Goal: Task Accomplishment & Management: Manage account settings

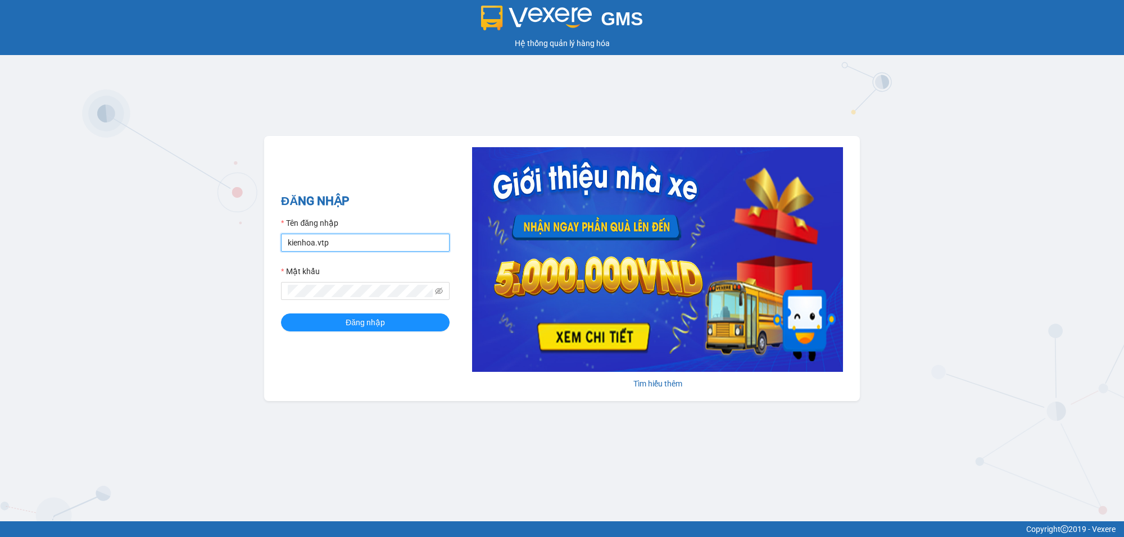
click at [330, 234] on input "kienhoa.vtp" at bounding box center [365, 243] width 169 height 18
type input "ngocgiau.vtp"
click at [281, 314] on button "Đăng nhập" at bounding box center [365, 323] width 169 height 18
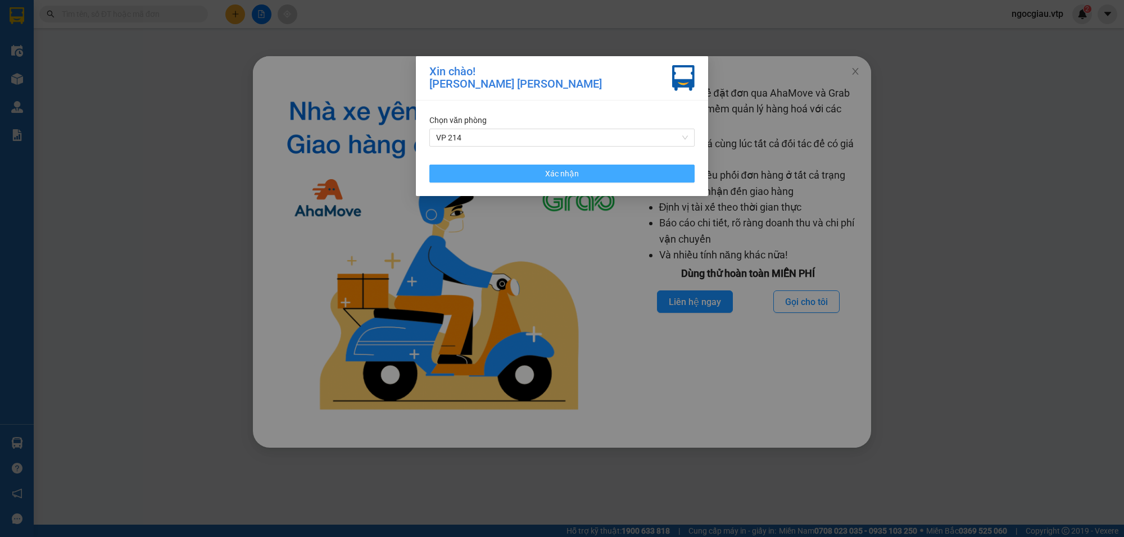
drag, startPoint x: 568, startPoint y: 174, endPoint x: 734, endPoint y: 143, distance: 169.3
click at [569, 174] on span "Xác nhận" at bounding box center [562, 174] width 34 height 12
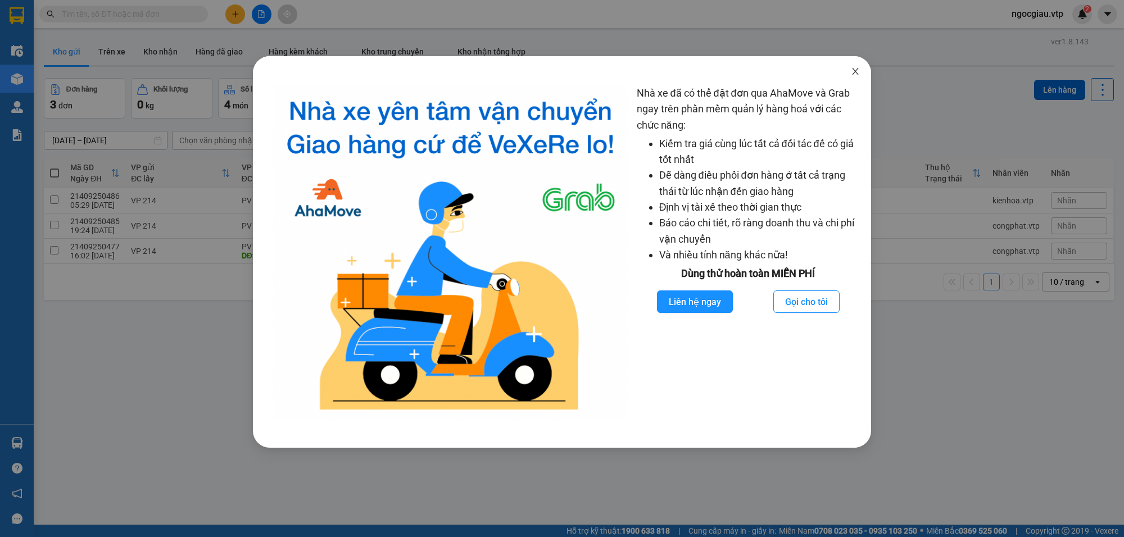
click at [857, 73] on icon "close" at bounding box center [855, 71] width 9 height 9
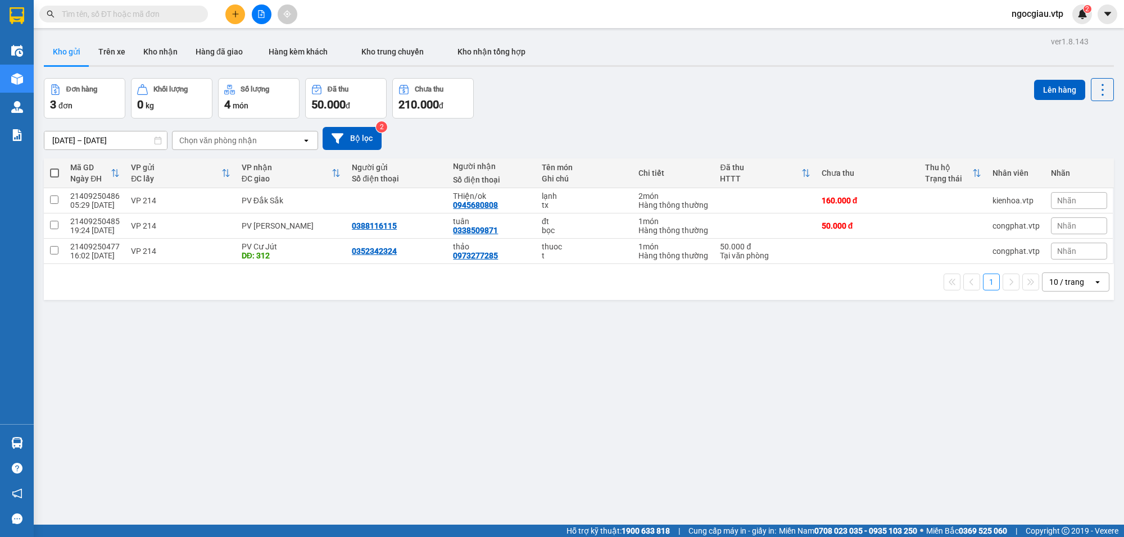
click at [802, 472] on div "ver 1.8.143 Kho gửi Trên xe [PERSON_NAME] Hàng đã giao Hàng kèm khách [PERSON_N…" at bounding box center [578, 302] width 1079 height 537
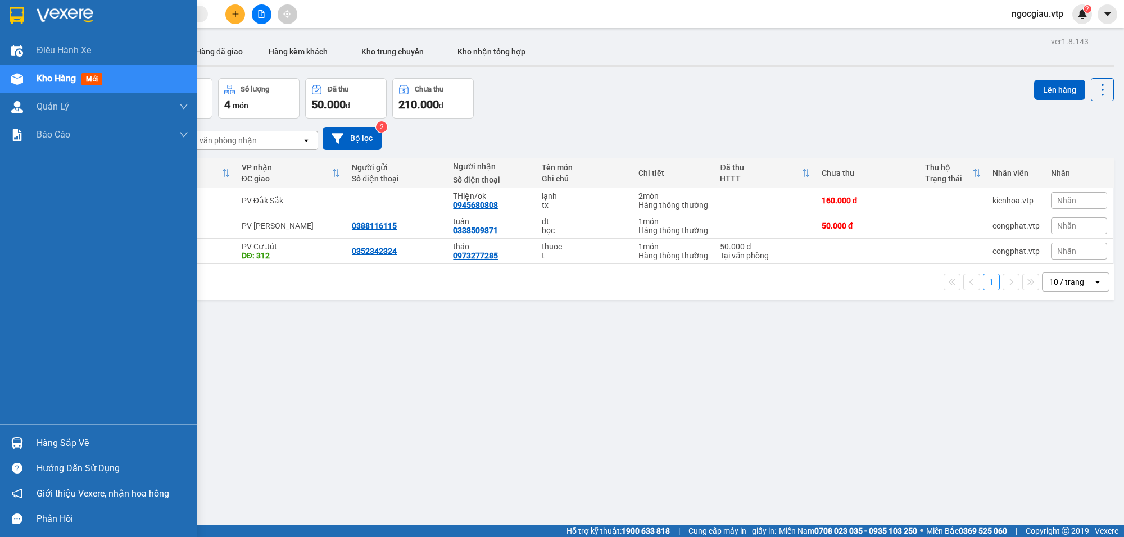
click at [21, 440] on img at bounding box center [17, 443] width 12 height 12
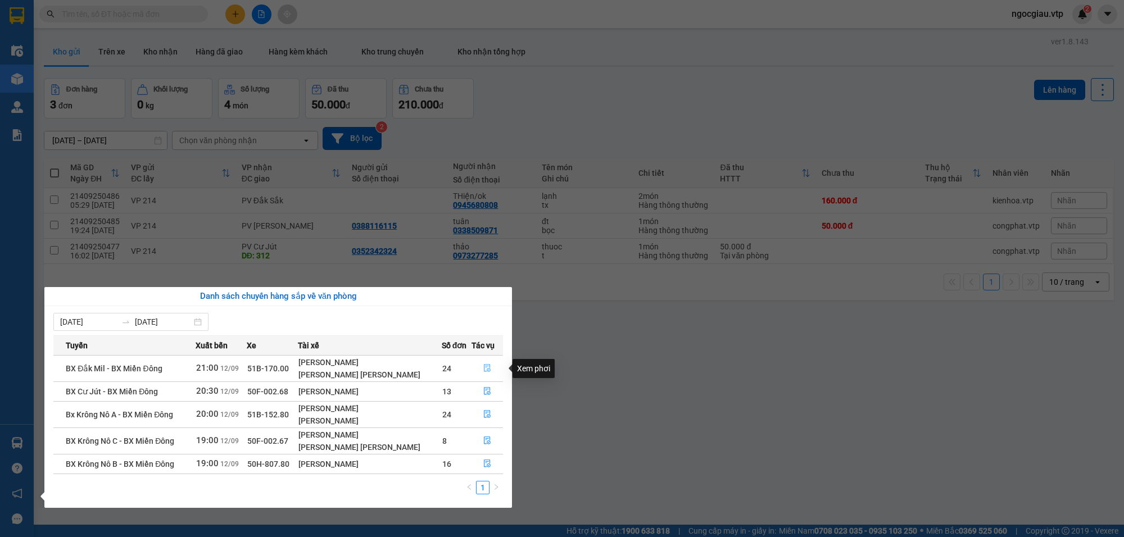
click at [484, 363] on button "button" at bounding box center [487, 369] width 30 height 18
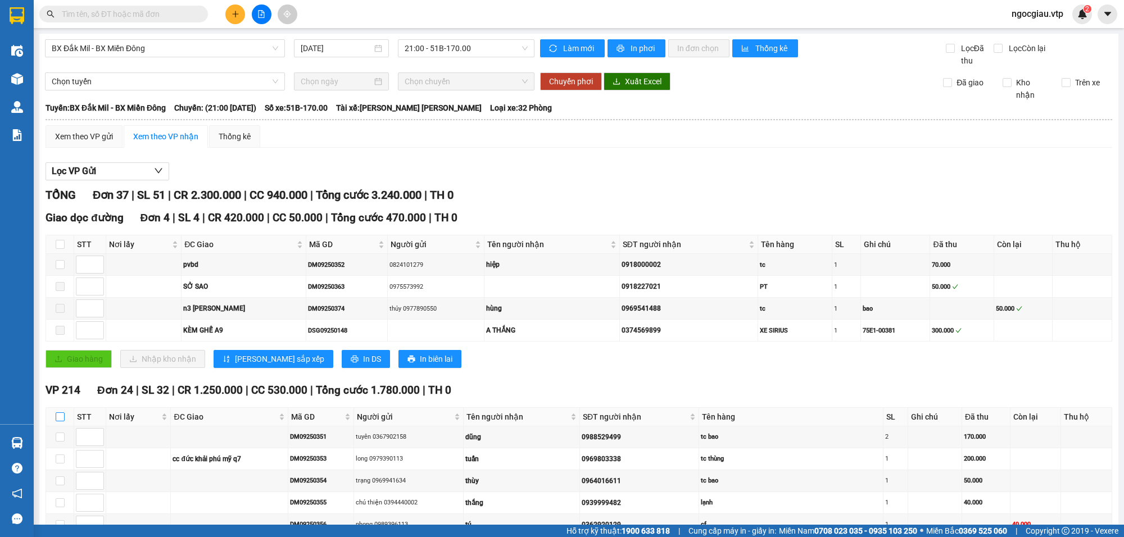
click at [61, 422] on input "checkbox" at bounding box center [60, 417] width 9 height 9
checkbox input "true"
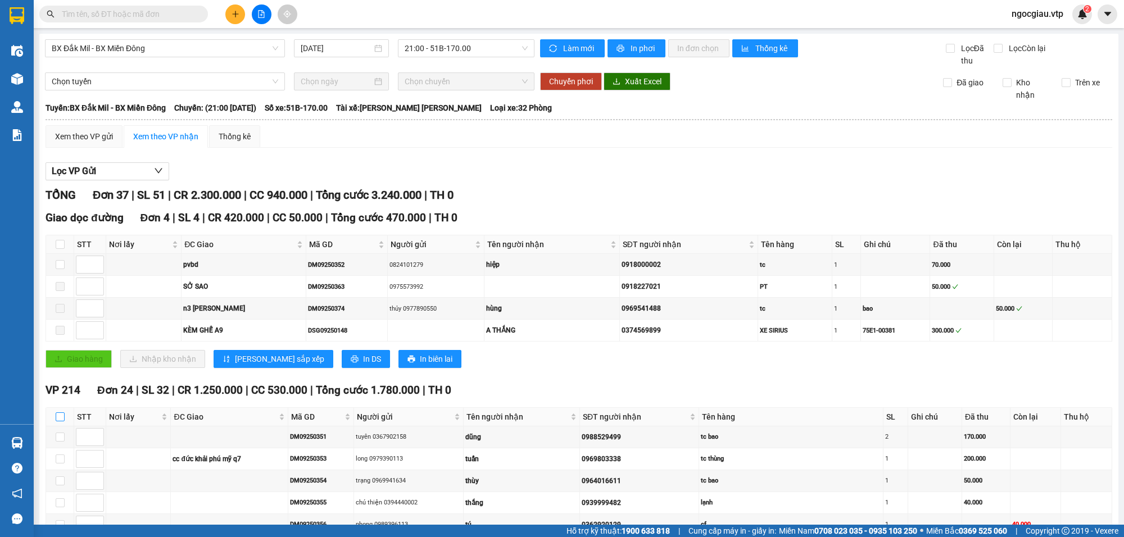
checkbox input "true"
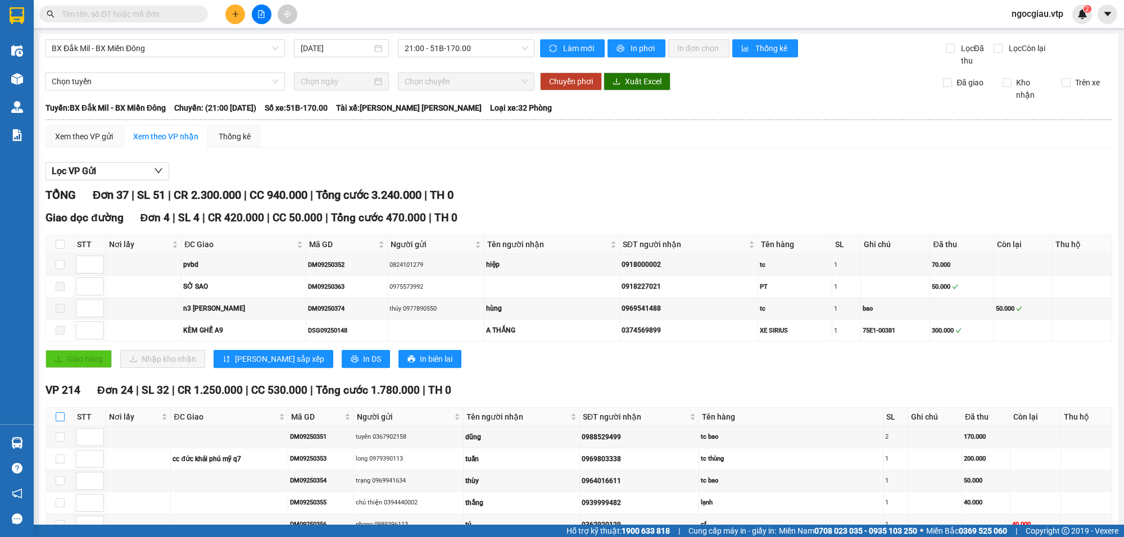
checkbox input "true"
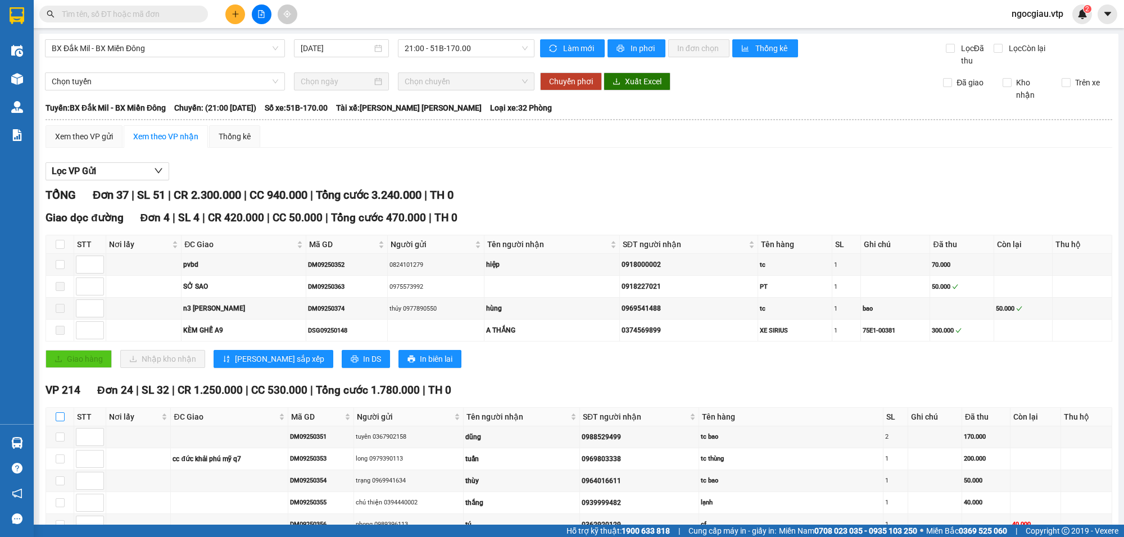
checkbox input "true"
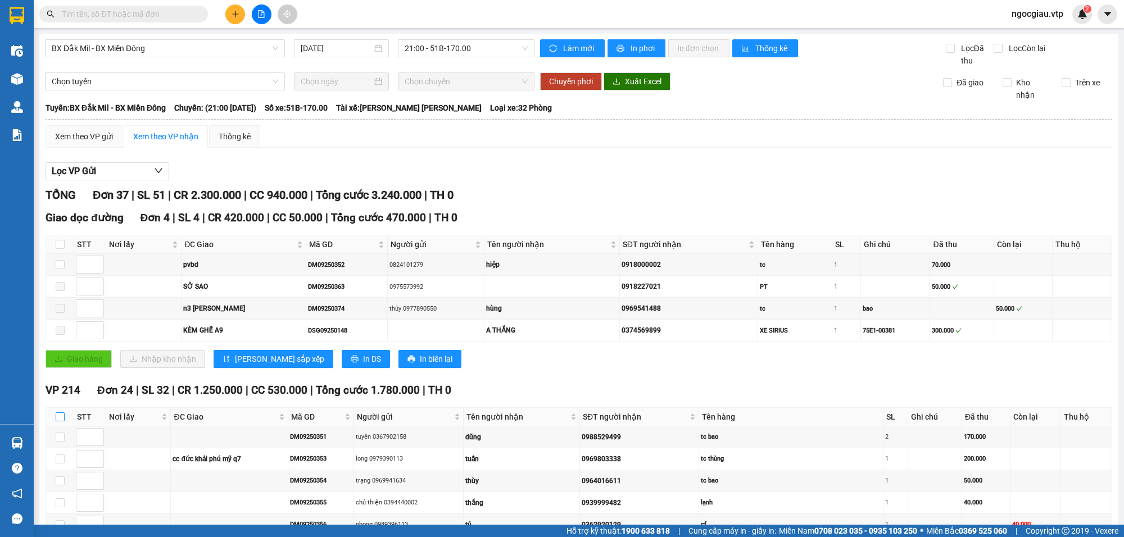
checkbox input "true"
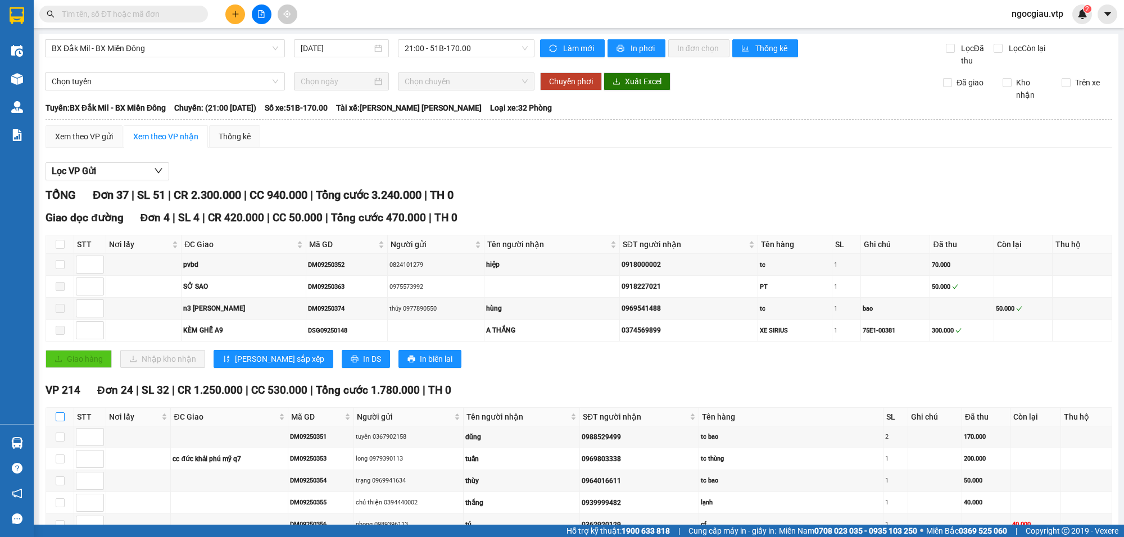
checkbox input "true"
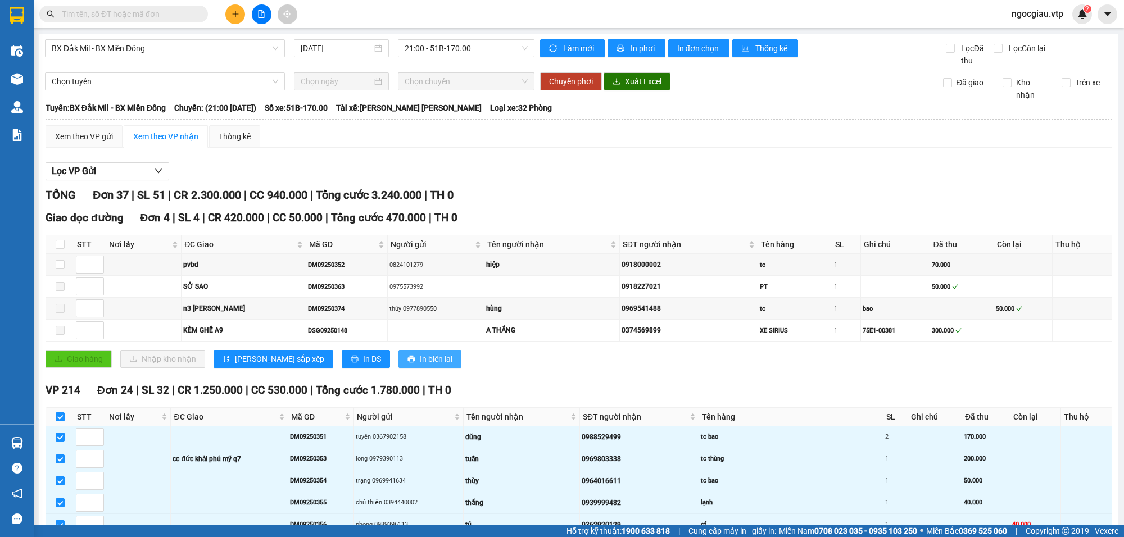
scroll to position [866, 0]
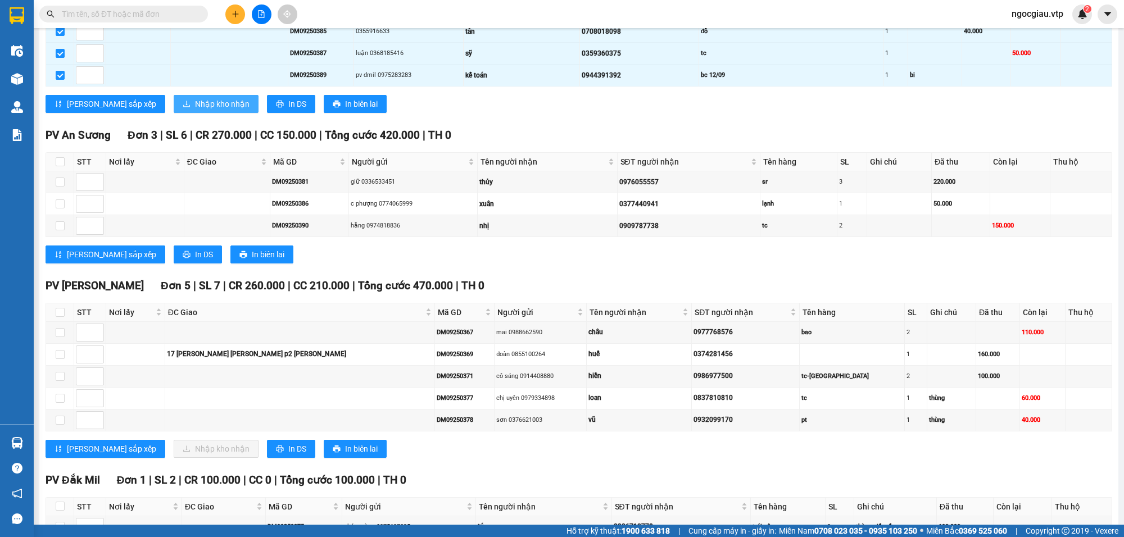
click at [195, 110] on span "Nhập kho nhận" at bounding box center [222, 104] width 55 height 12
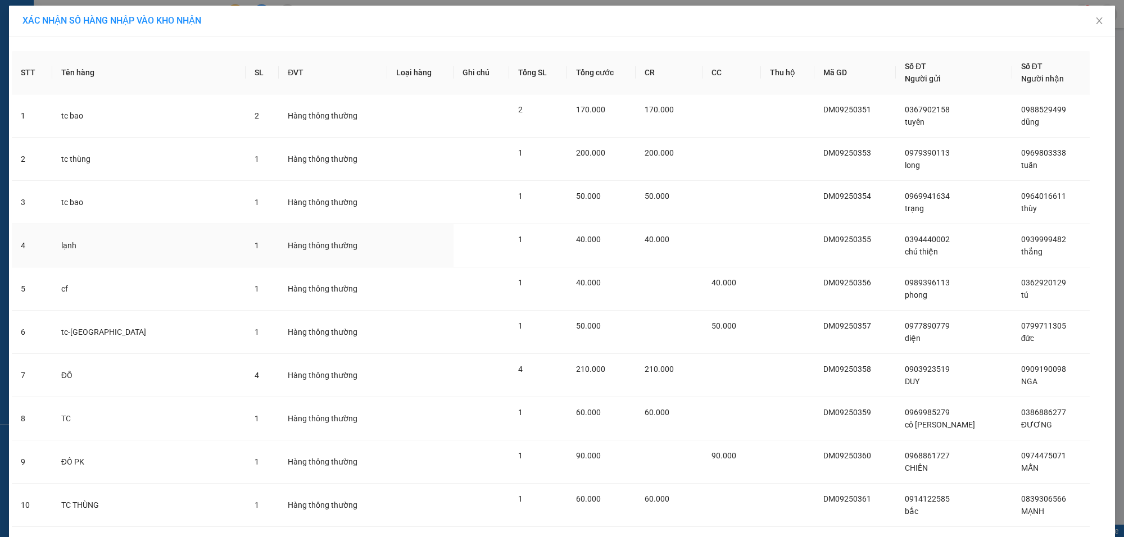
scroll to position [681, 0]
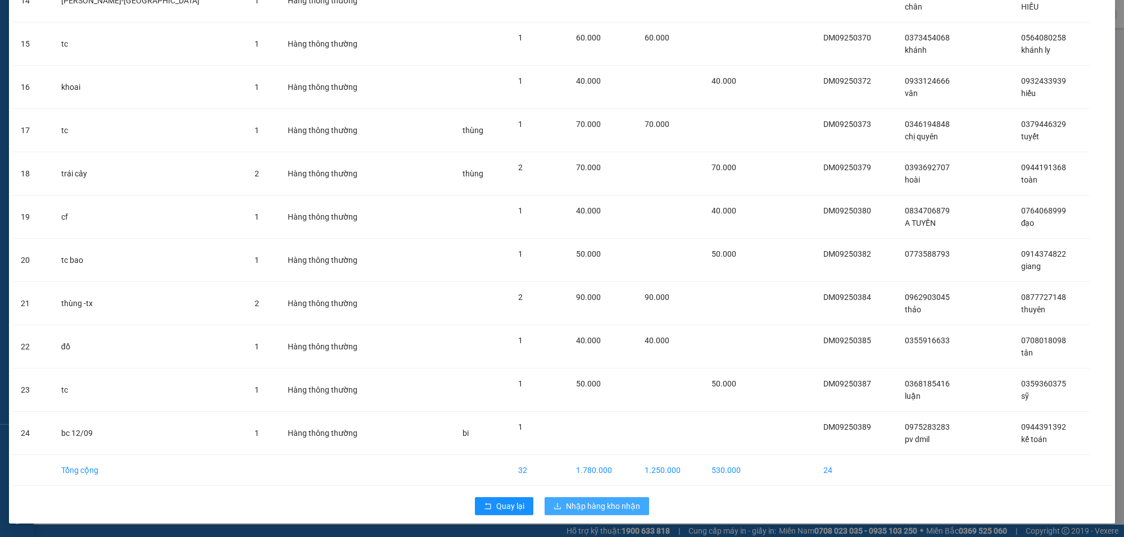
click at [588, 512] on span "Nhập hàng kho nhận" at bounding box center [603, 506] width 74 height 12
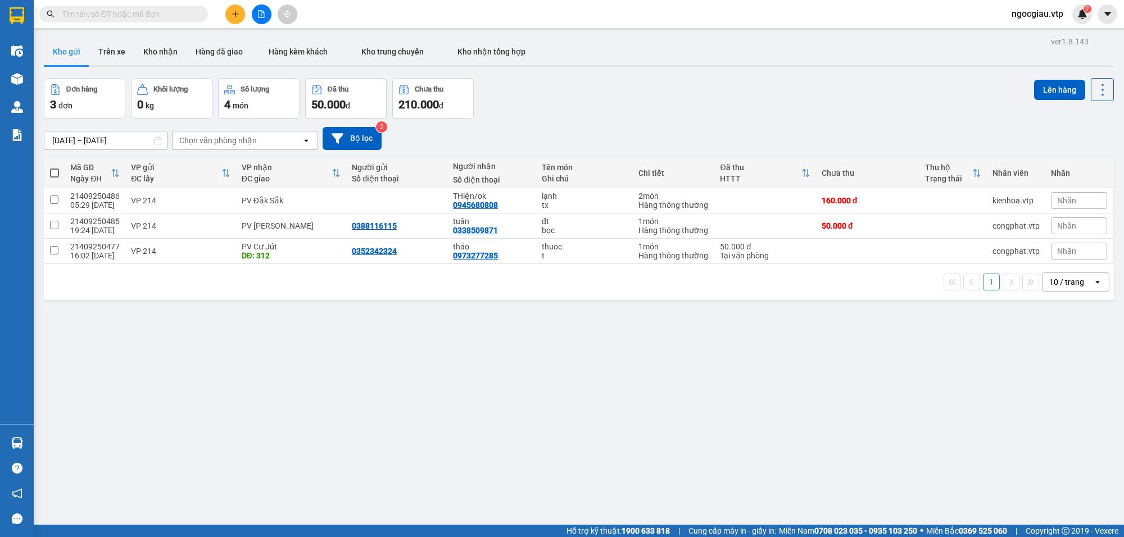
click at [163, 12] on input "text" at bounding box center [128, 14] width 133 height 12
click at [157, 12] on input "text" at bounding box center [128, 14] width 133 height 12
click at [114, 19] on input "text" at bounding box center [128, 14] width 133 height 12
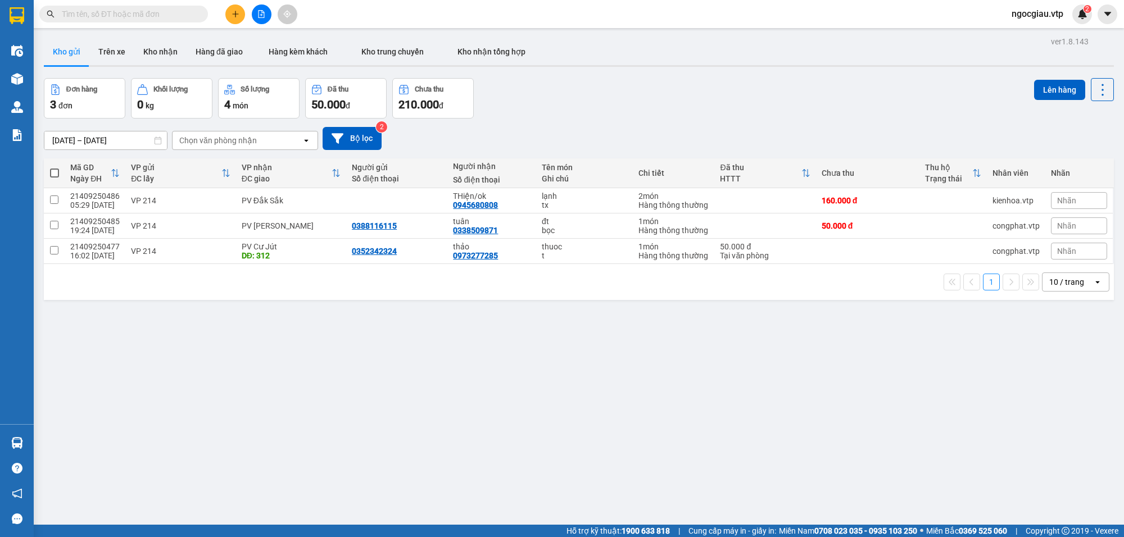
click at [114, 19] on input "text" at bounding box center [128, 14] width 133 height 12
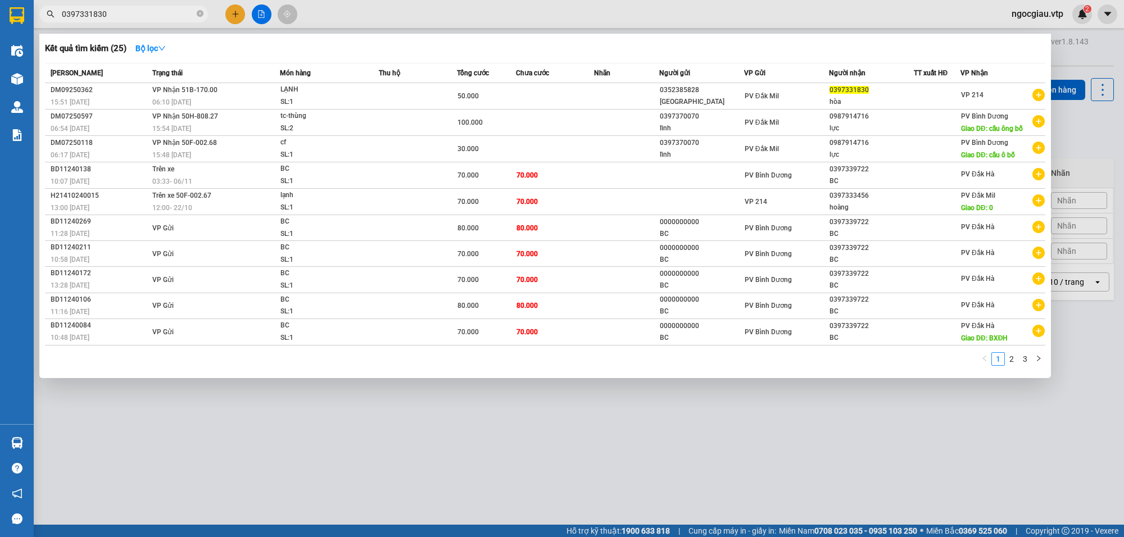
type input "0397331830"
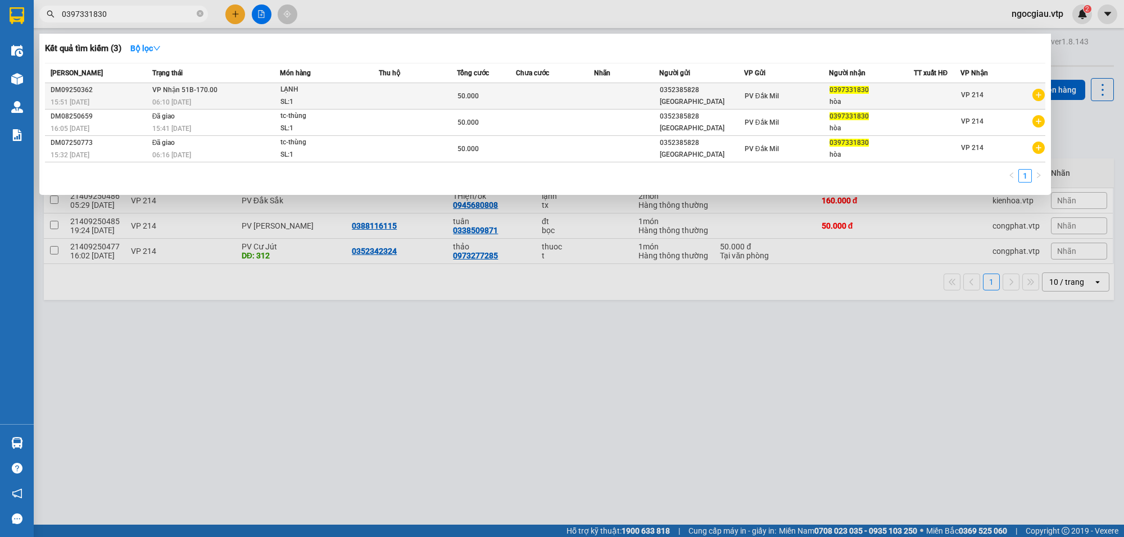
click at [403, 96] on td at bounding box center [418, 96] width 78 height 26
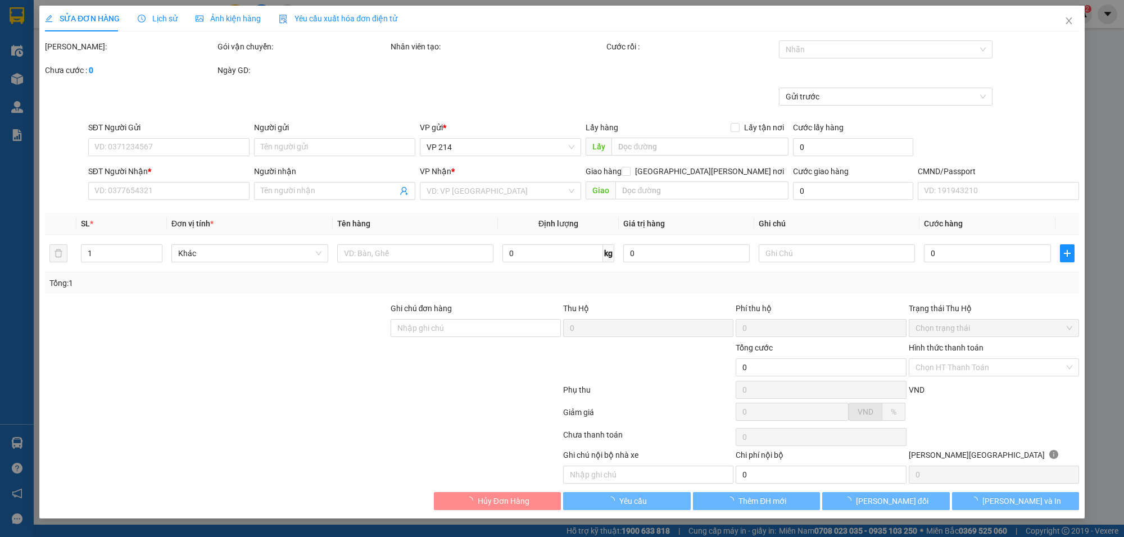
type input "0352385828"
type input "thụy"
type input "0397331830"
type input "hòa"
type input "50.000"
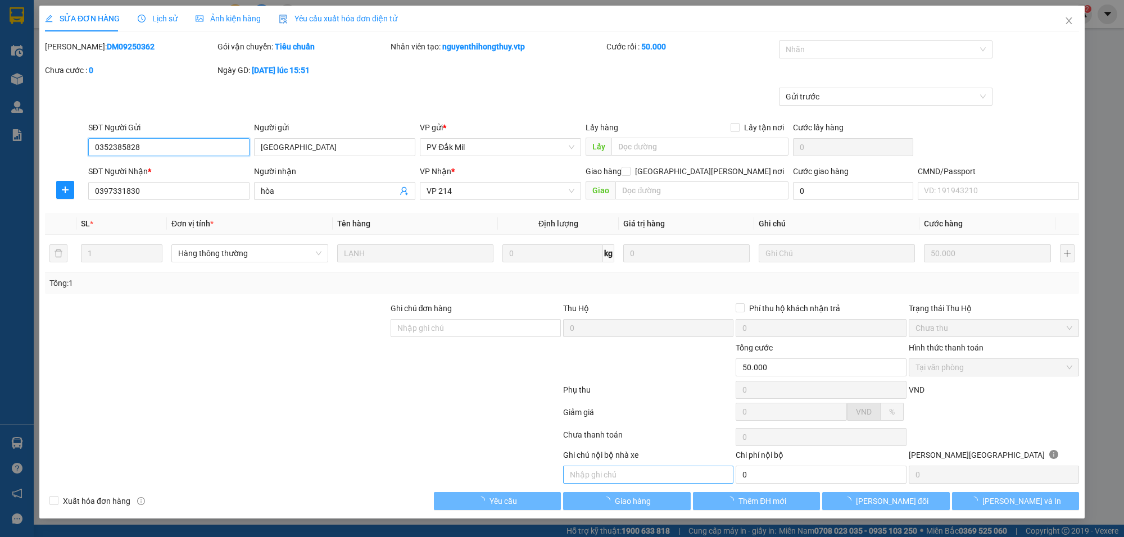
type input "2.500"
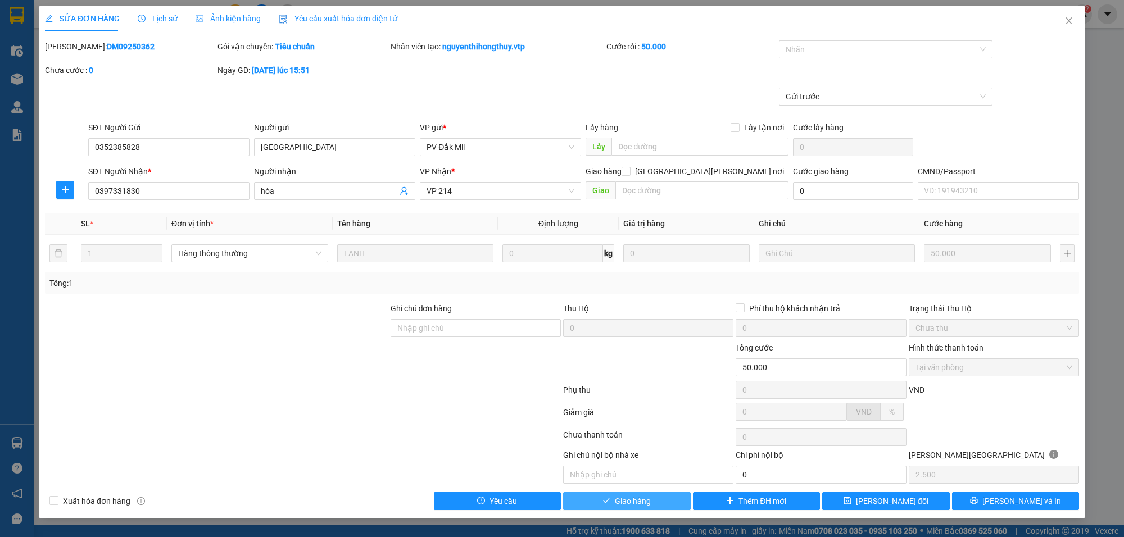
click at [665, 507] on button "Giao hàng" at bounding box center [627, 501] width 128 height 18
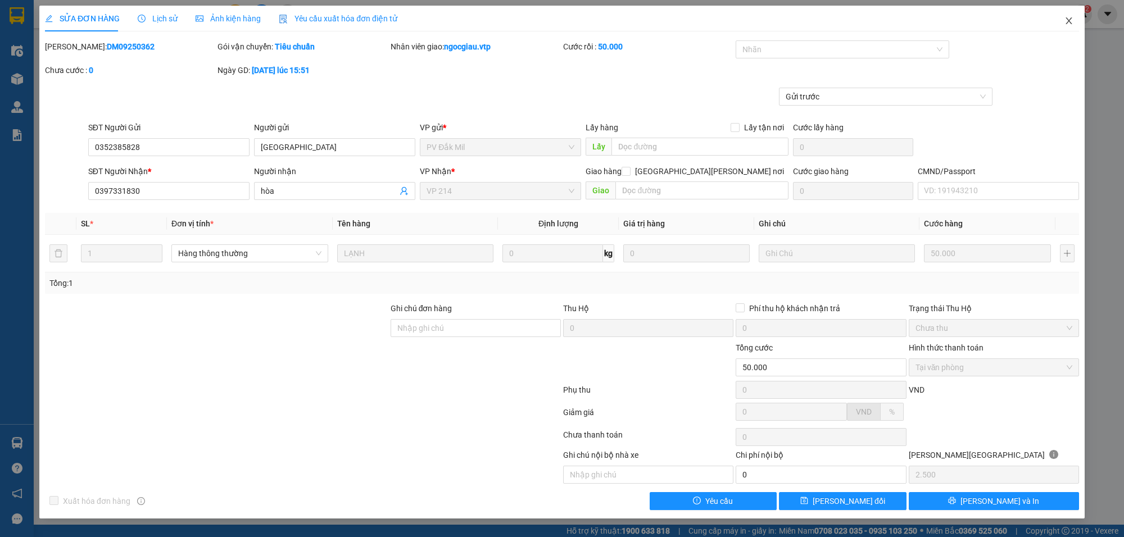
click at [1065, 17] on icon "close" at bounding box center [1069, 20] width 9 height 9
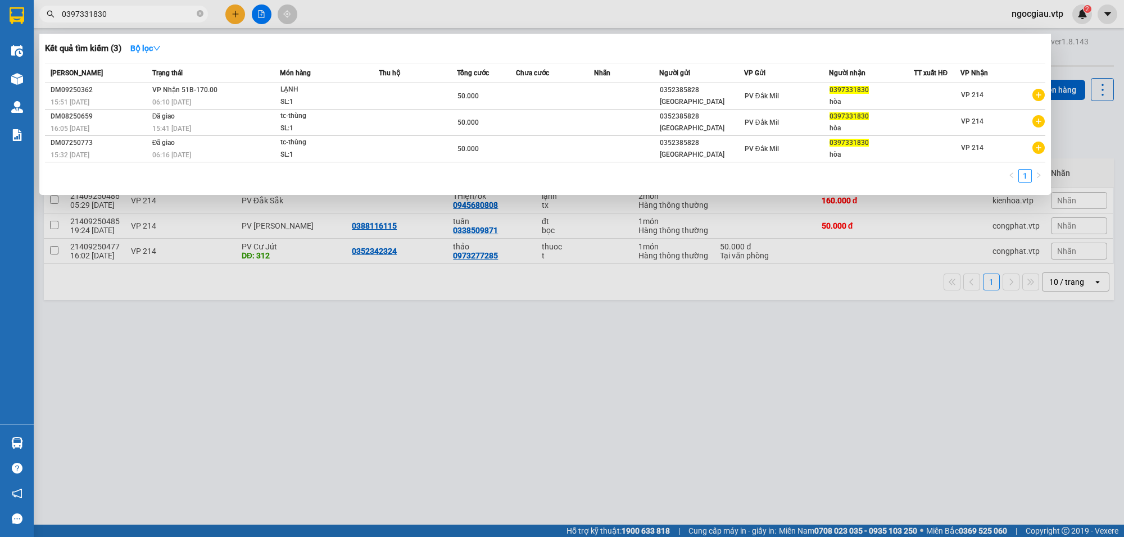
click at [120, 9] on input "0397331830" at bounding box center [128, 14] width 133 height 12
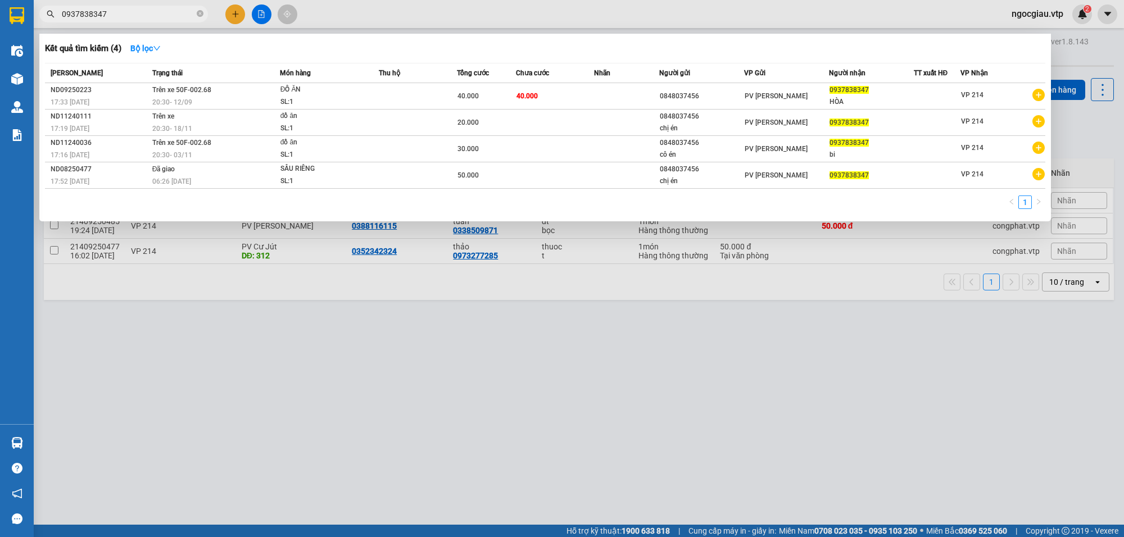
type input "0937838347"
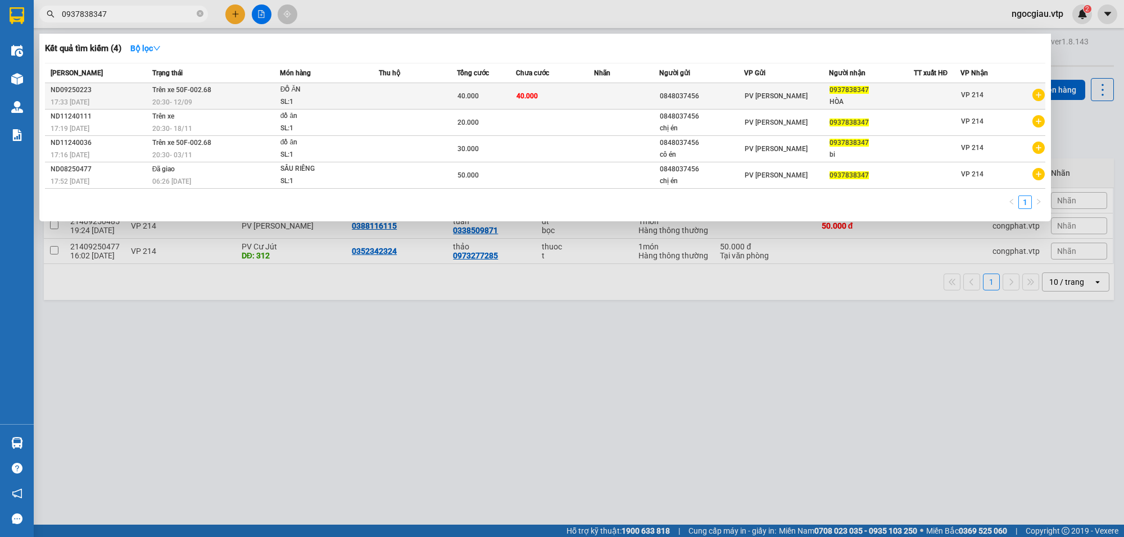
click at [602, 94] on td at bounding box center [626, 96] width 65 height 26
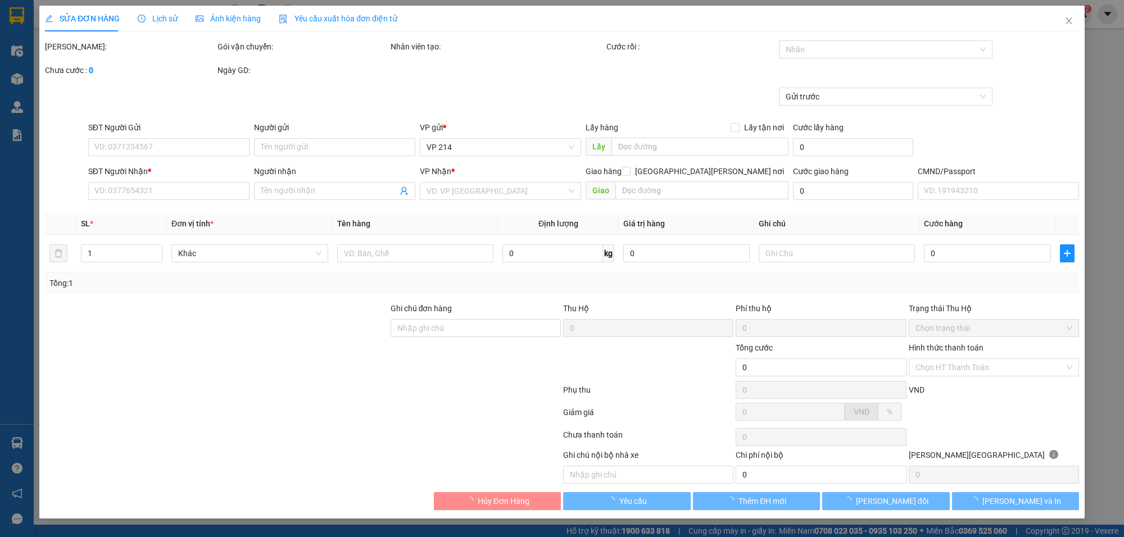
type input "2.000"
type input "0848037456"
type input "0937838347"
type input "HÒA"
type input "40.000"
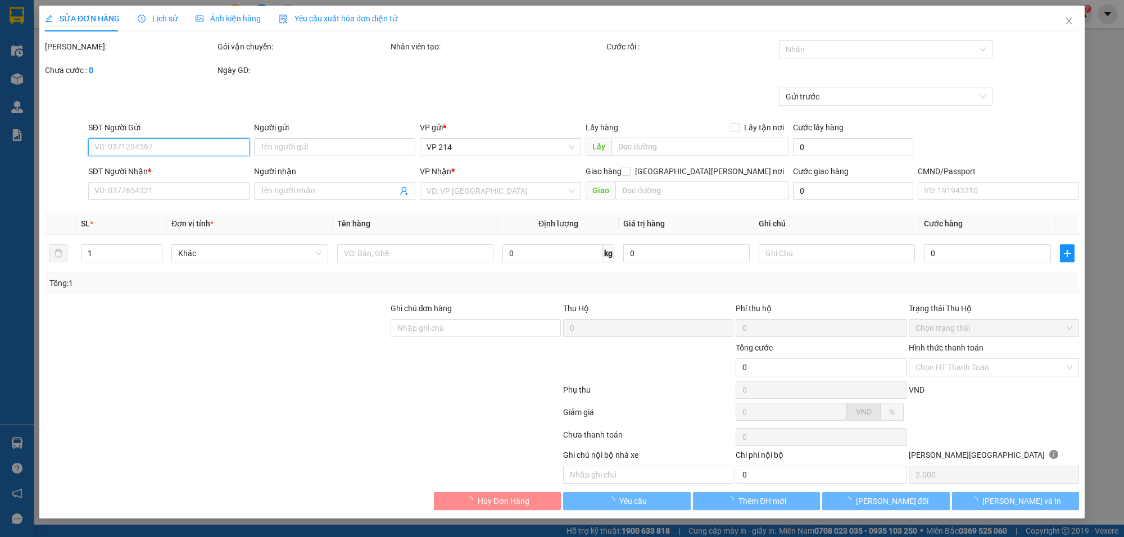
type input "40.000"
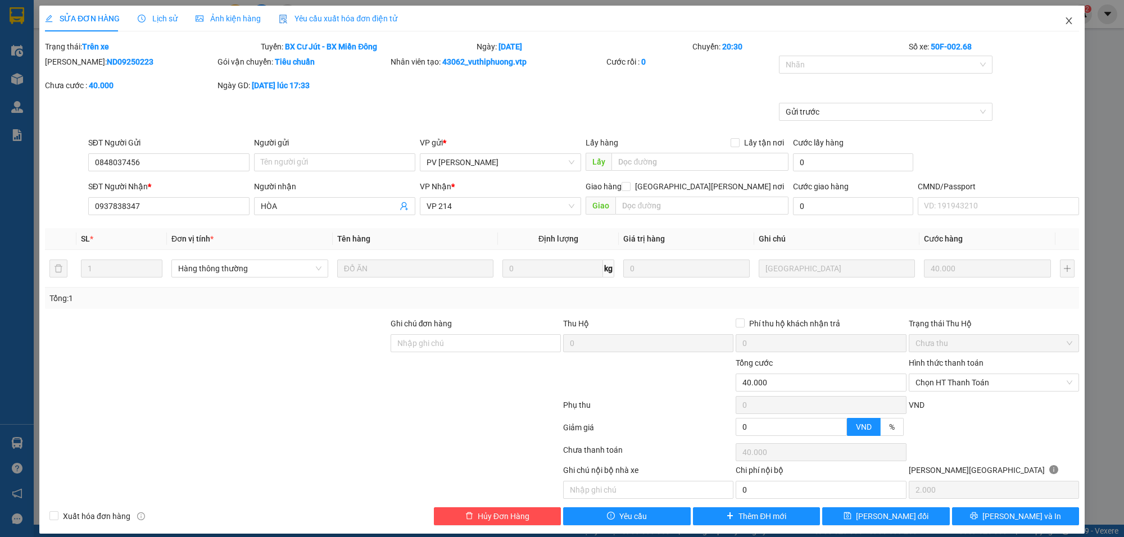
click at [1064, 18] on span "Close" at bounding box center [1069, 21] width 31 height 31
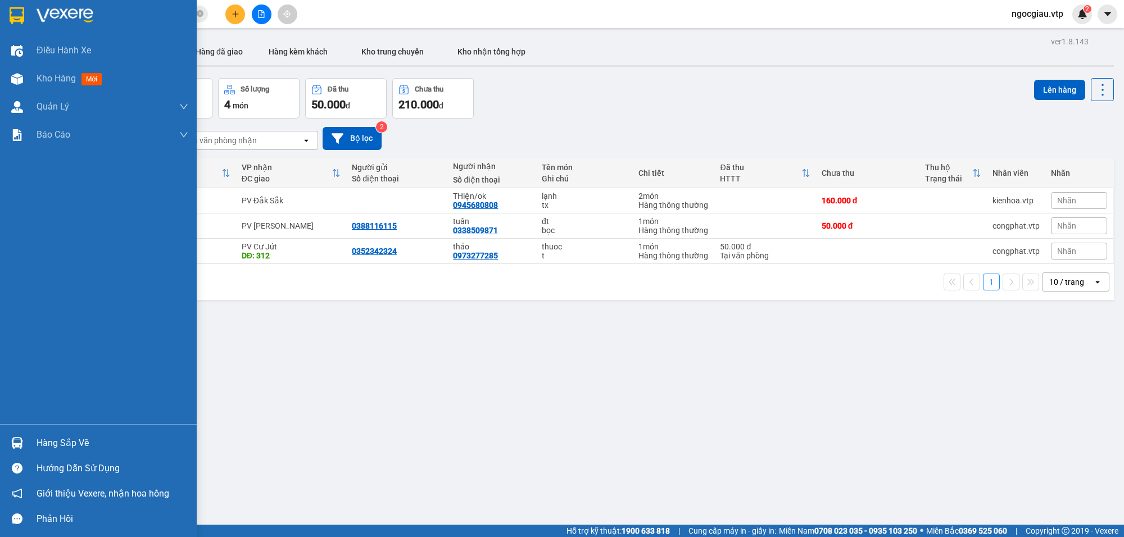
click at [51, 445] on div "Hàng sắp về" at bounding box center [113, 443] width 152 height 17
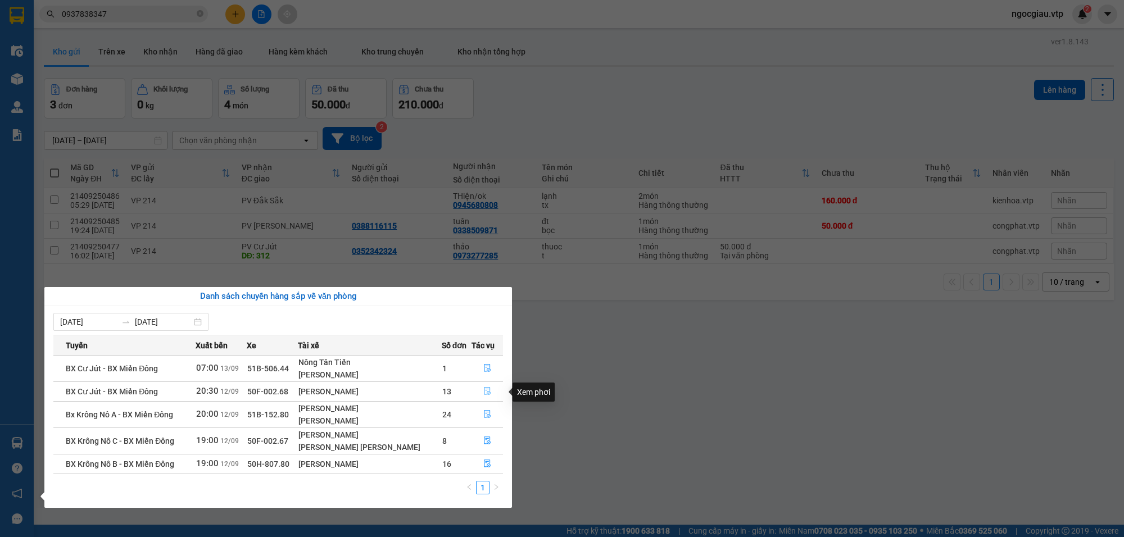
click at [485, 389] on icon "file-done" at bounding box center [487, 391] width 8 height 8
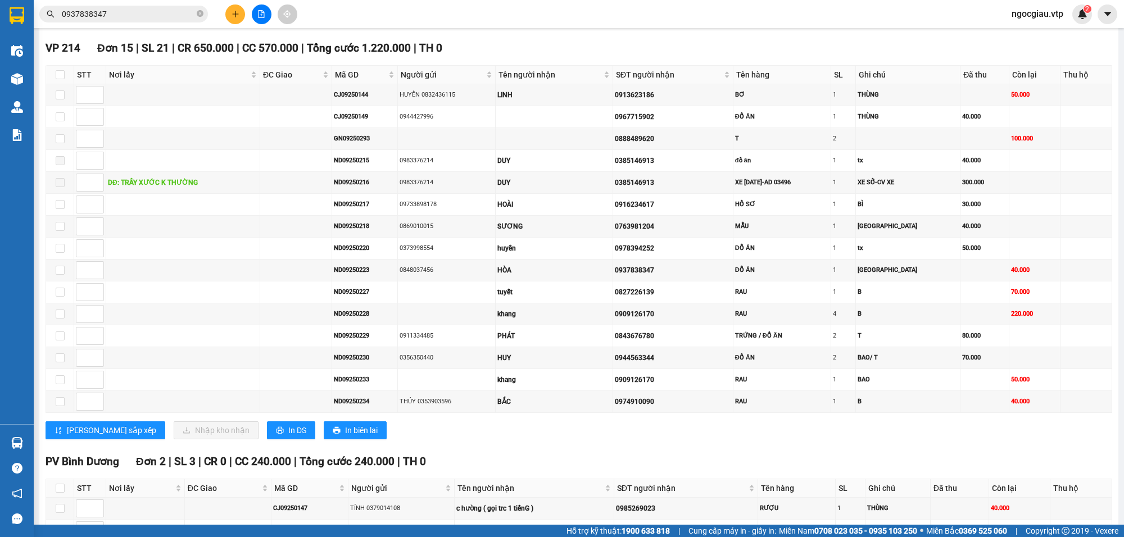
scroll to position [383, 0]
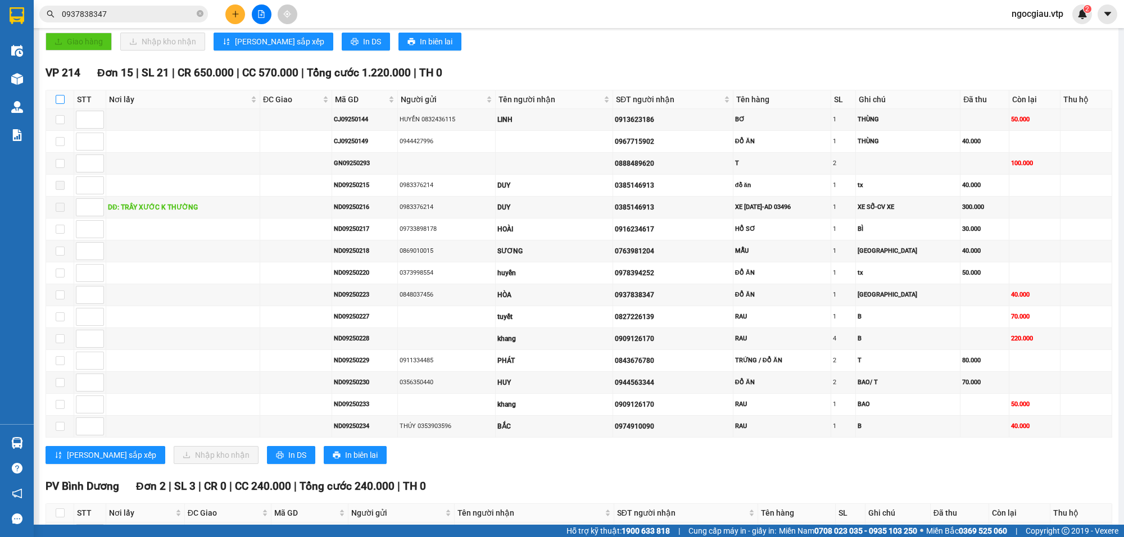
click at [62, 102] on input "checkbox" at bounding box center [60, 99] width 9 height 9
checkbox input "true"
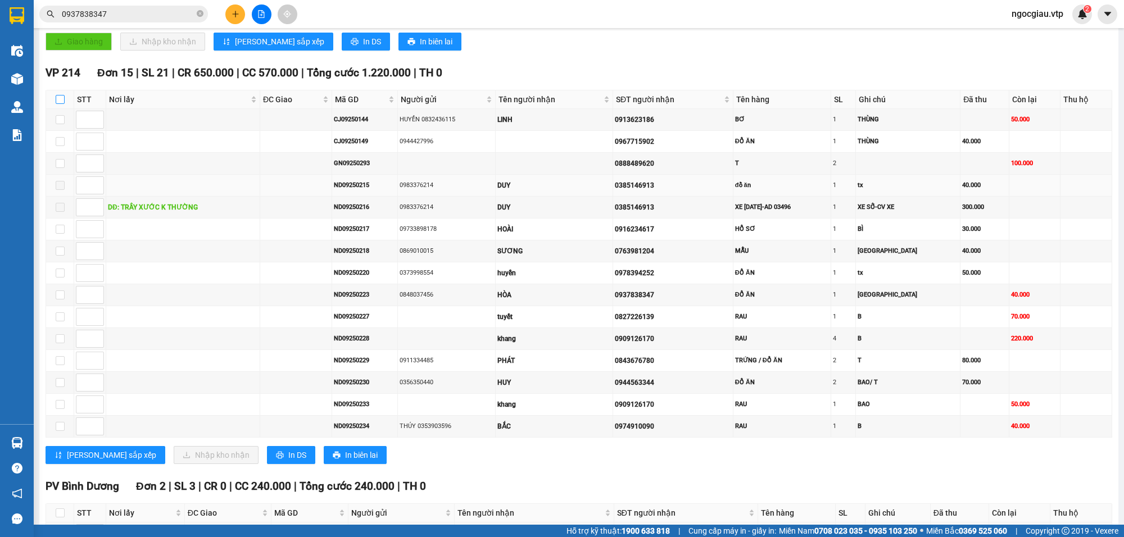
checkbox input "true"
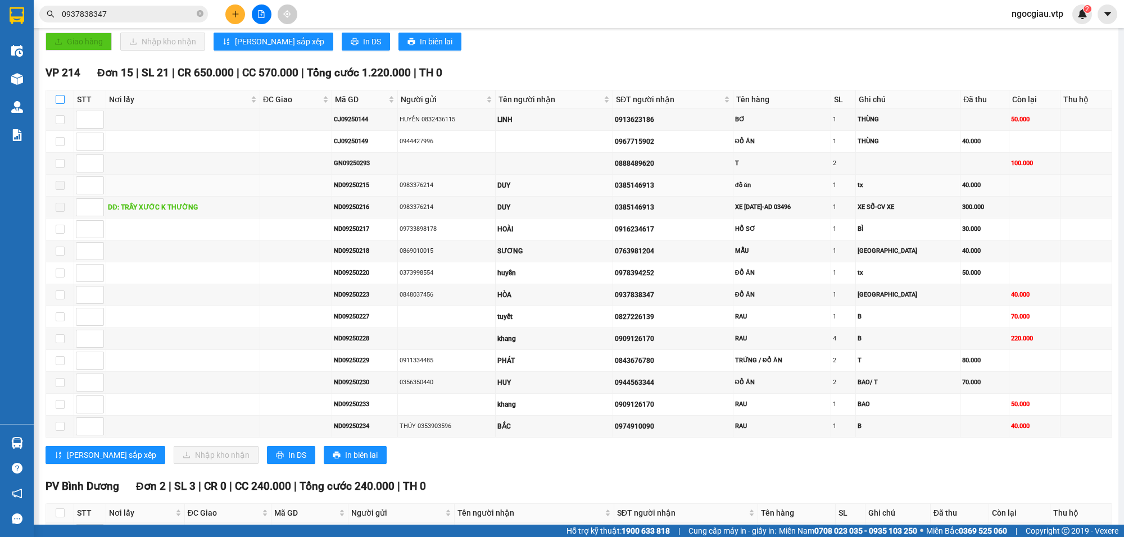
checkbox input "true"
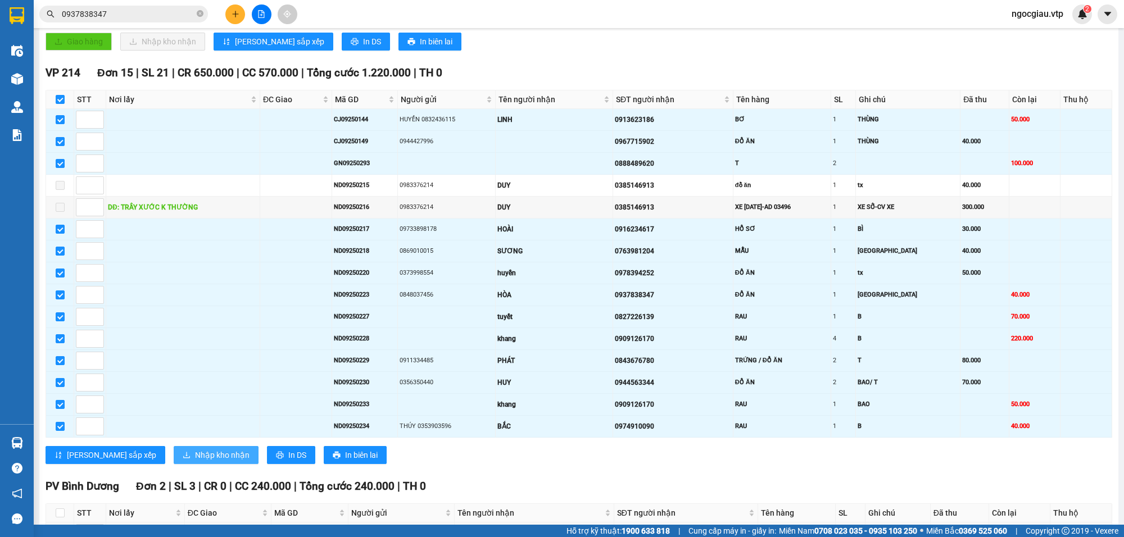
click at [195, 462] on span "Nhập kho nhận" at bounding box center [222, 455] width 55 height 12
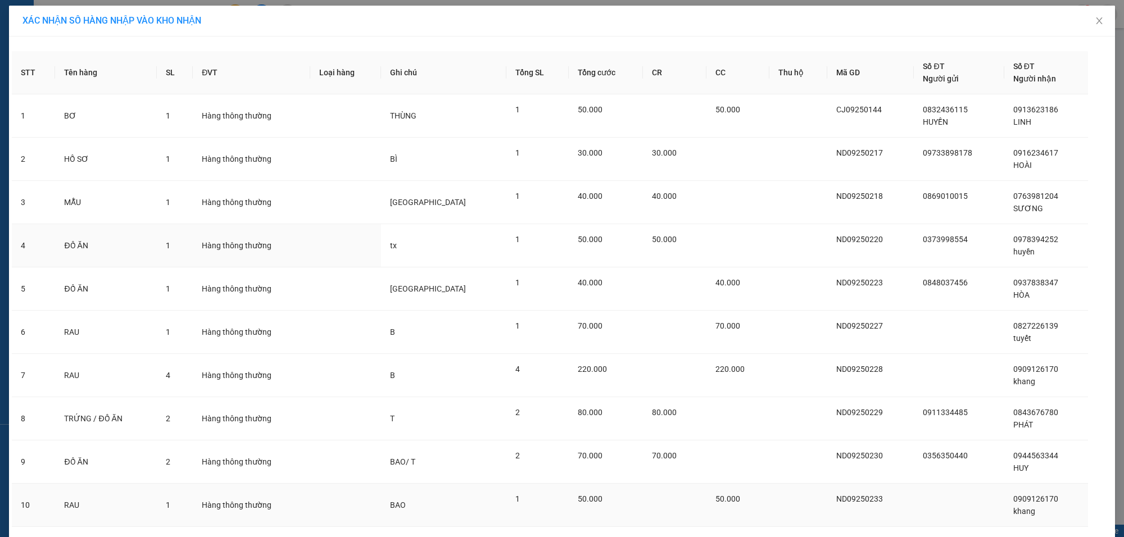
scroll to position [179, 0]
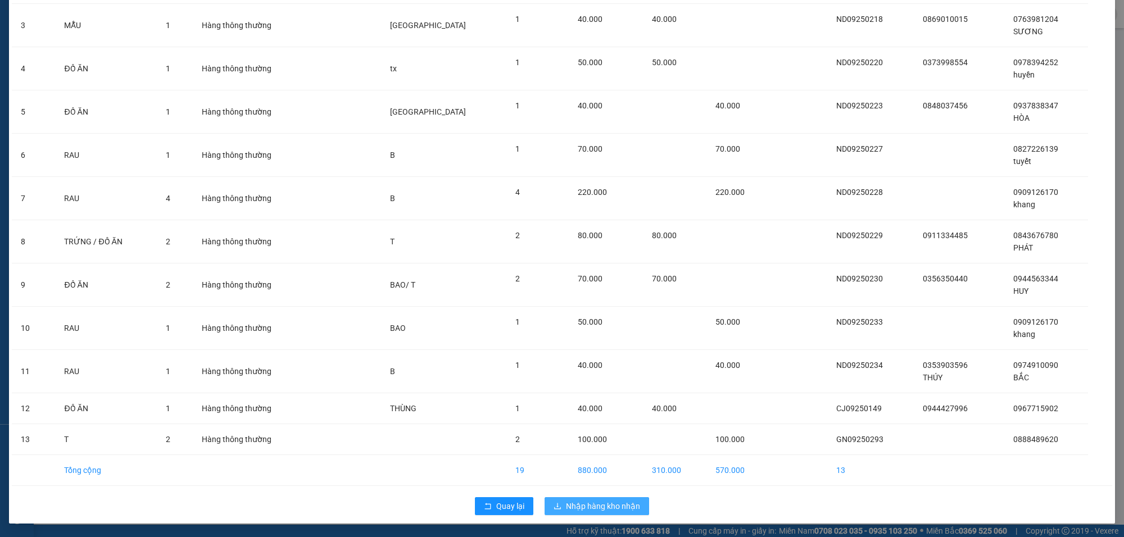
click at [602, 510] on span "Nhập hàng kho nhận" at bounding box center [603, 506] width 74 height 12
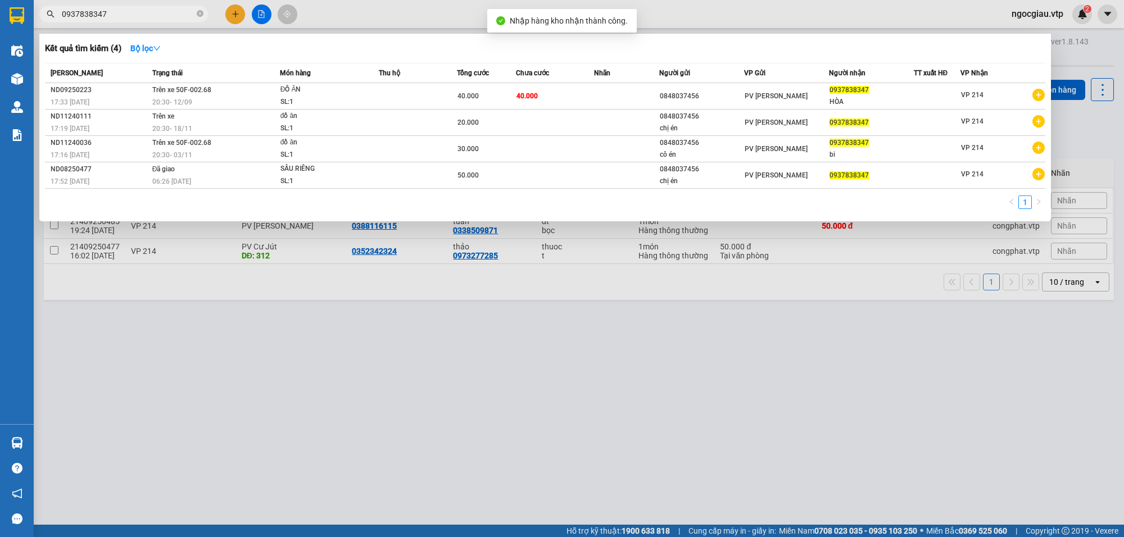
click at [135, 9] on input "0937838347" at bounding box center [128, 14] width 133 height 12
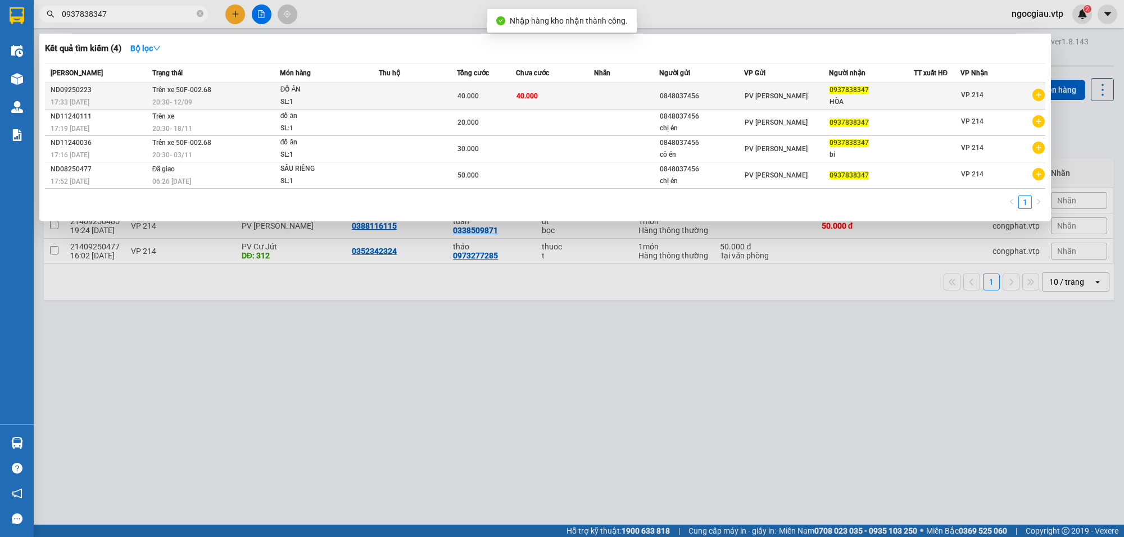
click at [578, 92] on td "40.000" at bounding box center [555, 96] width 78 height 26
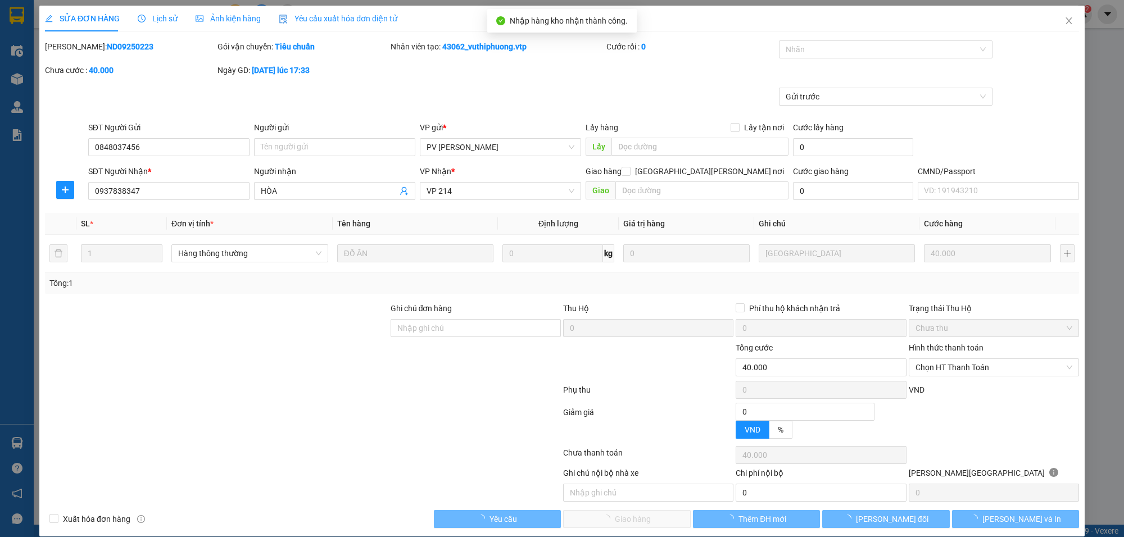
type input "2.000"
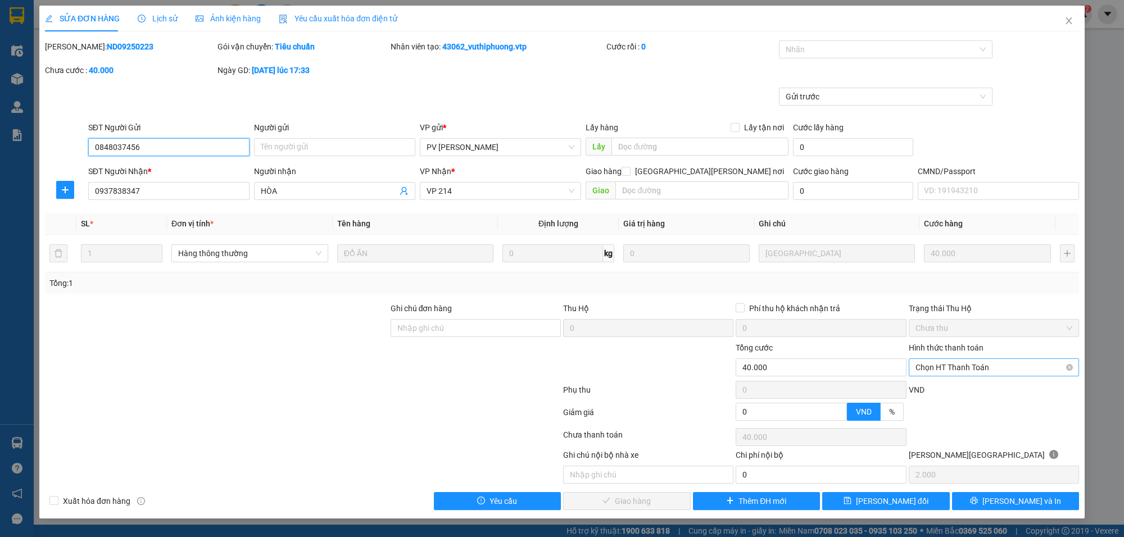
click at [987, 363] on span "Chọn HT Thanh Toán" at bounding box center [994, 367] width 157 height 17
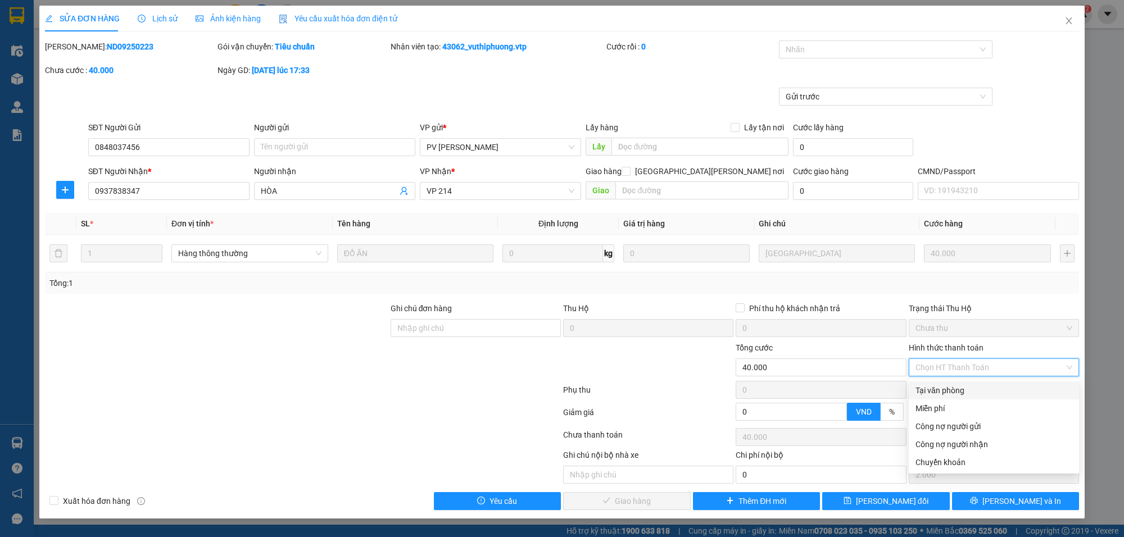
click at [946, 387] on div "Tại văn phòng" at bounding box center [994, 391] width 157 height 12
type input "0"
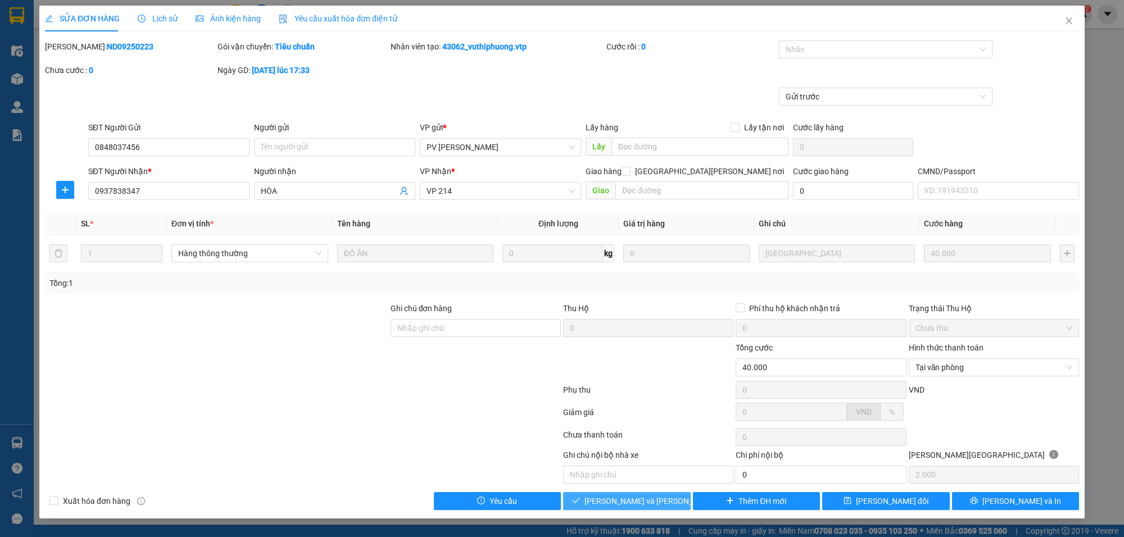
click at [666, 499] on button "[PERSON_NAME] và [PERSON_NAME] hàng" at bounding box center [627, 501] width 128 height 18
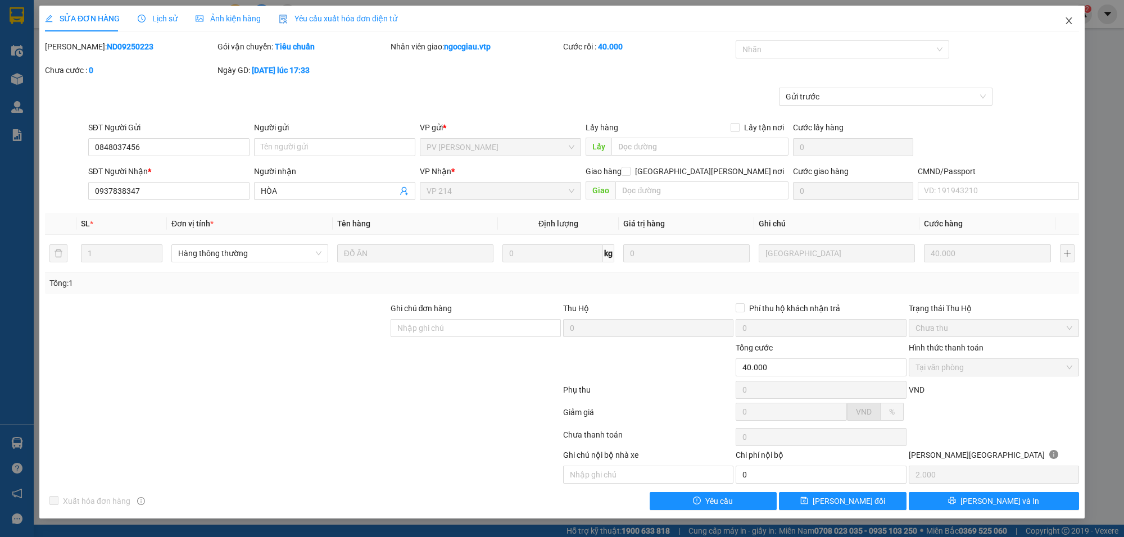
click at [1074, 16] on span "Close" at bounding box center [1069, 21] width 31 height 31
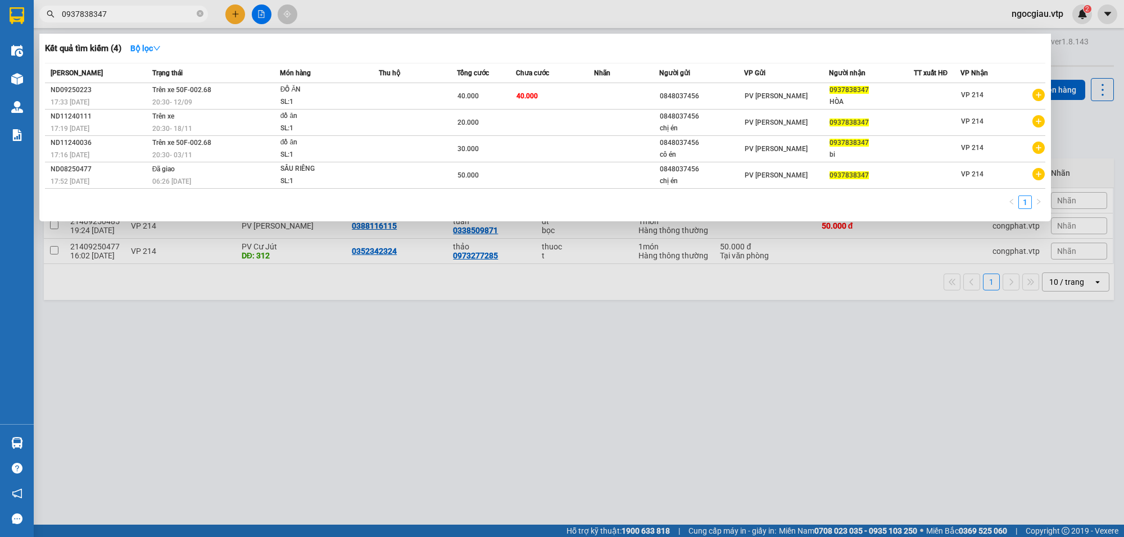
click at [132, 8] on input "0937838347" at bounding box center [128, 14] width 133 height 12
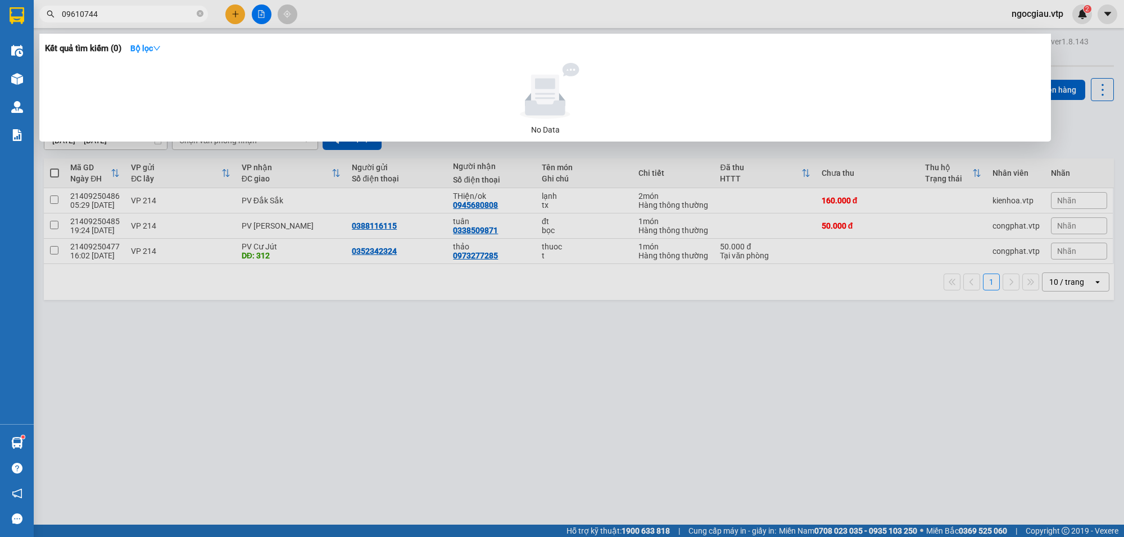
click at [106, 11] on input "09610744" at bounding box center [128, 14] width 133 height 12
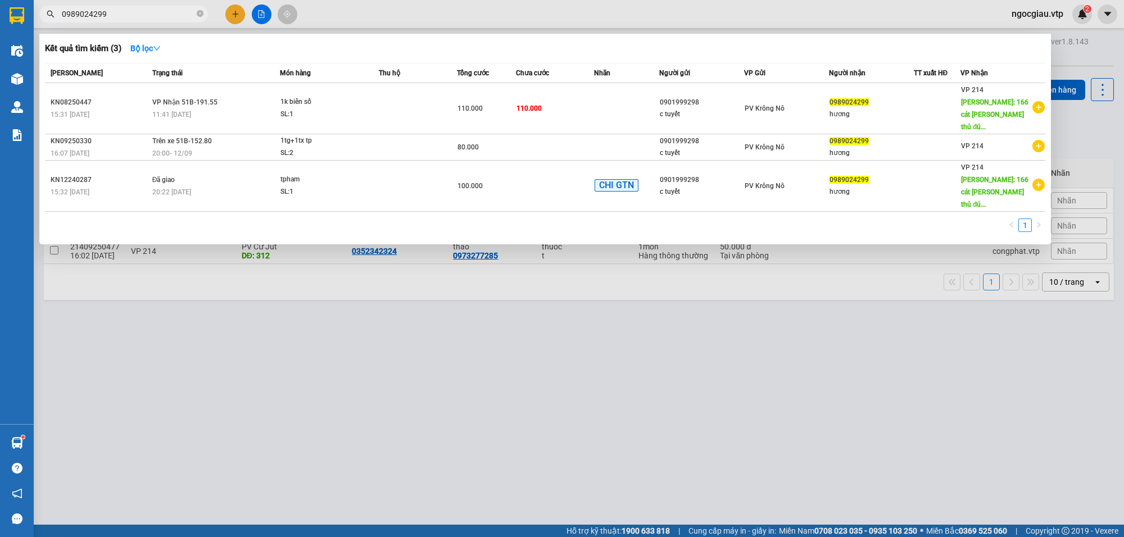
click at [113, 12] on input "0989024299" at bounding box center [128, 14] width 133 height 12
type input "0989024"
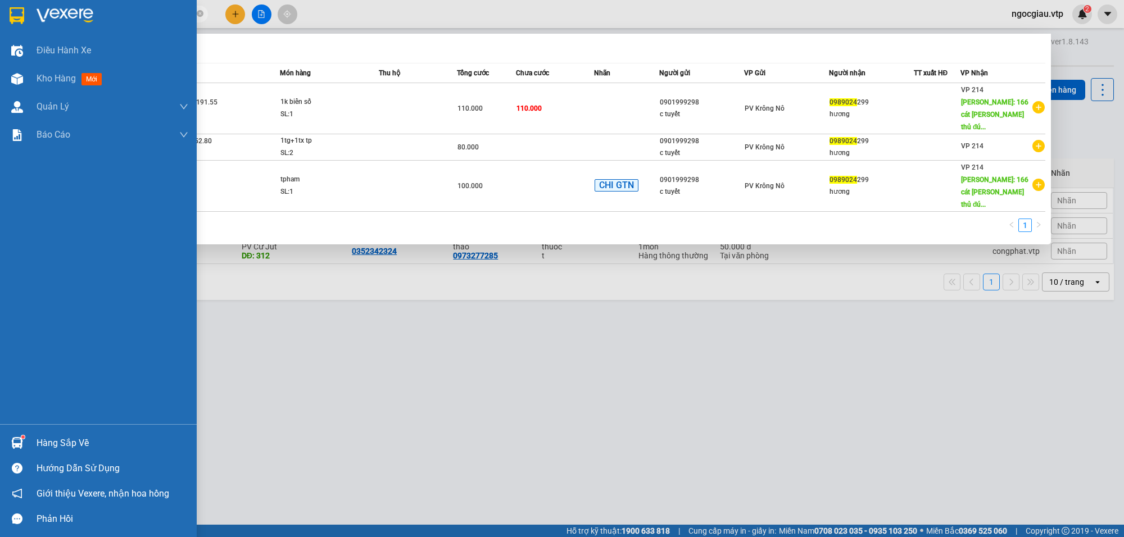
click at [21, 442] on img at bounding box center [17, 443] width 12 height 12
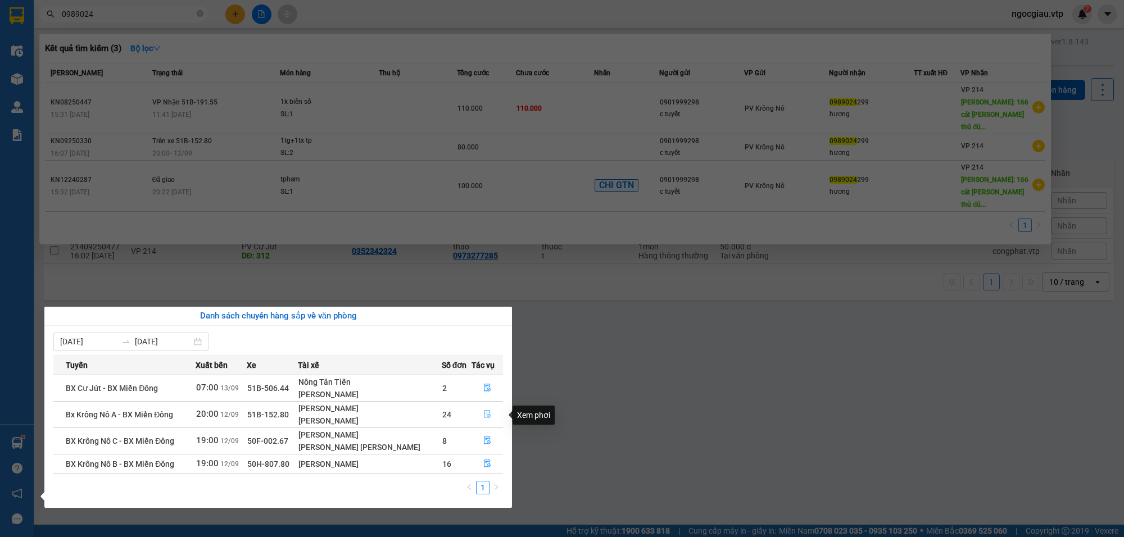
click at [484, 413] on icon "file-done" at bounding box center [487, 414] width 7 height 8
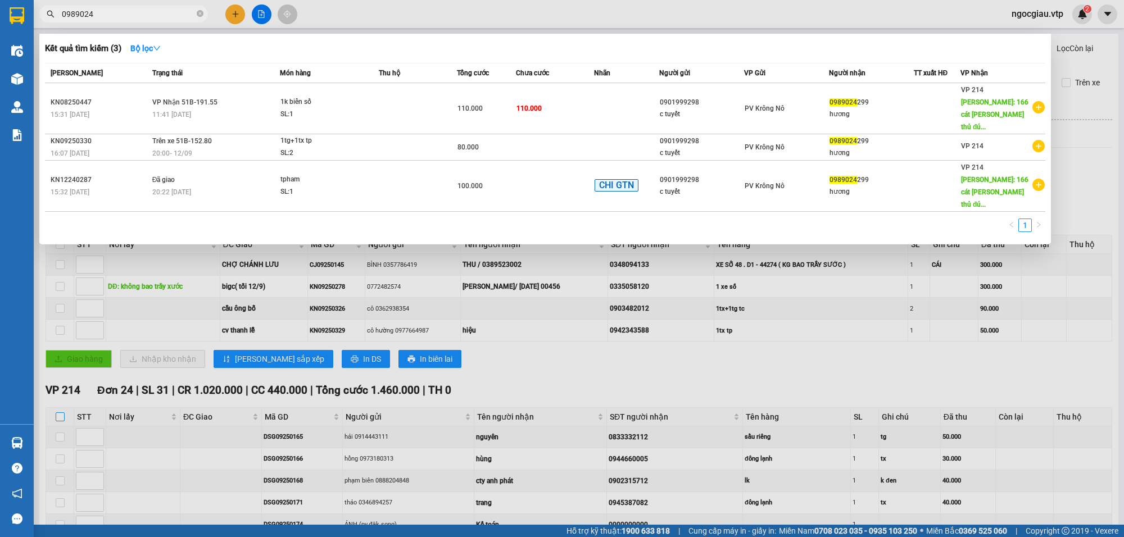
drag, startPoint x: 64, startPoint y: 409, endPoint x: 57, endPoint y: 418, distance: 10.5
click at [60, 409] on div at bounding box center [562, 268] width 1124 height 537
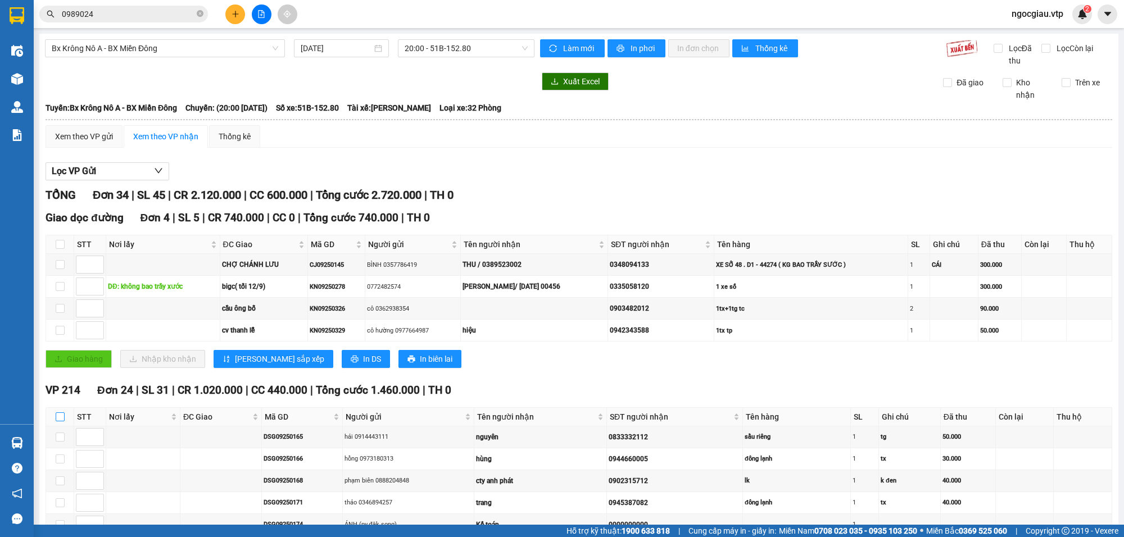
click at [56, 422] on input "checkbox" at bounding box center [60, 417] width 9 height 9
checkbox input "true"
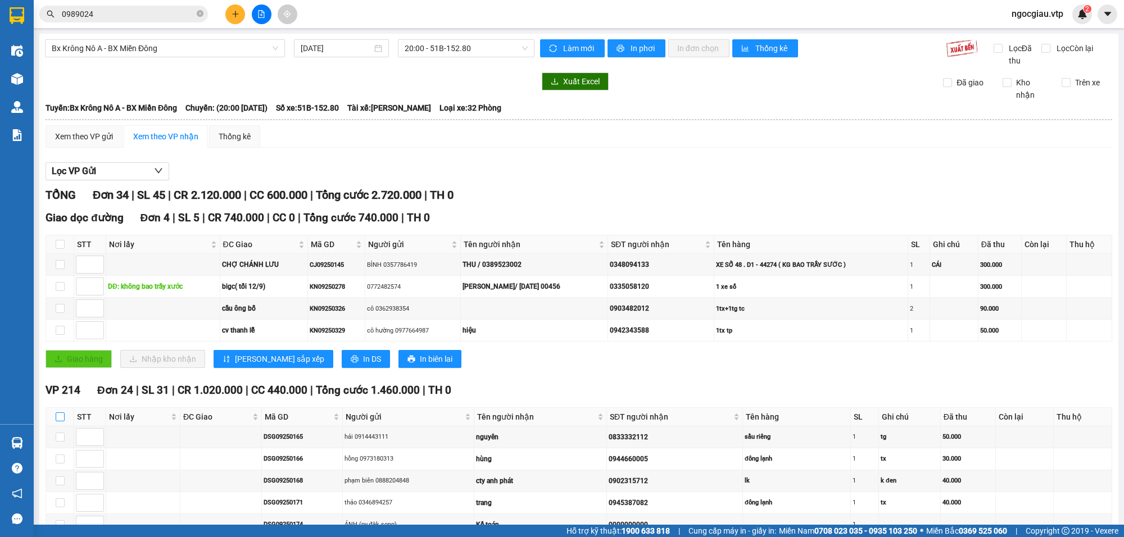
checkbox input "true"
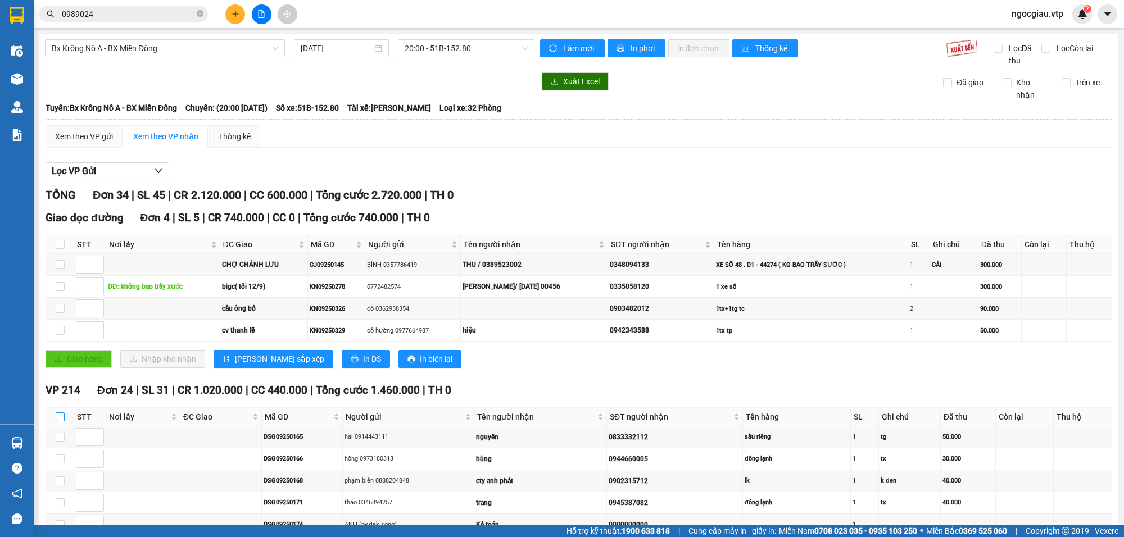
checkbox input "true"
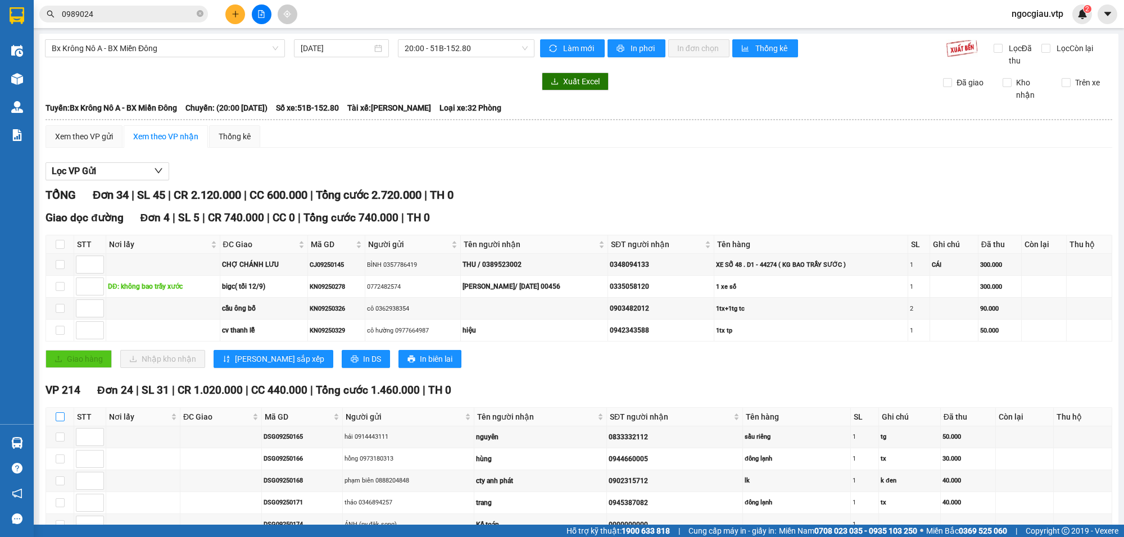
checkbox input "true"
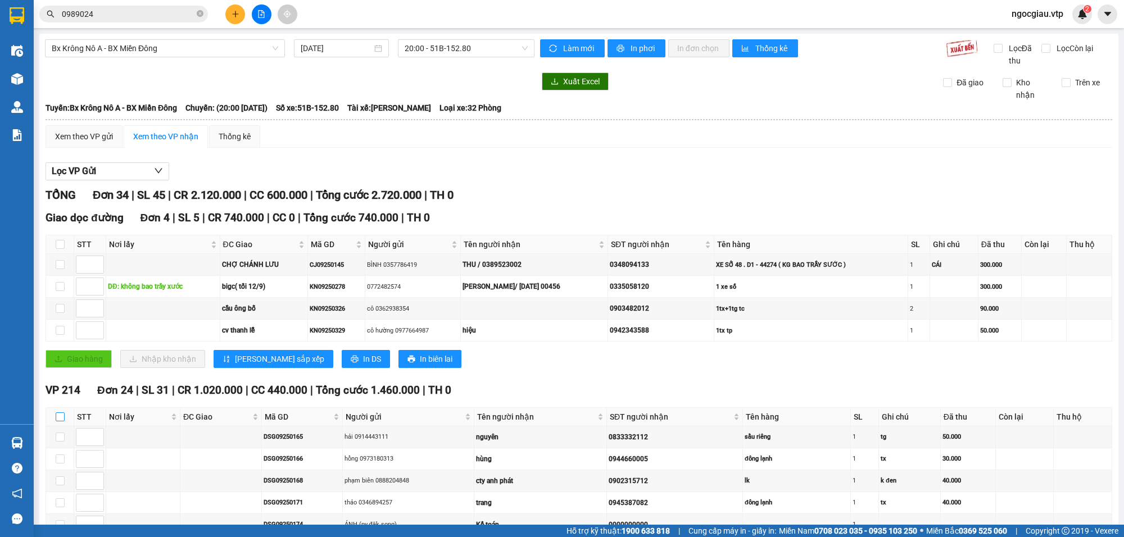
checkbox input "true"
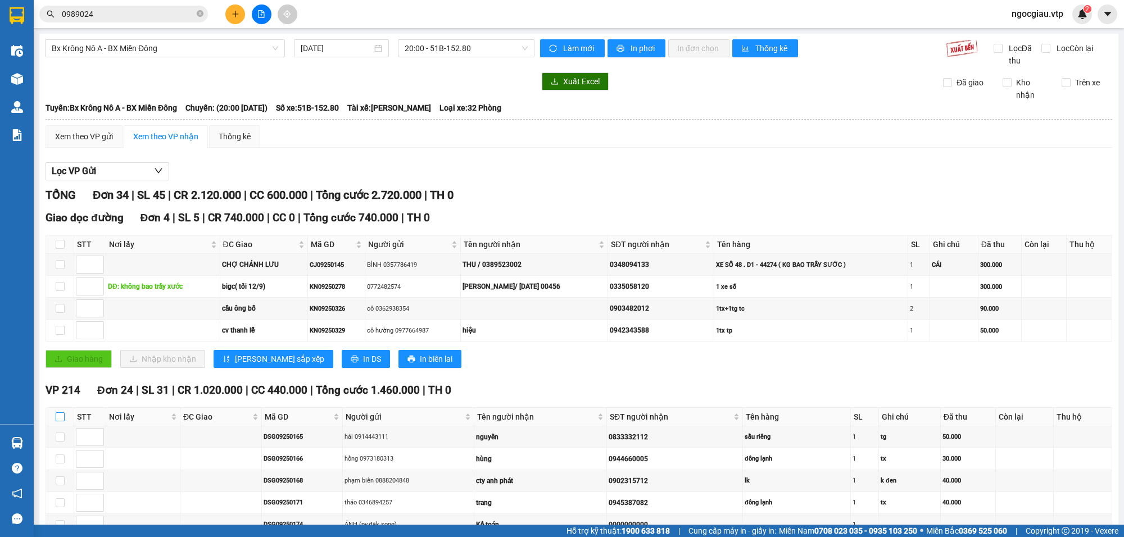
checkbox input "true"
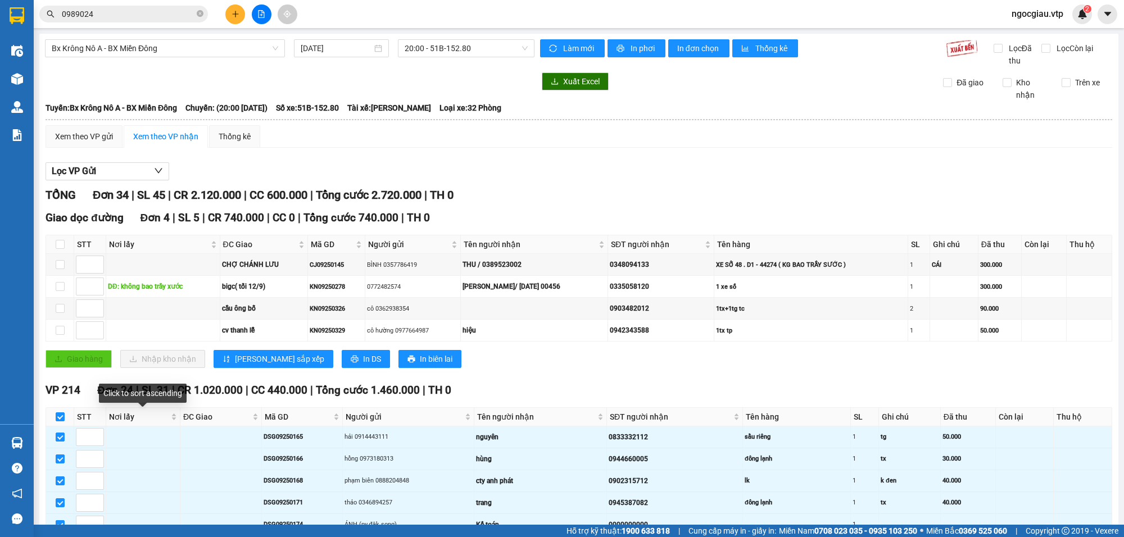
scroll to position [802, 0]
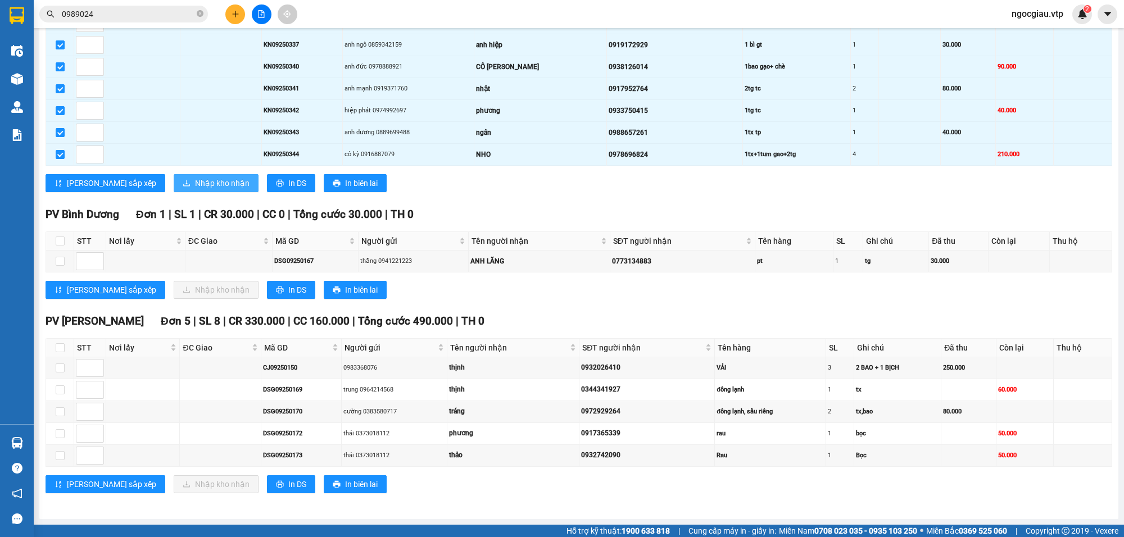
click at [195, 177] on span "Nhập kho nhận" at bounding box center [222, 183] width 55 height 12
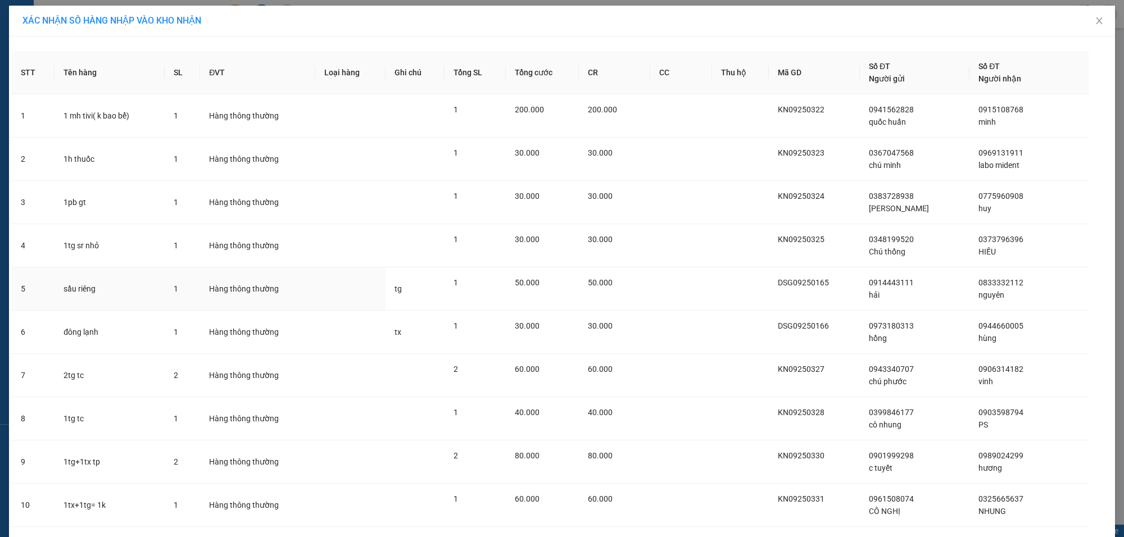
scroll to position [669, 0]
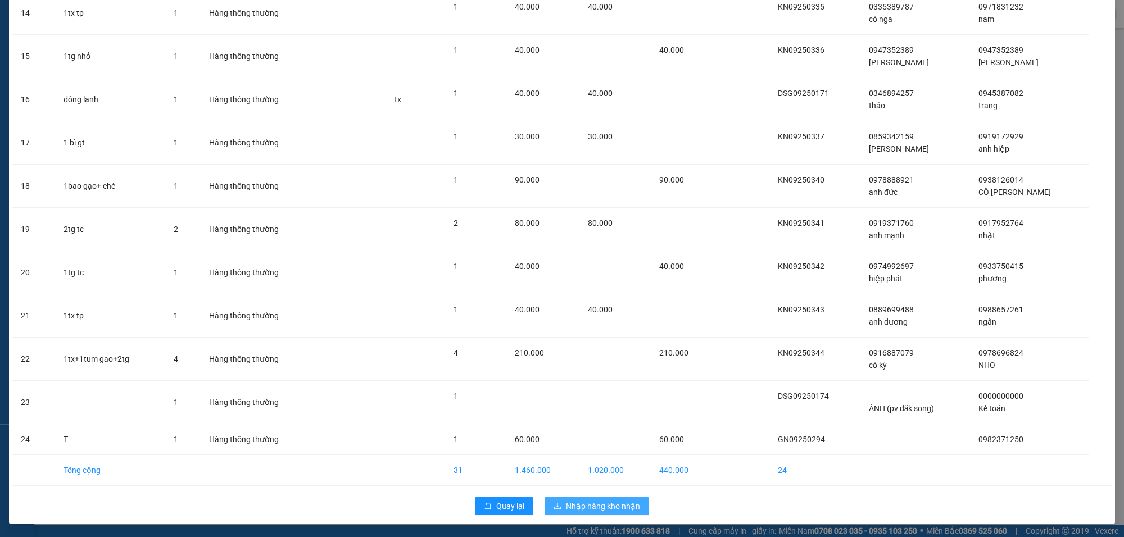
click at [600, 499] on button "Nhập hàng kho nhận" at bounding box center [597, 507] width 105 height 18
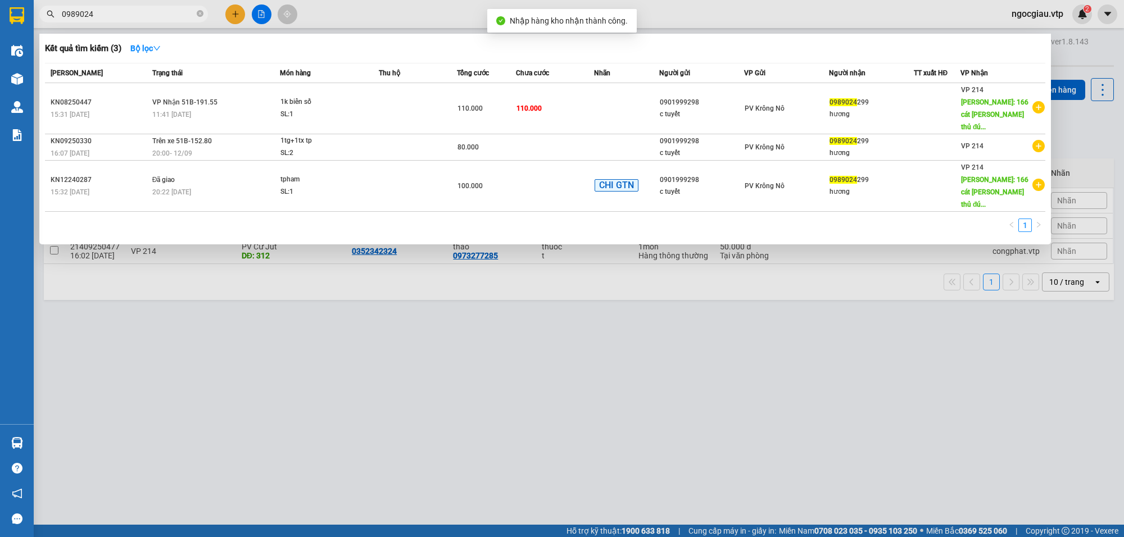
click at [110, 12] on input "0989024" at bounding box center [128, 14] width 133 height 12
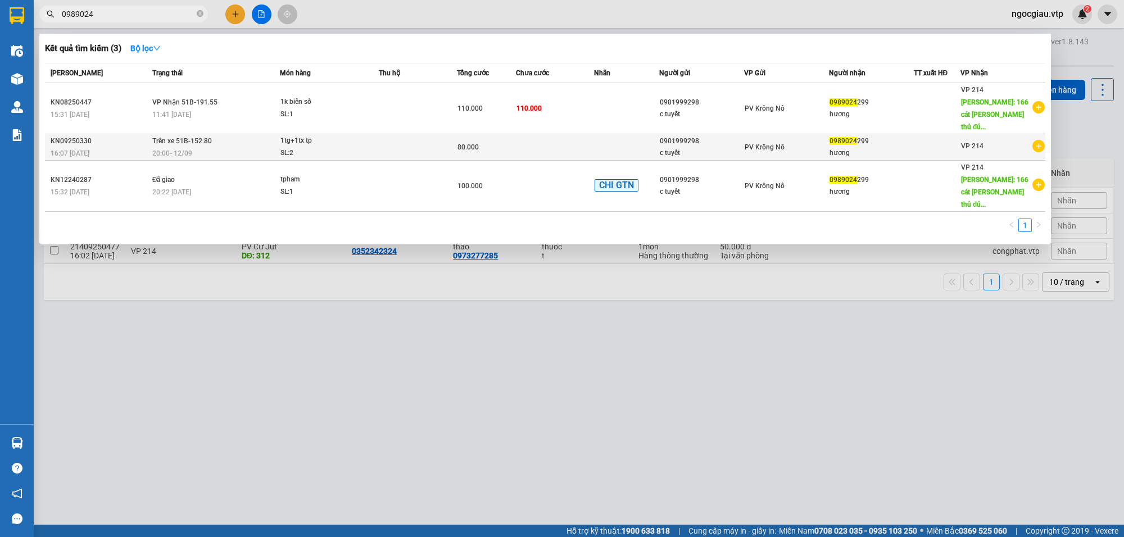
click at [583, 134] on td at bounding box center [555, 147] width 78 height 26
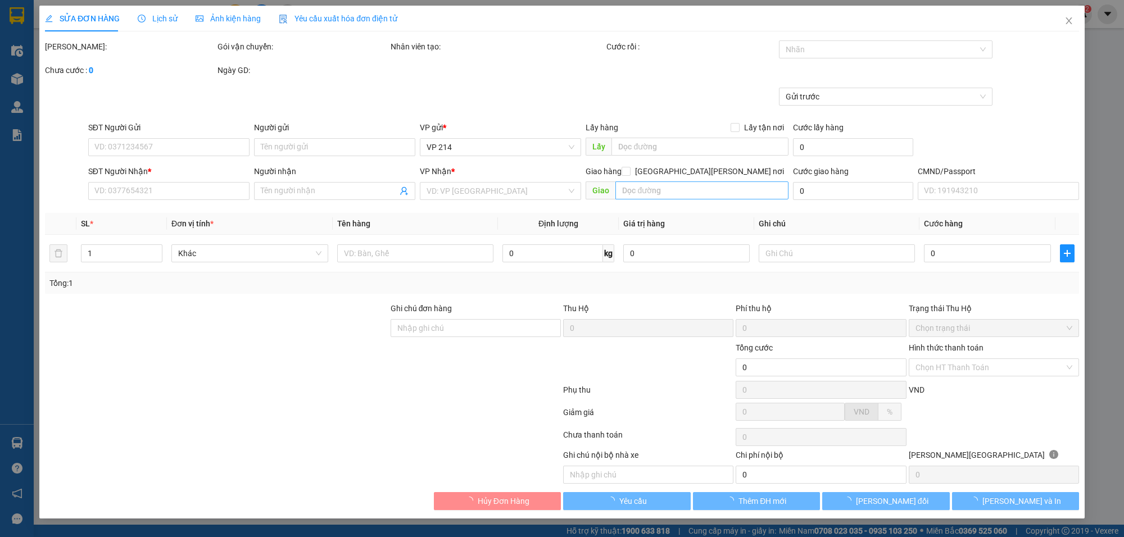
type input "0901999298"
type input "c tuyết"
type input "0989024299"
type input "hương"
type input "80.000"
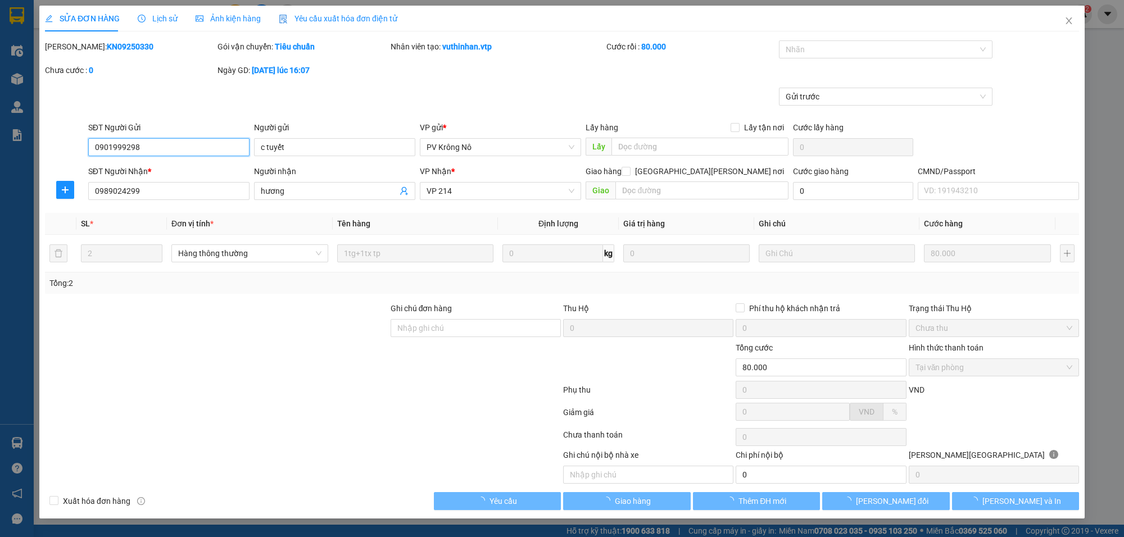
type input "4.000"
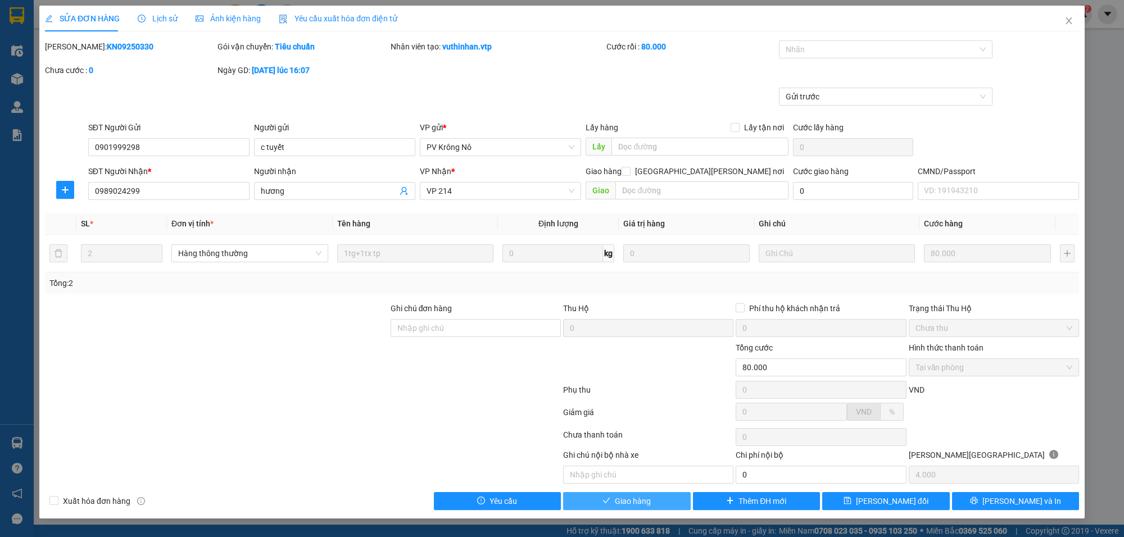
click at [671, 504] on button "Giao hàng" at bounding box center [627, 501] width 128 height 18
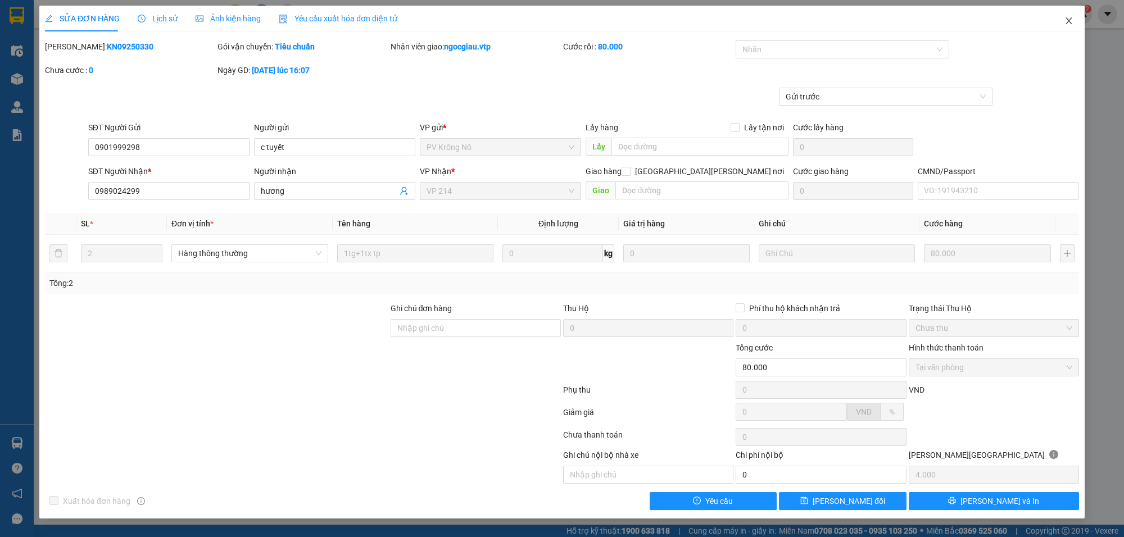
click at [1078, 18] on span "Close" at bounding box center [1069, 21] width 31 height 31
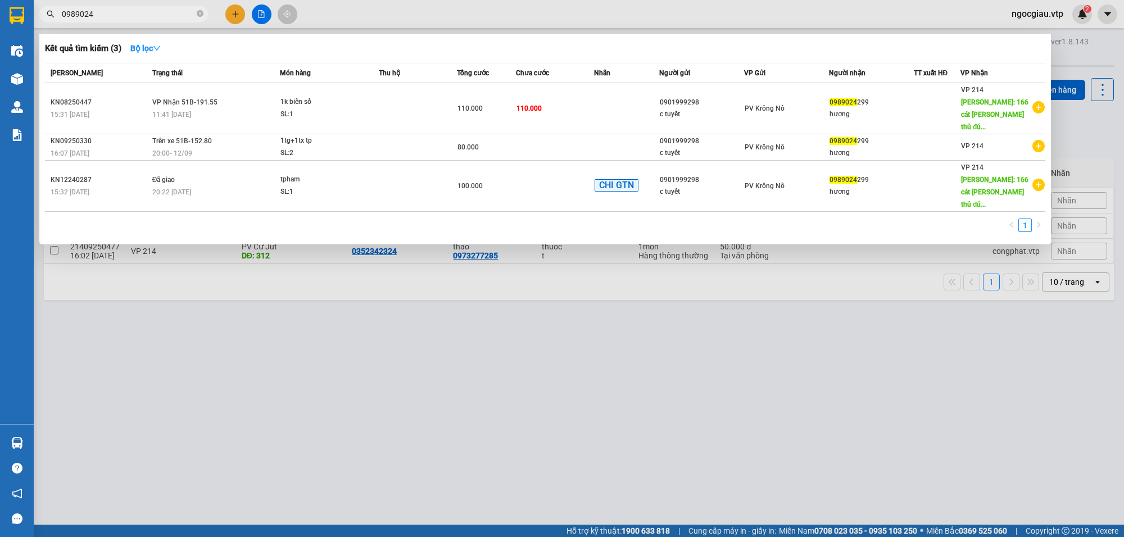
click at [153, 16] on input "0989024" at bounding box center [128, 14] width 133 height 12
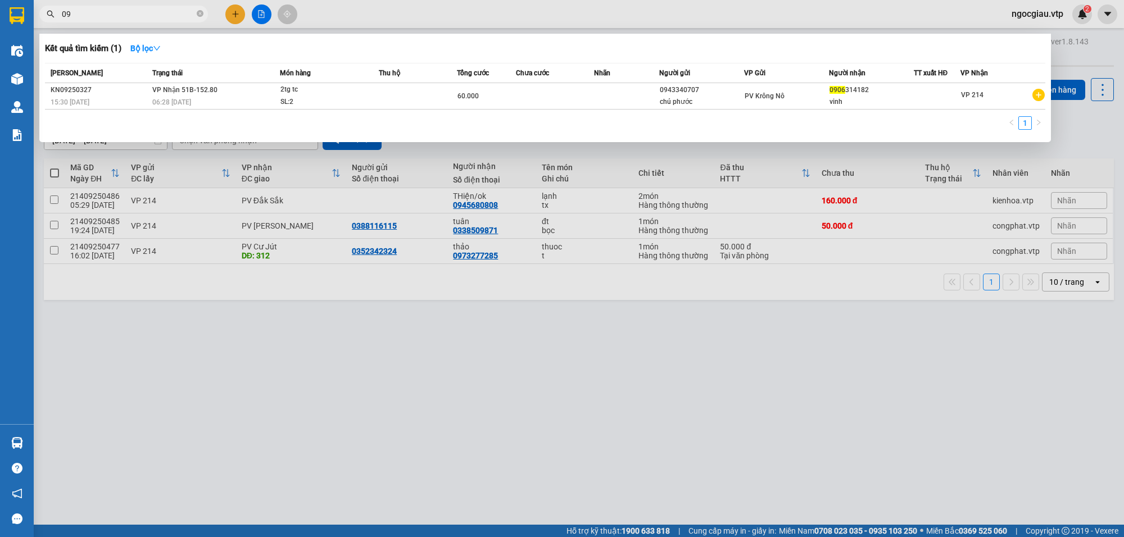
type input "0"
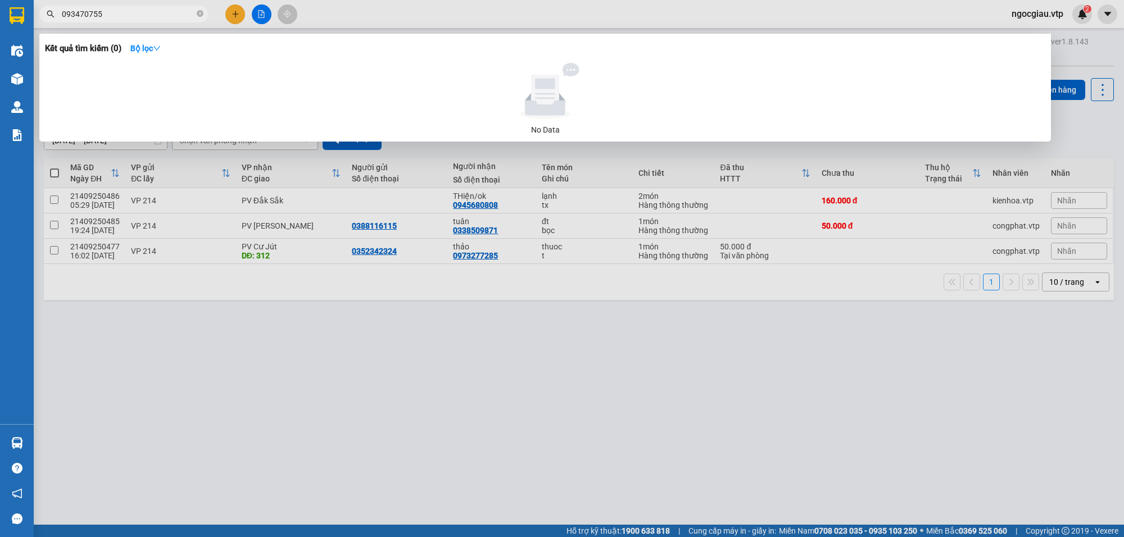
click at [756, 412] on div at bounding box center [562, 268] width 1124 height 537
click at [111, 6] on span "093470755" at bounding box center [123, 14] width 169 height 17
click at [103, 8] on input "093470755" at bounding box center [128, 14] width 133 height 12
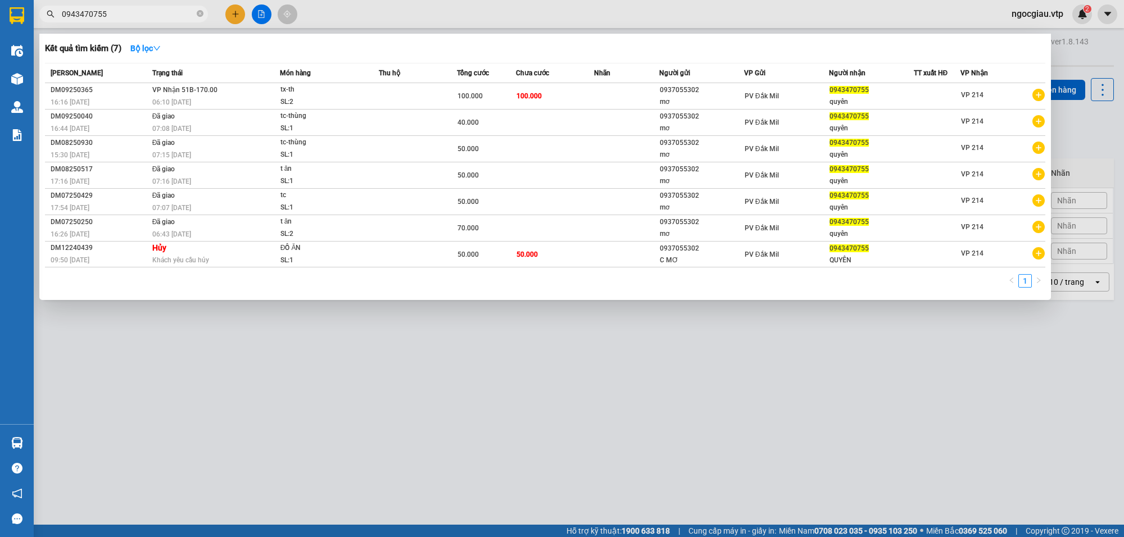
type input "0943470755"
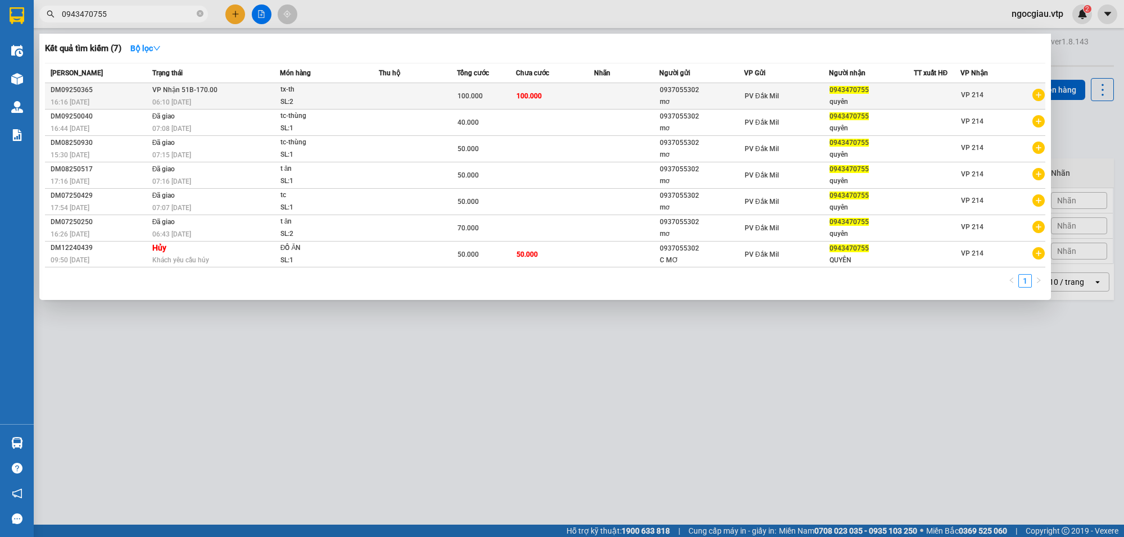
click at [565, 96] on td "100.000" at bounding box center [555, 96] width 78 height 26
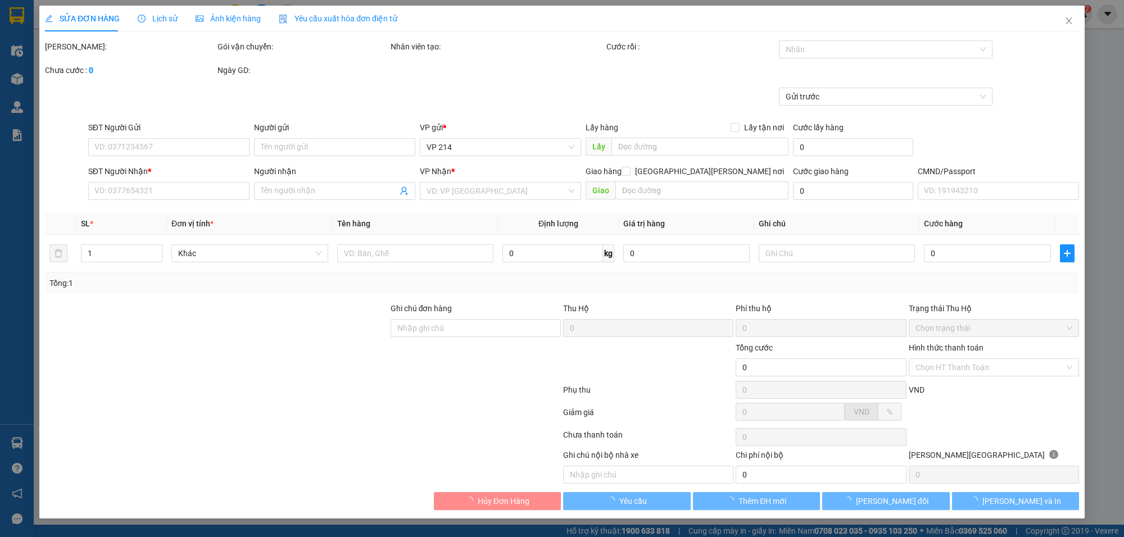
type input "0937055302"
type input "mơ"
type input "0943470755"
type input "quyên"
type input "100.000"
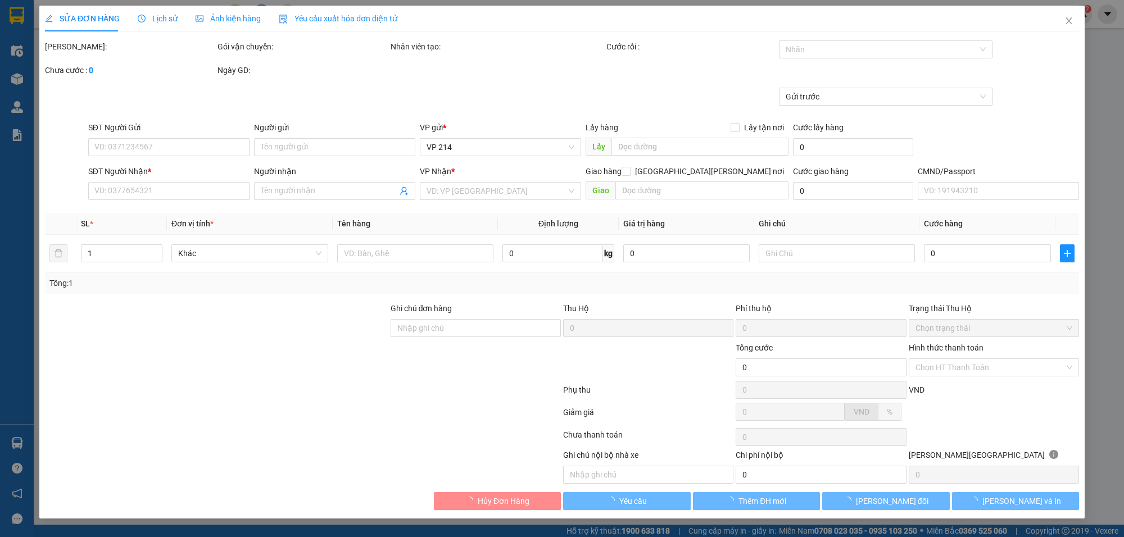
type input "100.000"
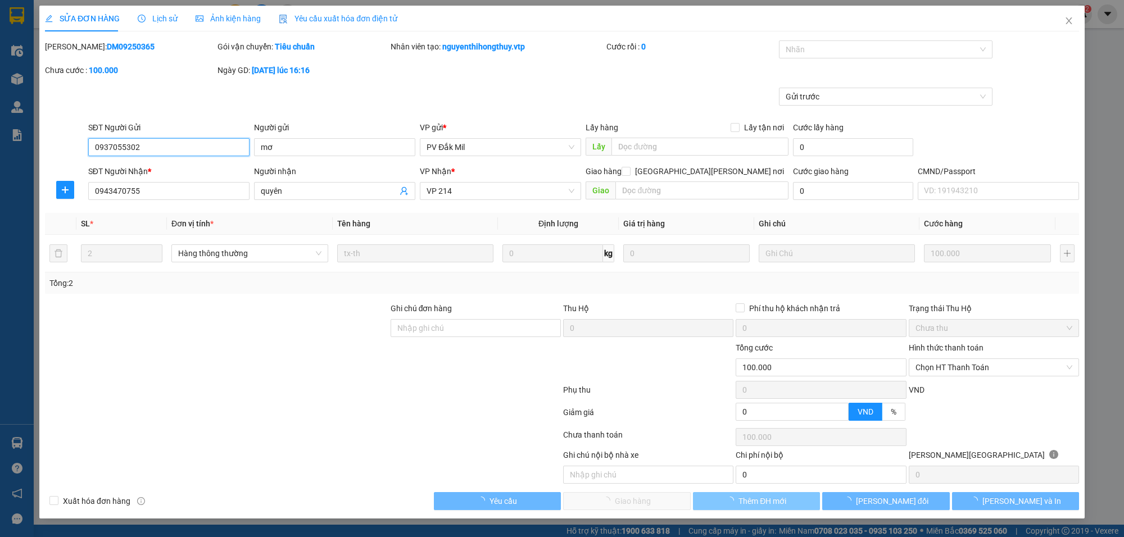
type input "5.000"
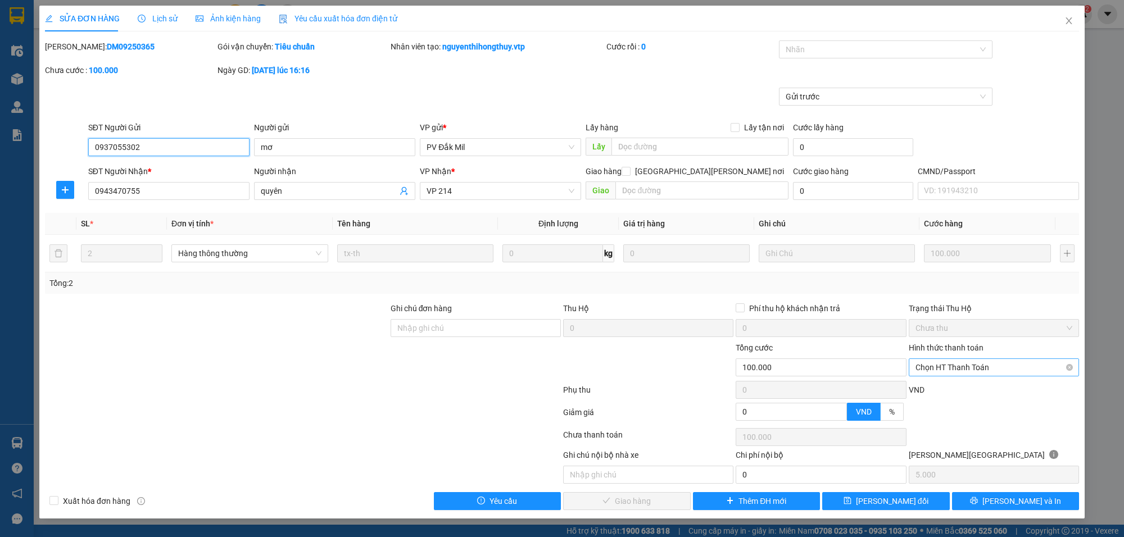
click at [939, 366] on span "Chọn HT Thanh Toán" at bounding box center [994, 367] width 157 height 17
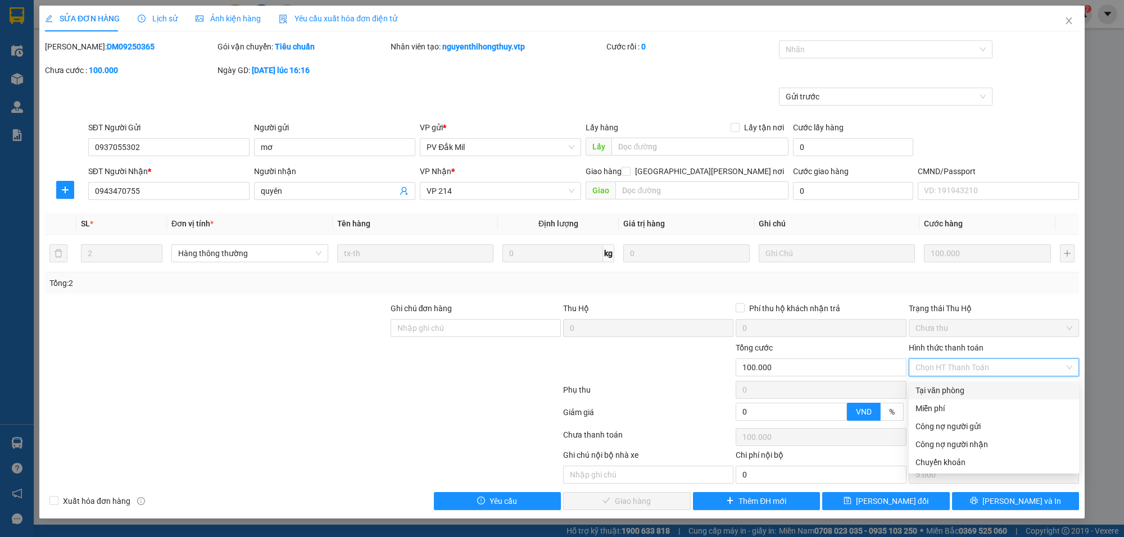
click at [937, 392] on div "Tại văn phòng" at bounding box center [994, 391] width 157 height 12
type input "0"
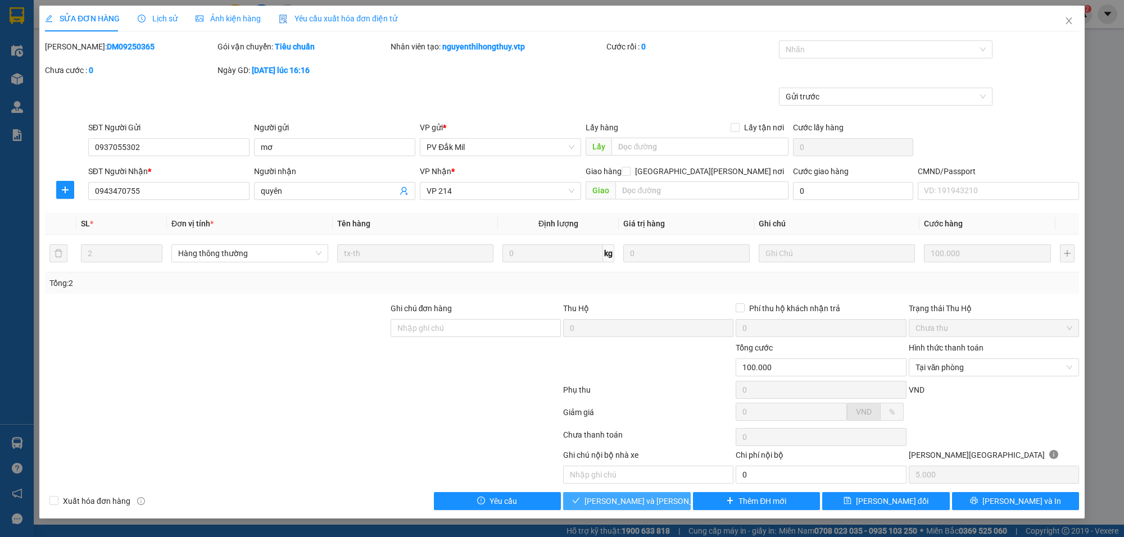
click at [654, 498] on button "[PERSON_NAME] và [PERSON_NAME] hàng" at bounding box center [627, 501] width 128 height 18
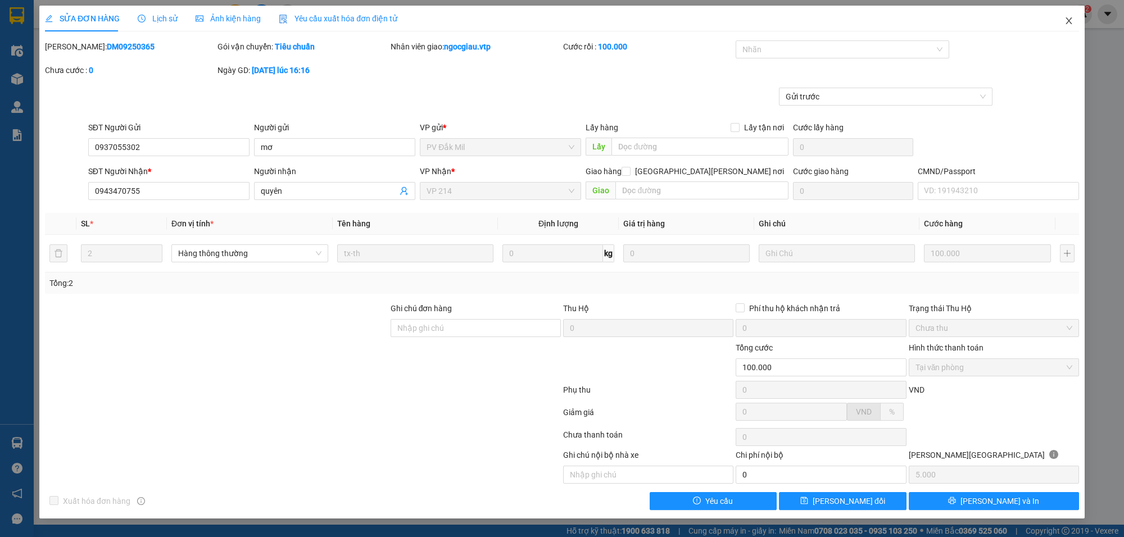
click at [1071, 17] on icon "close" at bounding box center [1069, 20] width 9 height 9
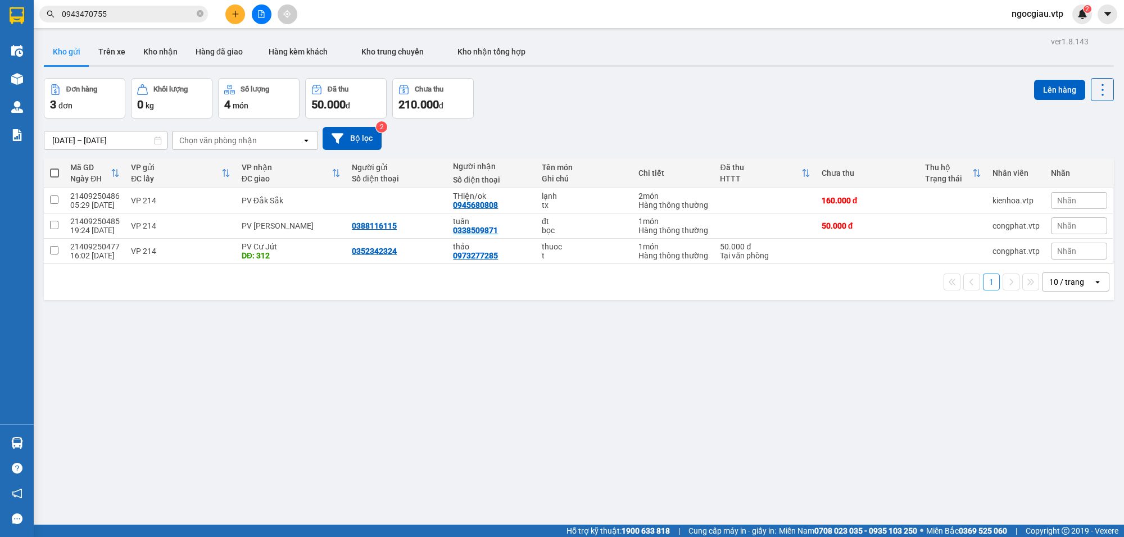
click at [123, 15] on input "0943470755" at bounding box center [128, 14] width 133 height 12
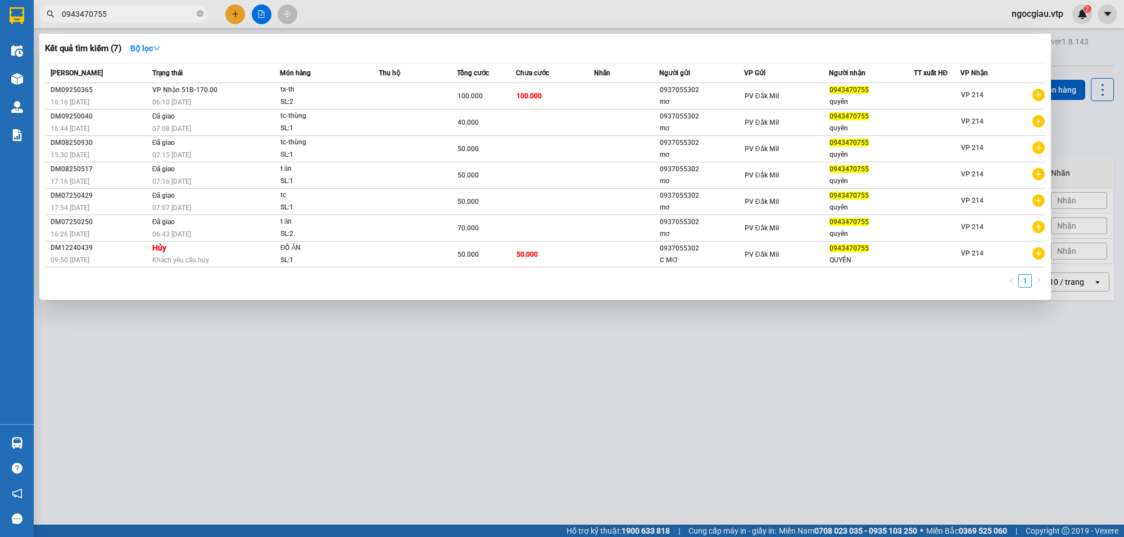
click at [123, 15] on input "0943470755" at bounding box center [128, 14] width 133 height 12
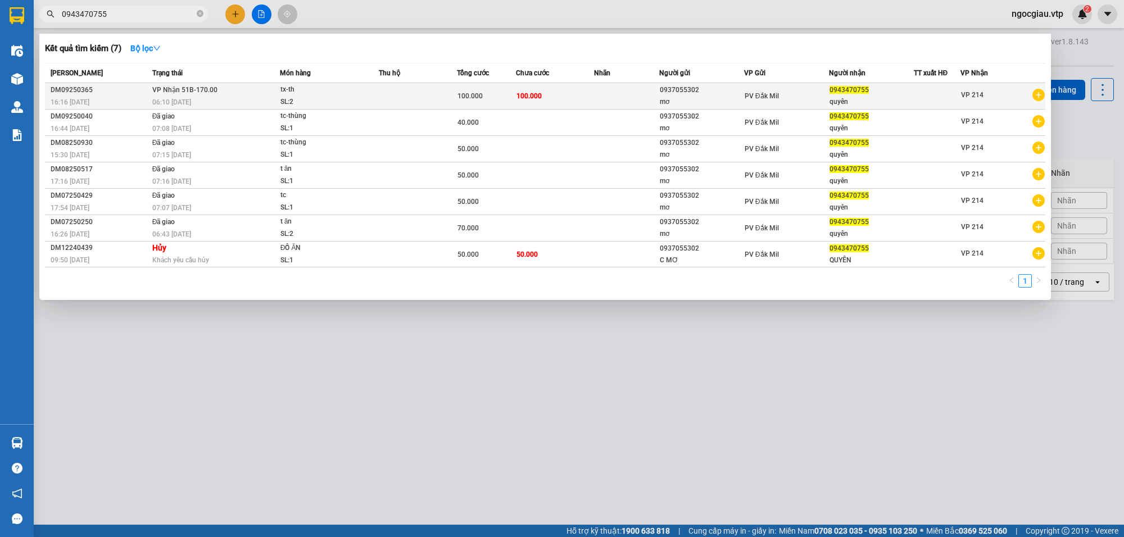
click at [565, 97] on td "100.000" at bounding box center [555, 96] width 78 height 26
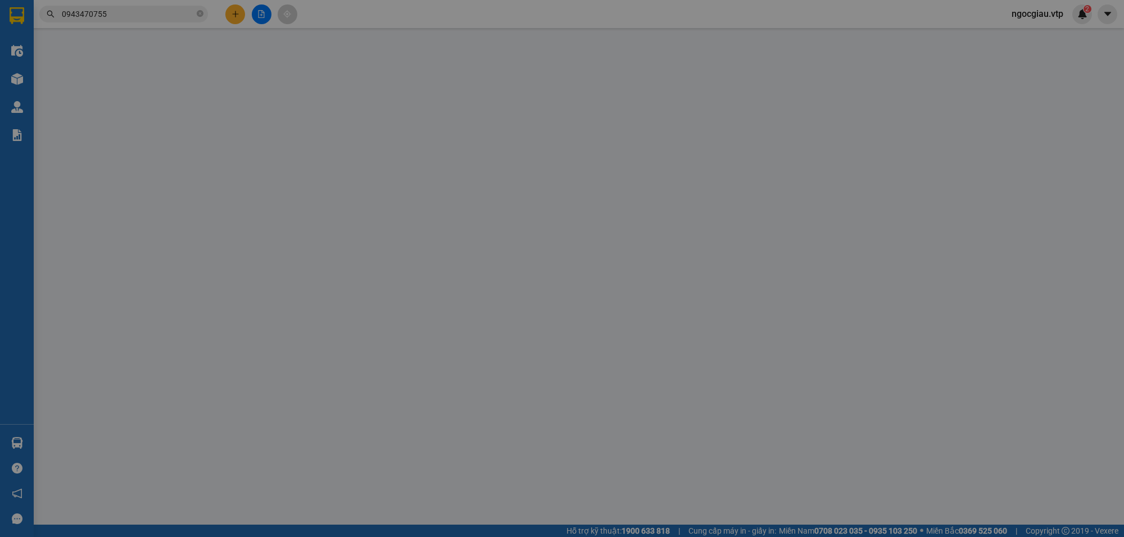
type input "0937055302"
type input "mơ"
type input "0943470755"
type input "quyên"
type input "100.000"
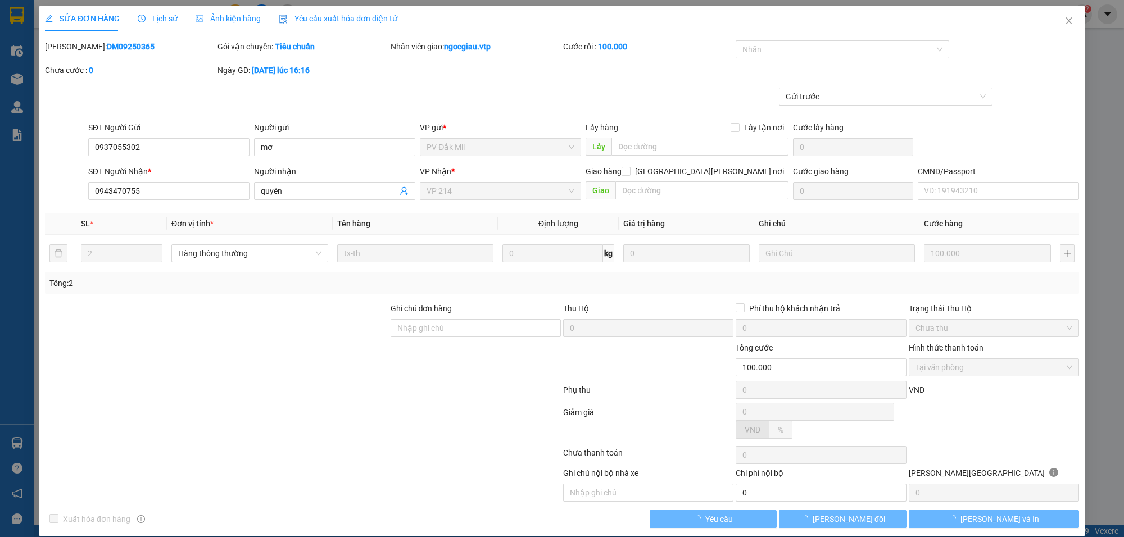
type input "5.000"
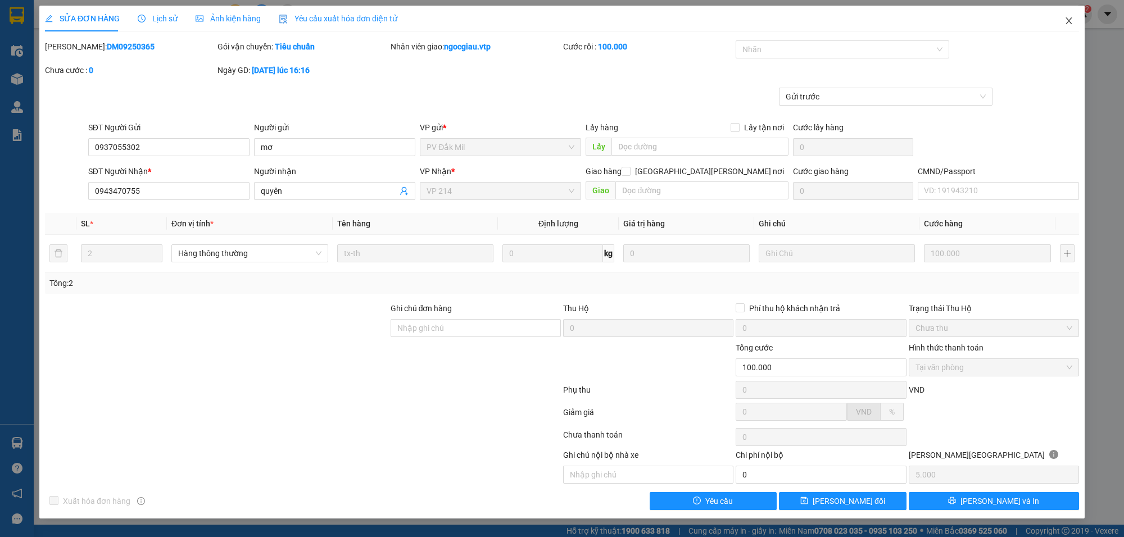
click at [1071, 18] on icon "close" at bounding box center [1069, 20] width 9 height 9
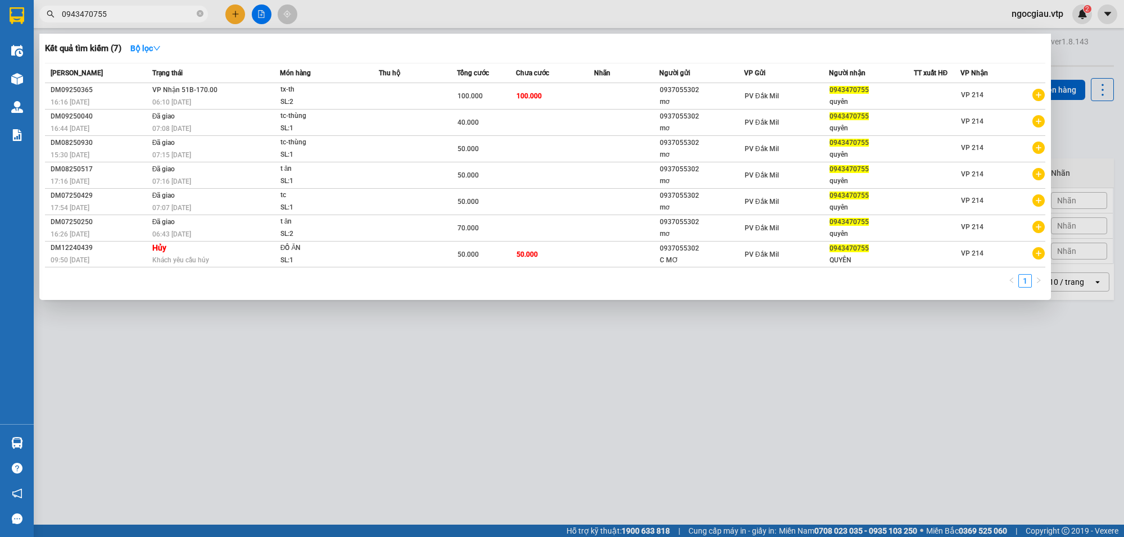
click at [107, 14] on input "0943470755" at bounding box center [128, 14] width 133 height 12
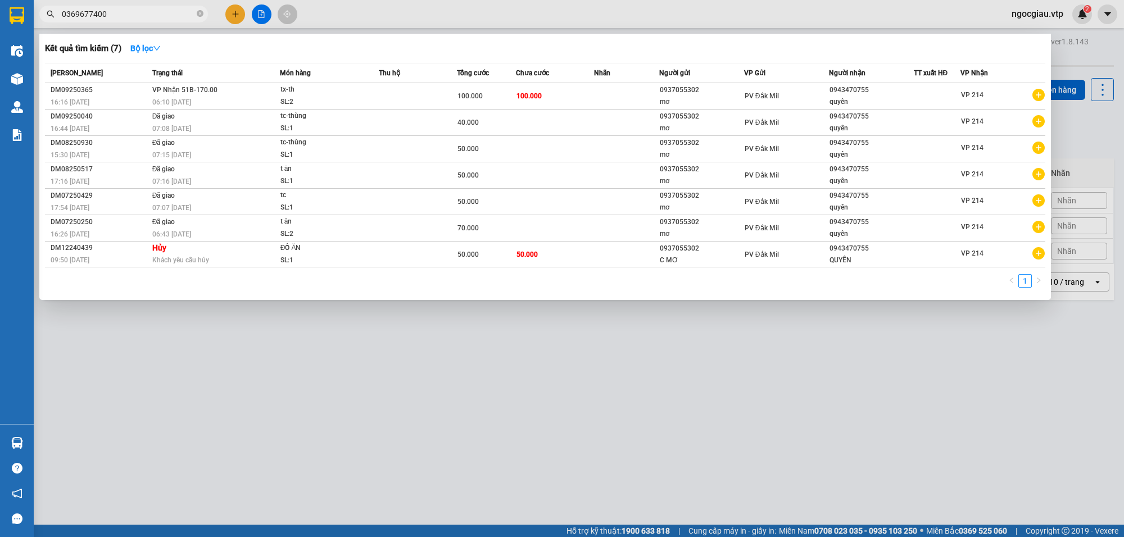
type input "0369677400"
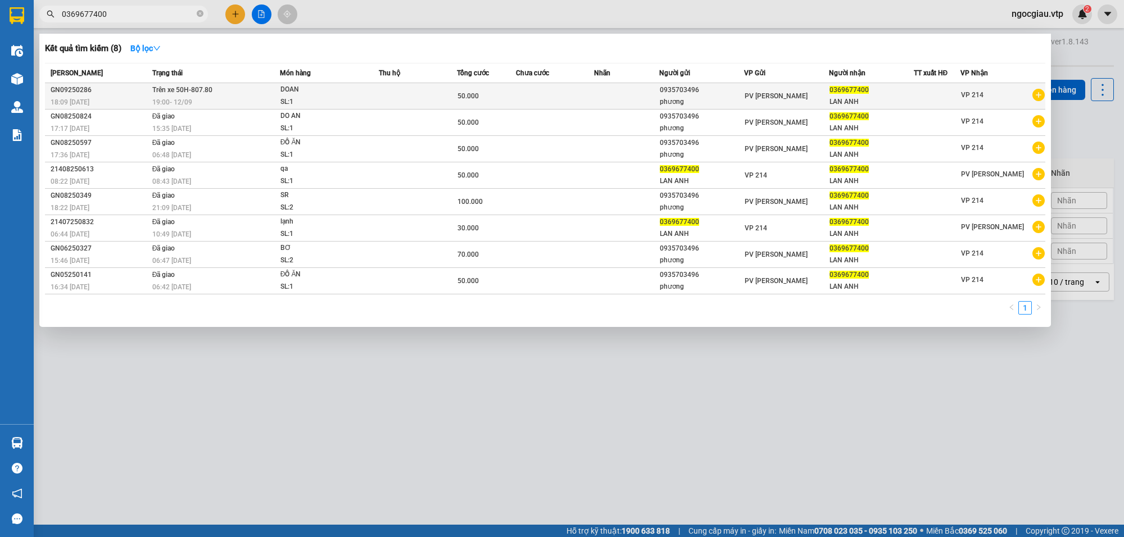
click at [532, 92] on td at bounding box center [555, 96] width 78 height 26
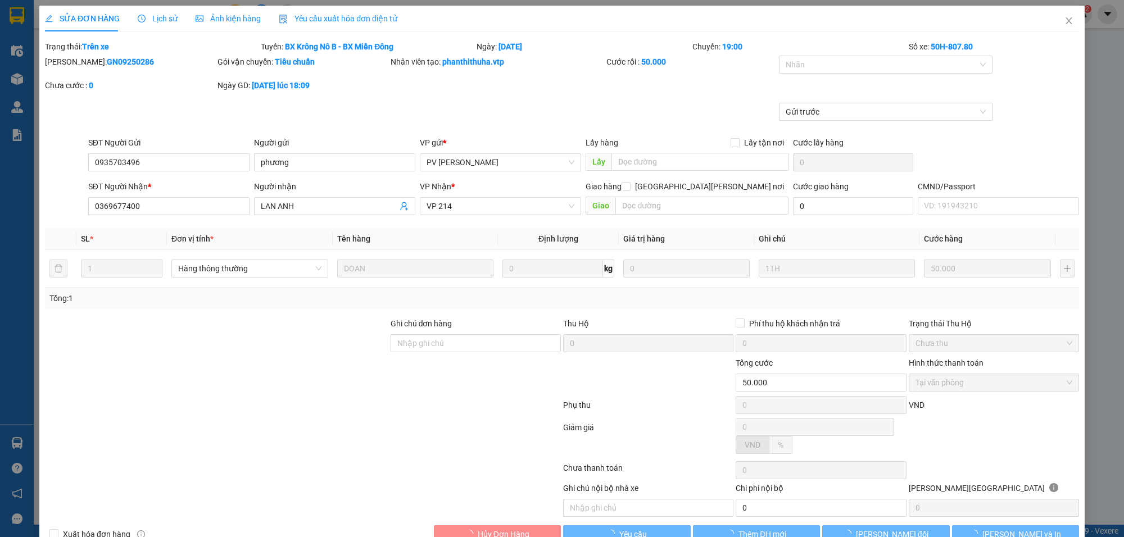
type input "2.500"
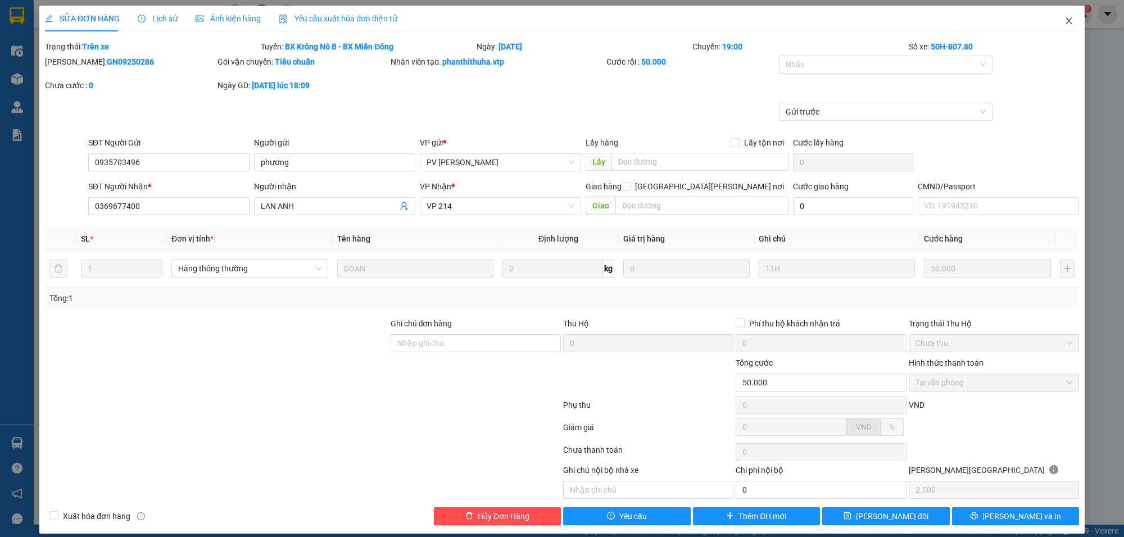
click at [1063, 13] on span "Close" at bounding box center [1069, 21] width 31 height 31
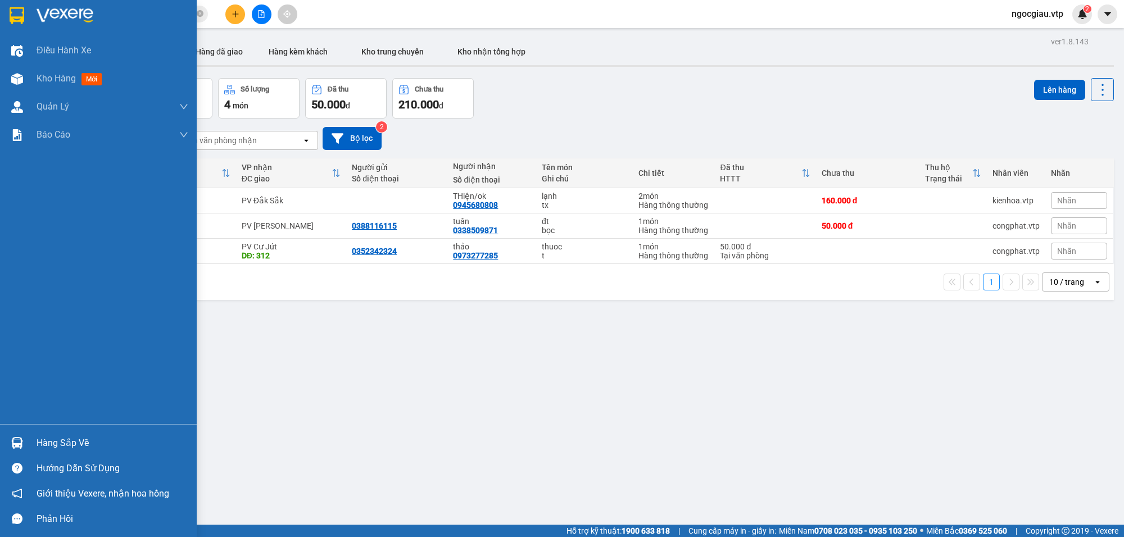
click at [13, 439] on img at bounding box center [17, 443] width 12 height 12
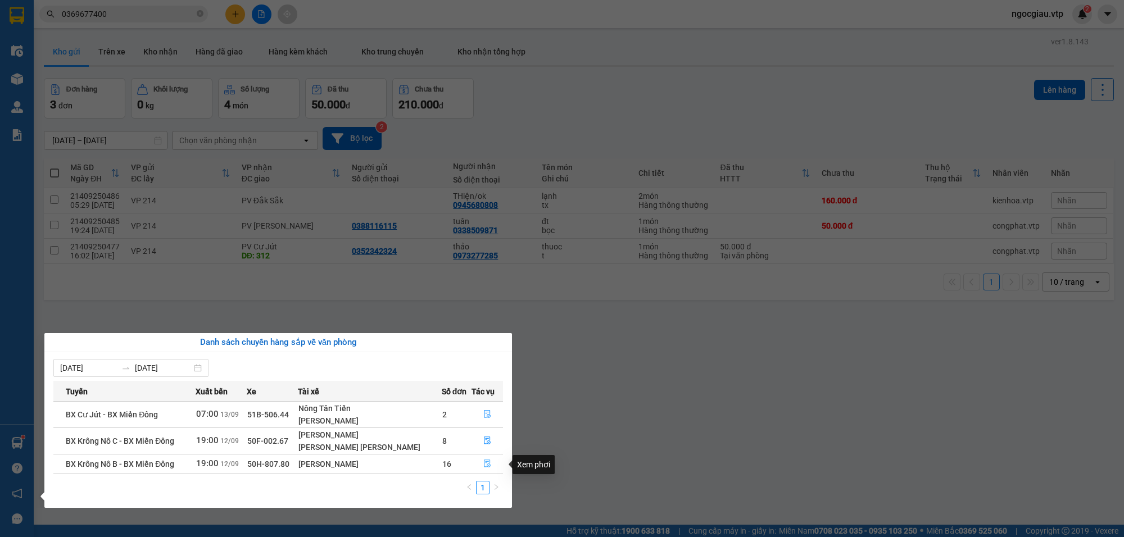
click at [485, 463] on icon "file-done" at bounding box center [487, 464] width 7 height 8
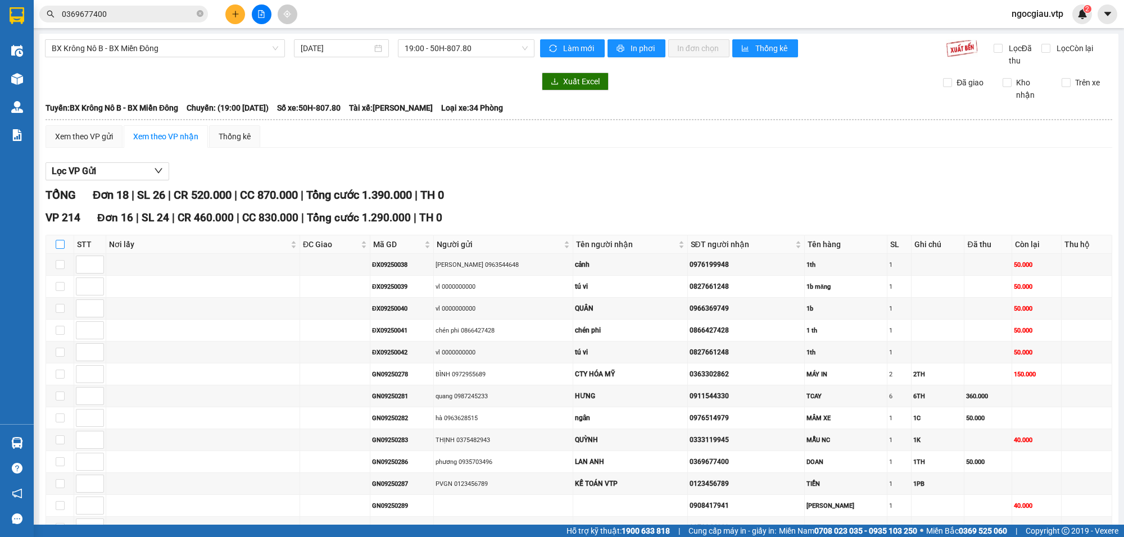
click at [63, 243] on input "checkbox" at bounding box center [60, 244] width 9 height 9
checkbox input "true"
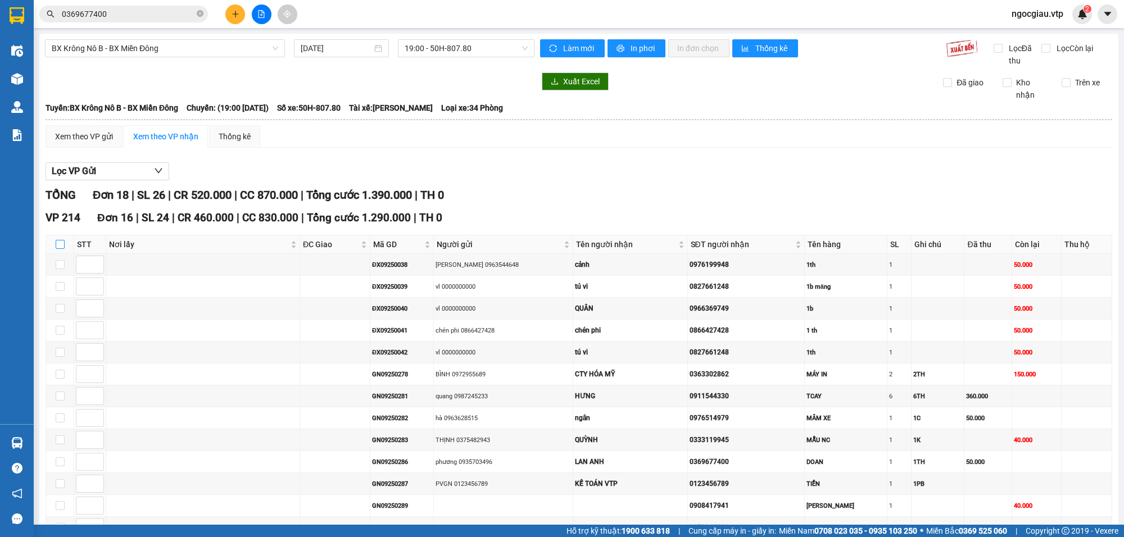
checkbox input "true"
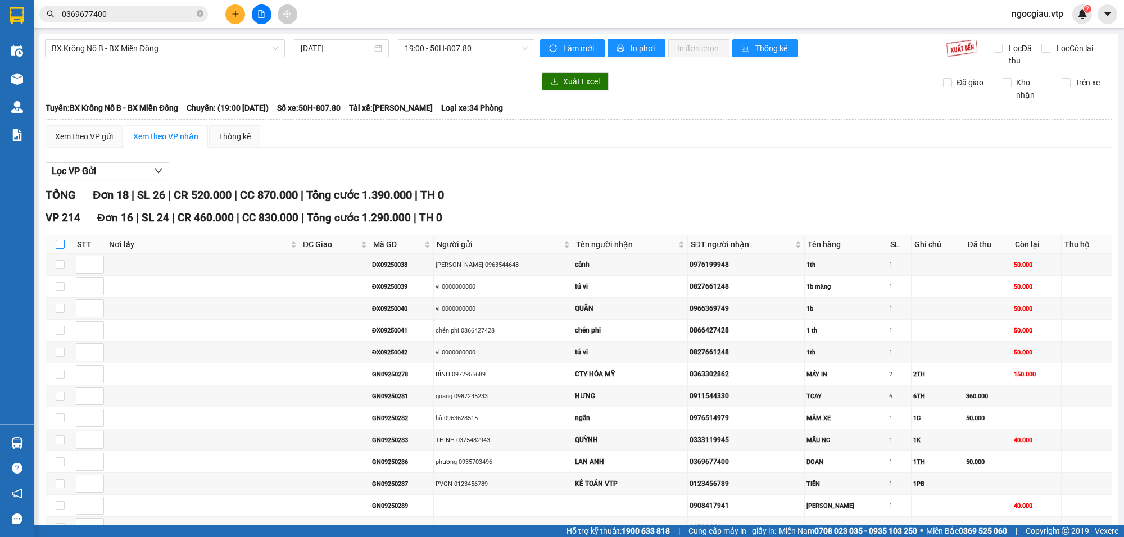
checkbox input "true"
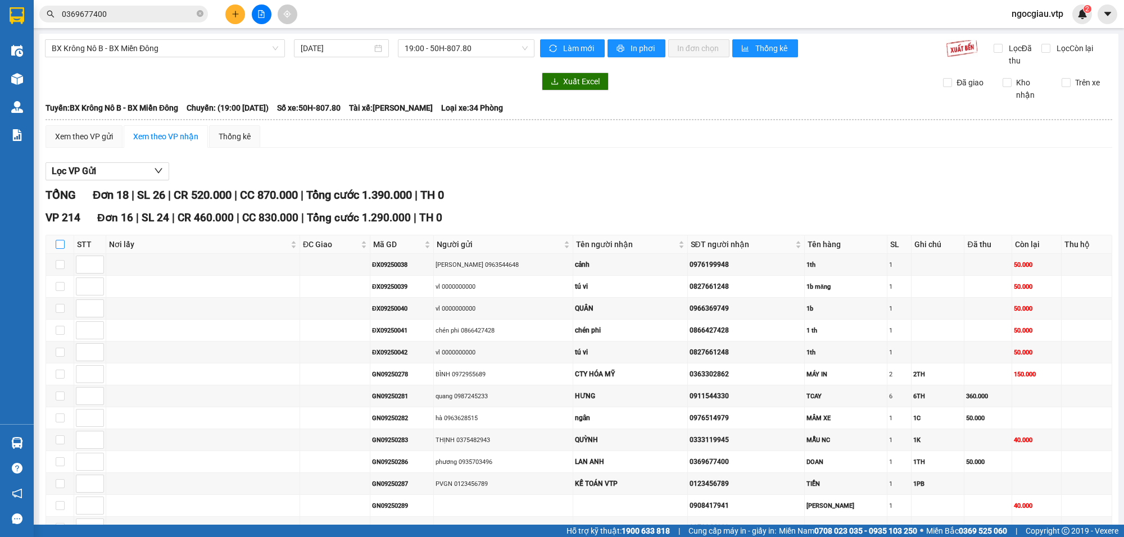
checkbox input "true"
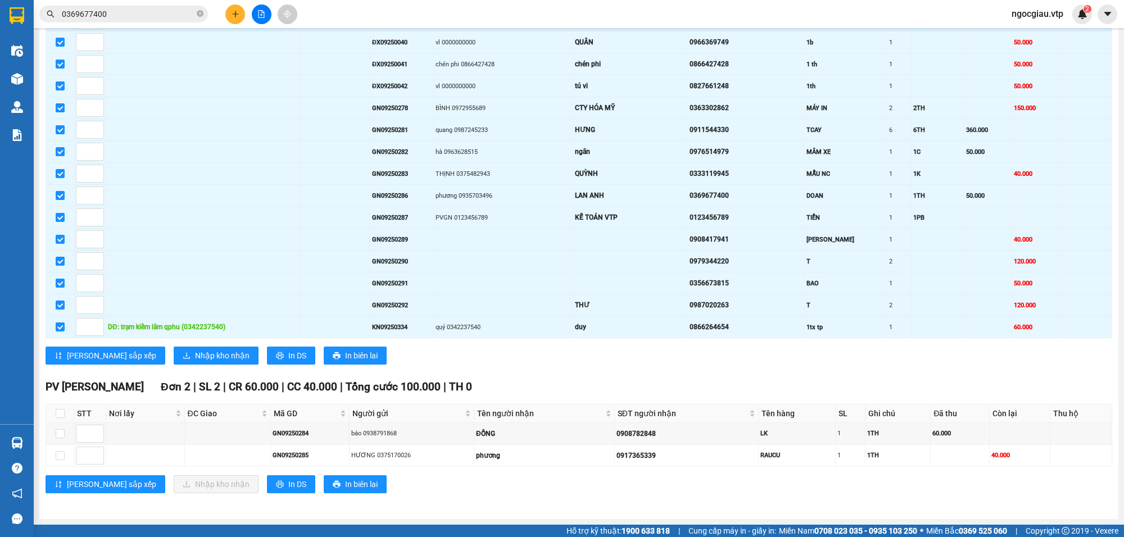
scroll to position [274, 0]
click at [195, 358] on span "Nhập kho nhận" at bounding box center [222, 356] width 55 height 12
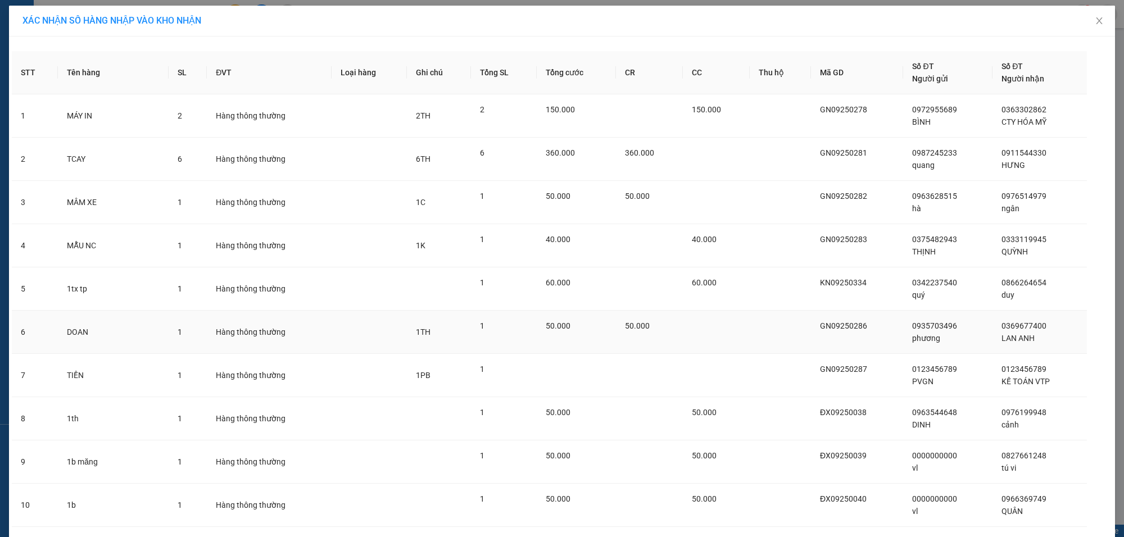
scroll to position [296, 0]
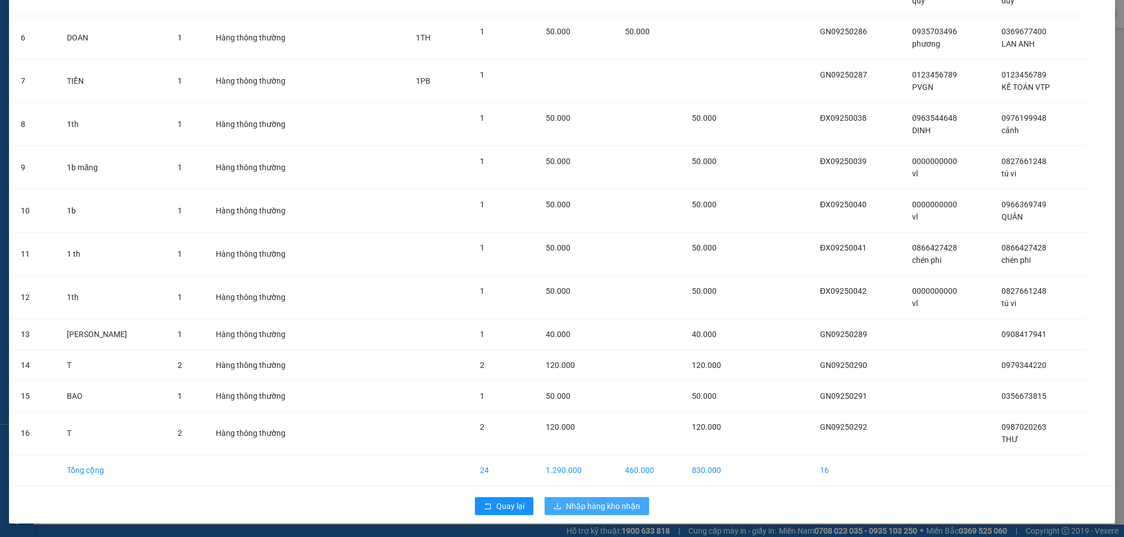
click at [602, 505] on span "Nhập hàng kho nhận" at bounding box center [603, 506] width 74 height 12
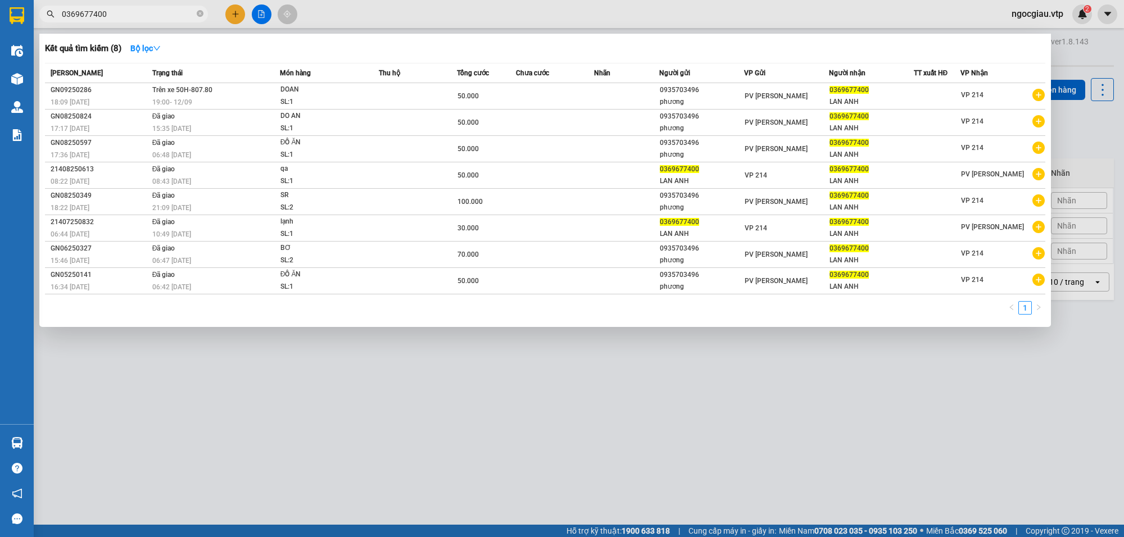
click at [144, 10] on input "0369677400" at bounding box center [128, 14] width 133 height 12
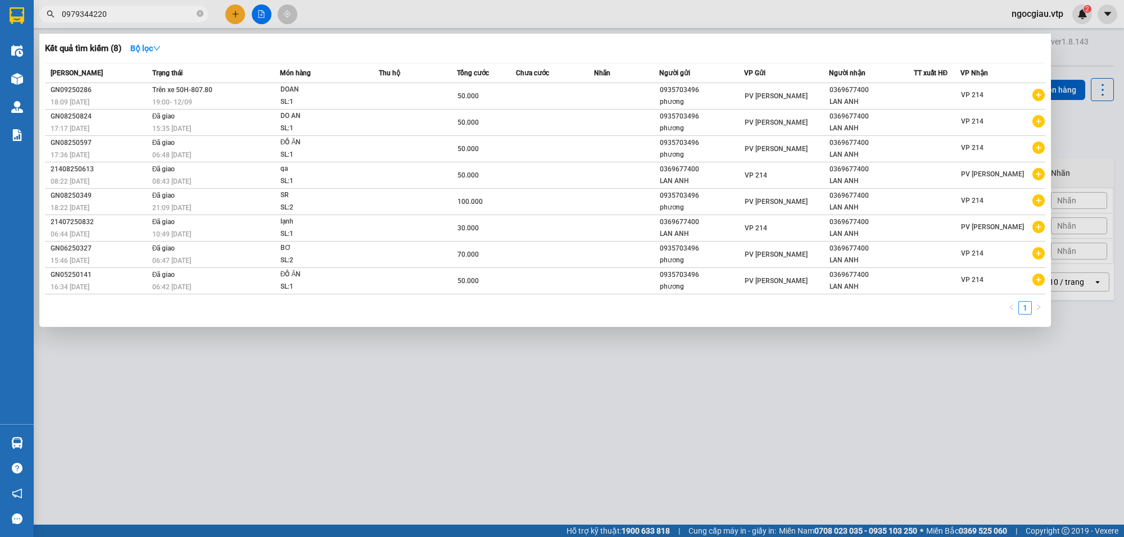
type input "0979344220"
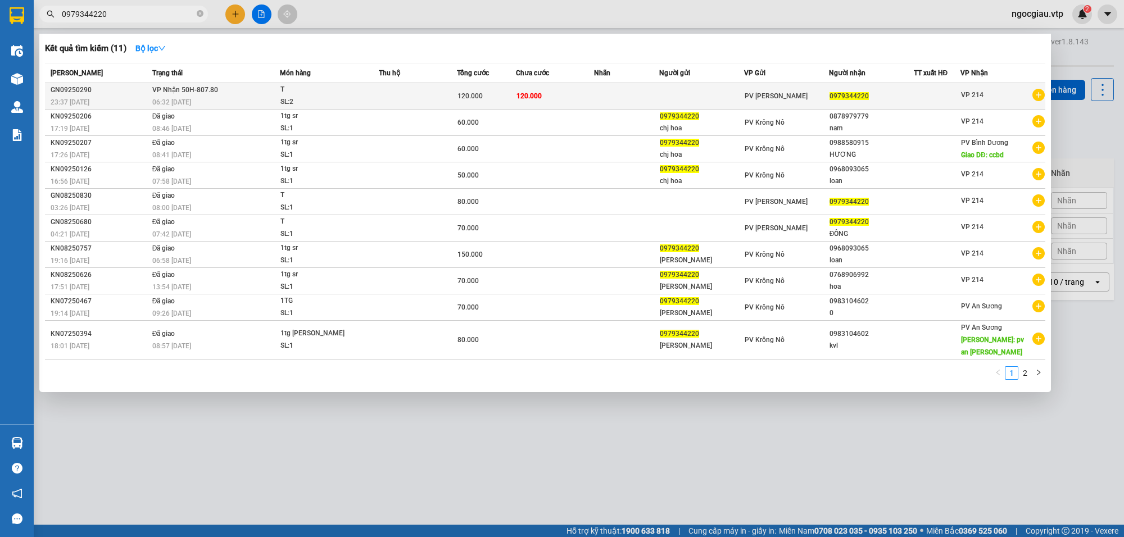
click at [622, 88] on td at bounding box center [626, 96] width 65 height 26
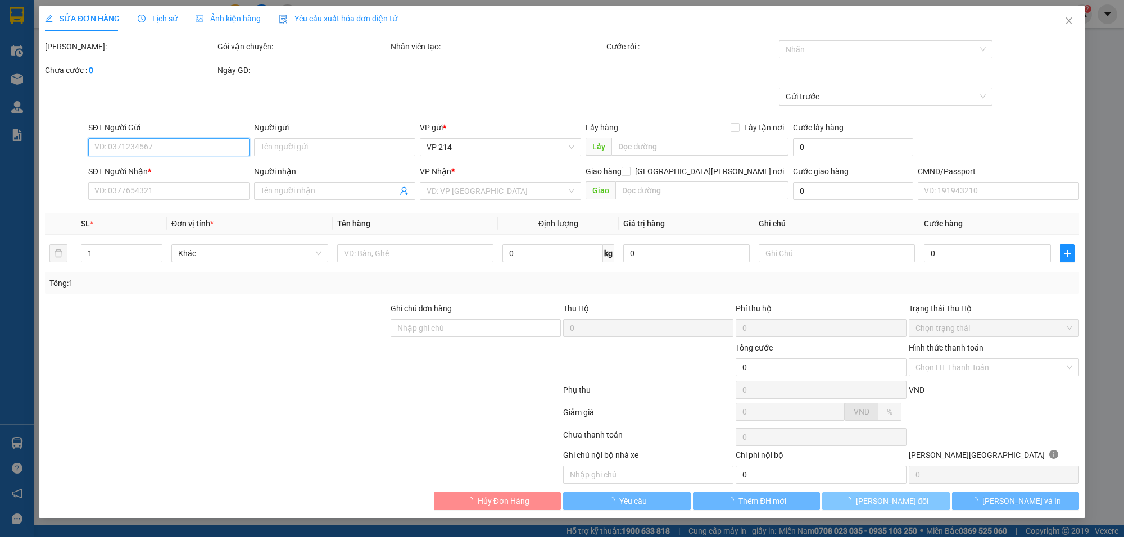
type input "0979344220"
type input "120.000"
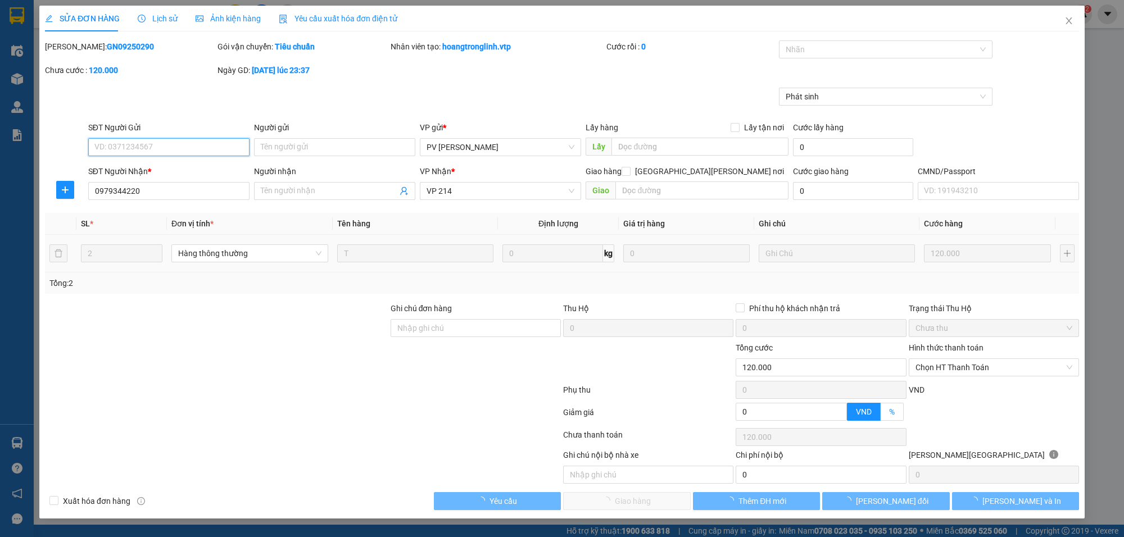
type input "24.000"
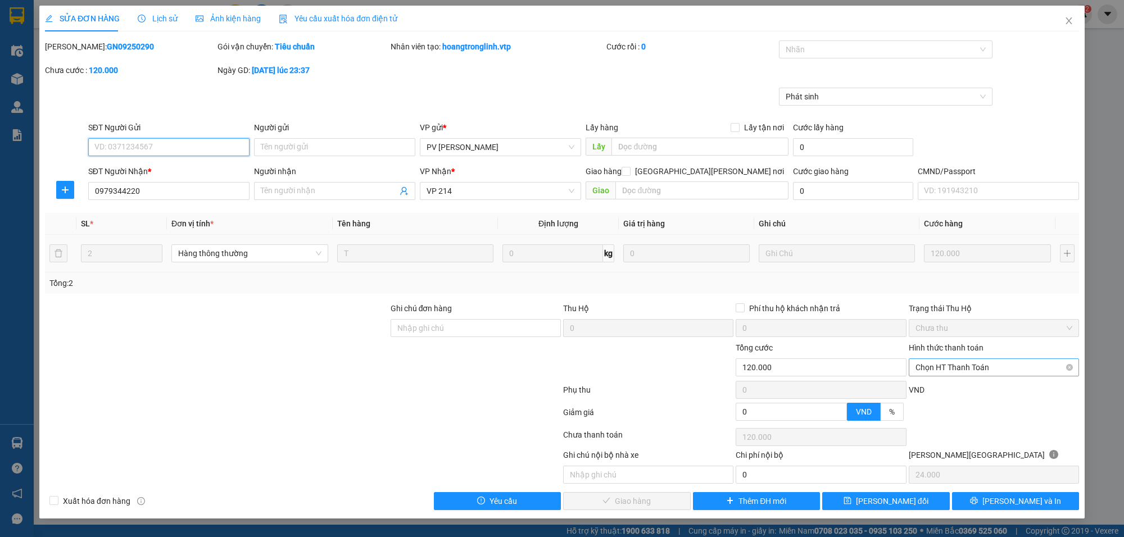
click at [965, 368] on span "Chọn HT Thanh Toán" at bounding box center [994, 367] width 157 height 17
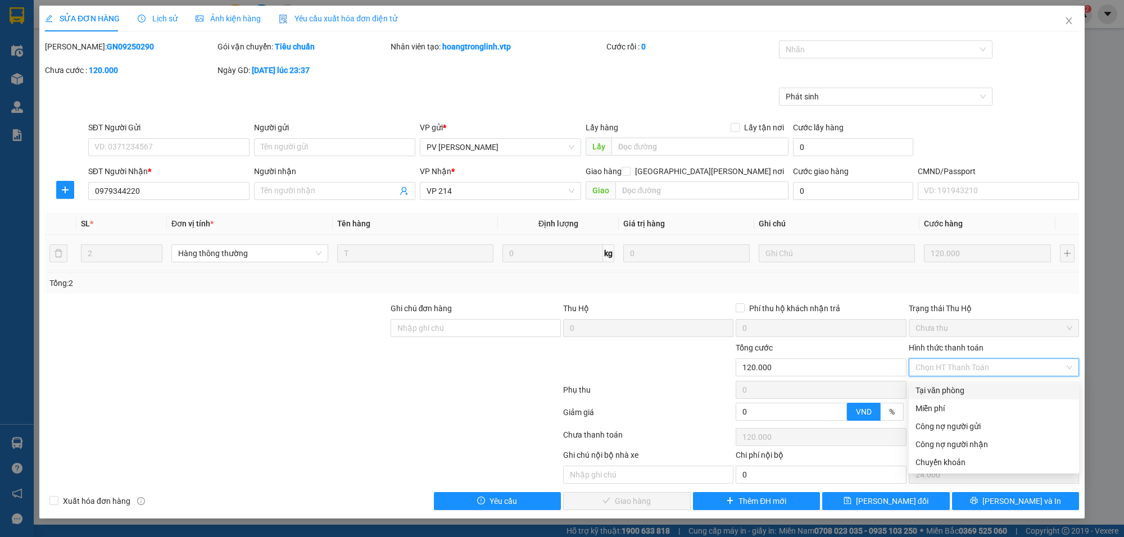
click at [948, 394] on div "Tại văn phòng" at bounding box center [994, 391] width 157 height 12
type input "0"
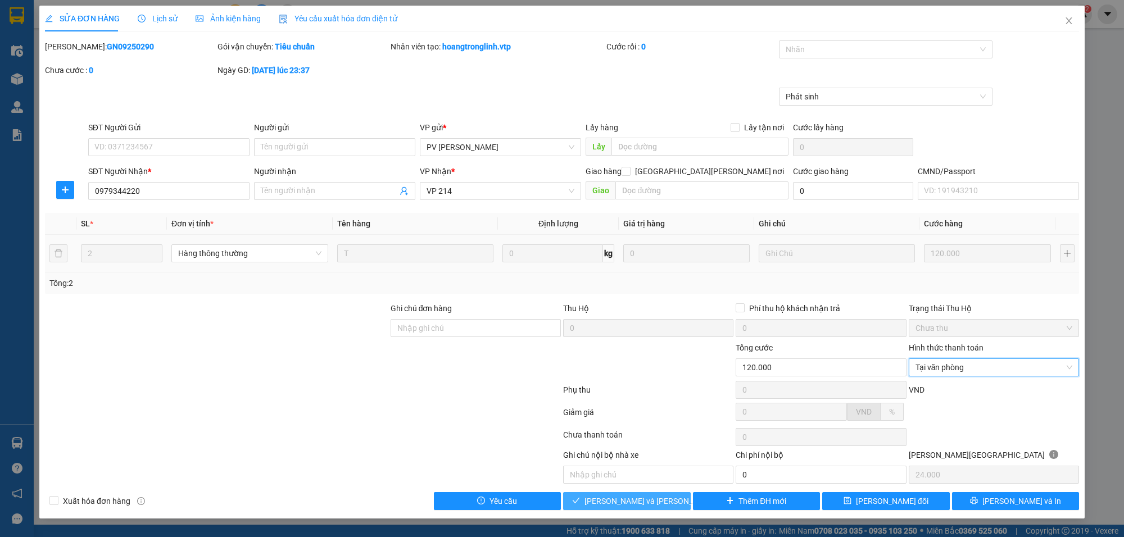
click at [644, 504] on span "[PERSON_NAME] và [PERSON_NAME] hàng" at bounding box center [661, 501] width 152 height 12
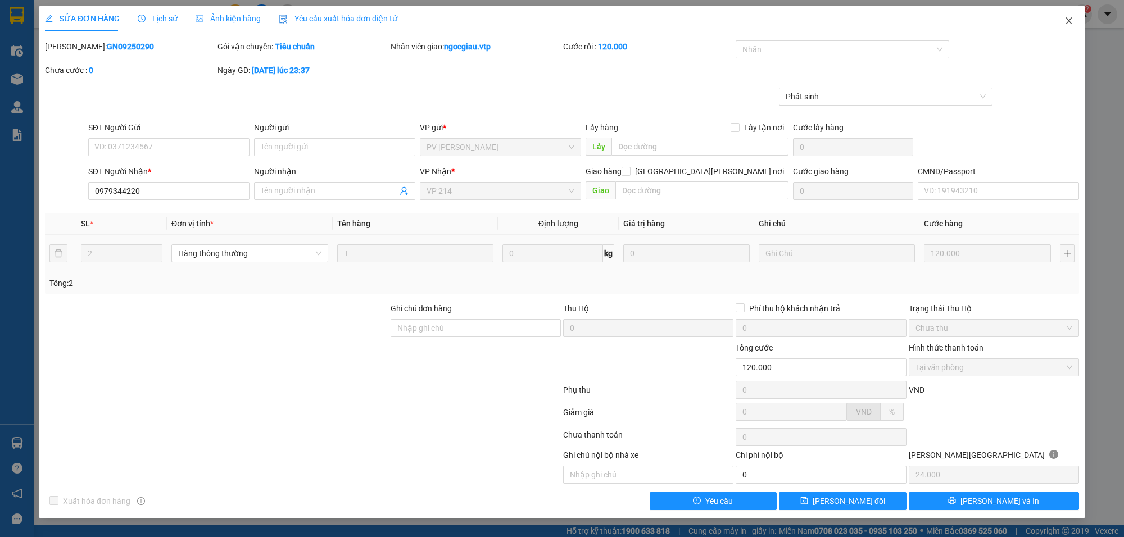
click at [1074, 21] on span "Close" at bounding box center [1069, 21] width 31 height 31
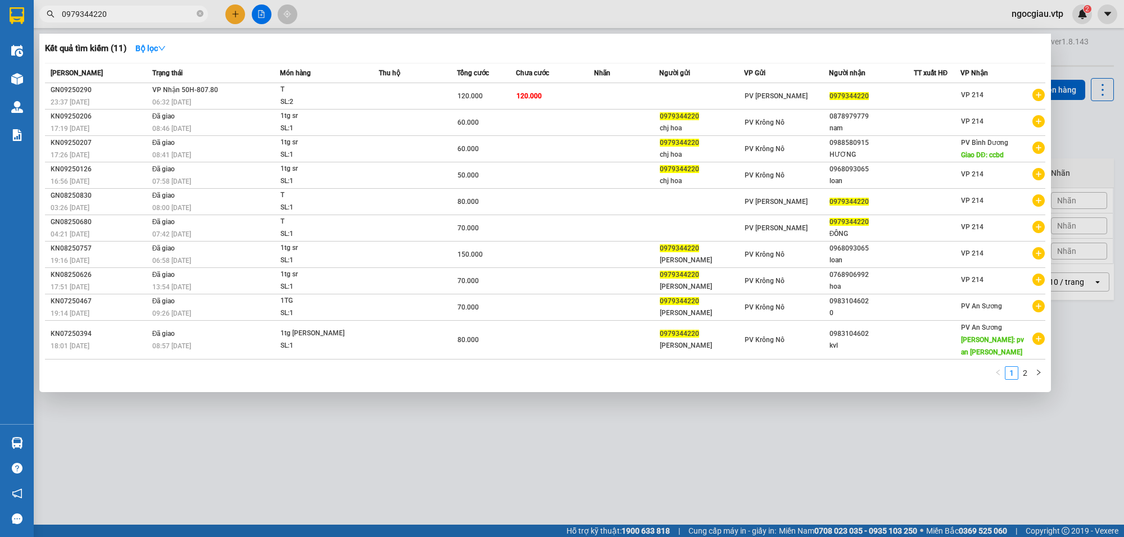
click at [151, 13] on input "0979344220" at bounding box center [128, 14] width 133 height 12
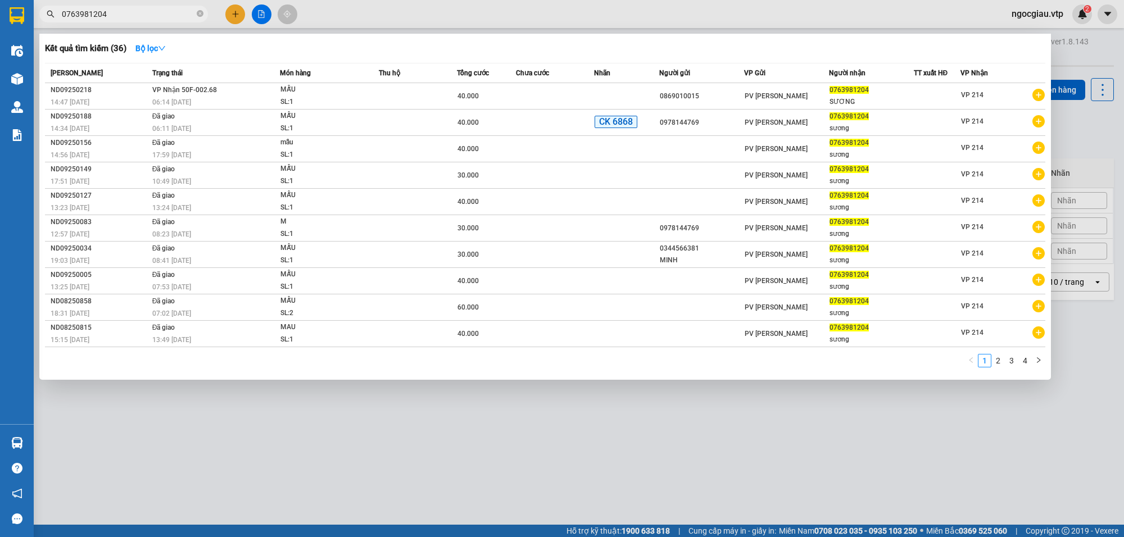
type input "0763981204"
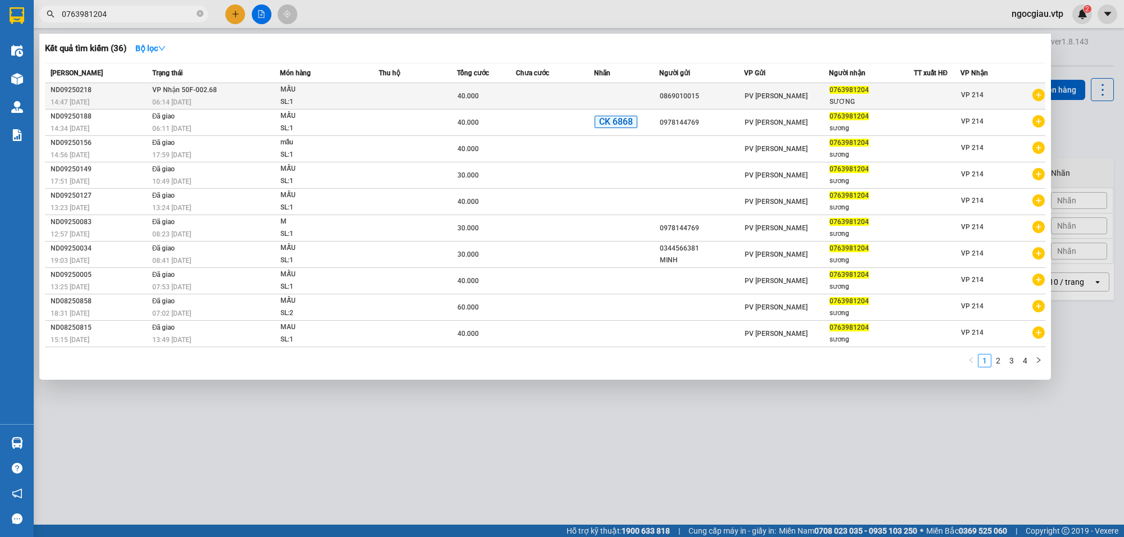
click at [537, 92] on td at bounding box center [555, 96] width 78 height 26
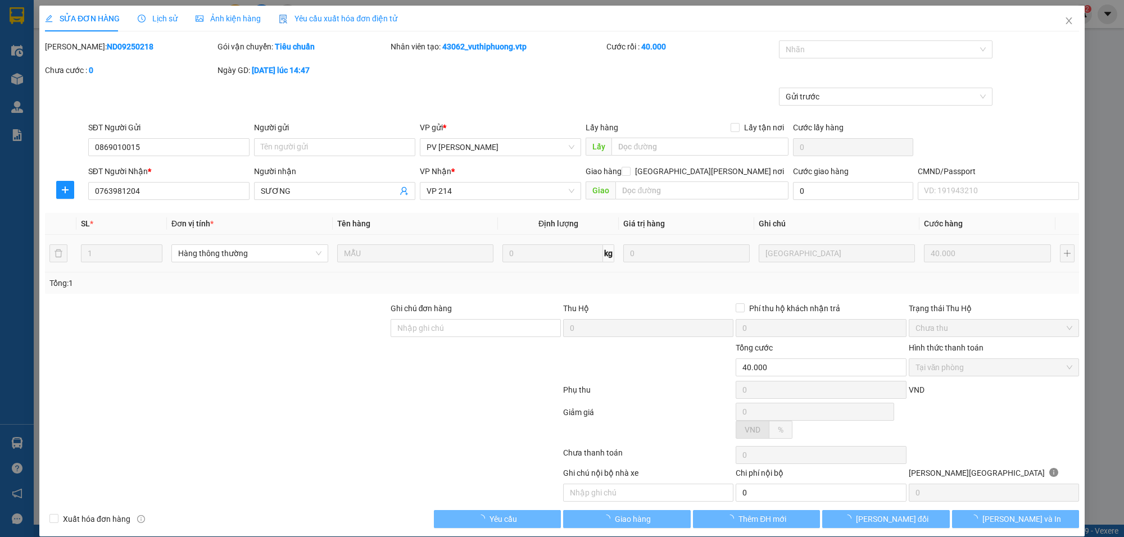
type input "2.000"
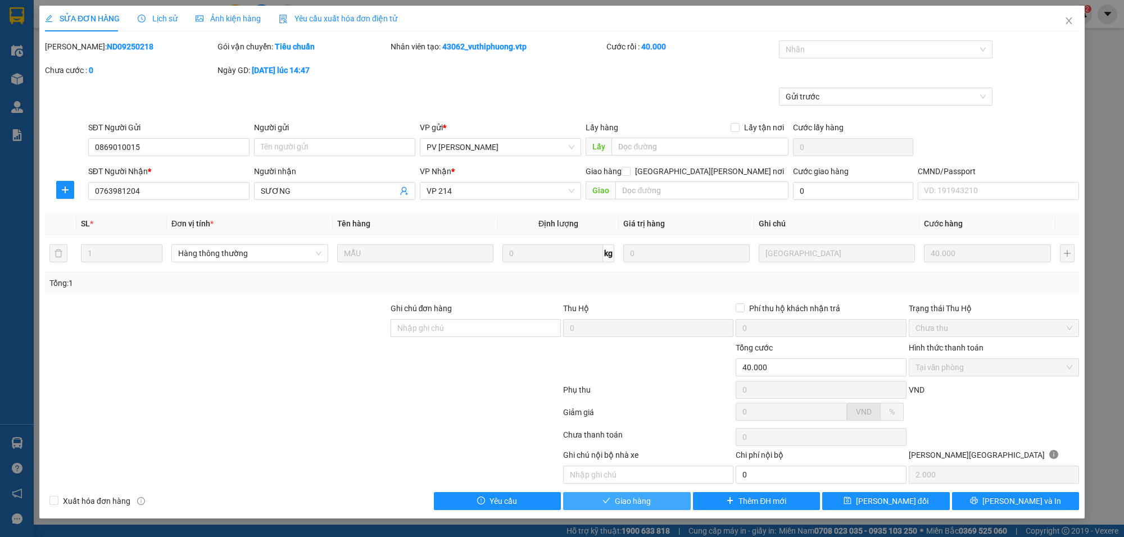
click at [644, 504] on span "Giao hàng" at bounding box center [633, 501] width 36 height 12
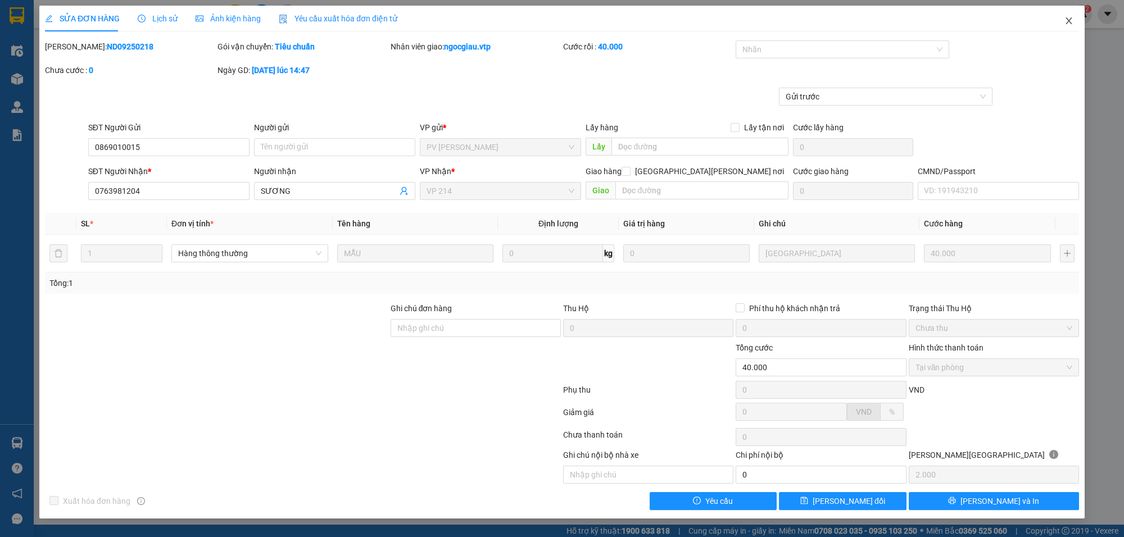
click at [1074, 19] on span "Close" at bounding box center [1069, 21] width 31 height 31
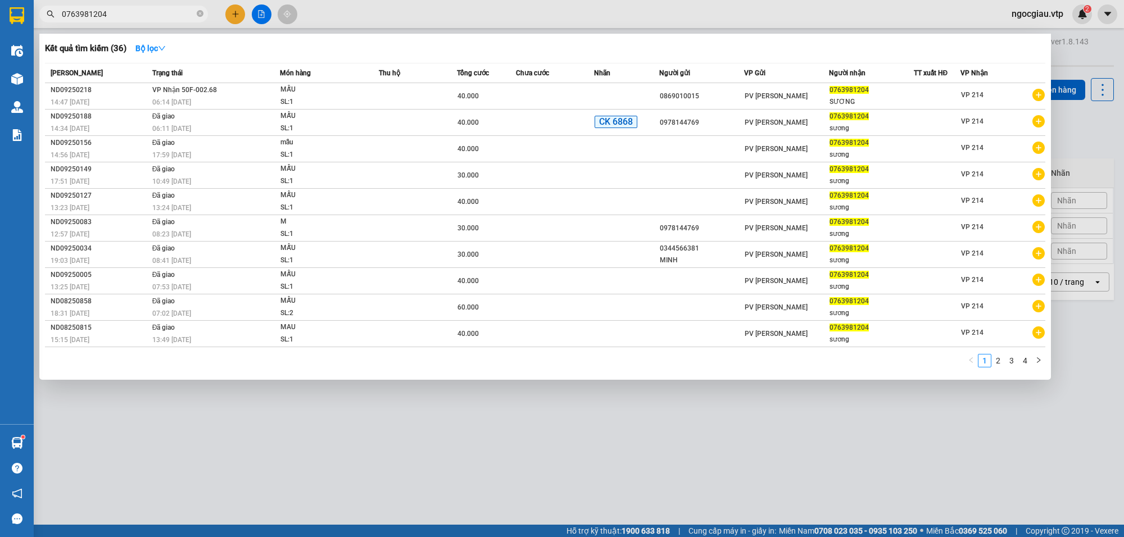
click at [122, 8] on input "0763981204" at bounding box center [128, 14] width 133 height 12
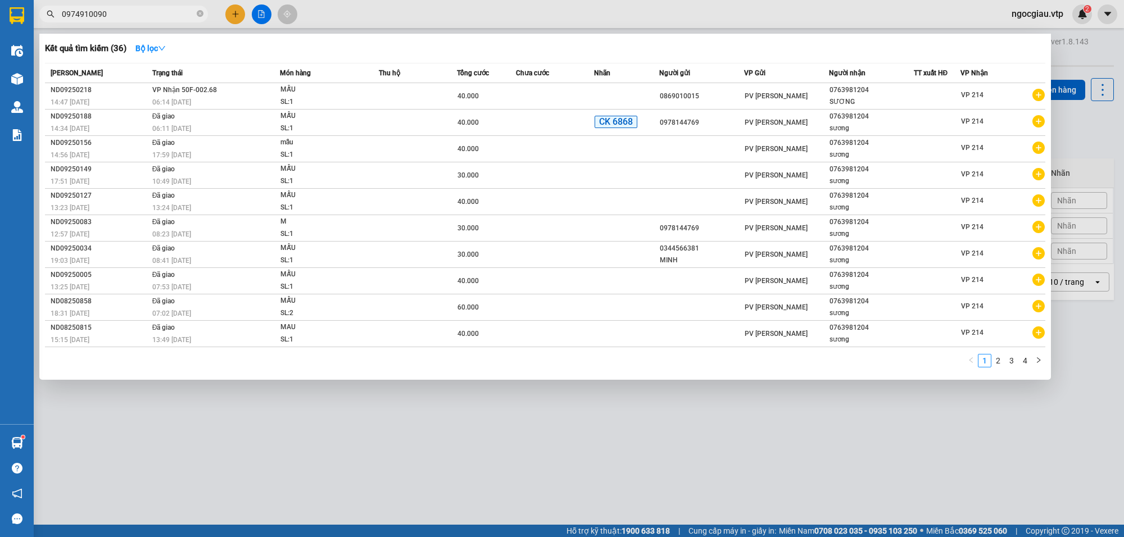
type input "0974910090"
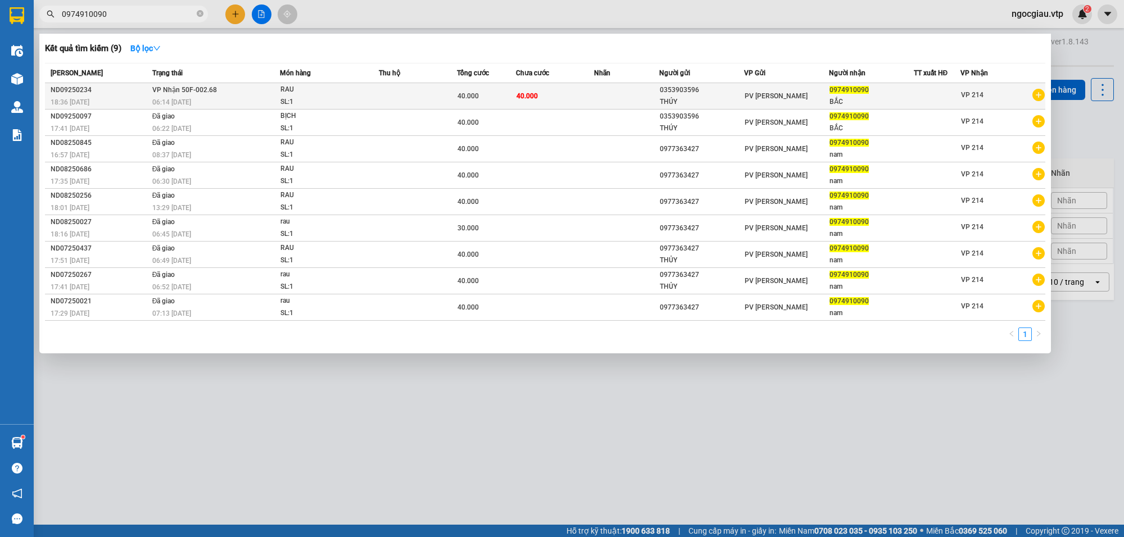
click at [582, 89] on td "40.000" at bounding box center [555, 96] width 78 height 26
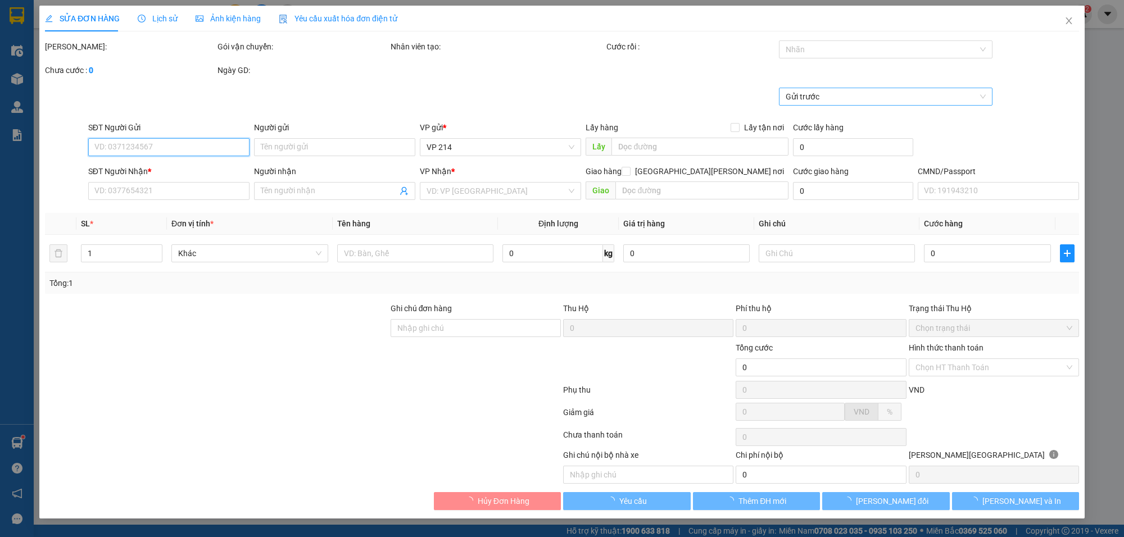
type input "2.000"
click at [797, 51] on div at bounding box center [880, 49] width 197 height 13
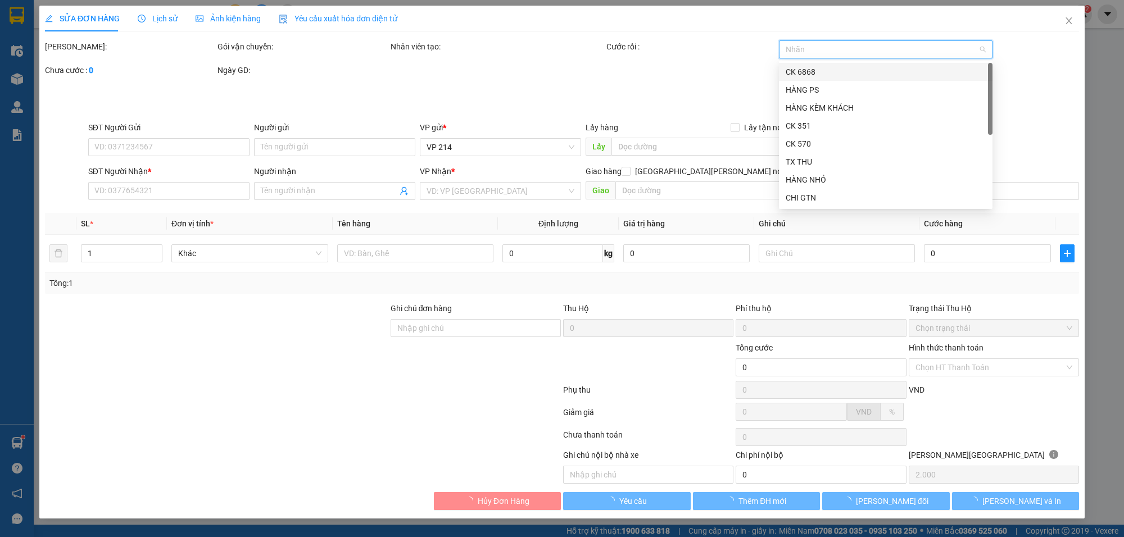
type input "0353903596"
type input "THÚY"
type input "0974910090"
type input "BẮC"
type input "40.000"
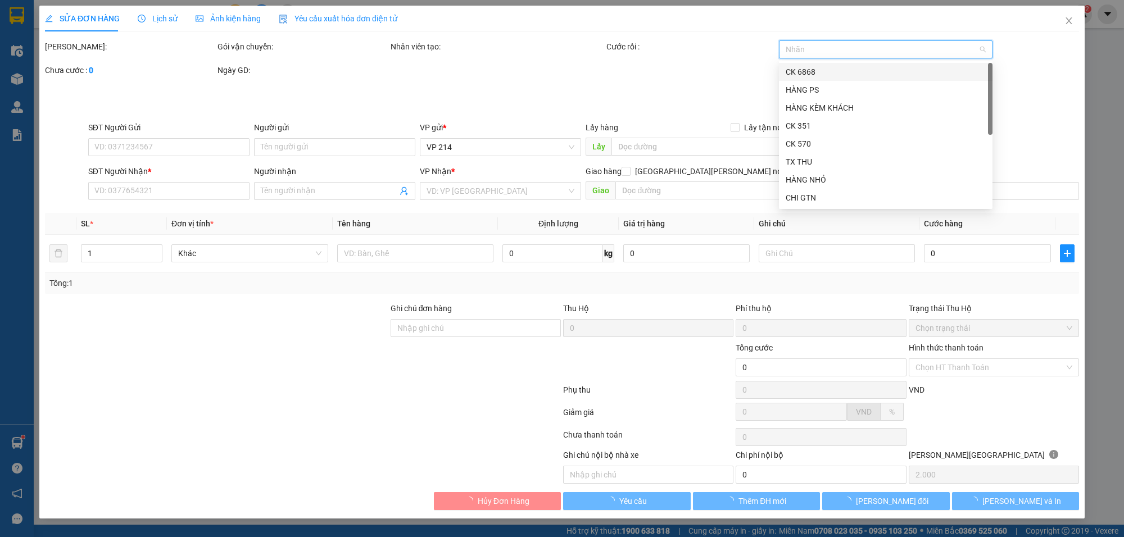
type input "40.000"
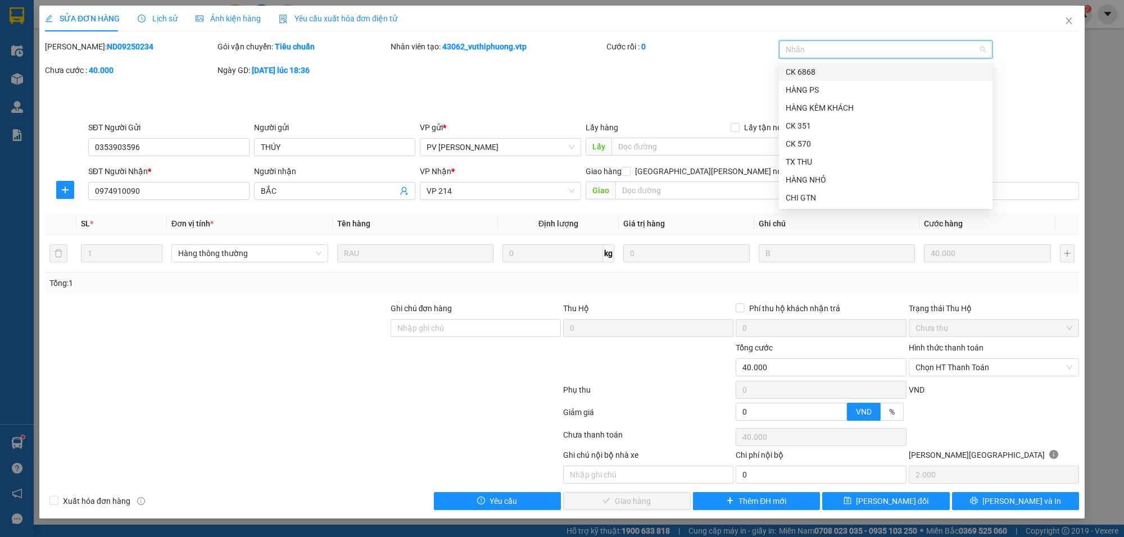
click at [819, 55] on div at bounding box center [880, 49] width 197 height 13
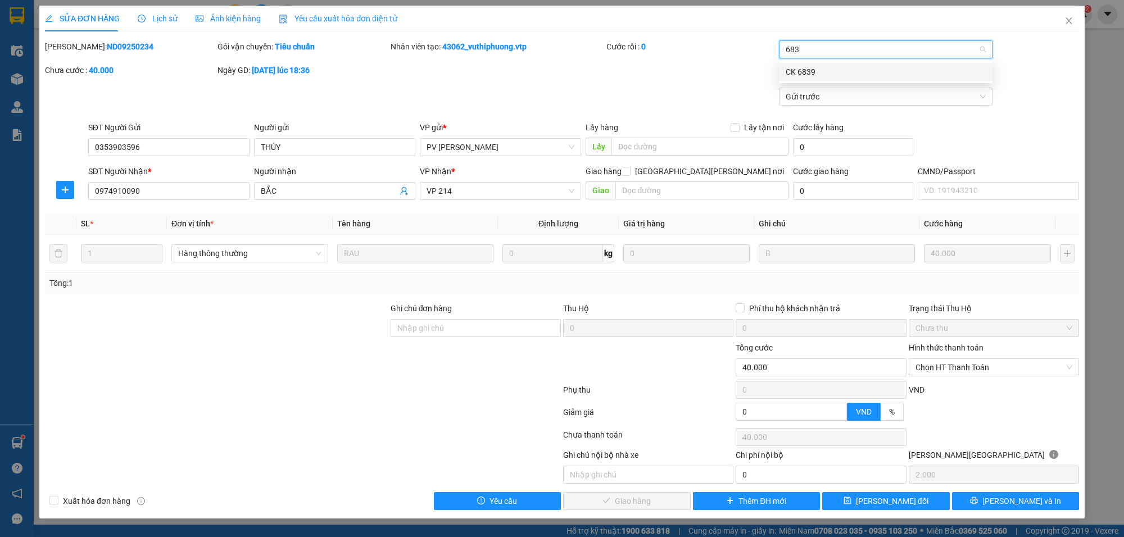
type input "6839"
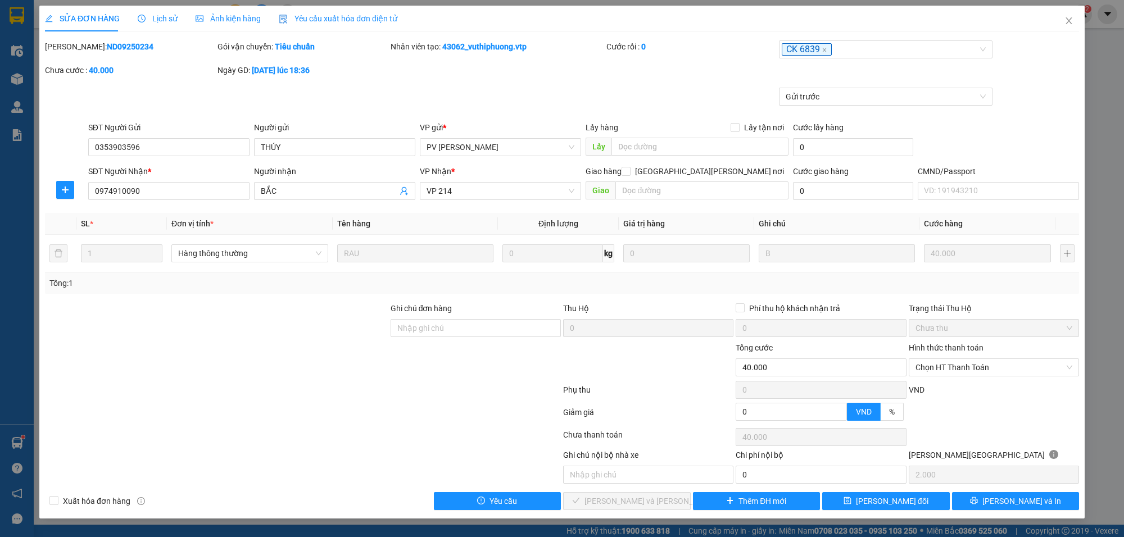
click at [721, 74] on div "Mã ĐH: ND09250234 Gói vận chuyển: Tiêu chuẩn Nhân viên tạo: 43062_vuthiphuong.v…" at bounding box center [562, 63] width 1037 height 47
click at [973, 371] on span "Chọn HT Thanh Toán" at bounding box center [994, 367] width 157 height 17
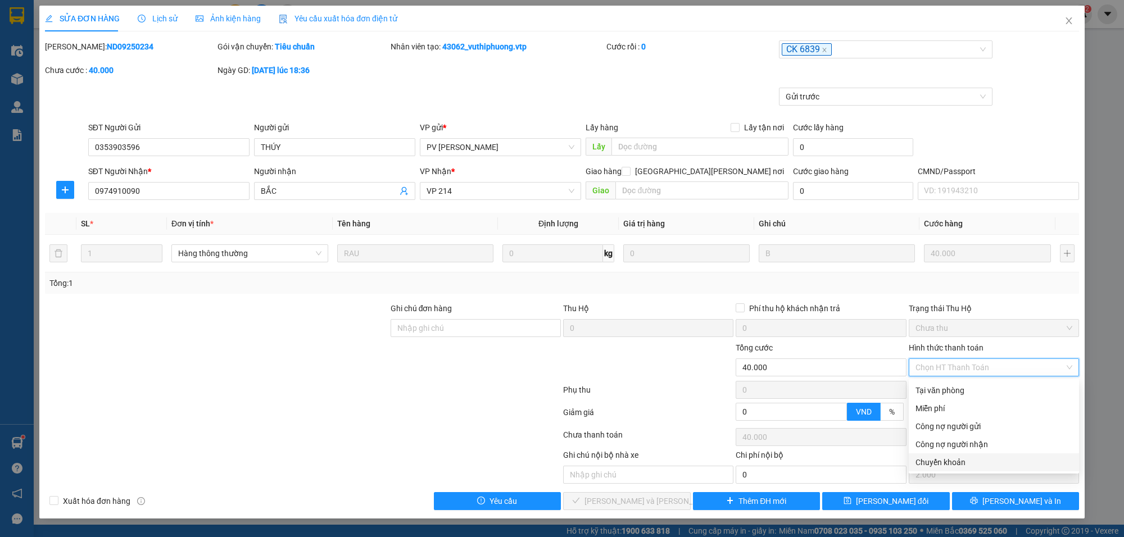
click at [945, 465] on div "Chuyển khoản" at bounding box center [994, 463] width 157 height 12
type input "0"
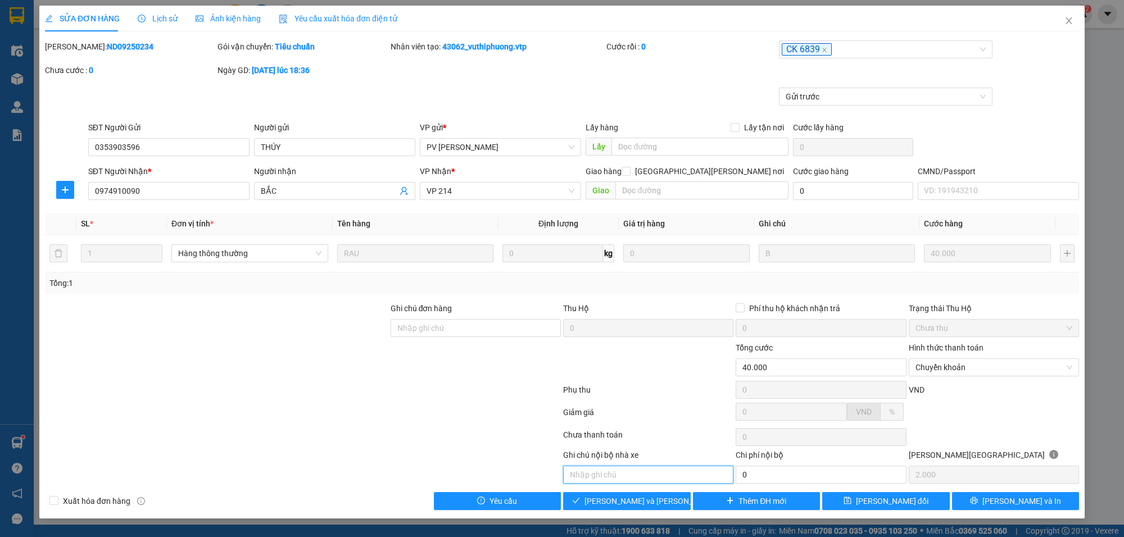
click at [608, 475] on input "text" at bounding box center [648, 475] width 170 height 18
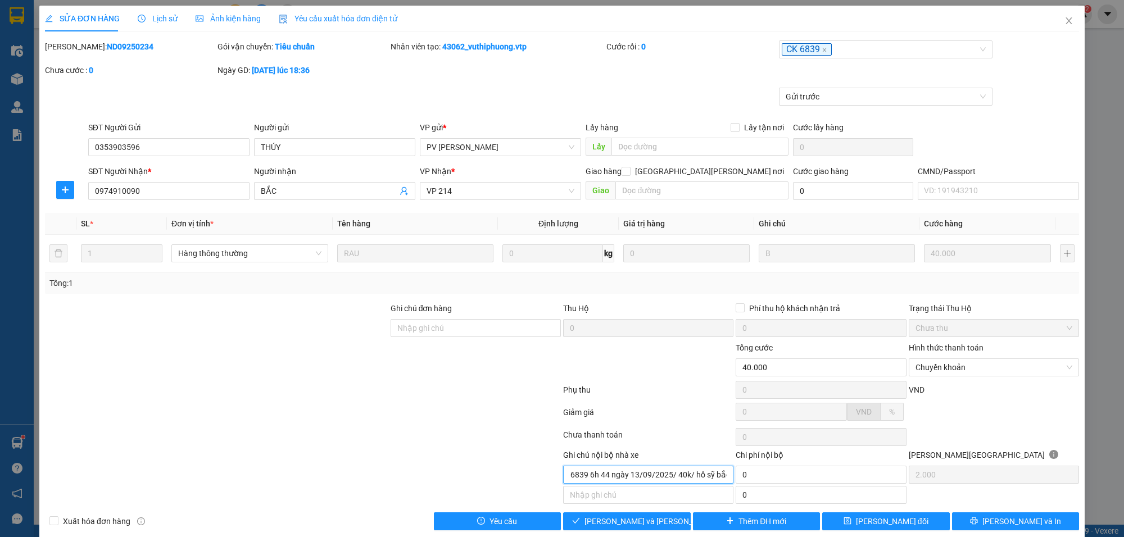
scroll to position [0, 32]
type input "khách ck 6839 6h 44 ngày 13/09/2025/ 40k/ hồ sỹ bắc"
click at [614, 523] on span "[PERSON_NAME] và [PERSON_NAME] hàng" at bounding box center [661, 522] width 152 height 12
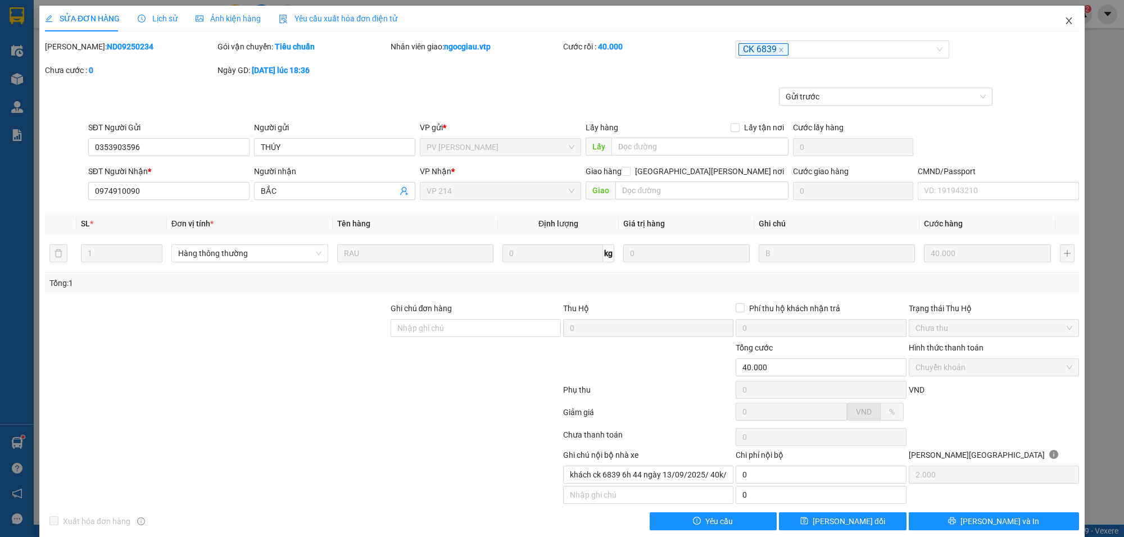
click at [1058, 15] on span "Close" at bounding box center [1069, 21] width 31 height 31
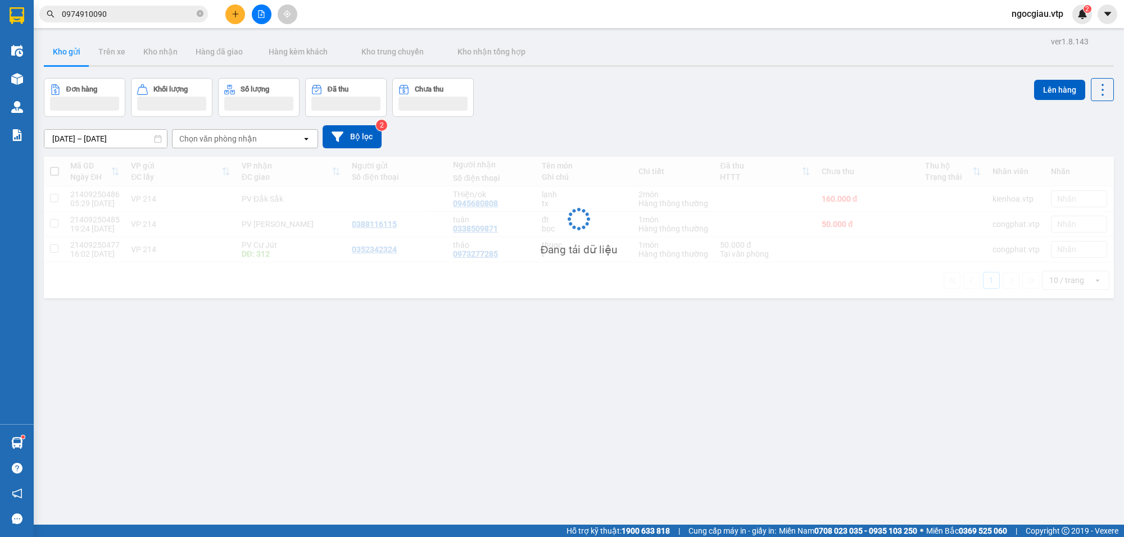
click at [134, 18] on input "0974910090" at bounding box center [128, 14] width 133 height 12
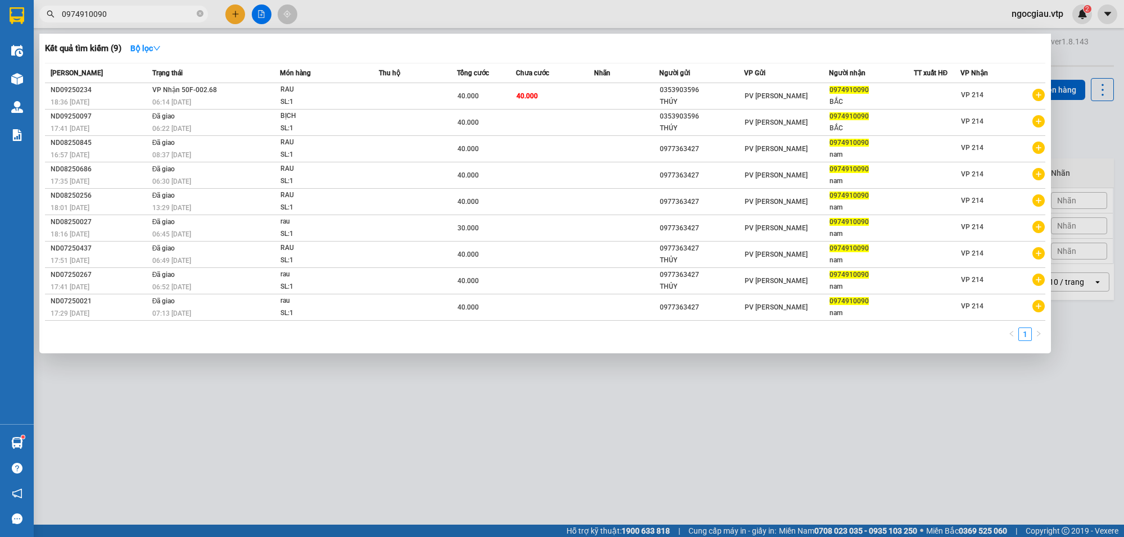
click at [134, 18] on input "0974910090" at bounding box center [128, 14] width 133 height 12
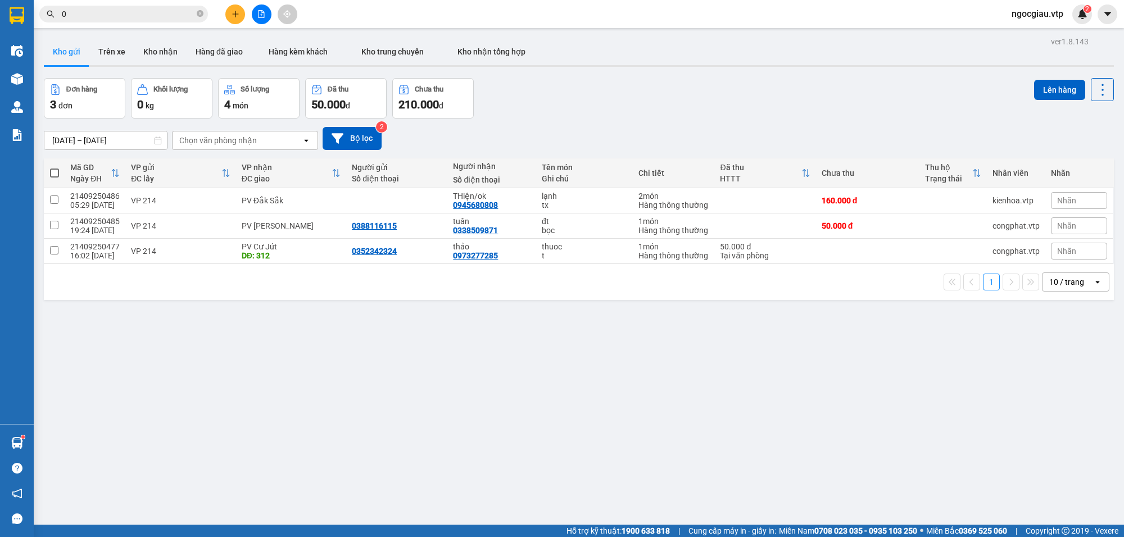
click at [121, 12] on input "0" at bounding box center [128, 14] width 133 height 12
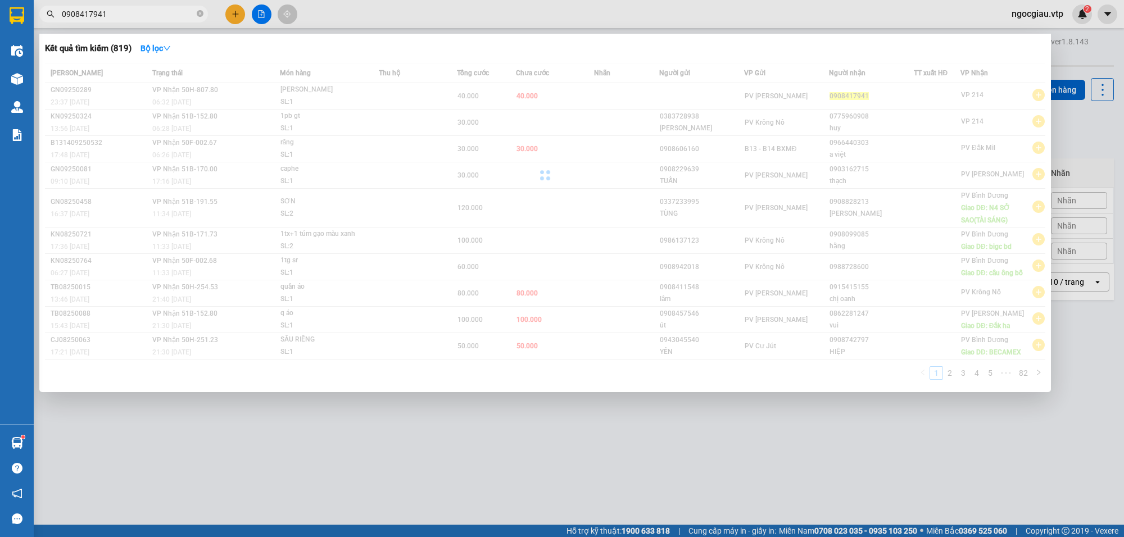
type input "0908417941"
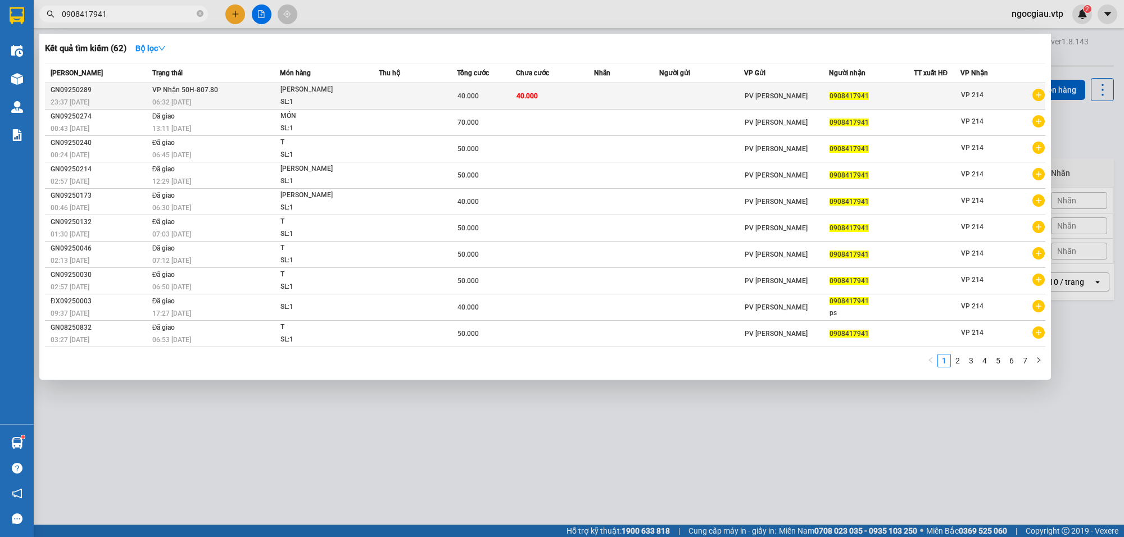
click at [549, 93] on td "40.000" at bounding box center [555, 96] width 78 height 26
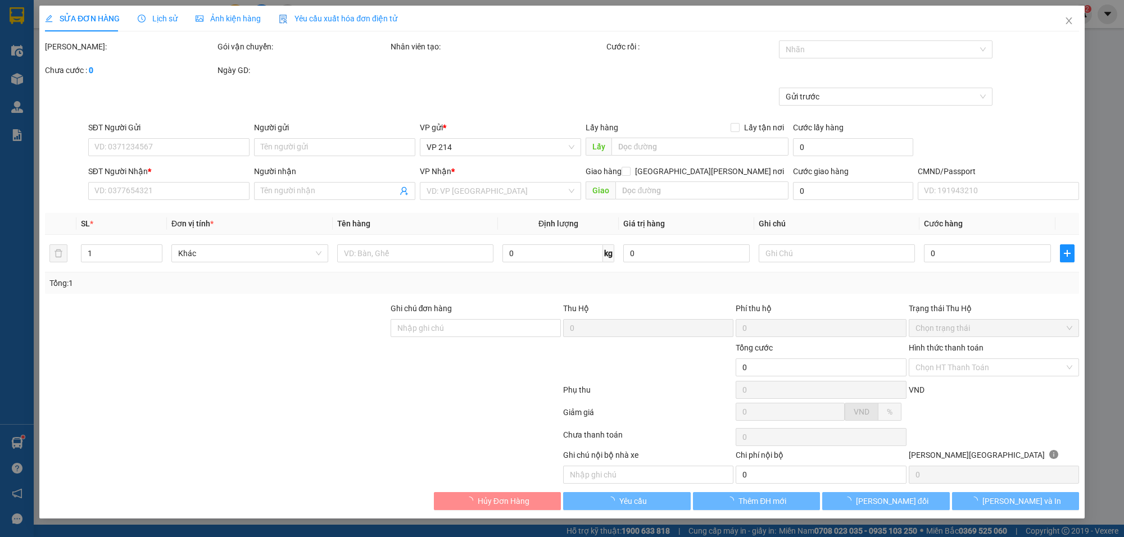
type input "0908417941"
type input "40.000"
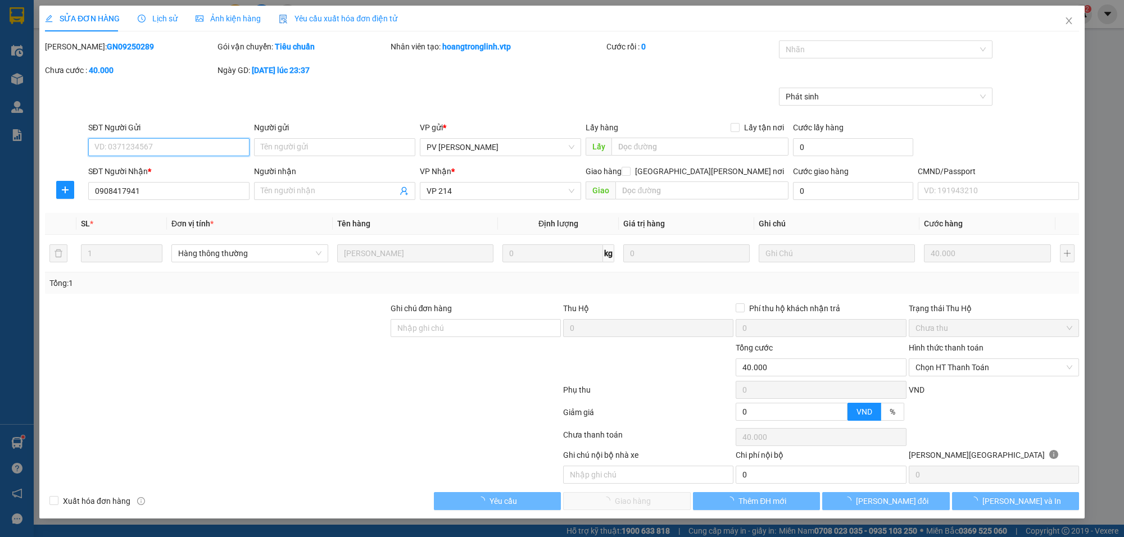
type input "8.000"
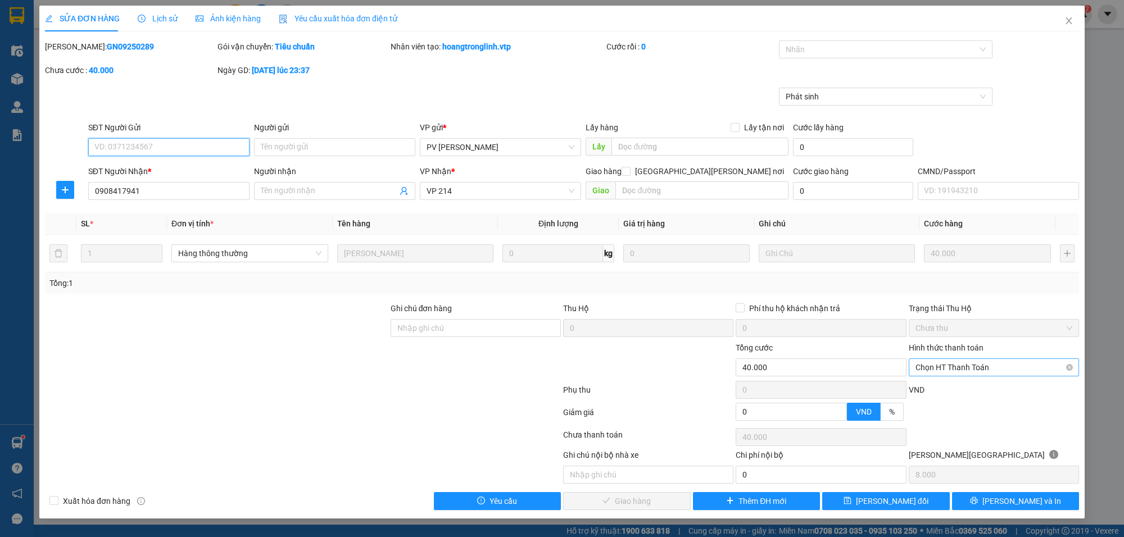
click at [942, 367] on span "Chọn HT Thanh Toán" at bounding box center [994, 367] width 157 height 17
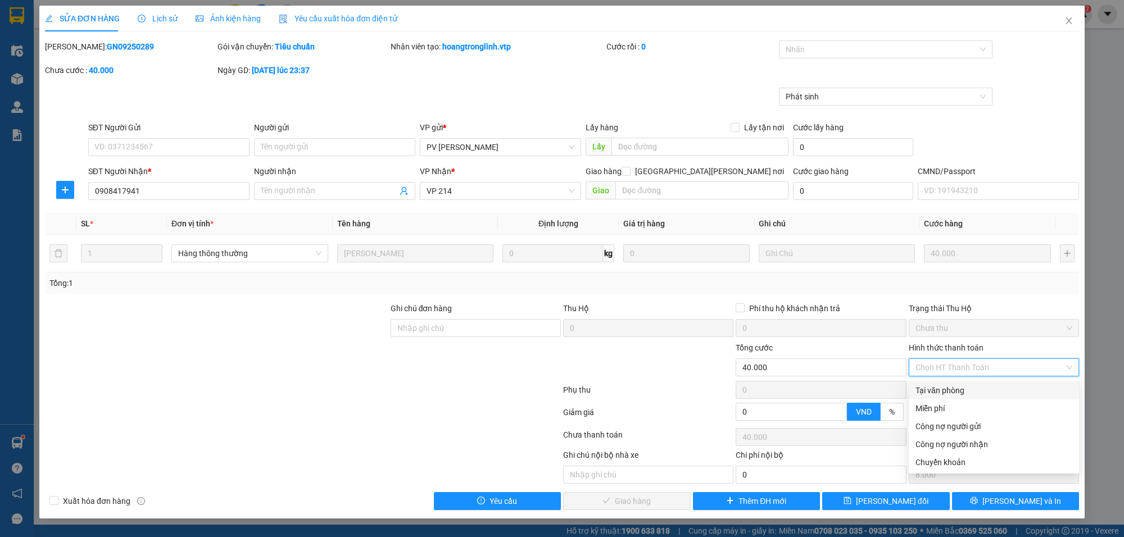
click at [951, 391] on div "Tại văn phòng" at bounding box center [994, 391] width 157 height 12
type input "0"
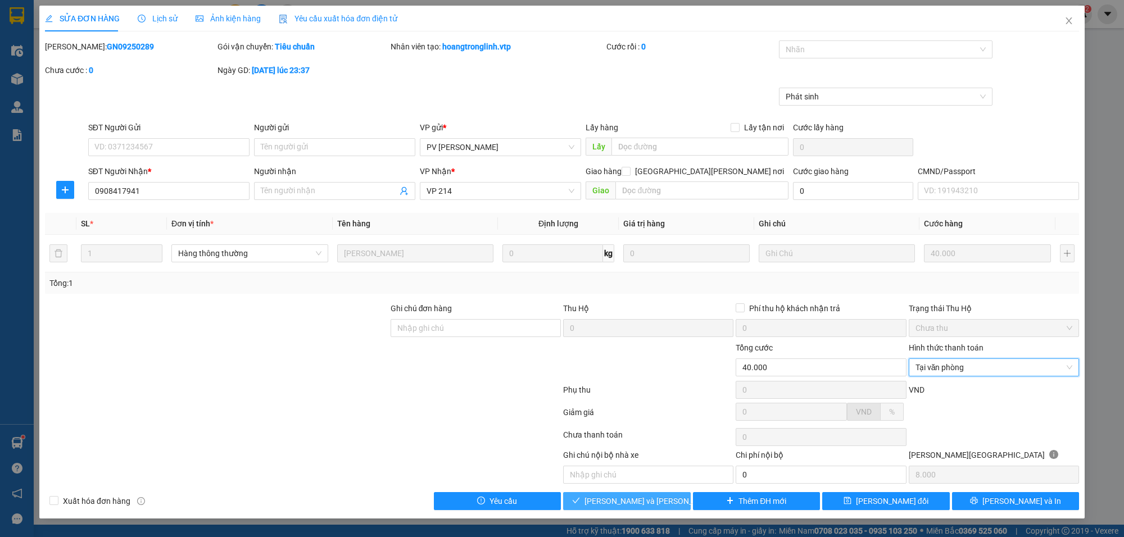
click at [610, 499] on span "[PERSON_NAME] và [PERSON_NAME] hàng" at bounding box center [661, 501] width 152 height 12
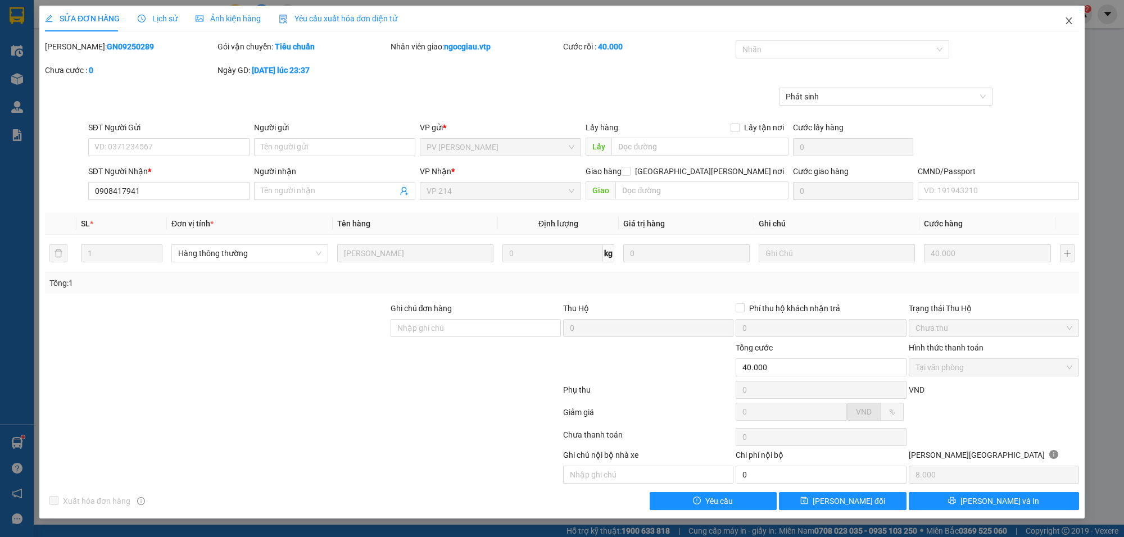
click at [1075, 17] on span "Close" at bounding box center [1069, 21] width 31 height 31
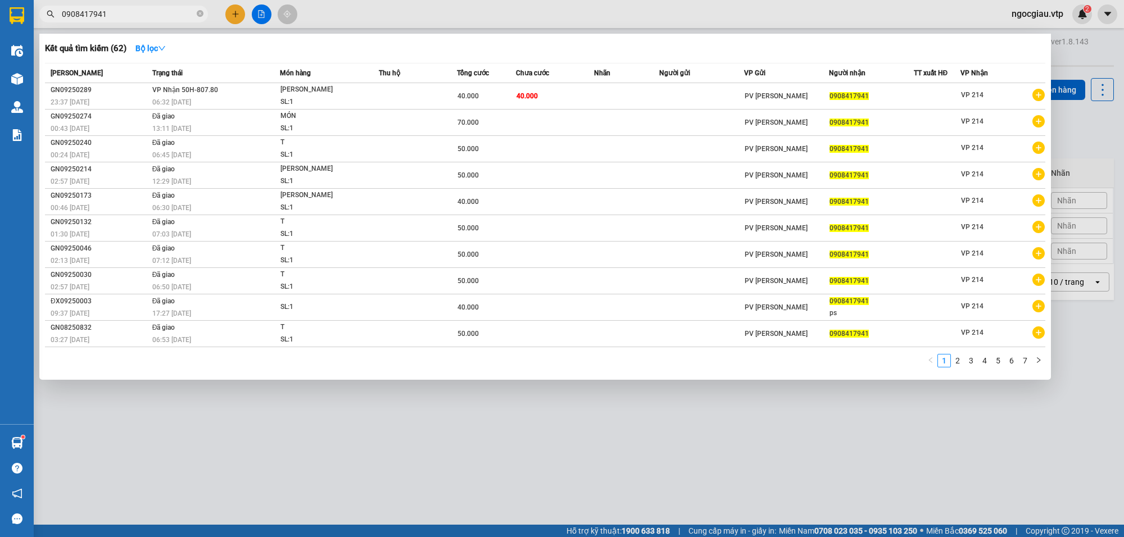
click at [115, 10] on input "0908417941" at bounding box center [128, 14] width 133 height 12
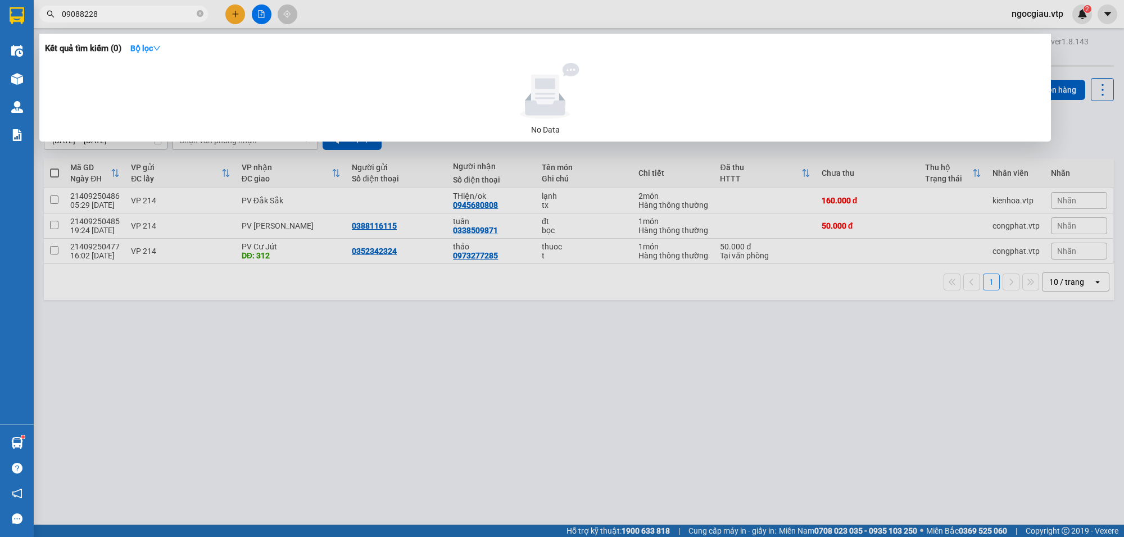
click at [130, 13] on input "09088228" at bounding box center [128, 14] width 133 height 12
type input "0916234617"
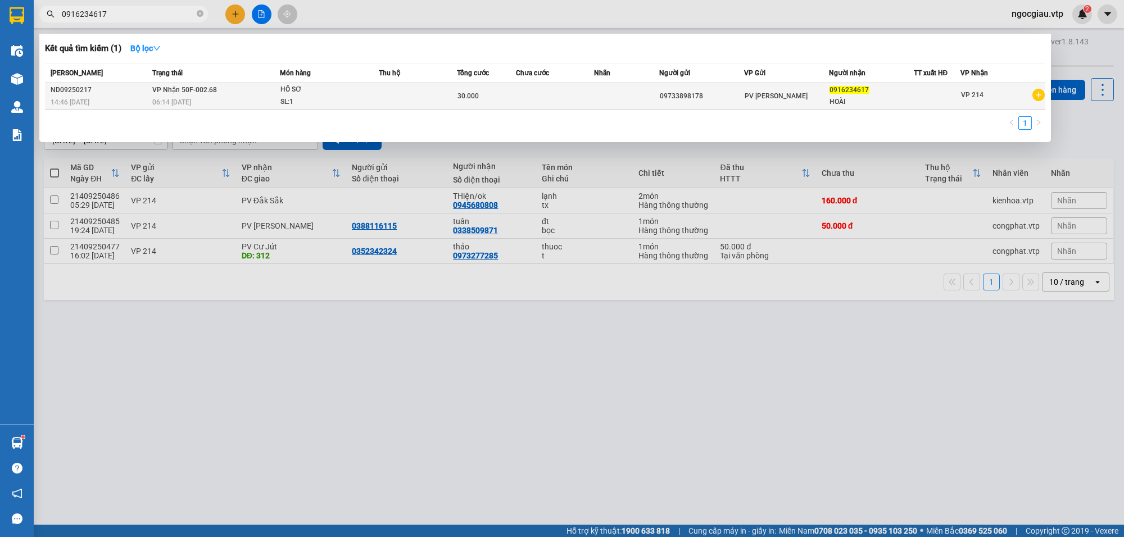
click at [383, 105] on td at bounding box center [418, 96] width 78 height 26
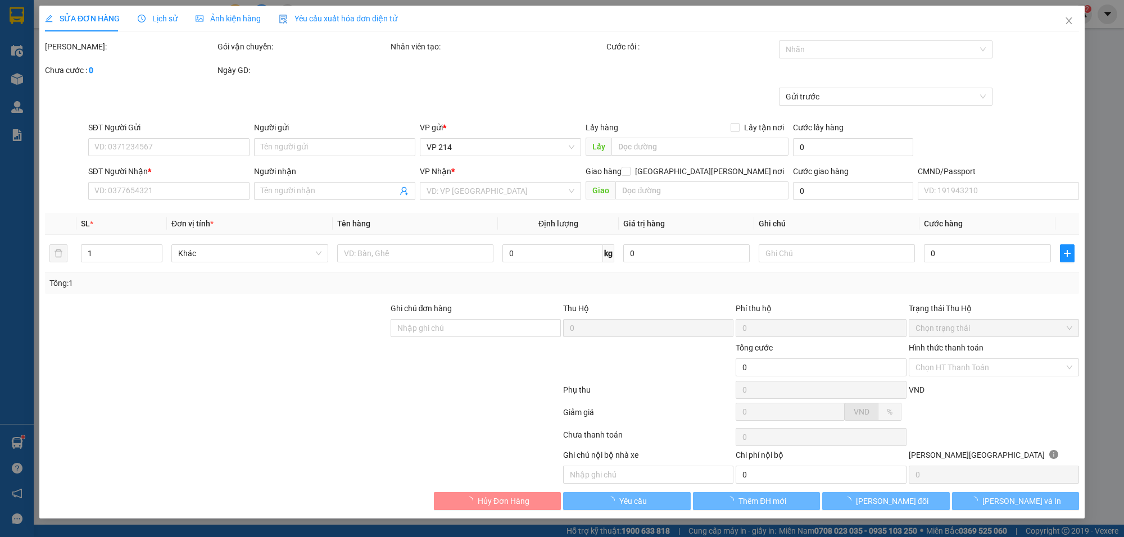
type input "1.500"
type input "09733898178"
type input "0916234617"
type input "HOÀI"
type input "30.000"
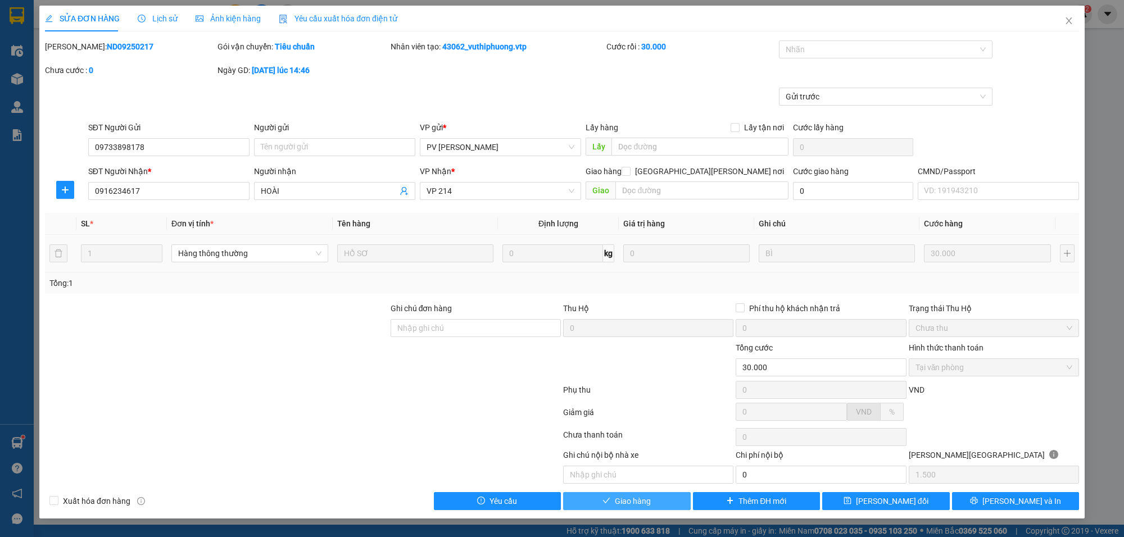
click at [657, 507] on button "Giao hàng" at bounding box center [627, 501] width 128 height 18
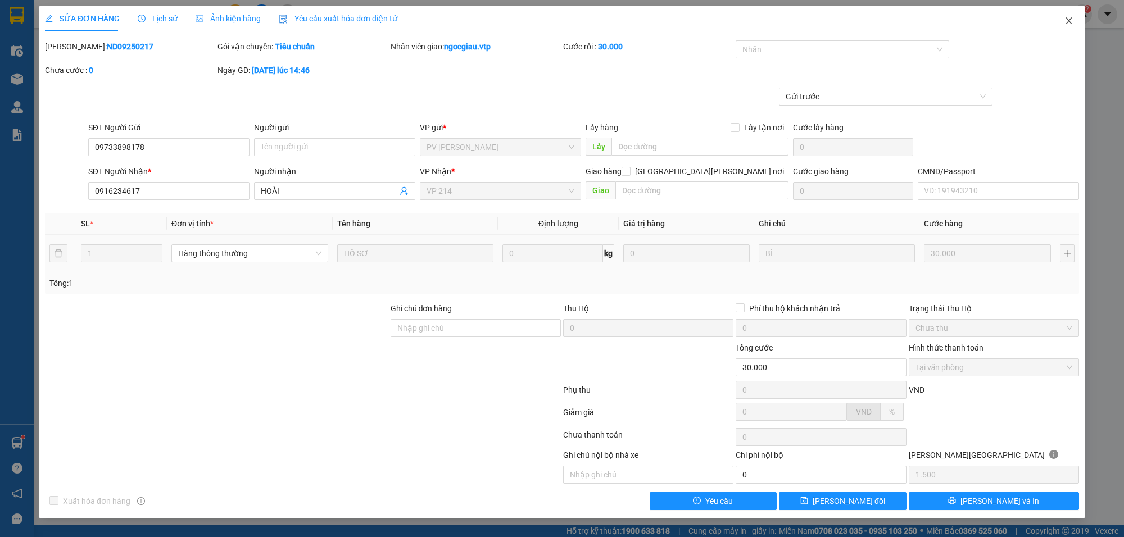
click at [1069, 15] on span "Close" at bounding box center [1069, 21] width 31 height 31
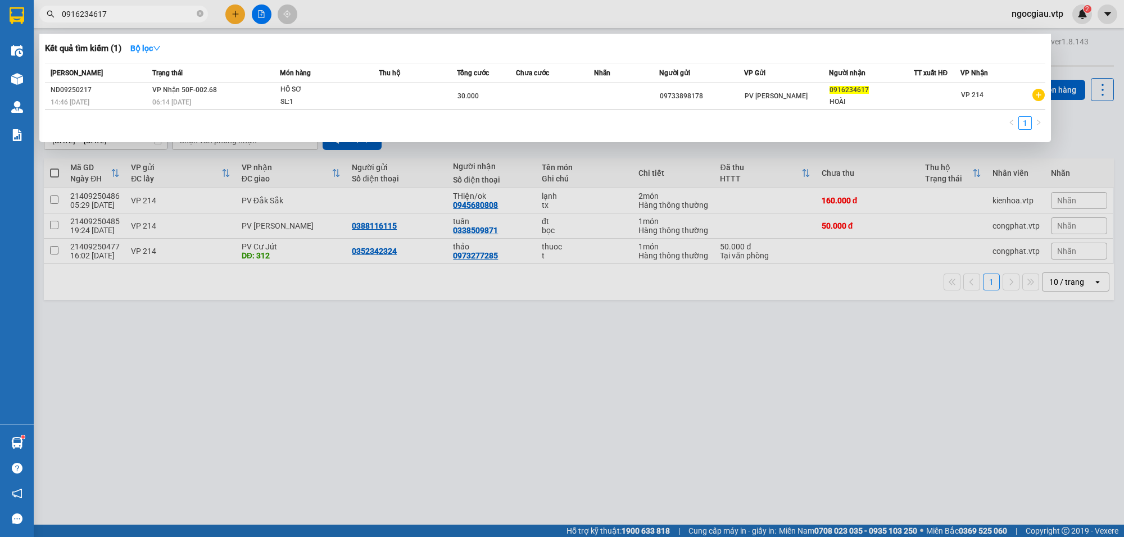
click at [137, 18] on input "0916234617" at bounding box center [128, 14] width 133 height 12
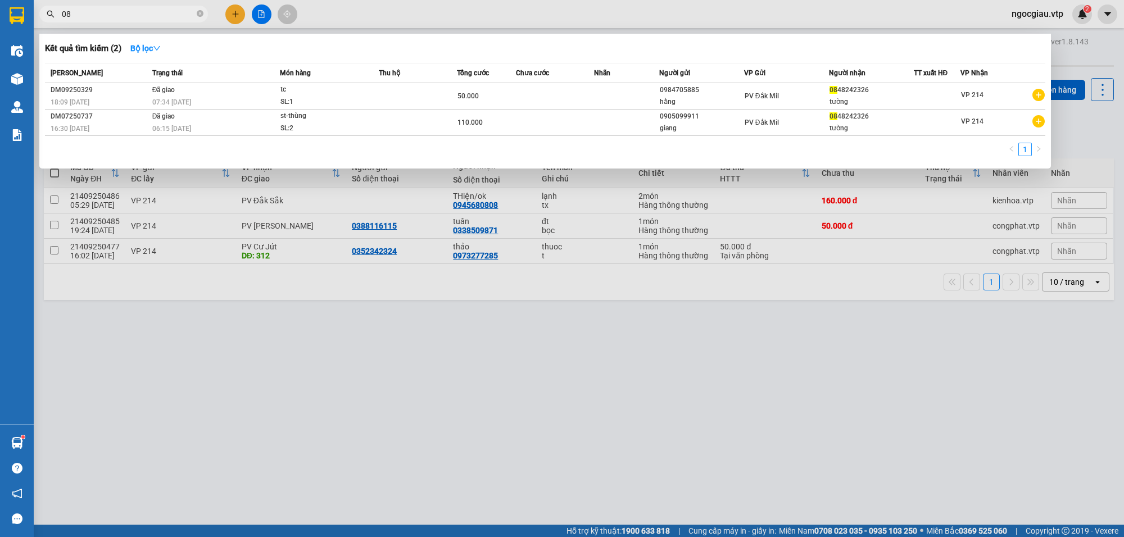
type input "0"
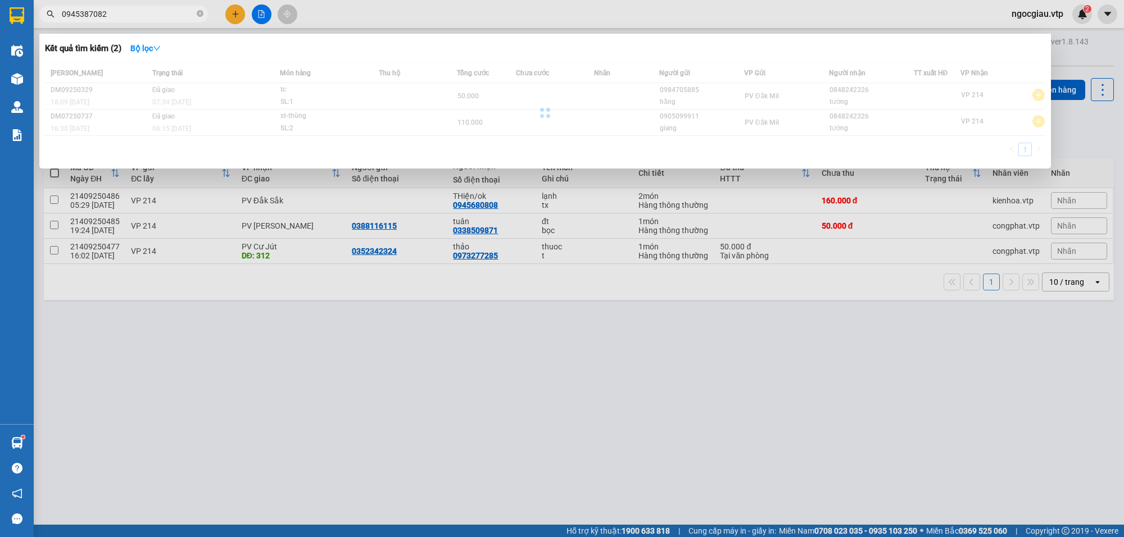
type input "0945387082"
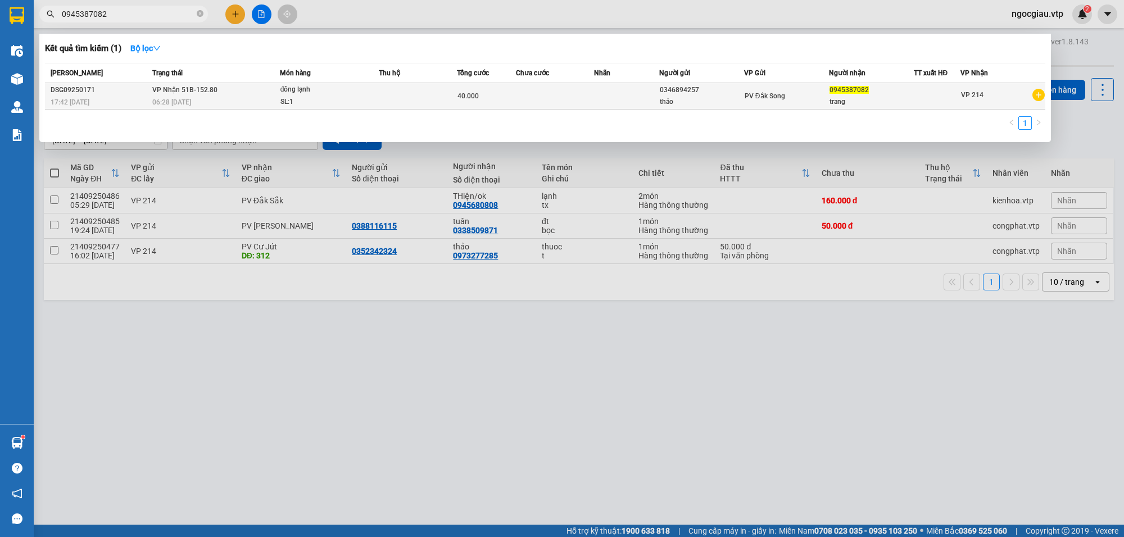
click at [681, 85] on div "0346894257" at bounding box center [702, 90] width 84 height 12
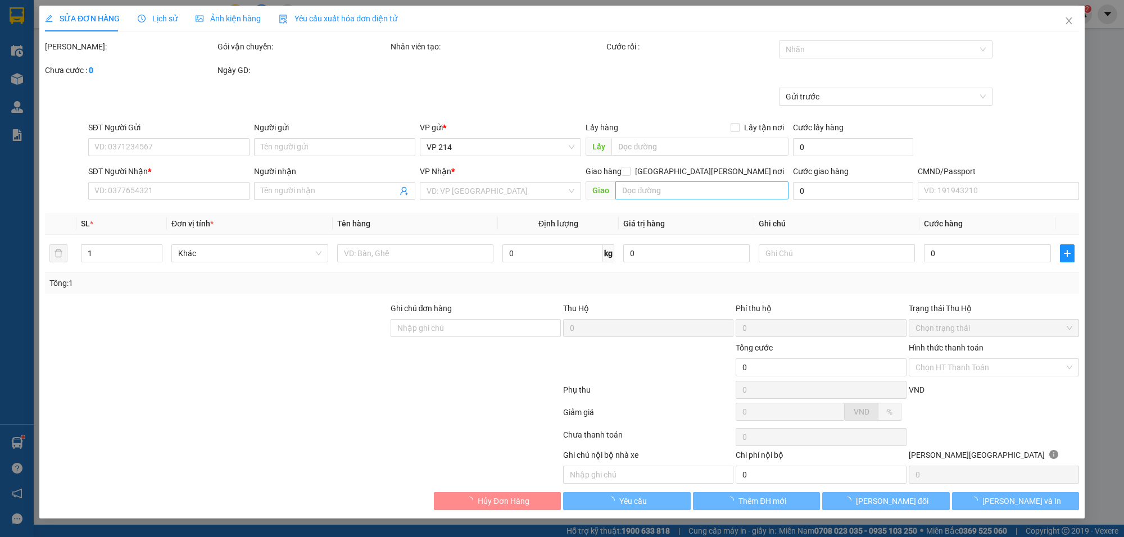
type input "2.000"
type input "0346894257"
type input "thảo"
type input "0945387082"
type input "trang"
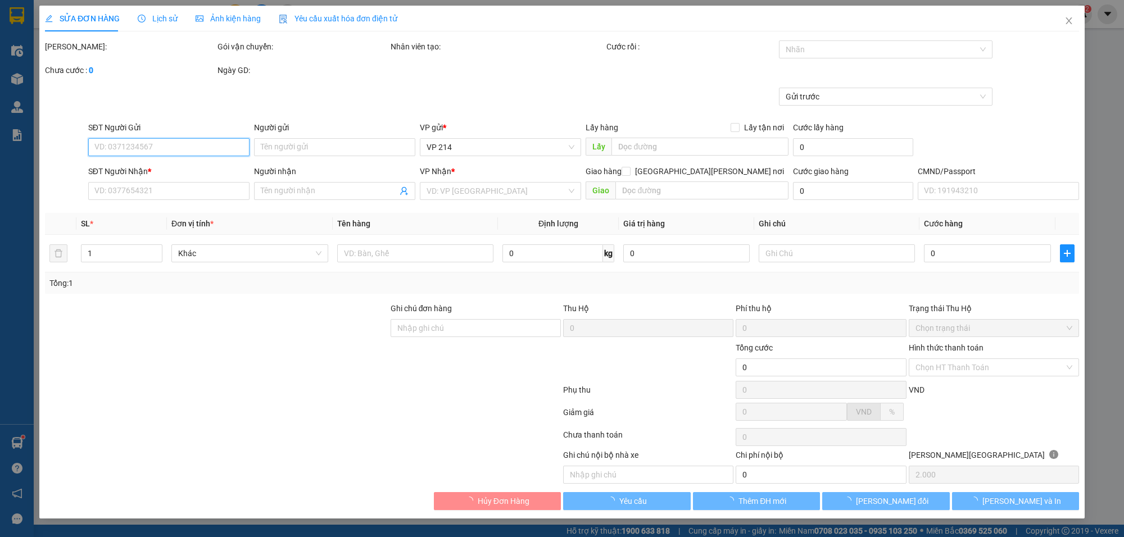
type input "40.000"
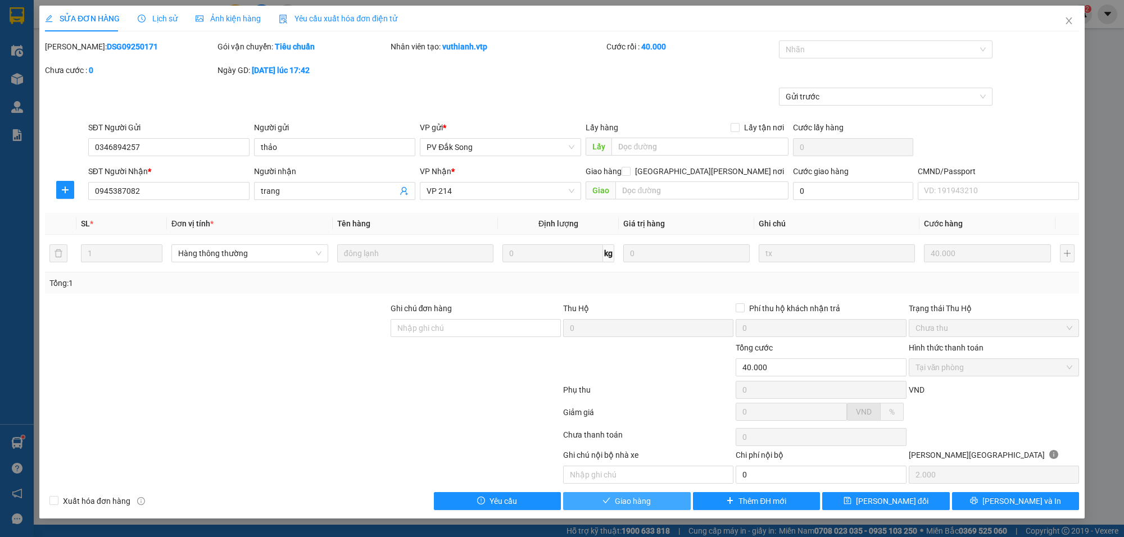
click at [659, 503] on button "Giao hàng" at bounding box center [627, 501] width 128 height 18
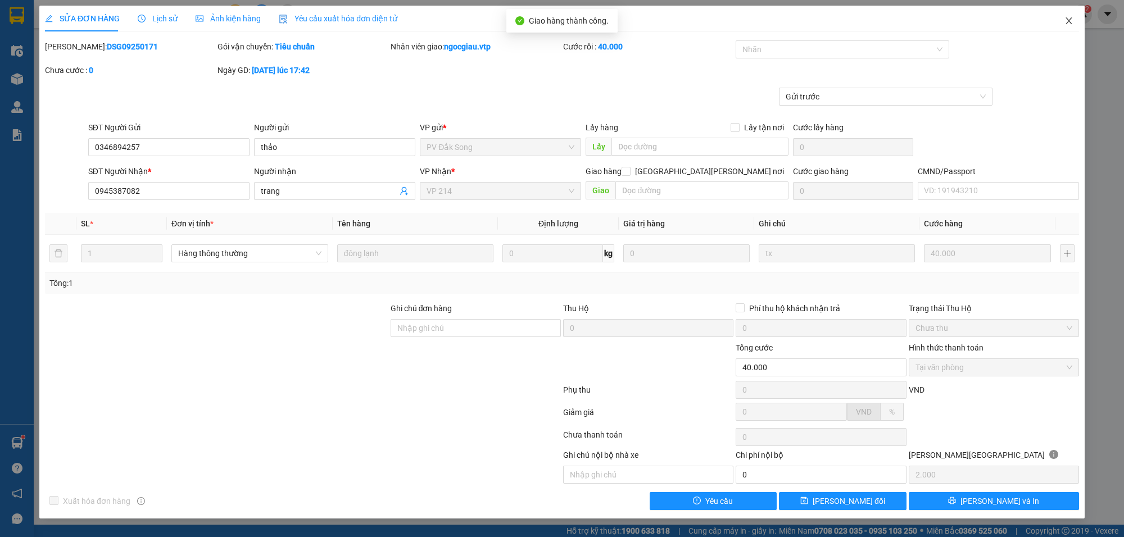
click at [1065, 24] on icon "close" at bounding box center [1069, 20] width 9 height 9
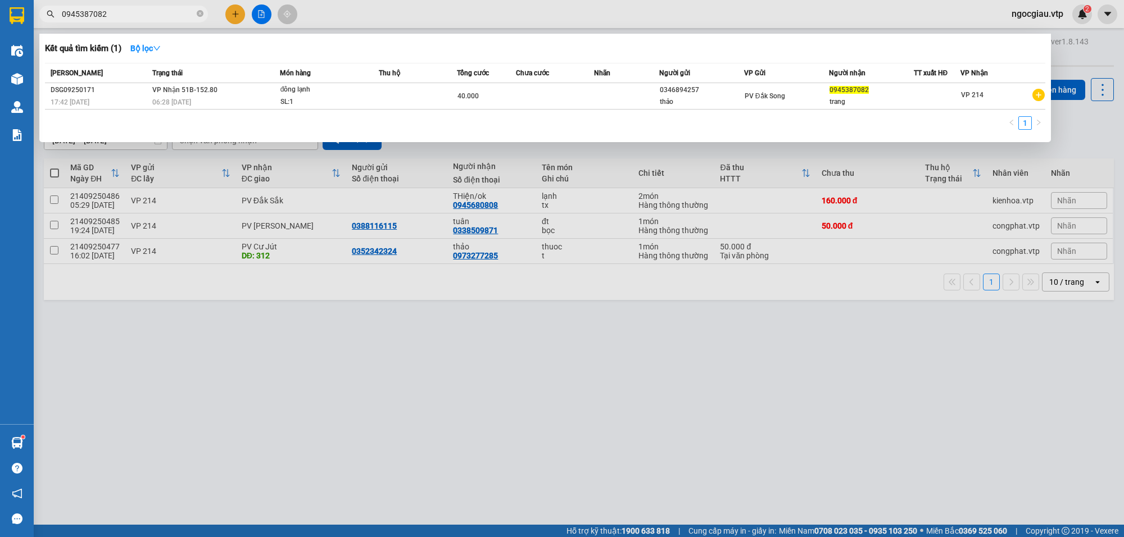
click at [138, 14] on input "0945387082" at bounding box center [128, 14] width 133 height 12
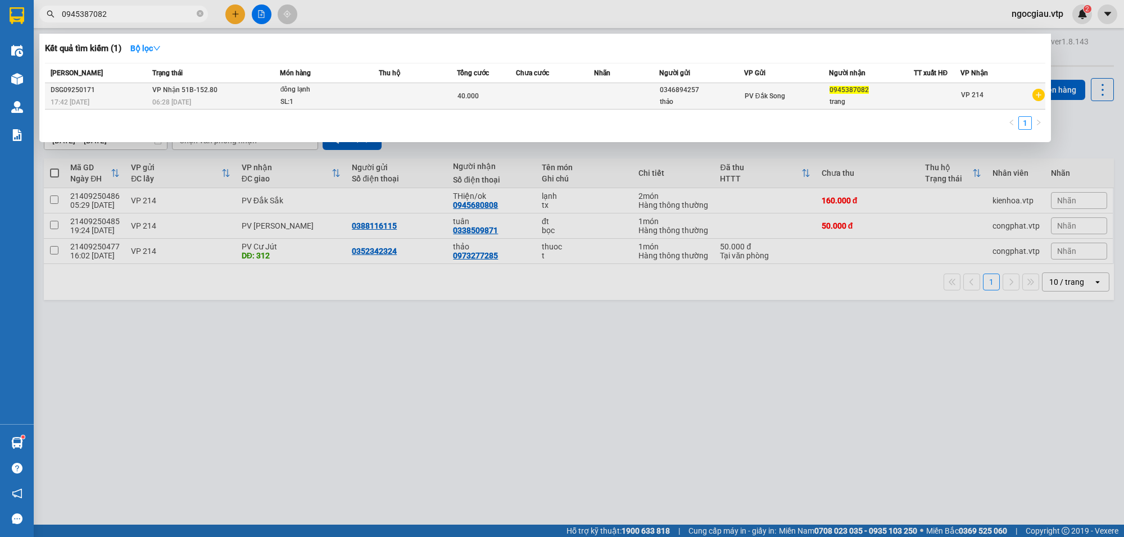
click at [376, 100] on span "đông lạnh SL: 1" at bounding box center [330, 96] width 98 height 24
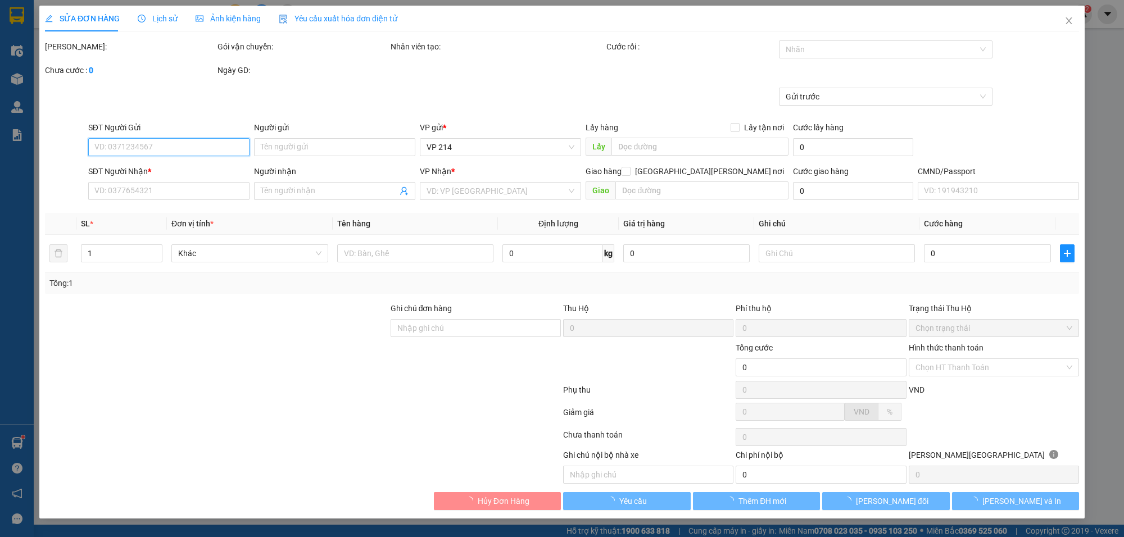
type input "2.000"
type input "0346894257"
type input "thảo"
type input "0945387082"
type input "trang"
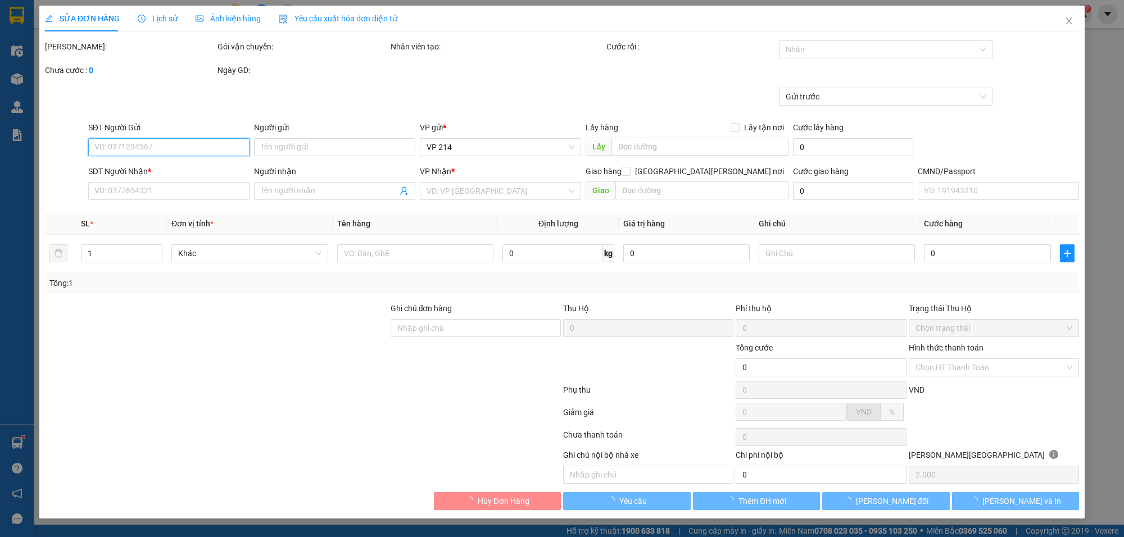
type input "40.000"
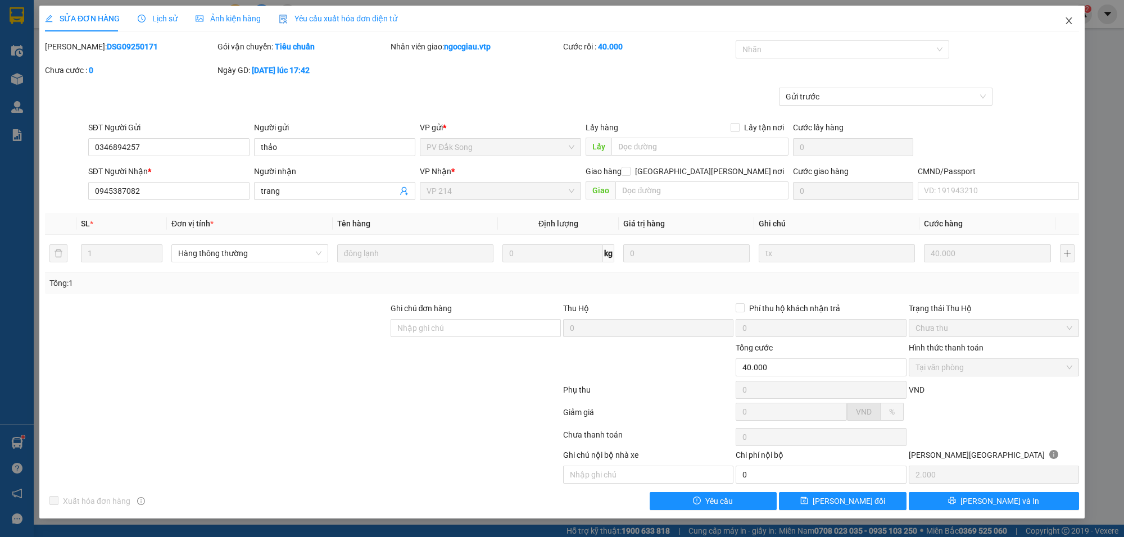
click at [1065, 20] on icon "close" at bounding box center [1069, 20] width 9 height 9
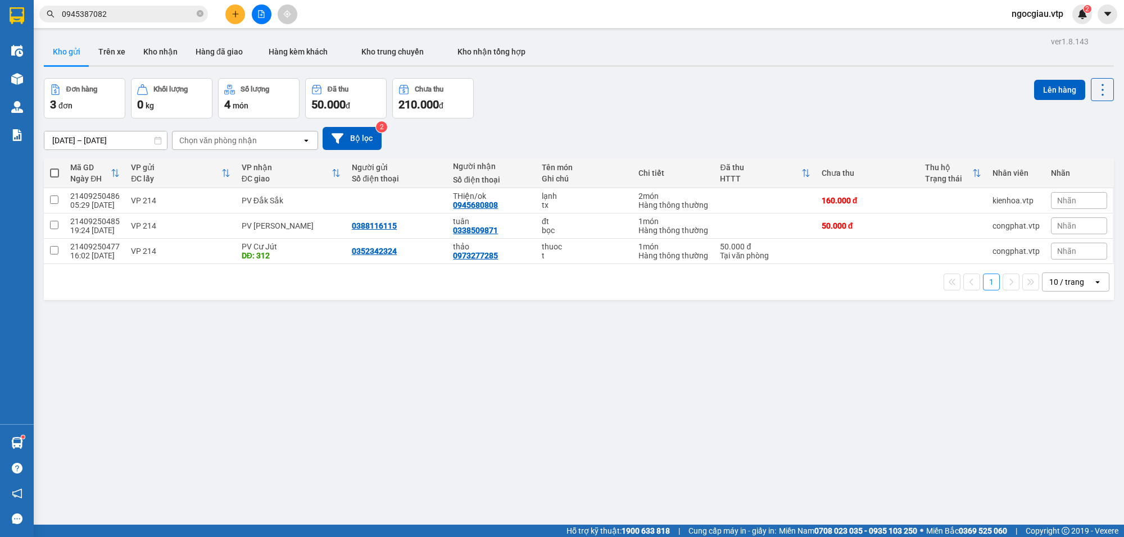
click at [135, 13] on input "0945387082" at bounding box center [128, 14] width 133 height 12
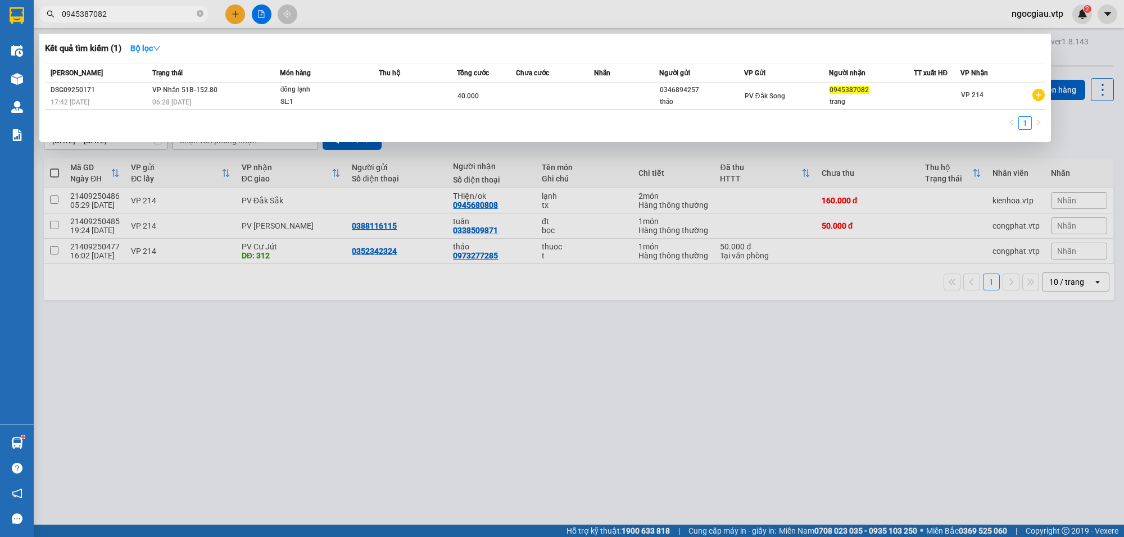
click at [135, 13] on input "0945387082" at bounding box center [128, 14] width 133 height 12
type input "0913623186"
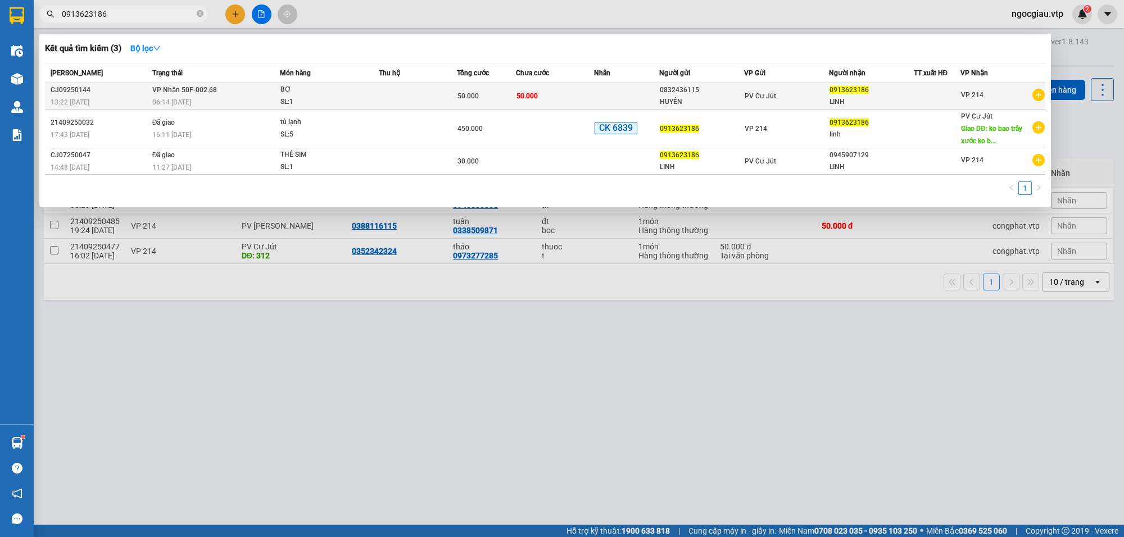
click at [557, 89] on td "50.000" at bounding box center [555, 96] width 78 height 26
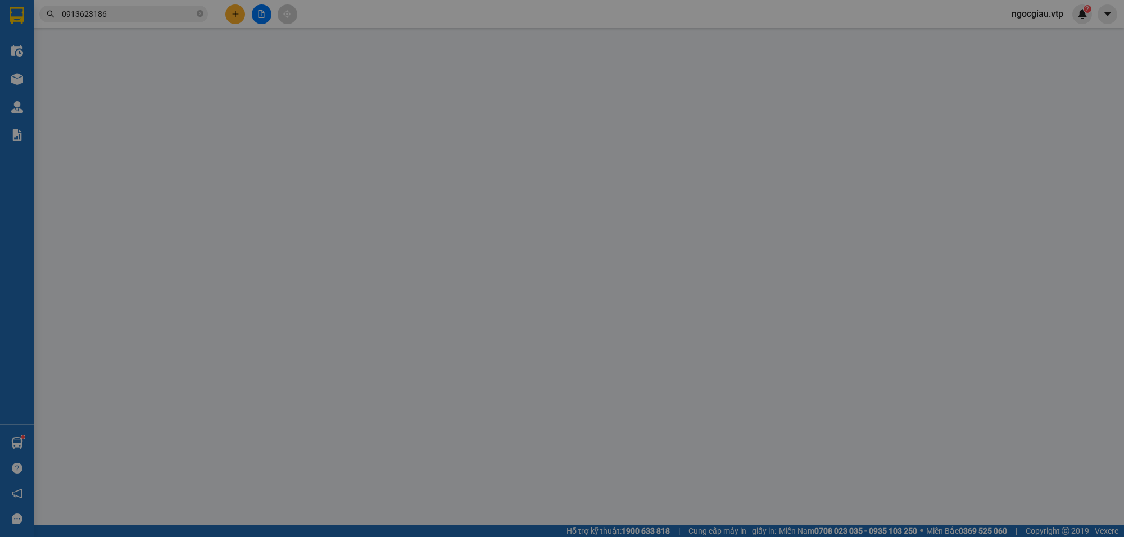
type input "2.500"
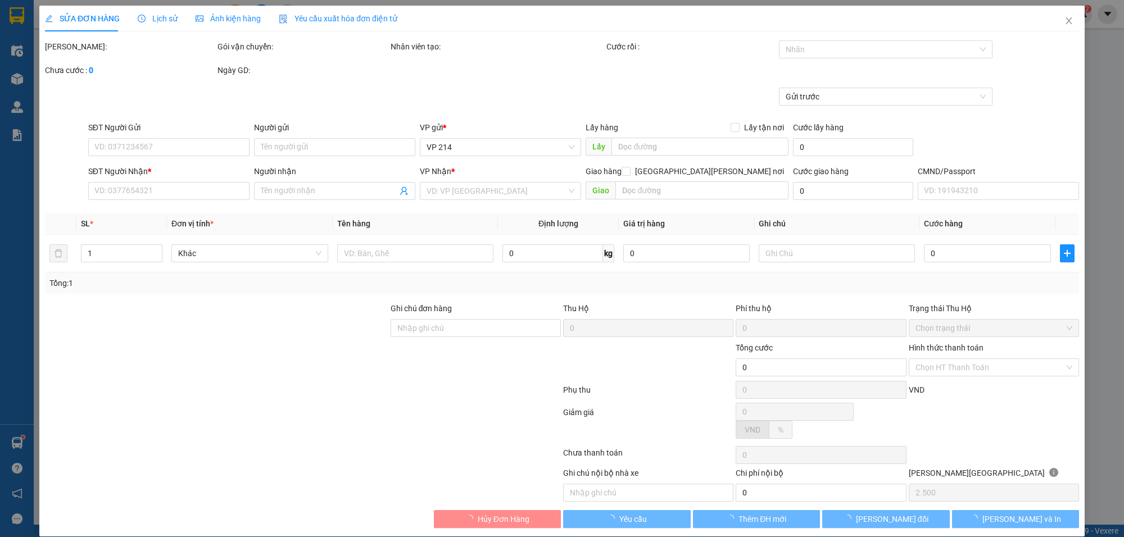
type input "0832436115"
type input "HUYỀN"
type input "0913623186"
type input "LINH"
type input "50.000"
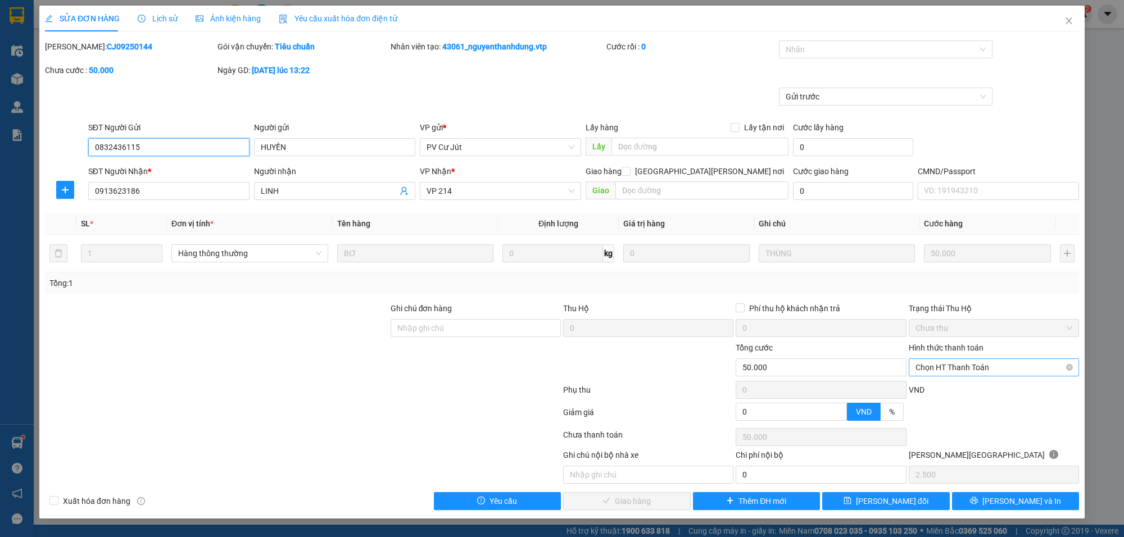
click at [952, 366] on span "Chọn HT Thanh Toán" at bounding box center [994, 367] width 157 height 17
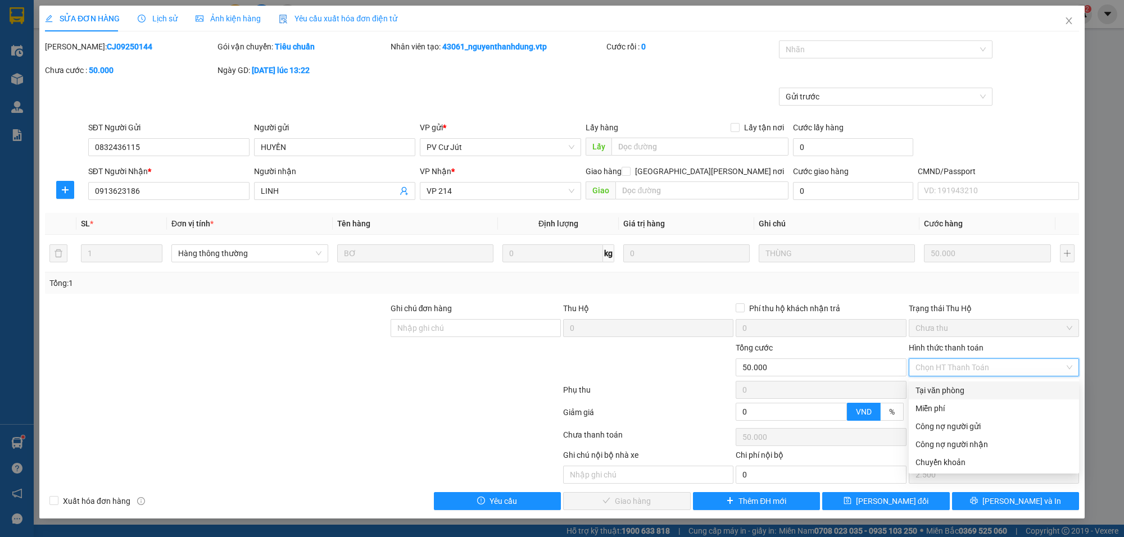
click at [955, 390] on div "Tại văn phòng" at bounding box center [994, 391] width 157 height 12
type input "0"
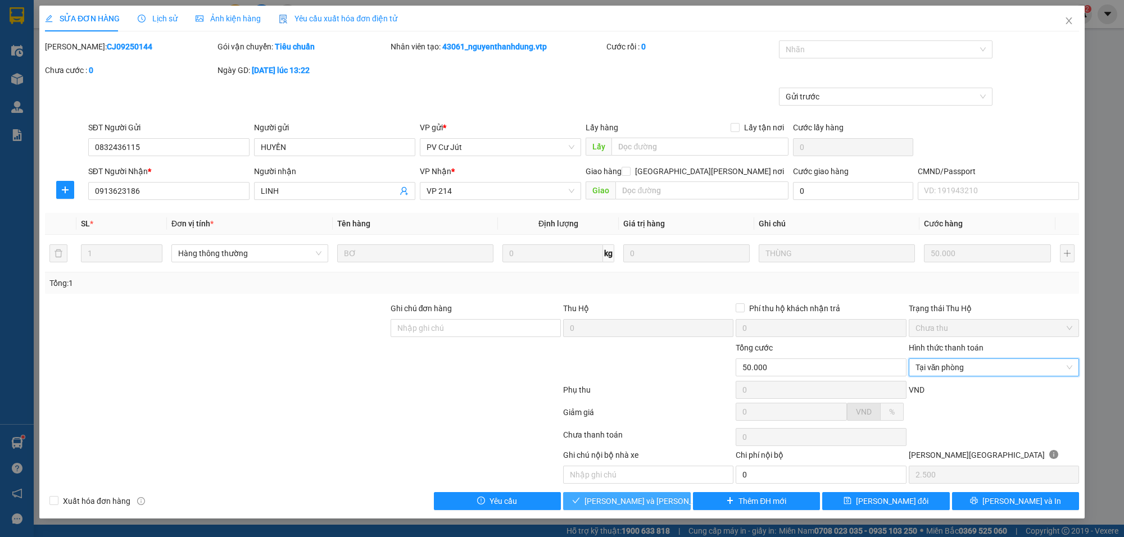
click at [650, 505] on span "[PERSON_NAME] và [PERSON_NAME] hàng" at bounding box center [661, 501] width 152 height 12
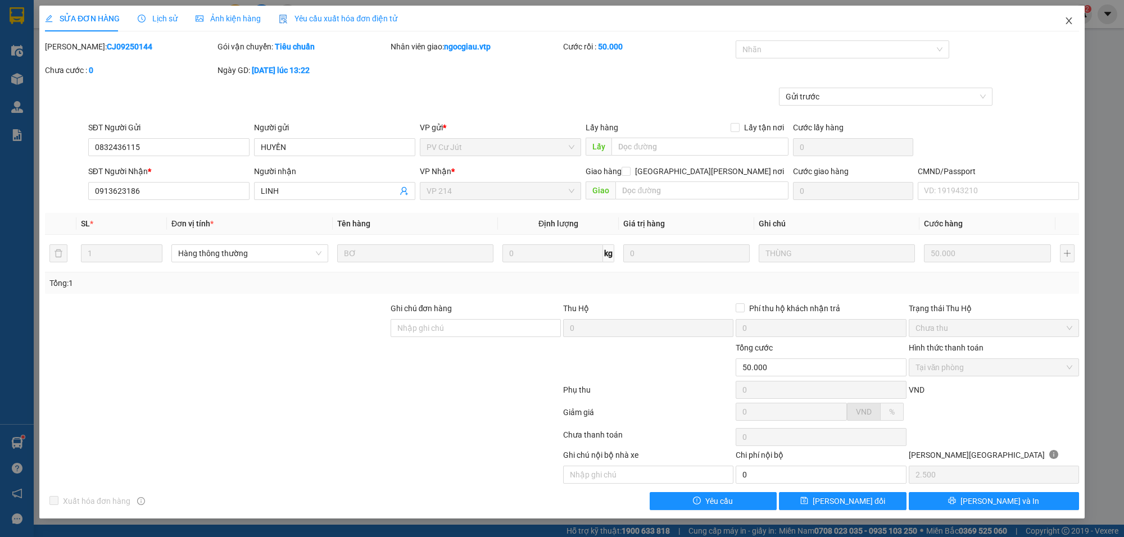
click at [1064, 15] on span "Close" at bounding box center [1069, 21] width 31 height 31
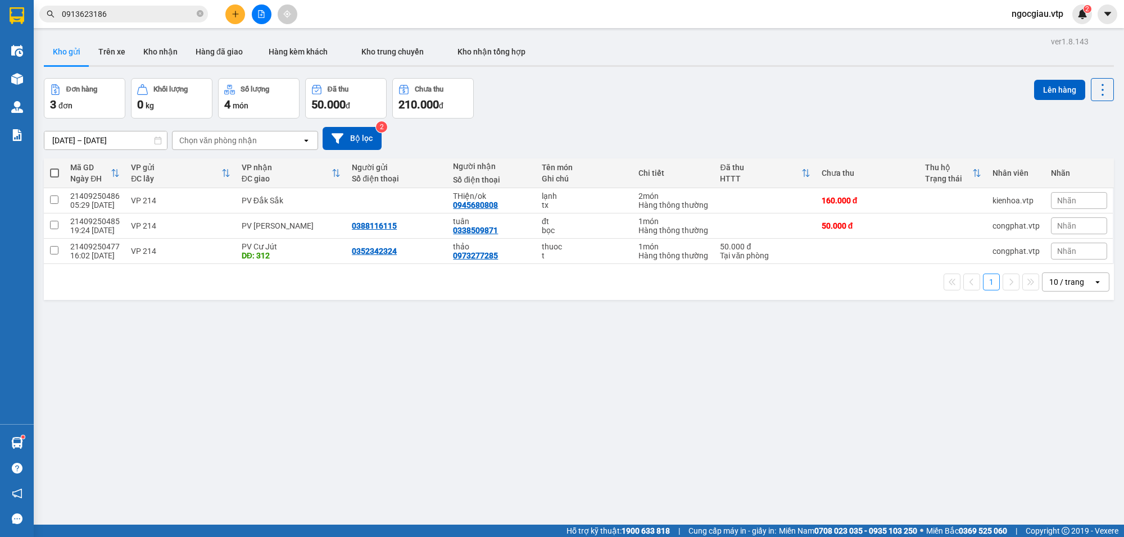
click at [97, 10] on input "0913623186" at bounding box center [128, 14] width 133 height 12
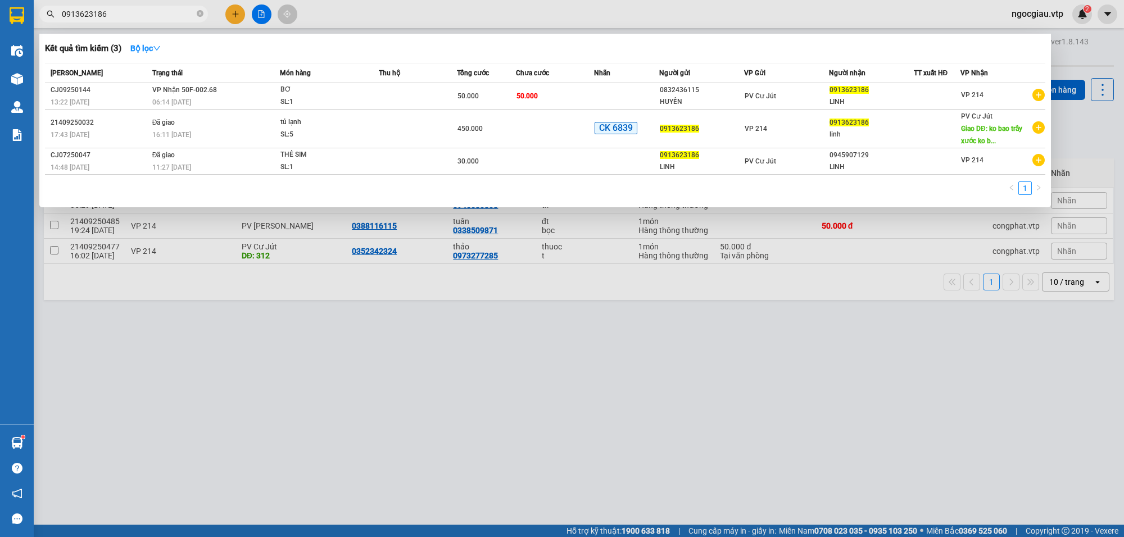
click at [134, 12] on input "0913623186" at bounding box center [128, 14] width 133 height 12
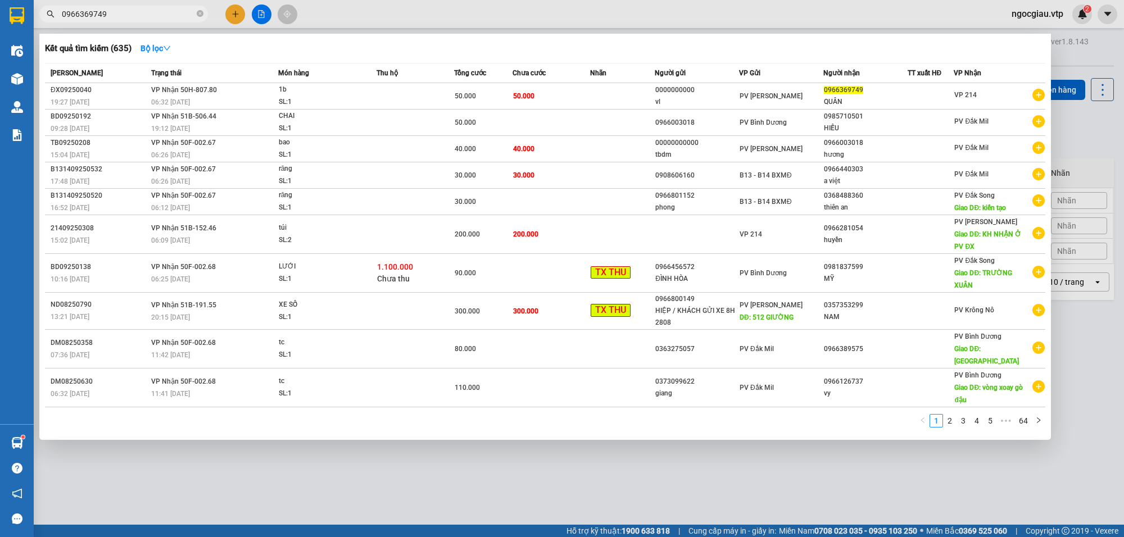
type input "0966369749"
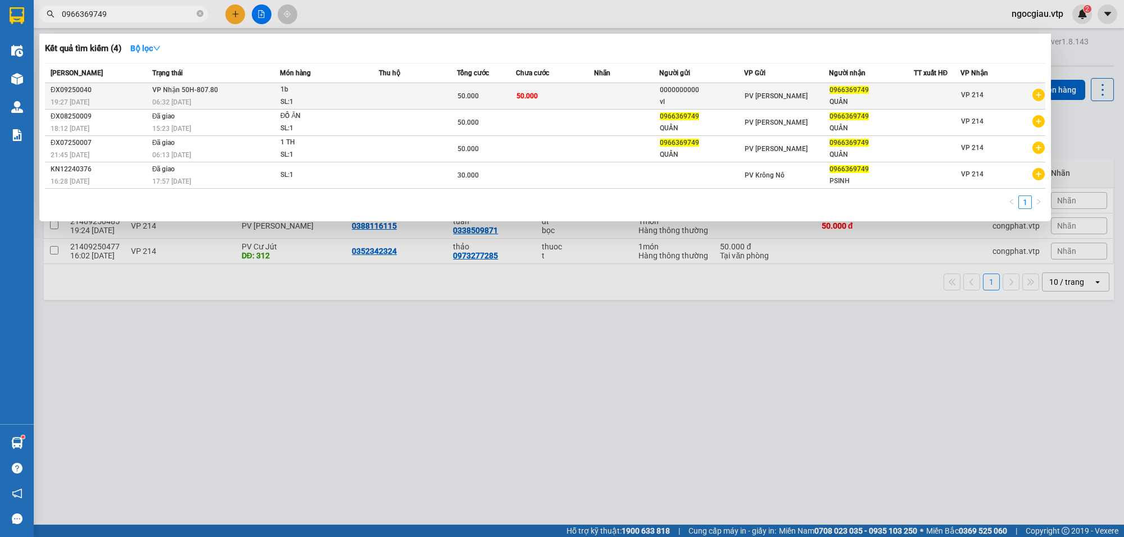
click at [414, 85] on td at bounding box center [418, 96] width 78 height 26
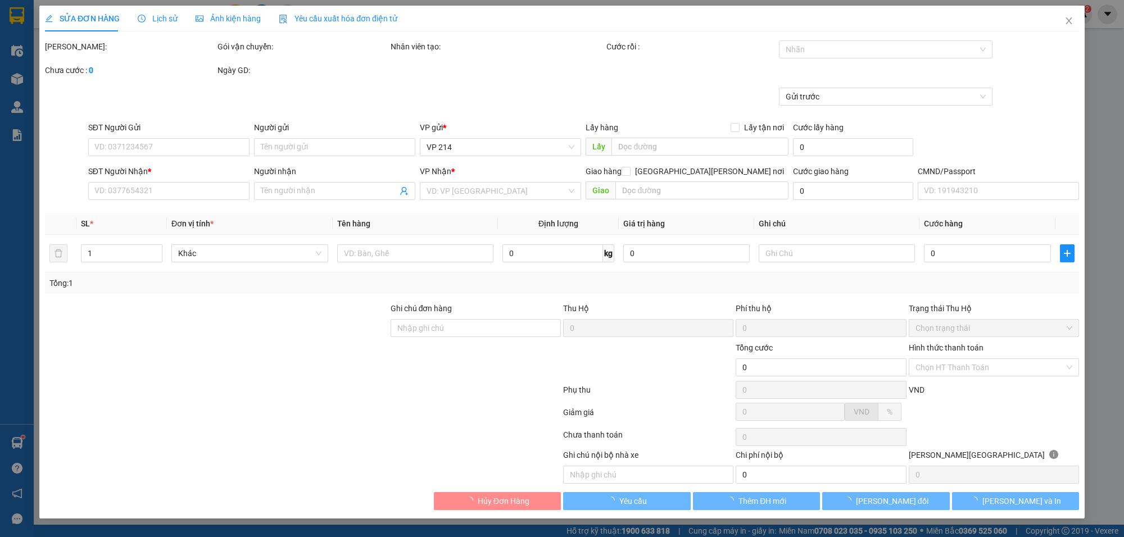
type input "0000000000"
type input "vl"
type input "0966369749"
type input "QUÂN"
type input "50.000"
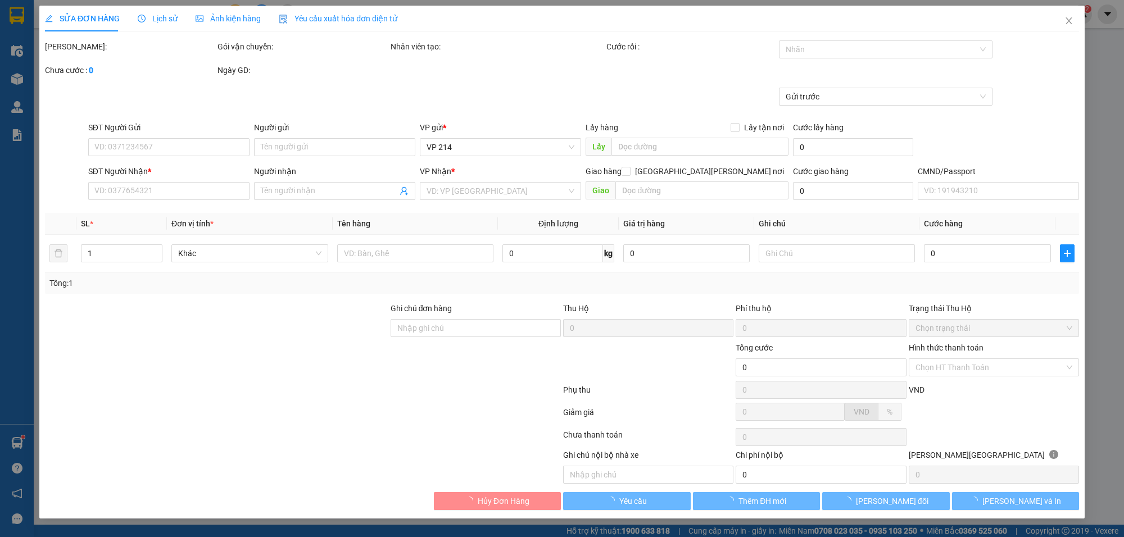
type input "50.000"
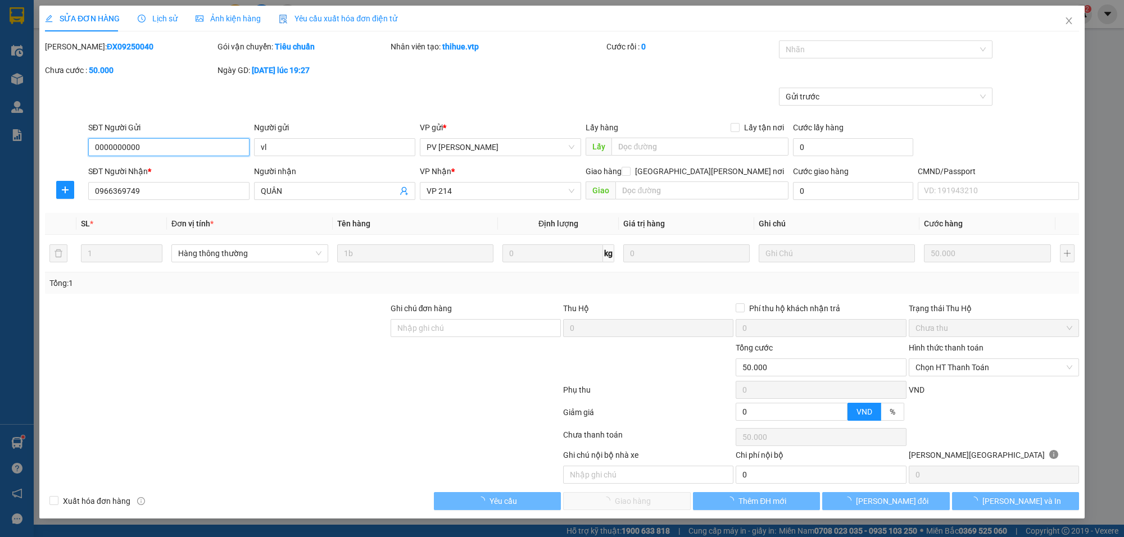
type input "2.500"
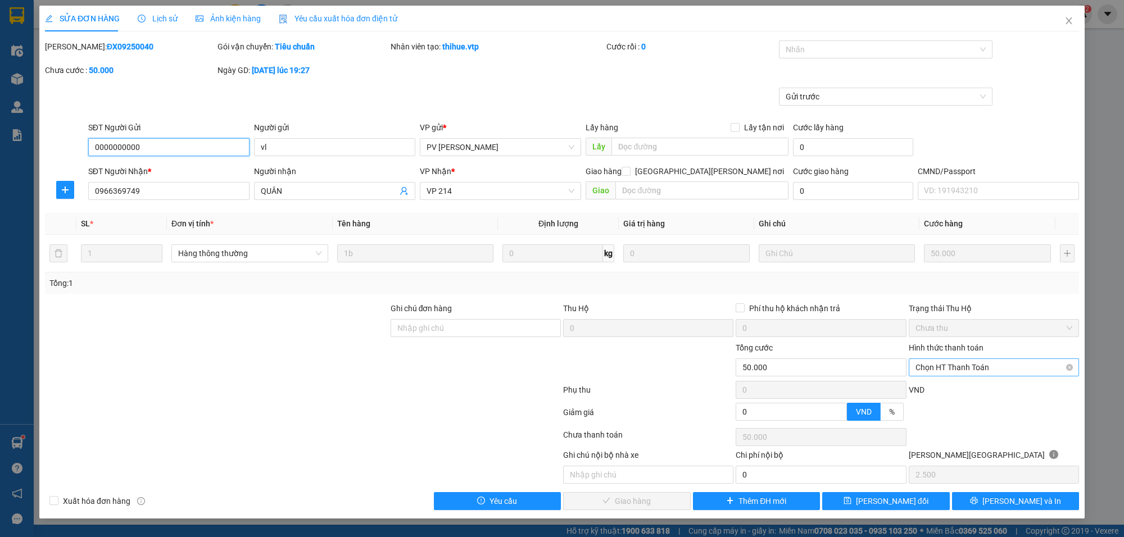
click at [937, 360] on span "Chọn HT Thanh Toán" at bounding box center [994, 367] width 157 height 17
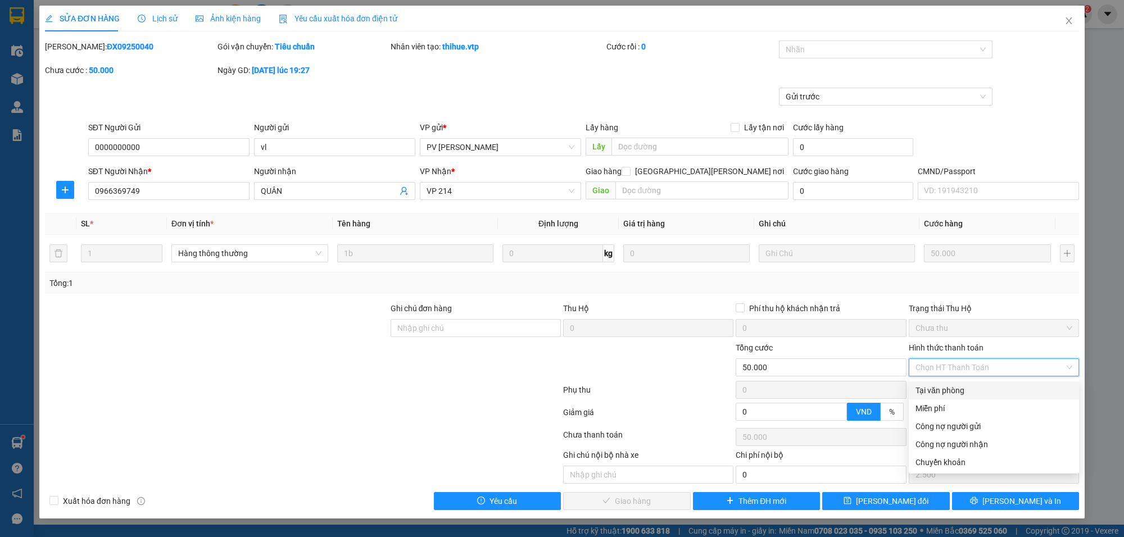
drag, startPoint x: 937, startPoint y: 394, endPoint x: 932, endPoint y: 397, distance: 6.1
click at [938, 394] on div "Tại văn phòng" at bounding box center [994, 391] width 157 height 12
type input "0"
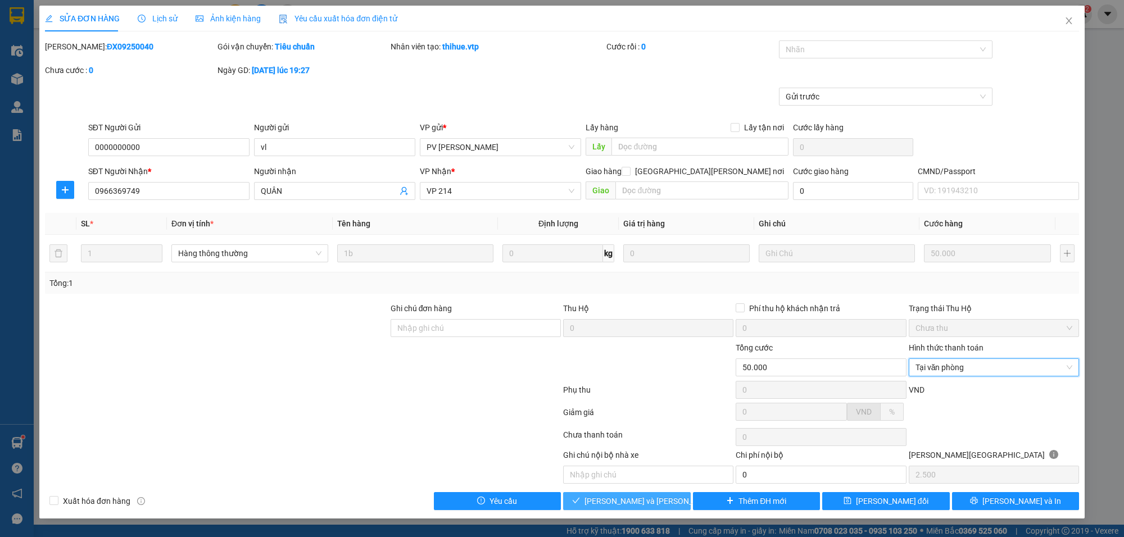
click at [652, 499] on span "[PERSON_NAME] và [PERSON_NAME] hàng" at bounding box center [661, 501] width 152 height 12
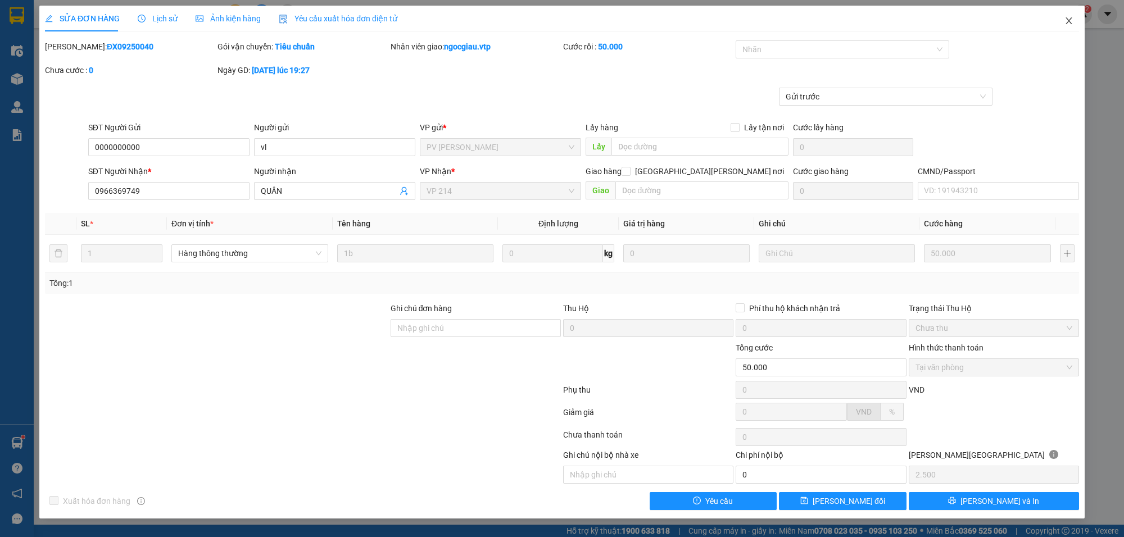
click at [1074, 19] on span "Close" at bounding box center [1069, 21] width 31 height 31
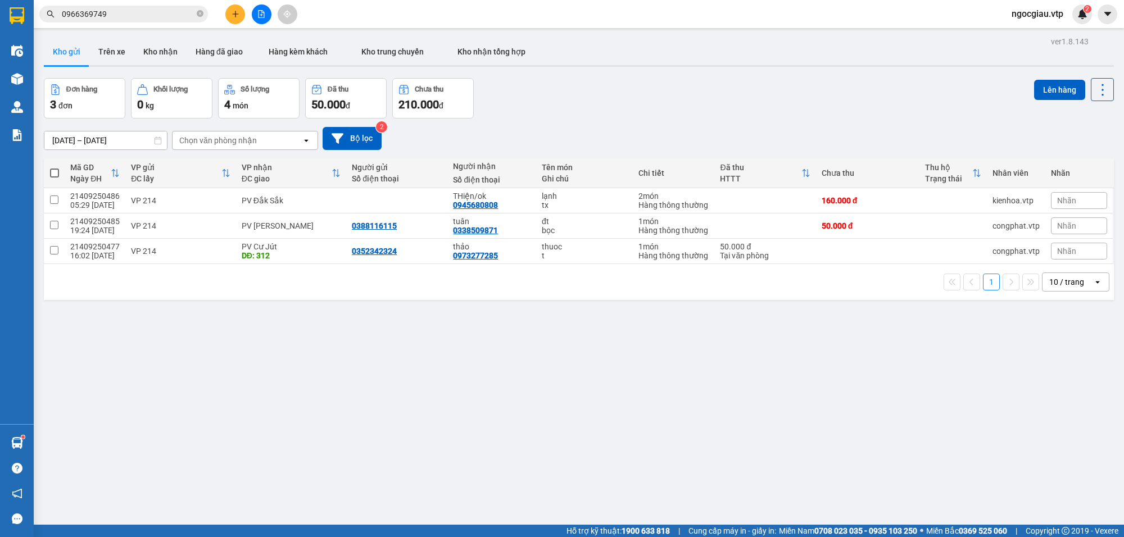
click at [139, 15] on input "0966369749" at bounding box center [128, 14] width 133 height 12
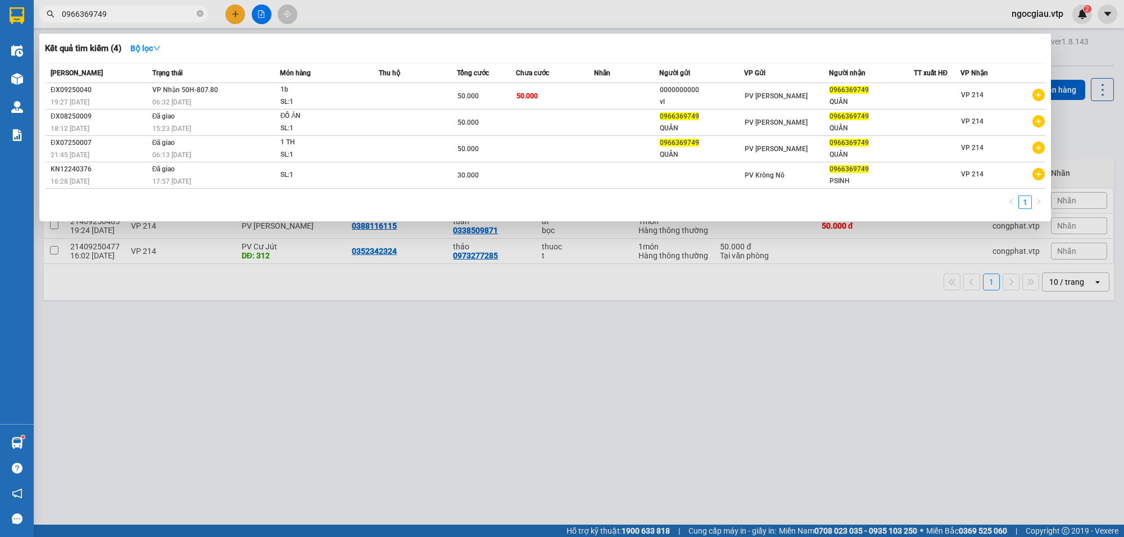
click at [139, 15] on input "0966369749" at bounding box center [128, 14] width 133 height 12
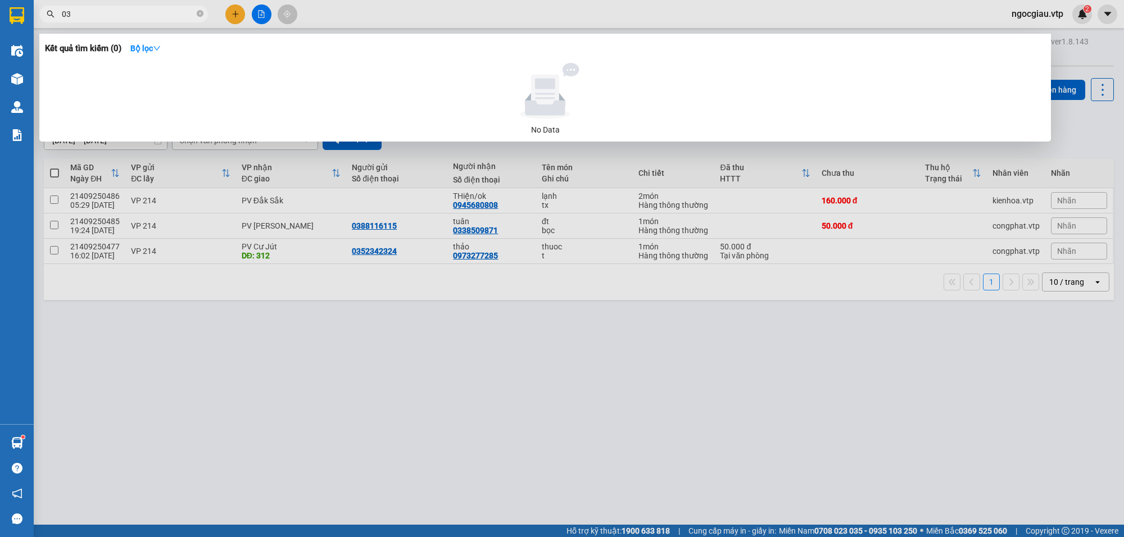
type input "0"
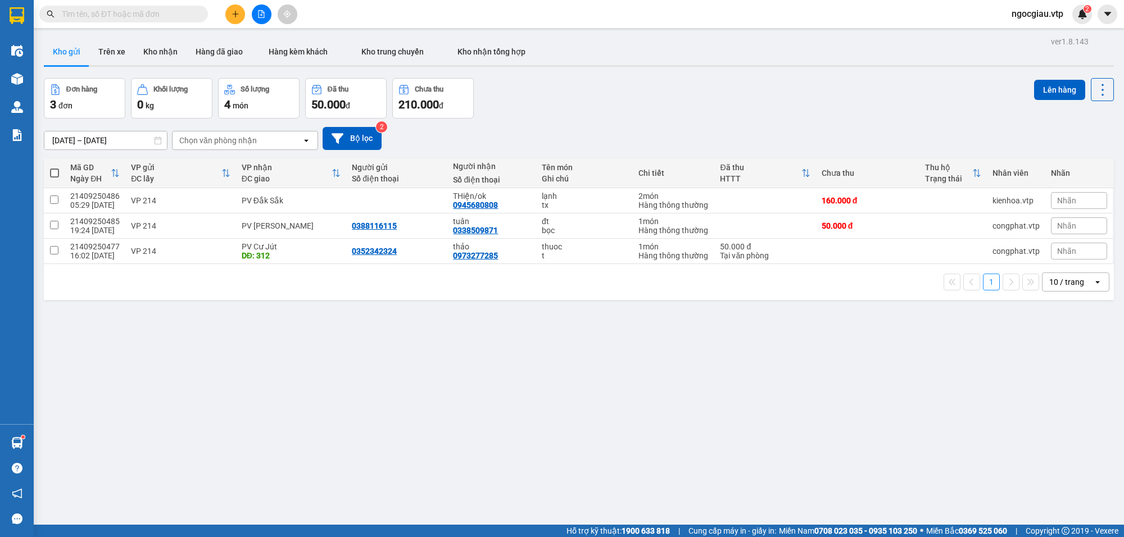
click at [83, 14] on input "text" at bounding box center [128, 14] width 133 height 12
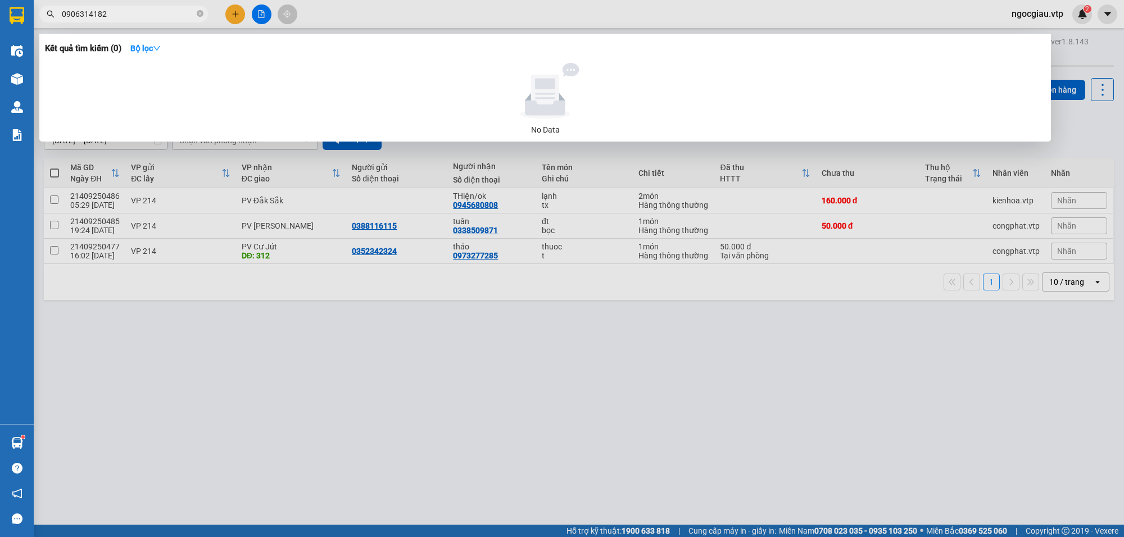
type input "0906314182"
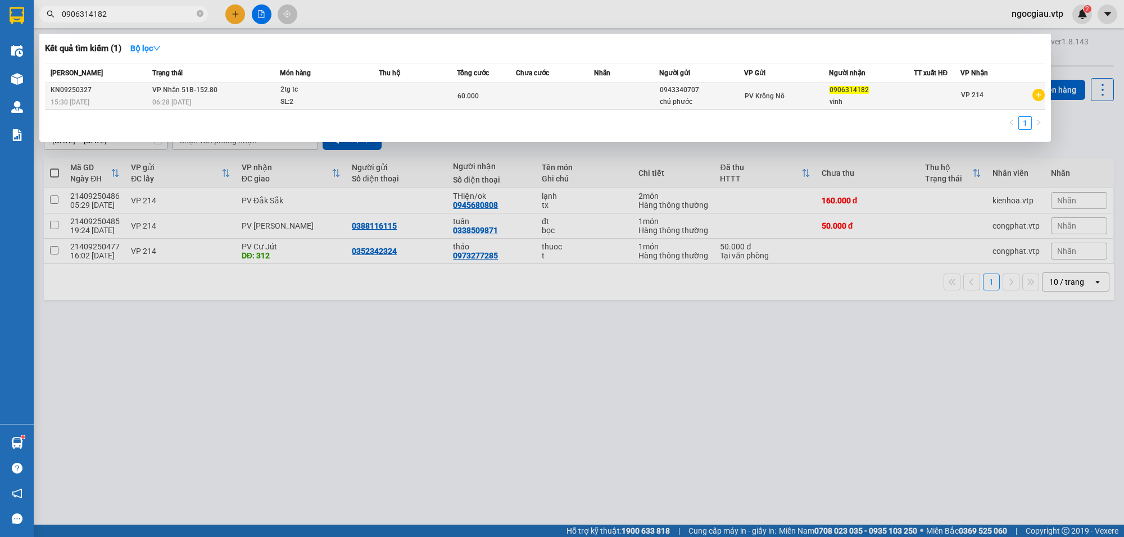
click at [509, 92] on div "60.000" at bounding box center [486, 96] width 57 height 12
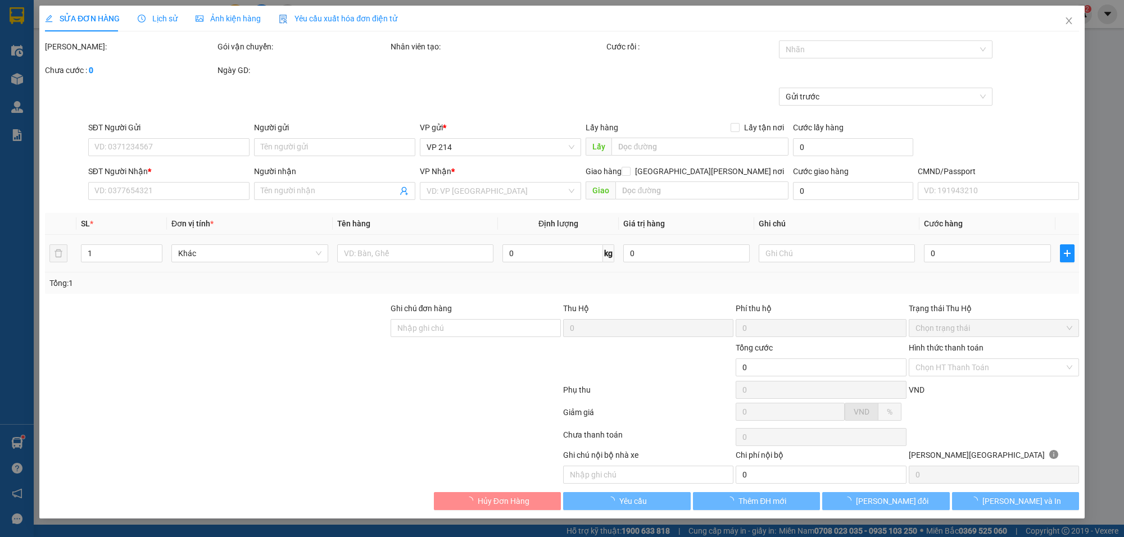
type input "3.000"
type input "0943340707"
type input "chú phước"
type input "0906314182"
type input "vinh"
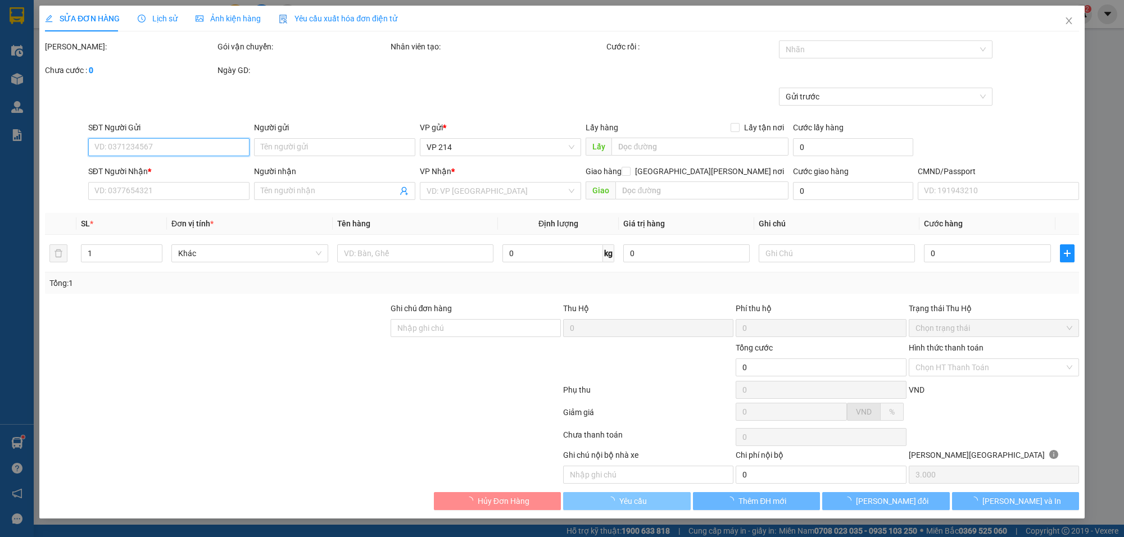
type input "60.000"
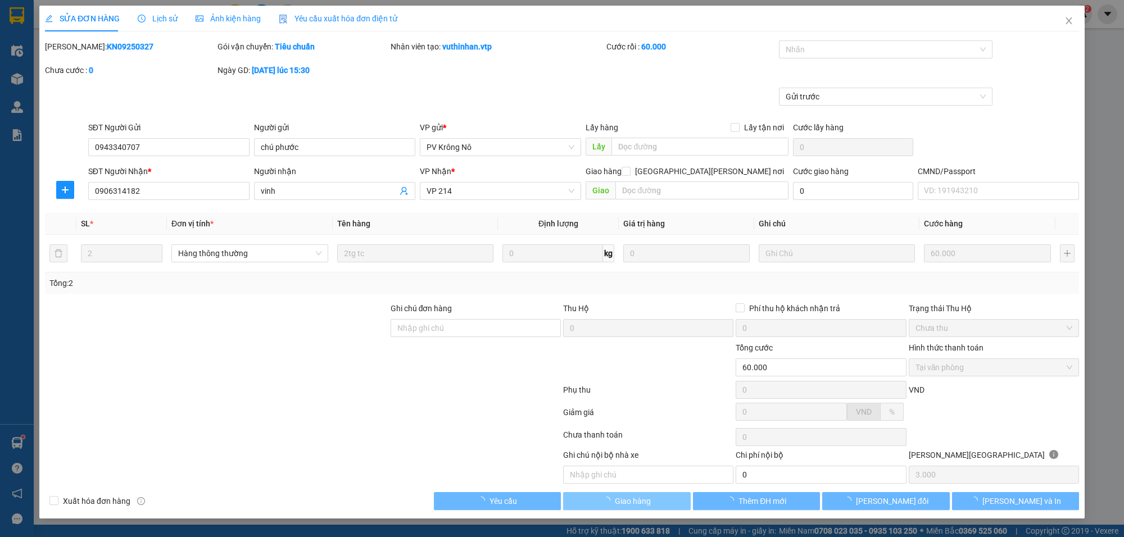
click at [622, 503] on span "Giao hàng" at bounding box center [633, 501] width 36 height 12
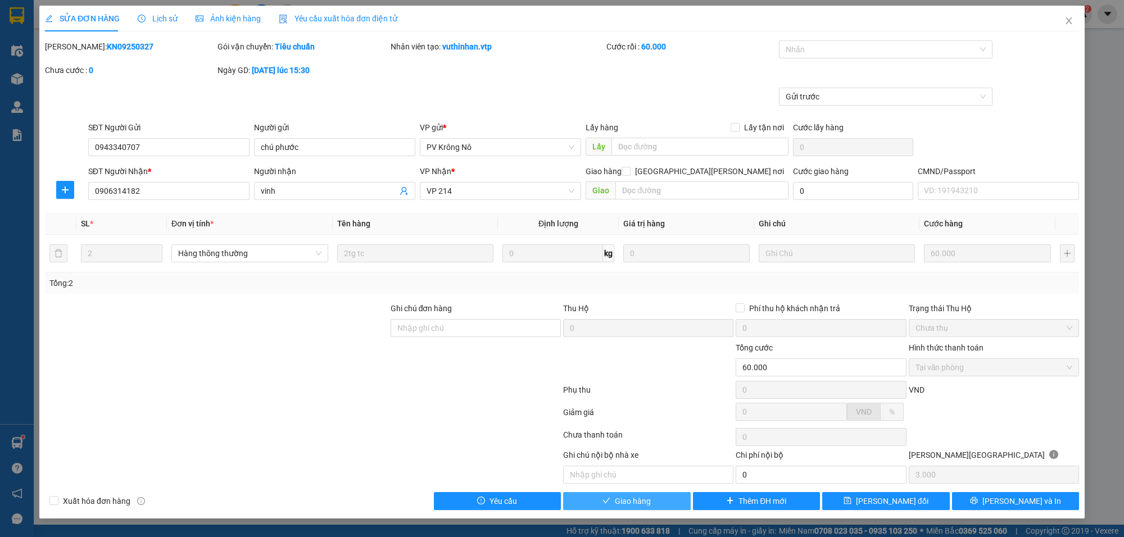
click at [652, 503] on button "Giao hàng" at bounding box center [627, 501] width 128 height 18
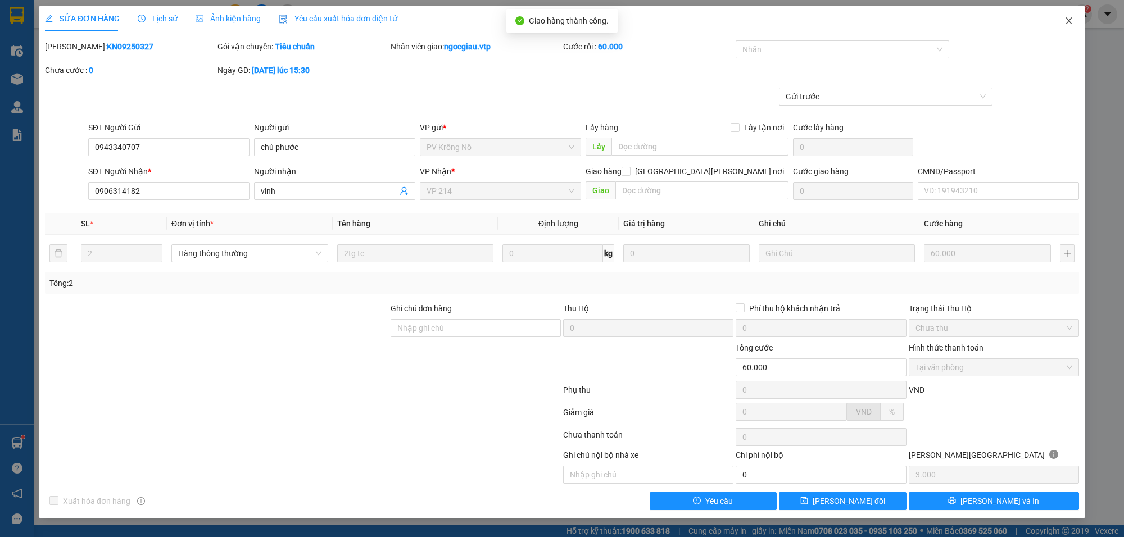
click at [1074, 21] on span "Close" at bounding box center [1069, 21] width 31 height 31
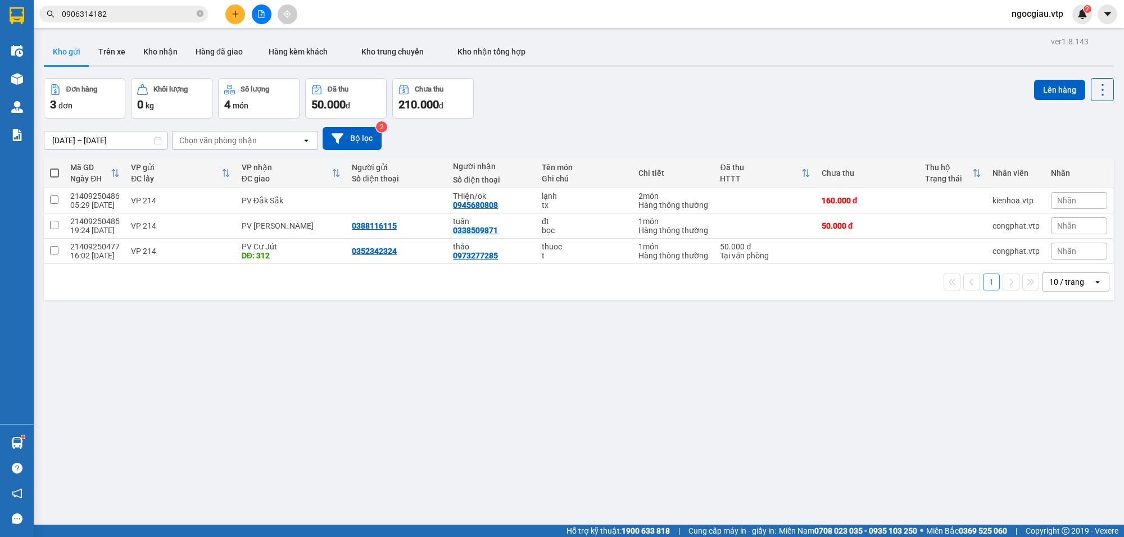
click at [125, 15] on input "0906314182" at bounding box center [128, 14] width 133 height 12
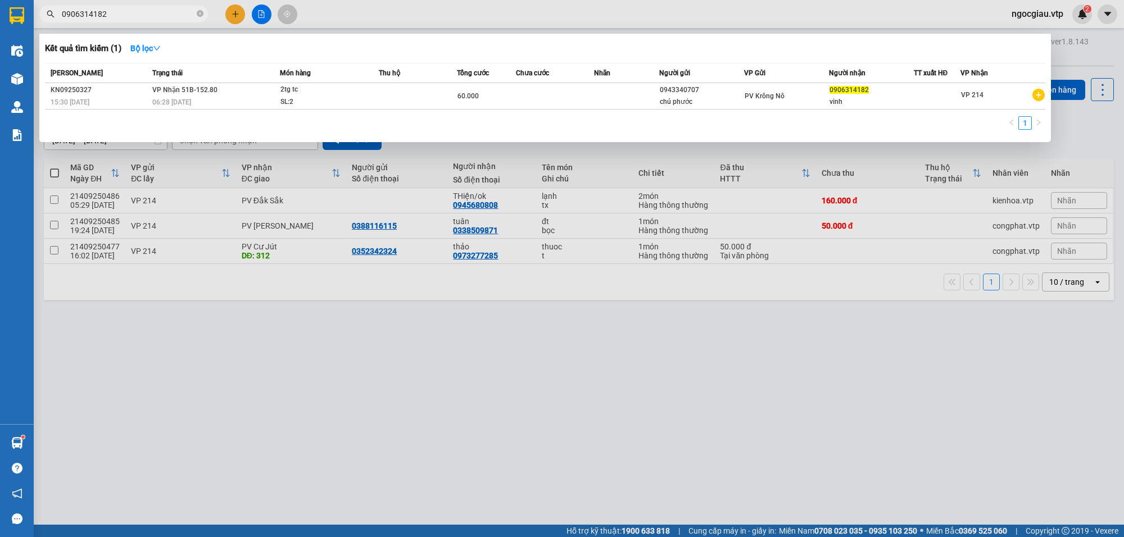
click at [125, 15] on input "0906314182" at bounding box center [128, 14] width 133 height 12
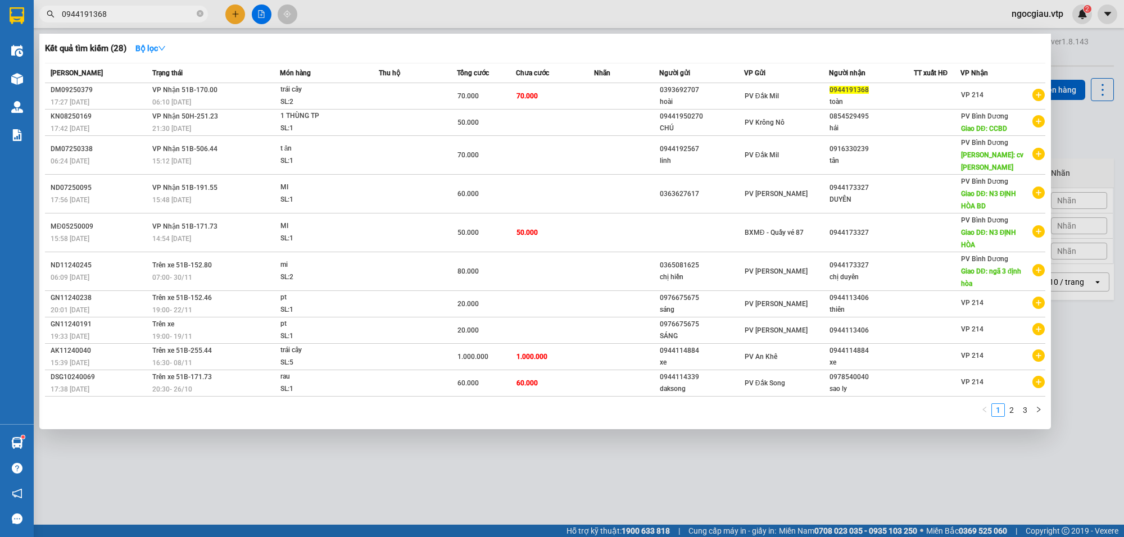
type input "0944191368"
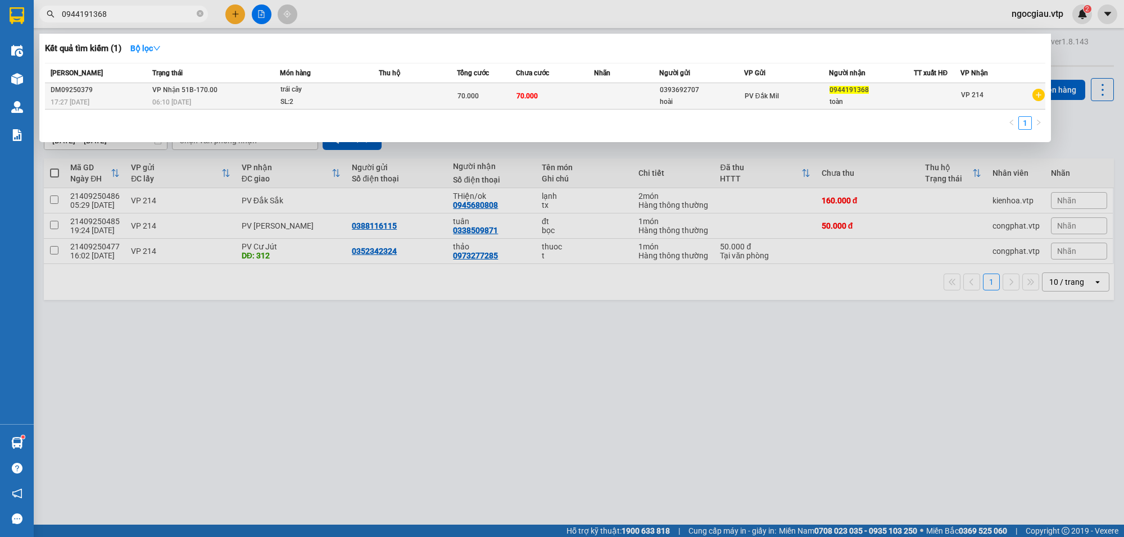
click at [603, 87] on td at bounding box center [626, 96] width 65 height 26
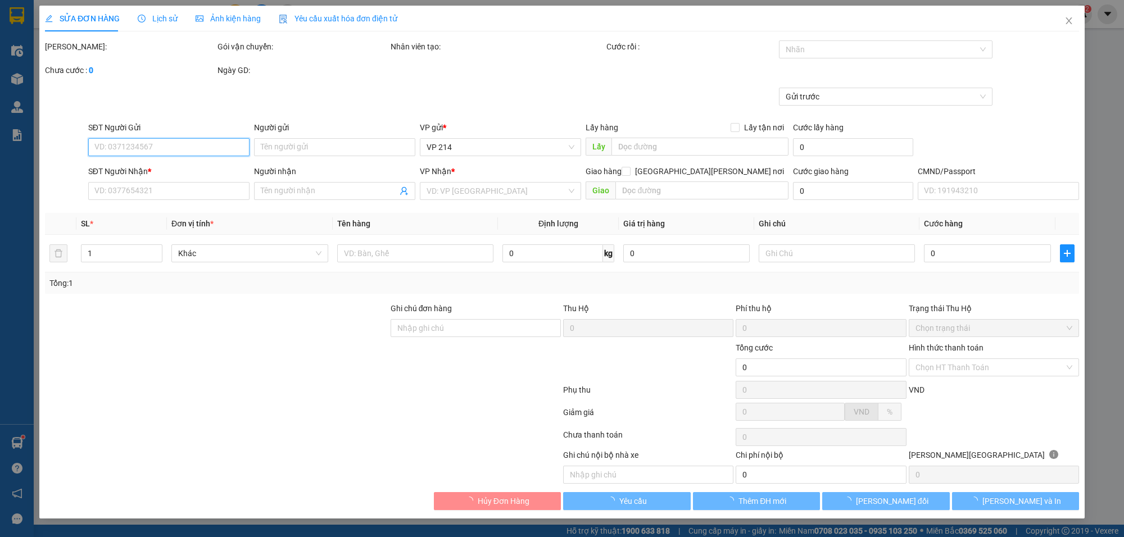
type input "0393692707"
type input "hoài"
type input "0944191368"
type input "toàn"
type input "70.000"
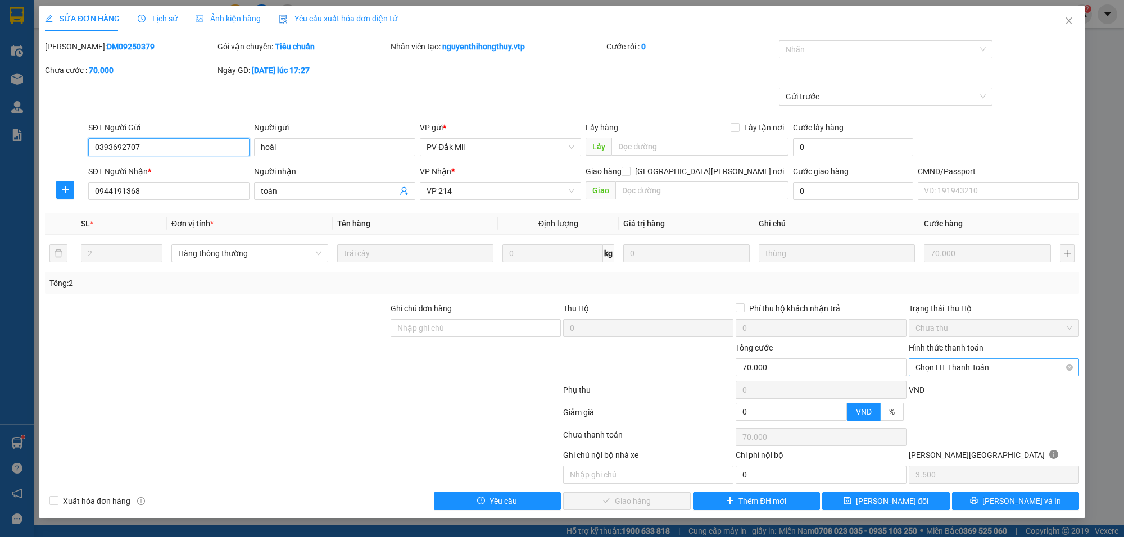
click at [939, 366] on span "Chọn HT Thanh Toán" at bounding box center [994, 367] width 157 height 17
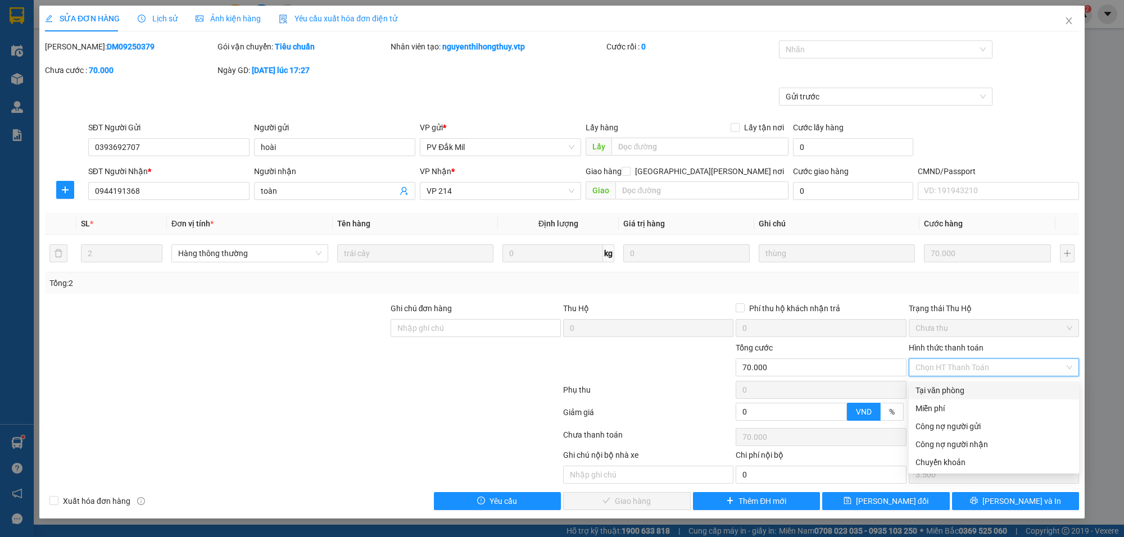
click at [939, 386] on div "Tại văn phòng" at bounding box center [994, 391] width 157 height 12
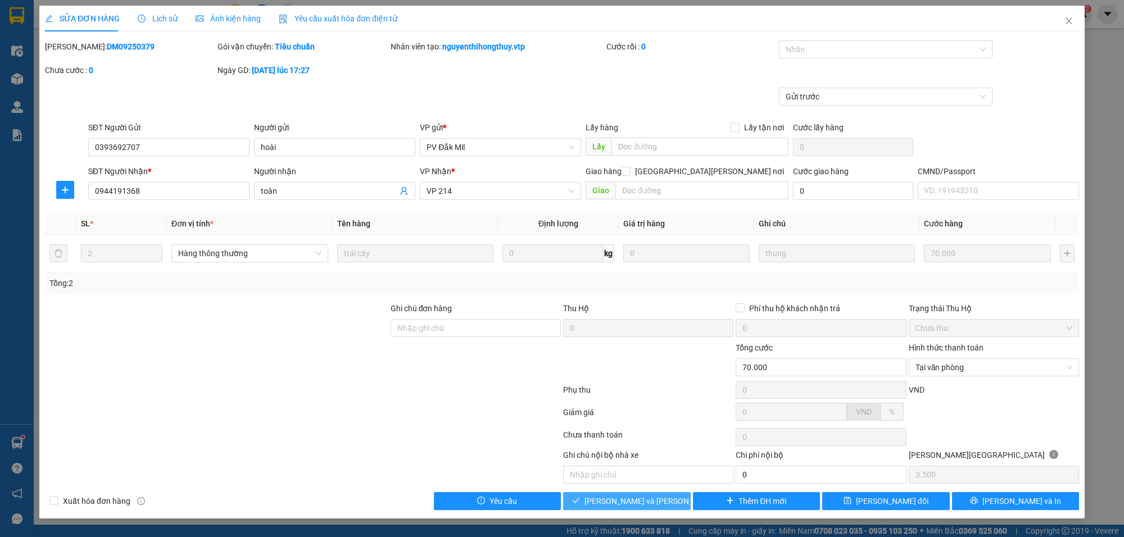
click at [670, 504] on button "[PERSON_NAME] và [PERSON_NAME] hàng" at bounding box center [627, 501] width 128 height 18
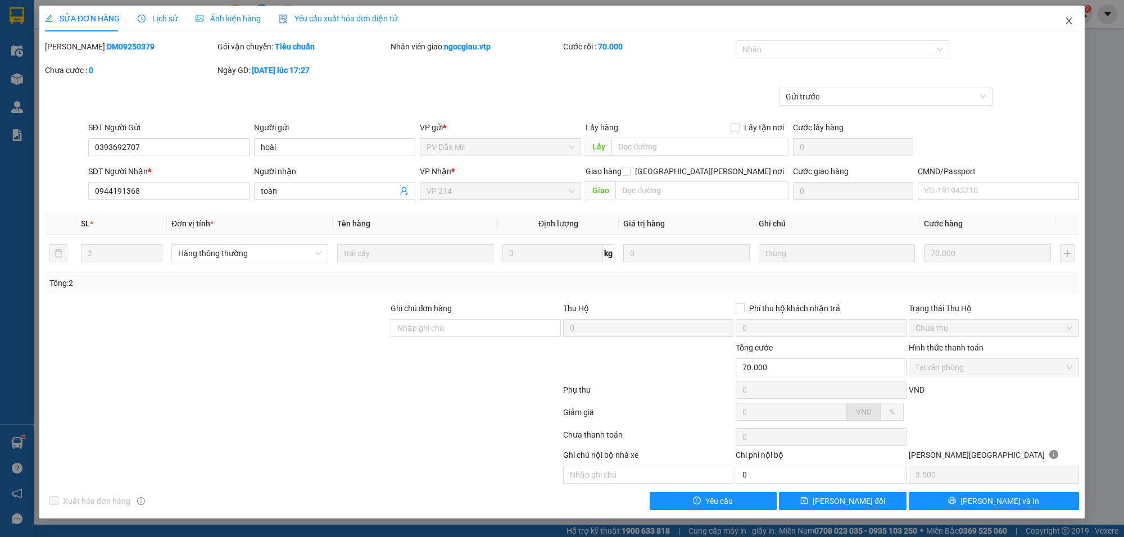
click at [1075, 14] on span "Close" at bounding box center [1069, 21] width 31 height 31
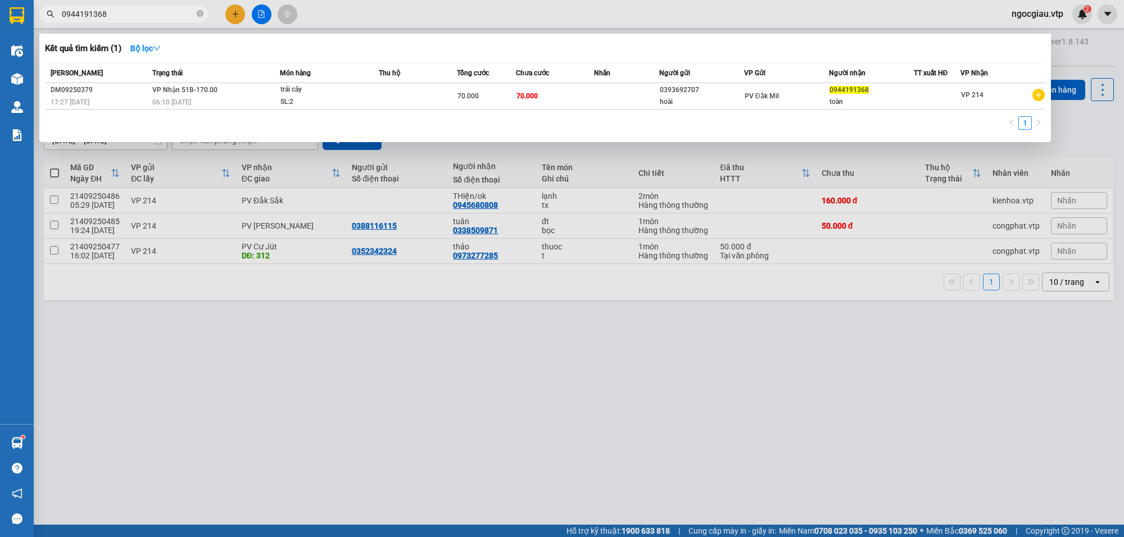
click at [111, 12] on input "0944191368" at bounding box center [128, 14] width 133 height 12
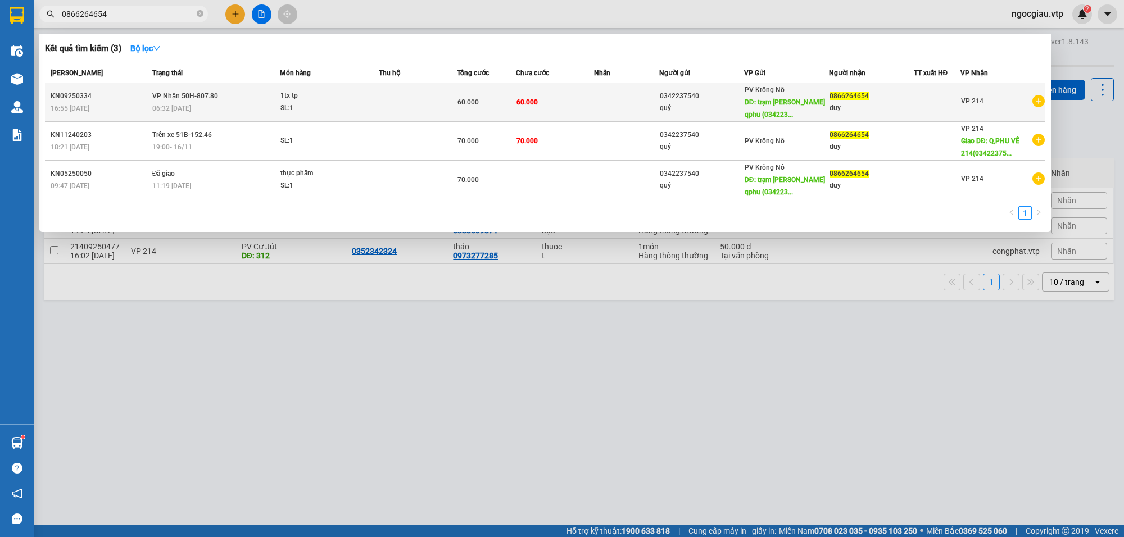
click at [510, 97] on div "60.000" at bounding box center [486, 102] width 57 height 12
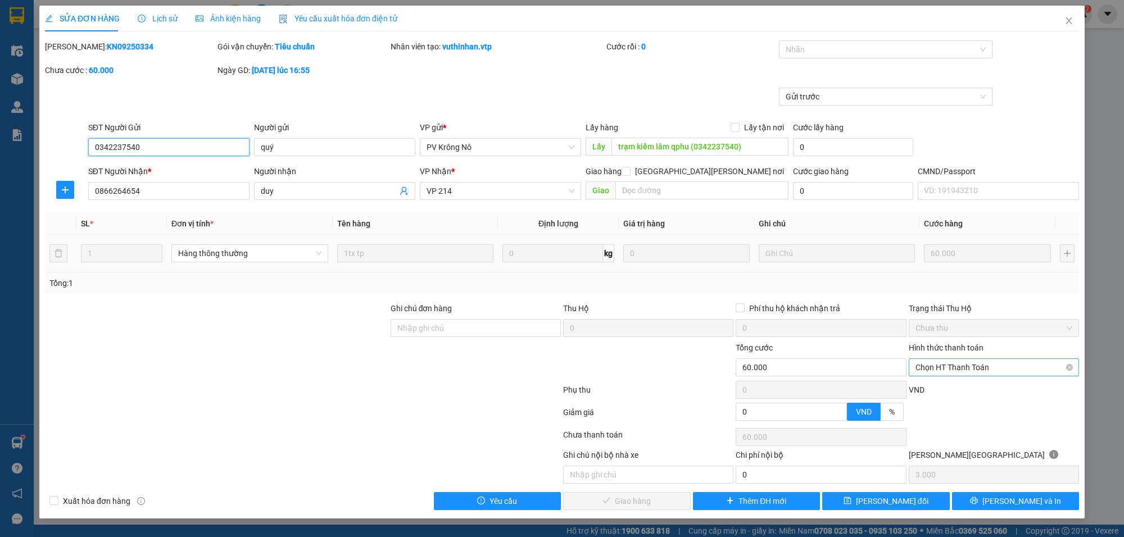
click at [961, 367] on span "Chọn HT Thanh Toán" at bounding box center [994, 367] width 157 height 17
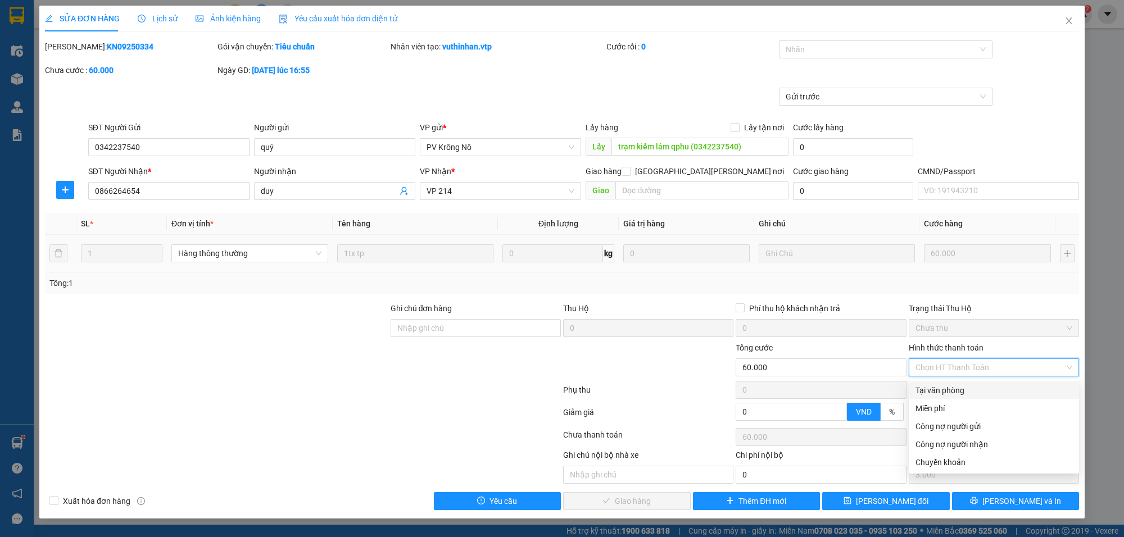
click at [948, 386] on div "Tại văn phòng" at bounding box center [994, 391] width 157 height 12
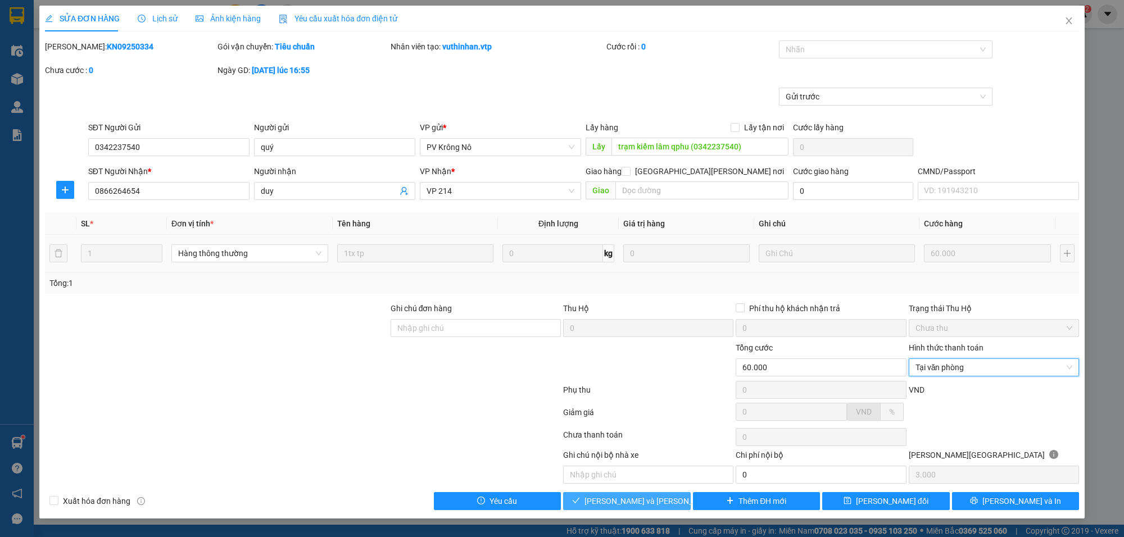
click at [630, 499] on span "[PERSON_NAME] và [PERSON_NAME] hàng" at bounding box center [661, 501] width 152 height 12
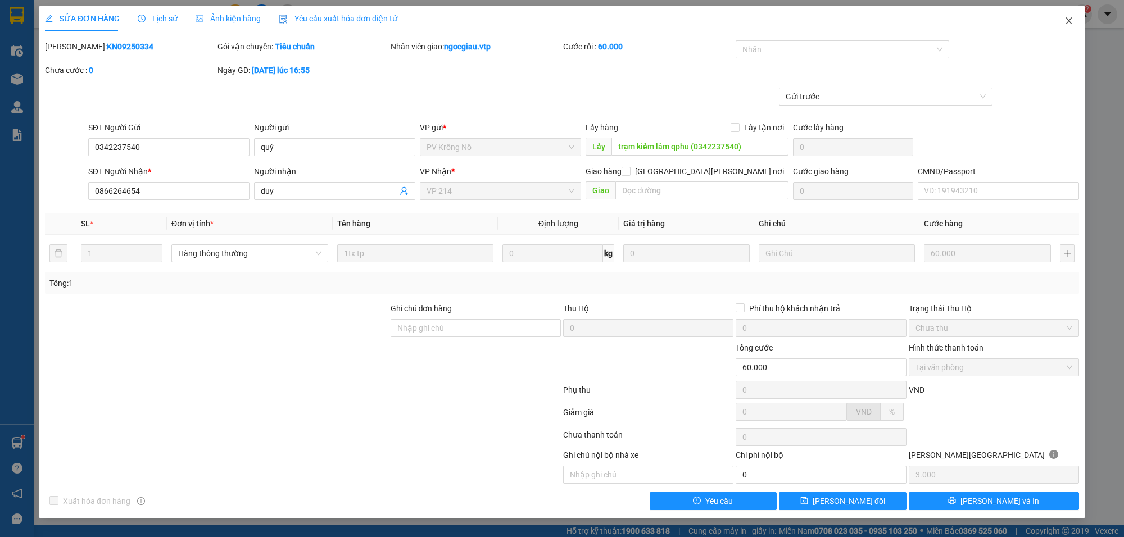
click at [1075, 22] on span "Close" at bounding box center [1069, 21] width 31 height 31
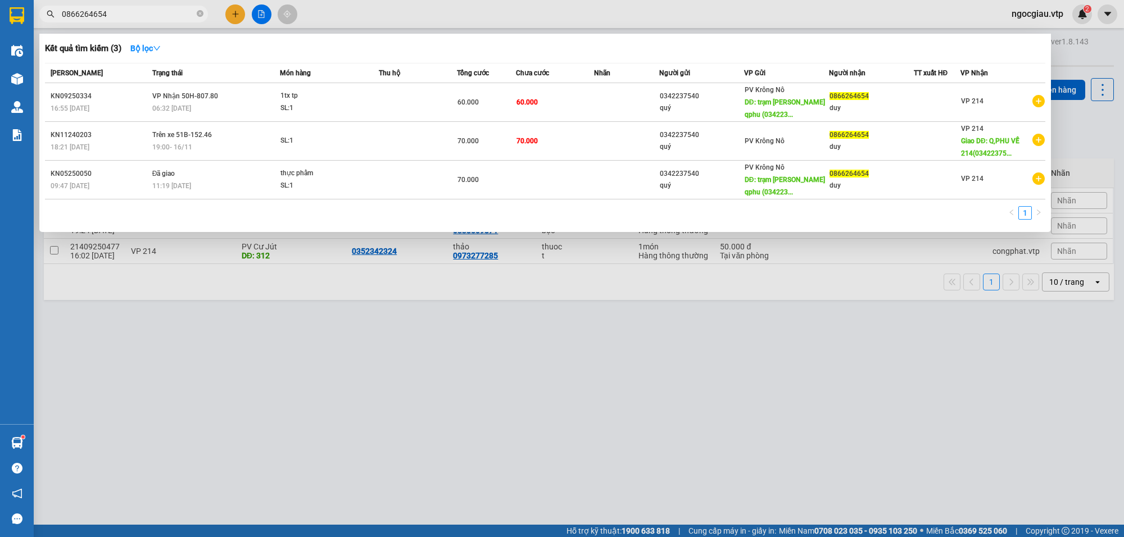
click at [135, 20] on input "0866264654" at bounding box center [128, 14] width 133 height 12
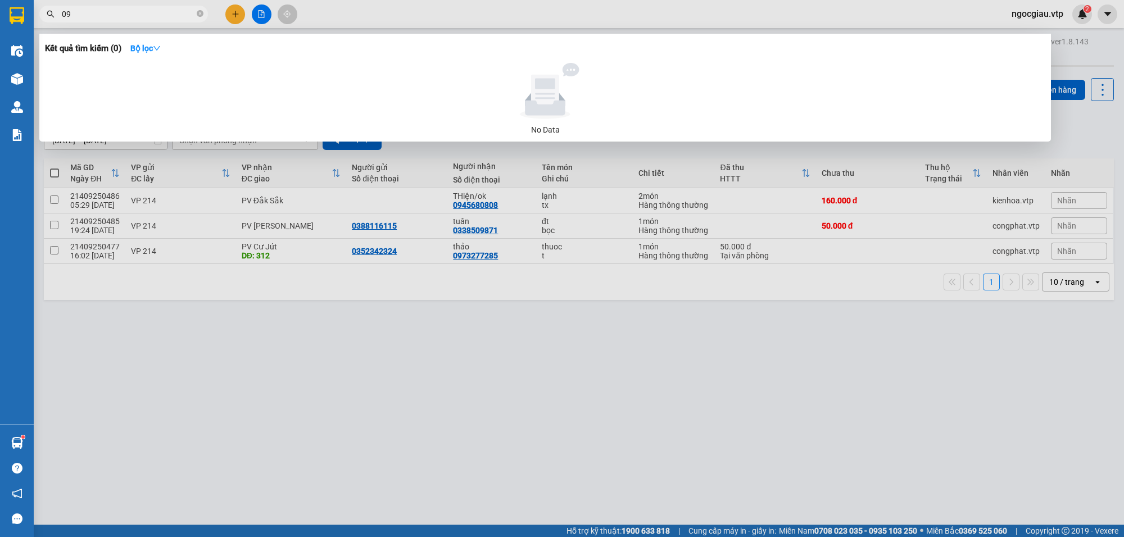
type input "0"
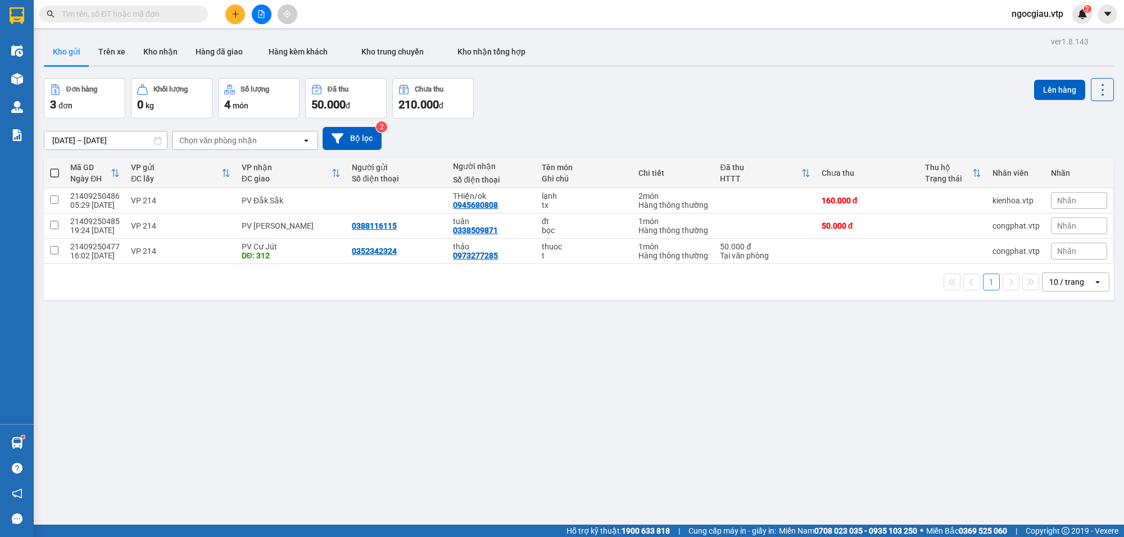
click at [104, 17] on input "text" at bounding box center [128, 14] width 133 height 12
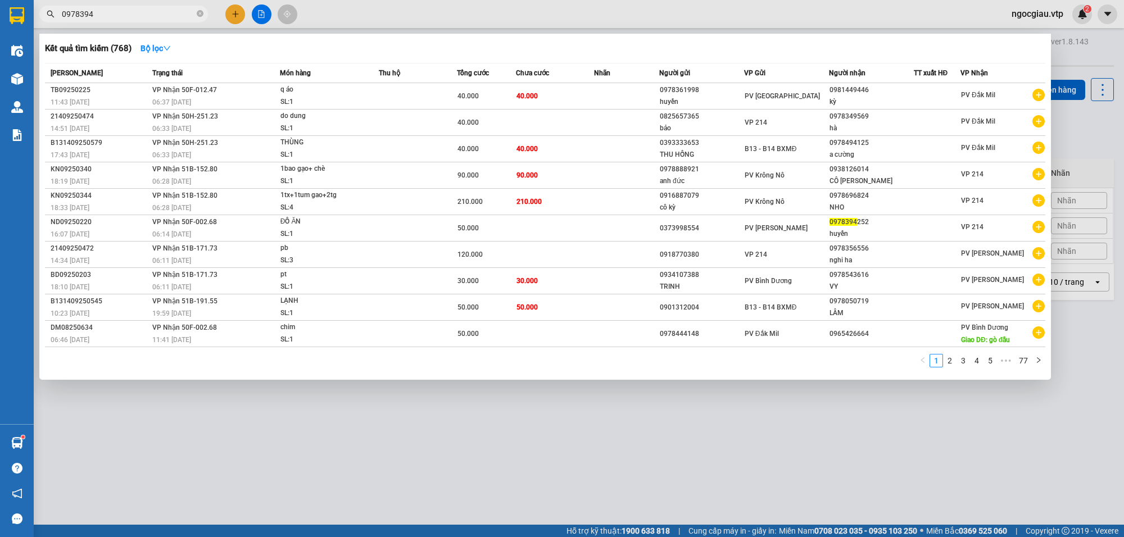
type input "0978394"
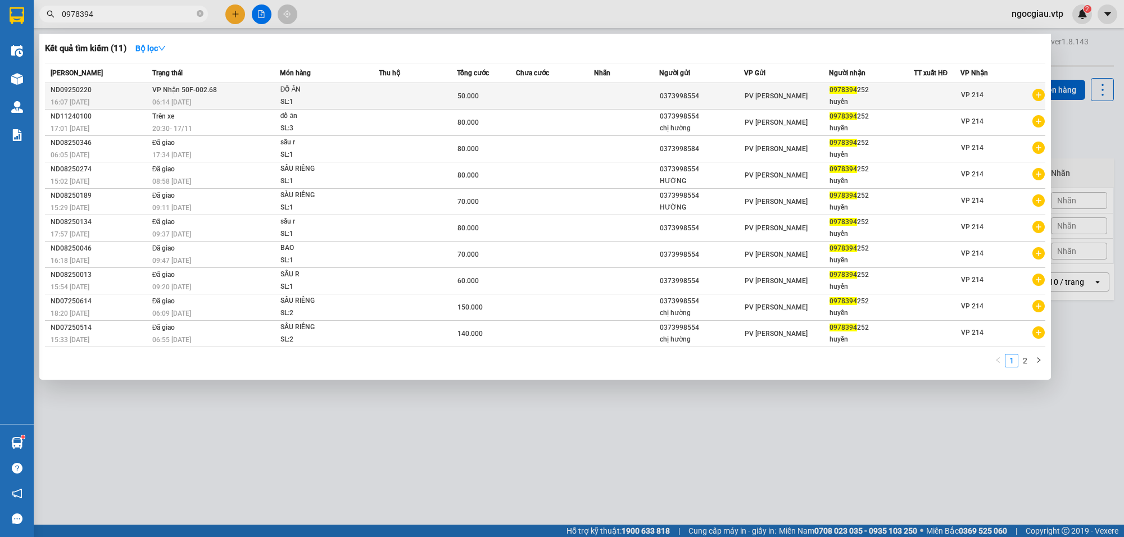
click at [564, 93] on td at bounding box center [555, 96] width 78 height 26
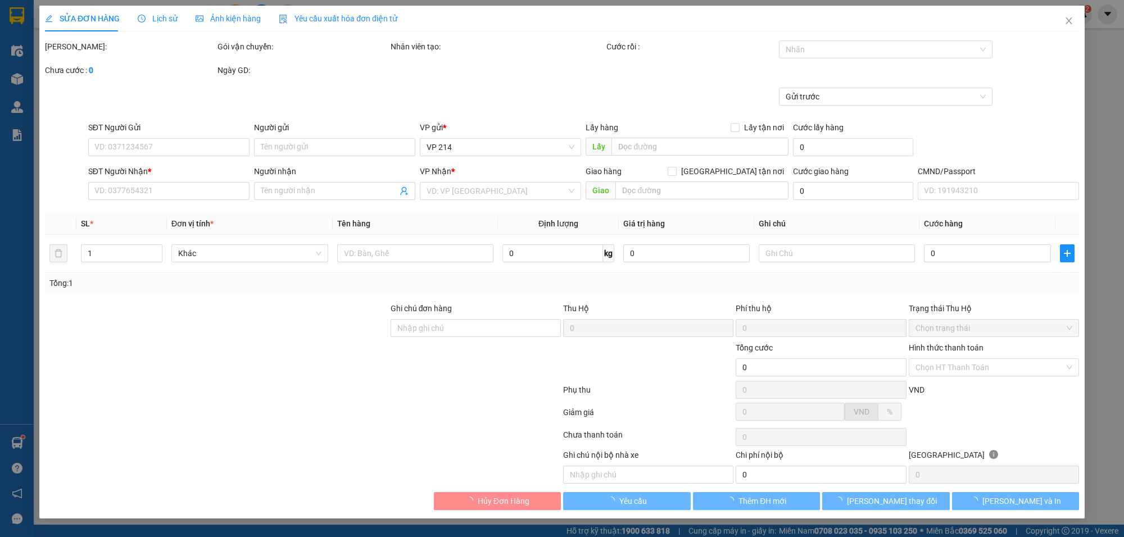
type input "2.500"
type input "0373998554"
type input "0978394252"
type input "huyền"
type input "50.000"
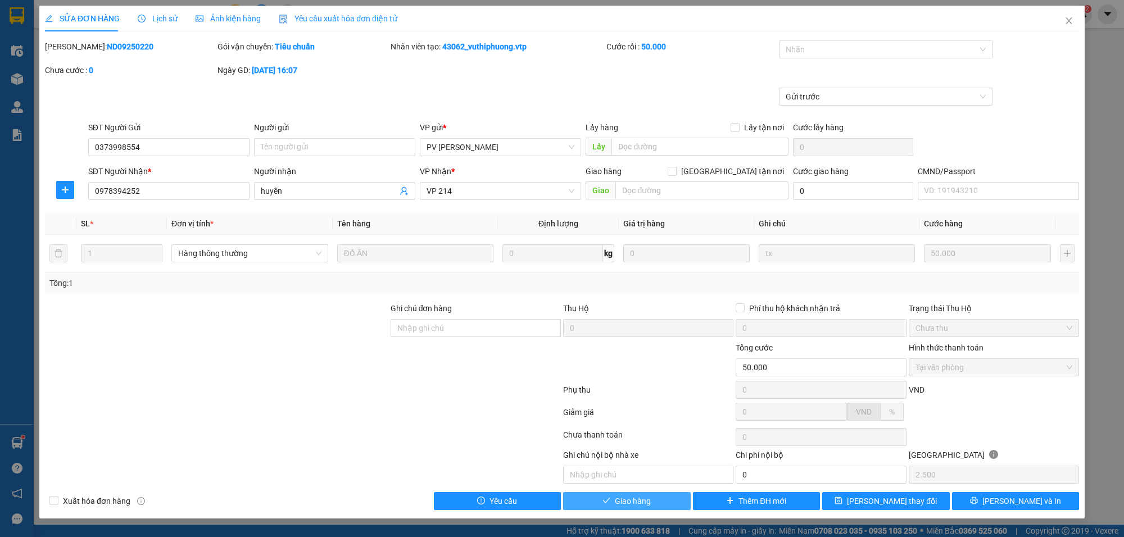
click at [621, 506] on span "Giao hàng" at bounding box center [633, 501] width 36 height 12
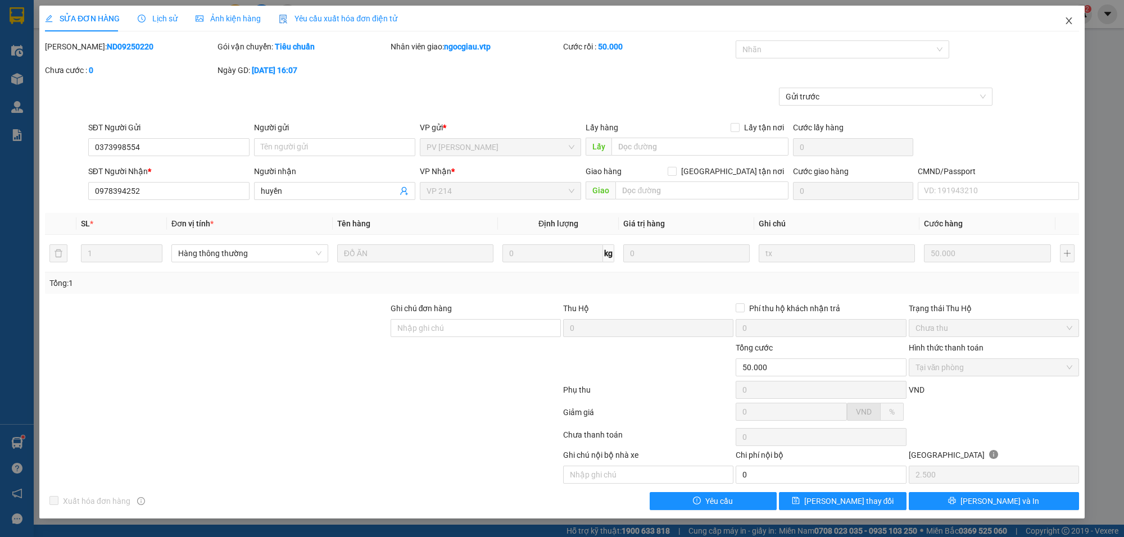
click at [1069, 14] on span "Close" at bounding box center [1069, 21] width 31 height 31
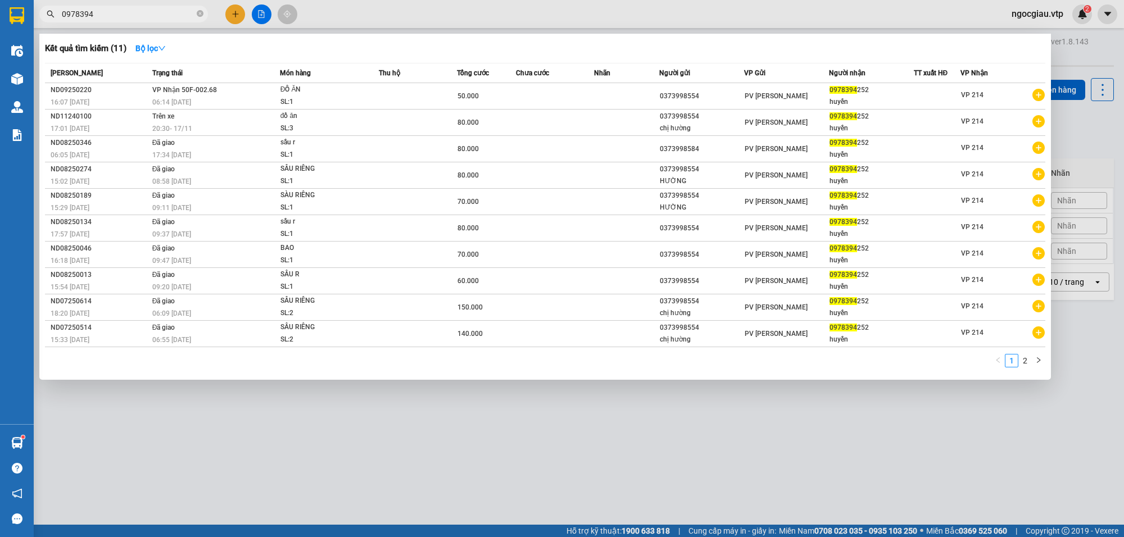
click at [164, 16] on input "0978394" at bounding box center [128, 14] width 133 height 12
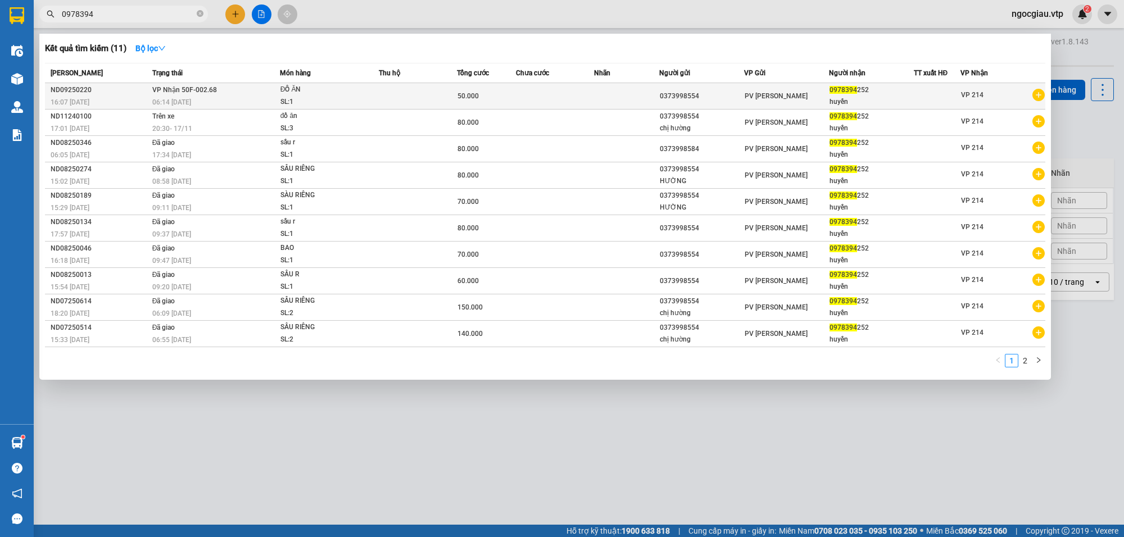
click at [262, 85] on td "VP Nhận 50F-002.68 06:14 - 13/09" at bounding box center [215, 96] width 130 height 26
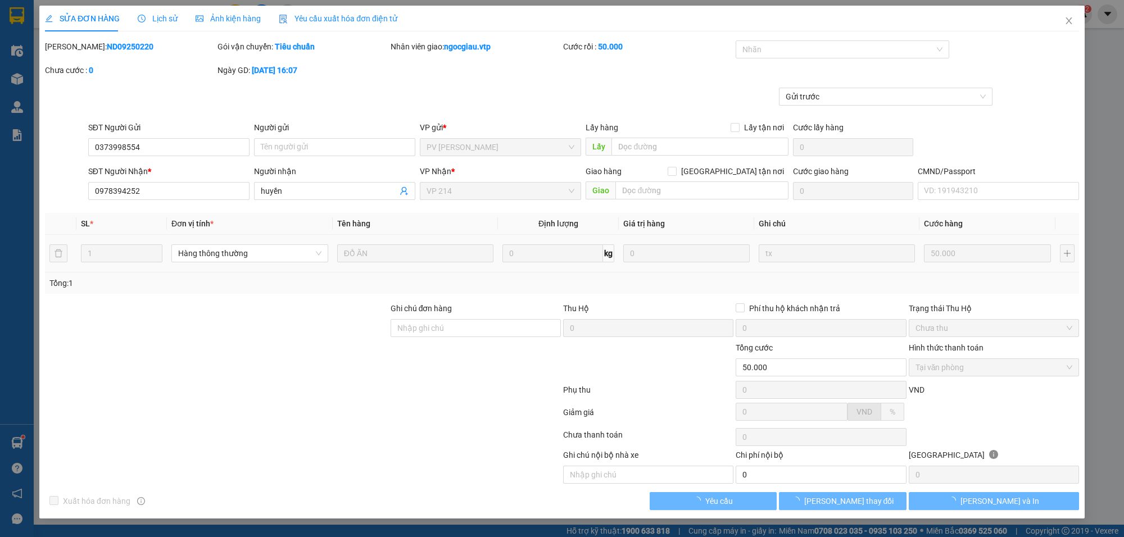
type input "0373998554"
type input "0978394252"
type input "huyền"
type input "50.000"
type input "2.500"
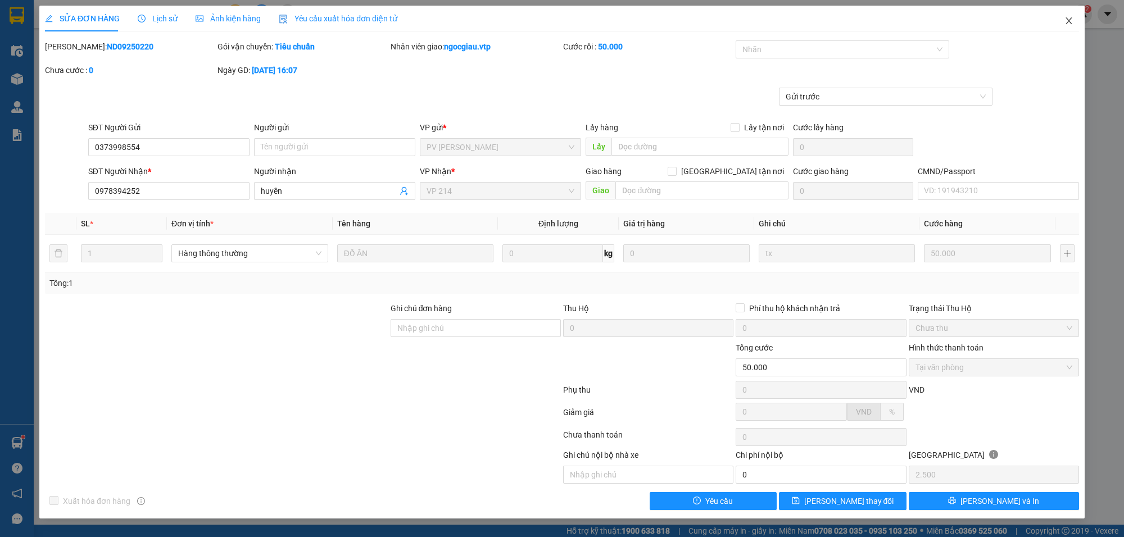
click at [1065, 15] on span "Close" at bounding box center [1069, 21] width 31 height 31
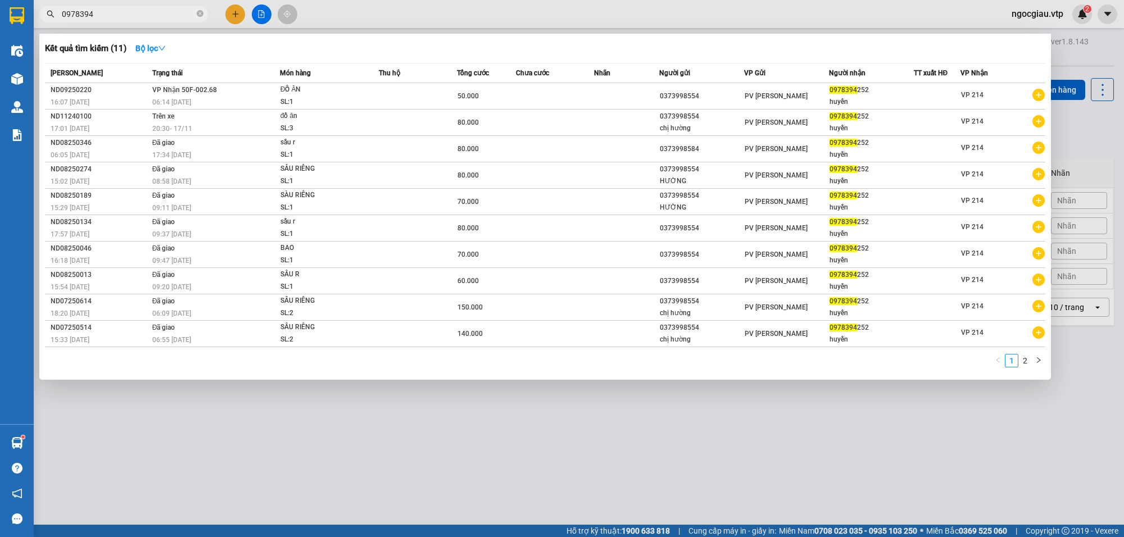
click at [129, 8] on input "0978394" at bounding box center [128, 14] width 133 height 12
click at [121, 9] on input "0978394" at bounding box center [128, 14] width 133 height 12
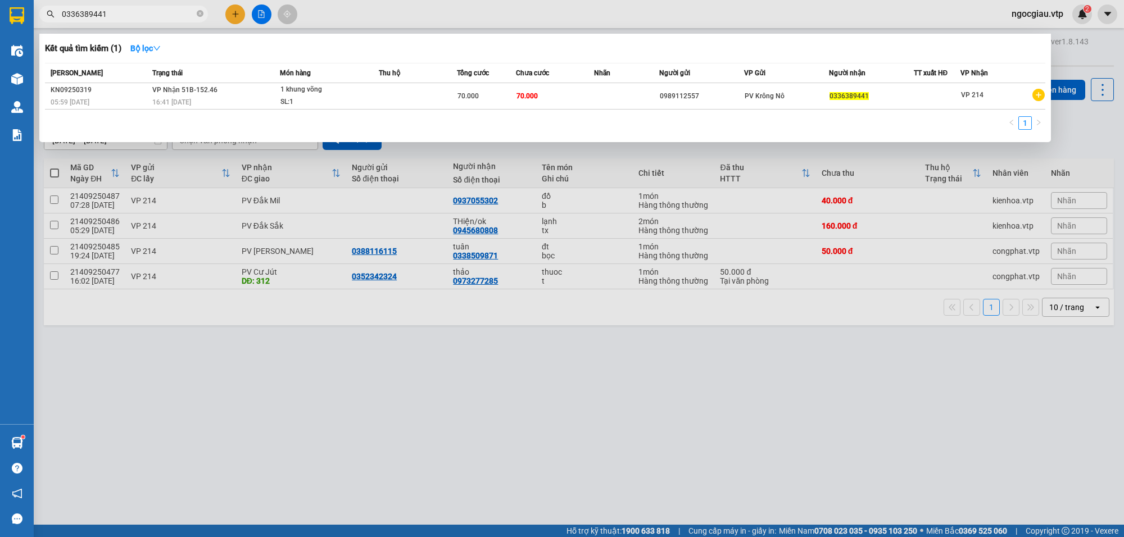
type input "0336389441"
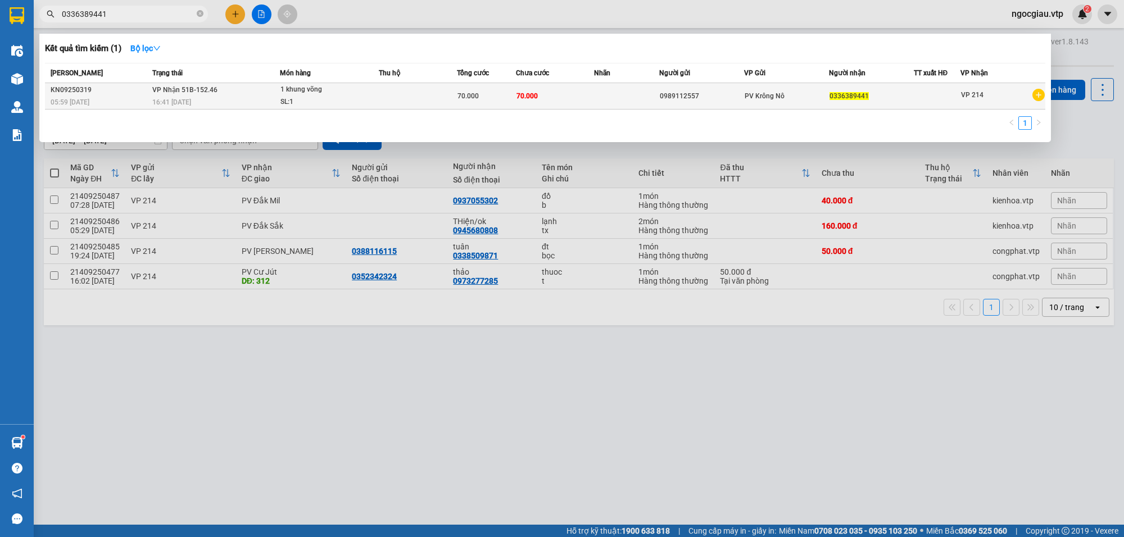
click at [454, 98] on td at bounding box center [418, 96] width 78 height 26
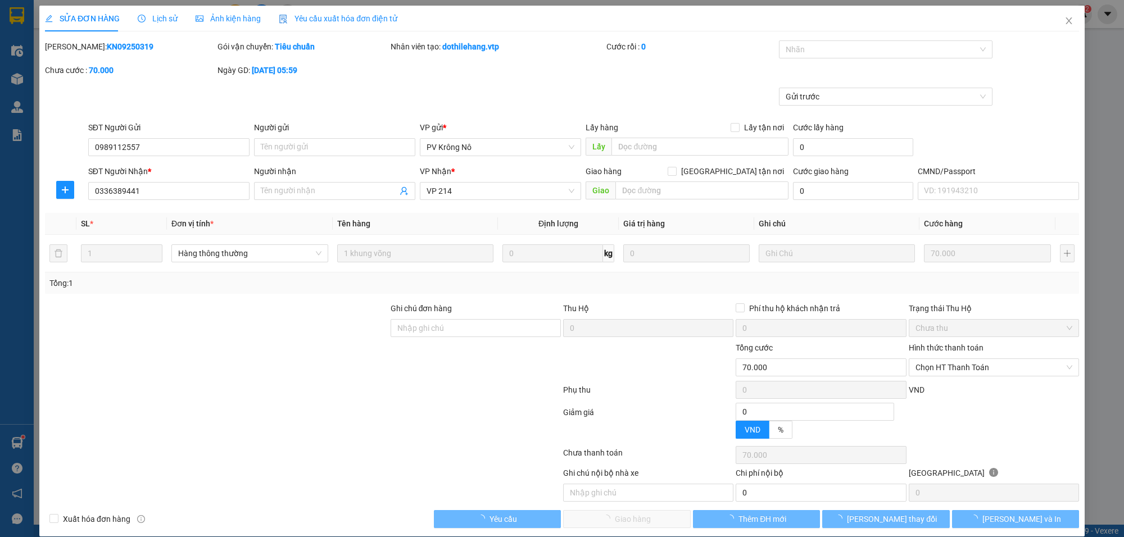
type input "3.500"
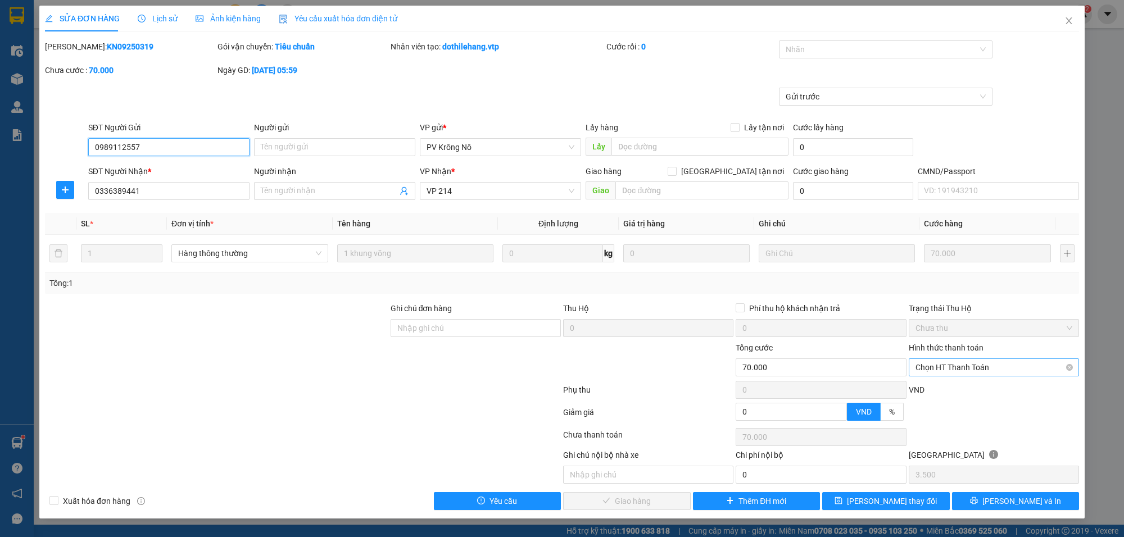
click at [987, 370] on span "Chọn HT Thanh Toán" at bounding box center [994, 367] width 157 height 17
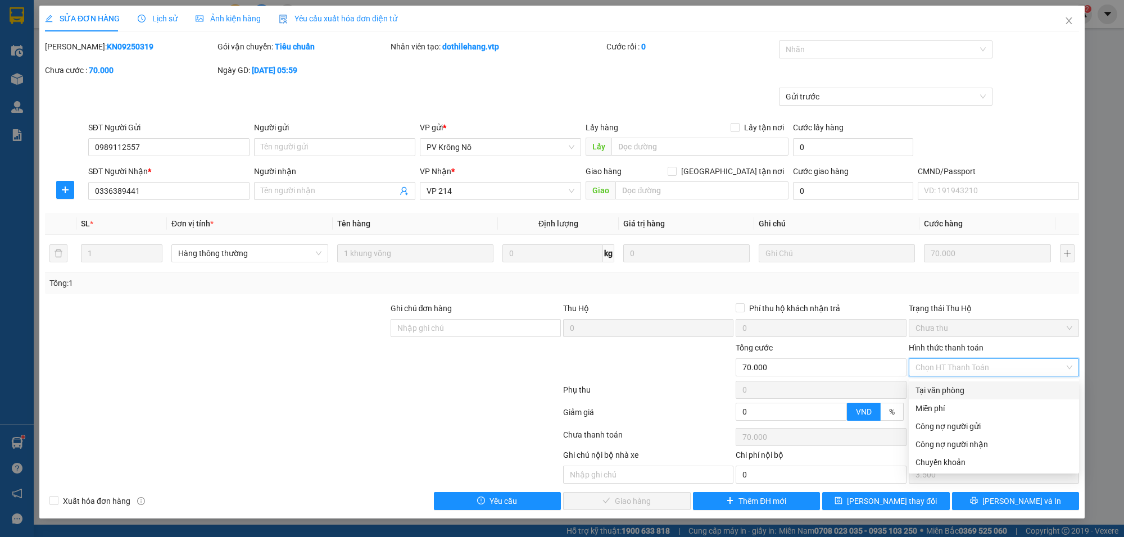
click at [954, 388] on div "Tại văn phòng" at bounding box center [994, 391] width 157 height 12
type input "0"
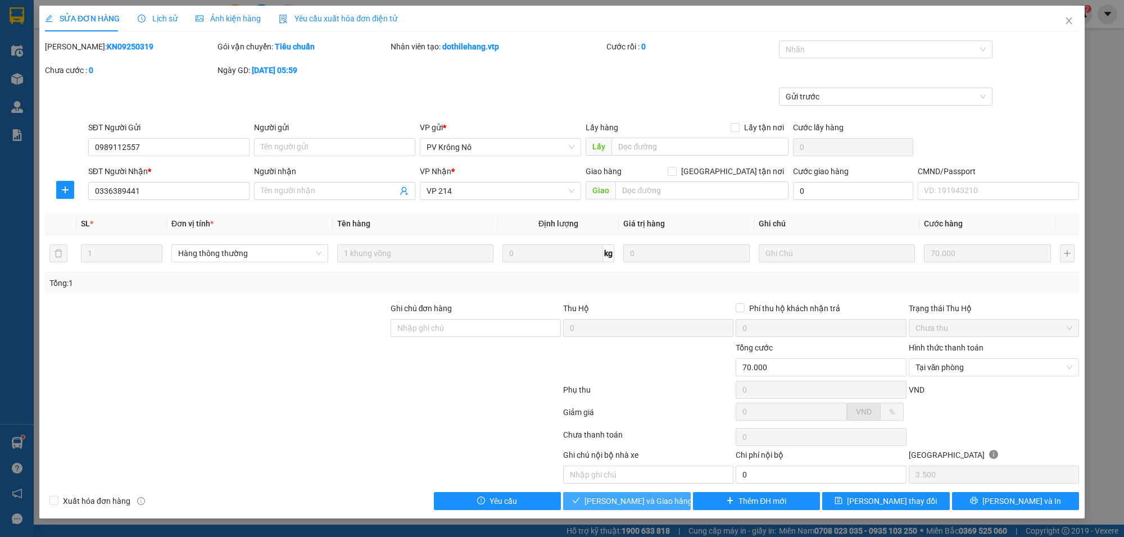
click at [644, 499] on span "[PERSON_NAME] và [PERSON_NAME] hàng" at bounding box center [639, 501] width 108 height 12
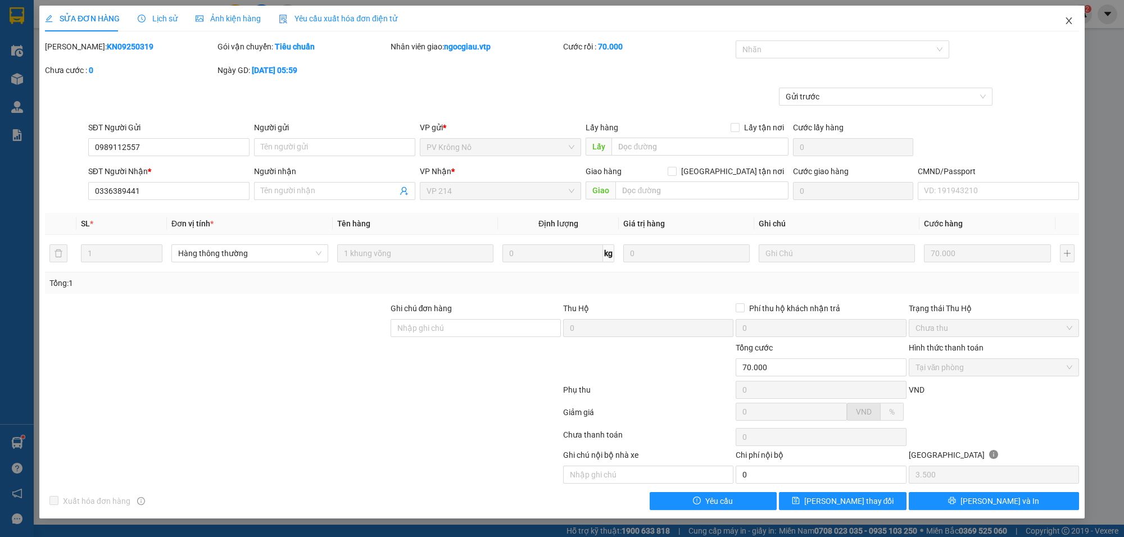
click at [1079, 16] on span "Close" at bounding box center [1069, 21] width 31 height 31
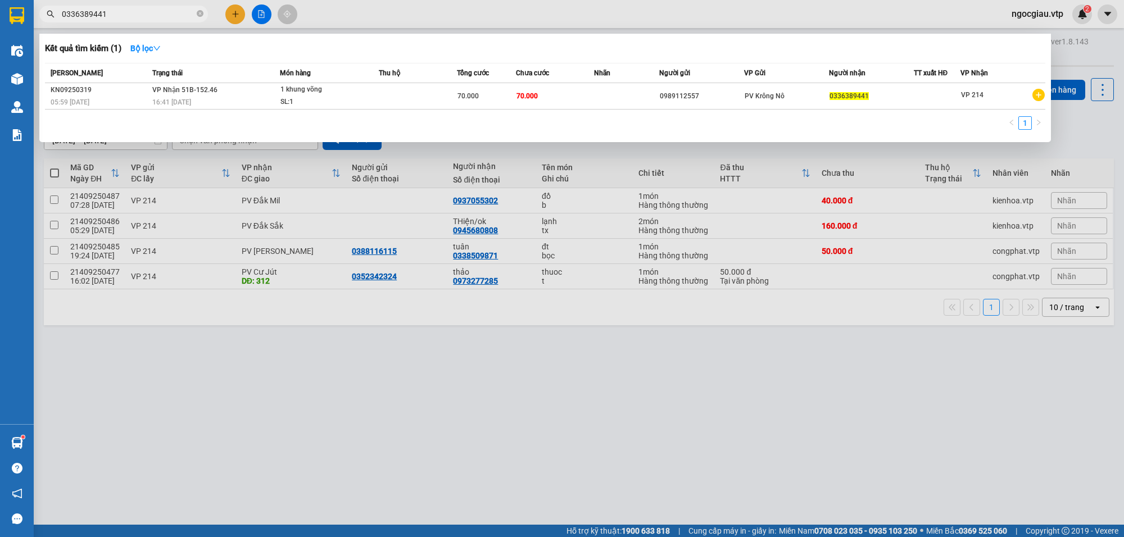
click at [135, 20] on input "0336389441" at bounding box center [128, 14] width 133 height 12
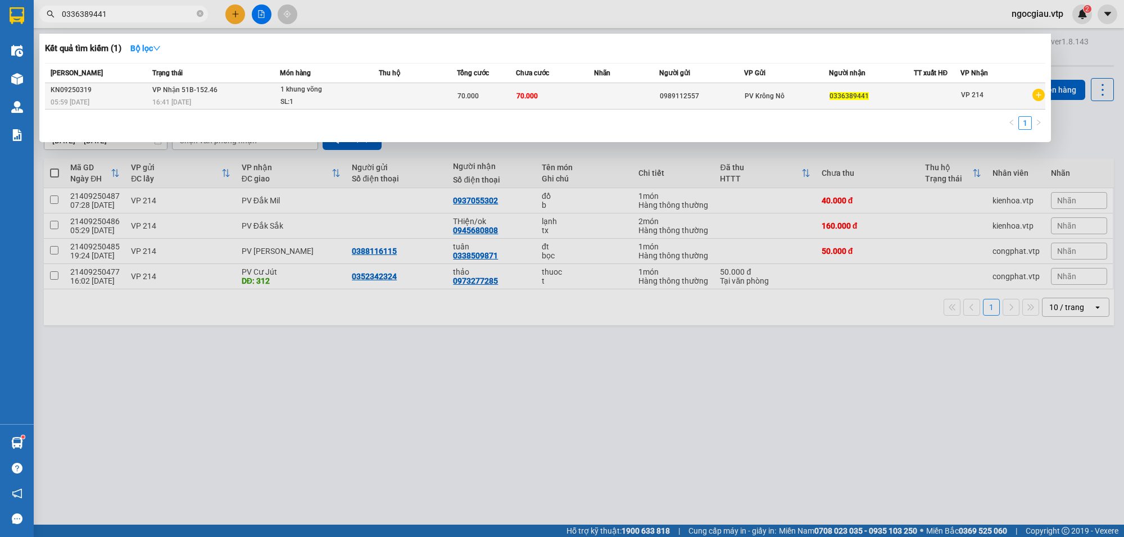
click at [444, 91] on td at bounding box center [418, 96] width 78 height 26
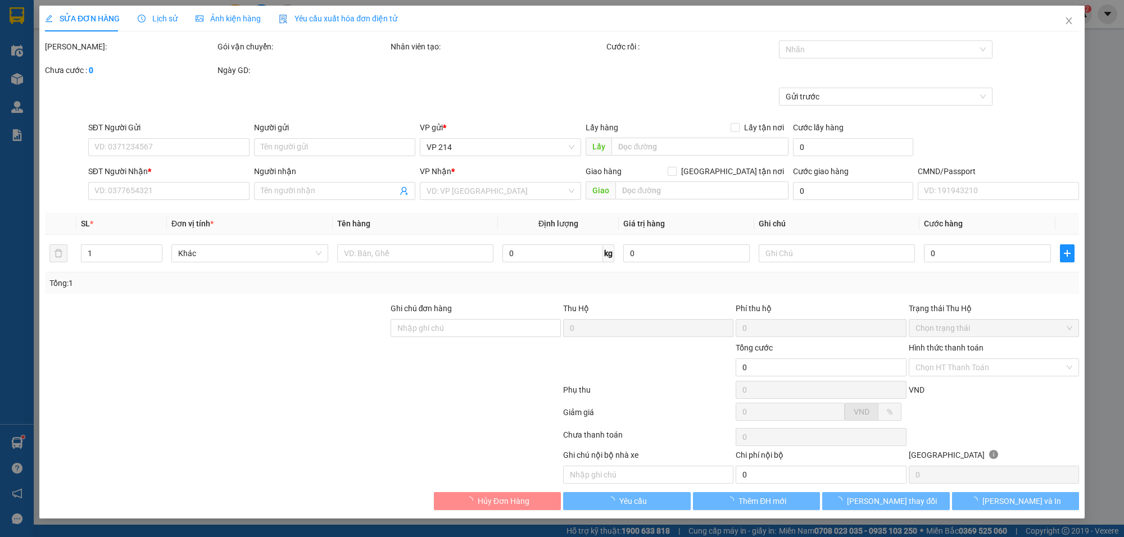
type input "3.500"
type input "0989112557"
type input "0336389441"
type input "70.000"
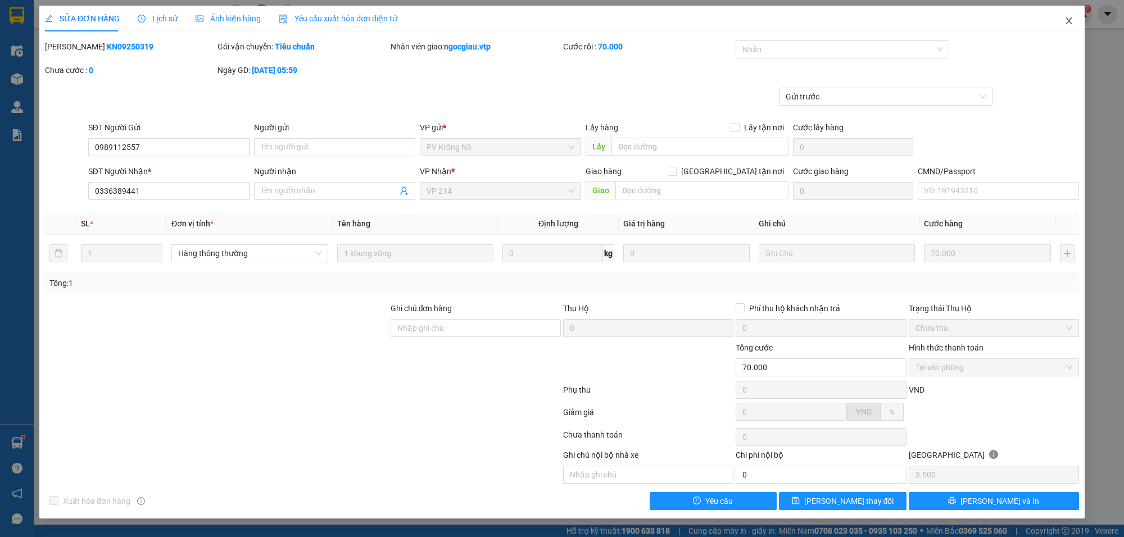
click at [1063, 16] on span "Close" at bounding box center [1069, 21] width 31 height 31
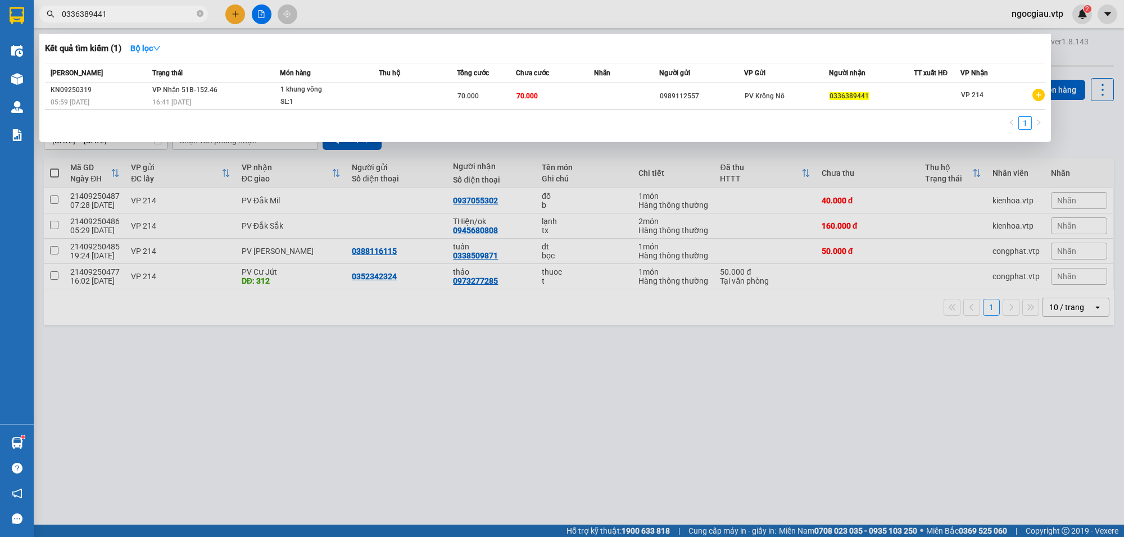
click at [144, 16] on input "0336389441" at bounding box center [128, 14] width 133 height 12
type input "0906710778"
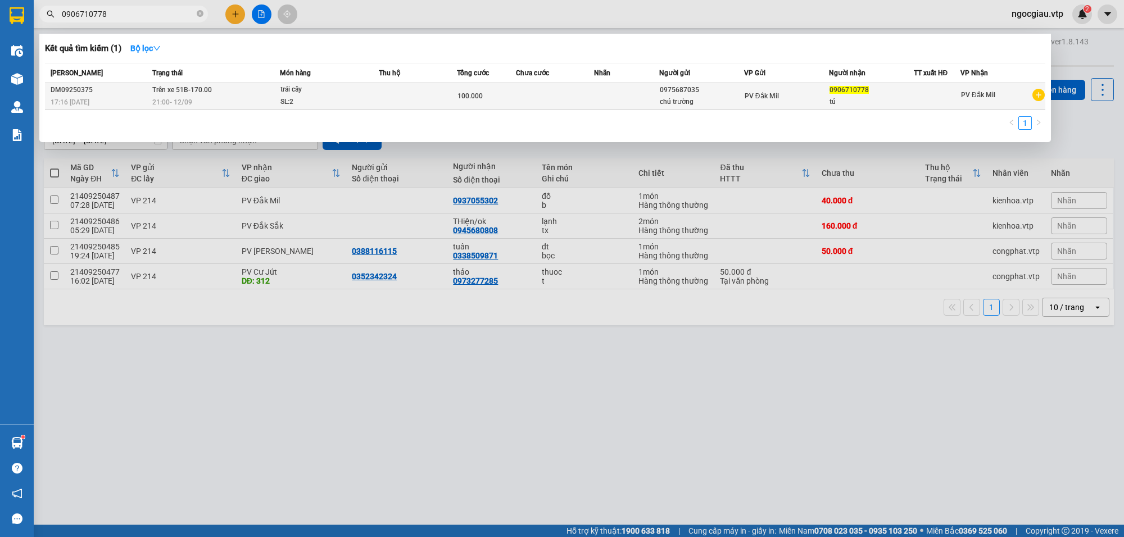
click at [379, 90] on td at bounding box center [418, 96] width 78 height 26
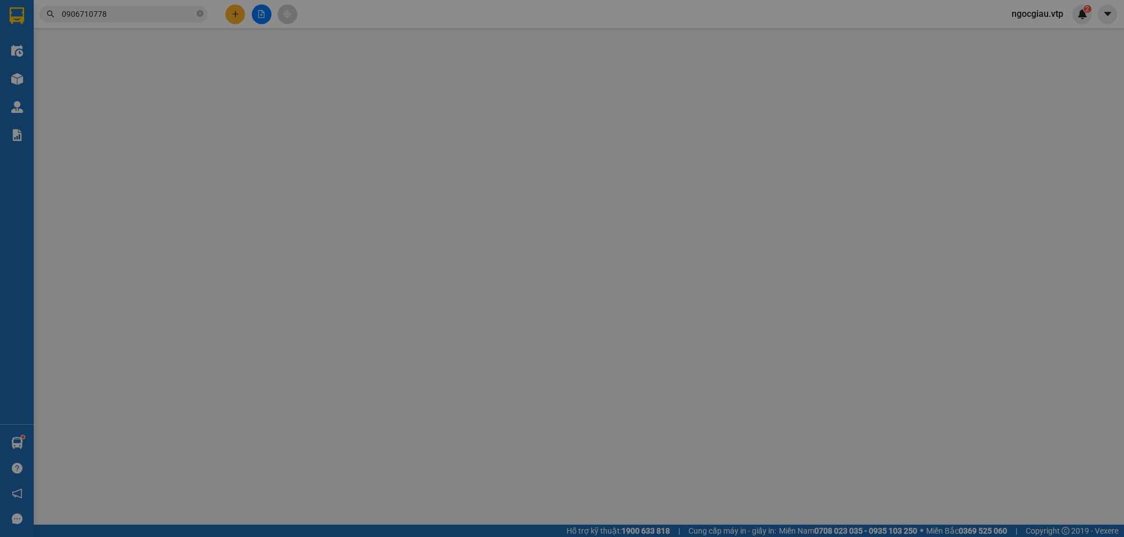
type input "5.000"
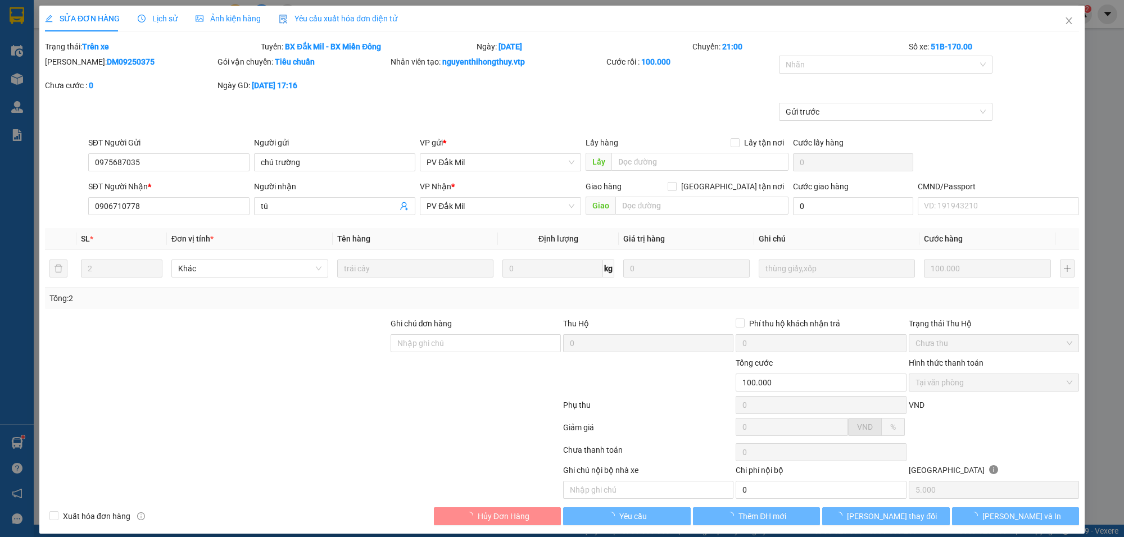
type input "0975687035"
type input "chú trường"
type input "0906710778"
type input "tú"
type input "100.000"
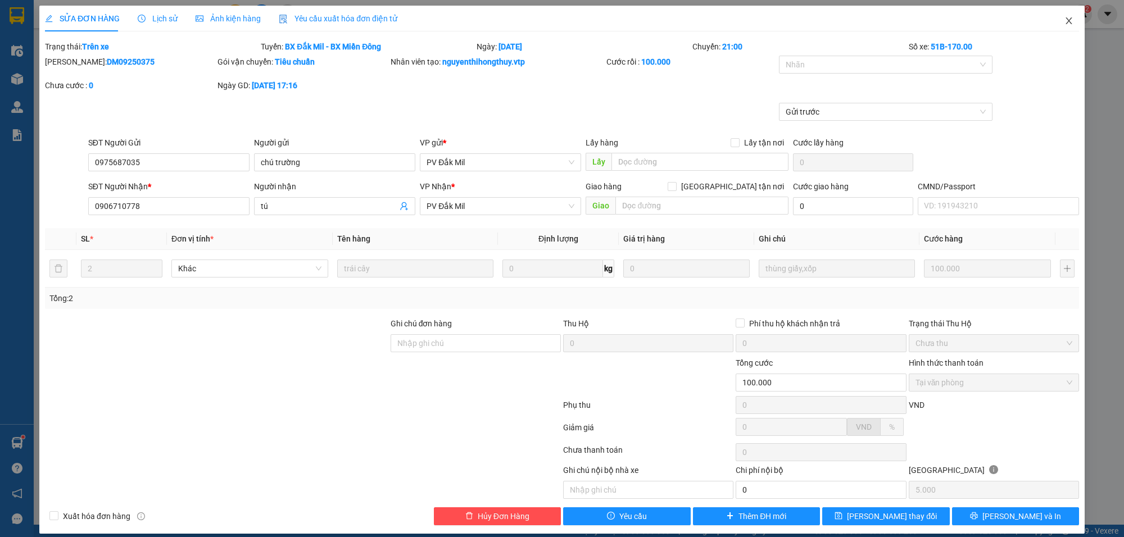
click at [1066, 22] on icon "close" at bounding box center [1069, 20] width 6 height 7
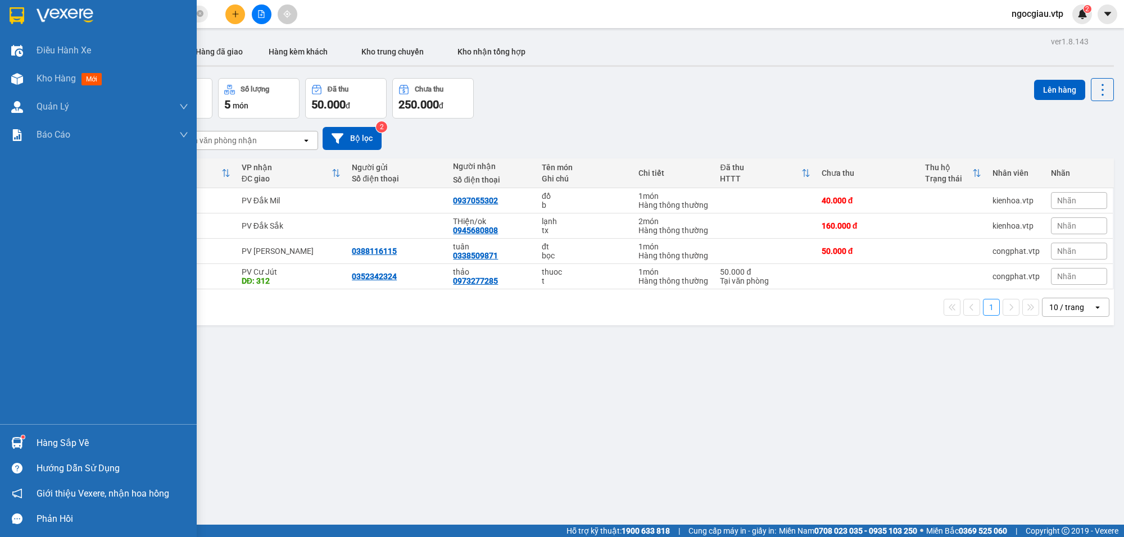
click at [73, 446] on div "Hàng sắp về" at bounding box center [113, 443] width 152 height 17
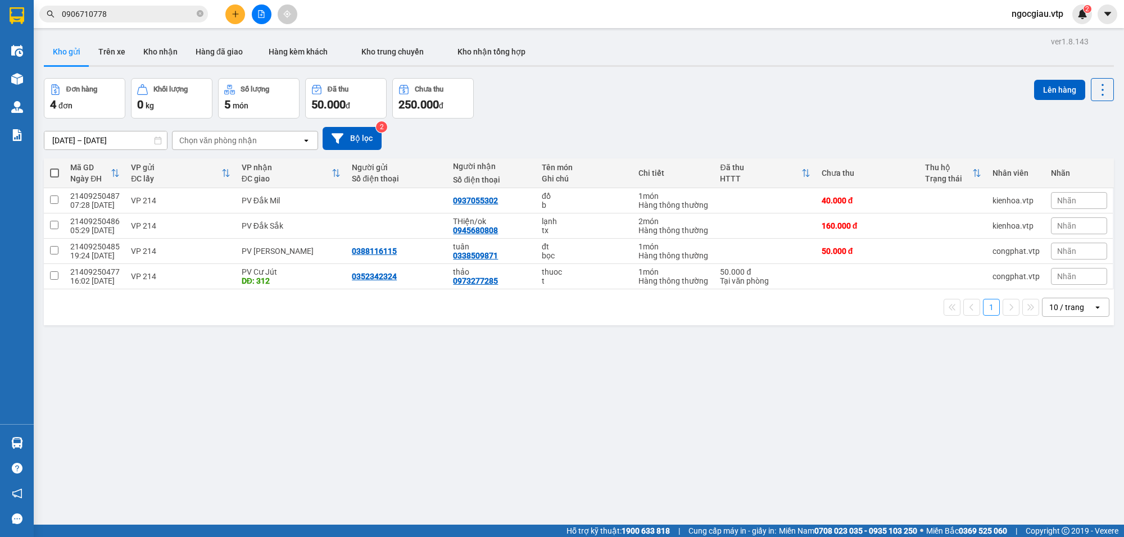
click at [704, 383] on section "Kết quả tìm kiếm ( 1 ) Bộ lọc Mã ĐH Trạng thái Món hàng Thu hộ Tổng cước Chưa c…" at bounding box center [562, 268] width 1124 height 537
click at [136, 20] on span "0906710778" at bounding box center [123, 14] width 169 height 17
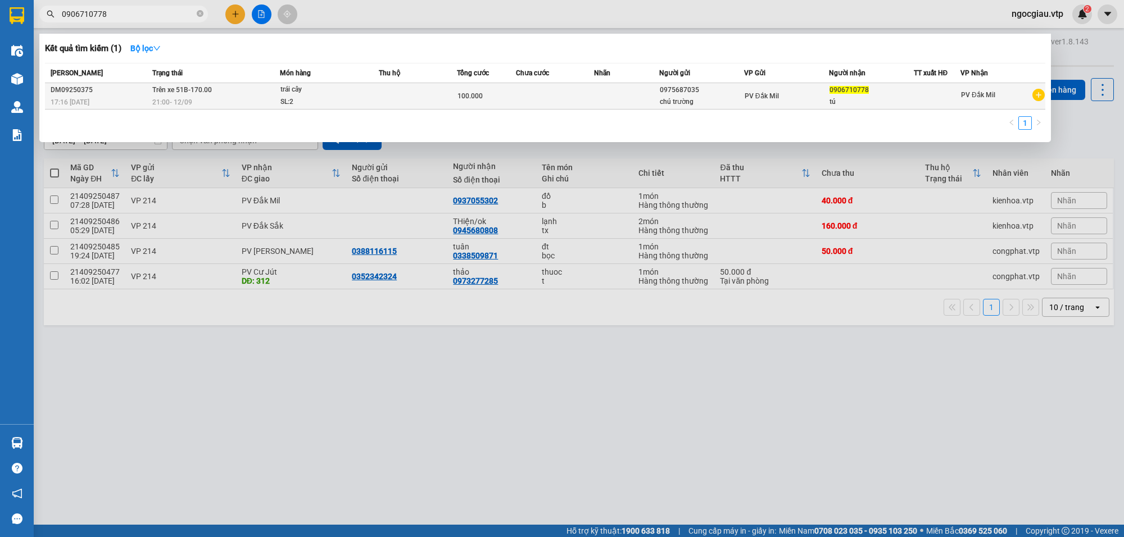
click at [257, 93] on td "Trên xe 51B-170.00 21:00 - 12/09" at bounding box center [215, 96] width 130 height 26
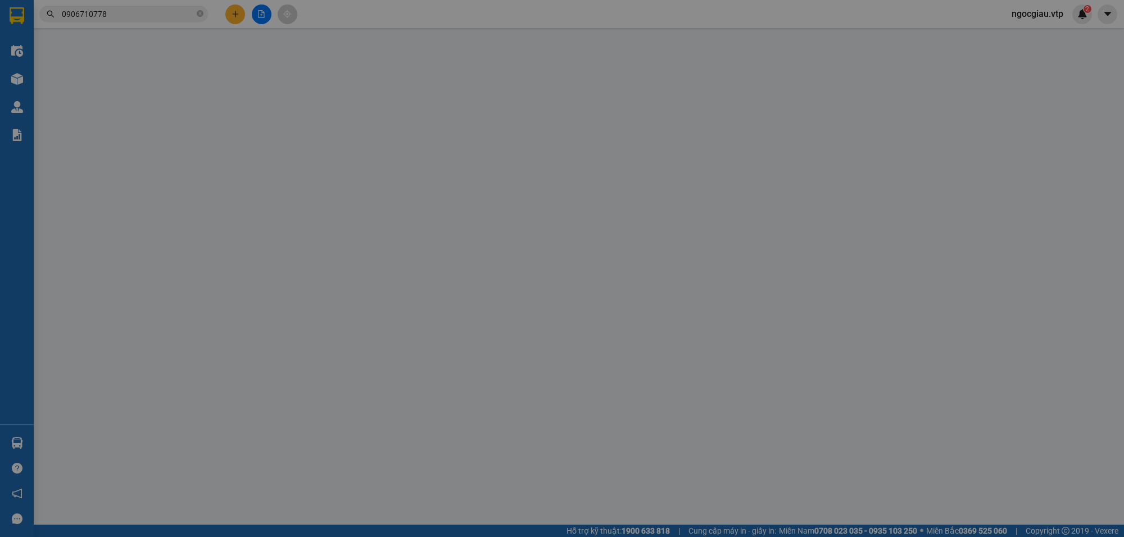
type input "0975687035"
type input "chú trường"
type input "0906710778"
type input "tú"
type input "100.000"
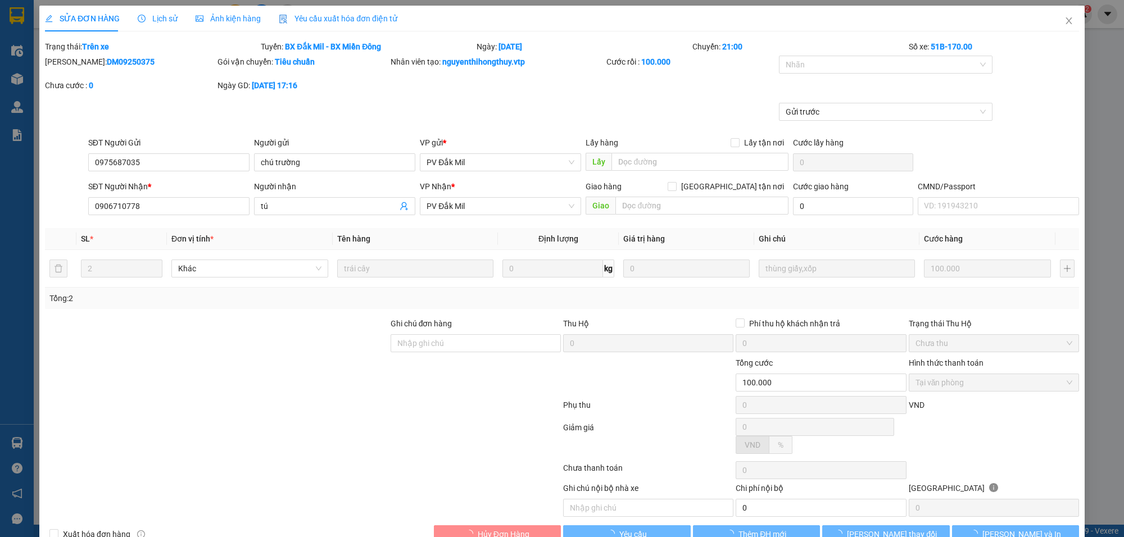
type input "5.000"
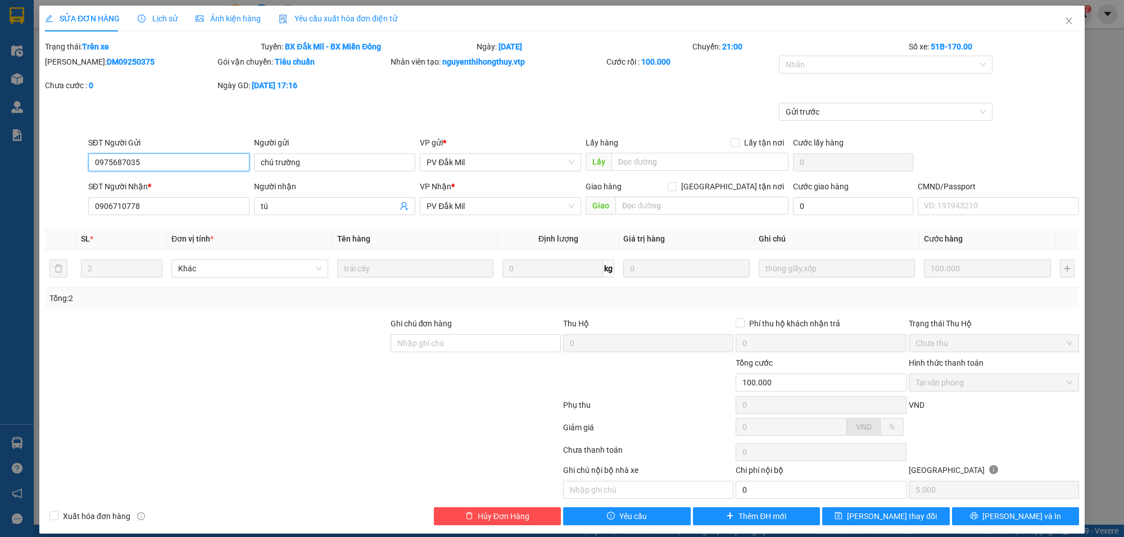
scroll to position [12, 0]
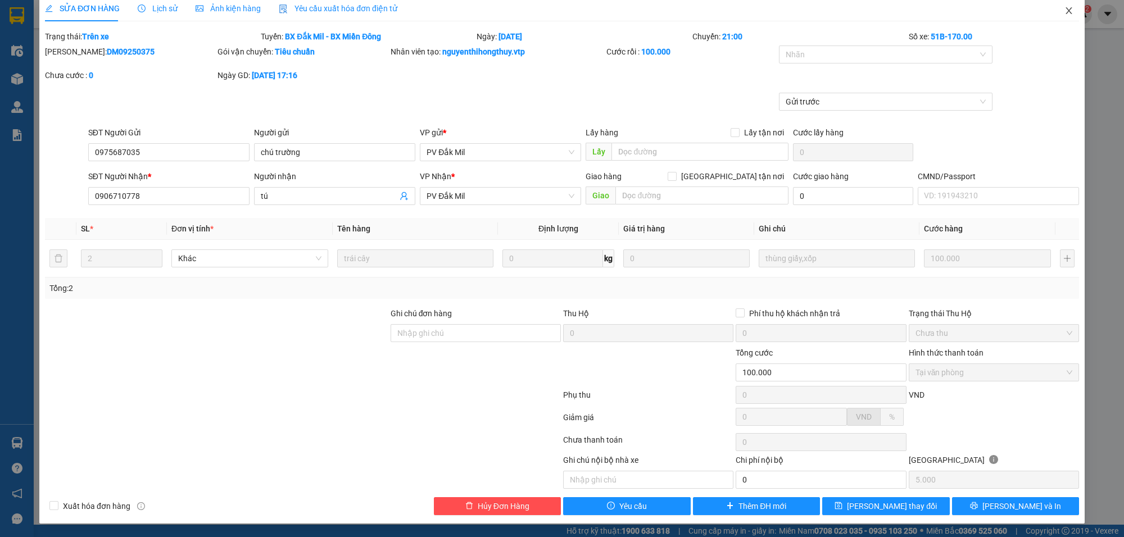
click at [1056, 3] on span "Close" at bounding box center [1069, 11] width 31 height 31
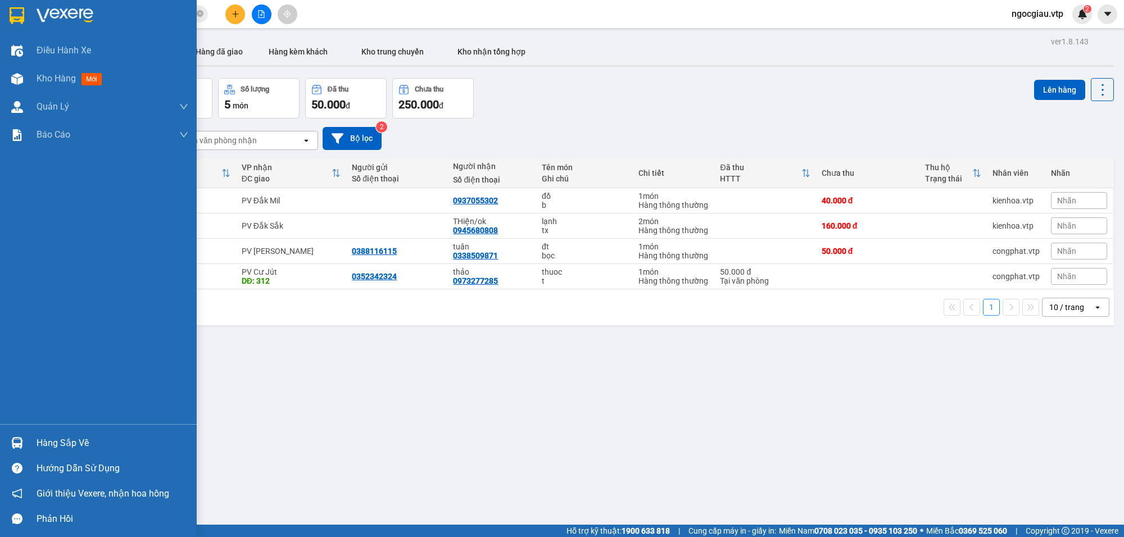
click at [82, 448] on div "Hàng sắp về" at bounding box center [113, 443] width 152 height 17
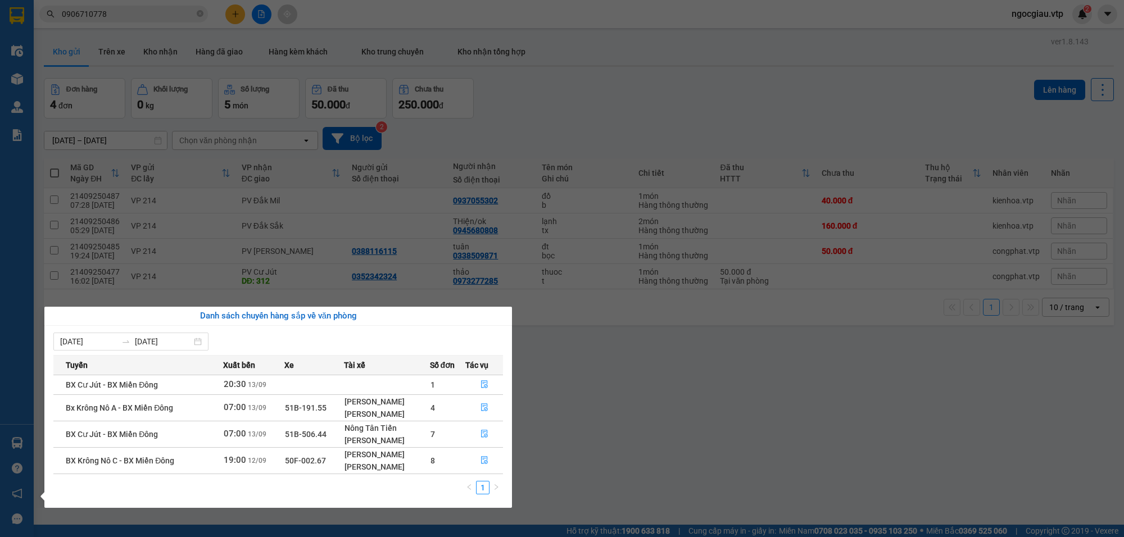
click at [778, 392] on section "Kết quả tìm kiếm ( 1 ) Bộ lọc Mã ĐH Trạng thái Món hàng Thu hộ Tổng cước Chưa c…" at bounding box center [562, 268] width 1124 height 537
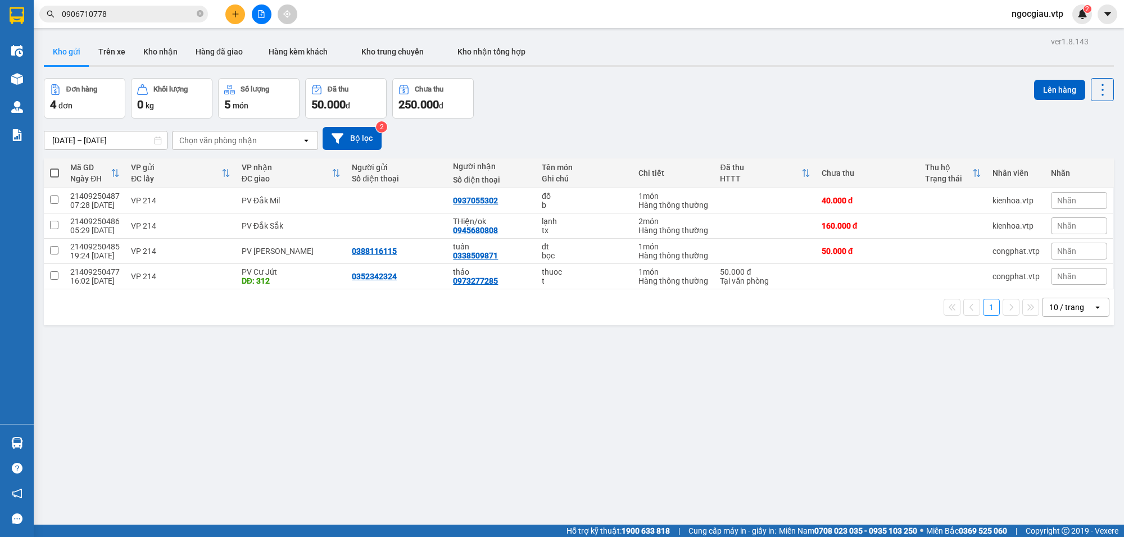
click at [139, 16] on input "0906710778" at bounding box center [128, 14] width 133 height 12
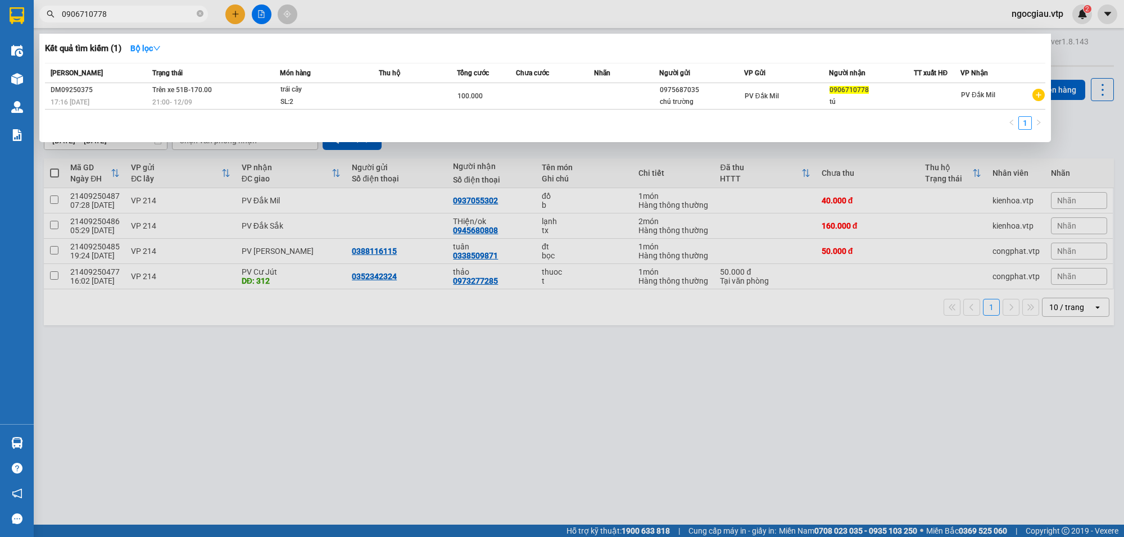
click at [139, 16] on input "0906710778" at bounding box center [128, 14] width 133 height 12
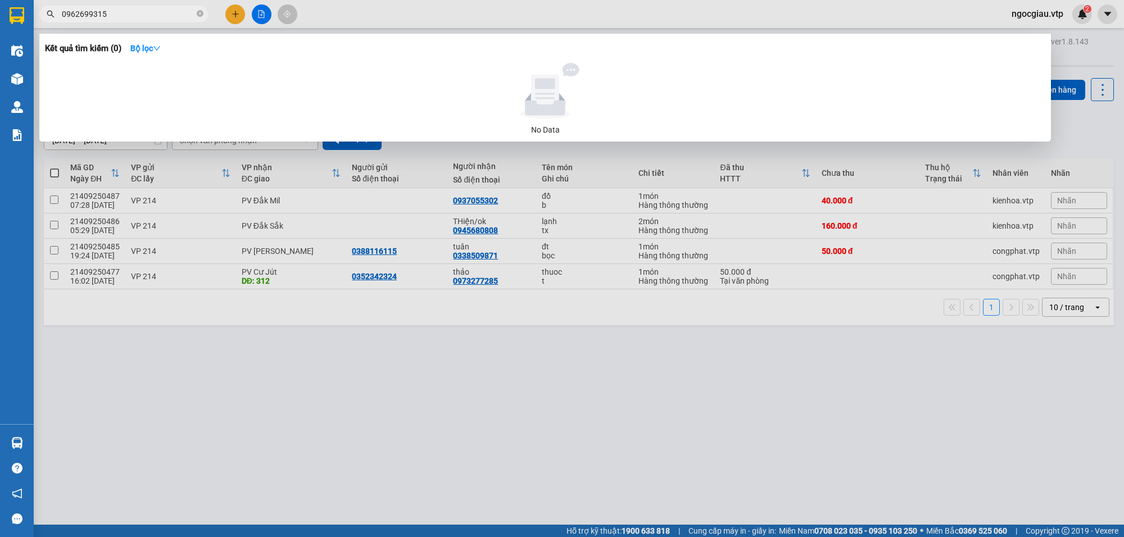
drag, startPoint x: 686, startPoint y: 416, endPoint x: 706, endPoint y: 473, distance: 59.9
click at [685, 416] on div at bounding box center [562, 268] width 1124 height 537
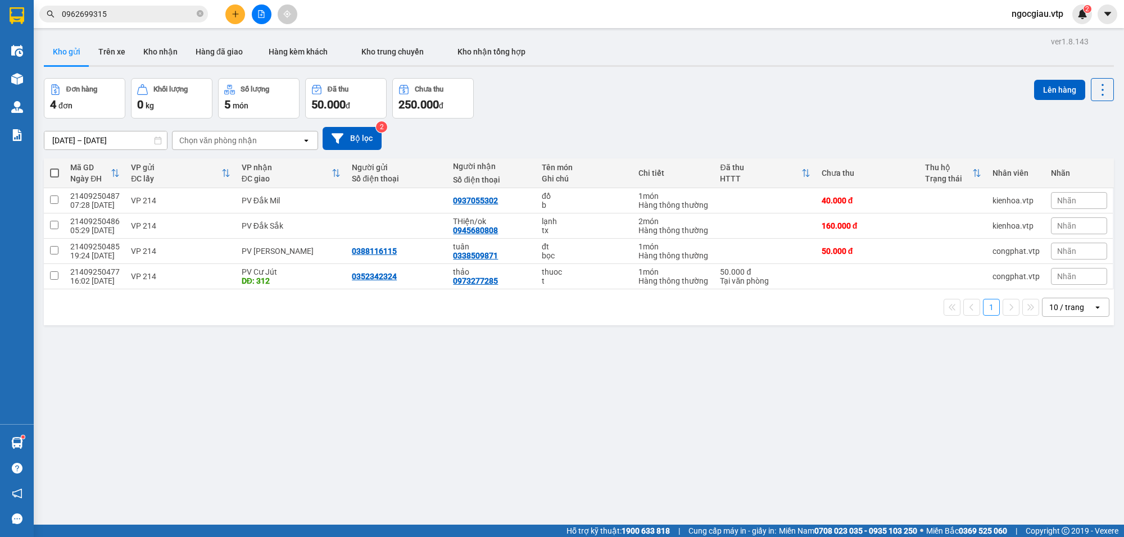
click at [128, 16] on input "0962699315" at bounding box center [128, 14] width 133 height 12
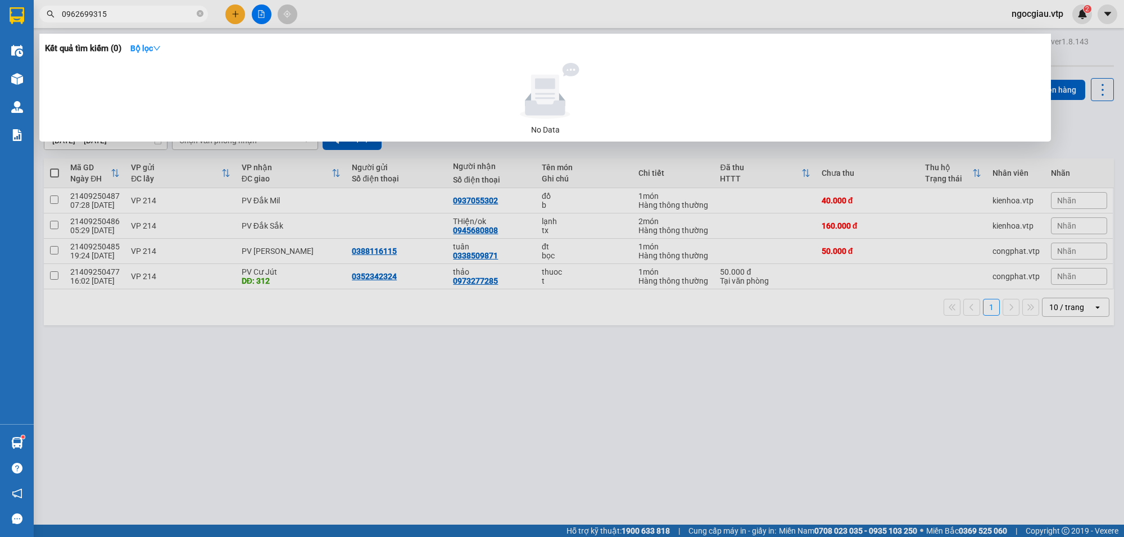
click at [128, 16] on input "0962699315" at bounding box center [128, 14] width 133 height 12
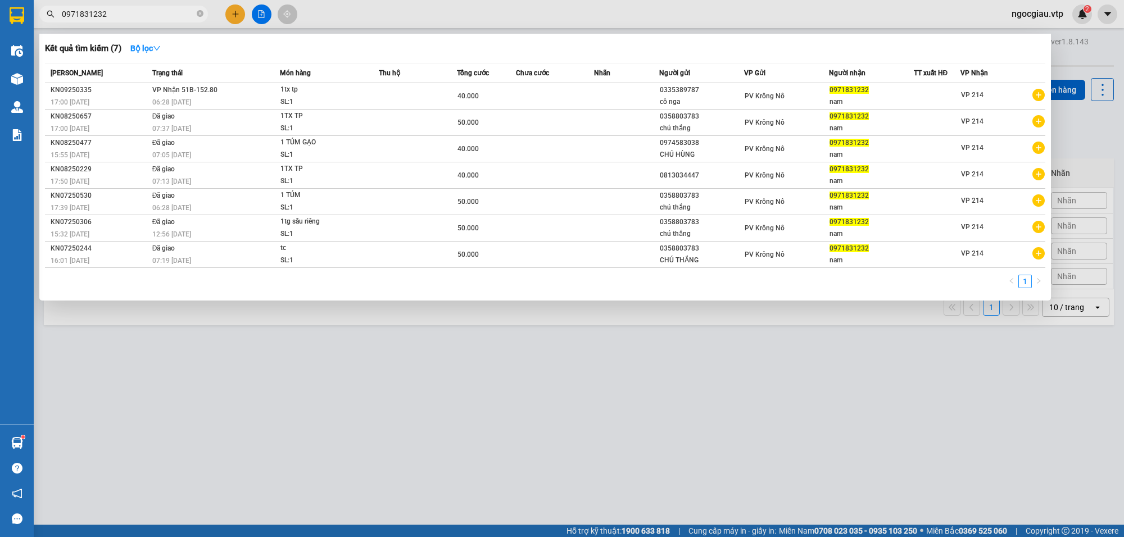
type input "0971831232"
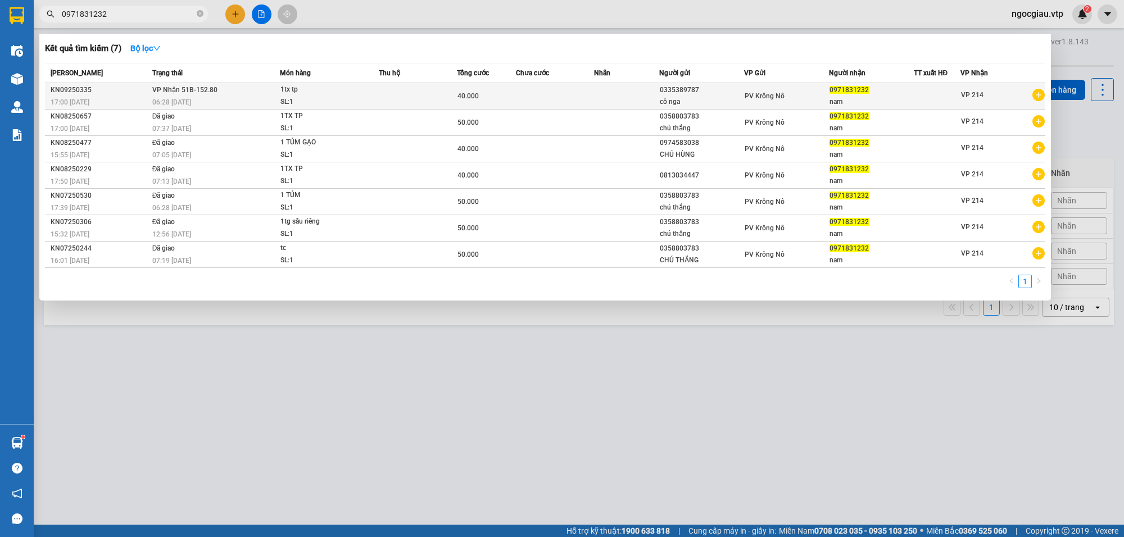
click at [592, 91] on td at bounding box center [555, 96] width 78 height 26
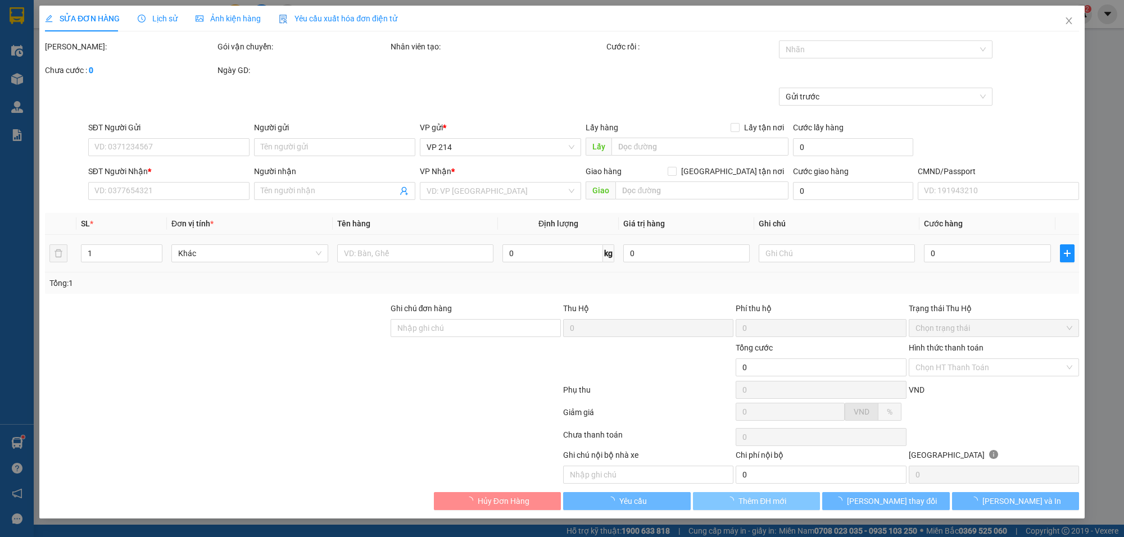
type input "0335389787"
type input "cô nga"
type input "0971831232"
type input "nam"
type input "40.000"
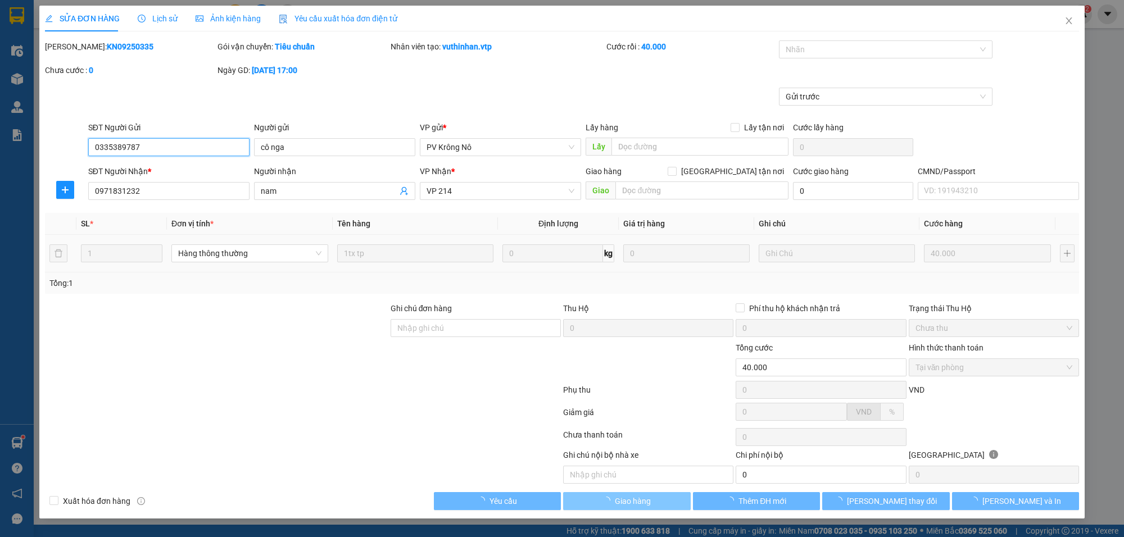
type input "2.000"
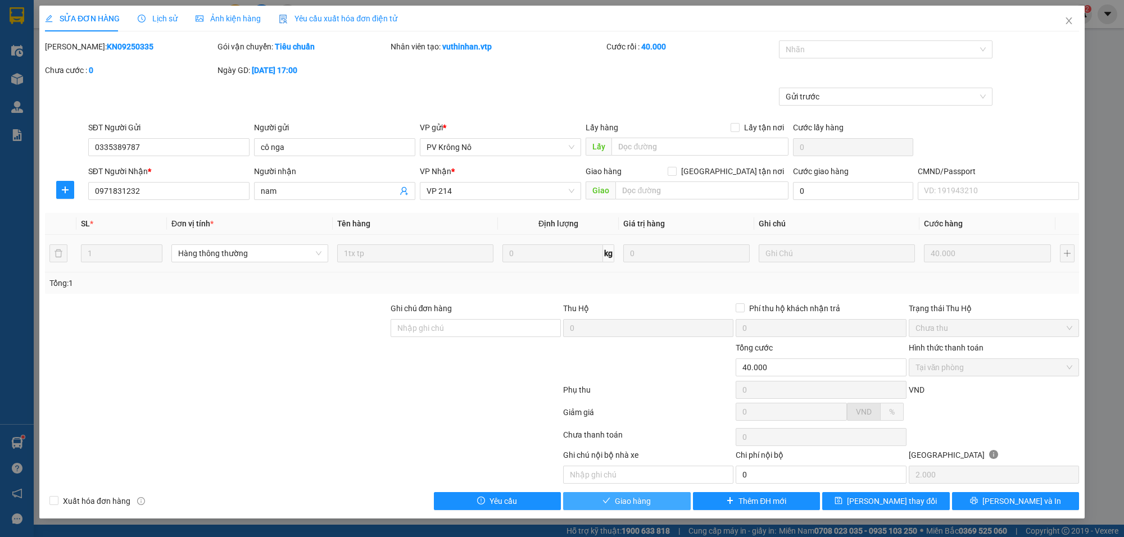
click at [652, 506] on button "Giao hàng" at bounding box center [627, 501] width 128 height 18
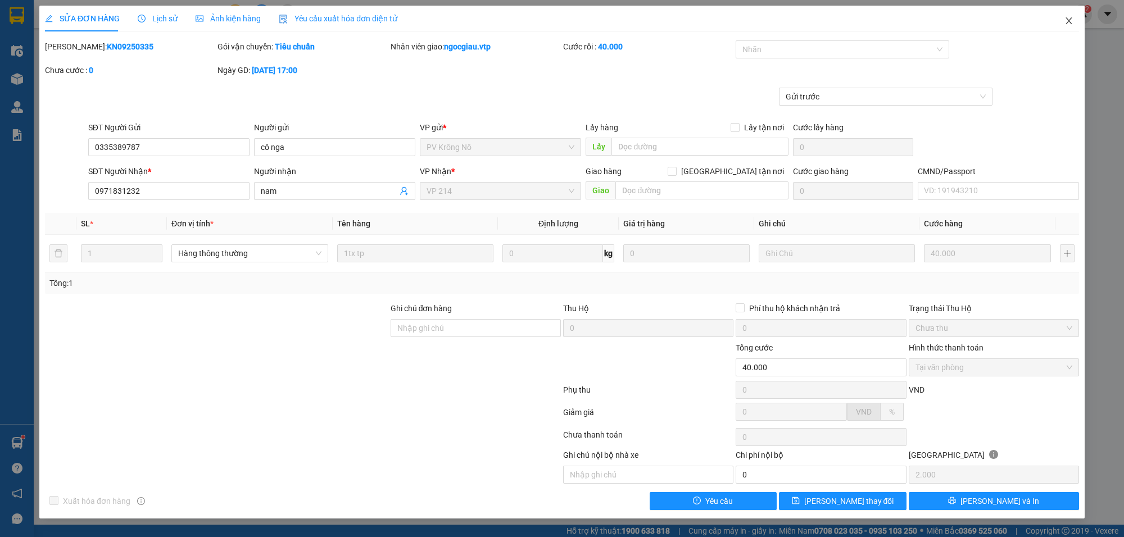
click at [1075, 18] on span "Close" at bounding box center [1069, 21] width 31 height 31
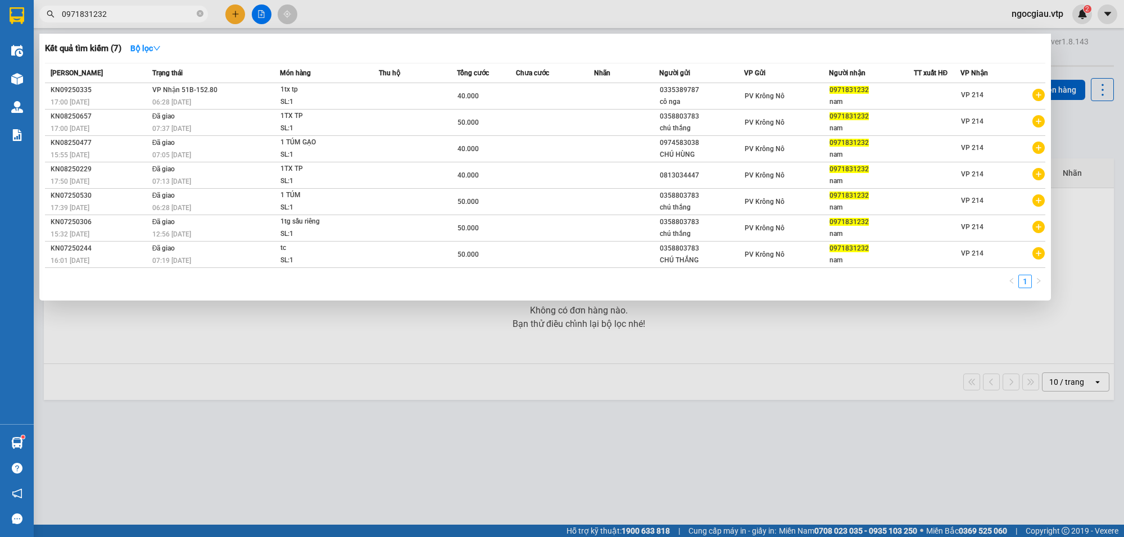
click at [118, 14] on input "0971831232" at bounding box center [128, 14] width 133 height 12
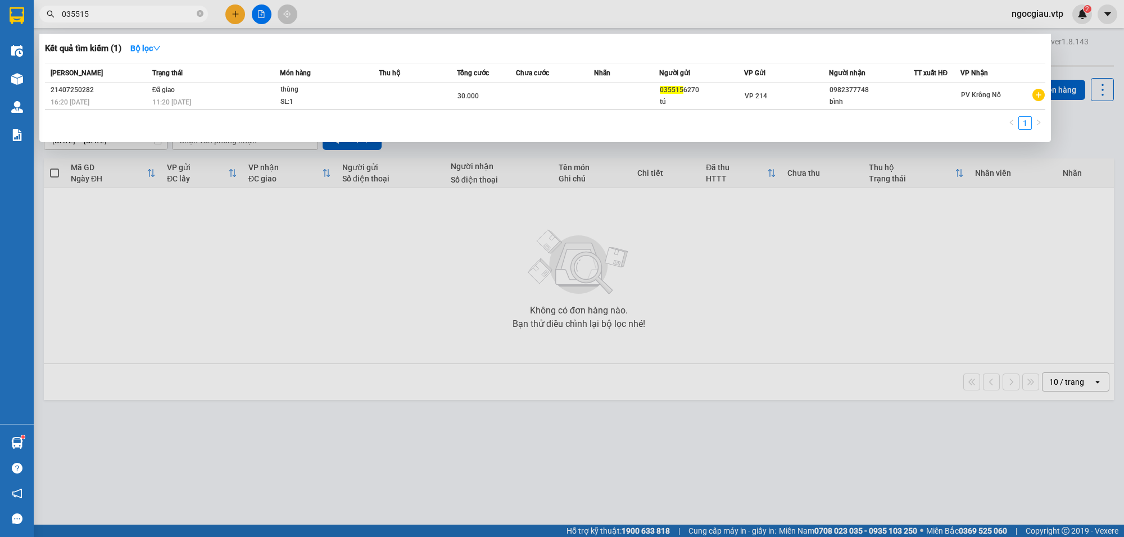
click at [816, 392] on div at bounding box center [562, 268] width 1124 height 537
click at [130, 13] on input "035515" at bounding box center [128, 14] width 133 height 12
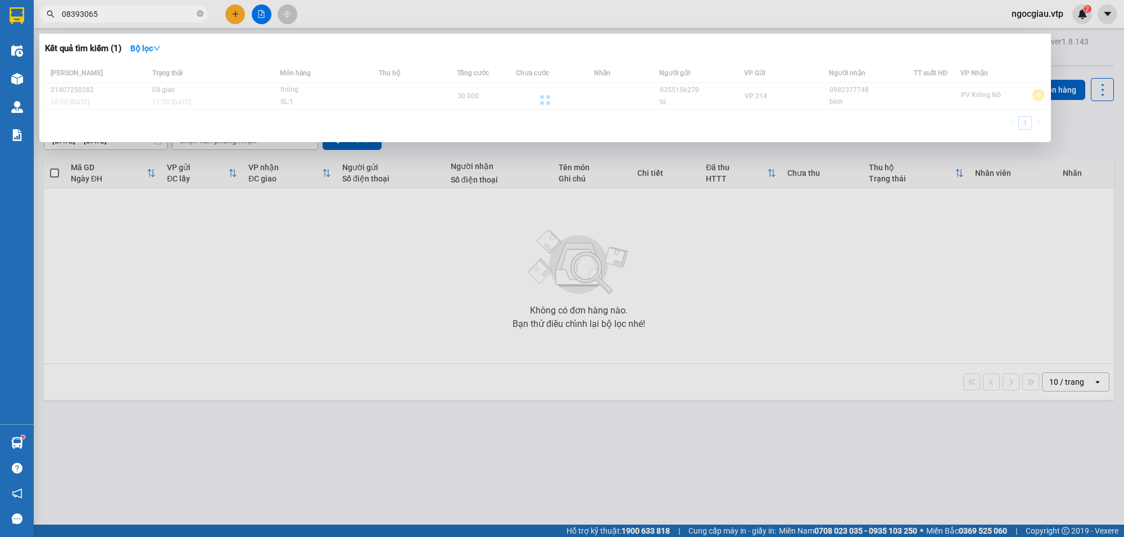
type input "08393065"
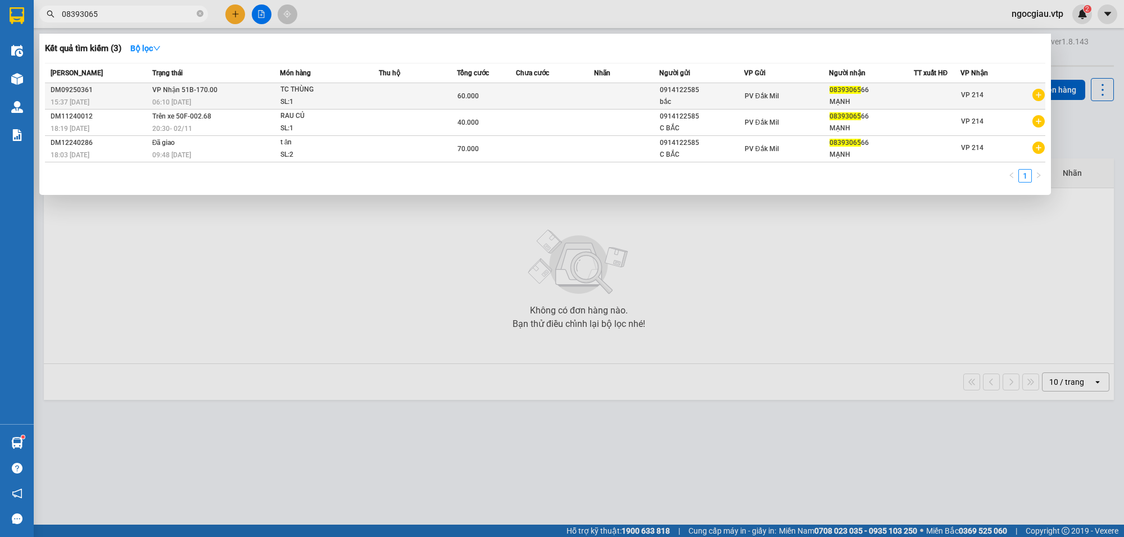
drag, startPoint x: 341, startPoint y: 88, endPoint x: 347, endPoint y: 93, distance: 8.0
click at [347, 93] on div "TC THÙNG" at bounding box center [323, 90] width 84 height 12
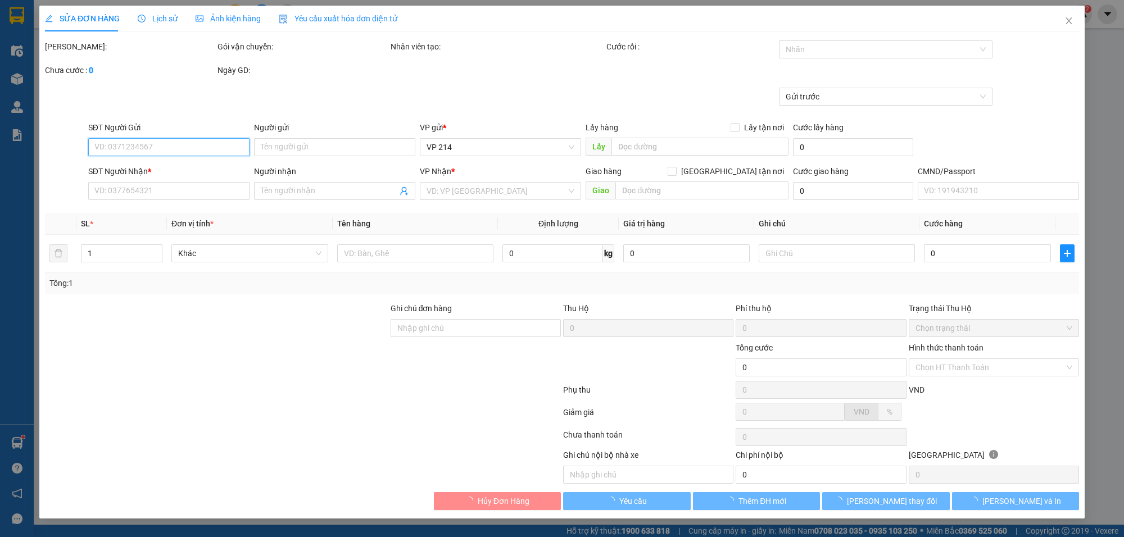
type input "0914122585"
type input "bắc"
type input "0839306566"
type input "MẠNH"
type input "60.000"
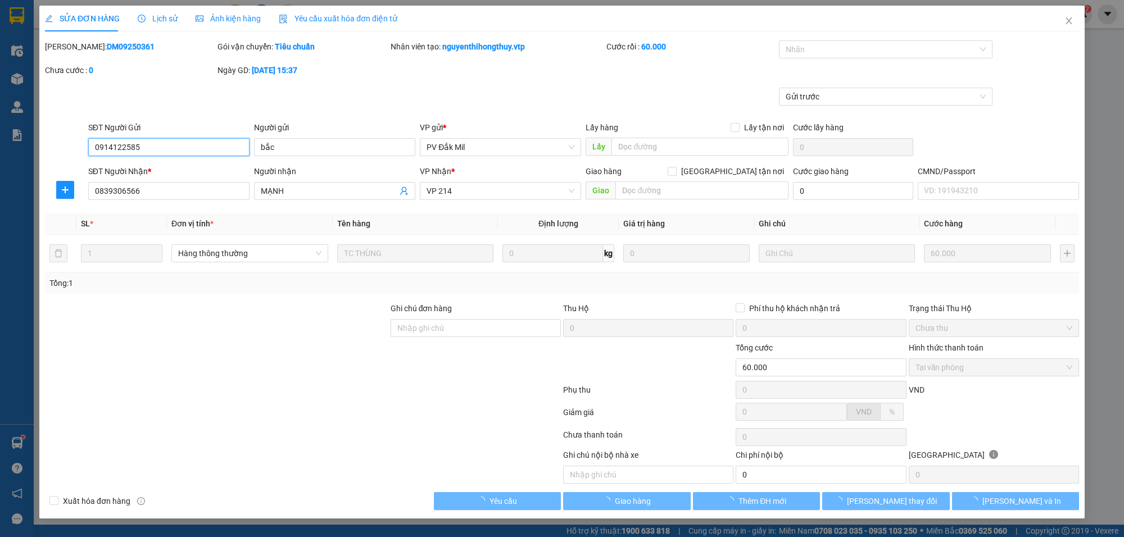
type input "3.000"
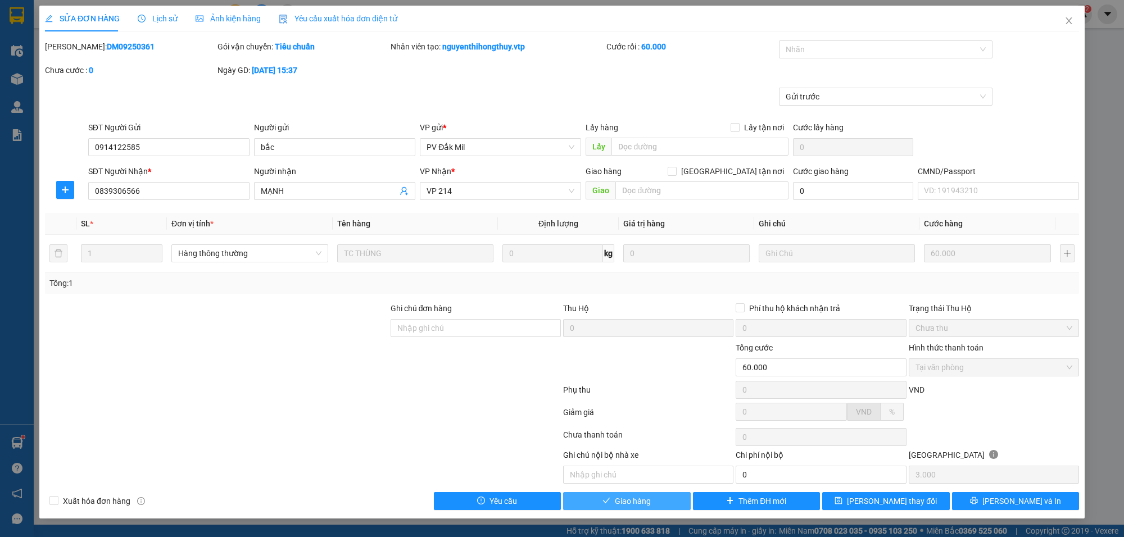
click at [639, 505] on span "Giao hàng" at bounding box center [633, 501] width 36 height 12
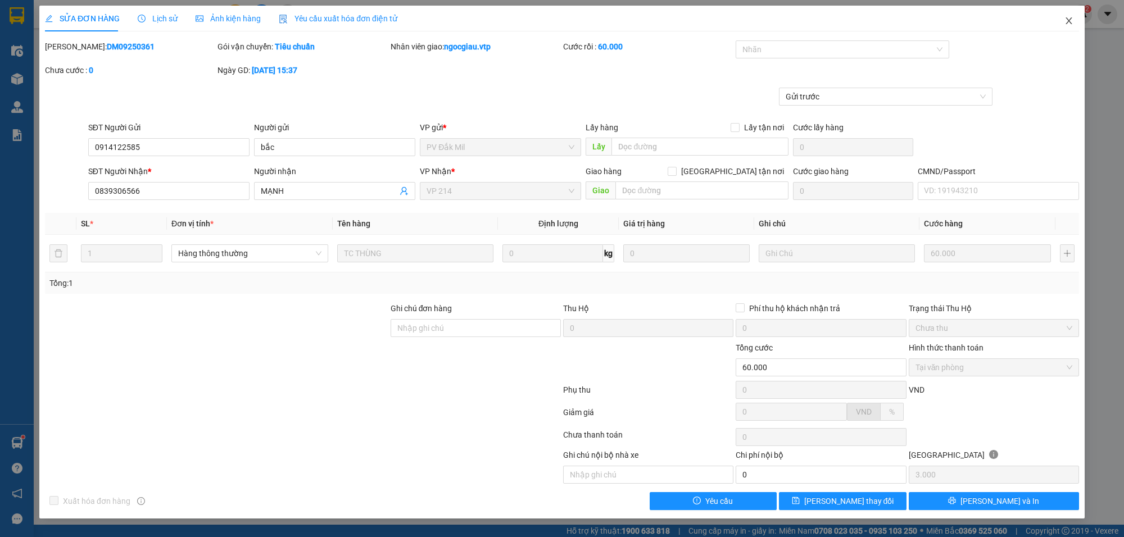
click at [1069, 27] on span "Close" at bounding box center [1069, 21] width 31 height 31
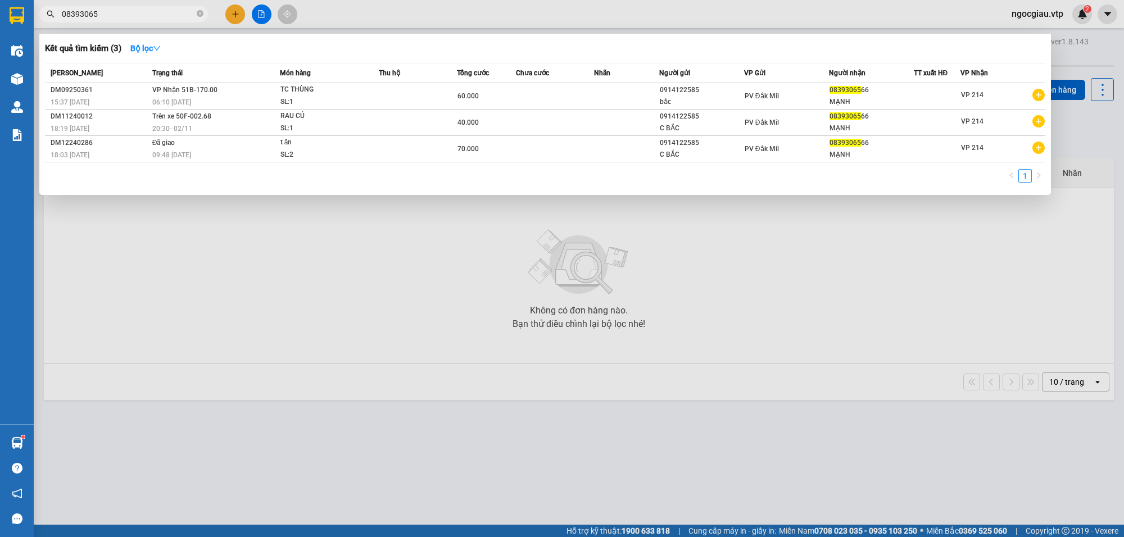
click at [122, 14] on input "08393065" at bounding box center [128, 14] width 133 height 12
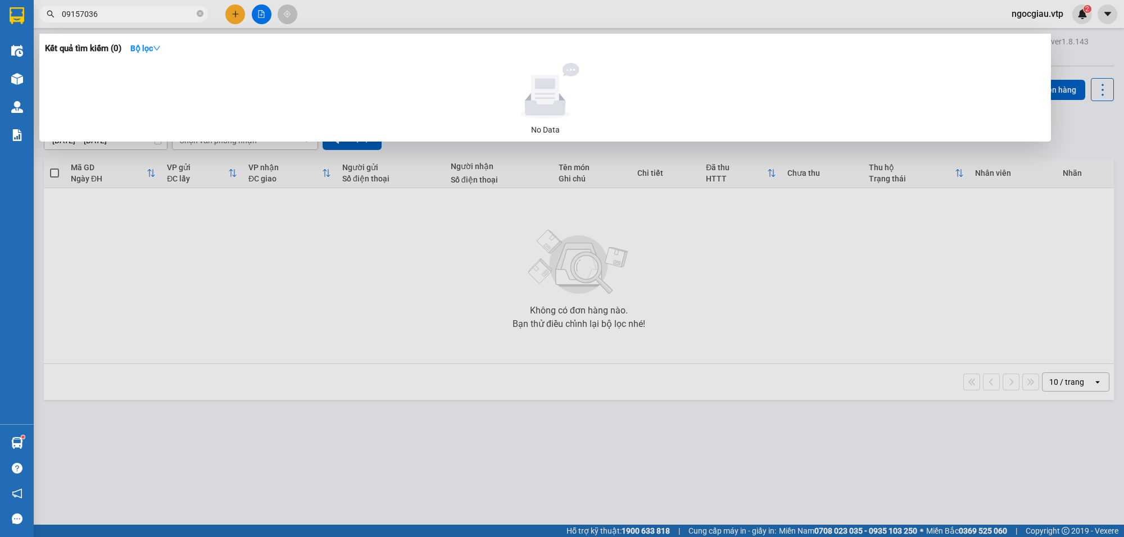
click at [144, 14] on input "09157036" at bounding box center [128, 14] width 133 height 12
type input "0325665637"
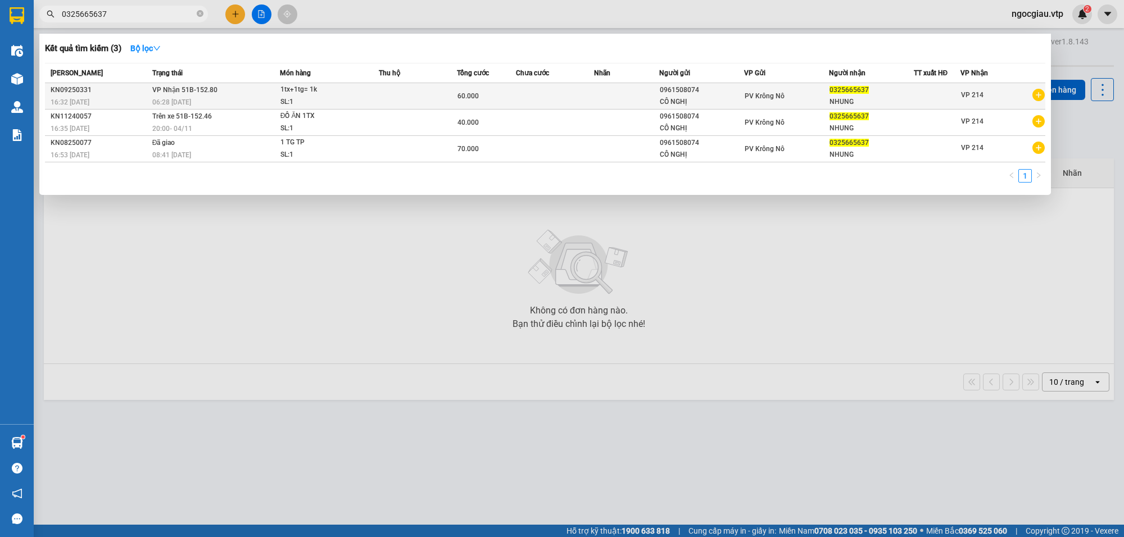
click at [359, 90] on div "1tx+1tg= 1k" at bounding box center [323, 90] width 84 height 12
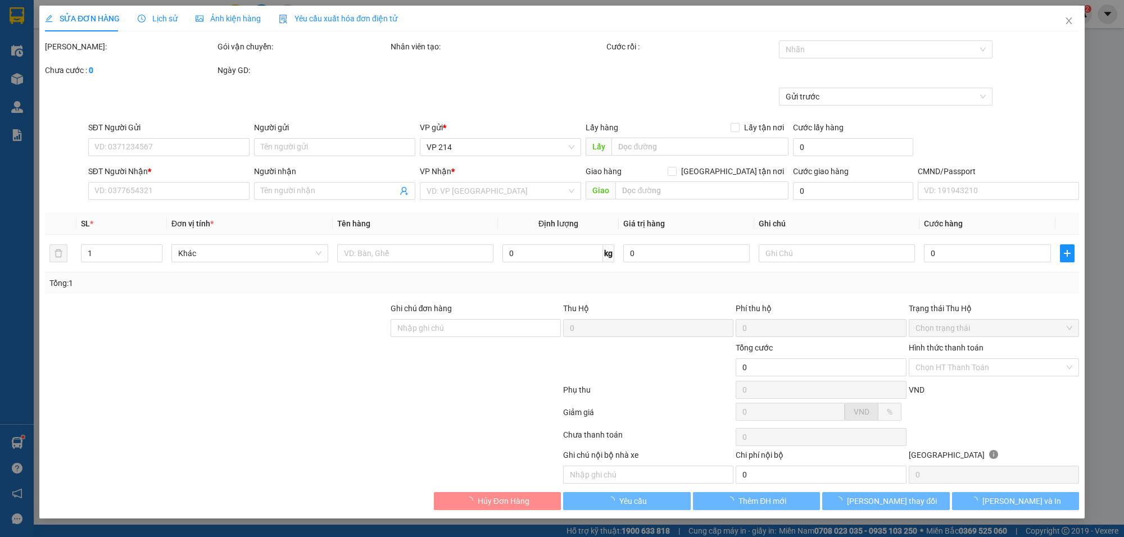
type input "0961508074"
type input "CÔ NGHỊ"
type input "0325665637"
type input "NHUNG"
type input "60.000"
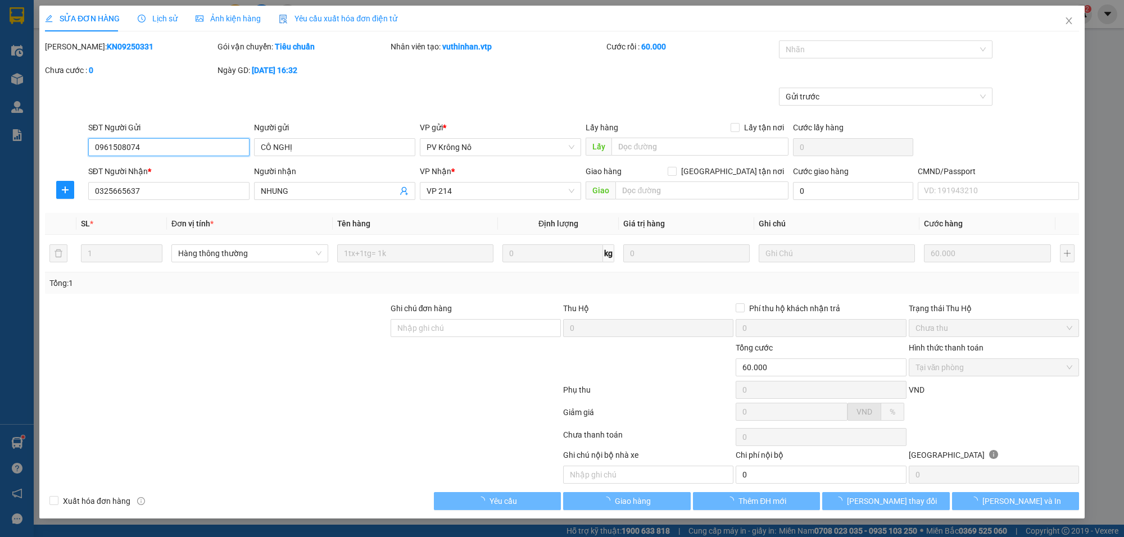
type input "3.000"
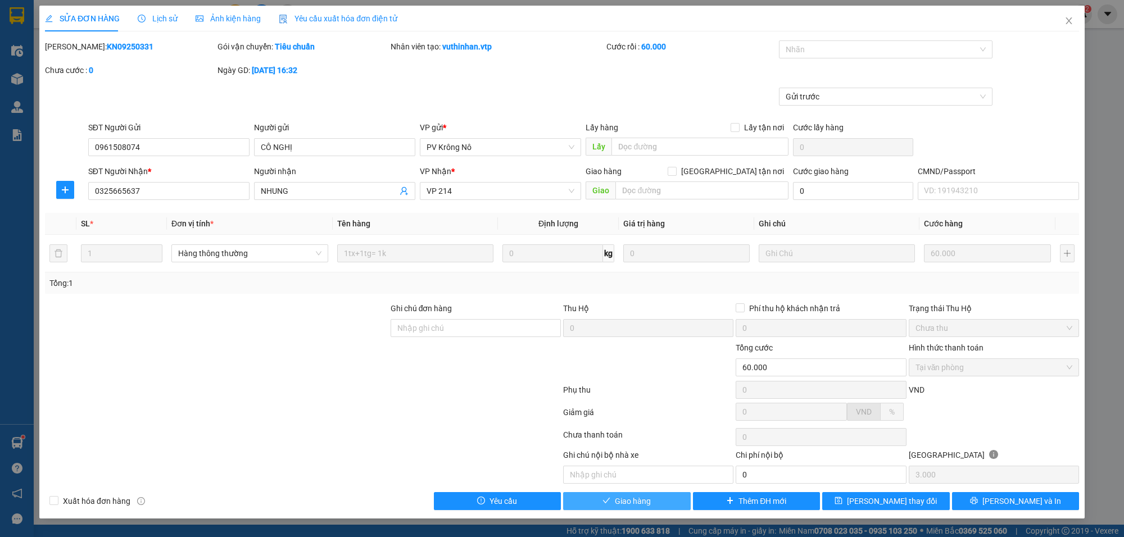
click at [634, 504] on span "Giao hàng" at bounding box center [633, 501] width 36 height 12
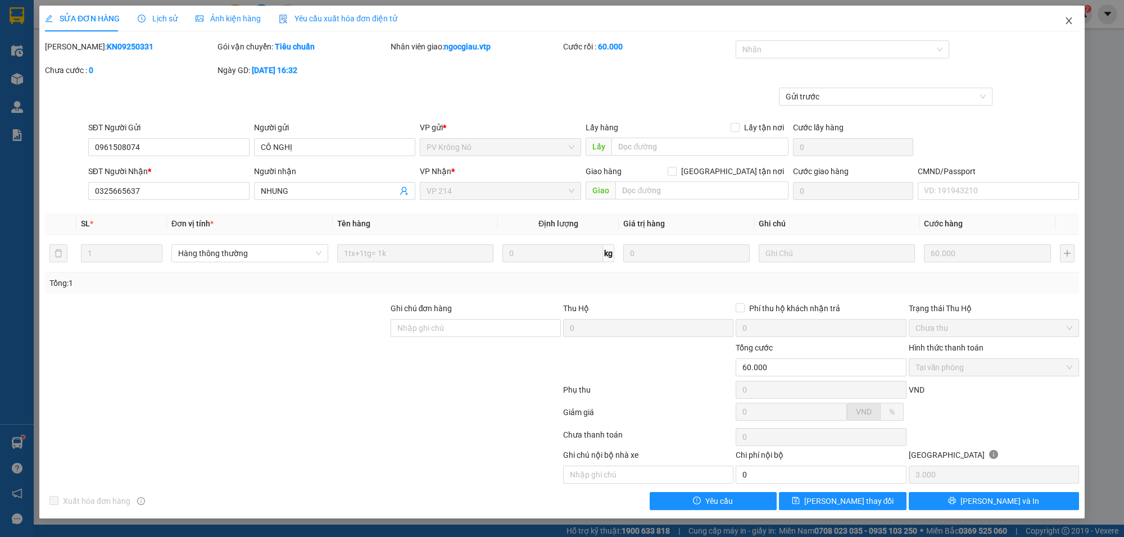
click at [1075, 12] on span "Close" at bounding box center [1069, 21] width 31 height 31
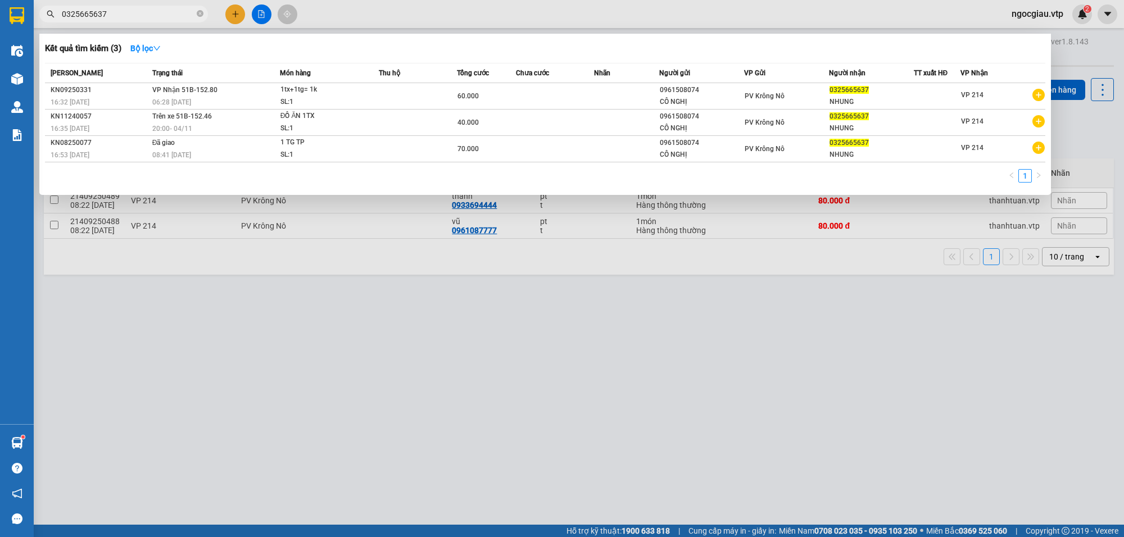
click at [135, 8] on input "0325665637" at bounding box center [128, 14] width 133 height 12
type input "0386886277"
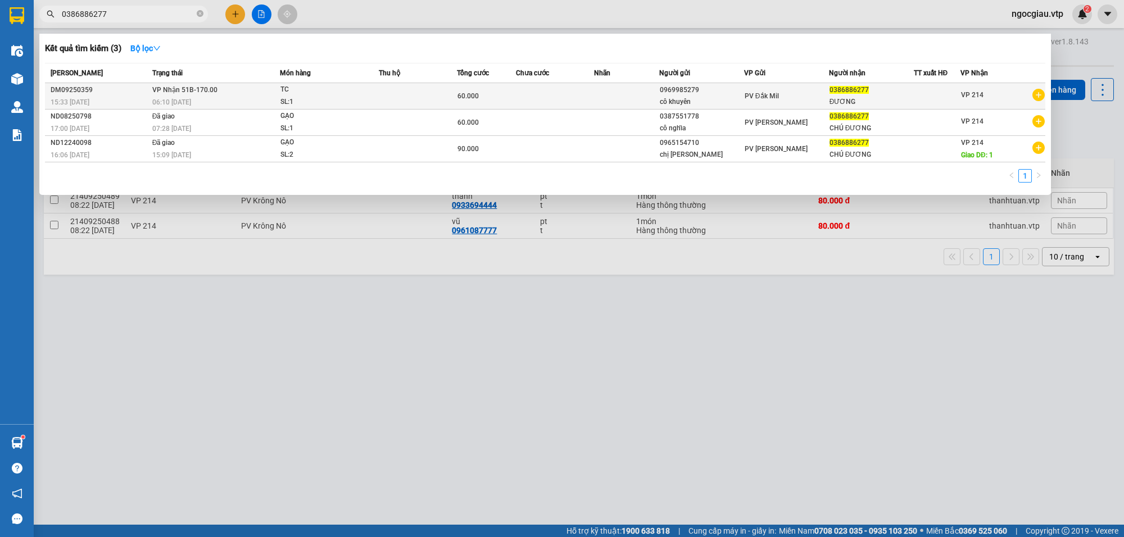
click at [332, 91] on div "TC" at bounding box center [323, 90] width 84 height 12
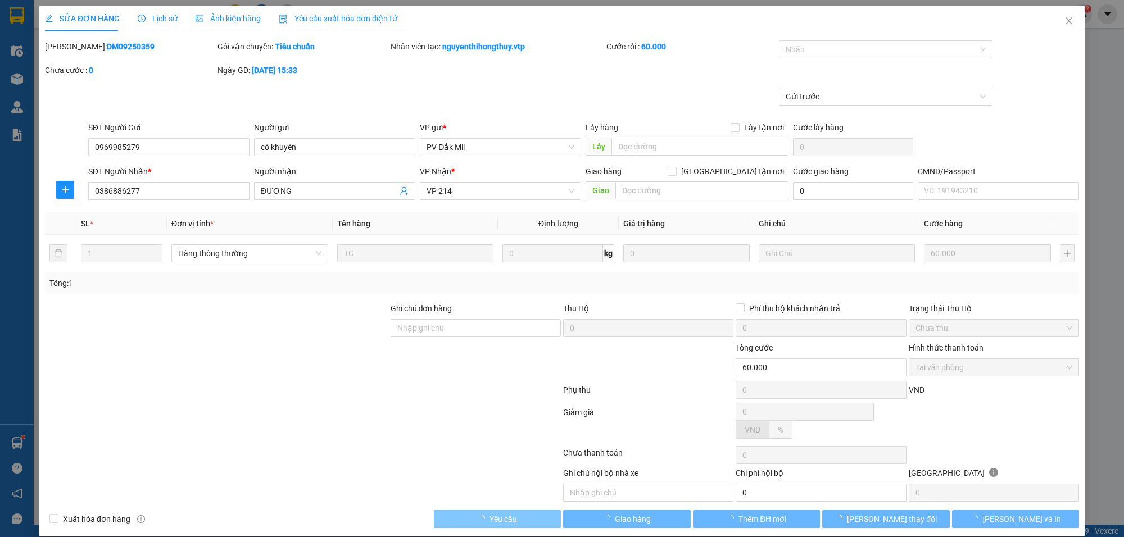
type input "3.000"
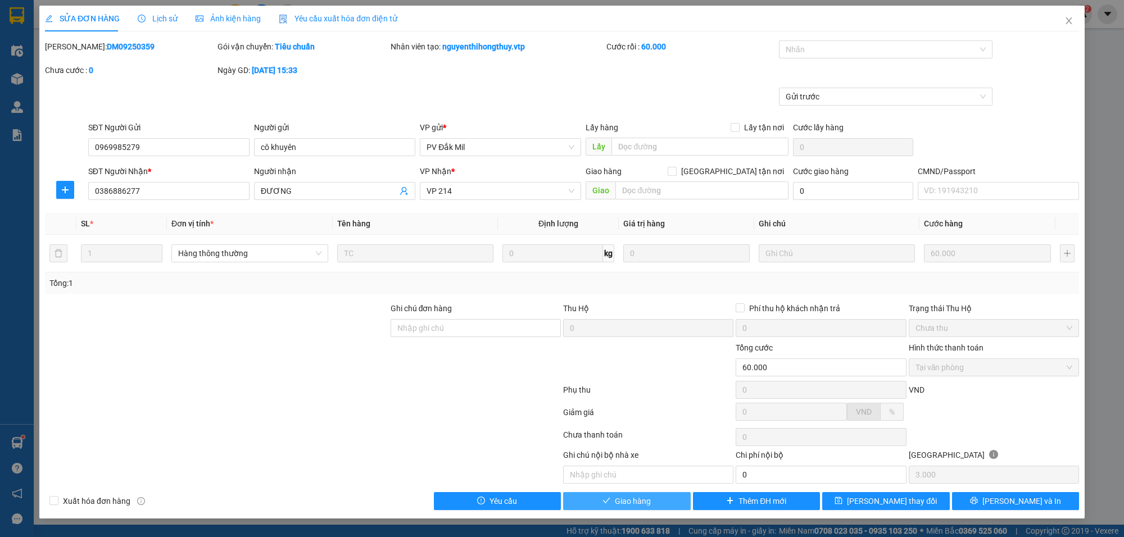
click at [627, 502] on span "Giao hàng" at bounding box center [633, 501] width 36 height 12
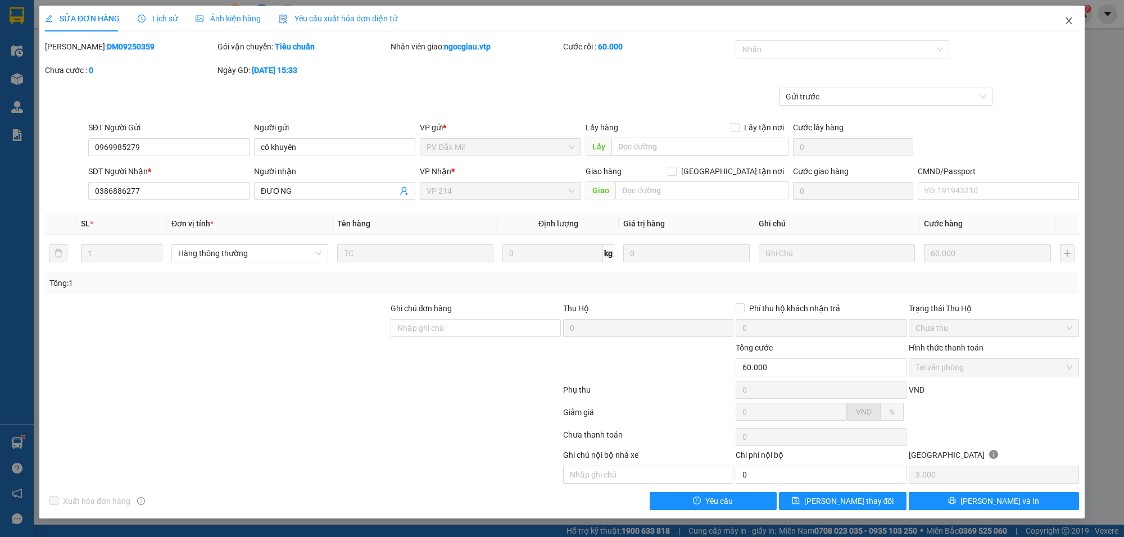
click at [1075, 21] on span "Close" at bounding box center [1069, 21] width 31 height 31
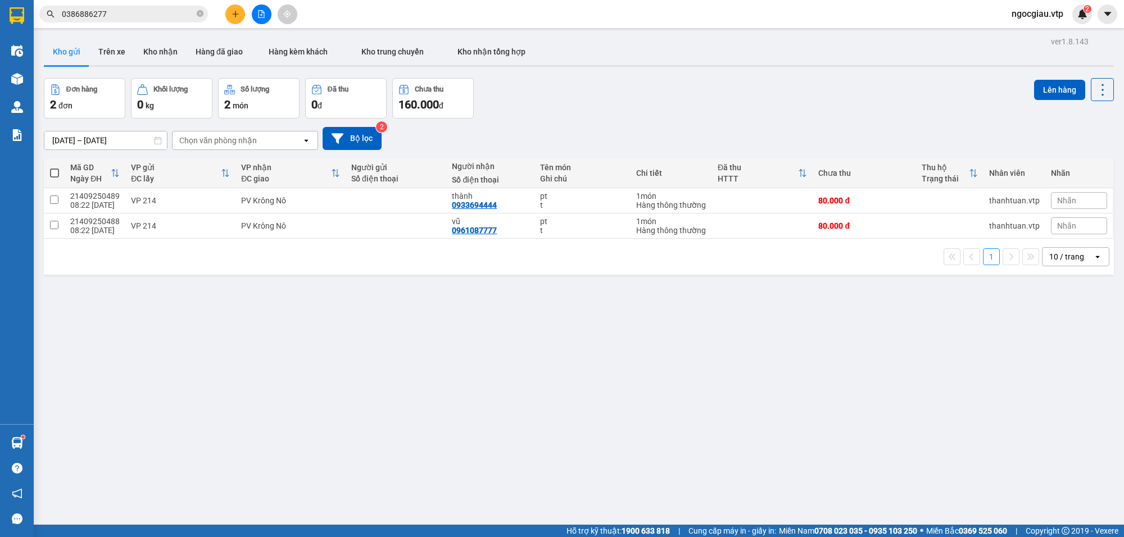
click at [125, 14] on input "0386886277" at bounding box center [128, 14] width 133 height 12
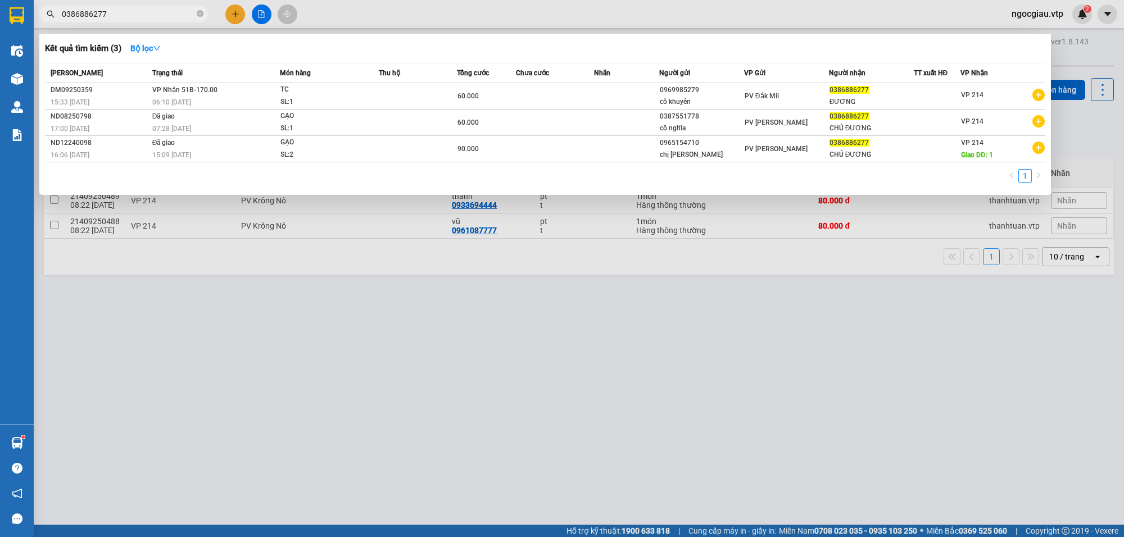
click at [125, 14] on input "0386886277" at bounding box center [128, 14] width 133 height 12
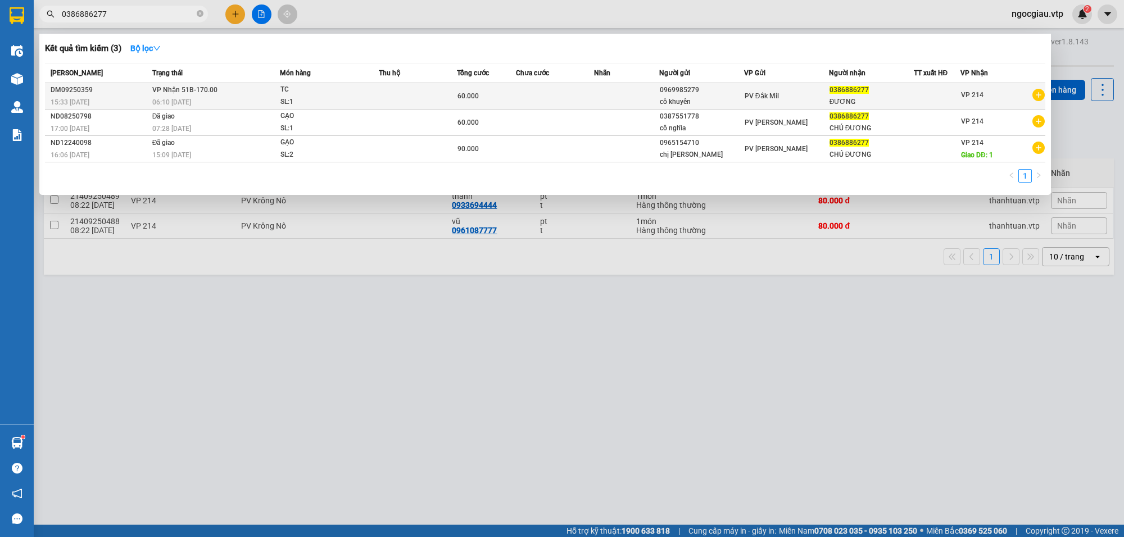
click at [541, 94] on td at bounding box center [555, 96] width 78 height 26
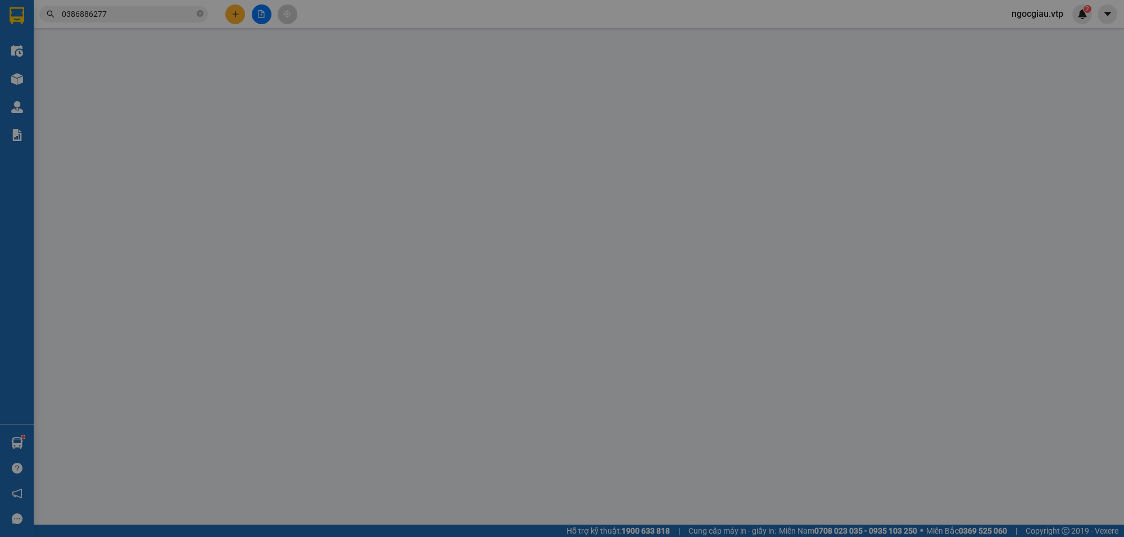
type input "0969985279"
type input "cô khuyên"
type input "0386886277"
type input "ĐƯƠNG"
type input "60.000"
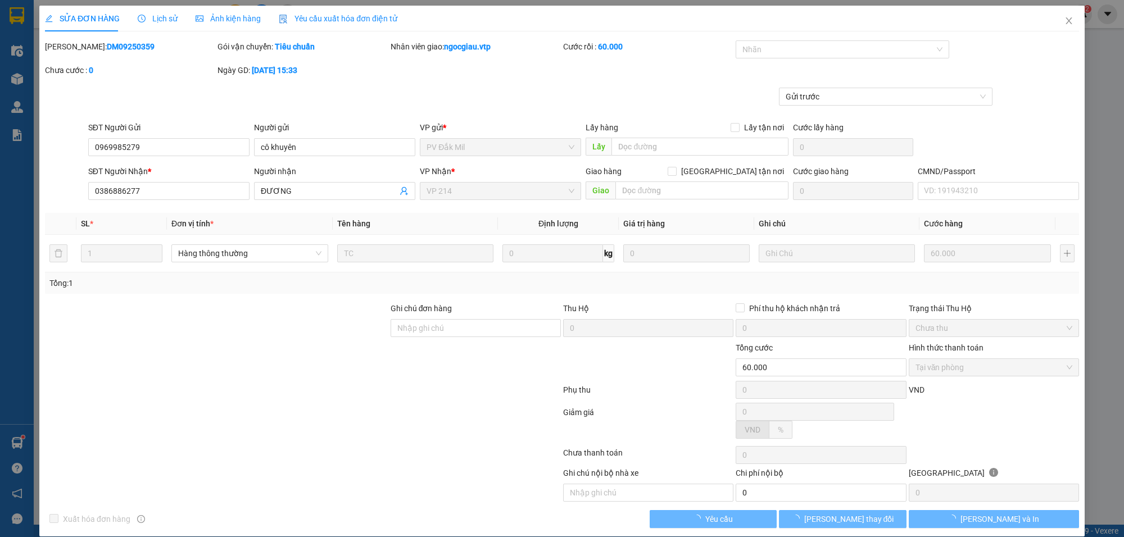
type input "3.000"
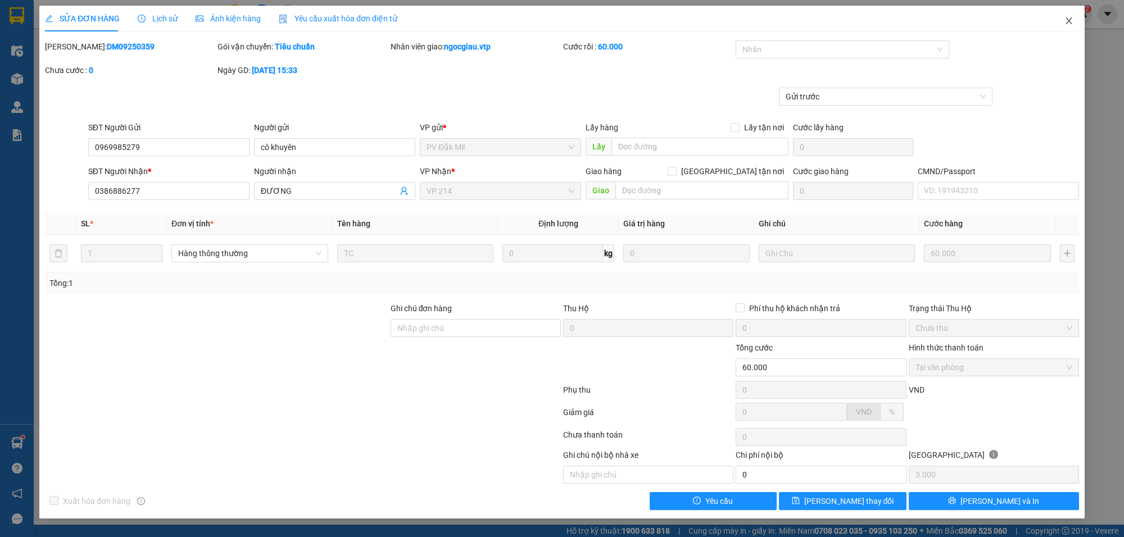
click at [1067, 20] on icon "close" at bounding box center [1069, 20] width 9 height 9
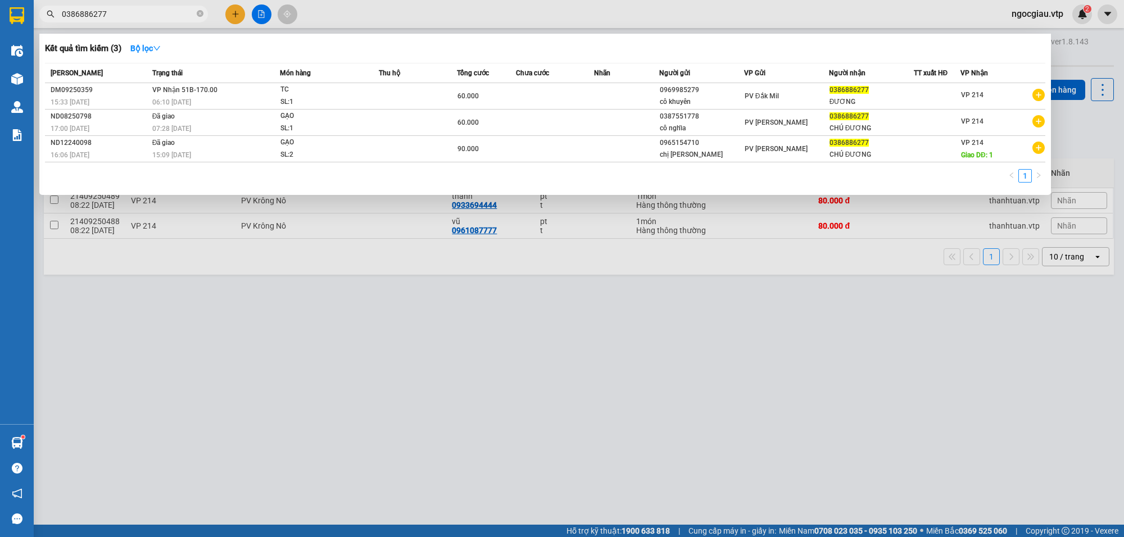
click at [153, 18] on input "0386886277" at bounding box center [128, 14] width 133 height 12
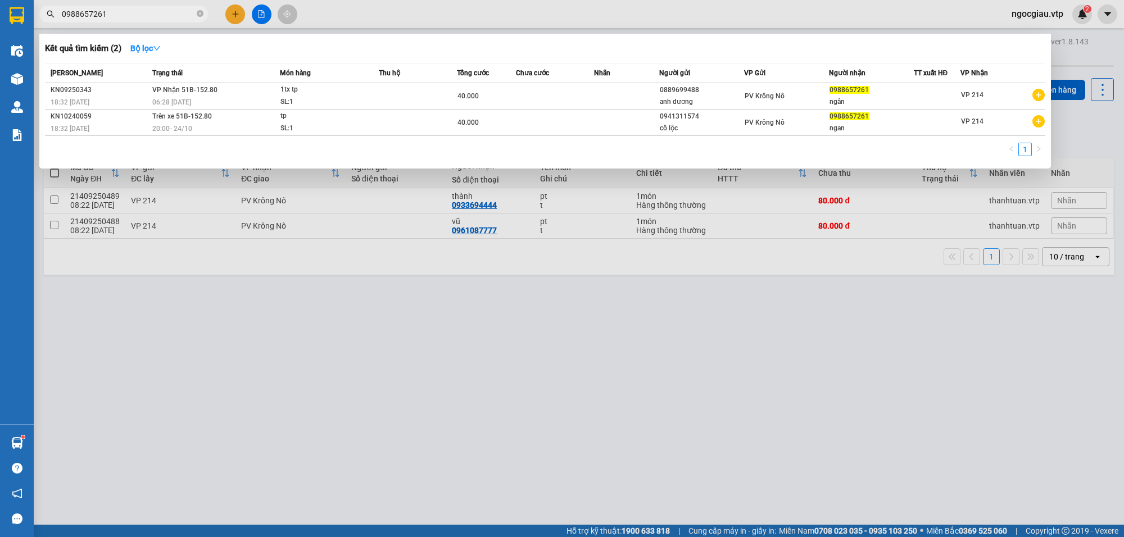
type input "0988657261"
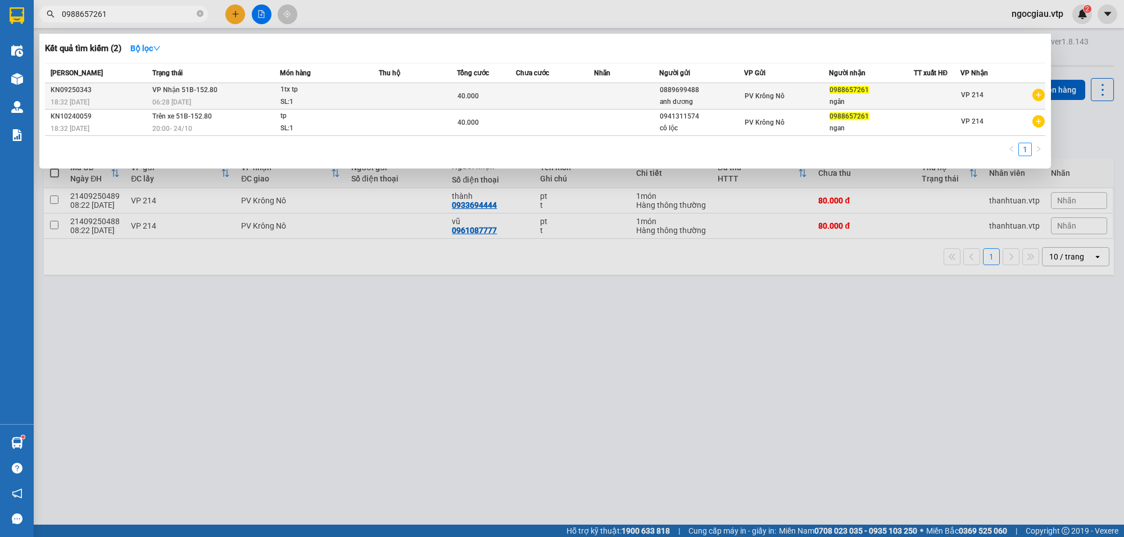
click at [535, 92] on td at bounding box center [555, 96] width 78 height 26
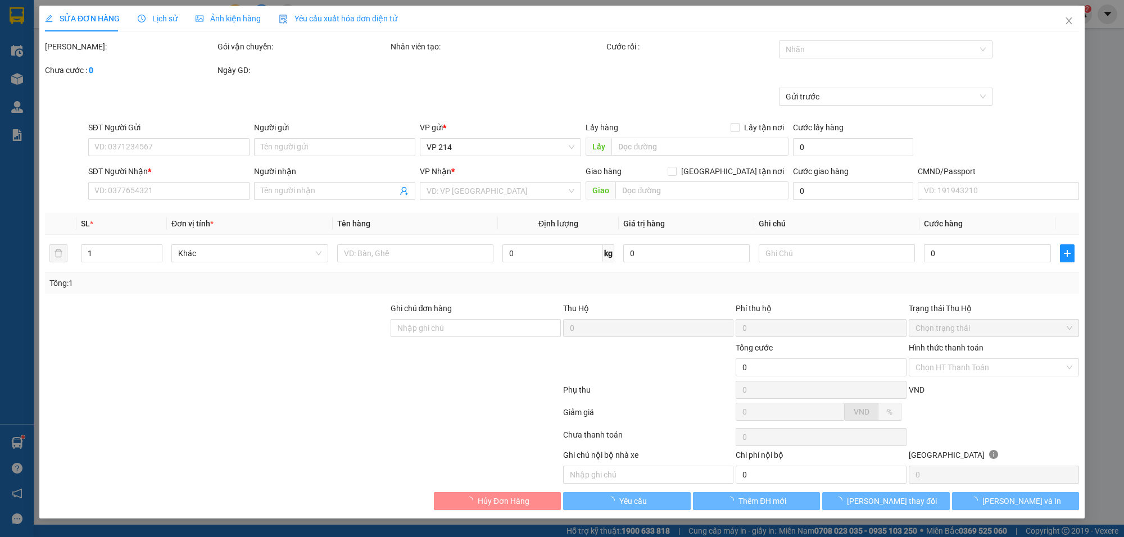
type input "2.000"
type input "0889699488"
type input "anh dương"
type input "0988657261"
type input "ngân"
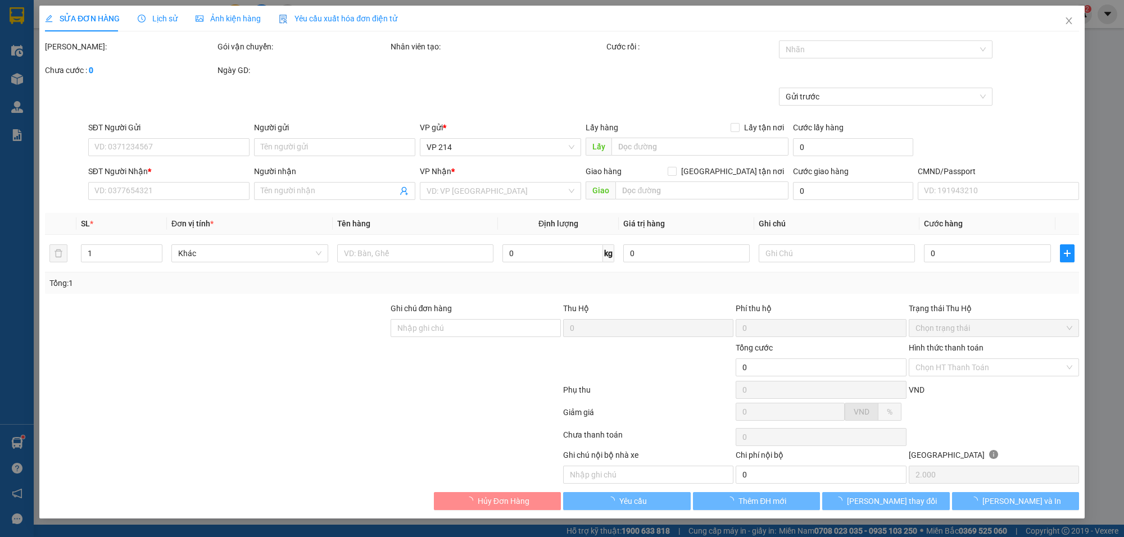
type input "40.000"
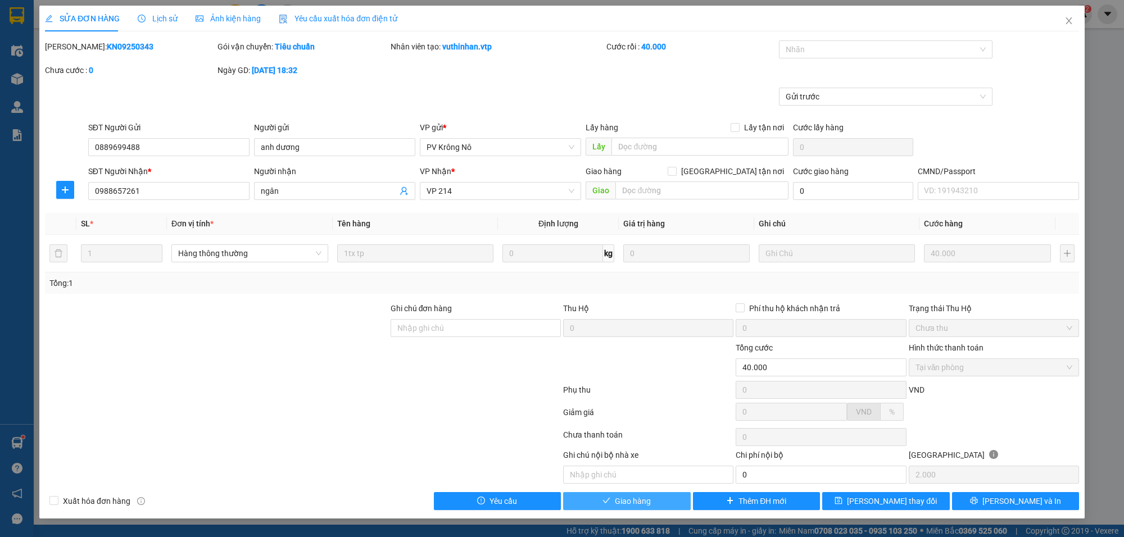
click at [656, 501] on button "Giao hàng" at bounding box center [627, 501] width 128 height 18
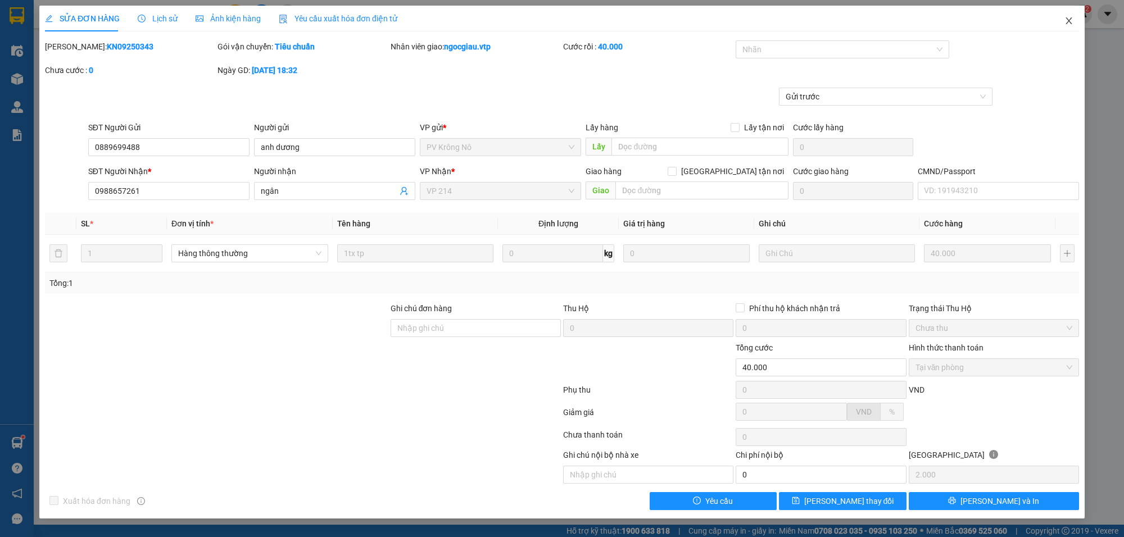
click at [1074, 24] on span "Close" at bounding box center [1069, 21] width 31 height 31
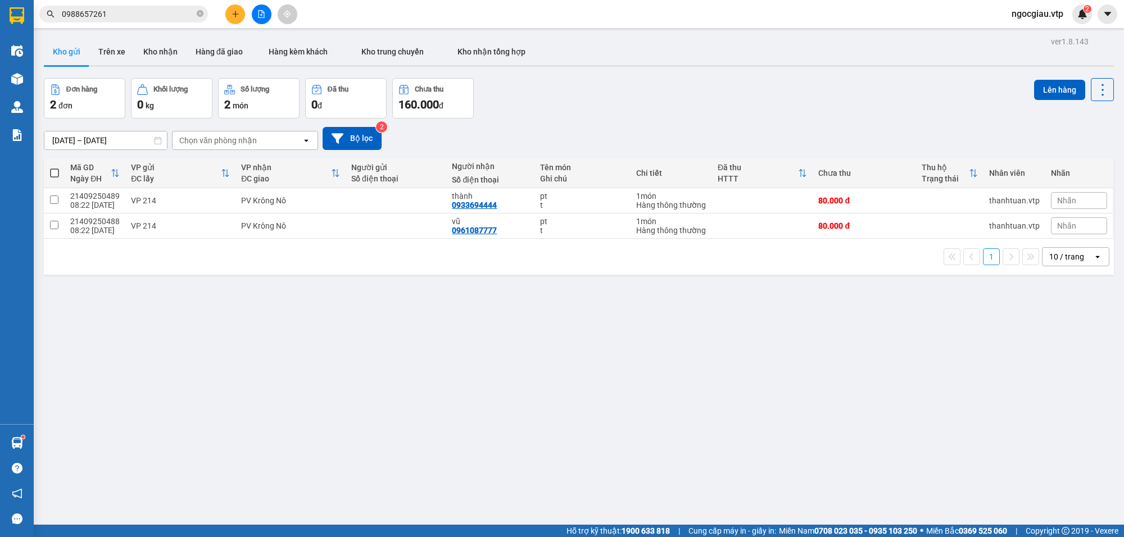
click at [129, 20] on input "0988657261" at bounding box center [128, 14] width 133 height 12
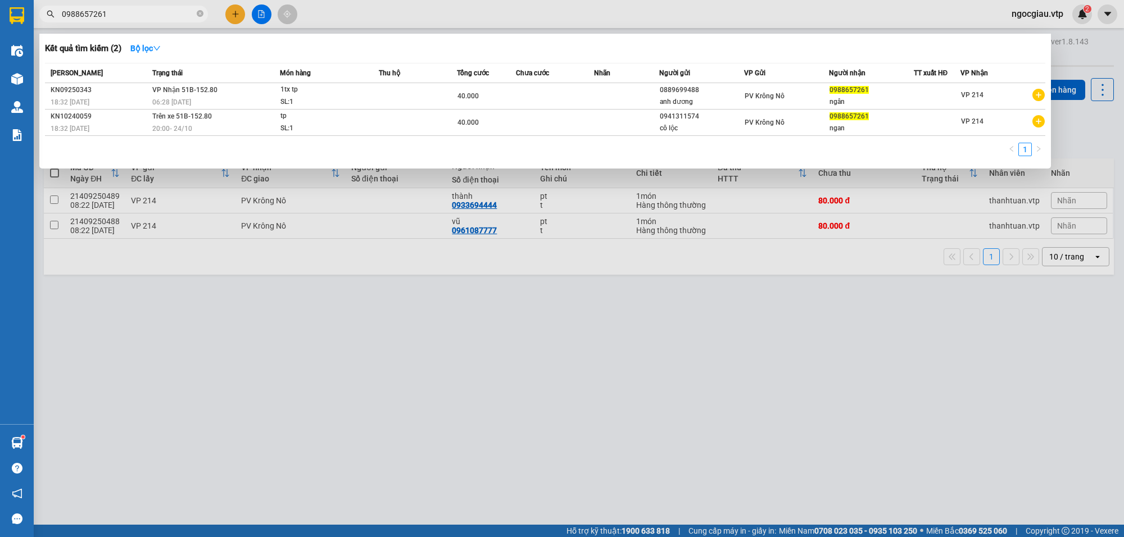
click at [129, 20] on input "0988657261" at bounding box center [128, 14] width 133 height 12
drag, startPoint x: 702, startPoint y: 451, endPoint x: 775, endPoint y: 524, distance: 103.4
click at [742, 473] on div at bounding box center [562, 268] width 1124 height 537
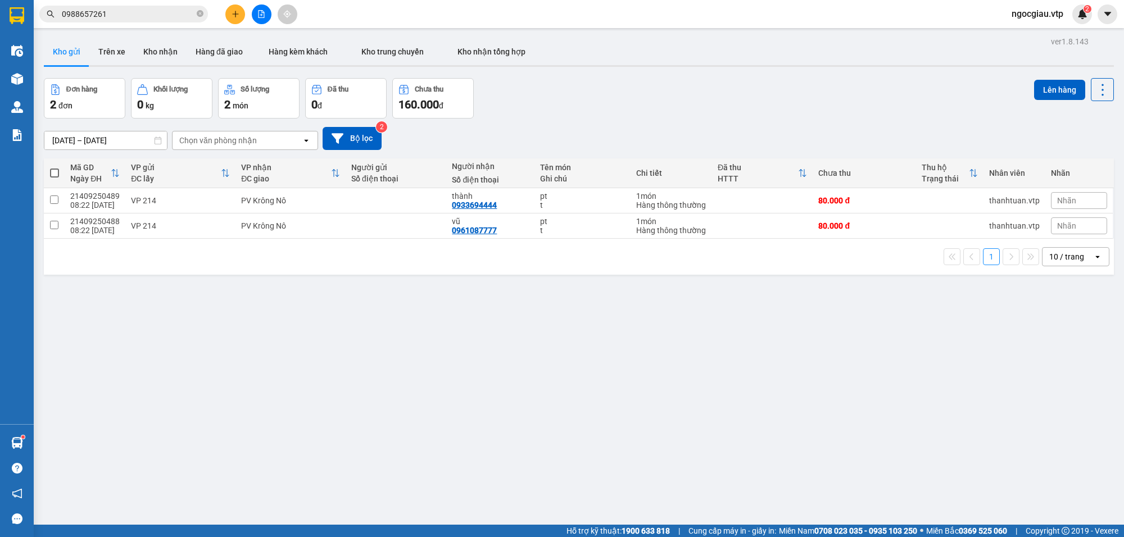
click at [169, 10] on input "0988657261" at bounding box center [128, 14] width 133 height 12
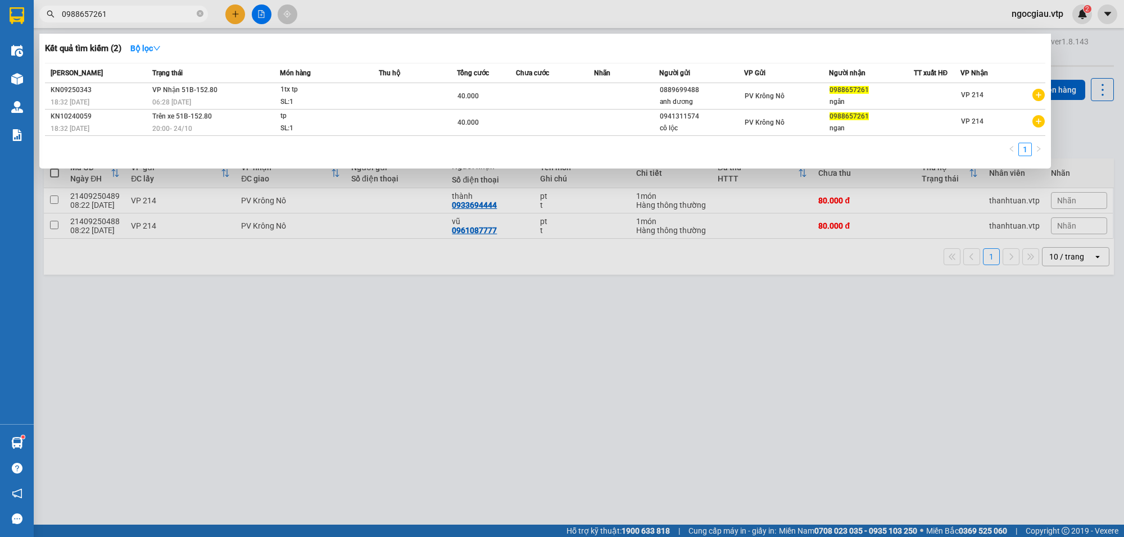
click at [169, 10] on input "0988657261" at bounding box center [128, 14] width 133 height 12
type input "0833332112"
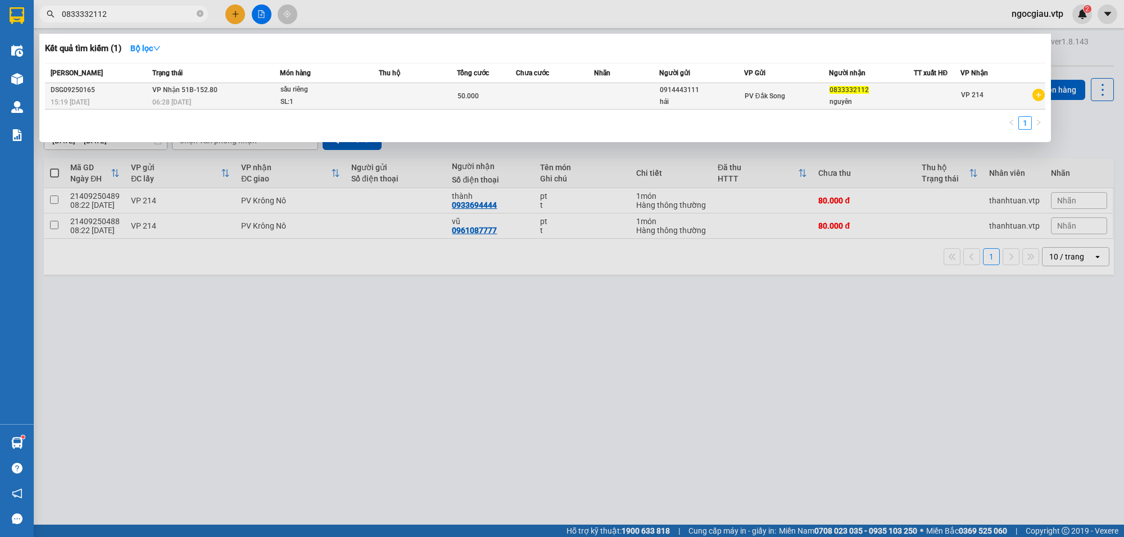
click at [468, 104] on td "50.000" at bounding box center [486, 96] width 58 height 26
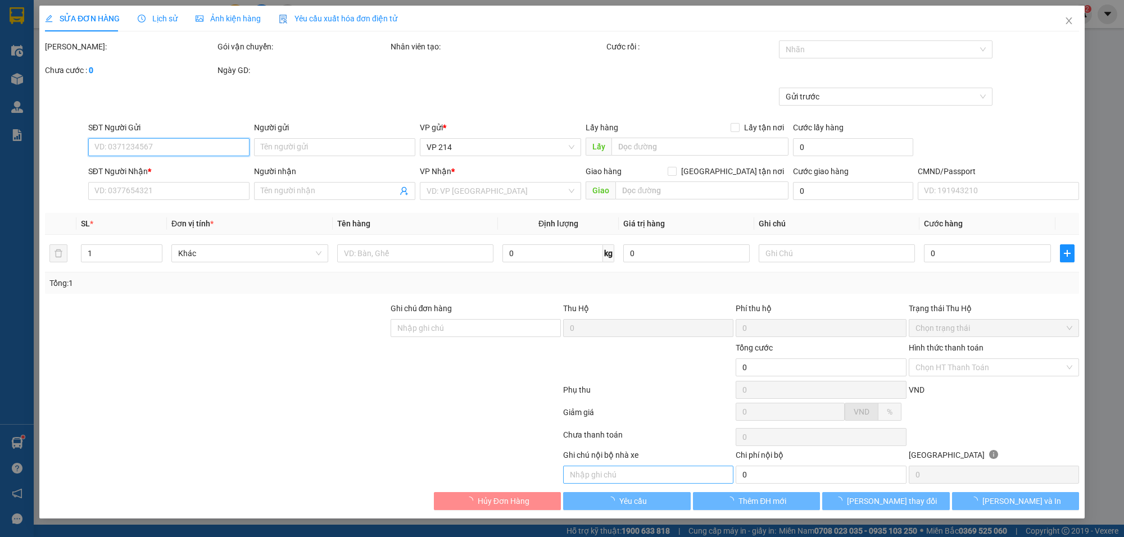
type input "0914443111"
type input "hải"
type input "0833332112"
type input "nguyên"
type input "50.000"
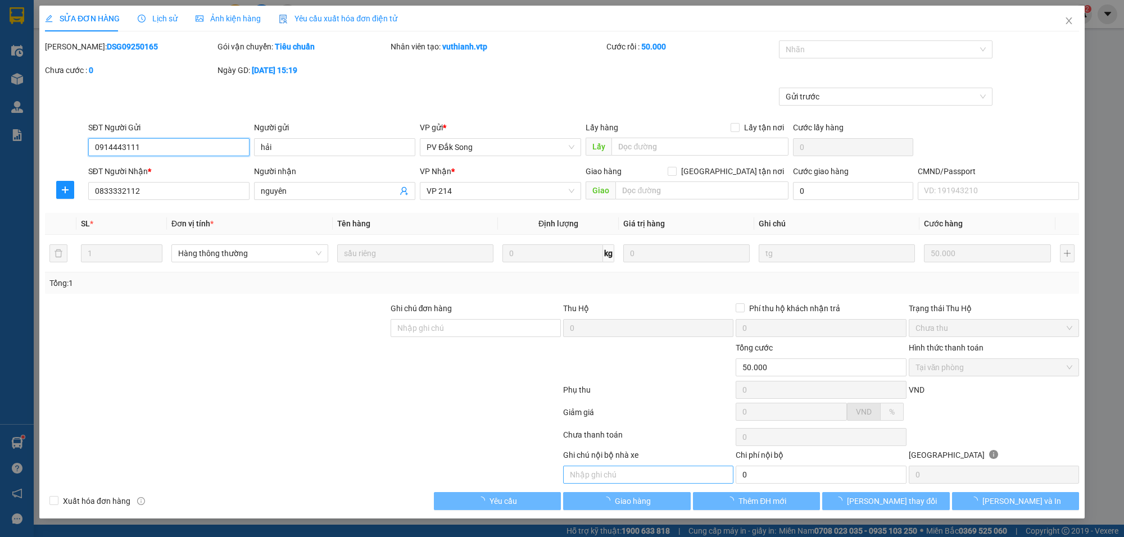
type input "2.500"
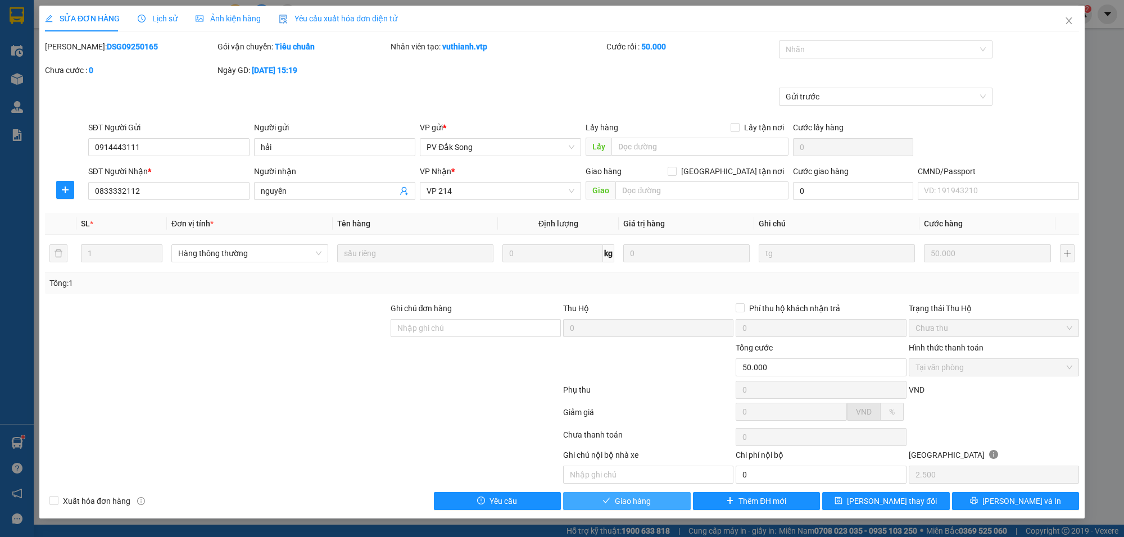
click at [641, 501] on span "Giao hàng" at bounding box center [633, 501] width 36 height 12
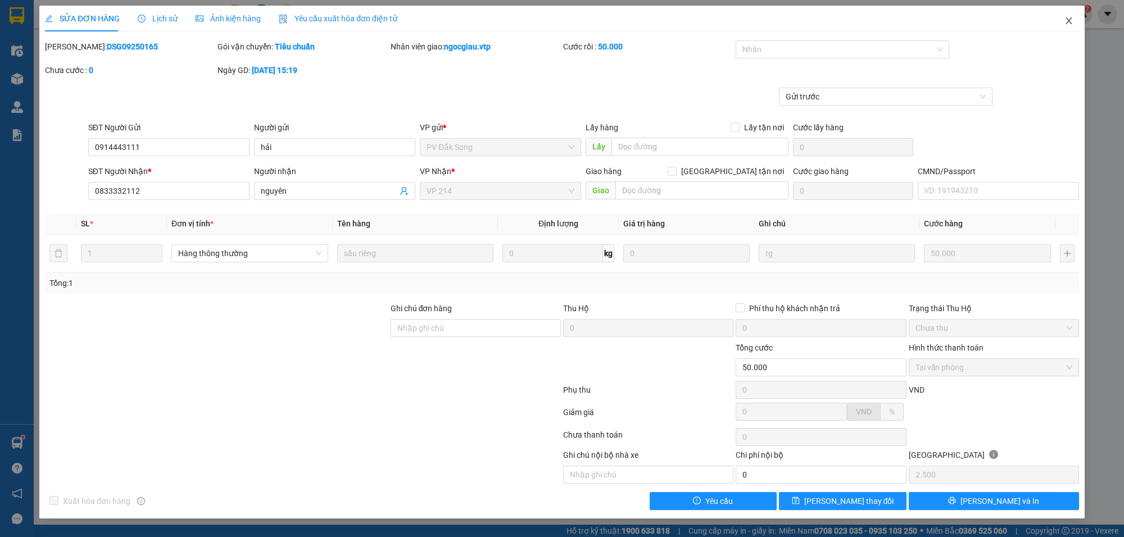
click at [1064, 15] on span "Close" at bounding box center [1069, 21] width 31 height 31
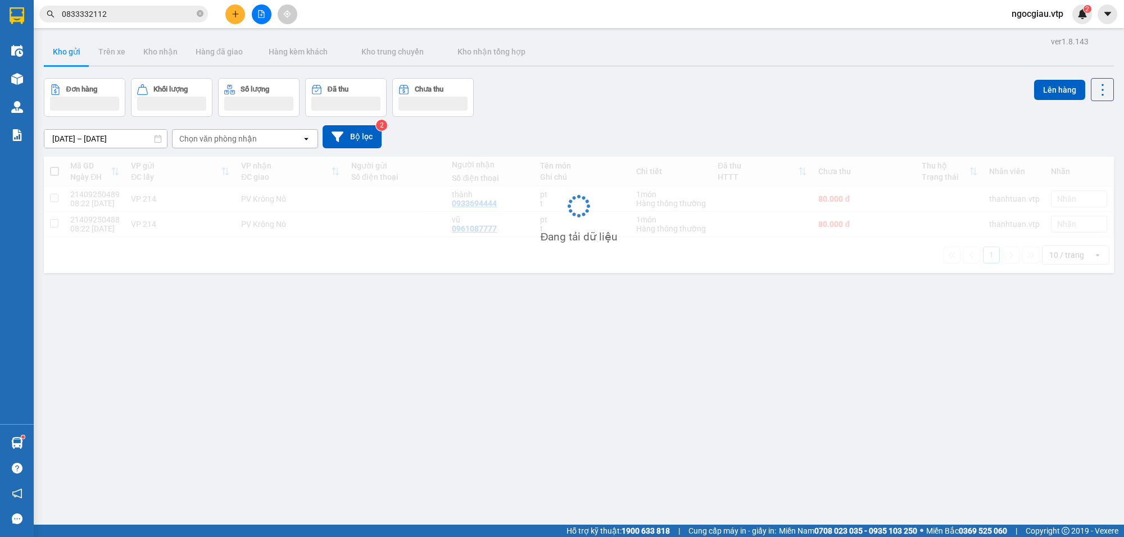
click at [135, 14] on input "0833332112" at bounding box center [128, 14] width 133 height 12
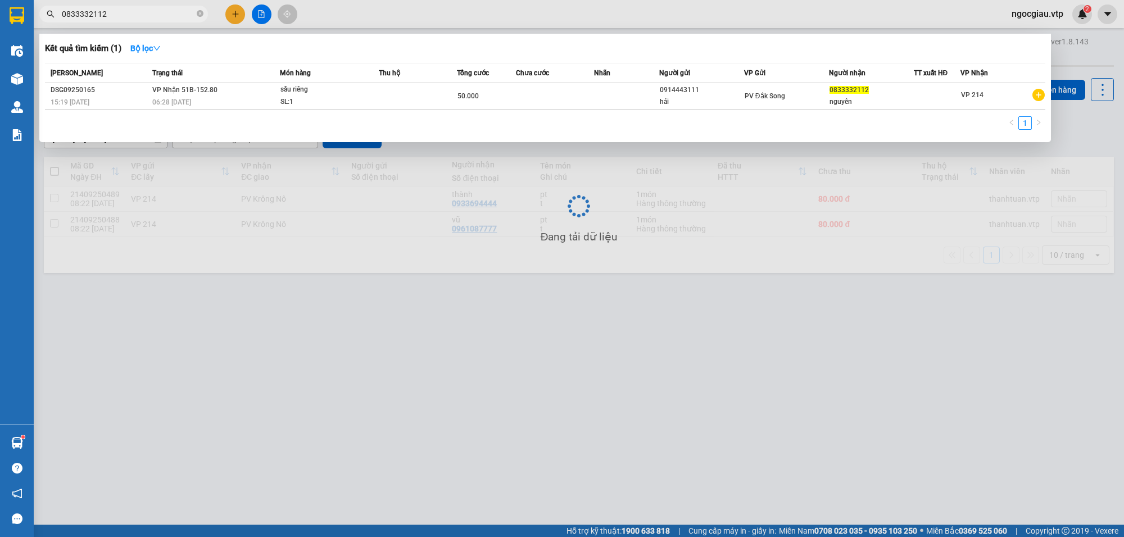
click at [135, 14] on input "0833332112" at bounding box center [128, 14] width 133 height 12
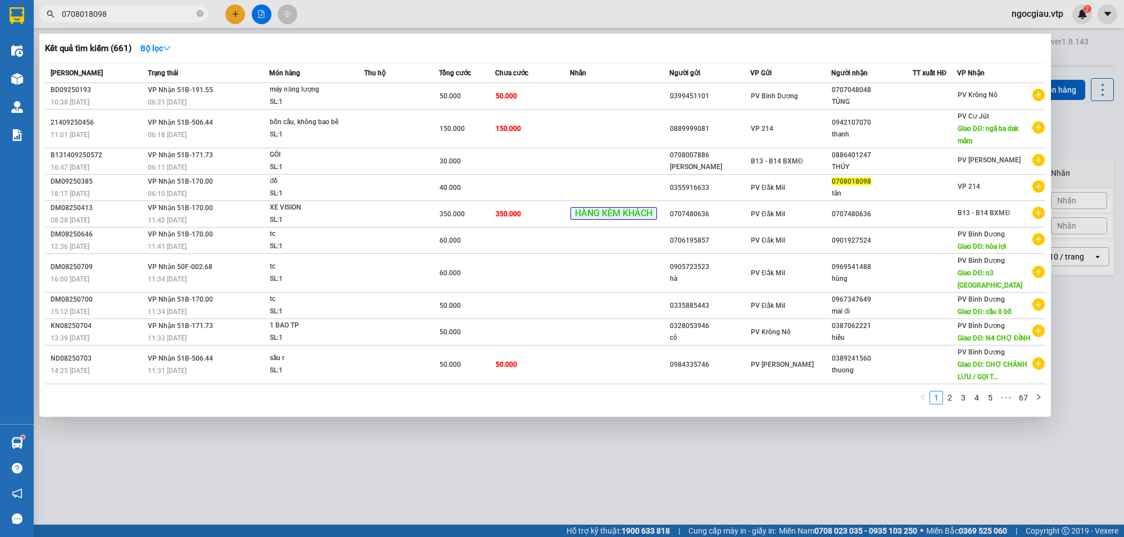
type input "0708018098"
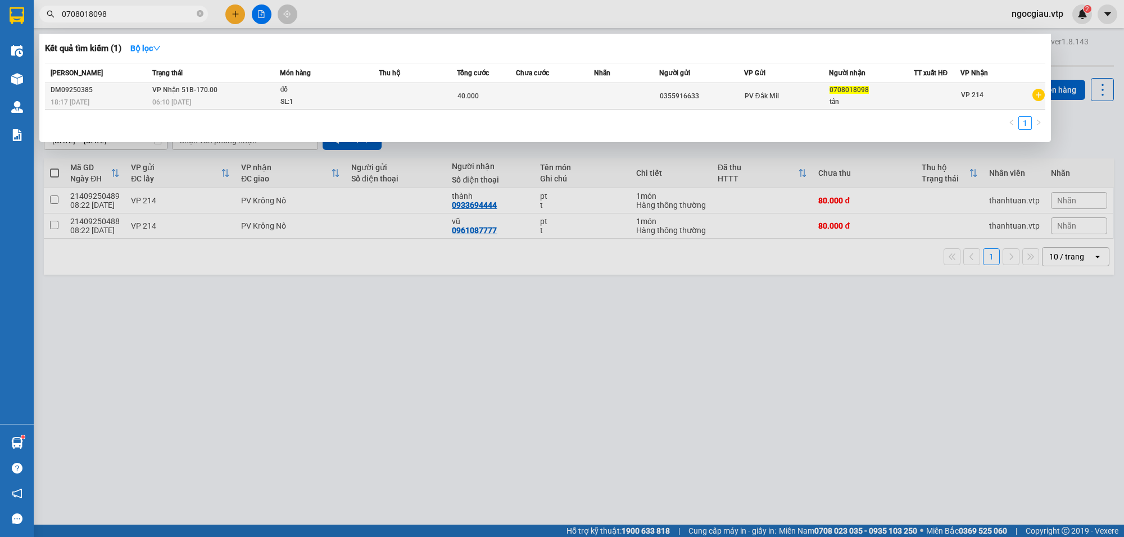
click at [475, 101] on div "40.000" at bounding box center [486, 96] width 57 height 12
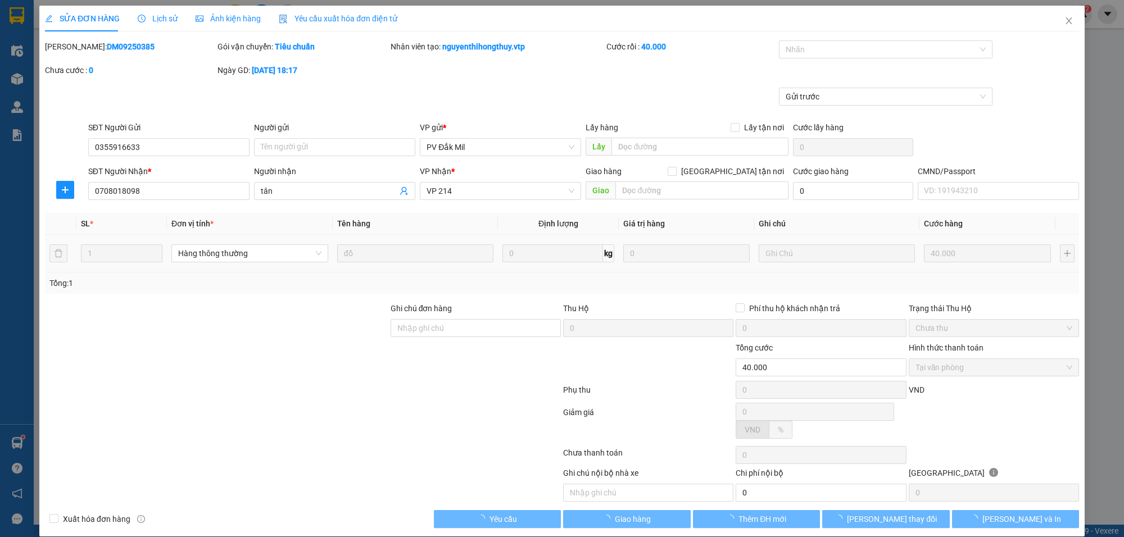
type input "2.000"
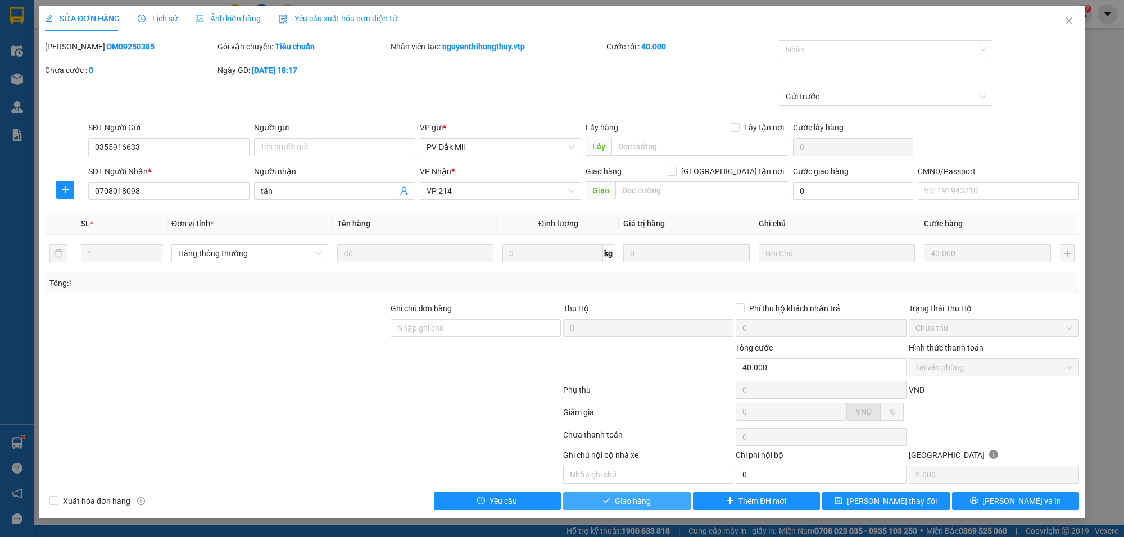
click at [613, 503] on button "Giao hàng" at bounding box center [627, 501] width 128 height 18
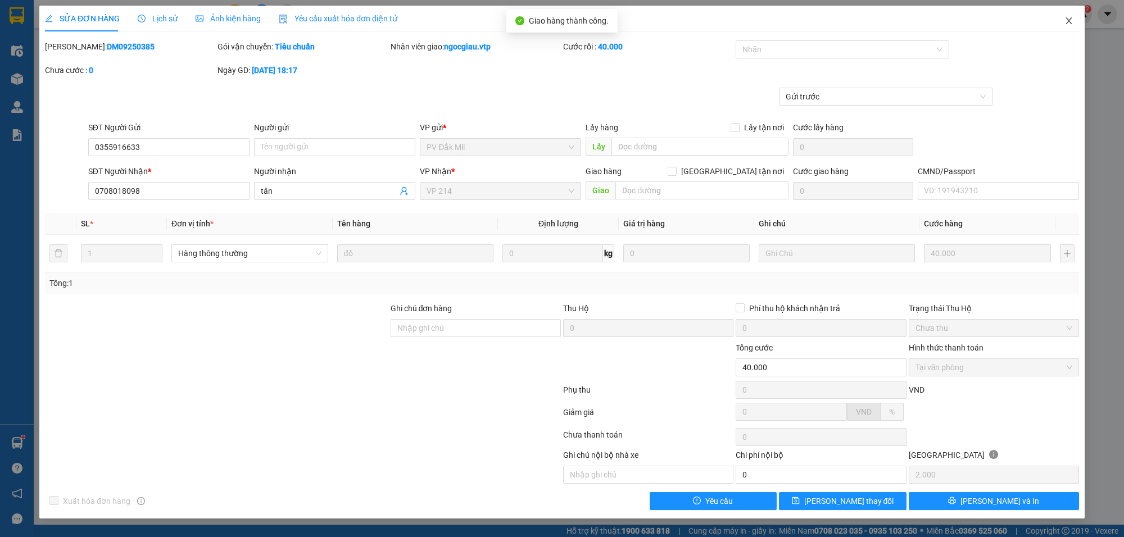
click at [1073, 15] on span "Close" at bounding box center [1069, 21] width 31 height 31
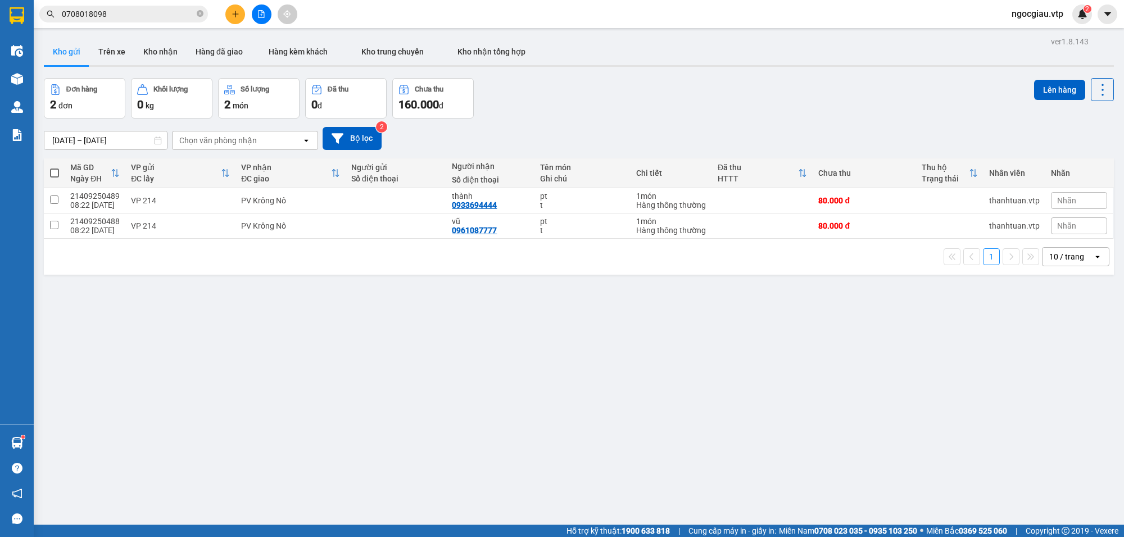
click at [699, 400] on div "ver 1.8.143 Kho gửi Trên xe Kho nhận Hàng đã giao Hàng kèm khách Kho trung chuy…" at bounding box center [578, 302] width 1079 height 537
click at [119, 7] on span "0708018098" at bounding box center [123, 14] width 169 height 17
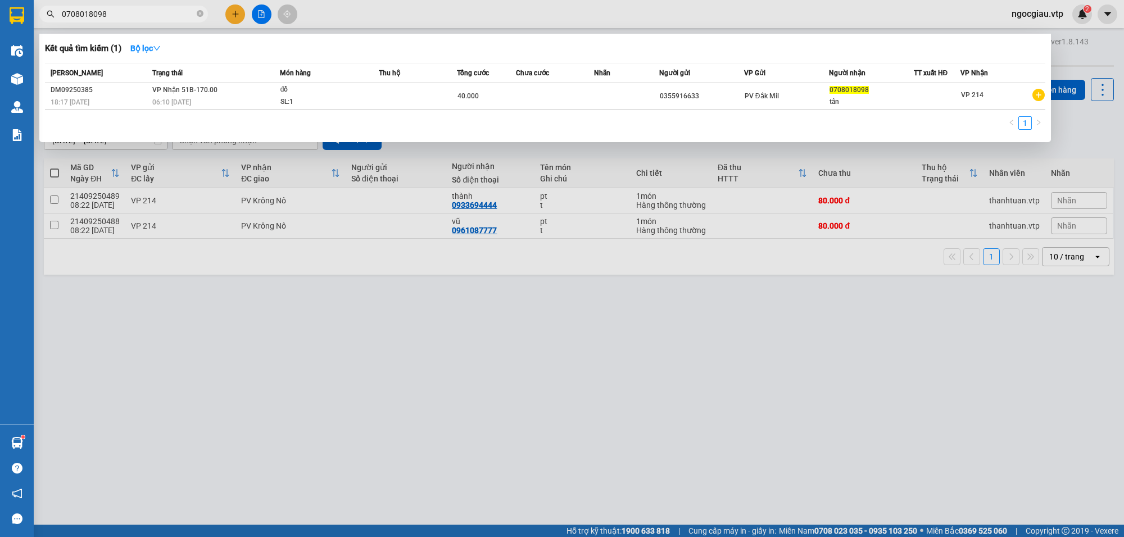
click at [119, 7] on span "0708018098" at bounding box center [123, 14] width 169 height 17
drag, startPoint x: 631, startPoint y: 355, endPoint x: 658, endPoint y: 361, distance: 27.7
click at [648, 363] on div at bounding box center [562, 268] width 1124 height 537
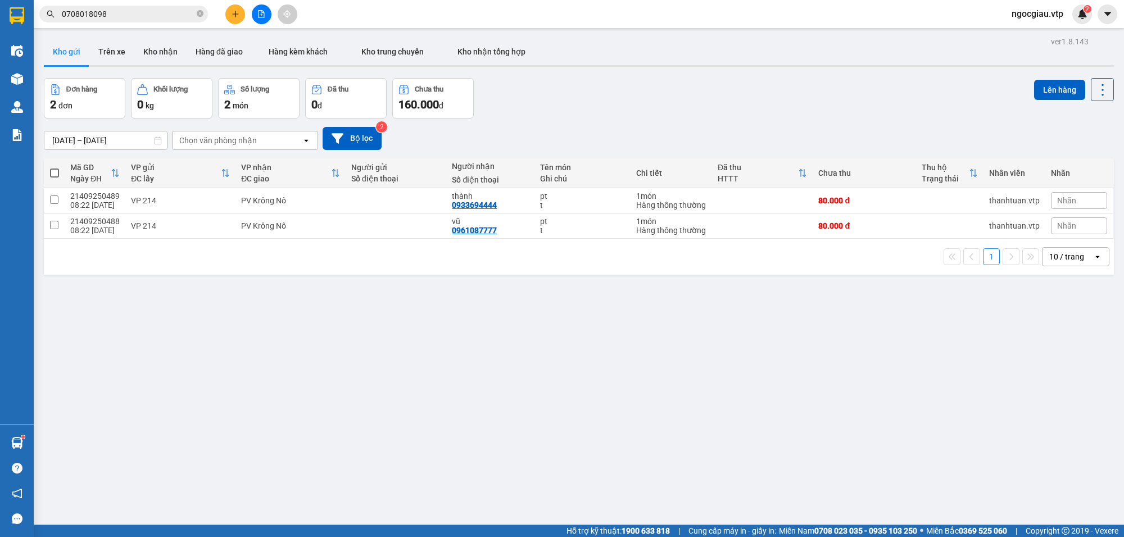
click at [117, 20] on input "0708018098" at bounding box center [128, 14] width 133 height 12
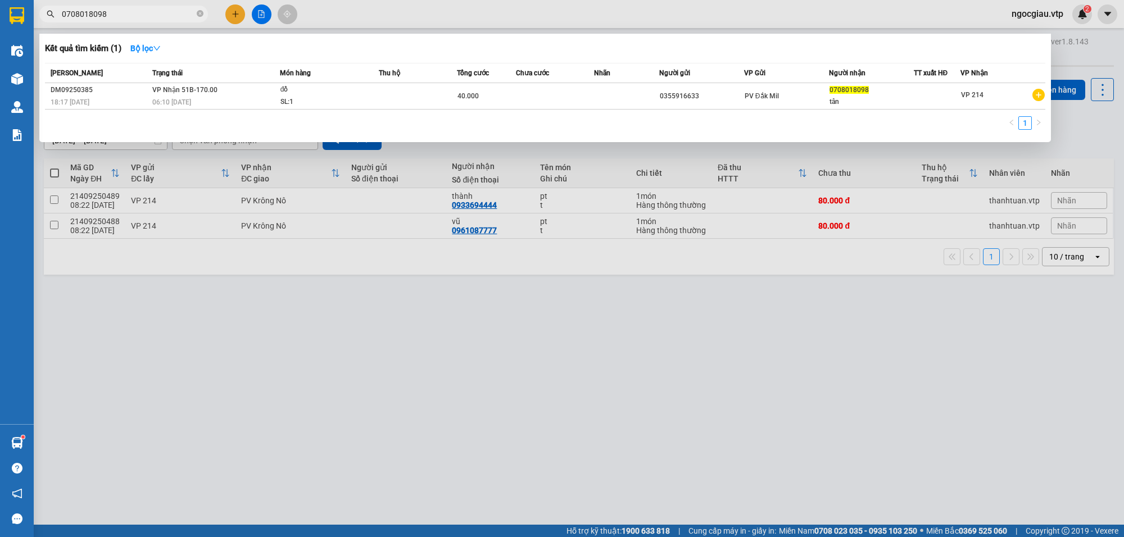
click at [117, 20] on input "0708018098" at bounding box center [128, 14] width 133 height 12
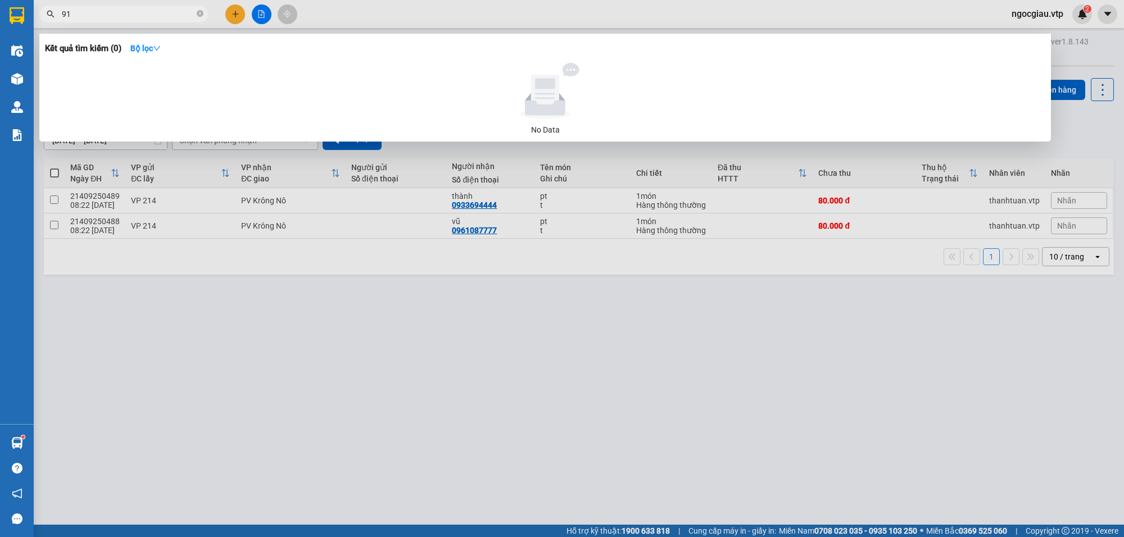
type input "9"
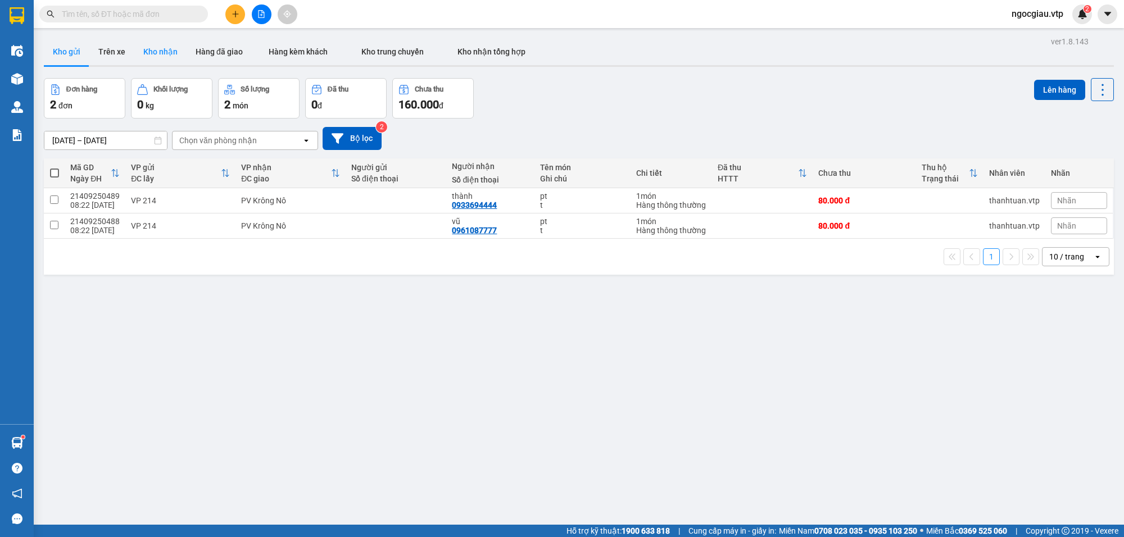
click at [161, 51] on button "Kho nhận" at bounding box center [160, 51] width 52 height 27
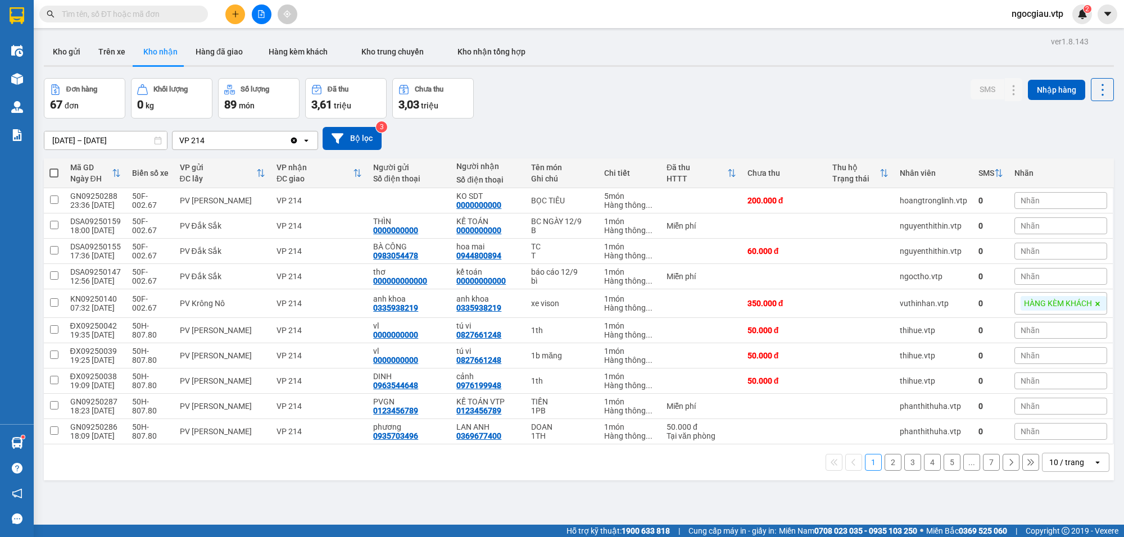
click at [107, 12] on input "text" at bounding box center [128, 14] width 133 height 12
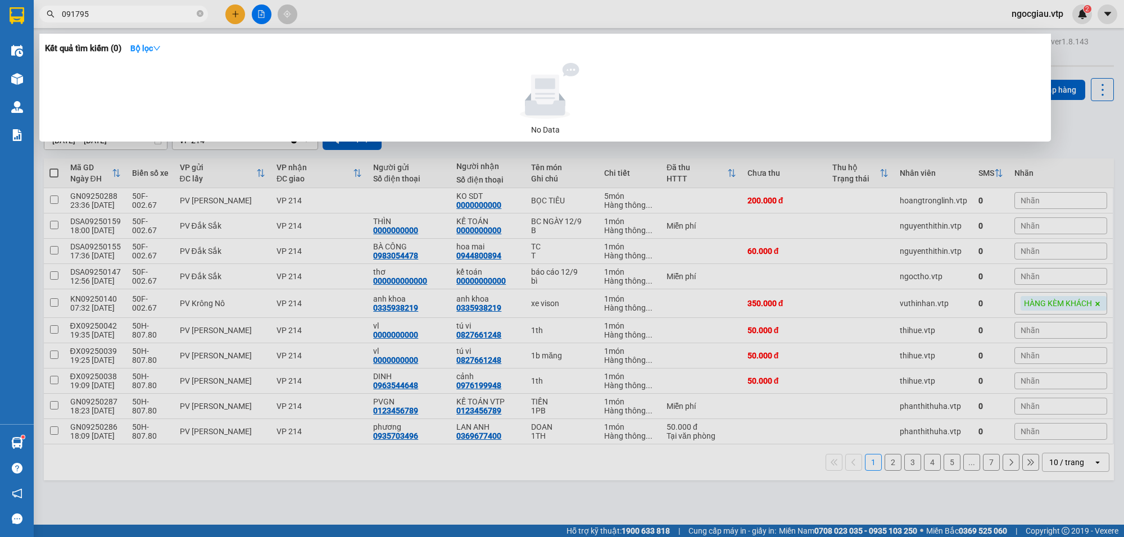
type input "091795"
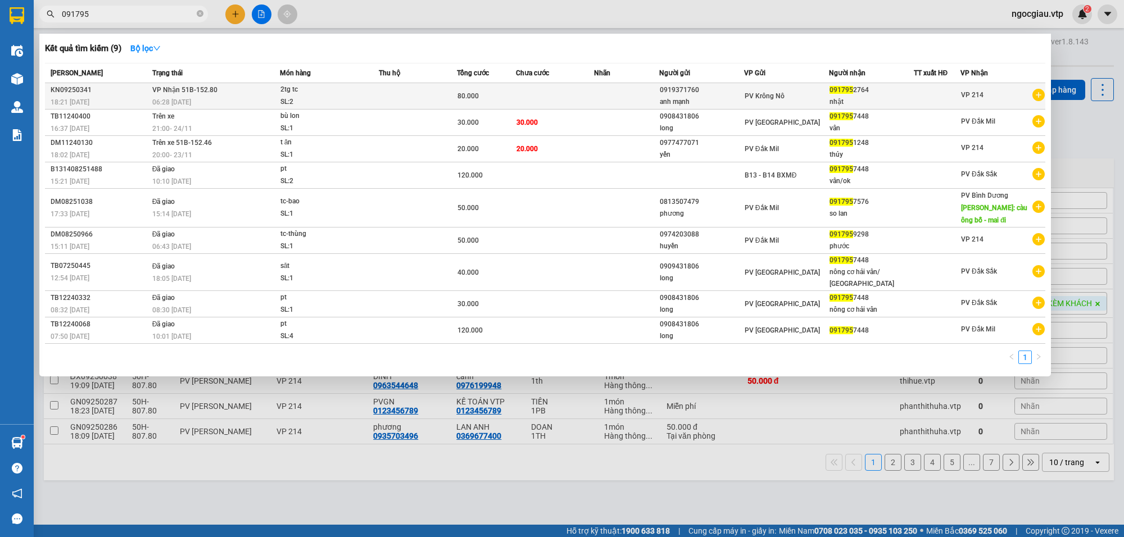
click at [316, 94] on div "2tg tc" at bounding box center [323, 90] width 84 height 12
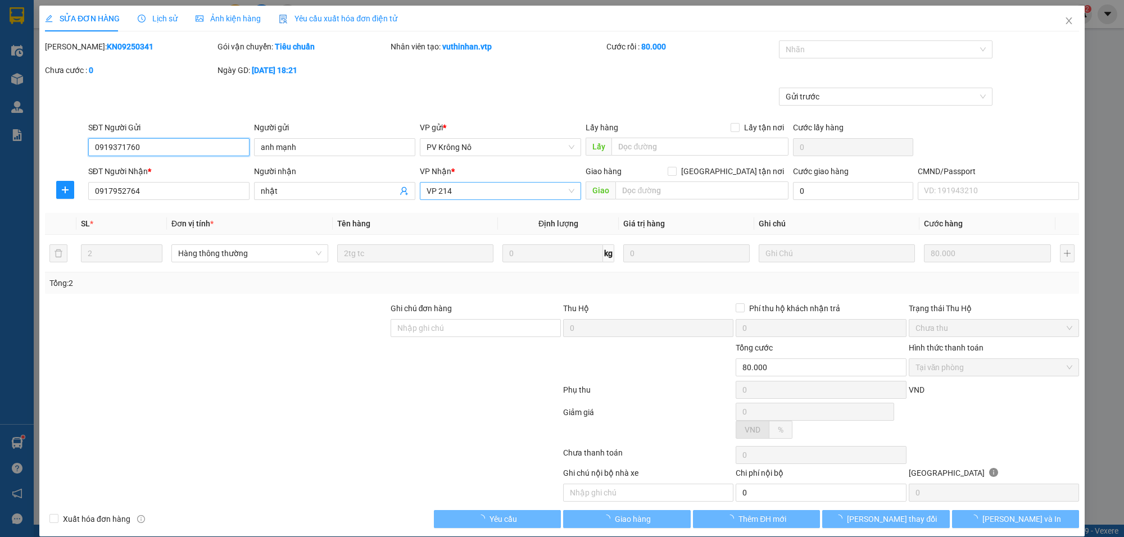
type input "4.000"
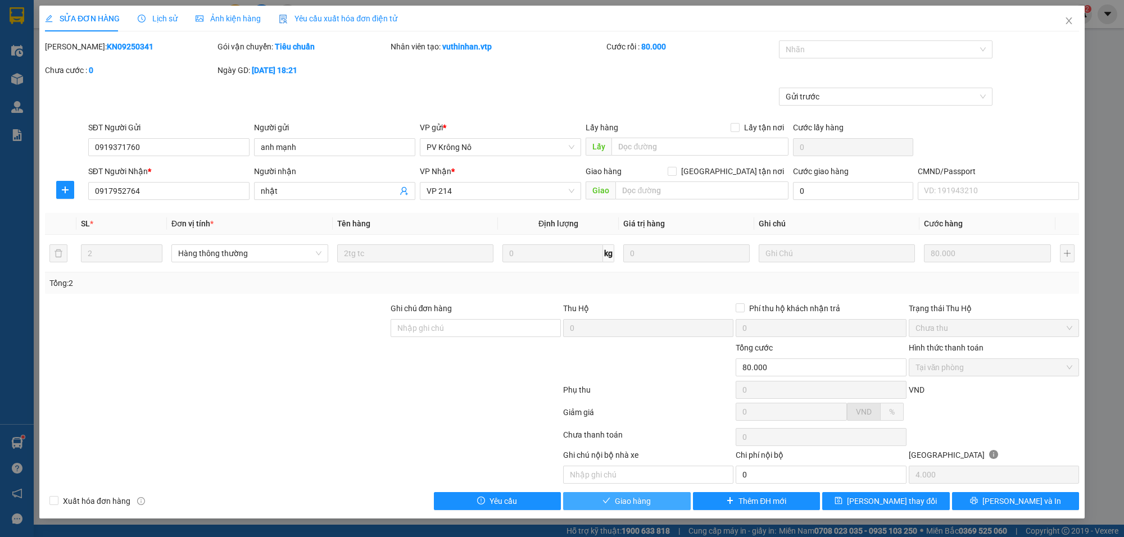
click at [617, 506] on span "Giao hàng" at bounding box center [633, 501] width 36 height 12
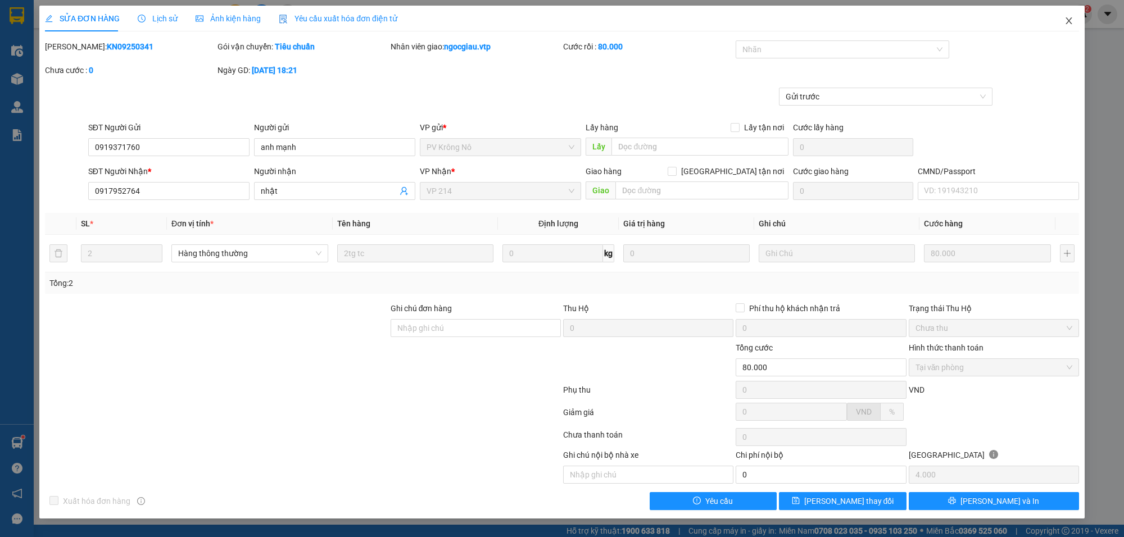
click at [1069, 25] on icon "close" at bounding box center [1069, 20] width 9 height 9
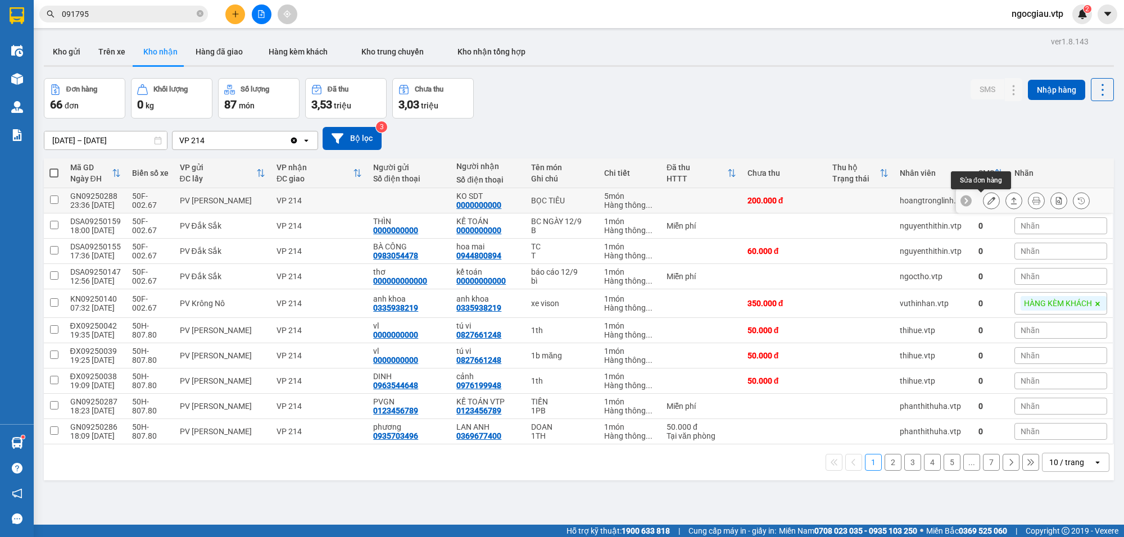
click at [988, 201] on icon at bounding box center [992, 201] width 8 height 8
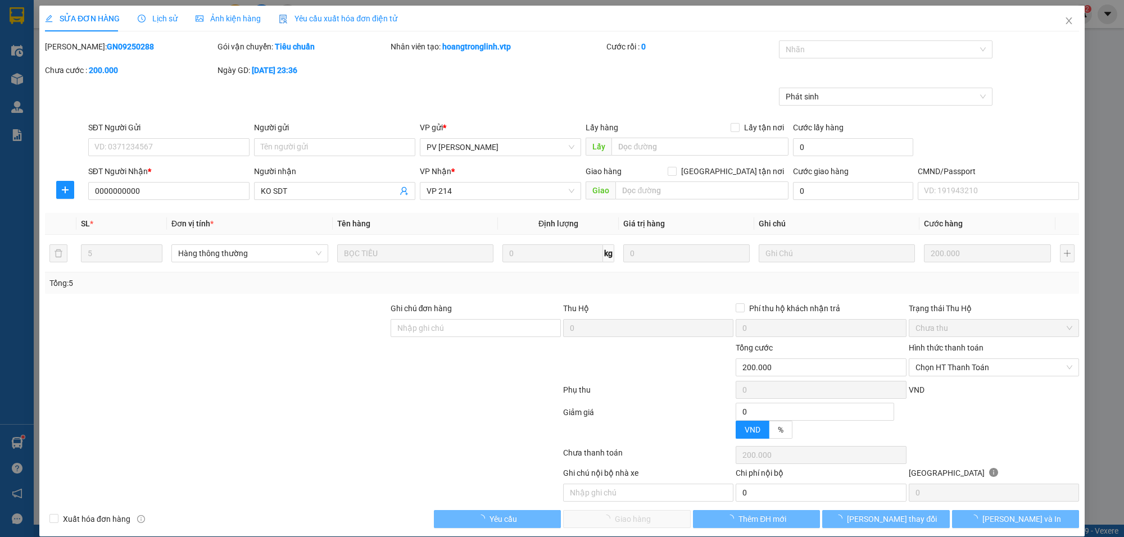
type input "40.000"
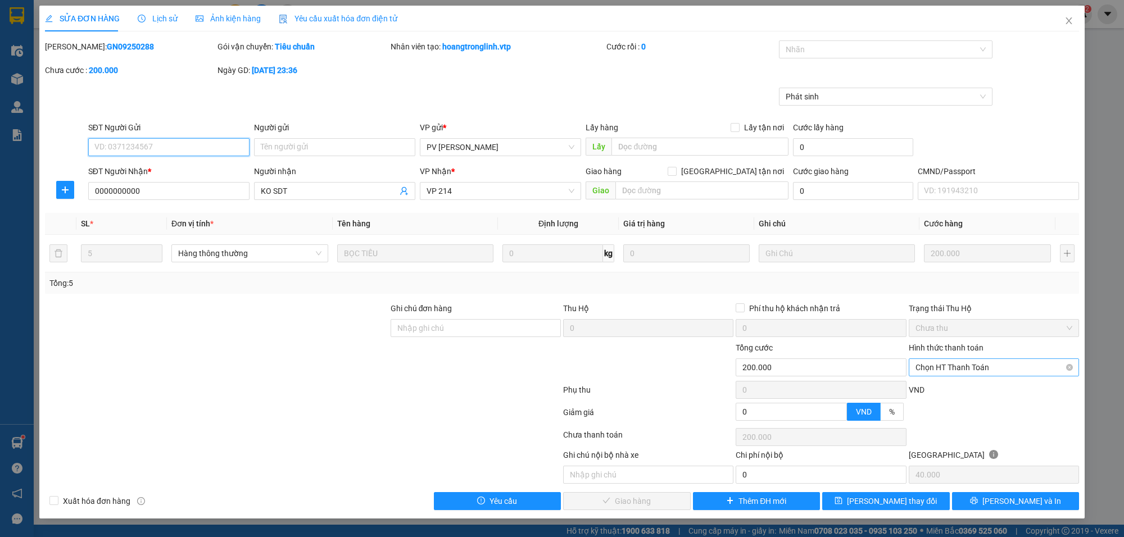
click at [969, 363] on span "Chọn HT Thanh Toán" at bounding box center [994, 367] width 157 height 17
click at [1016, 128] on div "SĐT Người Gửi VD: 0371234567 Người gửi Tên người gửi VP gửi * PV Gia Nghĩa Lấy …" at bounding box center [584, 140] width 996 height 39
click at [808, 52] on div at bounding box center [880, 49] width 197 height 13
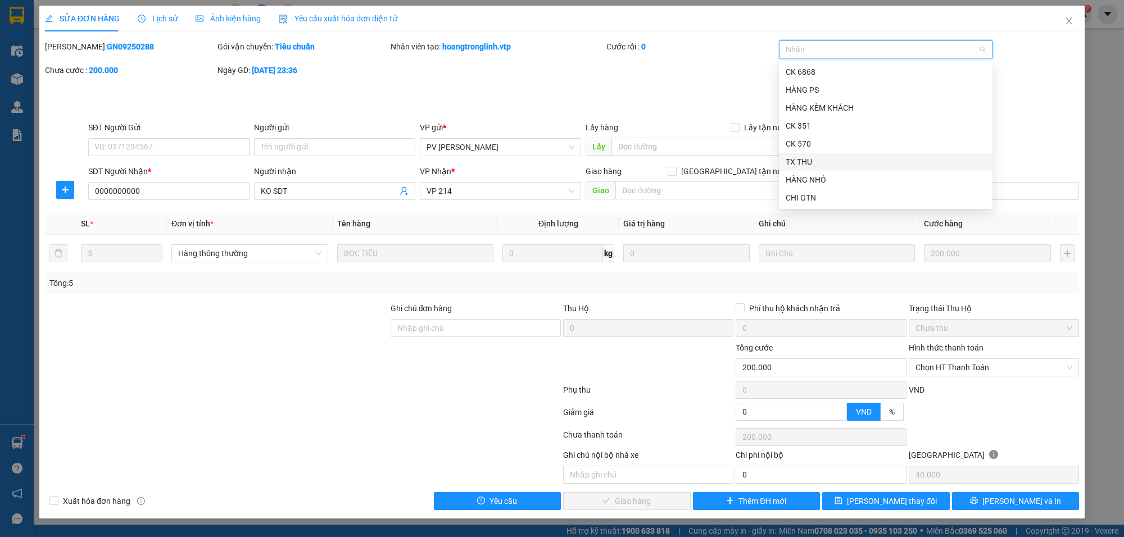
click at [808, 161] on div "TX THU" at bounding box center [886, 162] width 200 height 12
click at [1055, 99] on div "Phát sinh" at bounding box center [562, 105] width 1037 height 34
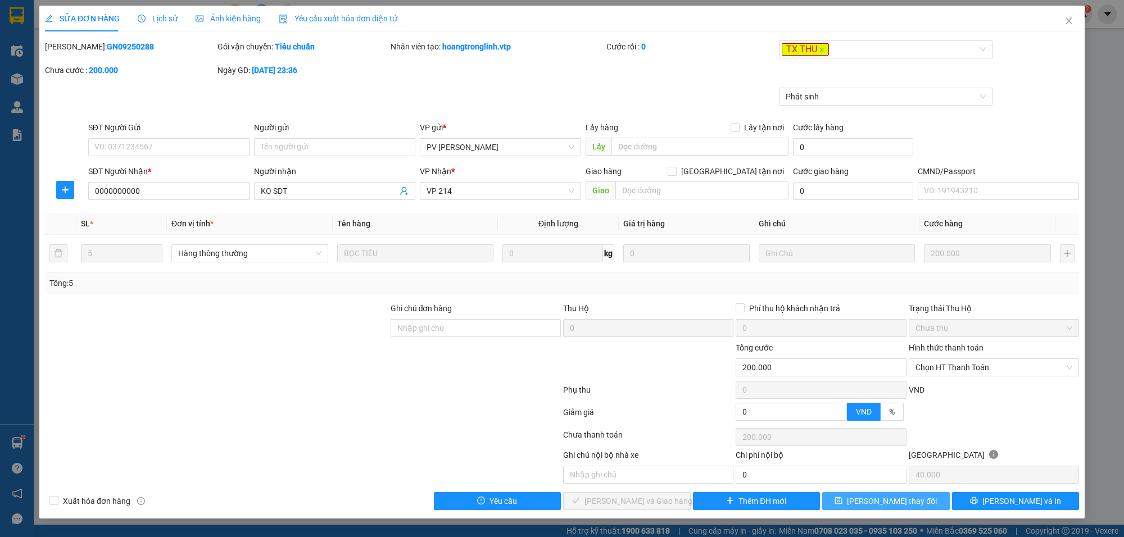
click at [921, 507] on button "[PERSON_NAME] đổi" at bounding box center [887, 501] width 128 height 18
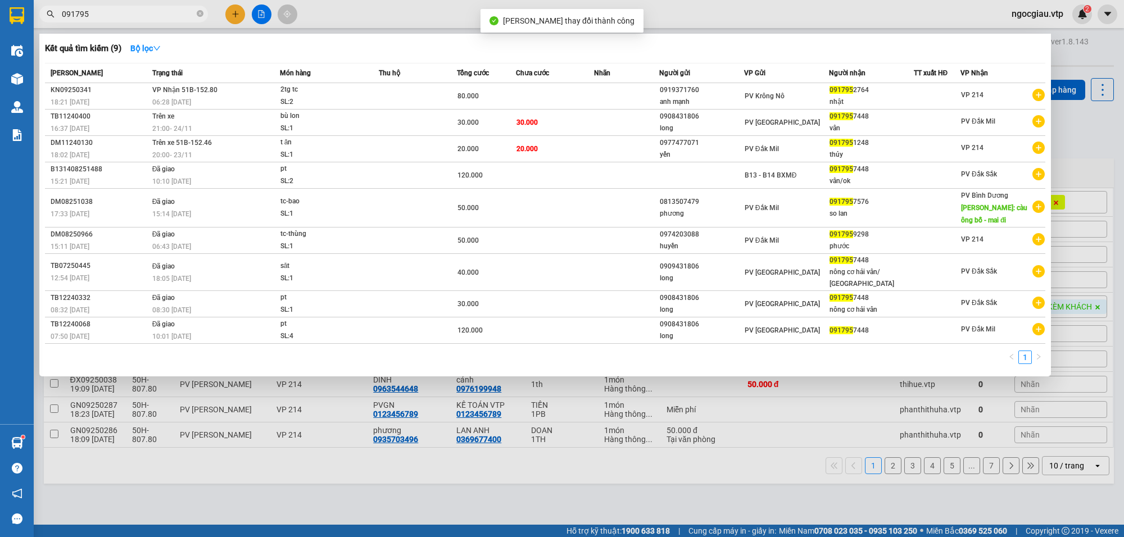
click at [142, 12] on input "091795" at bounding box center [128, 14] width 133 height 12
click at [1092, 144] on div at bounding box center [562, 268] width 1124 height 537
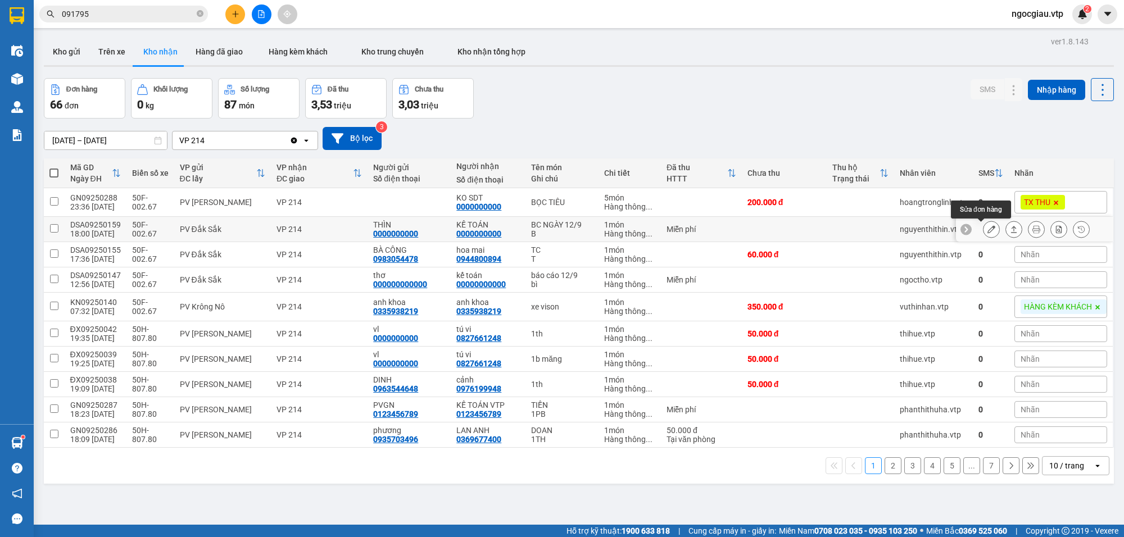
click at [984, 223] on button at bounding box center [992, 230] width 16 height 20
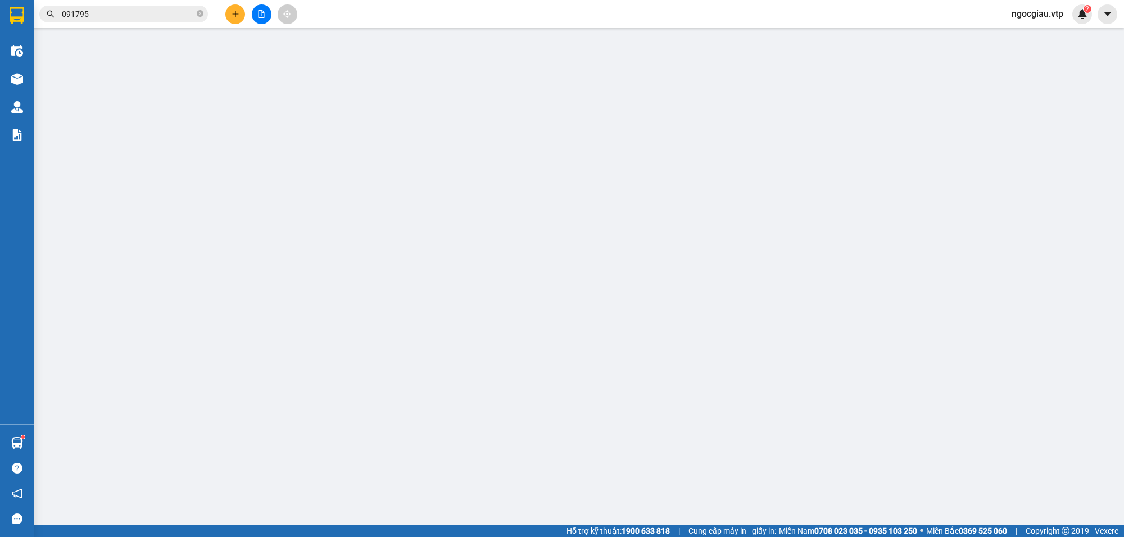
type input "0000000000"
type input "THÌN"
type input "0000000000"
type input "KẾ TOÁN"
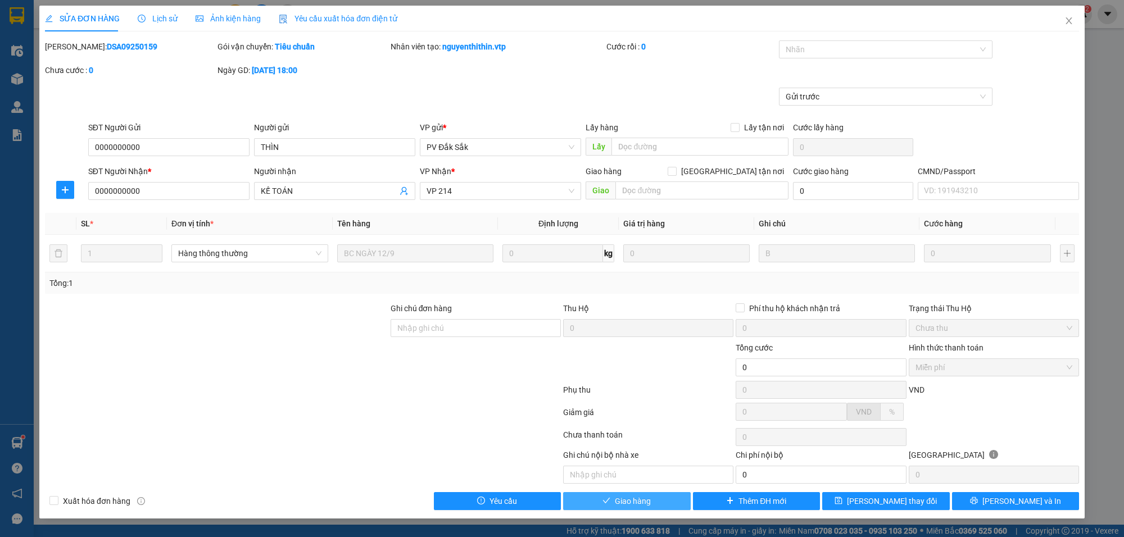
click at [672, 500] on button "Giao hàng" at bounding box center [627, 501] width 128 height 18
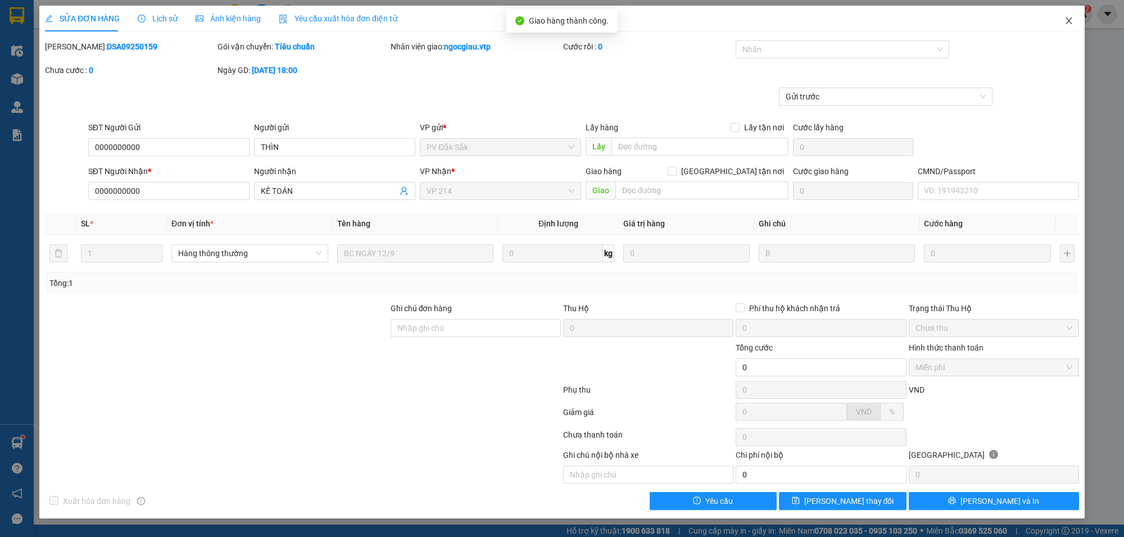
click at [1077, 24] on span "Close" at bounding box center [1069, 21] width 31 height 31
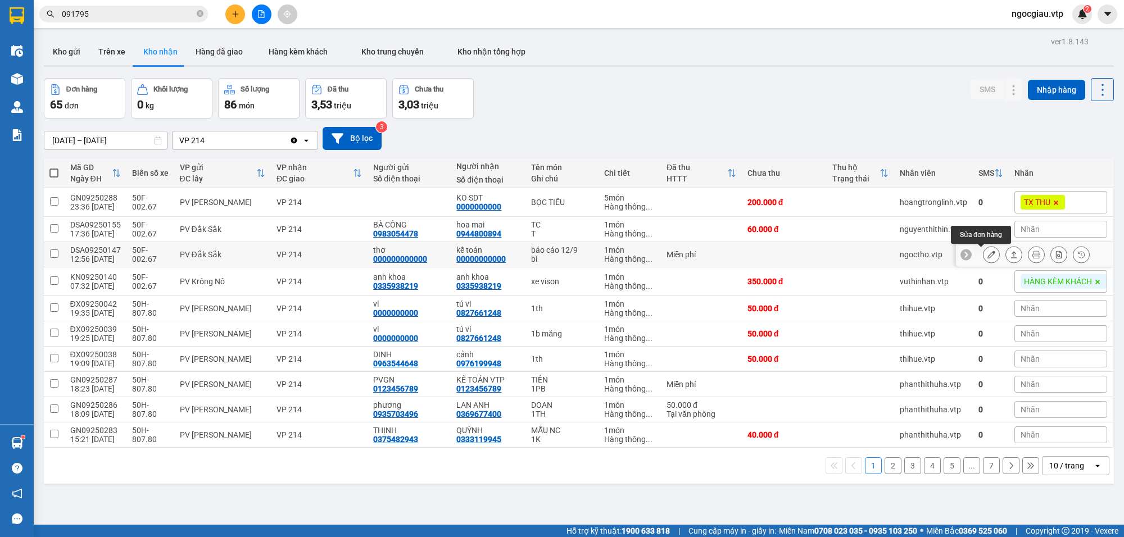
click at [988, 256] on icon at bounding box center [992, 255] width 8 height 8
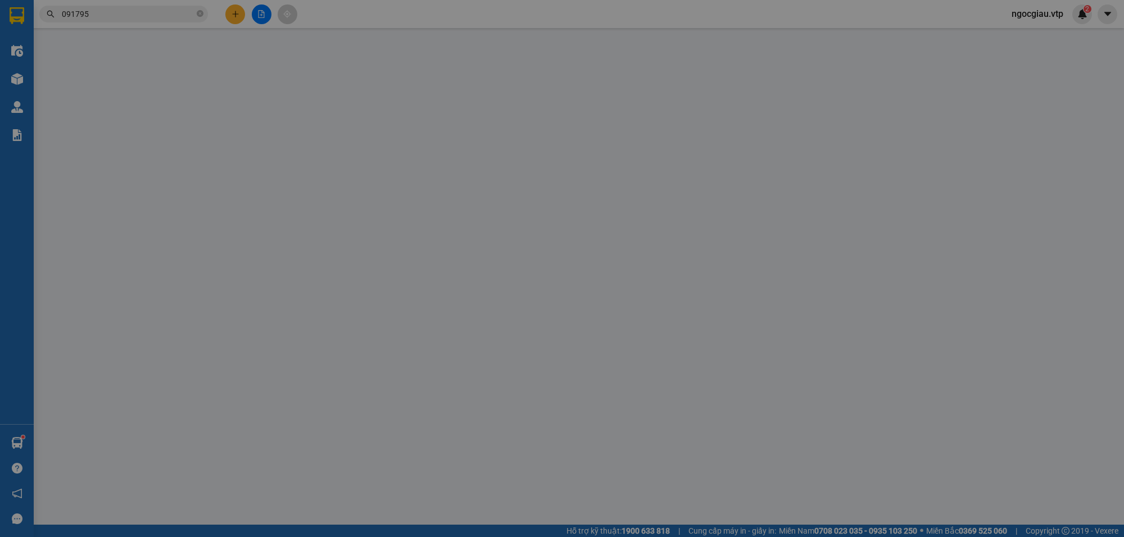
type input "000000000000"
type input "thơ"
type input "00000000000"
type input "kế toán"
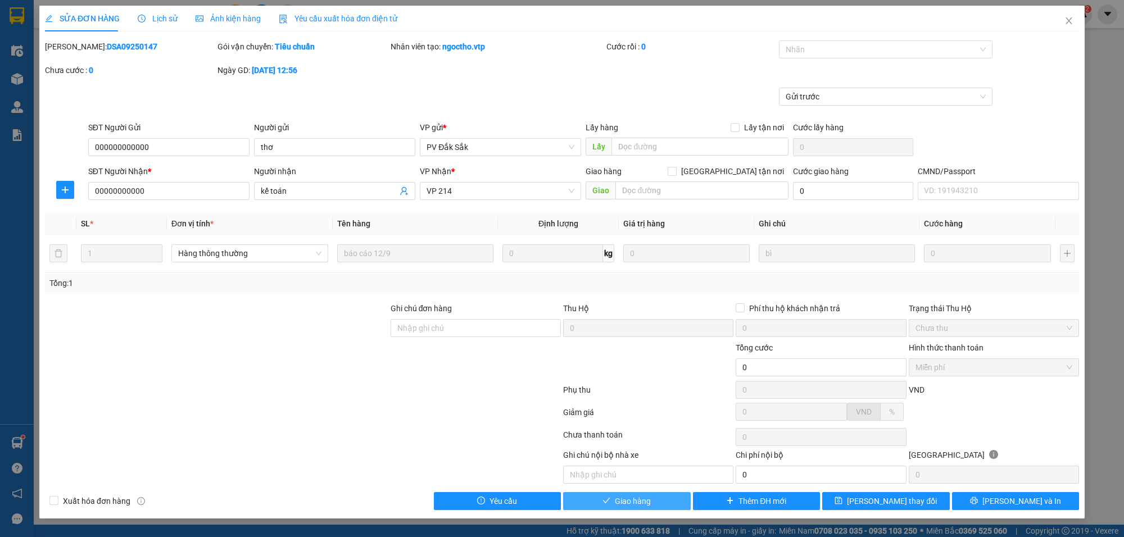
click at [651, 508] on button "Giao hàng" at bounding box center [627, 501] width 128 height 18
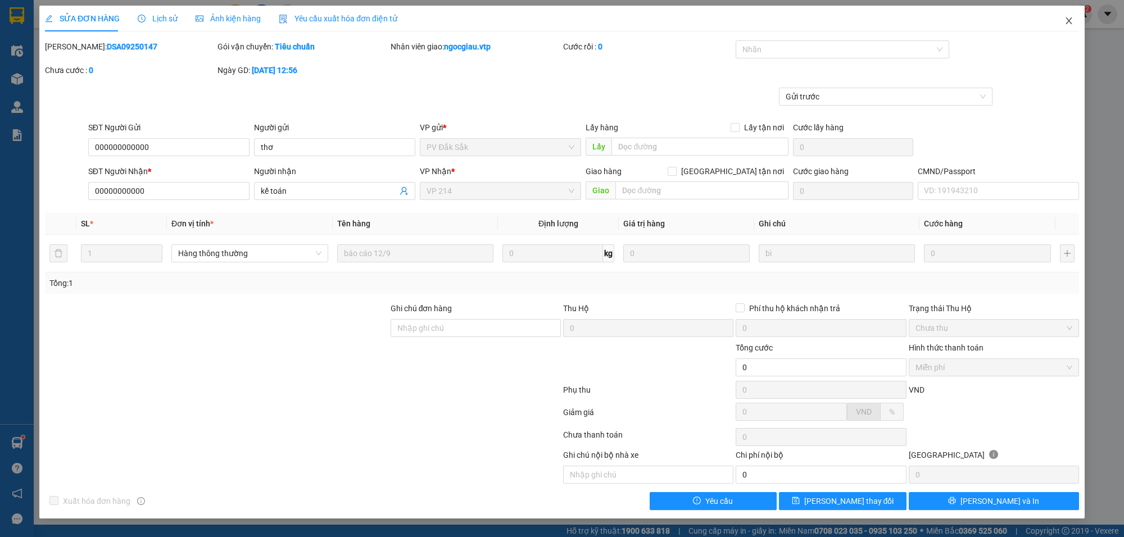
click at [1068, 24] on icon "close" at bounding box center [1069, 20] width 9 height 9
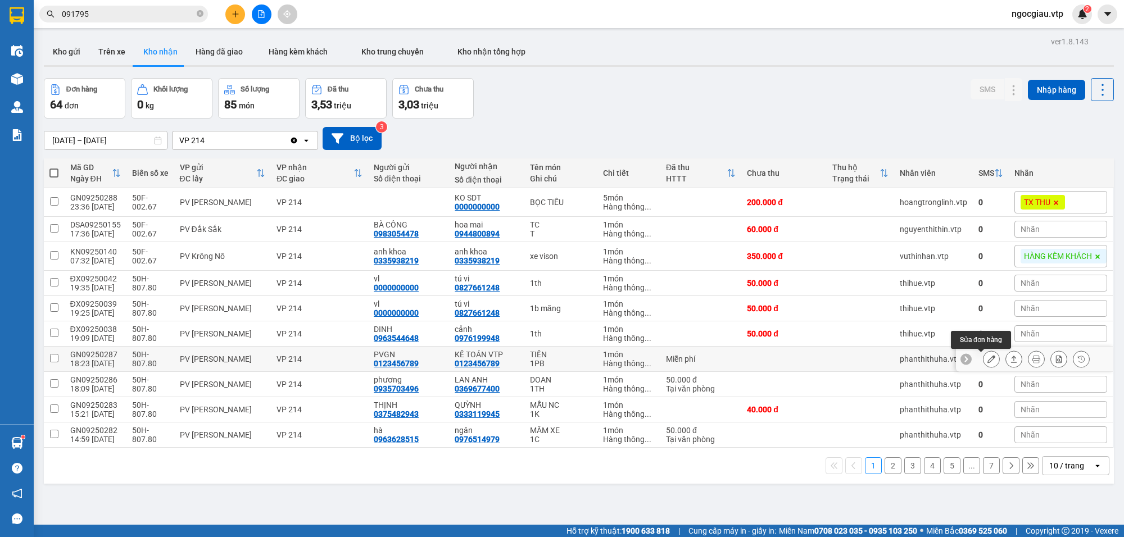
click at [988, 361] on icon at bounding box center [992, 359] width 8 height 8
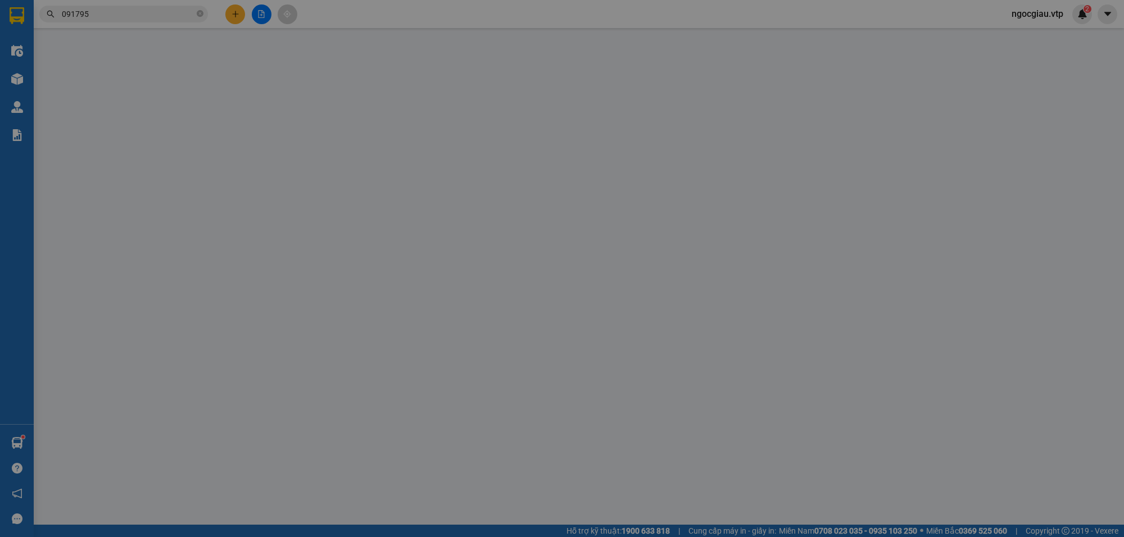
type input "0123456789"
type input "PVGN"
type input "0123456789"
type input "KẾ TOÁN VTP"
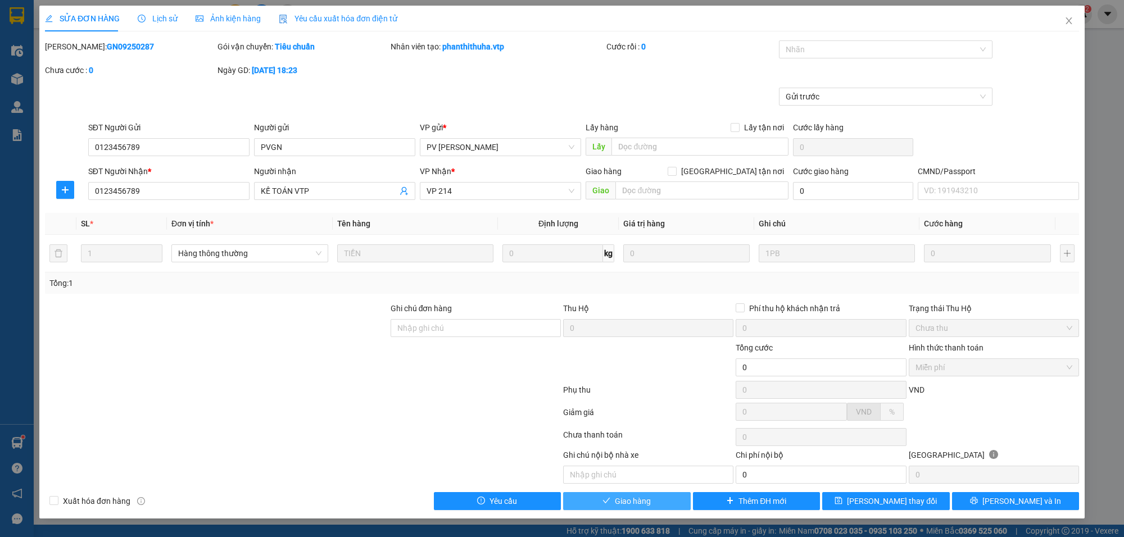
click at [639, 504] on span "Giao hàng" at bounding box center [633, 501] width 36 height 12
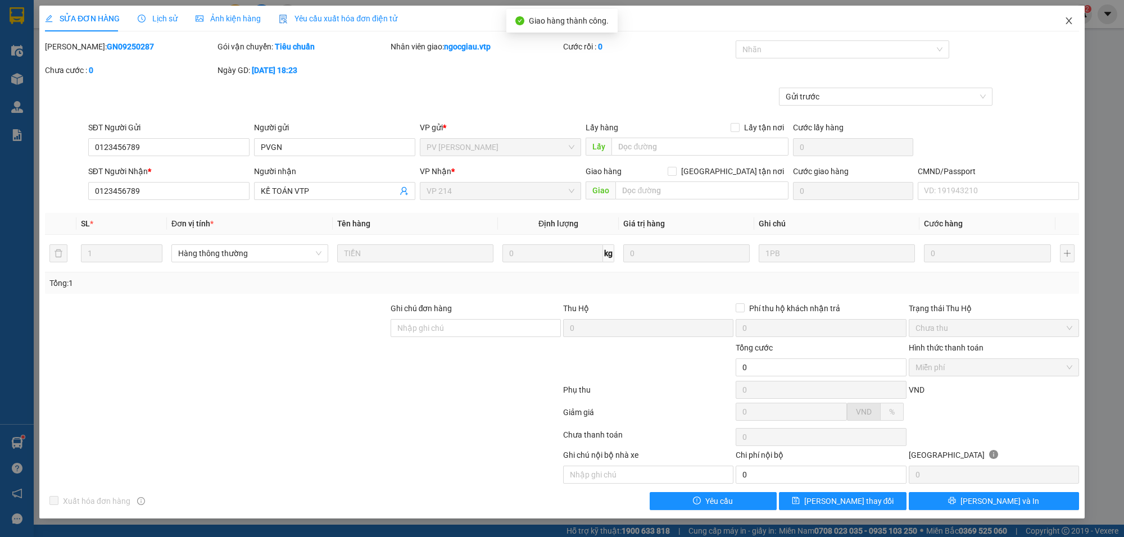
click at [1077, 16] on span "Close" at bounding box center [1069, 21] width 31 height 31
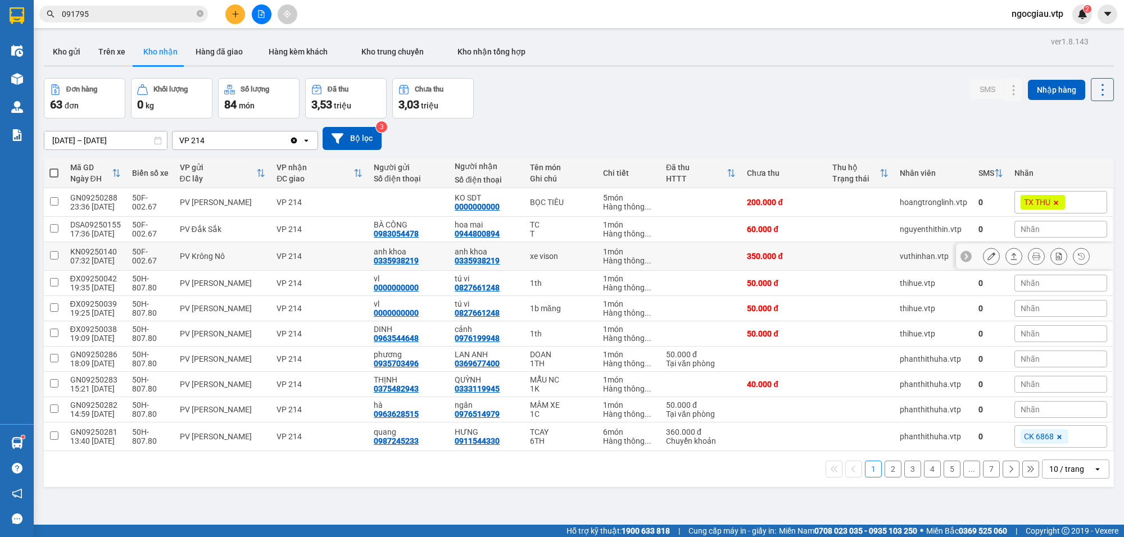
click at [548, 256] on div "xe vison" at bounding box center [561, 256] width 62 height 9
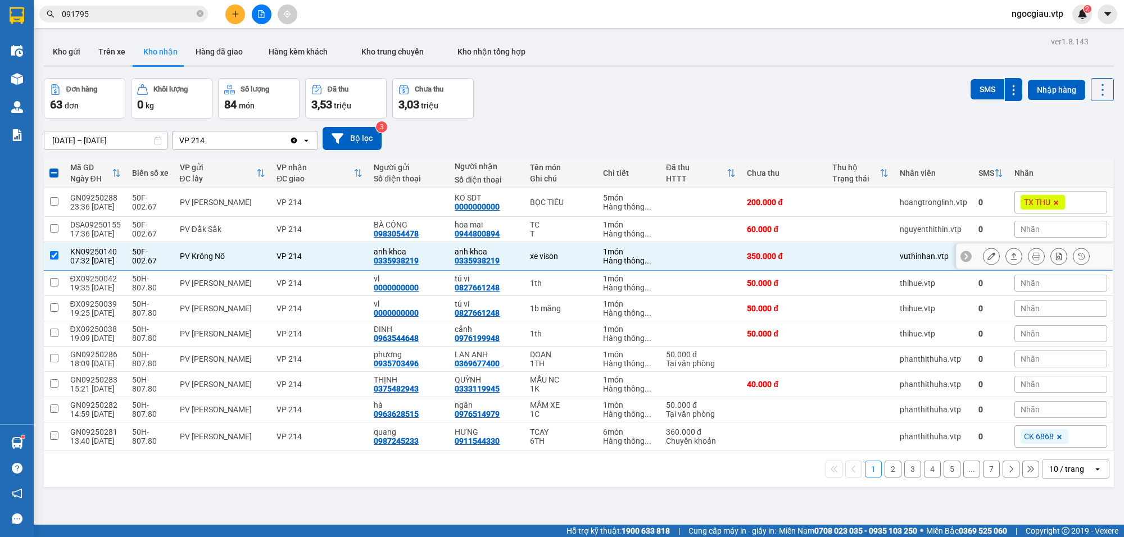
click at [546, 260] on div "xe vison" at bounding box center [561, 256] width 62 height 9
checkbox input "false"
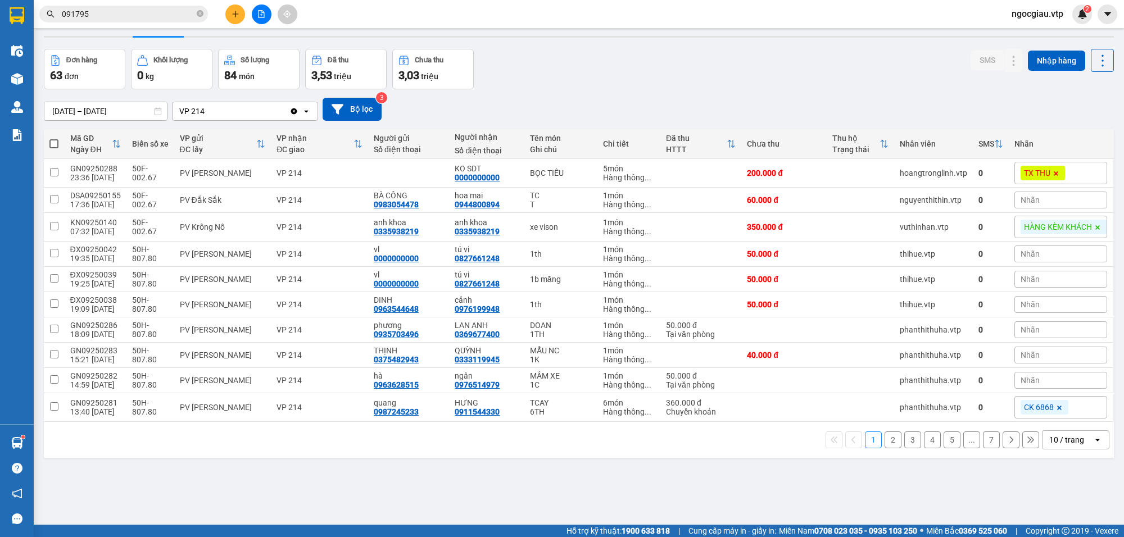
scroll to position [52, 0]
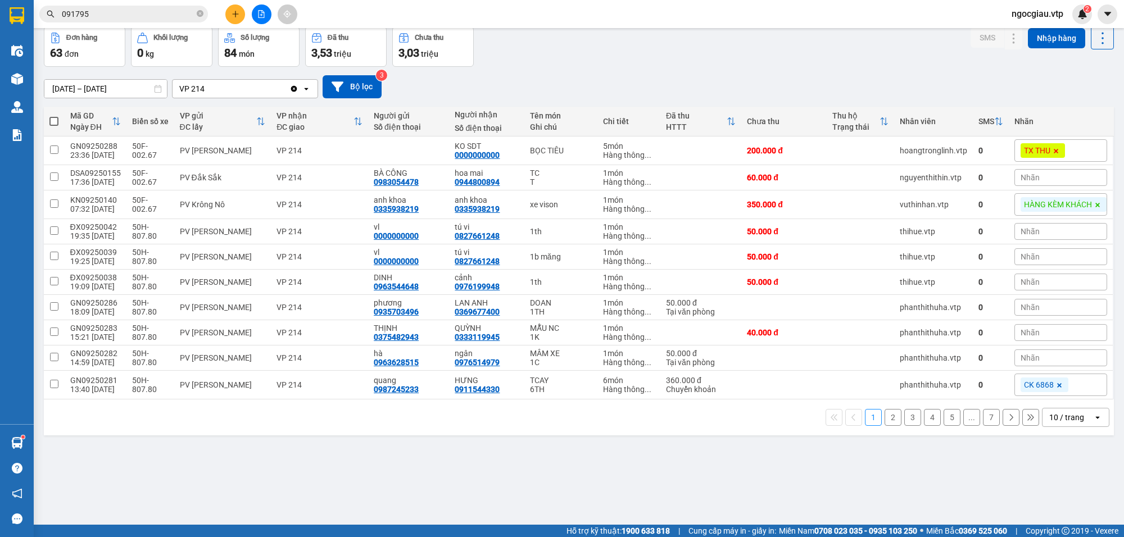
click at [1054, 420] on div "10 / trang" at bounding box center [1067, 417] width 35 height 11
click at [1061, 388] on div "100 / trang" at bounding box center [1065, 396] width 67 height 20
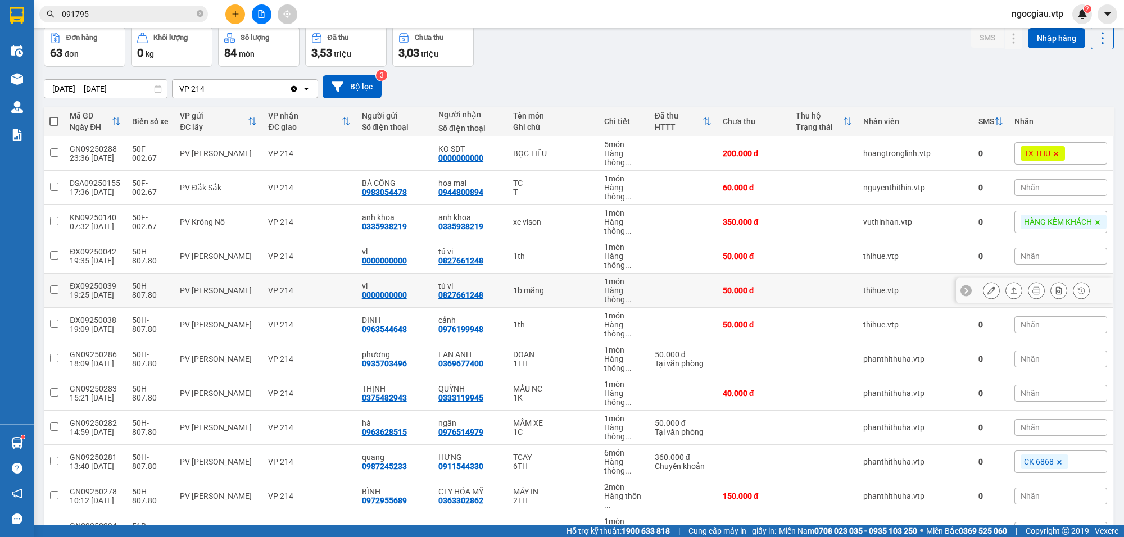
scroll to position [918, 0]
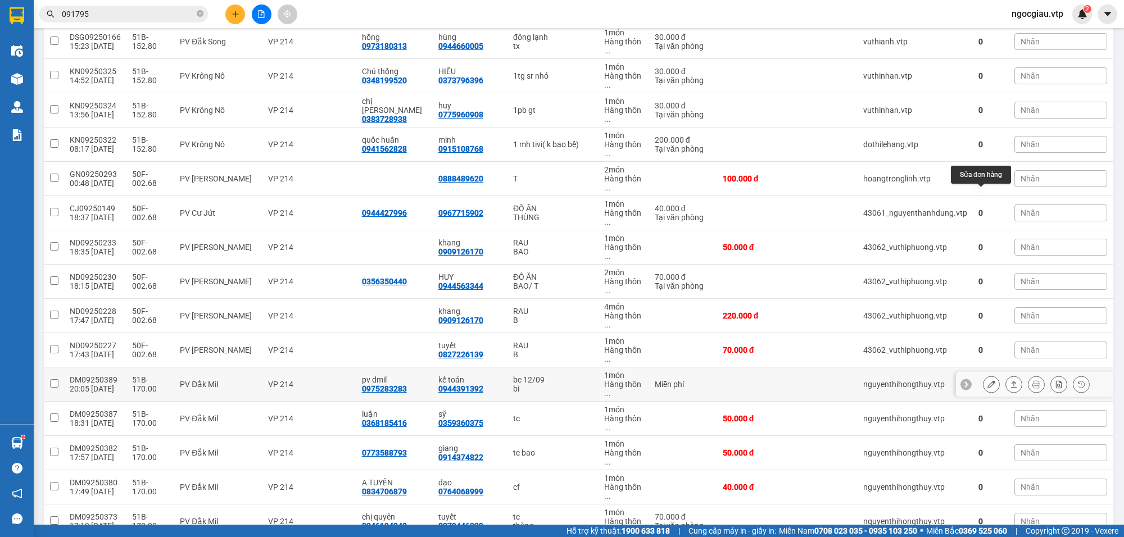
click at [988, 376] on div at bounding box center [991, 384] width 17 height 17
click at [988, 381] on icon at bounding box center [992, 385] width 8 height 8
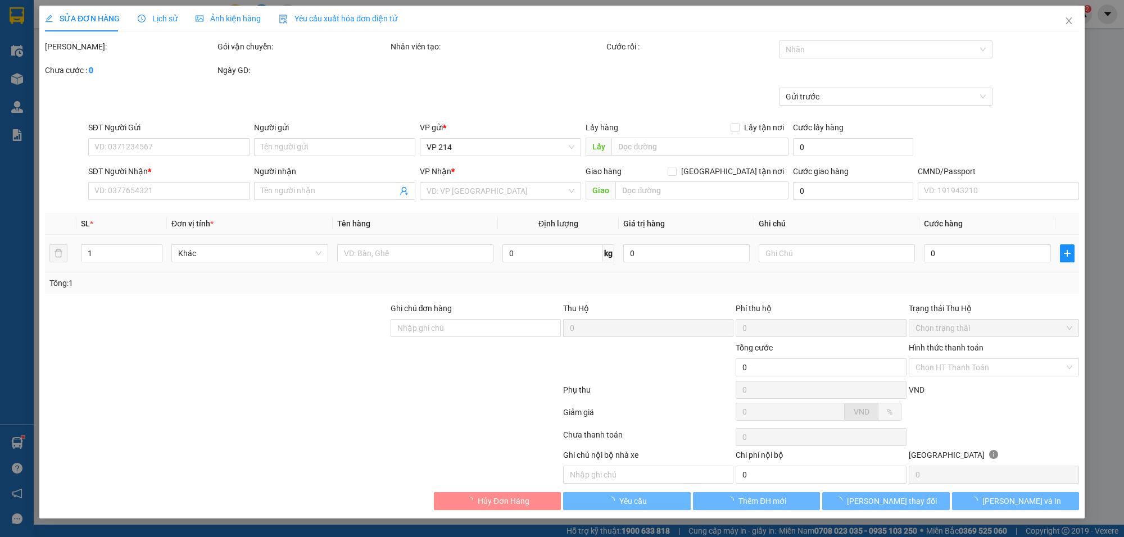
type input "0975283283"
type input "pv dmil"
type input "0944391392"
type input "kế toán"
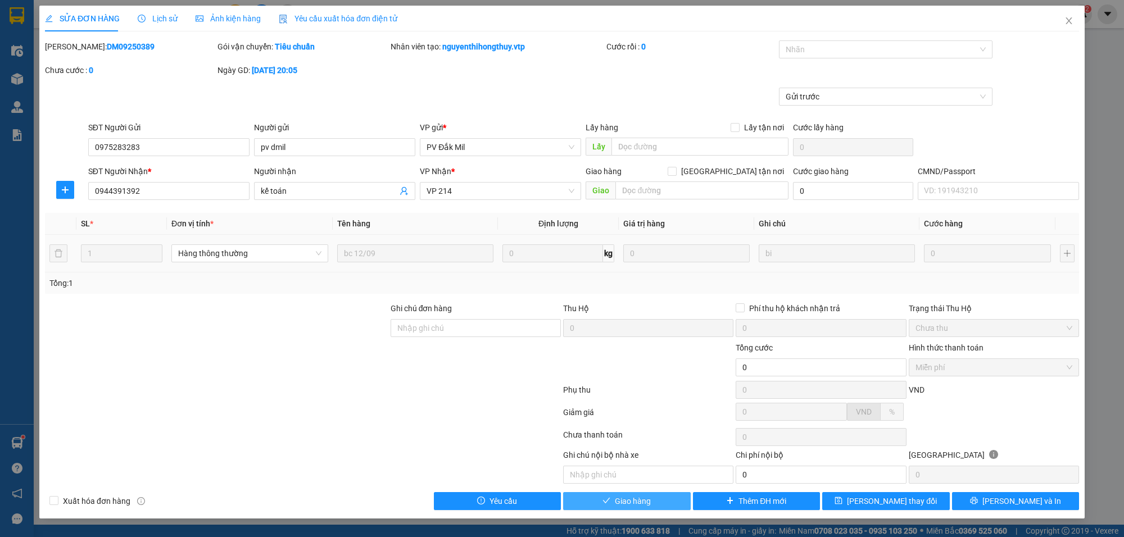
click at [665, 501] on button "Giao hàng" at bounding box center [627, 501] width 128 height 18
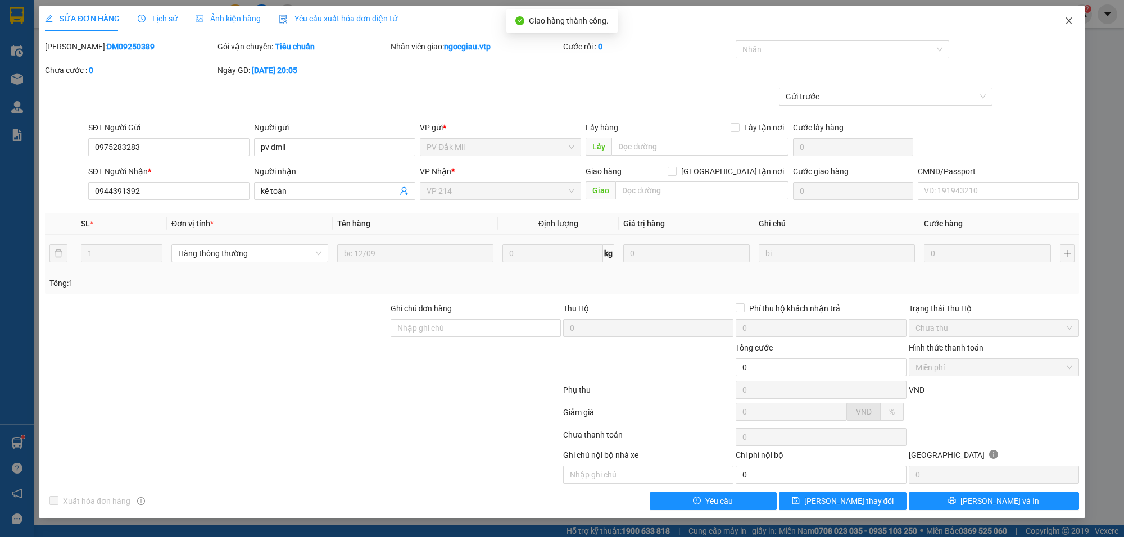
click at [1070, 17] on icon "close" at bounding box center [1069, 20] width 9 height 9
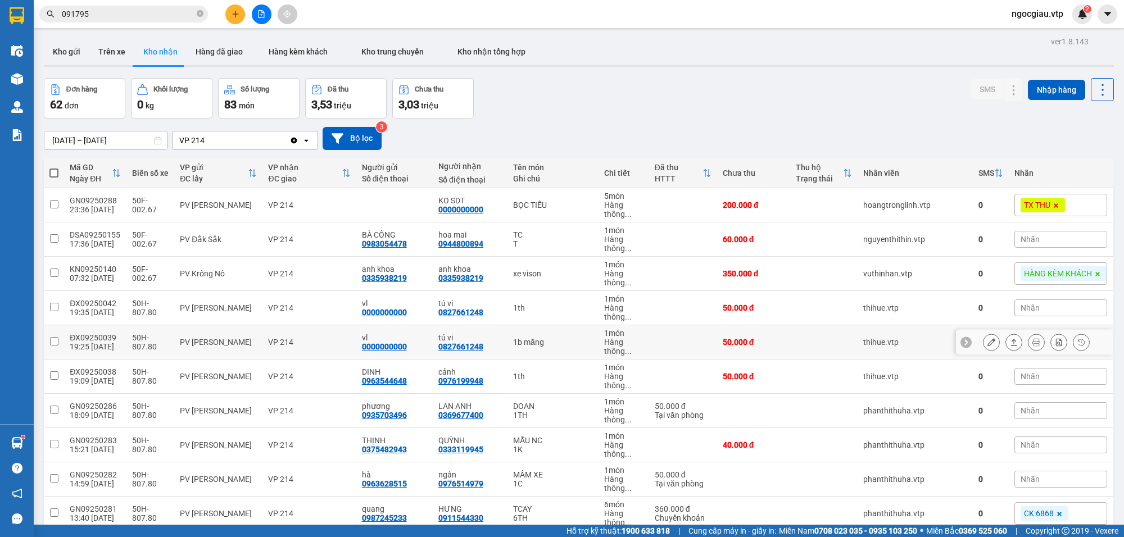
scroll to position [866, 0]
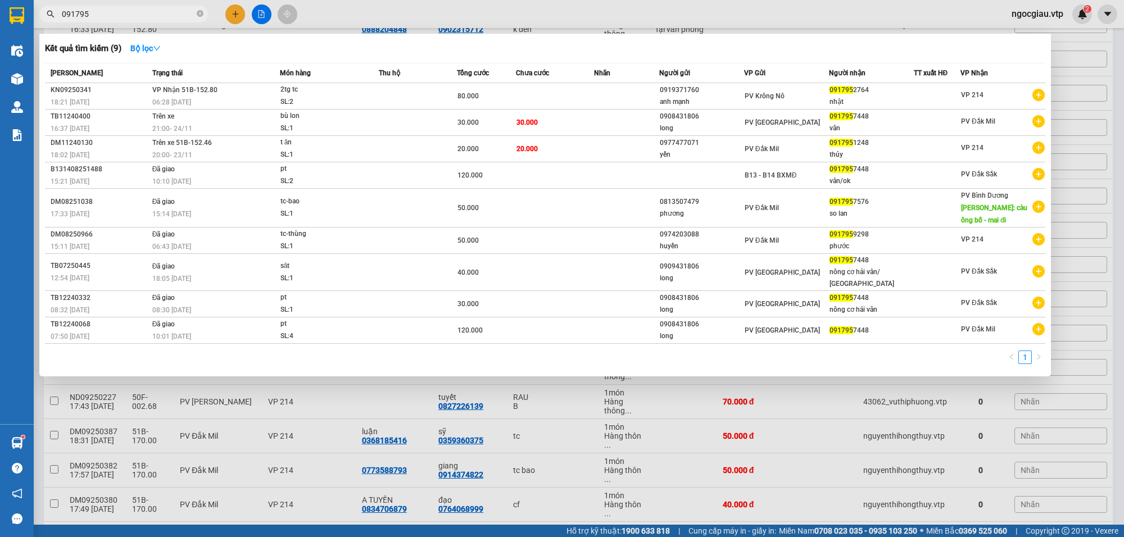
click at [156, 16] on input "091795" at bounding box center [128, 14] width 133 height 12
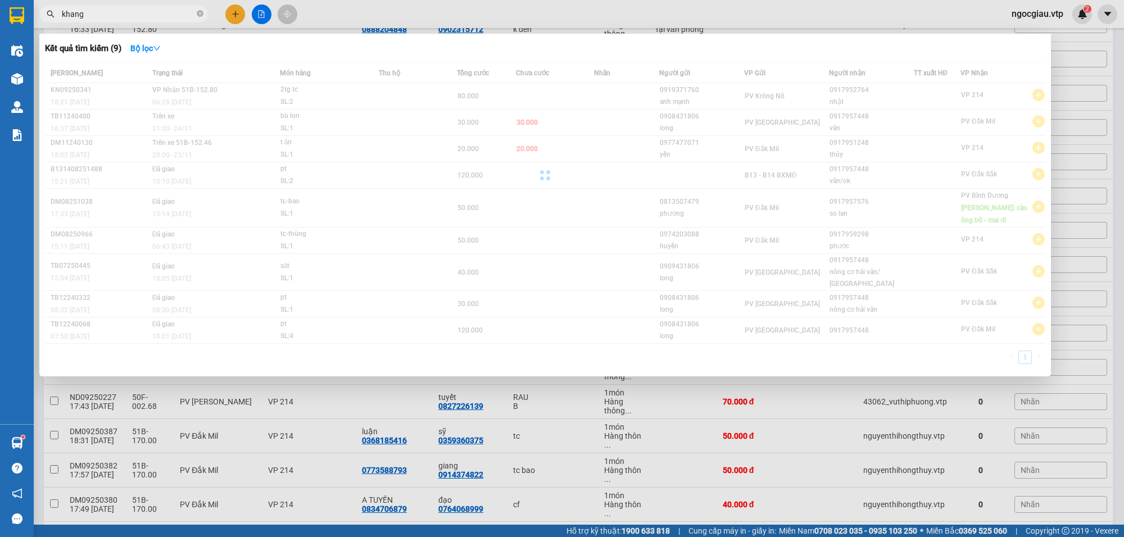
type input "khang"
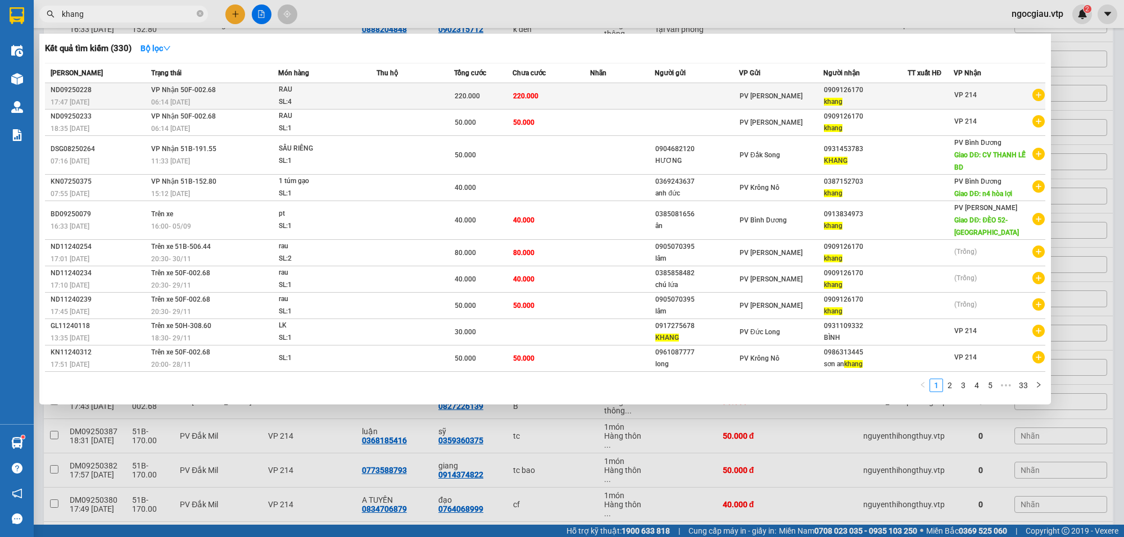
click at [586, 96] on td "220.000" at bounding box center [552, 96] width 78 height 26
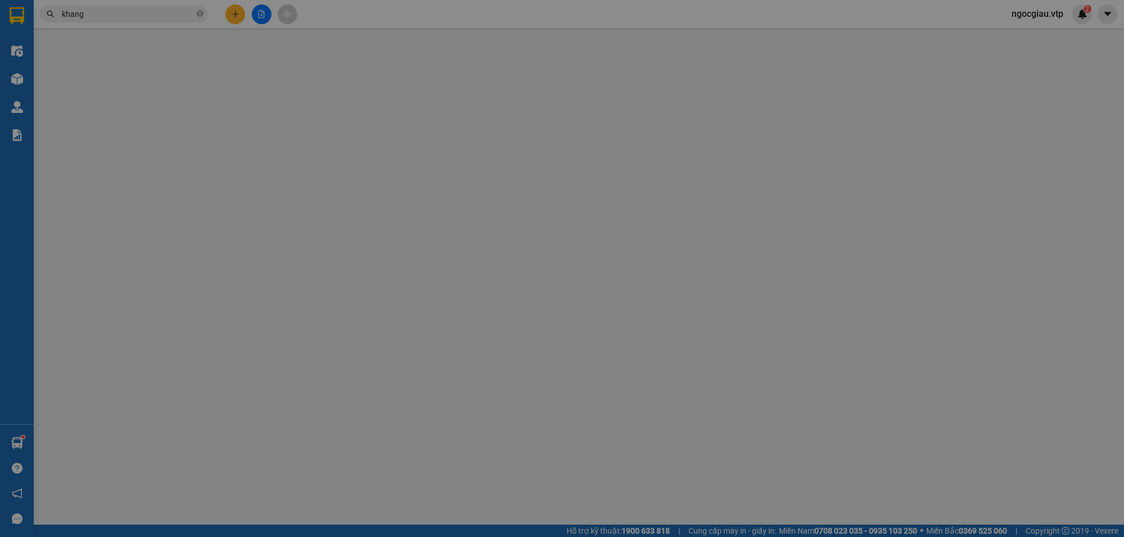
type input "0909126170"
type input "khang"
type input "220.000"
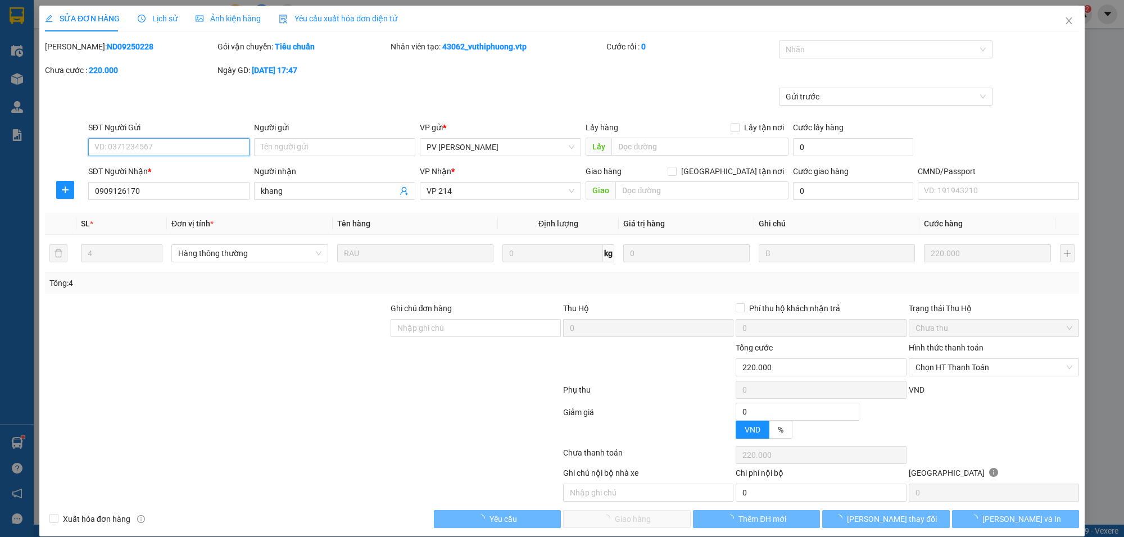
type input "11.000"
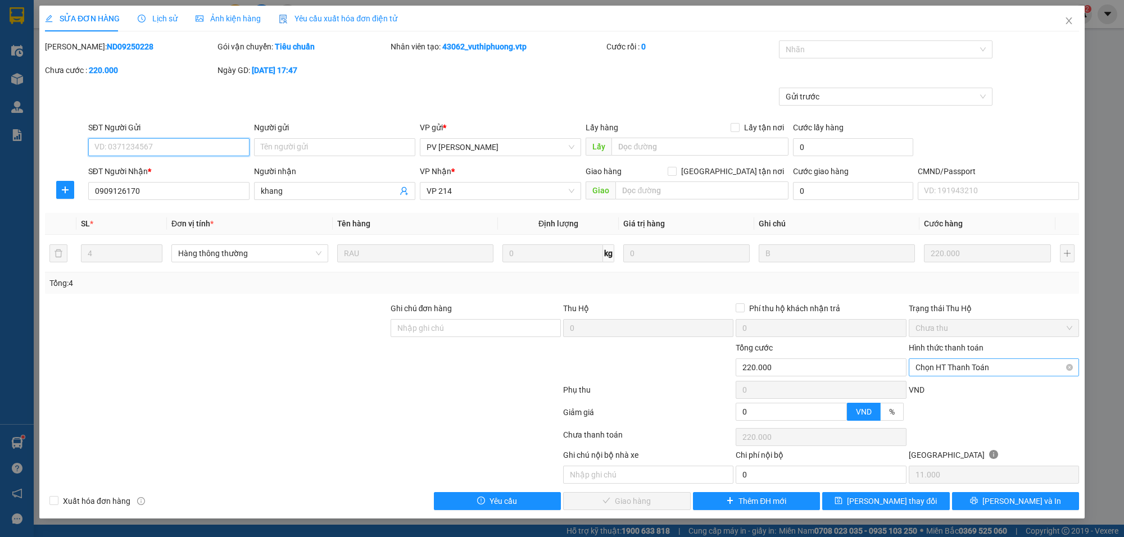
click at [943, 367] on span "Chọn HT Thanh Toán" at bounding box center [994, 367] width 157 height 17
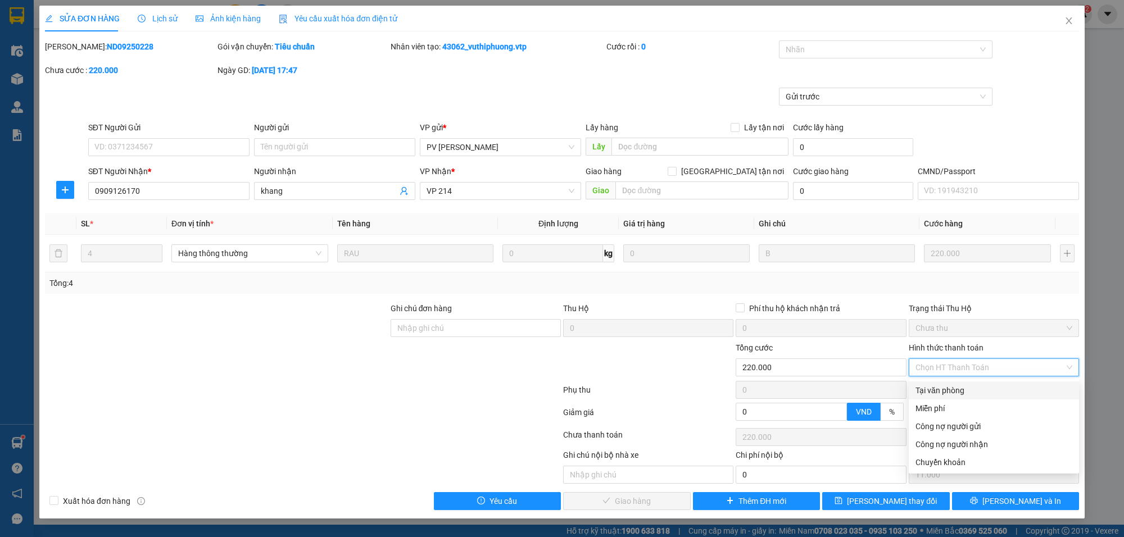
click at [954, 394] on div "Tại văn phòng" at bounding box center [994, 391] width 157 height 12
type input "0"
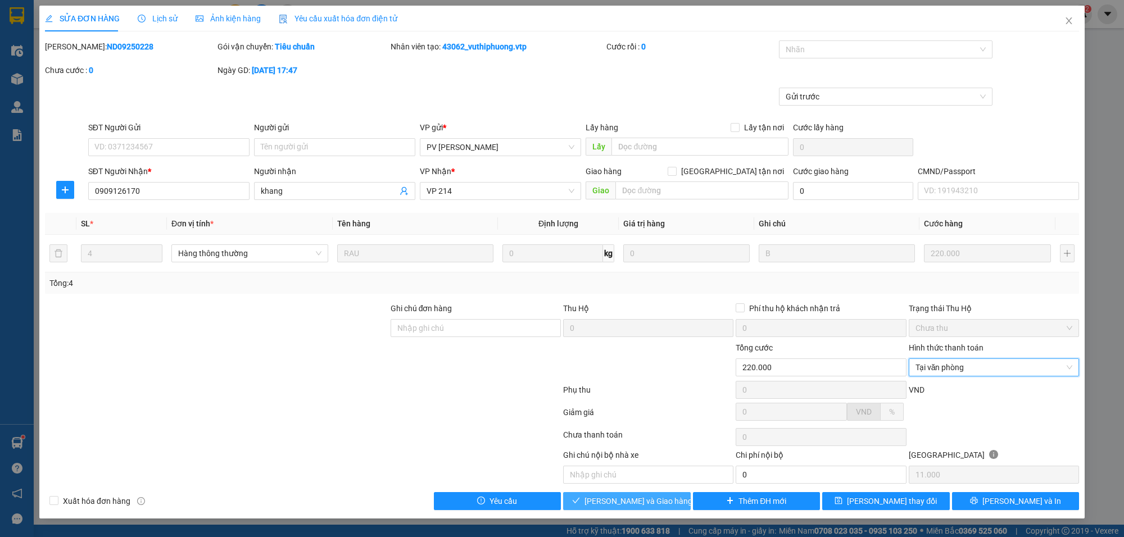
click at [667, 506] on button "[PERSON_NAME] và [PERSON_NAME] hàng" at bounding box center [627, 501] width 128 height 18
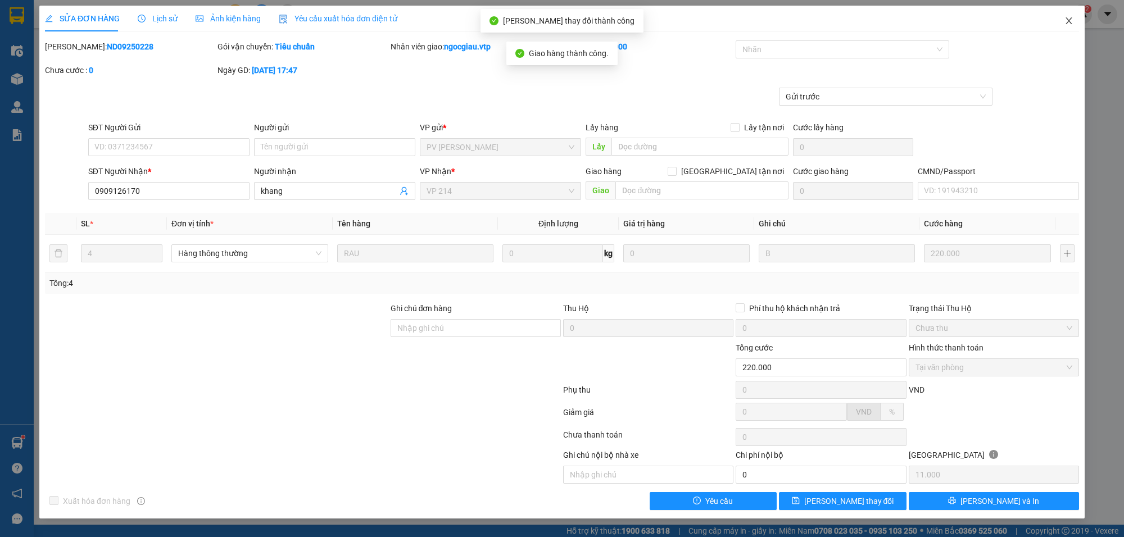
click at [1071, 21] on icon "close" at bounding box center [1069, 20] width 9 height 9
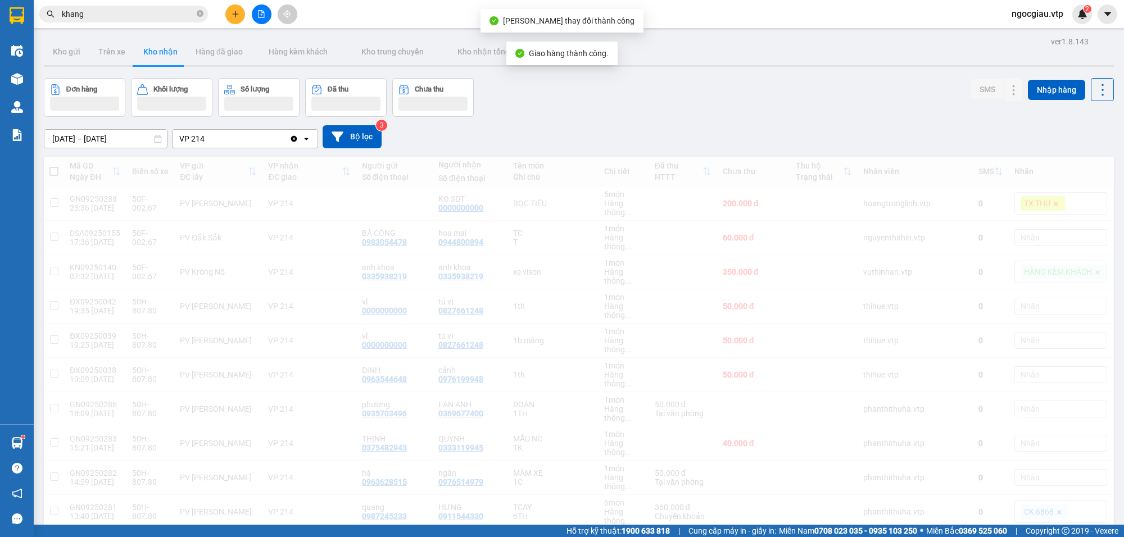
click at [114, 17] on input "khang" at bounding box center [128, 14] width 133 height 12
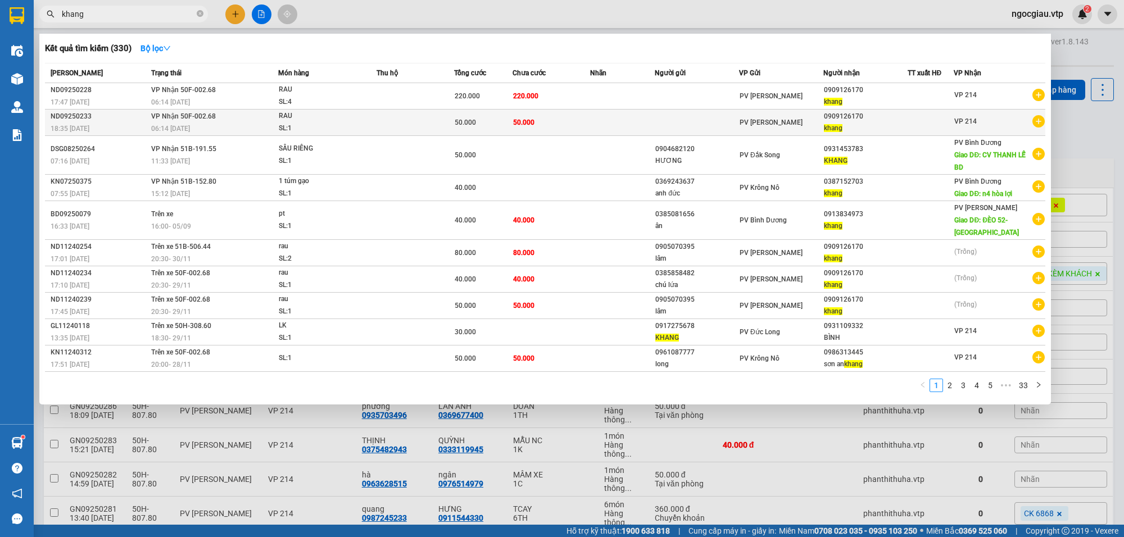
click at [668, 125] on td at bounding box center [697, 123] width 84 height 26
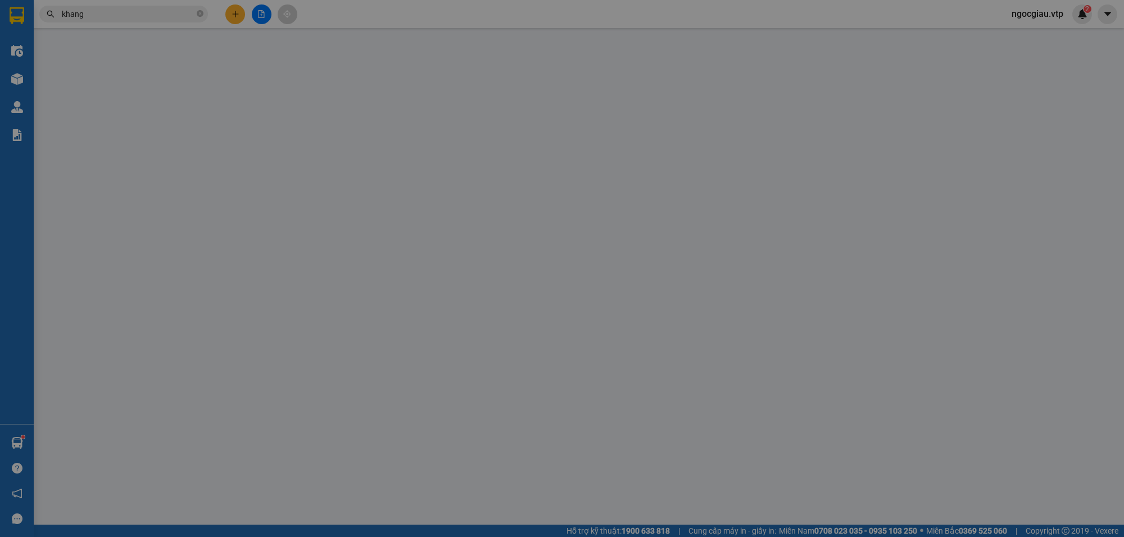
type input "2.500"
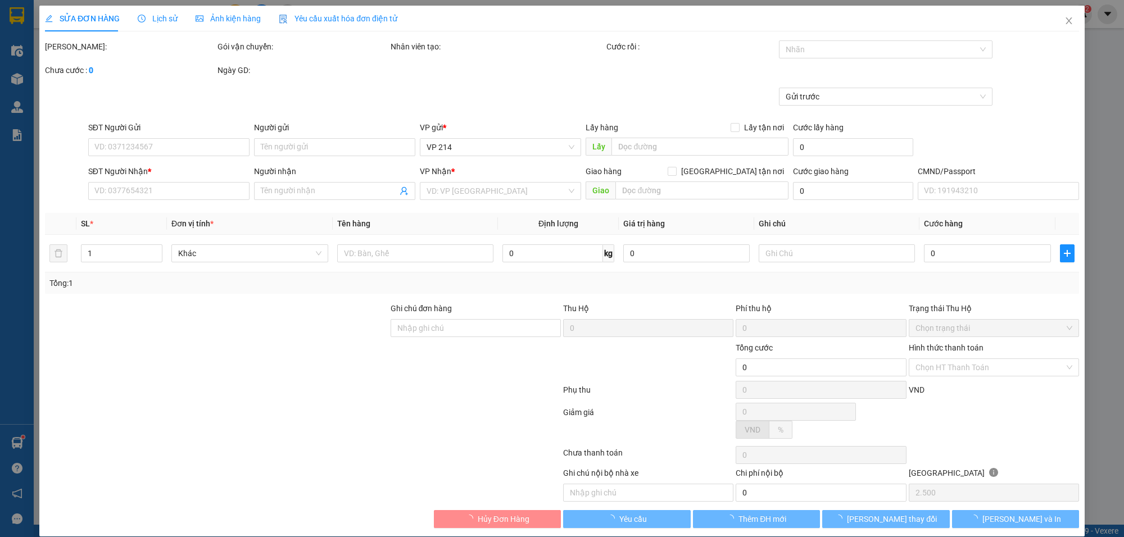
type input "0909126170"
type input "khang"
type input "50.000"
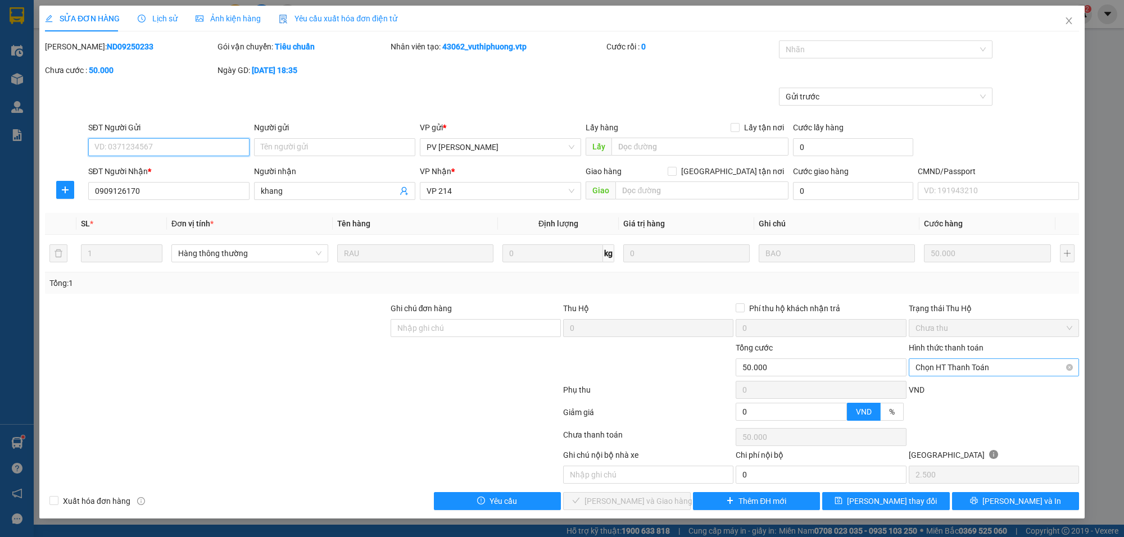
click at [917, 361] on span "Chọn HT Thanh Toán" at bounding box center [994, 367] width 157 height 17
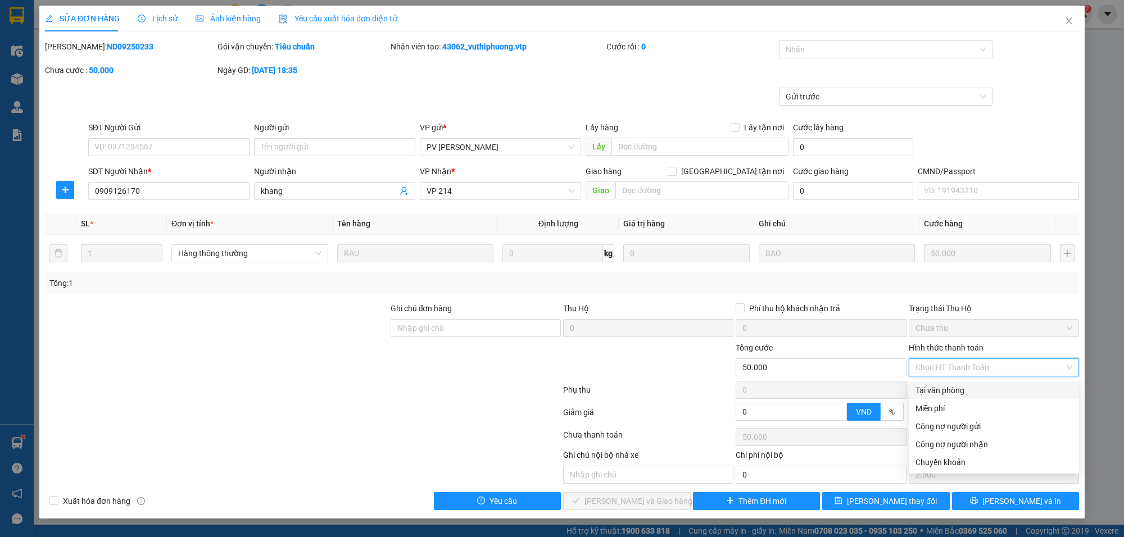
click at [943, 391] on div "Tại văn phòng" at bounding box center [994, 391] width 157 height 12
type input "0"
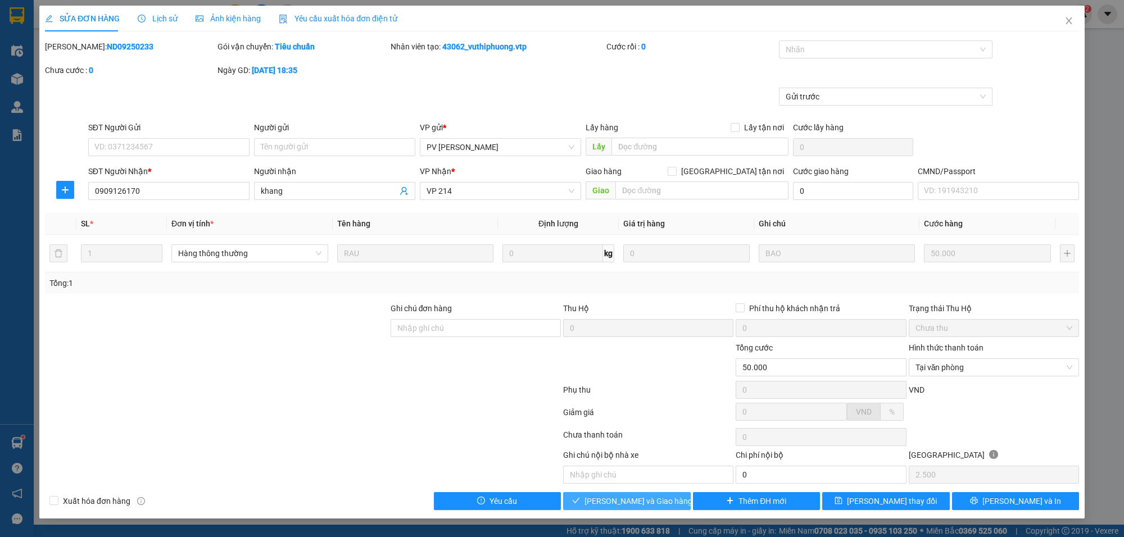
click at [599, 496] on button "[PERSON_NAME] và [PERSON_NAME] hàng" at bounding box center [627, 501] width 128 height 18
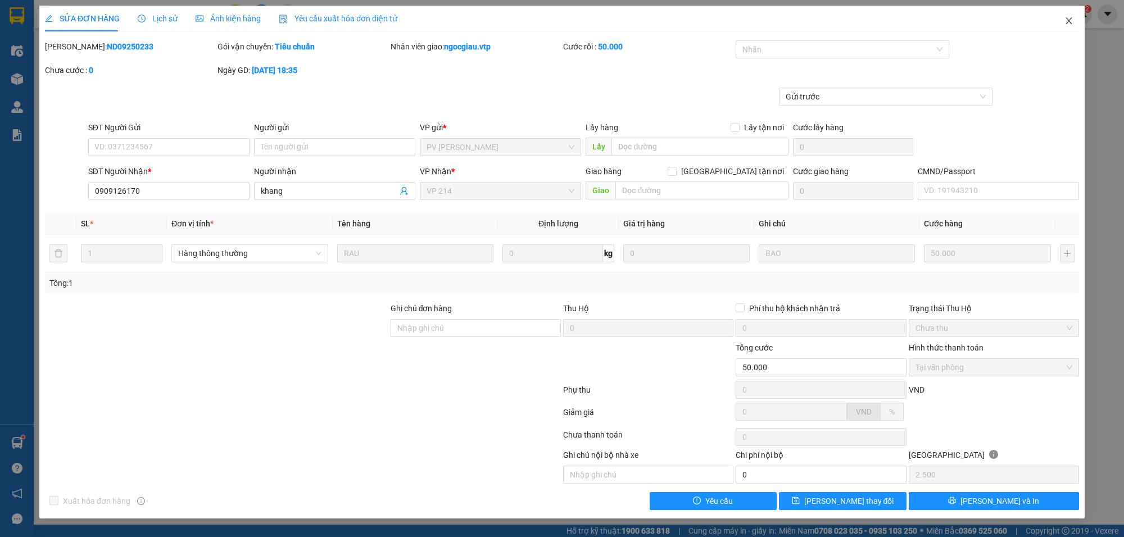
click at [1074, 17] on span "Close" at bounding box center [1069, 21] width 31 height 31
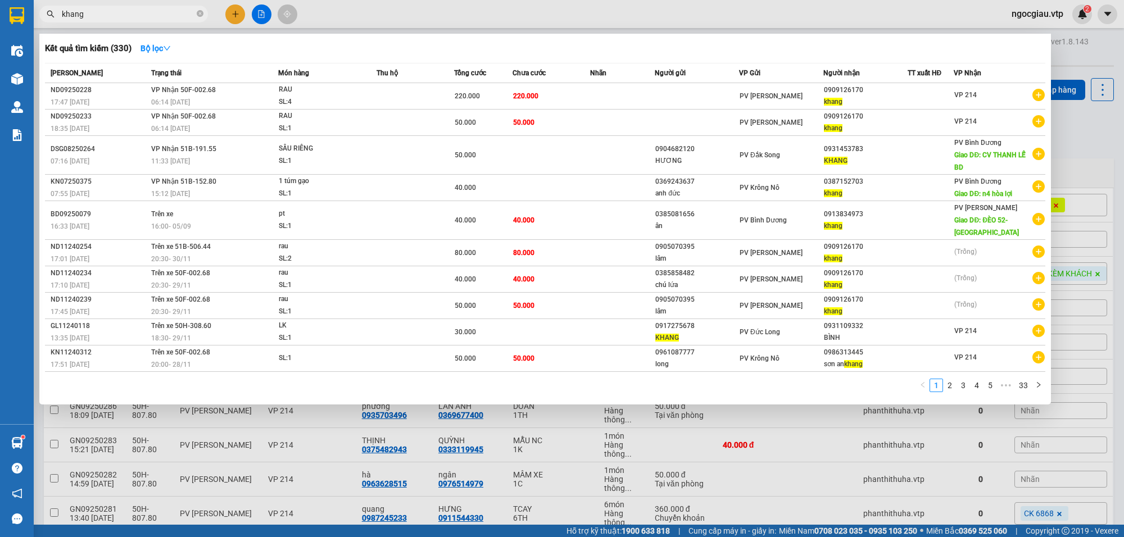
click at [159, 18] on input "khang" at bounding box center [128, 14] width 133 height 12
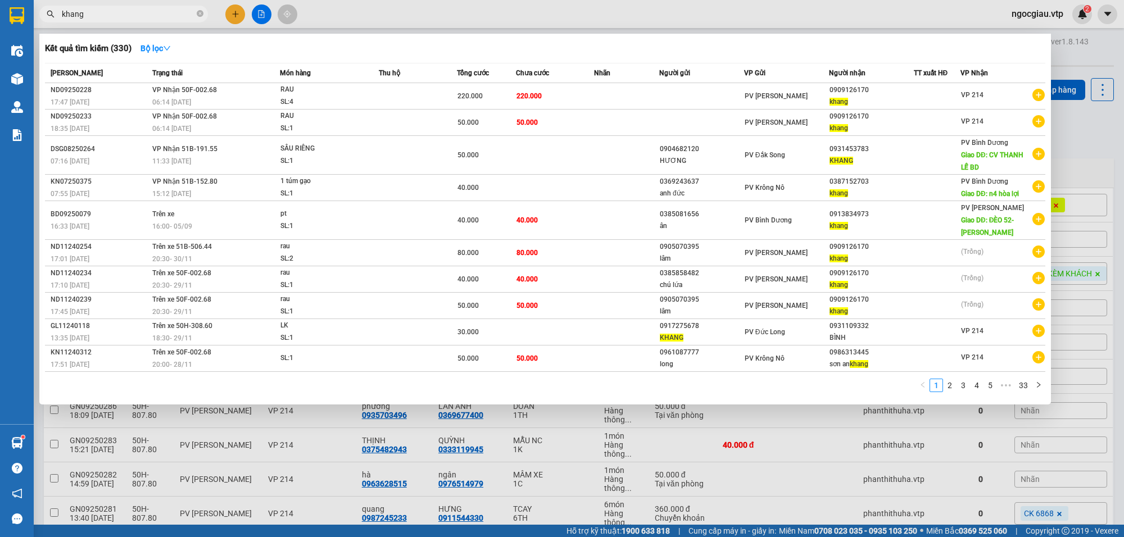
click at [105, 17] on input "khang" at bounding box center [128, 14] width 133 height 12
type input "0938126014"
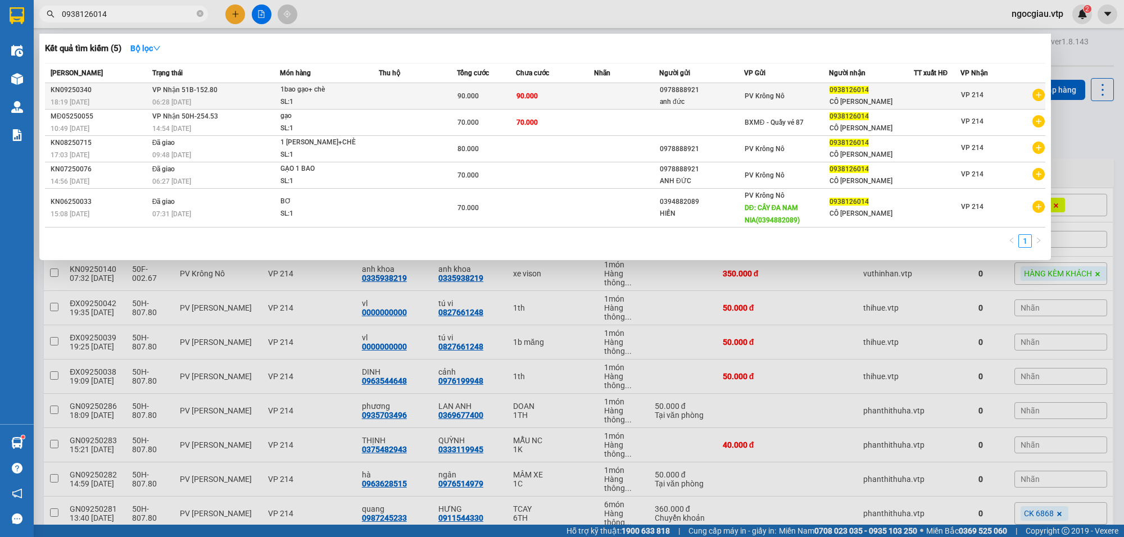
click at [540, 85] on td "90.000" at bounding box center [555, 96] width 78 height 26
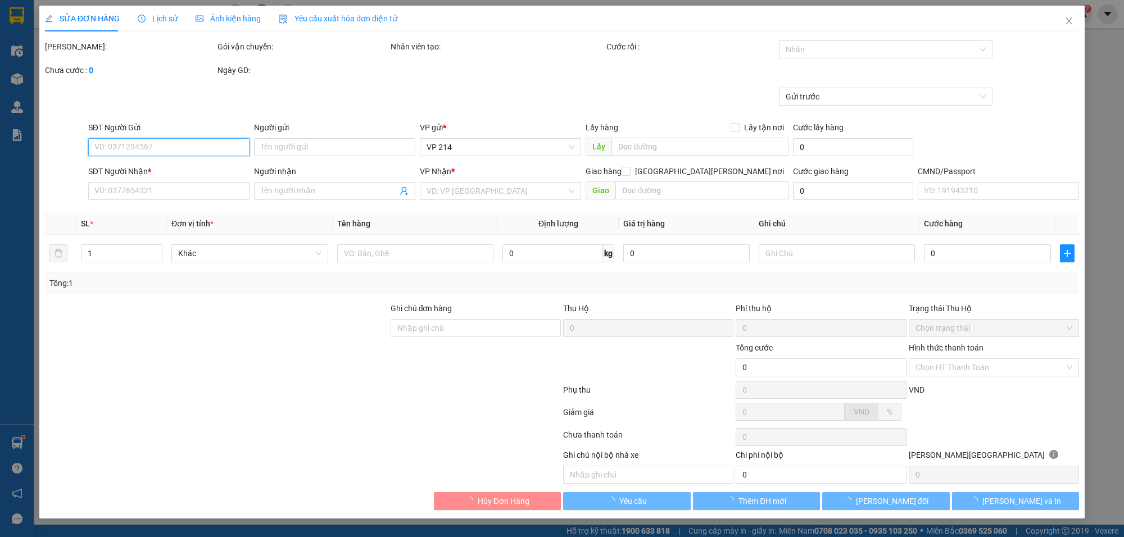
type input "0978888921"
type input "anh đức"
type input "0938126014"
type input "CÔ [PERSON_NAME]"
type input "90.000"
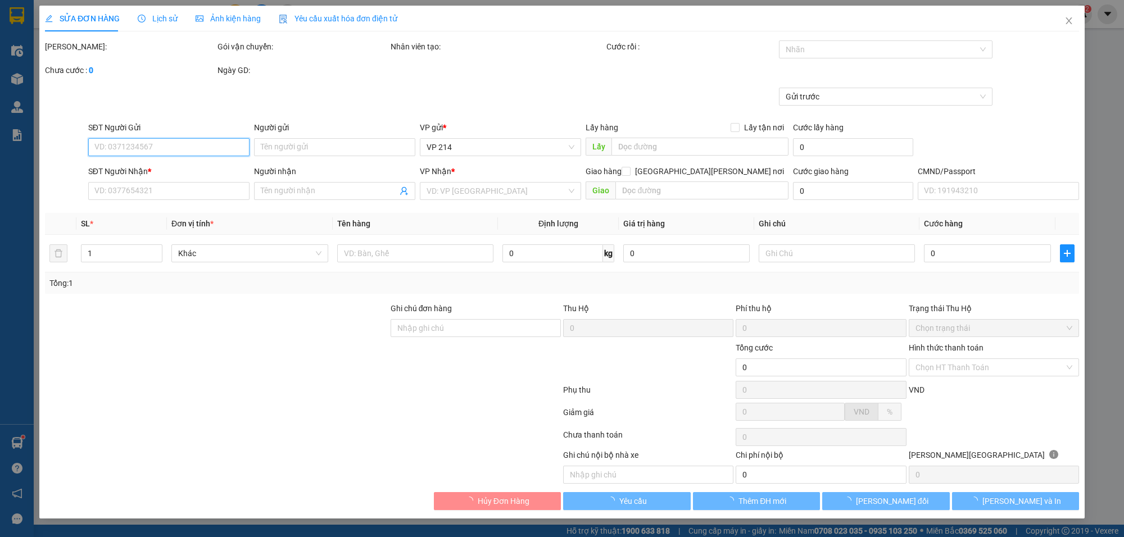
type input "90.000"
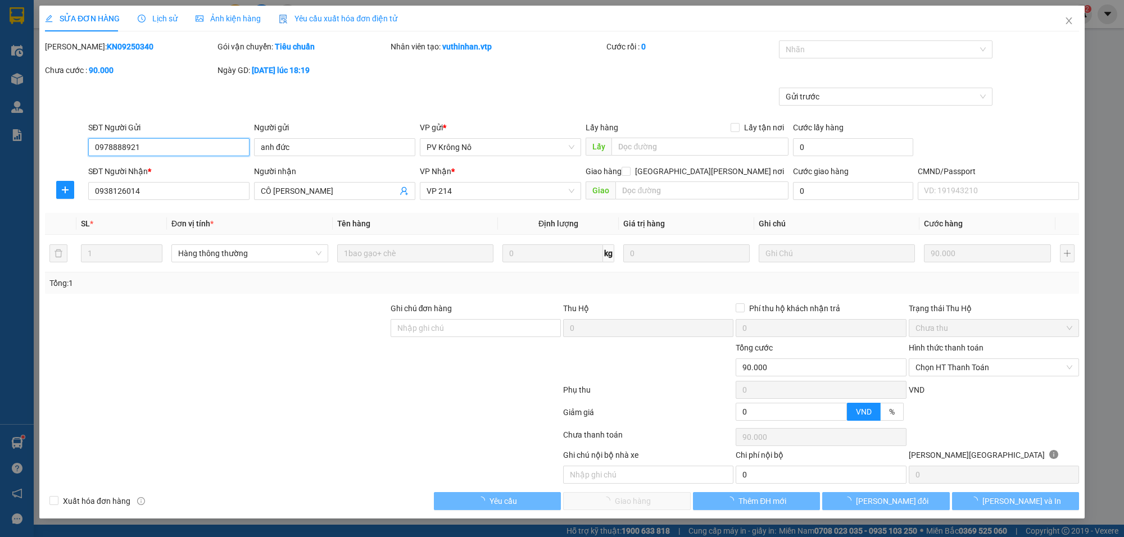
type input "4.500"
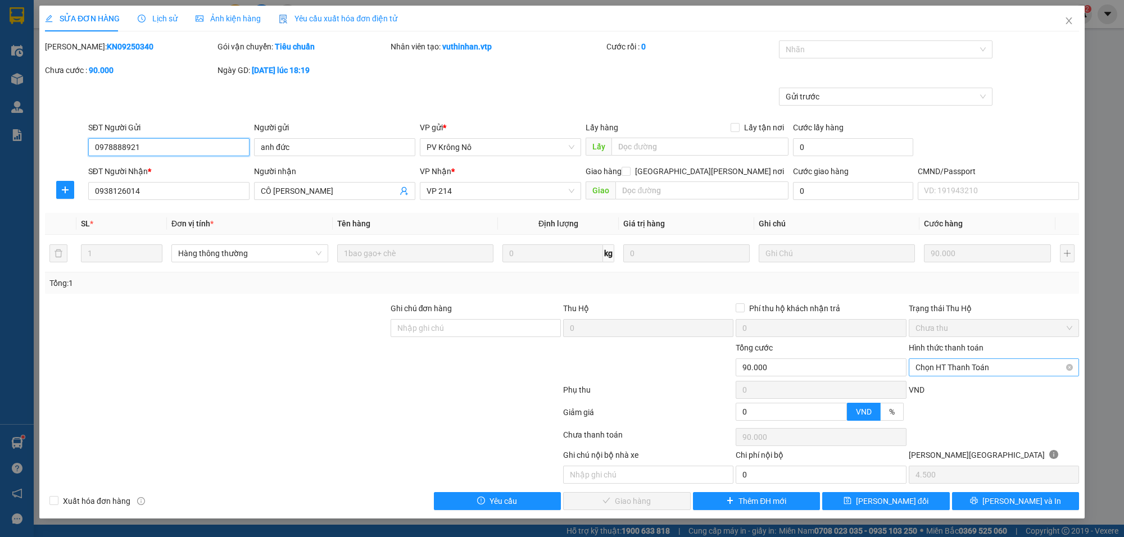
click at [968, 366] on span "Chọn HT Thanh Toán" at bounding box center [994, 367] width 157 height 17
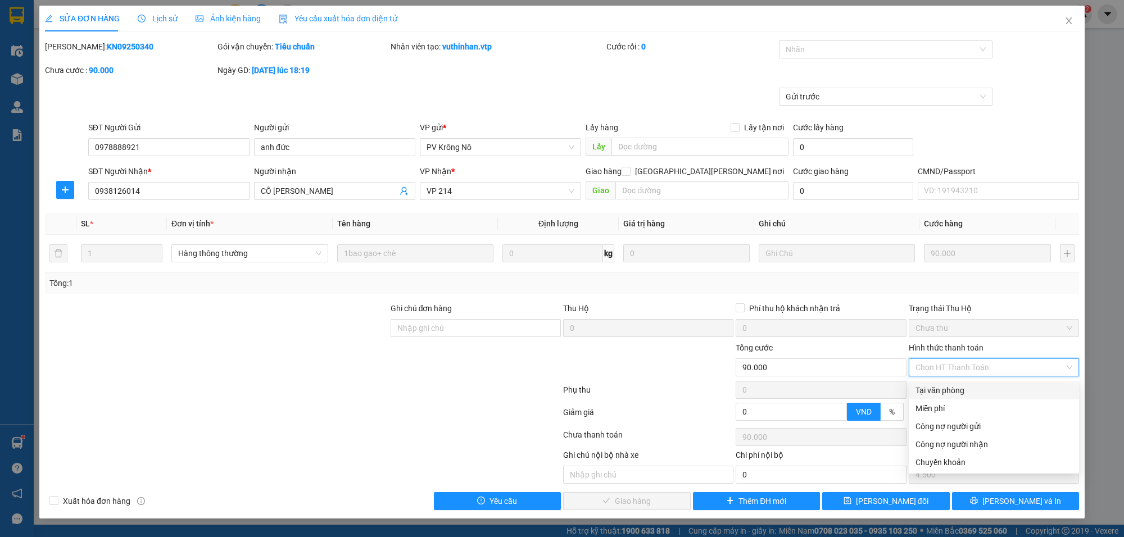
click at [943, 392] on div "Tại văn phòng" at bounding box center [994, 391] width 157 height 12
type input "0"
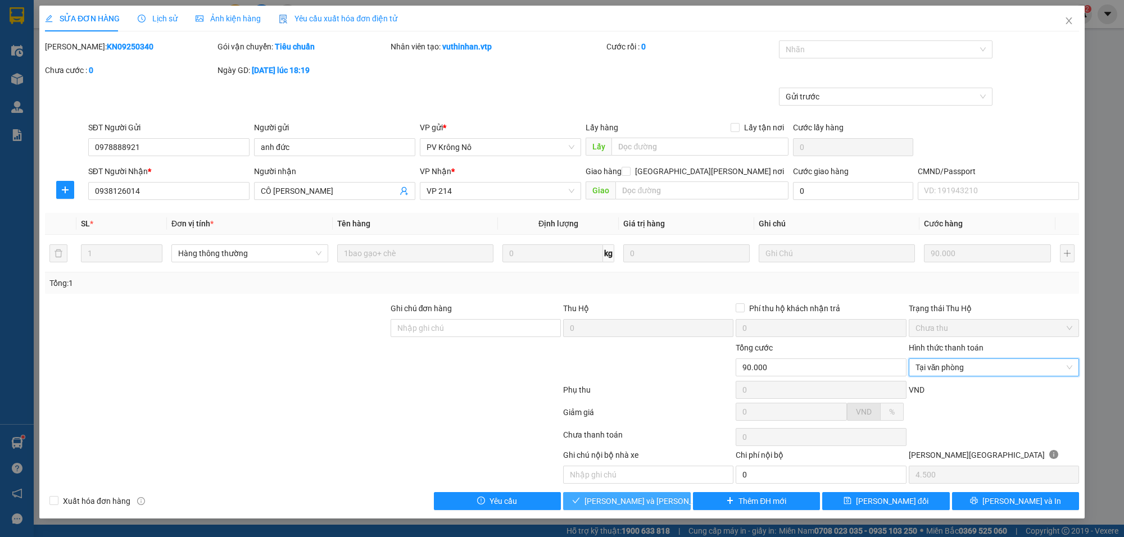
click at [634, 504] on span "[PERSON_NAME] và [PERSON_NAME] hàng" at bounding box center [661, 501] width 152 height 12
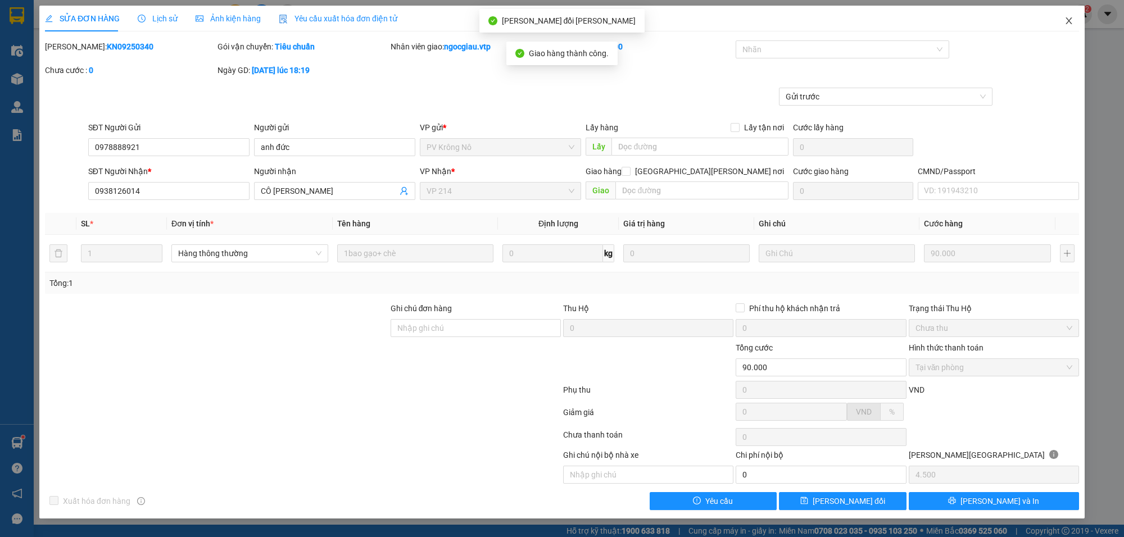
click at [1072, 16] on icon "close" at bounding box center [1069, 20] width 9 height 9
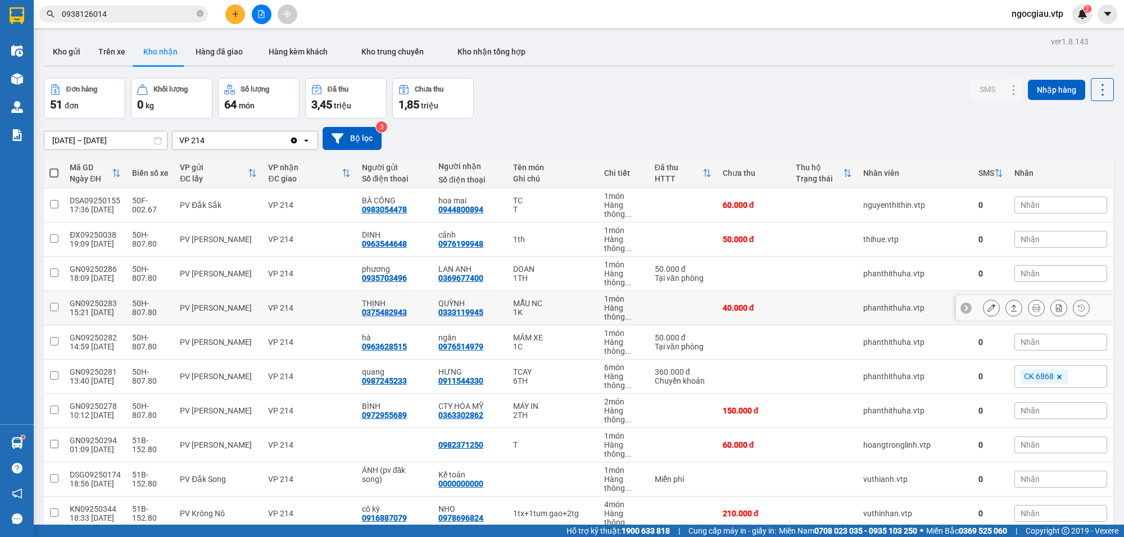
scroll to position [866, 0]
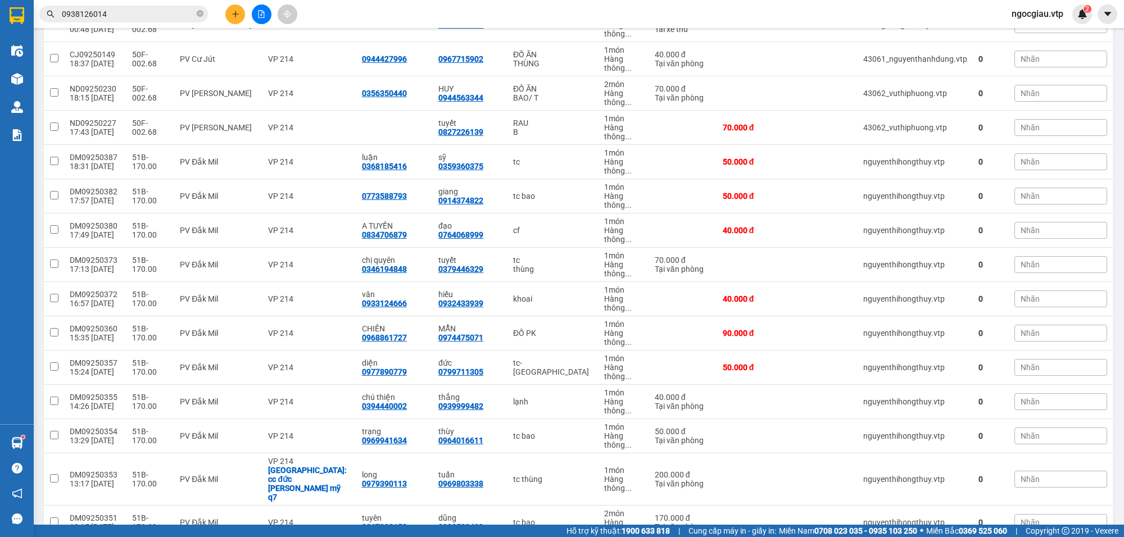
click at [130, 12] on input "0938126014" at bounding box center [128, 14] width 133 height 12
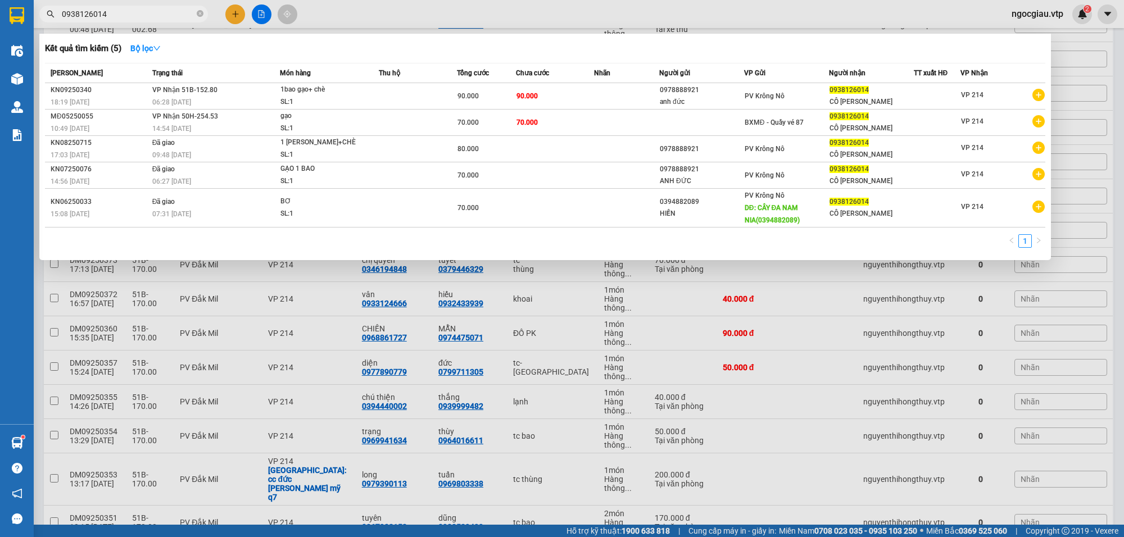
click at [130, 12] on input "0938126014" at bounding box center [128, 14] width 133 height 12
paste input "19363822"
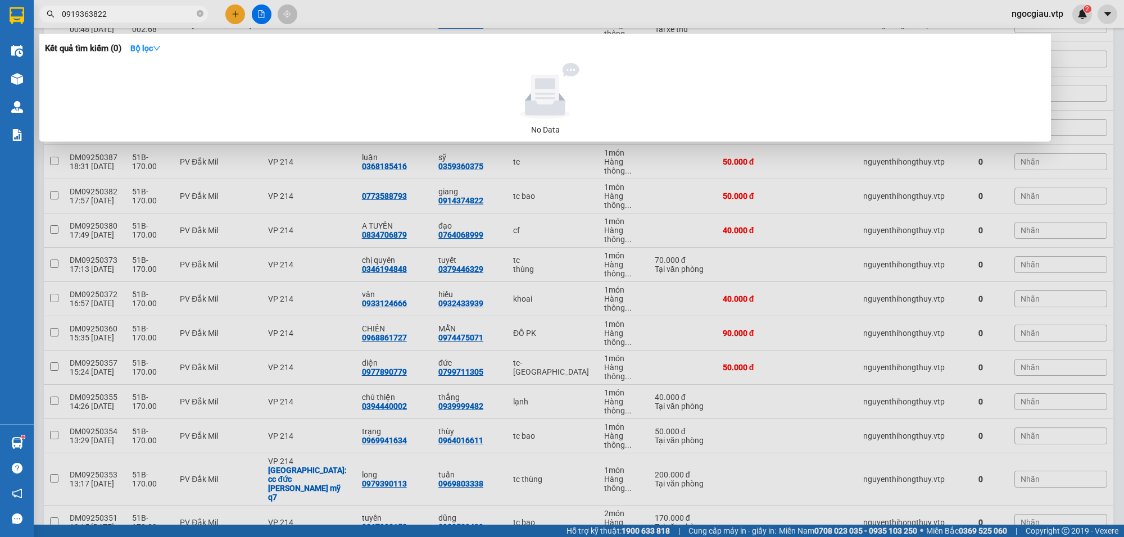
click at [186, 15] on input "0919363822" at bounding box center [128, 14] width 133 height 12
click at [116, 11] on input "0919363822" at bounding box center [128, 14] width 133 height 12
paste input "4374"
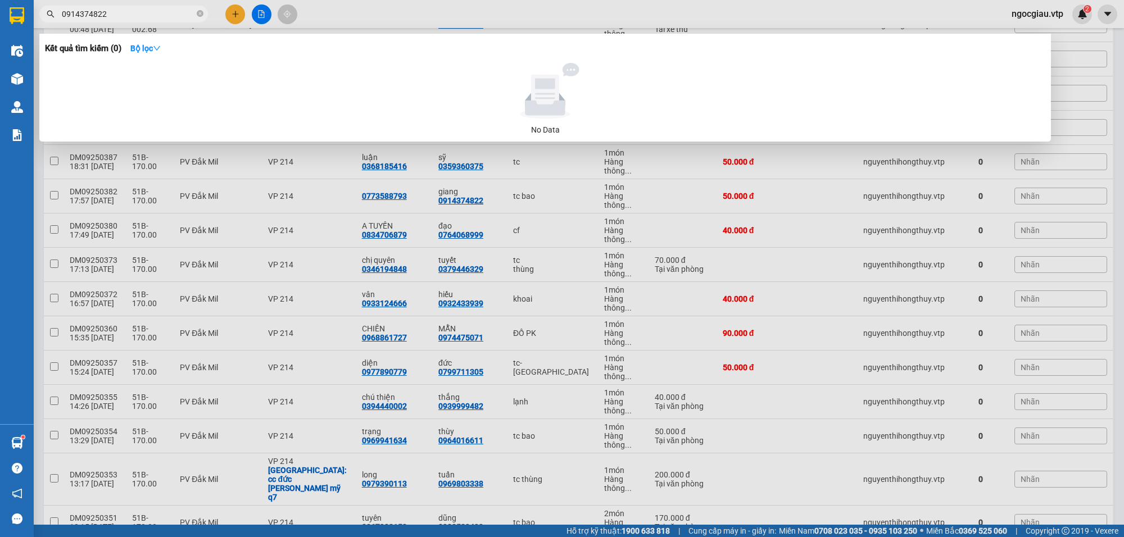
type input "0914374822"
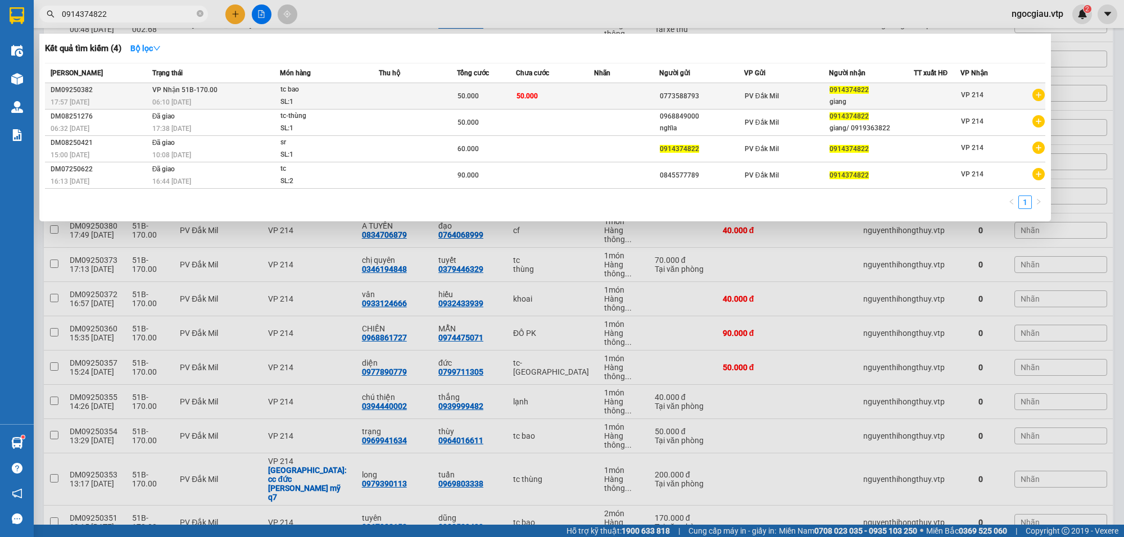
click at [596, 102] on td at bounding box center [626, 96] width 65 height 26
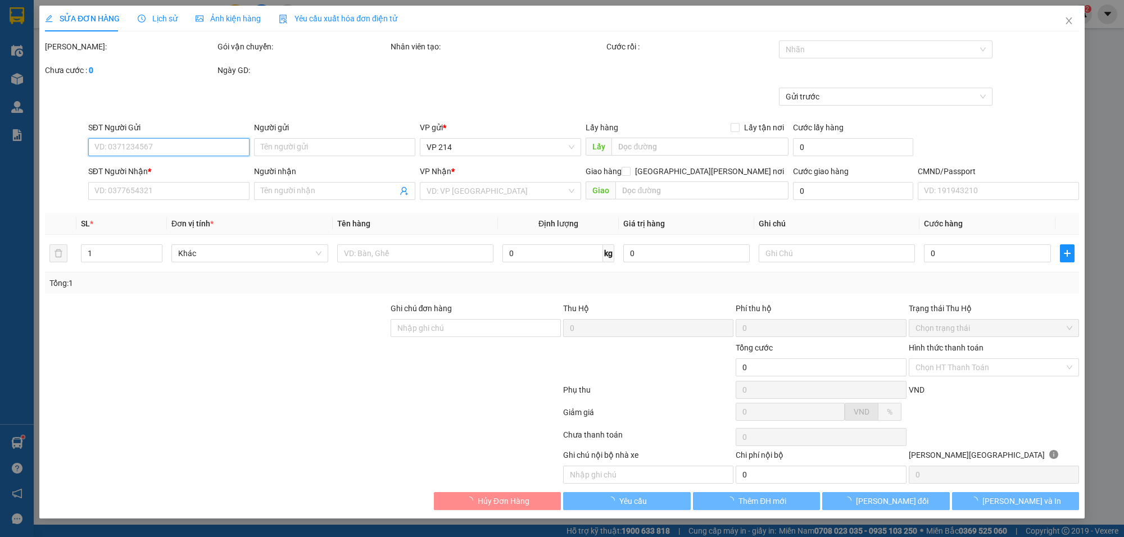
type input "0773588793"
type input "0914374822"
type input "giang"
type input "50.000"
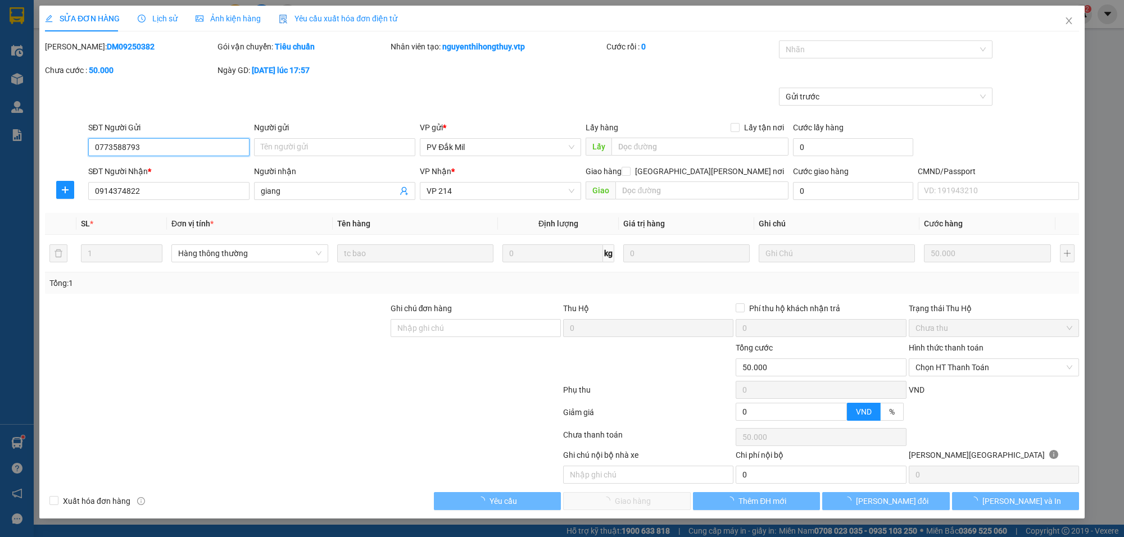
type input "2.500"
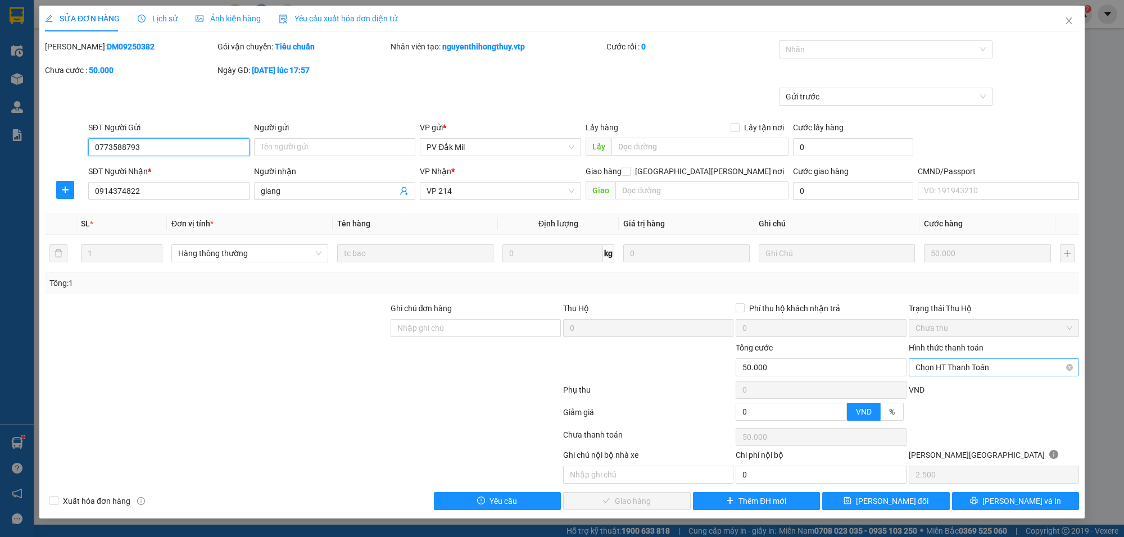
click at [957, 363] on span "Chọn HT Thanh Toán" at bounding box center [994, 367] width 157 height 17
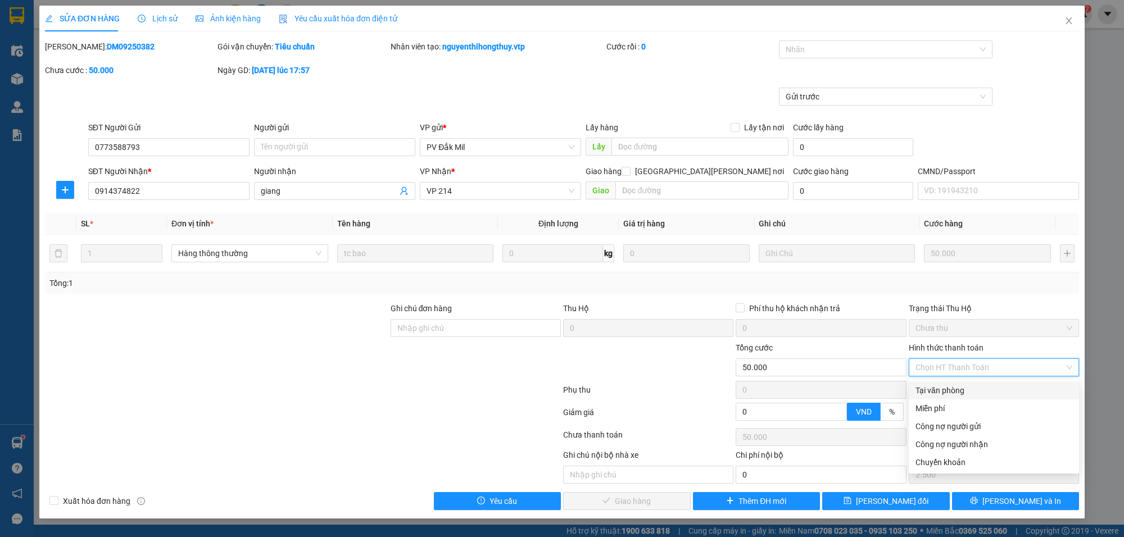
click at [950, 385] on div "Tại văn phòng" at bounding box center [994, 391] width 157 height 12
type input "0"
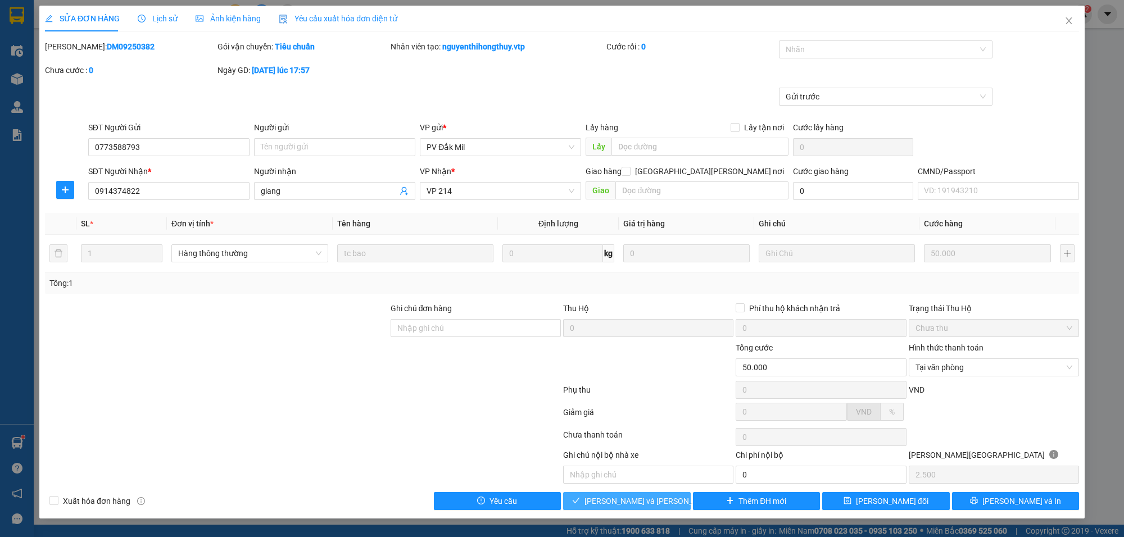
click at [639, 503] on span "[PERSON_NAME] và [PERSON_NAME] hàng" at bounding box center [661, 501] width 152 height 12
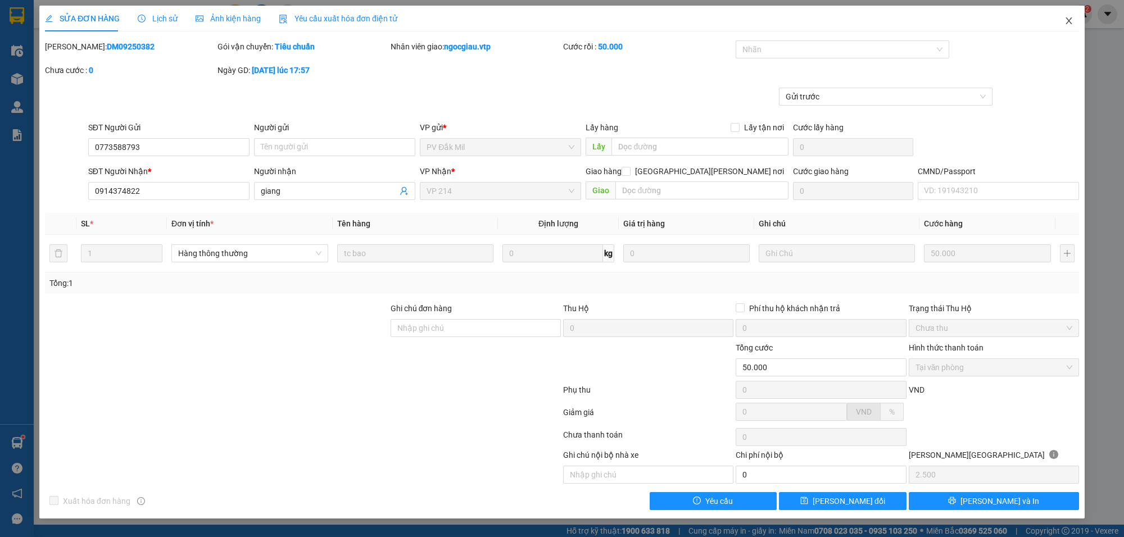
click at [1080, 15] on span "Close" at bounding box center [1069, 21] width 31 height 31
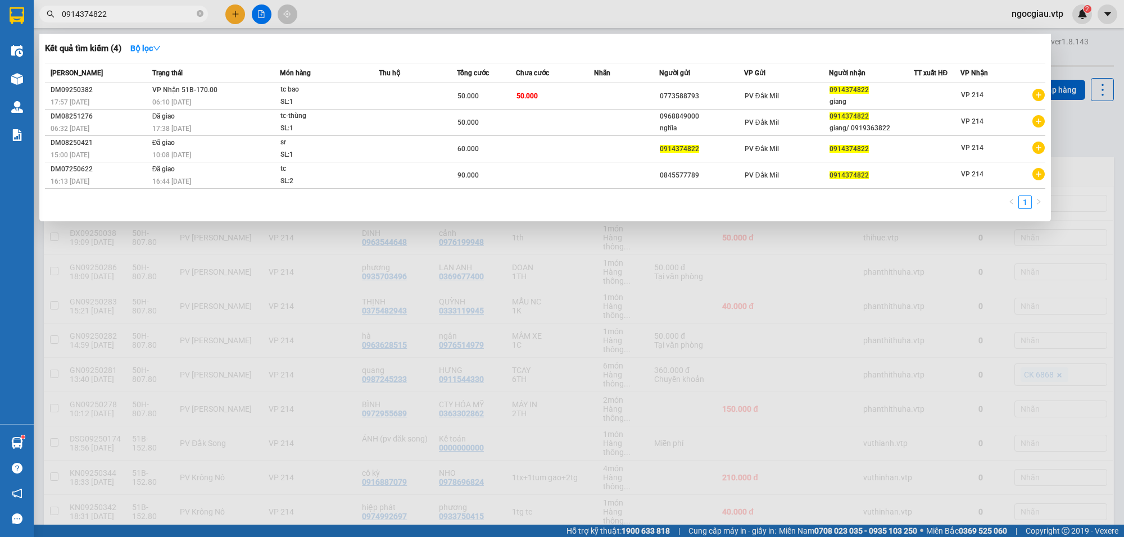
click at [134, 17] on input "0914374822" at bounding box center [128, 14] width 133 height 12
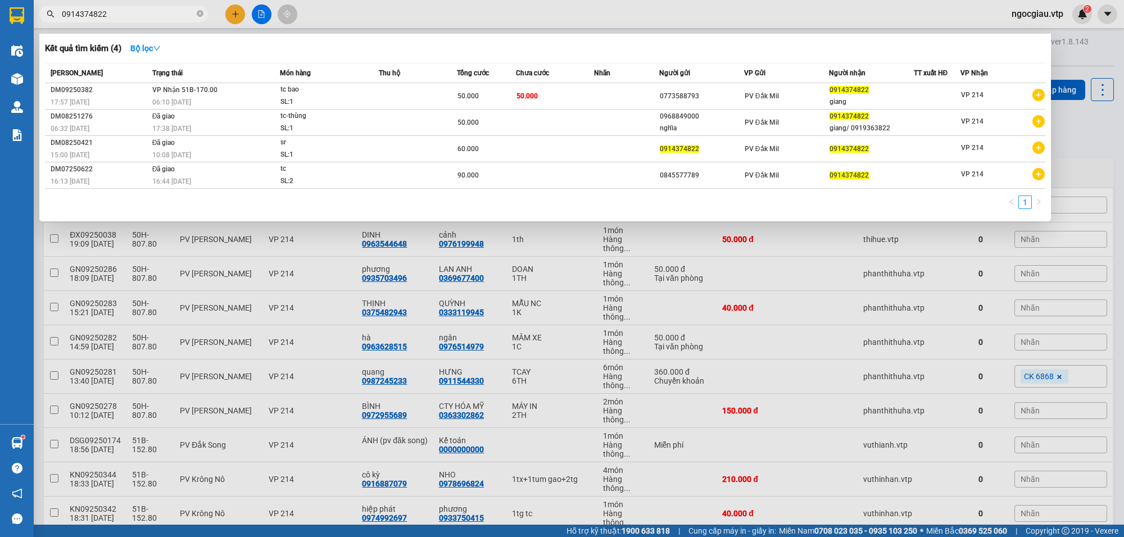
click at [134, 17] on input "0914374822" at bounding box center [128, 14] width 133 height 12
type input "0944563344"
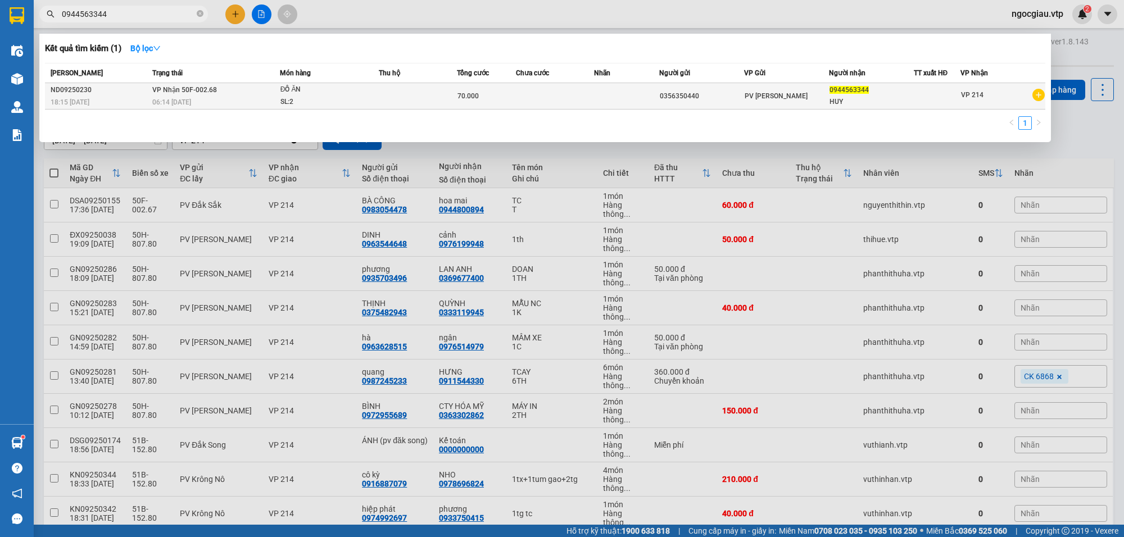
click at [447, 98] on td at bounding box center [418, 96] width 78 height 26
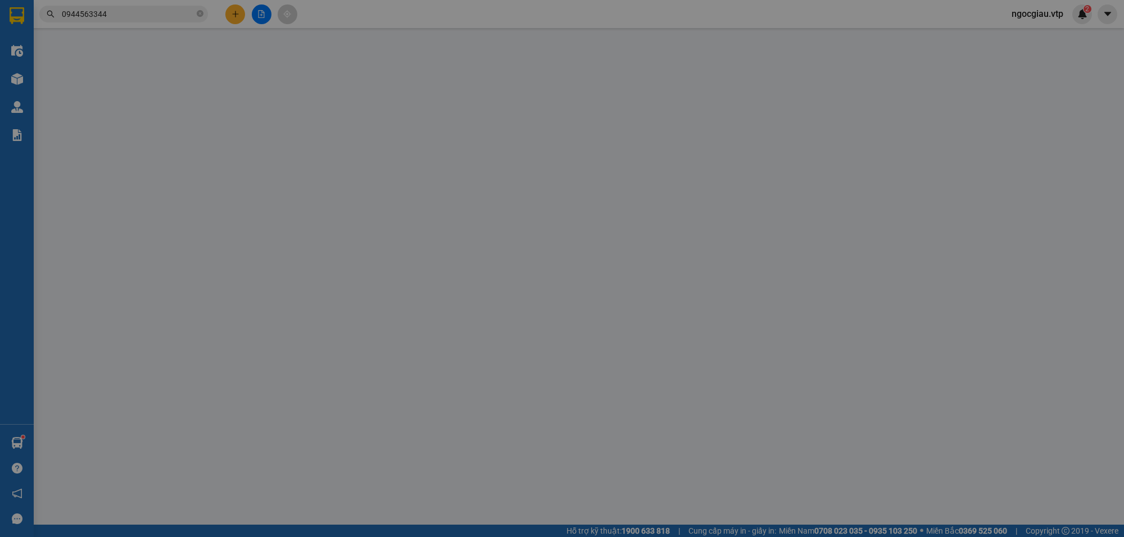
type input "0356350440"
type input "0944563344"
type input "HUY"
type input "70.000"
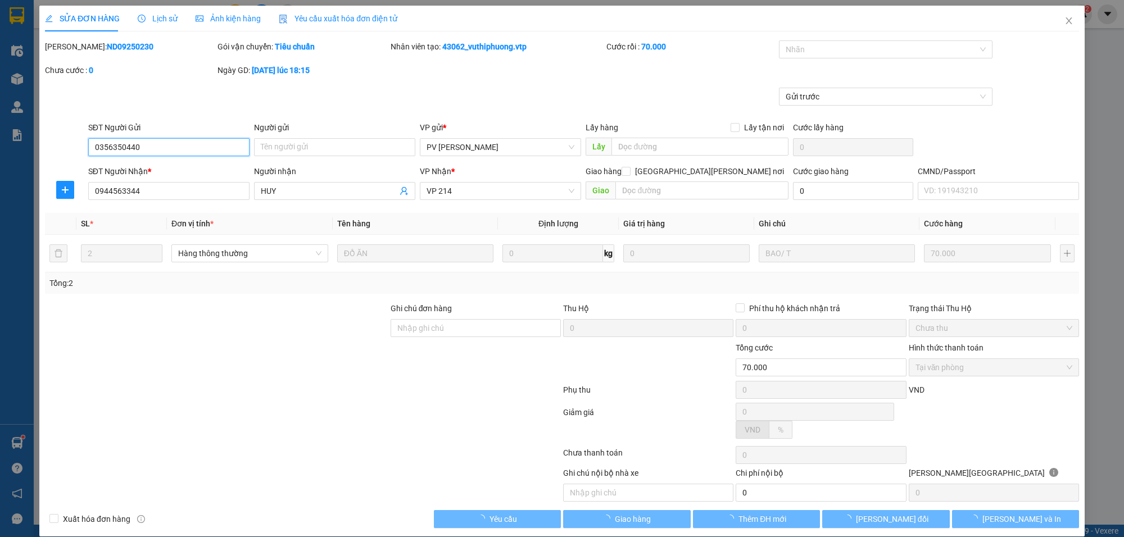
type input "3.500"
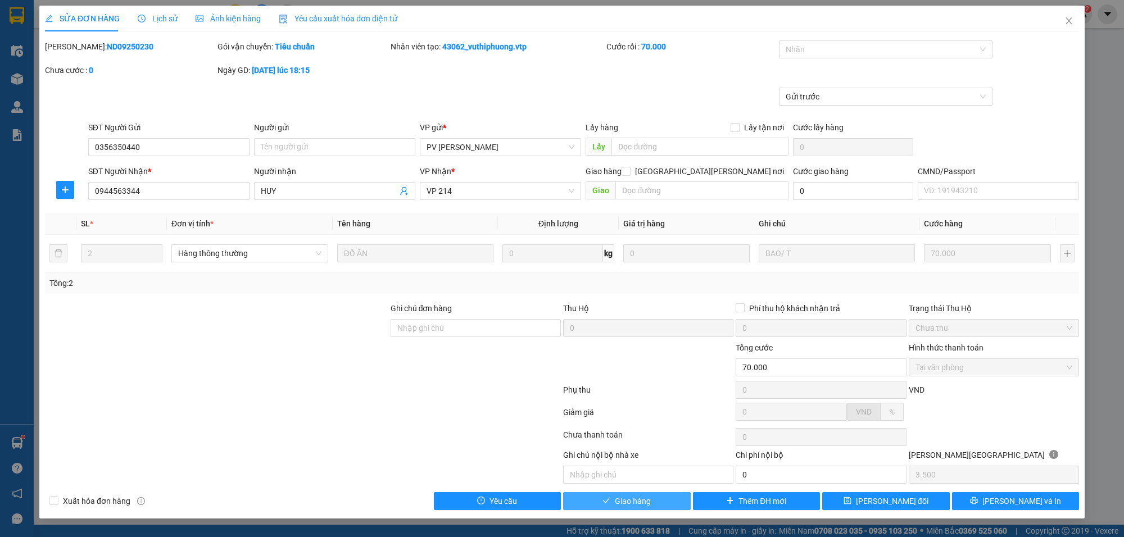
click at [659, 509] on button "Giao hàng" at bounding box center [627, 501] width 128 height 18
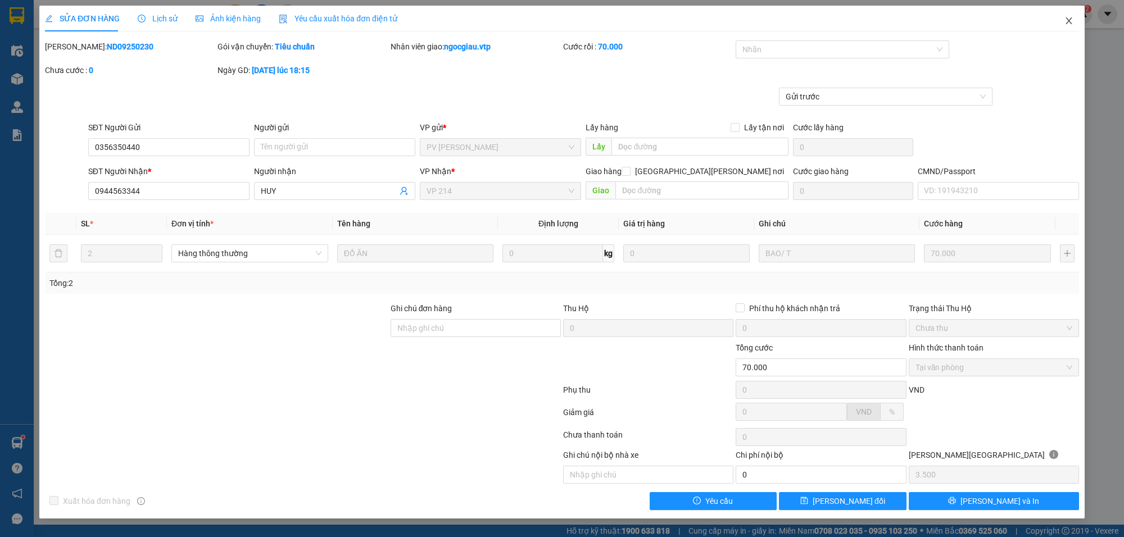
click at [1074, 20] on span "Close" at bounding box center [1069, 21] width 31 height 31
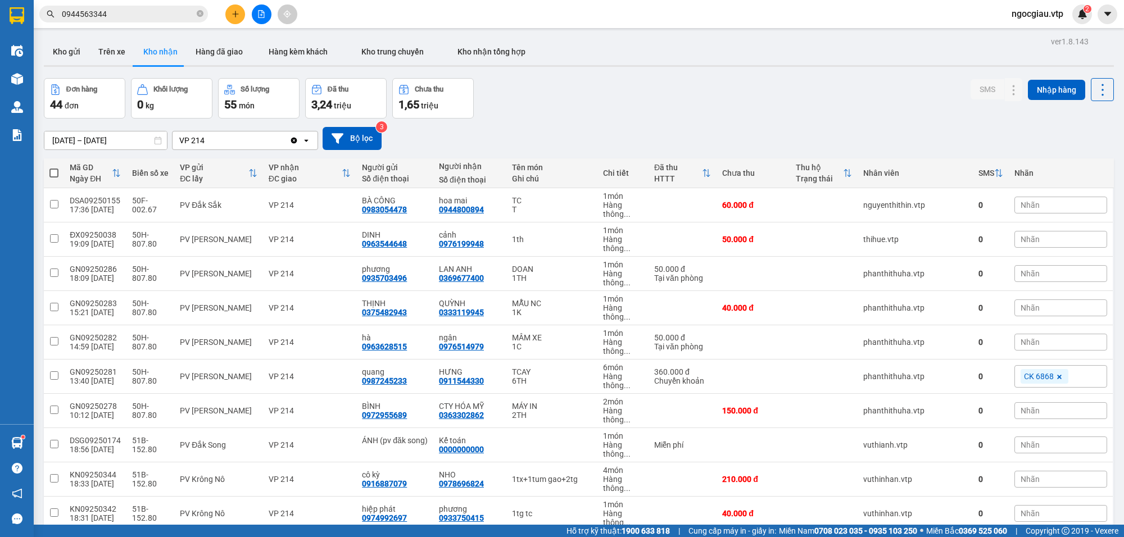
click at [156, 20] on span "0944563344" at bounding box center [123, 14] width 169 height 17
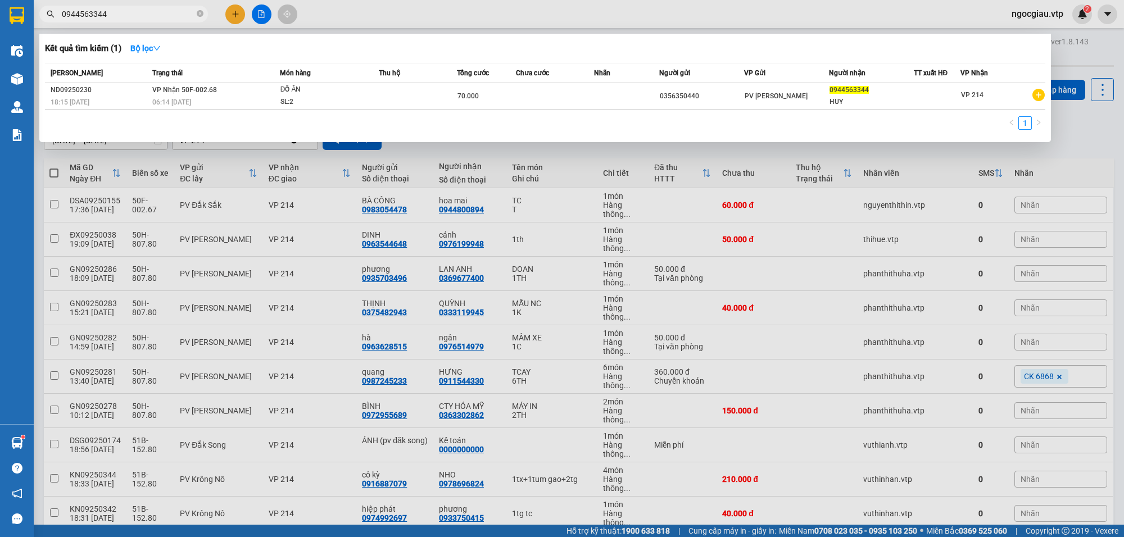
click at [131, 17] on input "0944563344" at bounding box center [128, 14] width 133 height 12
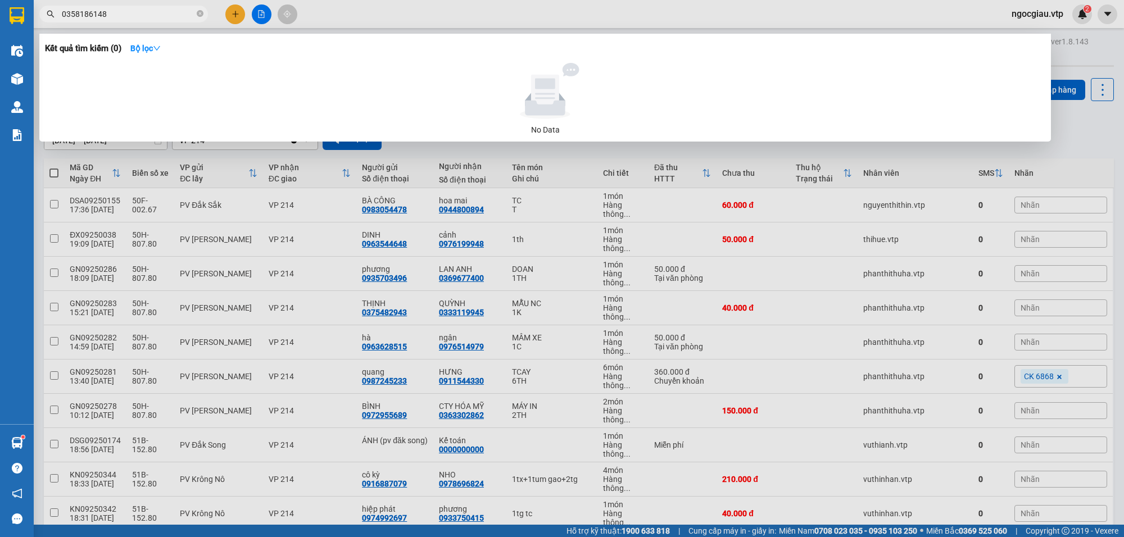
click at [131, 17] on input "0358186148" at bounding box center [128, 14] width 133 height 12
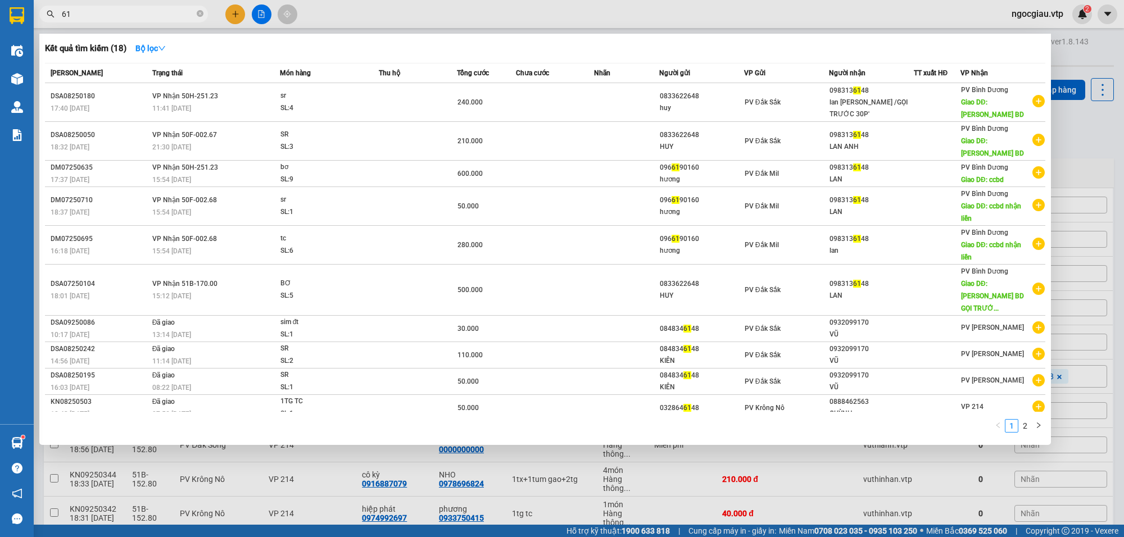
type input "6"
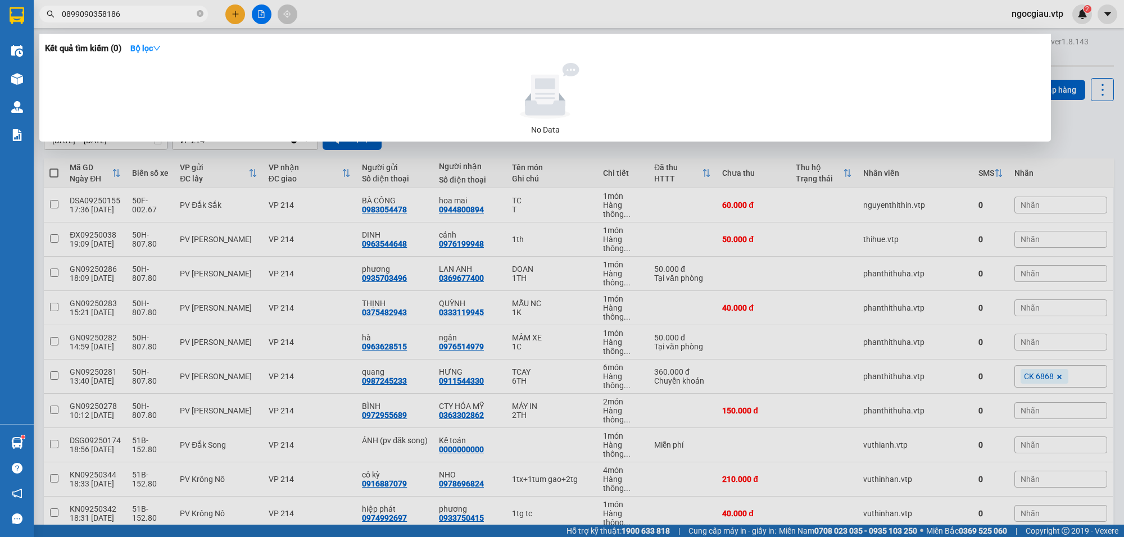
click at [166, 15] on input "0899090358186" at bounding box center [128, 14] width 133 height 12
click at [125, 14] on input "0358186148" at bounding box center [128, 14] width 133 height 12
type input "0987020263"
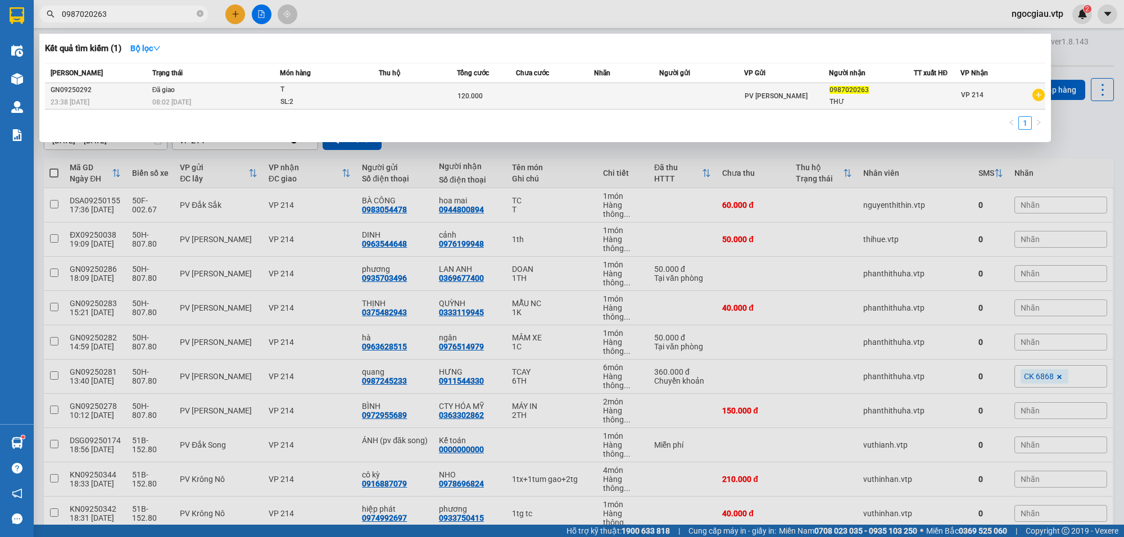
click at [509, 88] on td "120.000" at bounding box center [486, 96] width 58 height 26
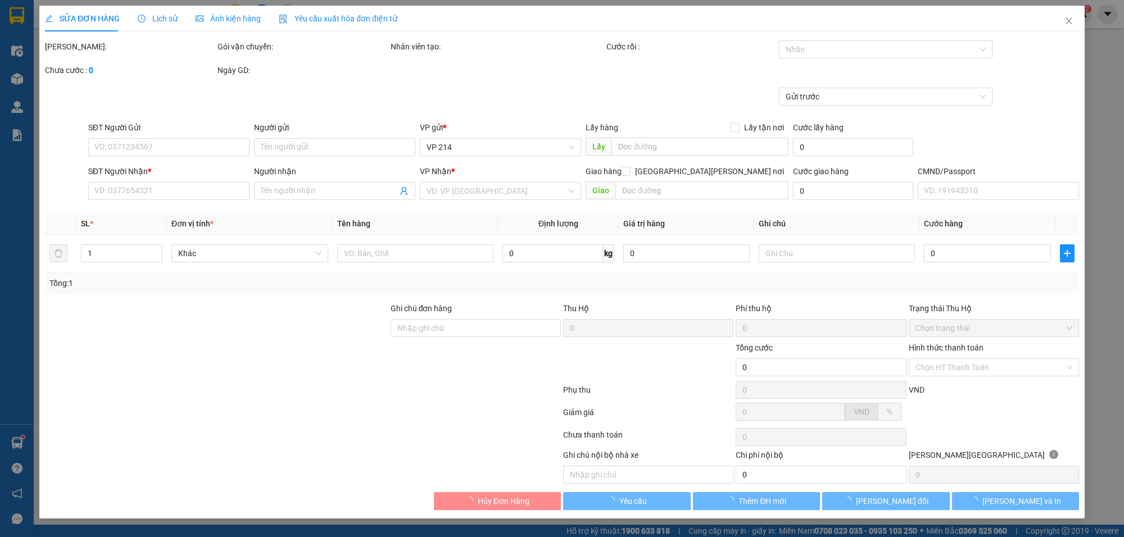
type input "0987020263"
type input "THƯ"
type input "120.000"
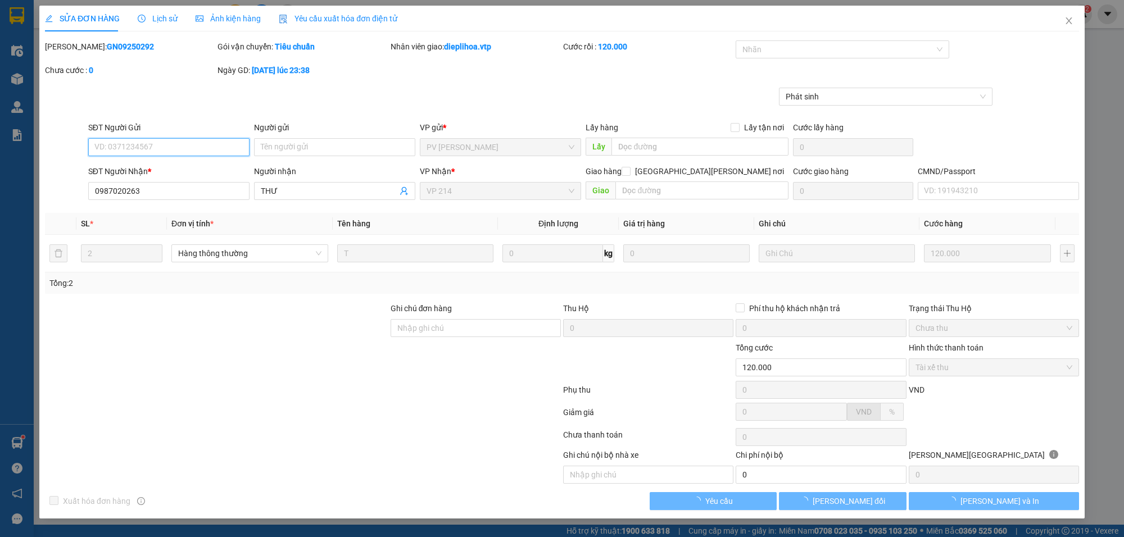
type input "24.000"
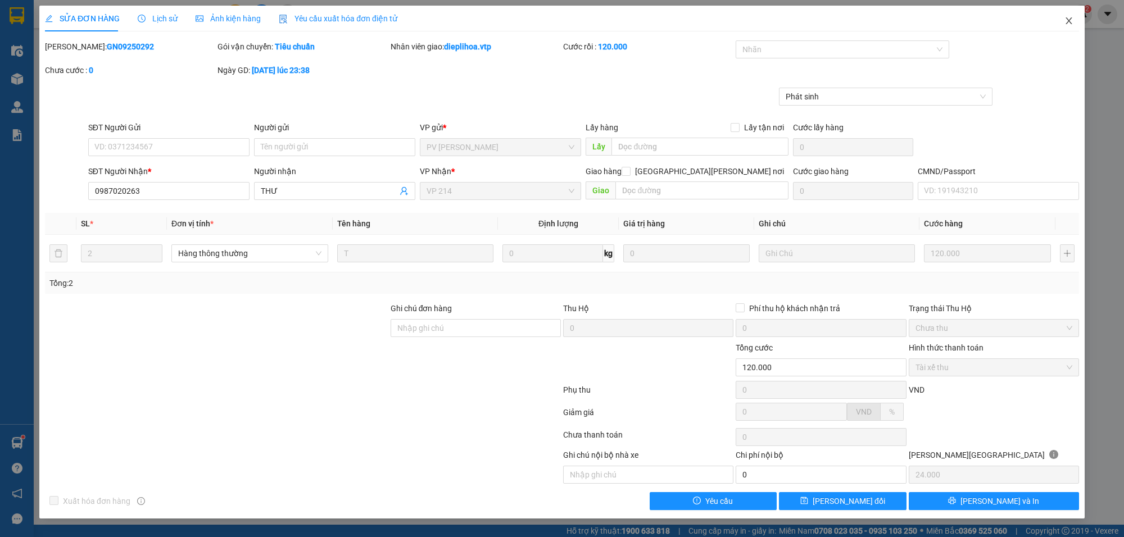
click at [1071, 21] on icon "close" at bounding box center [1069, 20] width 9 height 9
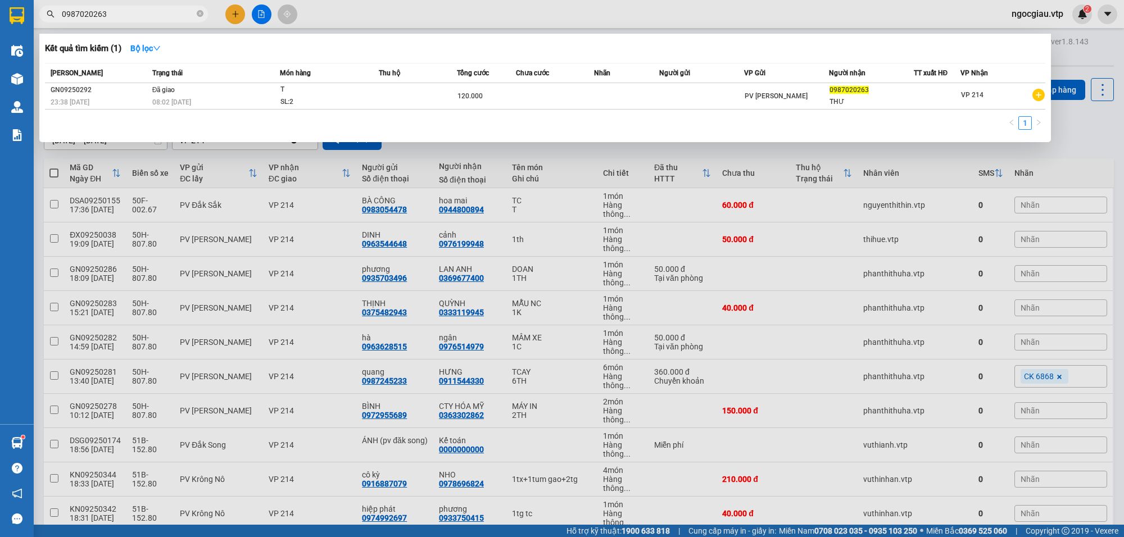
click at [121, 6] on span "0987020263" at bounding box center [123, 14] width 169 height 17
click at [120, 13] on input "0987020263" at bounding box center [128, 14] width 133 height 12
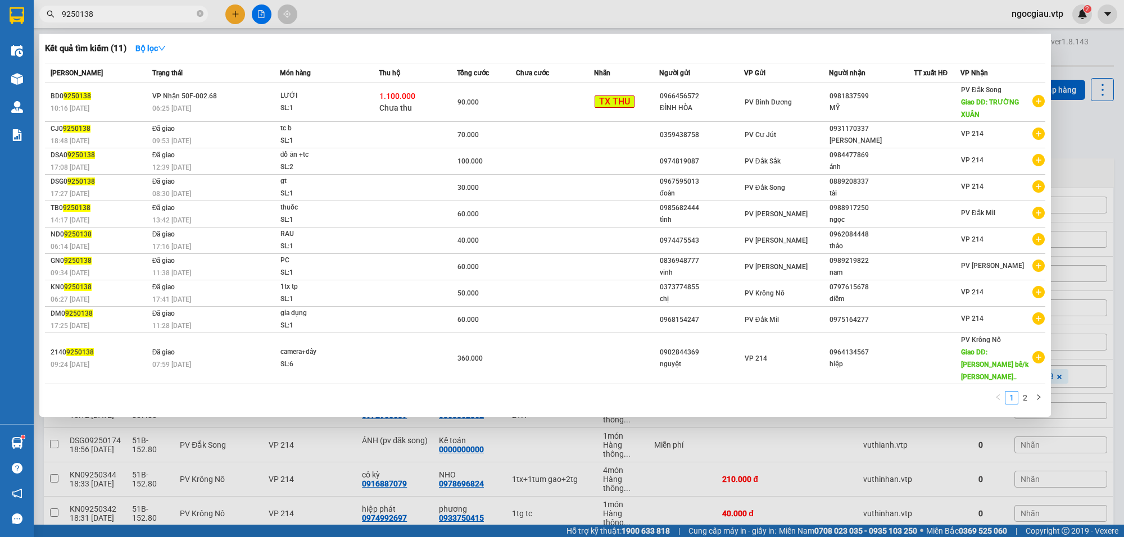
click at [142, 17] on input "9250138" at bounding box center [128, 14] width 133 height 12
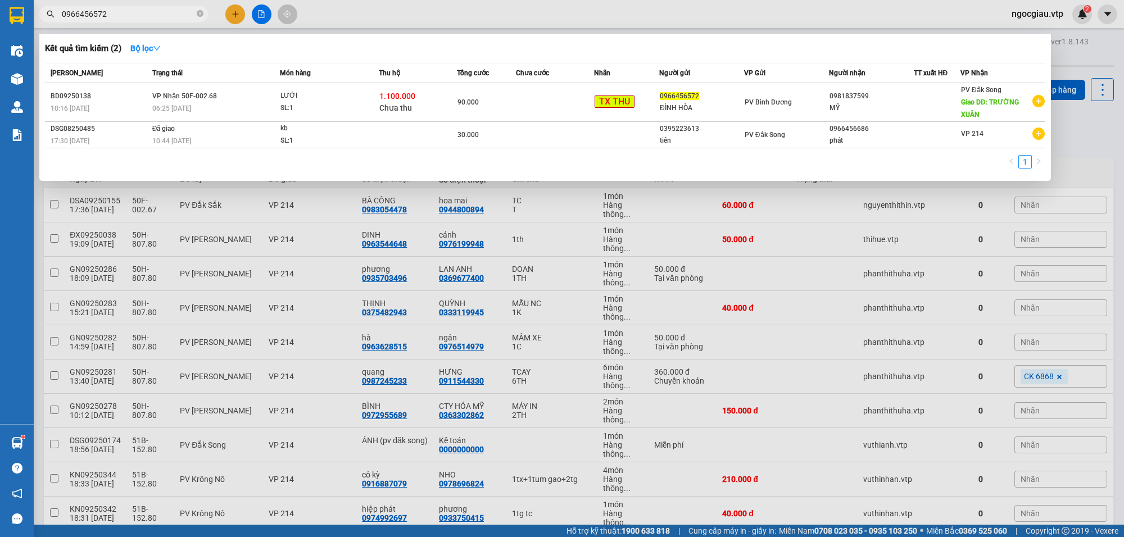
type input "0966456572"
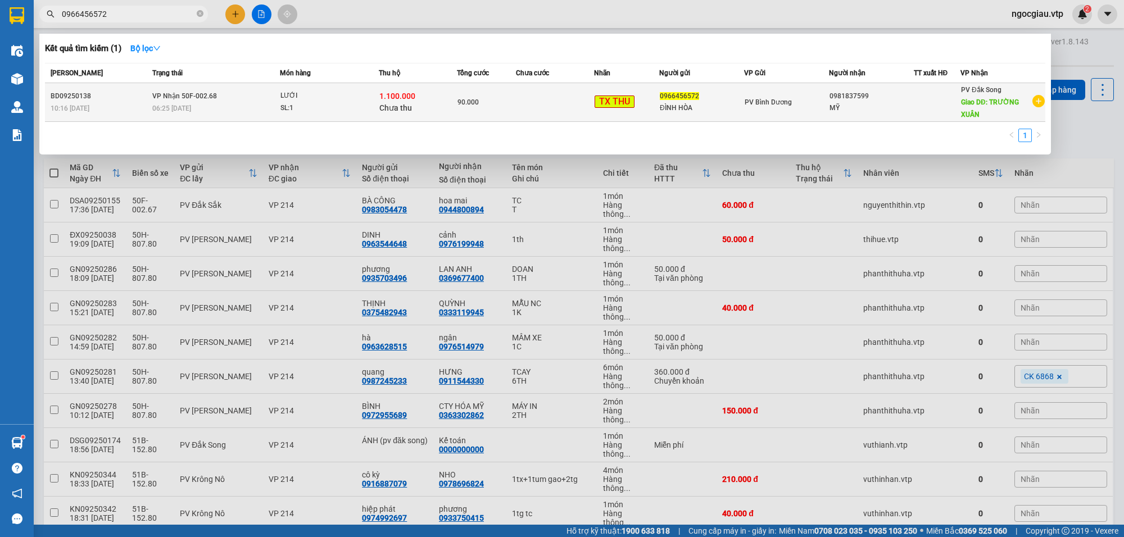
click at [530, 96] on td at bounding box center [555, 102] width 78 height 39
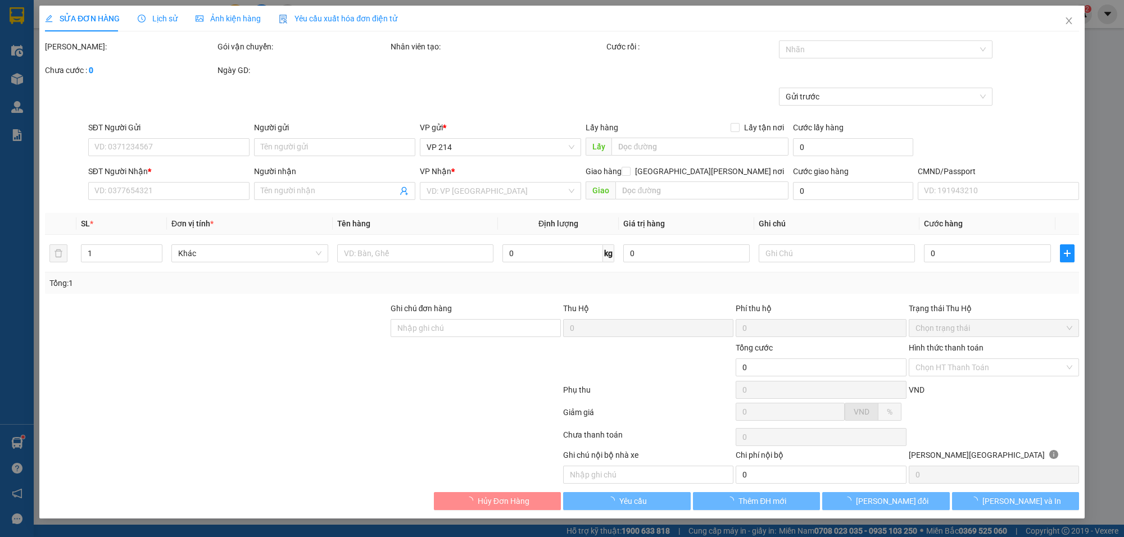
type input "0966456572"
type input "ĐÌNH HÒA"
type input "0981837599"
type input "MỸ"
type input "TRƯỜNG XUÂN"
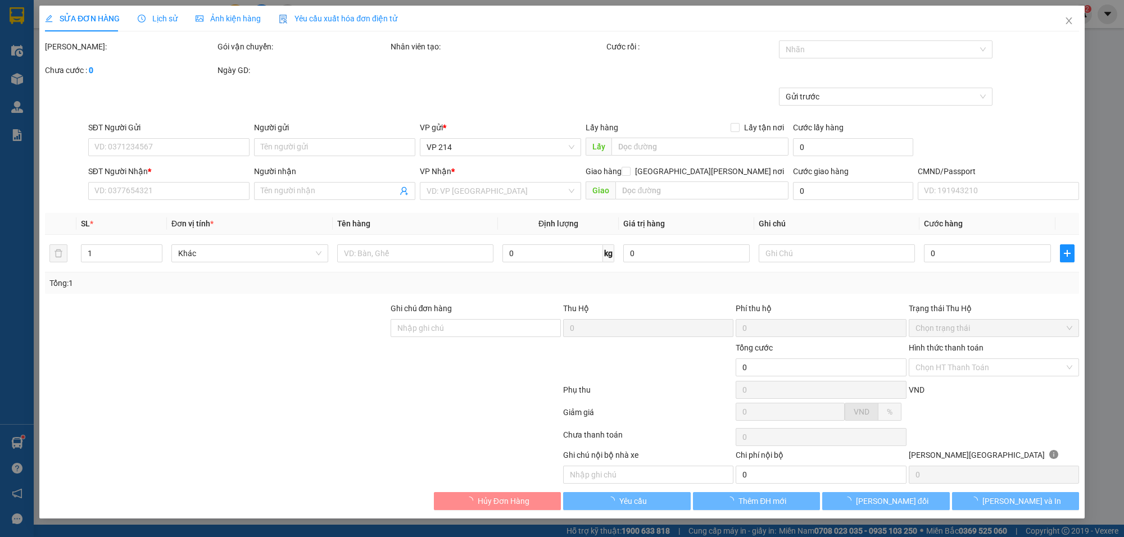
type input "1.100.000"
type input "30.000"
type input "90.000"
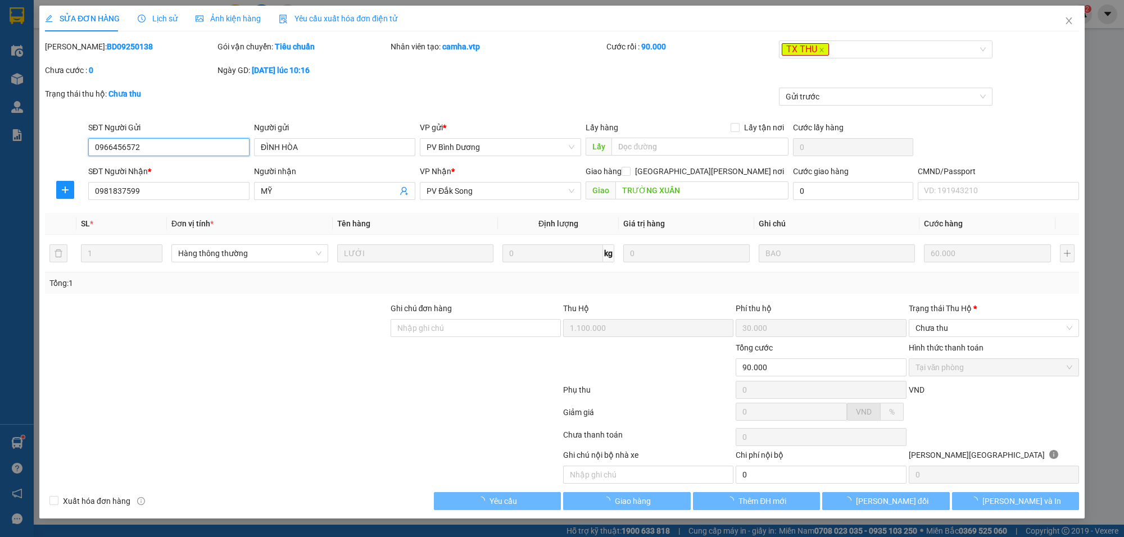
type input "3.000"
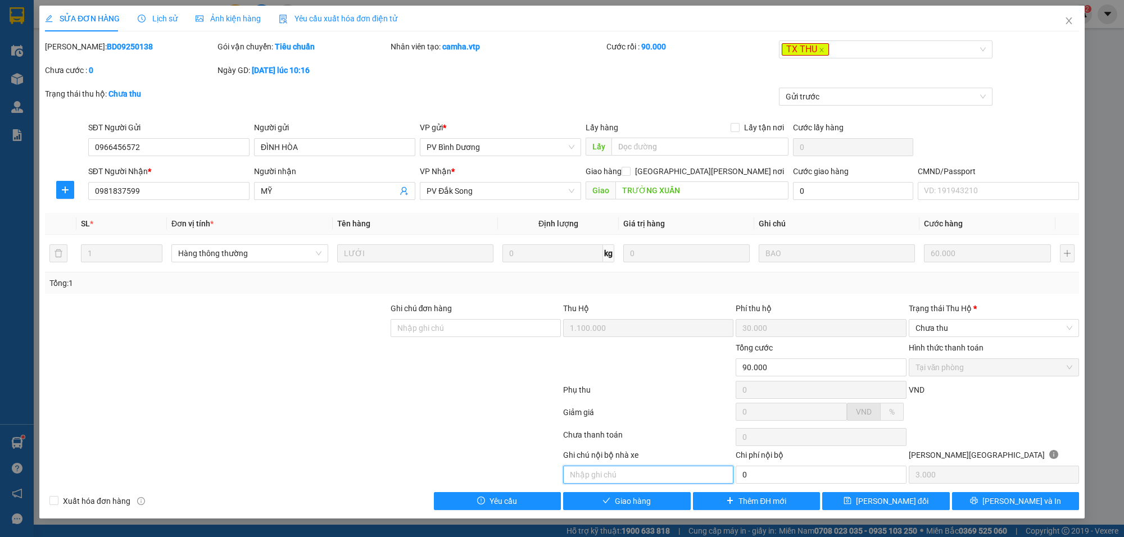
click at [622, 473] on input "text" at bounding box center [648, 475] width 170 height 18
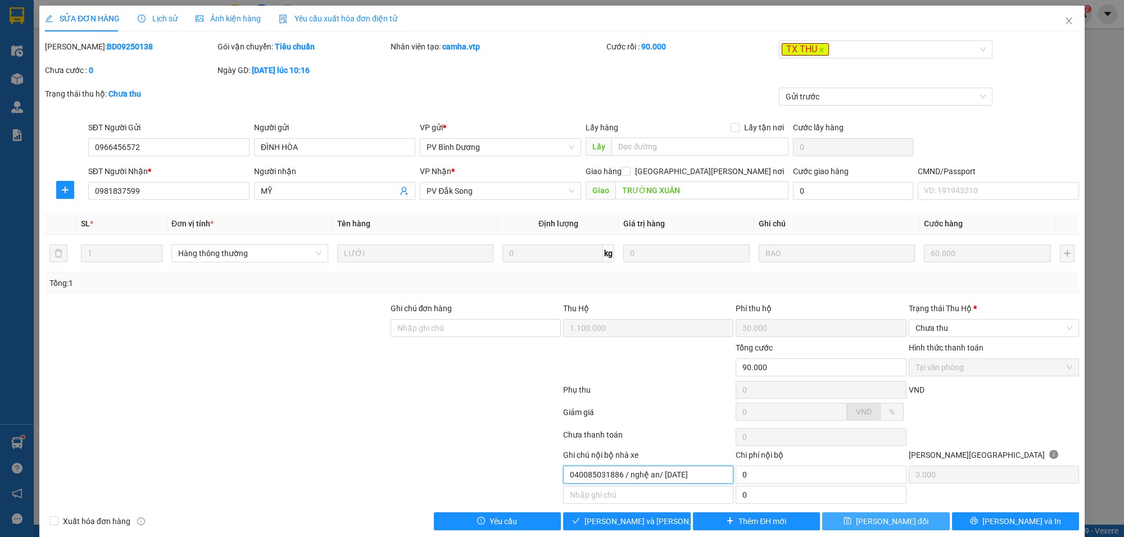
type input "040085031886 / nghệ an/ [DATE]"
drag, startPoint x: 923, startPoint y: 525, endPoint x: 887, endPoint y: 534, distance: 36.7
click at [923, 525] on button "[PERSON_NAME] đổi" at bounding box center [887, 522] width 128 height 18
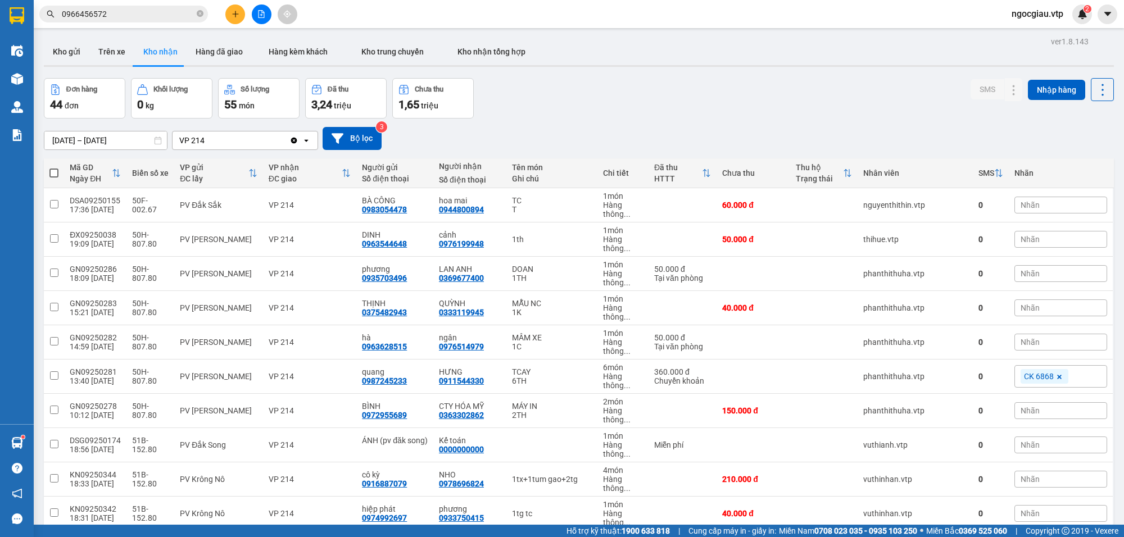
click at [135, 20] on span "0966456572" at bounding box center [123, 14] width 169 height 17
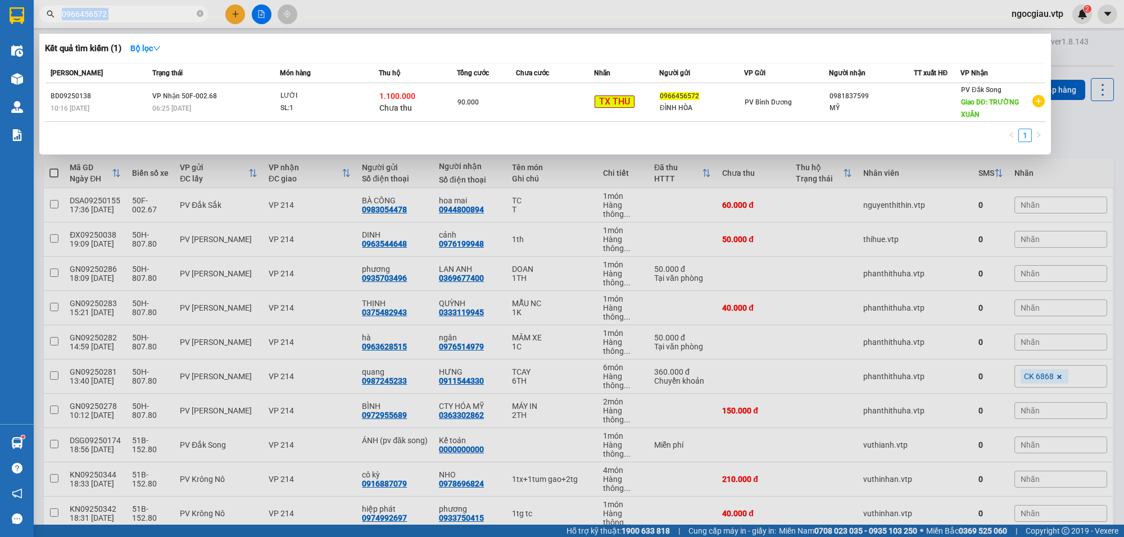
click at [135, 20] on span "0966456572" at bounding box center [123, 14] width 169 height 17
click at [97, 15] on input "0966456572" at bounding box center [128, 14] width 133 height 12
click at [124, 10] on input "0966456572" at bounding box center [128, 14] width 133 height 12
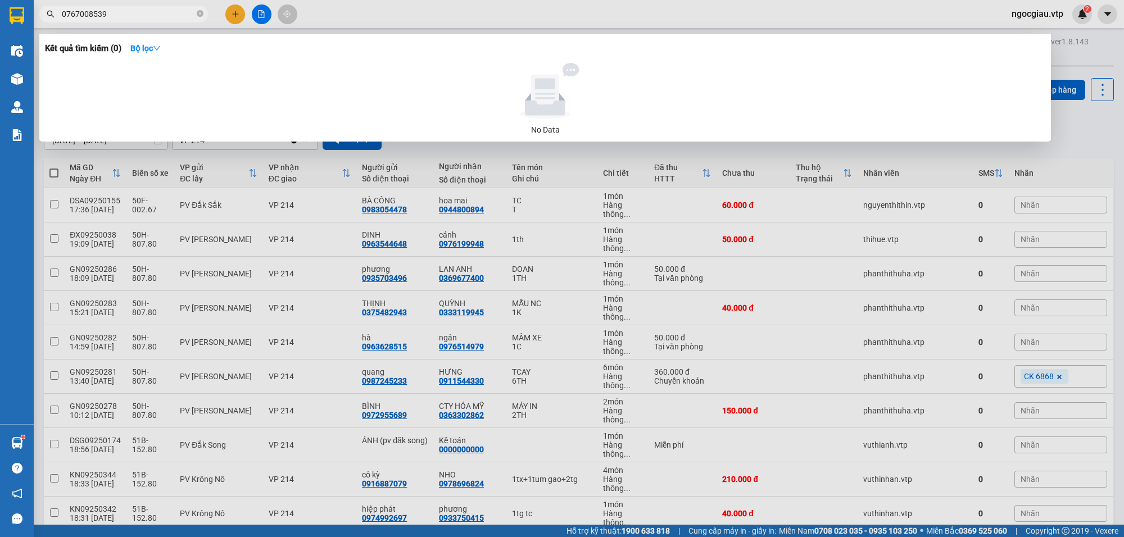
click at [146, 25] on div at bounding box center [562, 268] width 1124 height 537
click at [148, 12] on input "0767008539" at bounding box center [128, 14] width 133 height 12
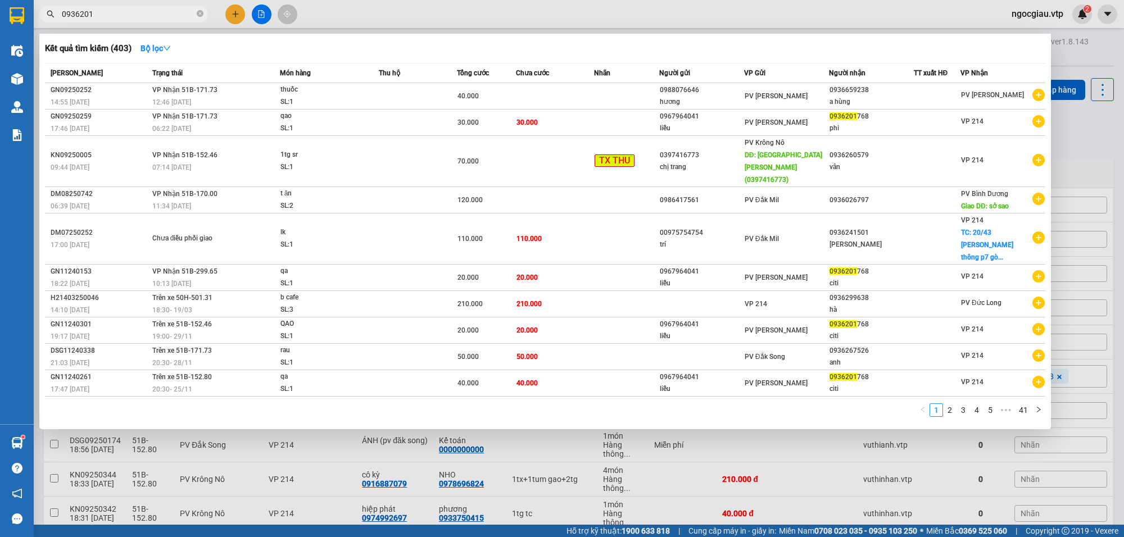
type input "0936201"
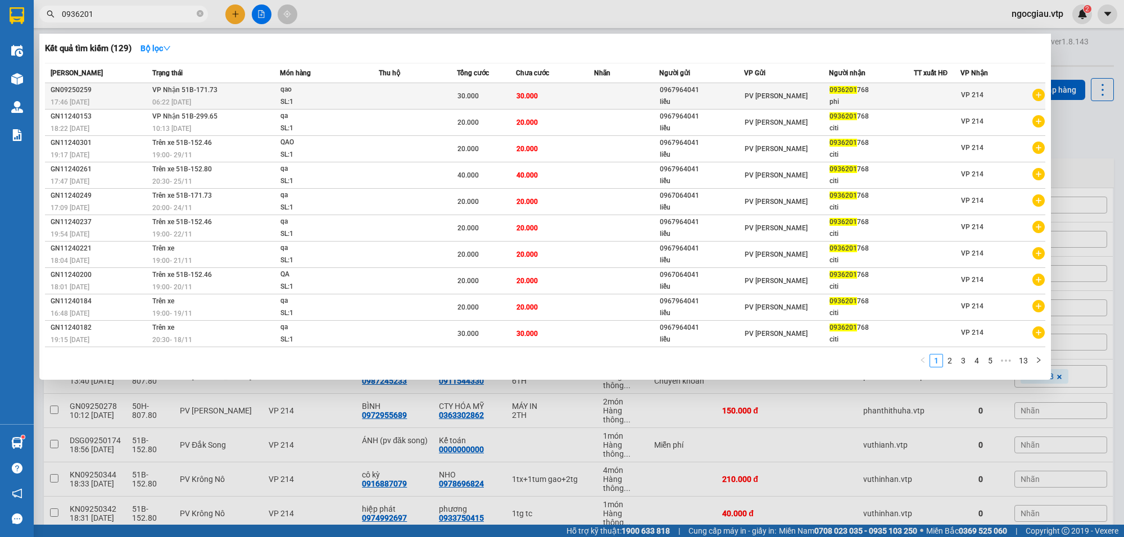
click at [609, 91] on td at bounding box center [626, 96] width 65 height 26
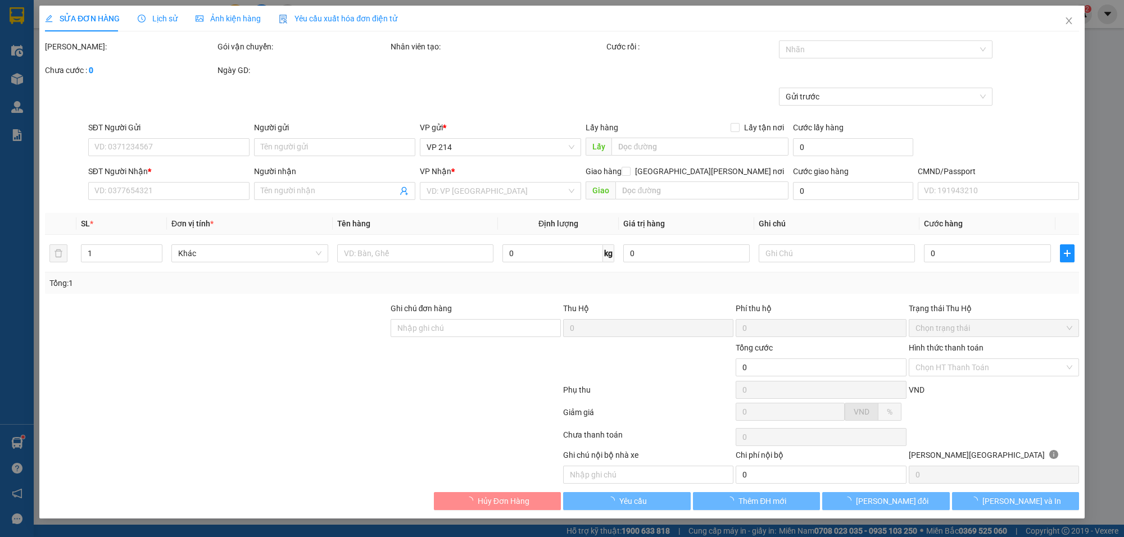
type input "0967964041"
type input "liễu"
type input "0936201768"
type input "phi"
type input "30.000"
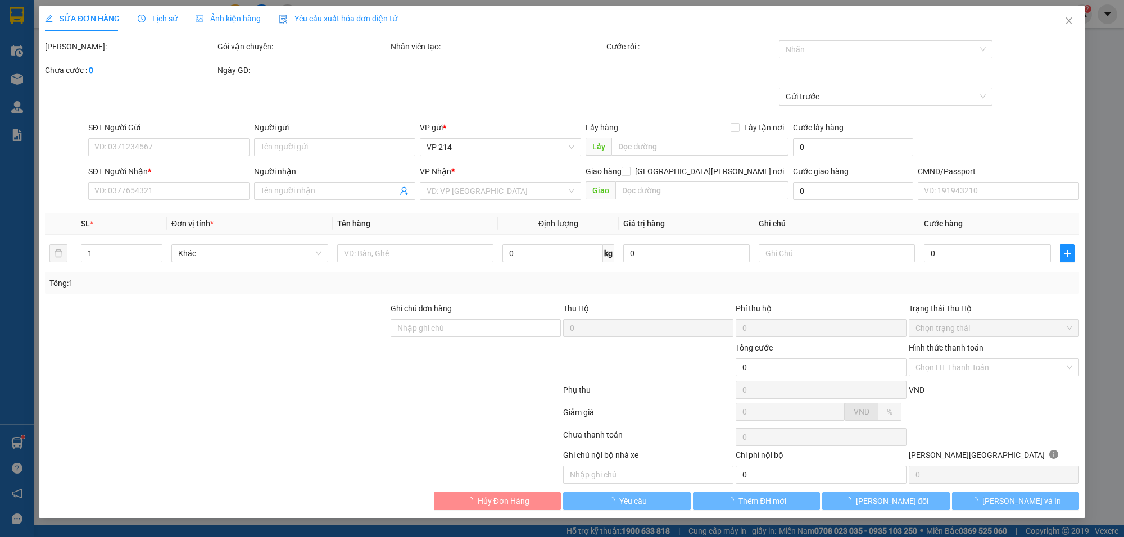
type input "30.000"
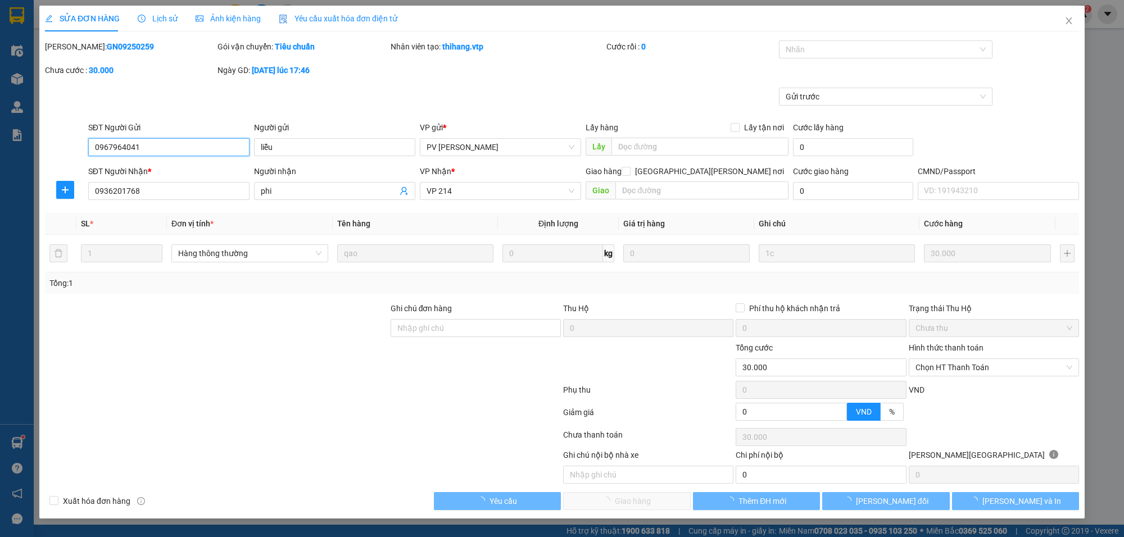
type input "1.500"
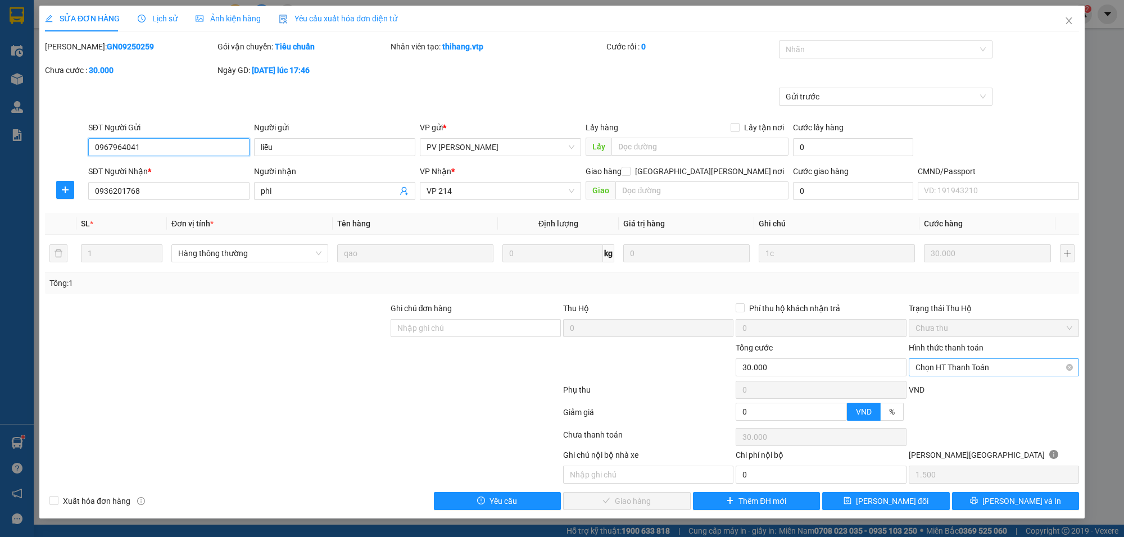
click at [946, 371] on span "Chọn HT Thanh Toán" at bounding box center [994, 367] width 157 height 17
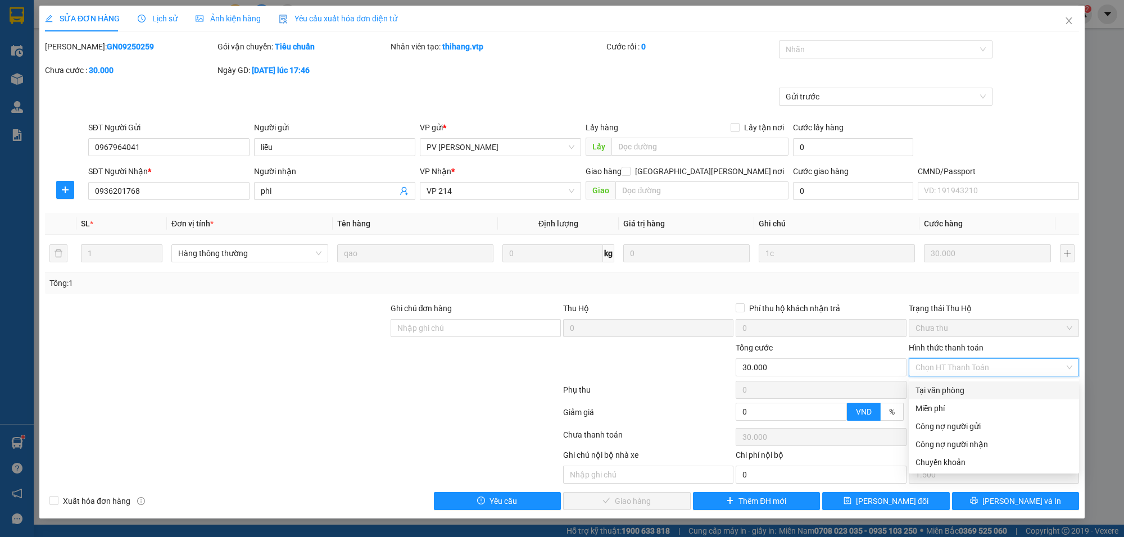
click at [945, 386] on div "Tại văn phòng" at bounding box center [994, 391] width 157 height 12
type input "0"
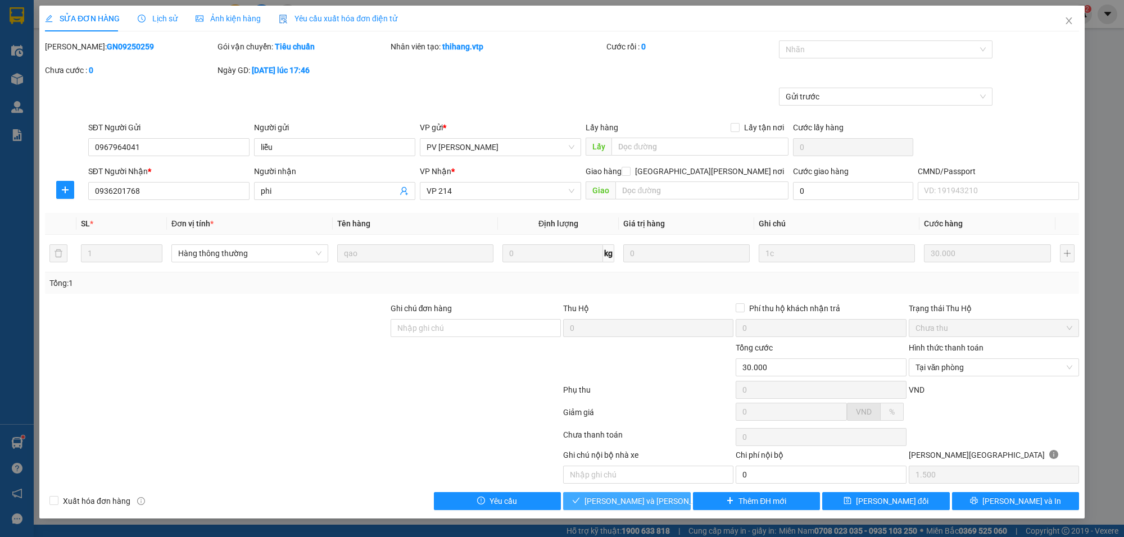
click at [614, 504] on span "[PERSON_NAME] và [PERSON_NAME] hàng" at bounding box center [661, 501] width 152 height 12
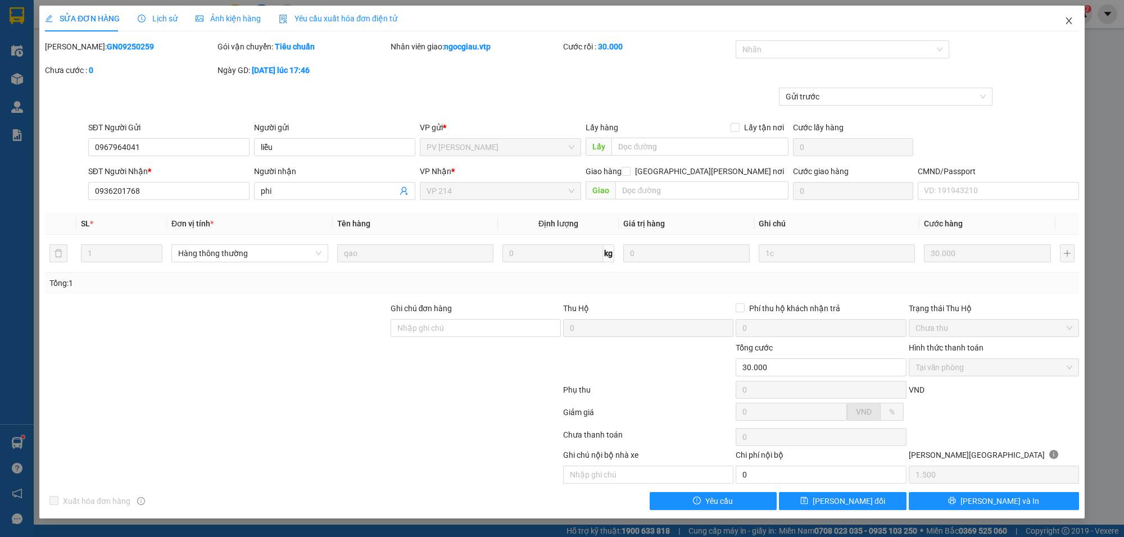
click at [1071, 20] on icon "close" at bounding box center [1069, 20] width 6 height 7
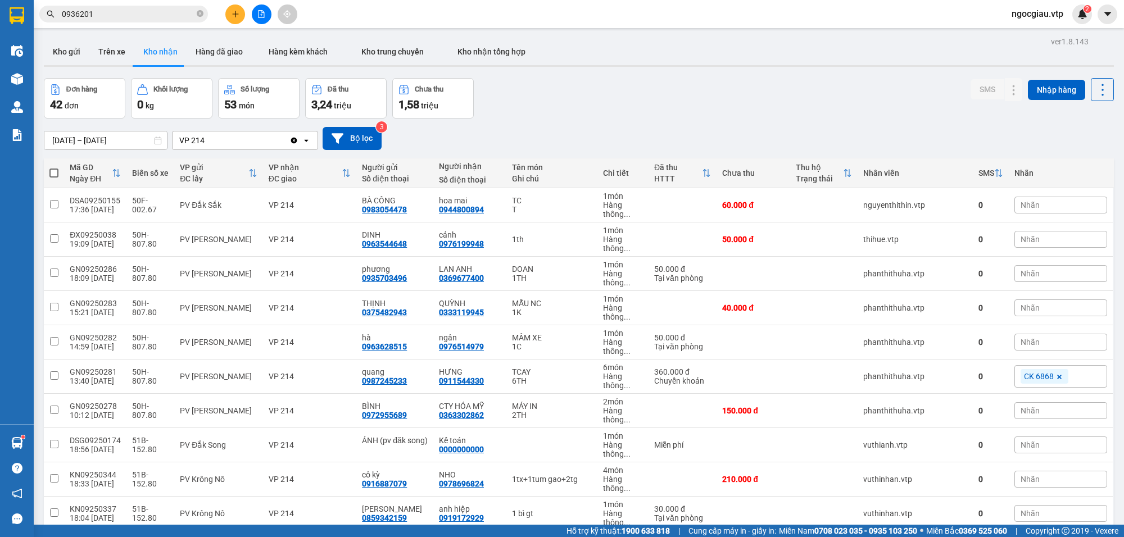
click at [116, 17] on input "0936201" at bounding box center [128, 14] width 133 height 12
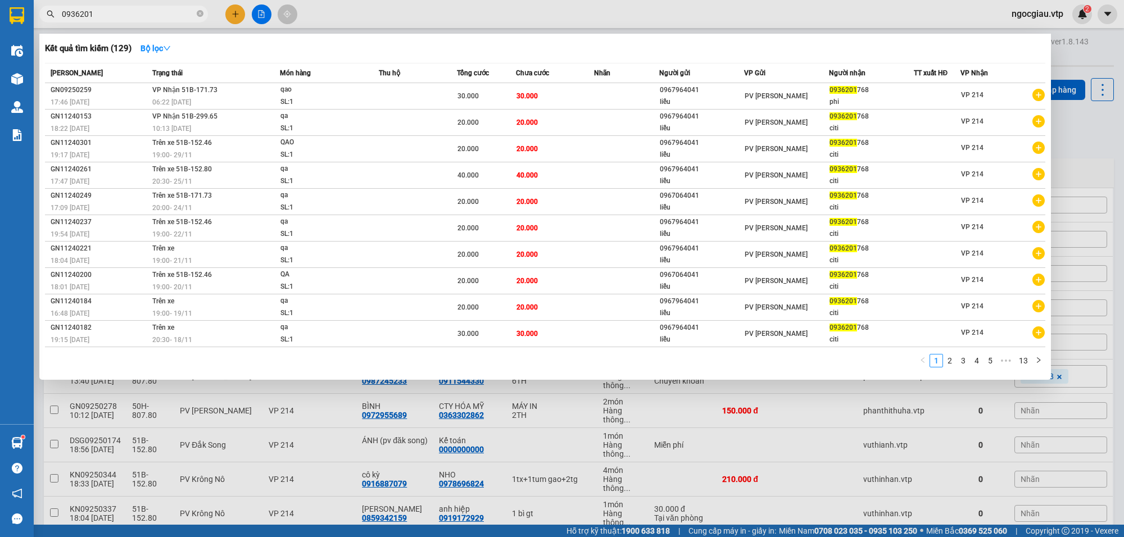
click at [116, 17] on input "0936201" at bounding box center [128, 14] width 133 height 12
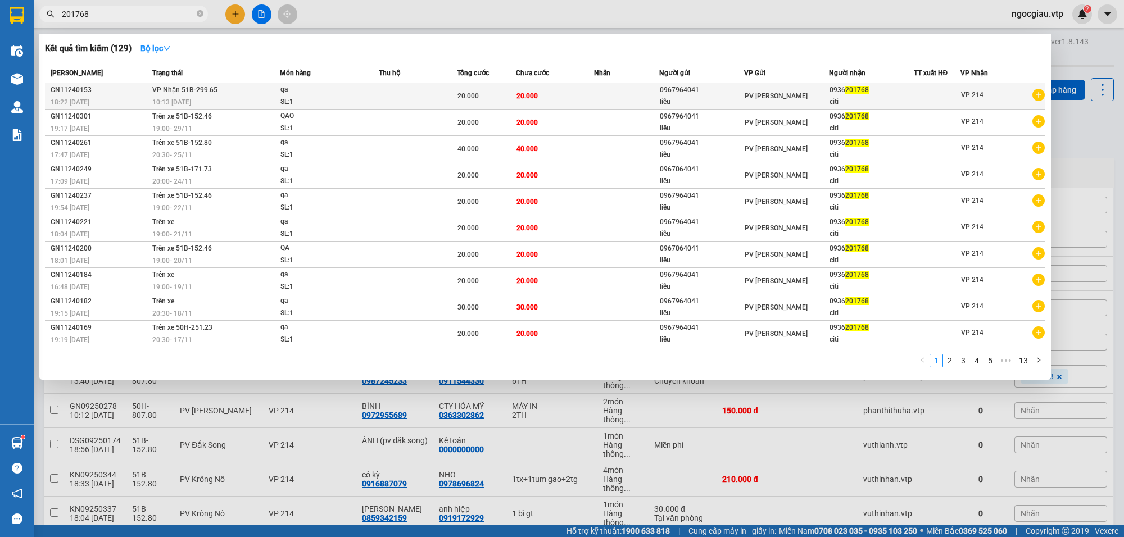
click at [305, 97] on div "SL: 1" at bounding box center [323, 102] width 84 height 12
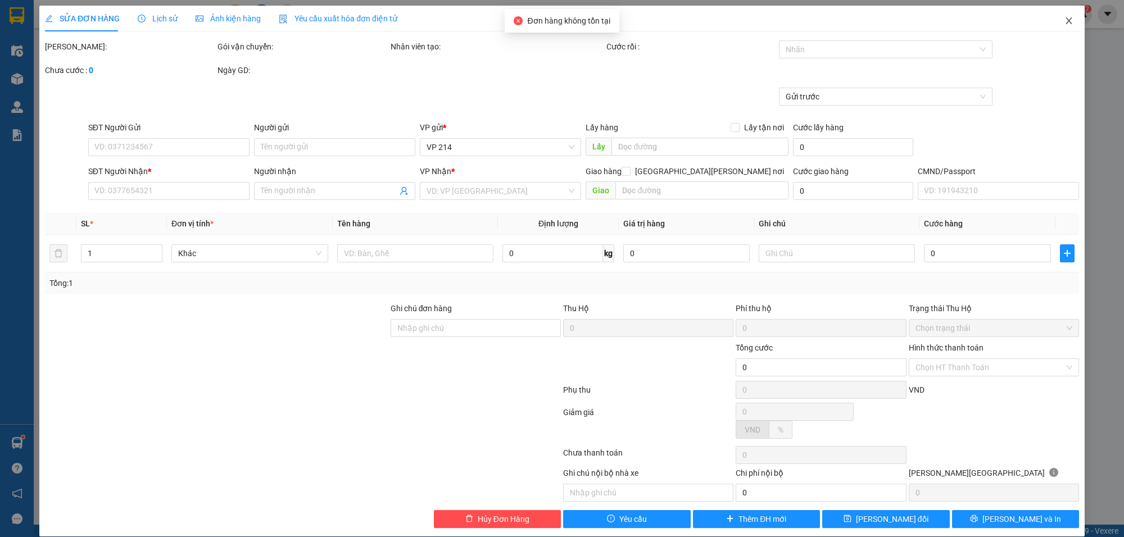
click at [1065, 17] on icon "close" at bounding box center [1069, 20] width 9 height 9
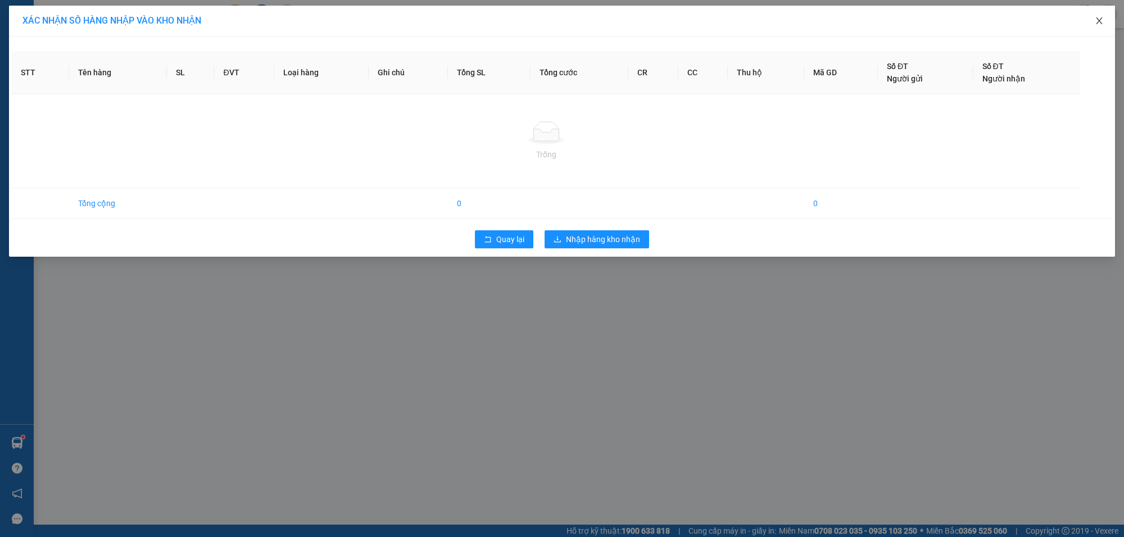
click at [1100, 18] on icon "close" at bounding box center [1099, 20] width 9 height 9
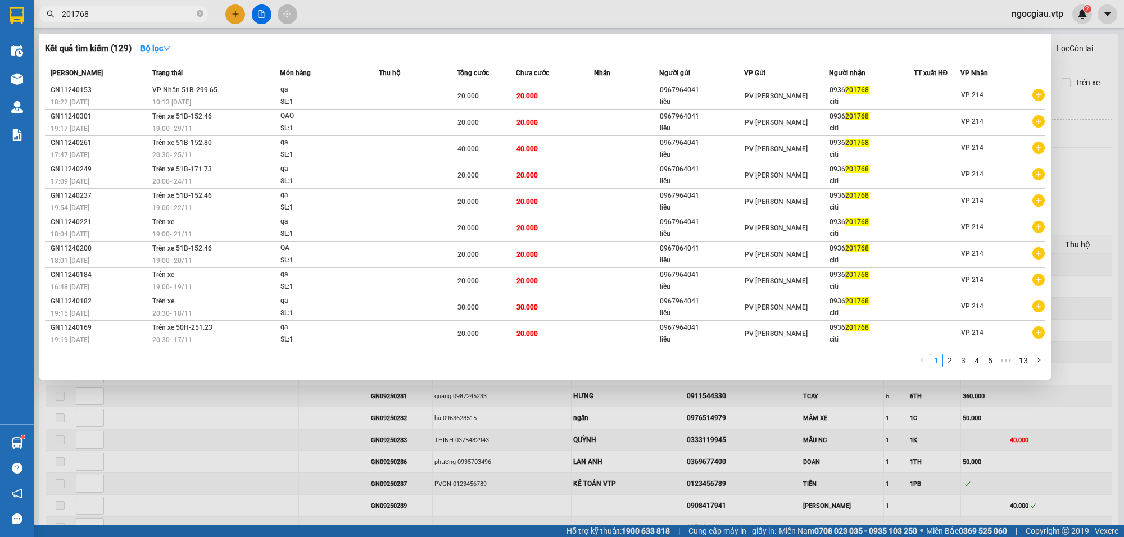
click at [128, 10] on input "201768" at bounding box center [128, 14] width 133 height 12
click at [125, 20] on input "201768" at bounding box center [128, 14] width 133 height 12
type input "0932433939"
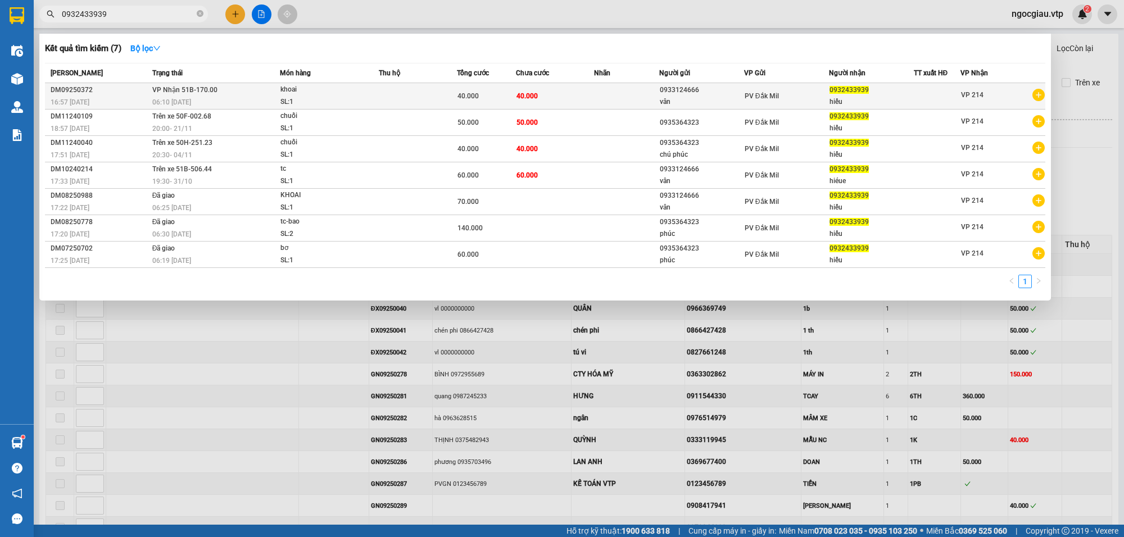
click at [533, 103] on td "40.000" at bounding box center [555, 96] width 78 height 26
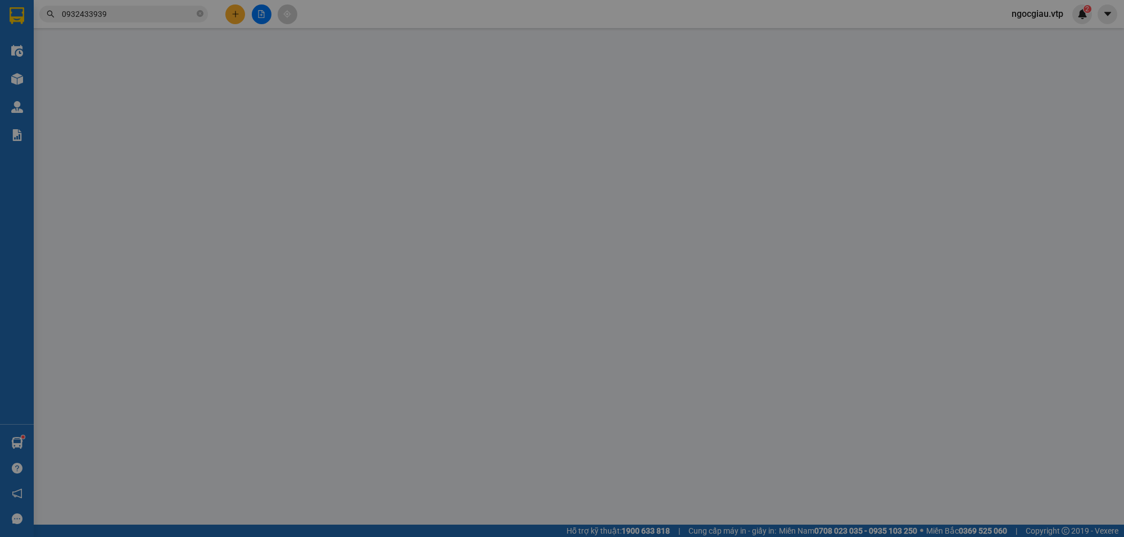
type input "2.000"
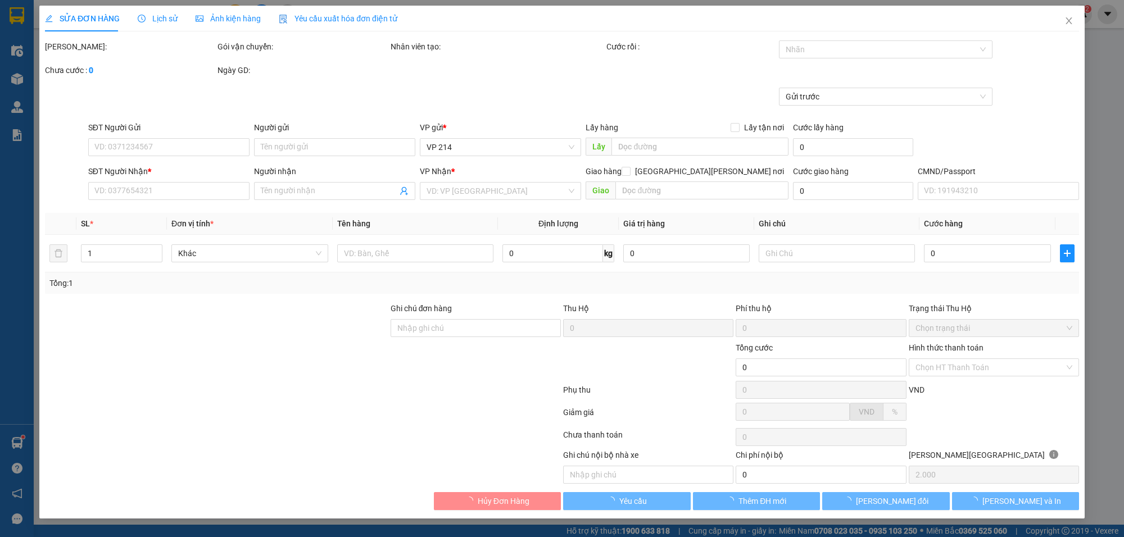
type input "0933124666"
type input "vân"
type input "0932433939"
type input "hiếu"
type input "40.000"
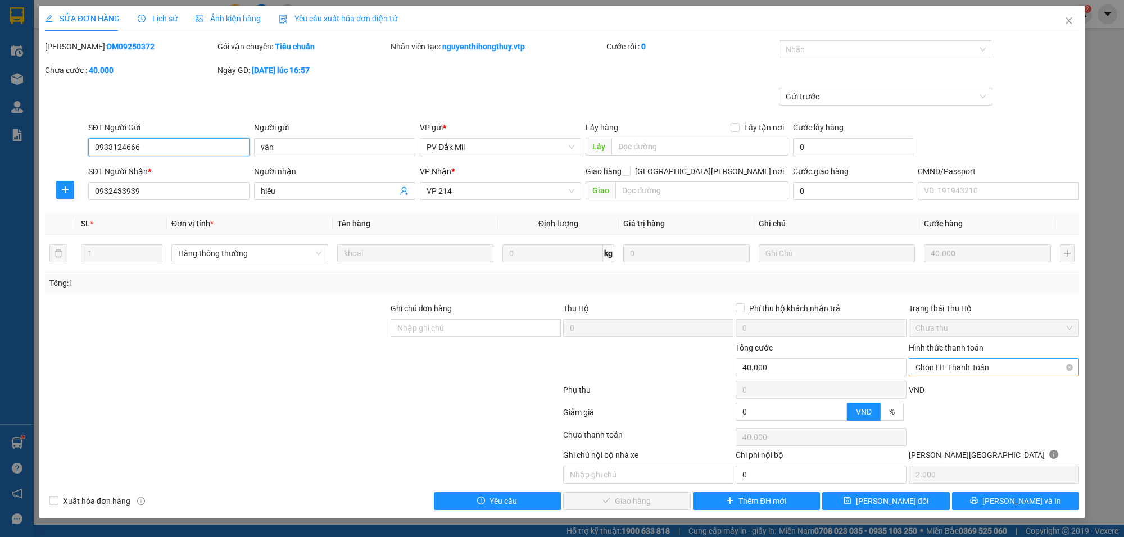
click at [951, 371] on span "Chọn HT Thanh Toán" at bounding box center [994, 367] width 157 height 17
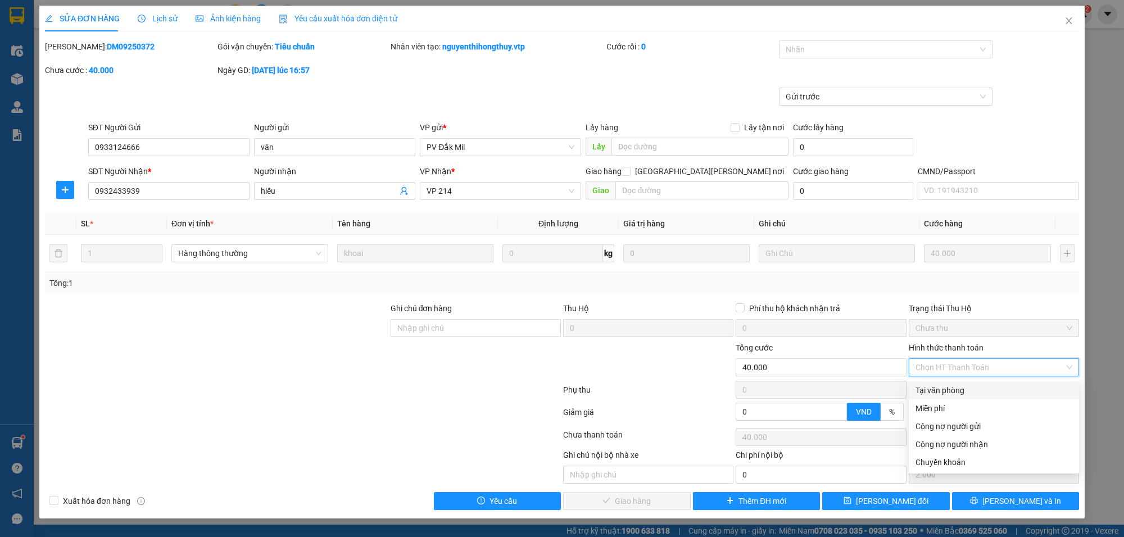
click at [945, 389] on div "Tại văn phòng" at bounding box center [994, 391] width 157 height 12
type input "0"
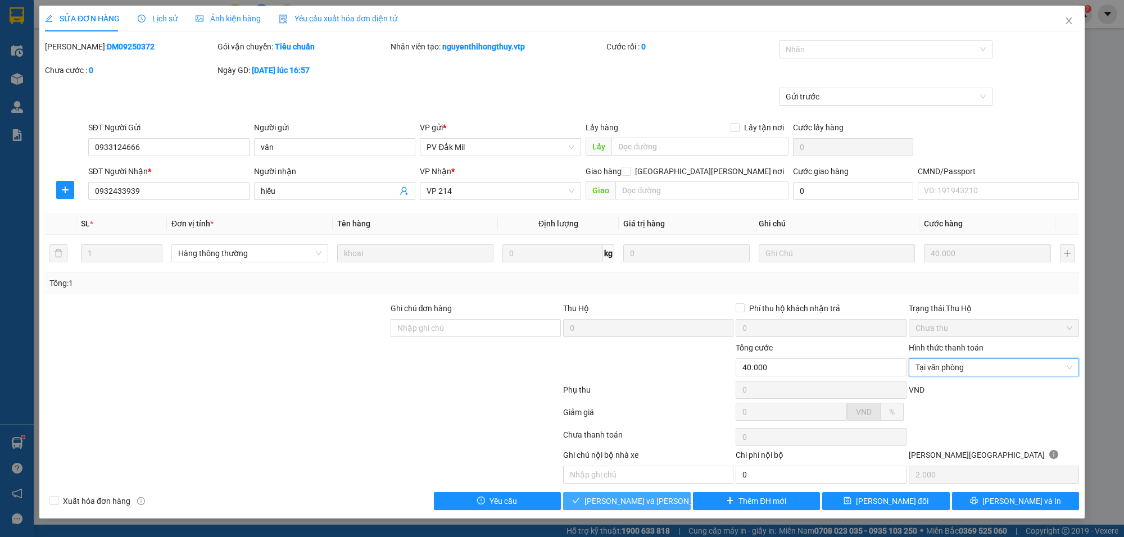
click at [644, 504] on span "[PERSON_NAME] và [PERSON_NAME] hàng" at bounding box center [661, 501] width 152 height 12
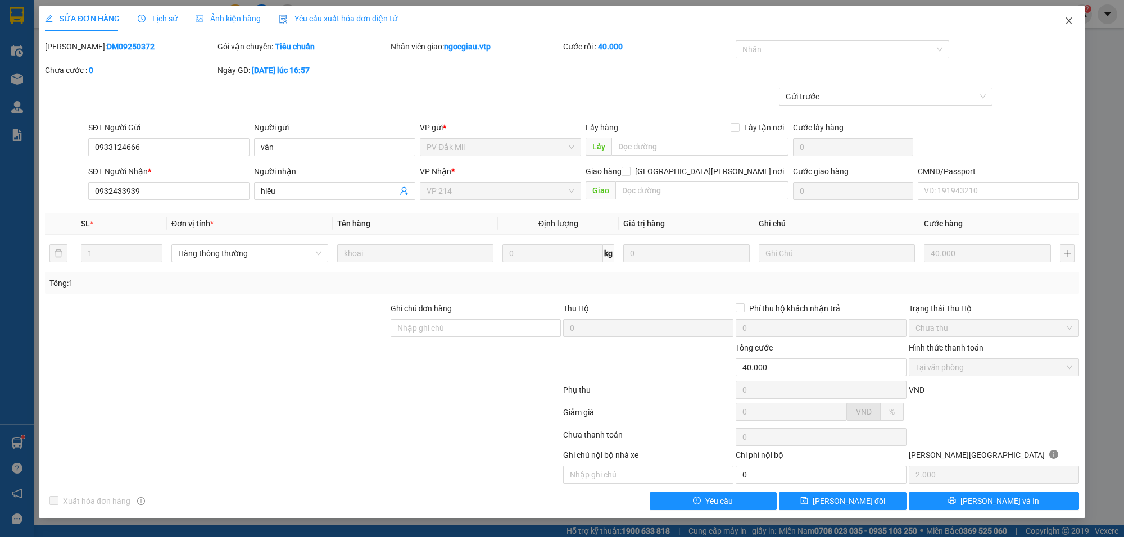
click at [1075, 21] on span "Close" at bounding box center [1069, 21] width 31 height 31
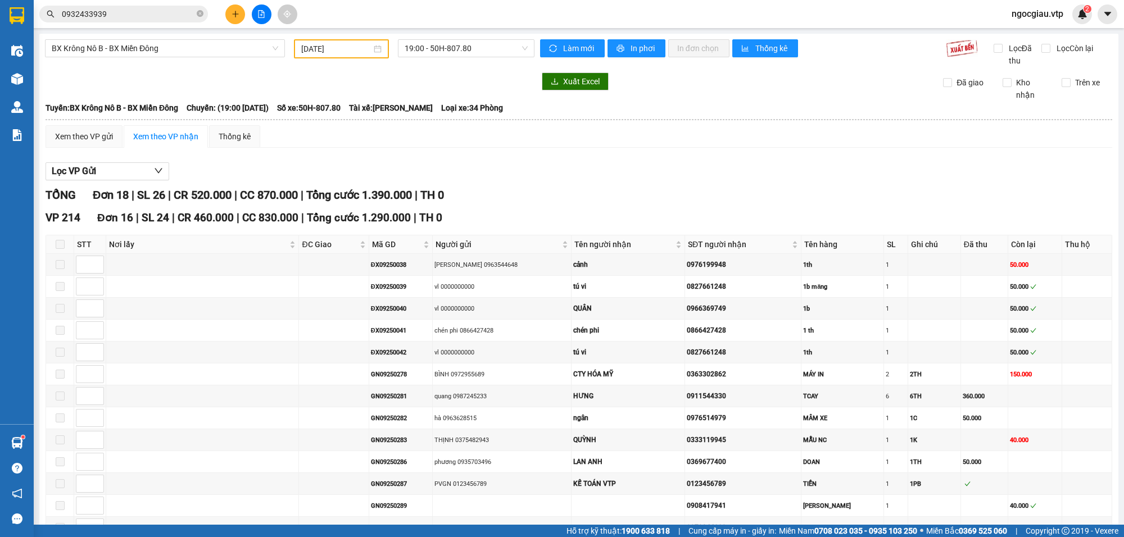
click at [134, 17] on input "0932433939" at bounding box center [128, 14] width 133 height 12
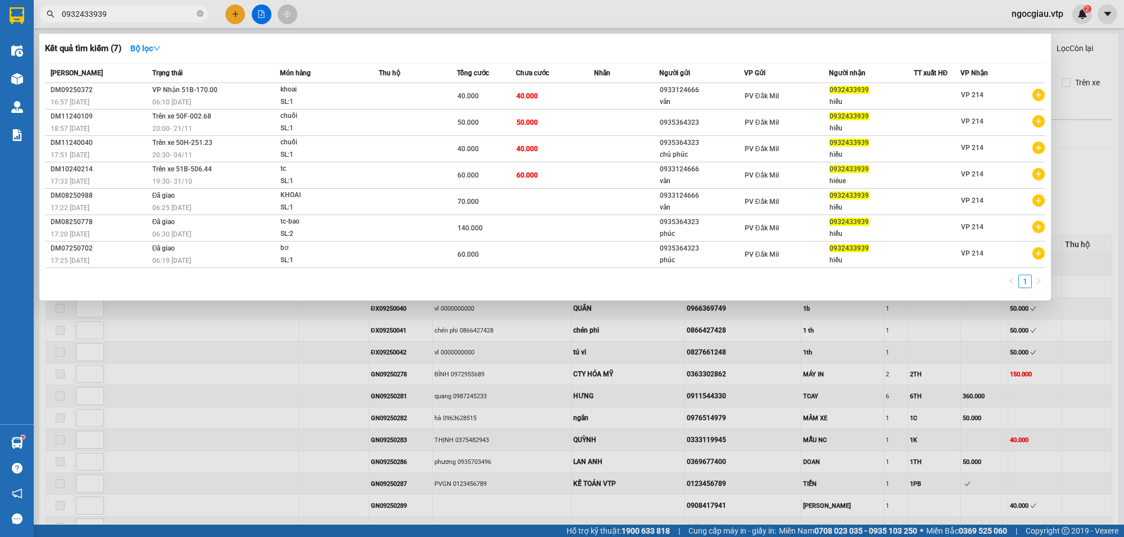
click at [134, 17] on input "0932433939" at bounding box center [128, 14] width 133 height 12
click at [133, 13] on input "0932433939" at bounding box center [128, 14] width 133 height 12
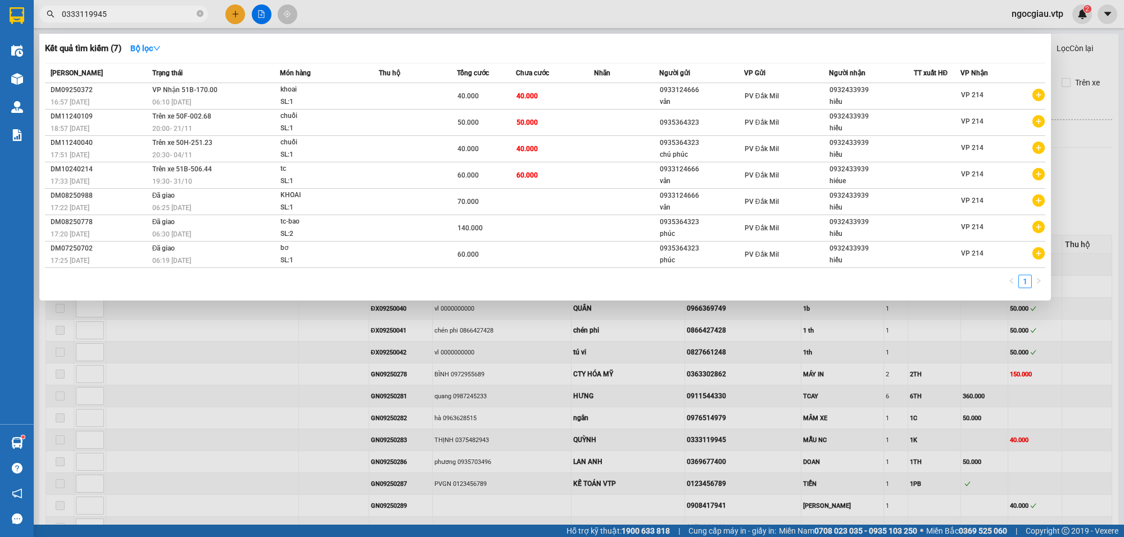
type input "0333119945"
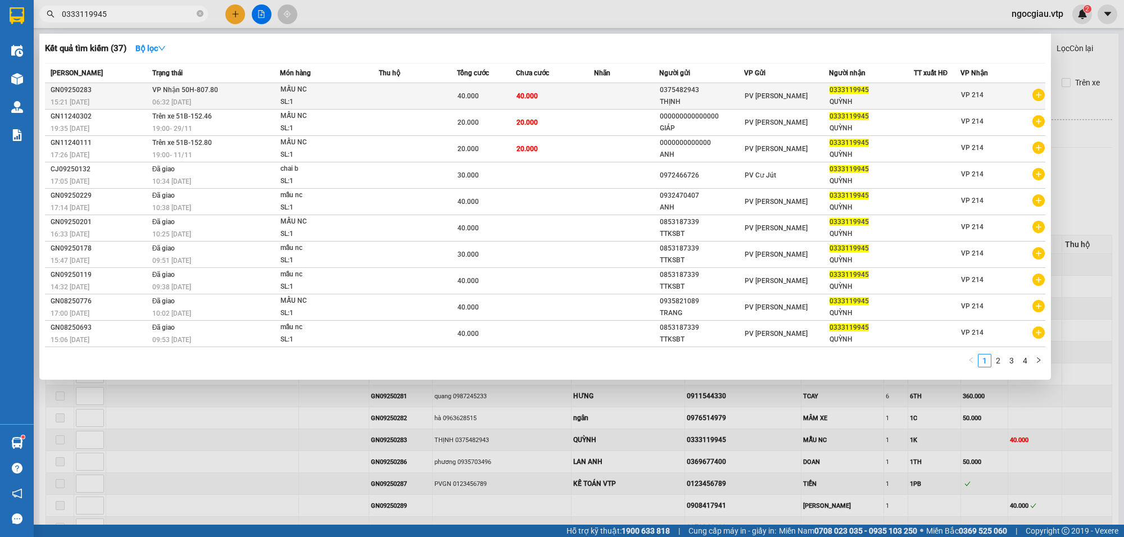
click at [436, 87] on td at bounding box center [418, 96] width 78 height 26
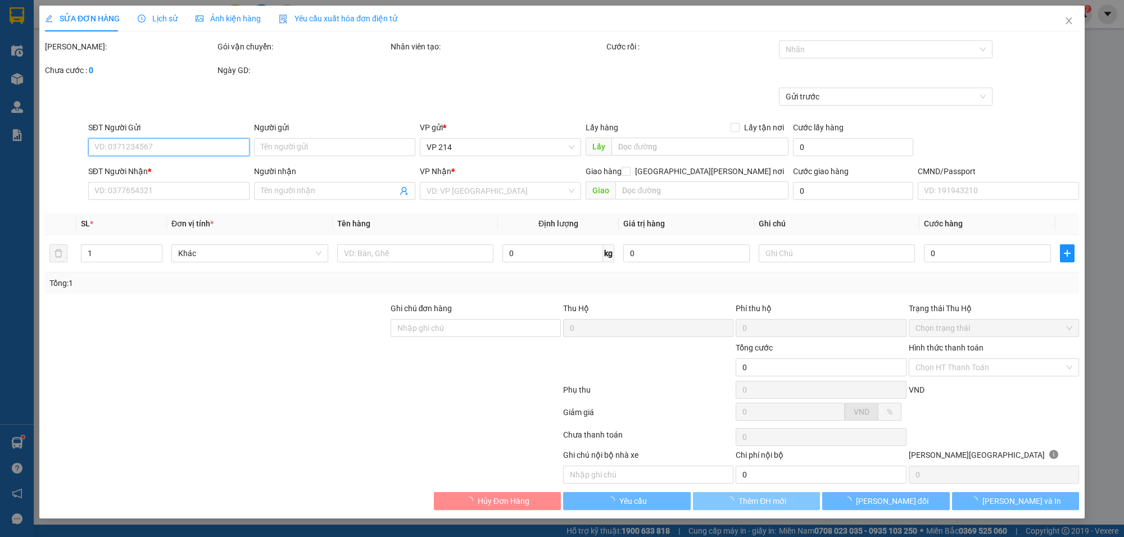
type input "0375482943"
type input "THỊNH"
type input "0333119945"
type input "QUỲNH"
type input "40.000"
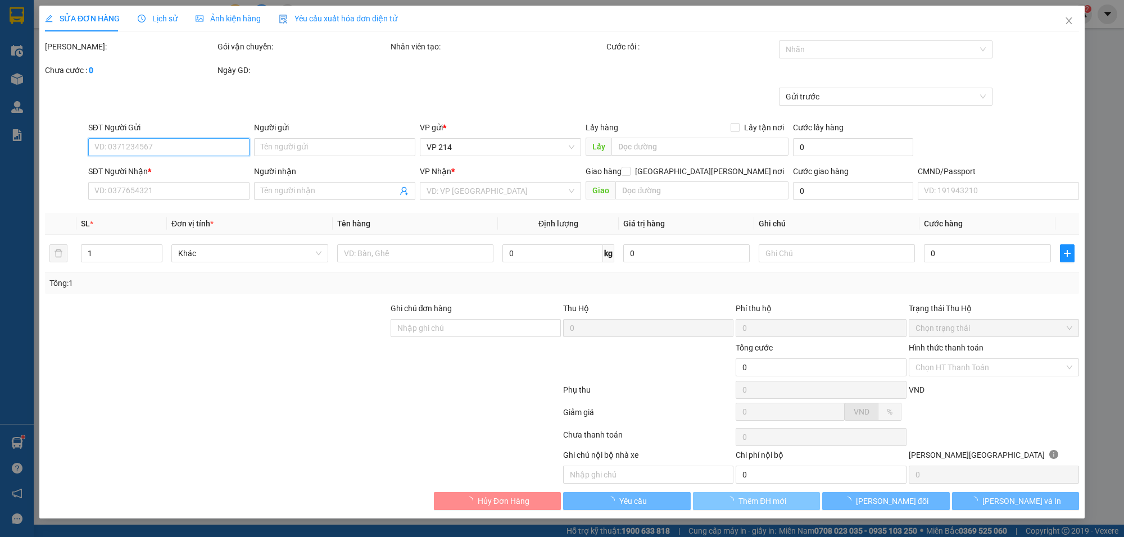
type input "40.000"
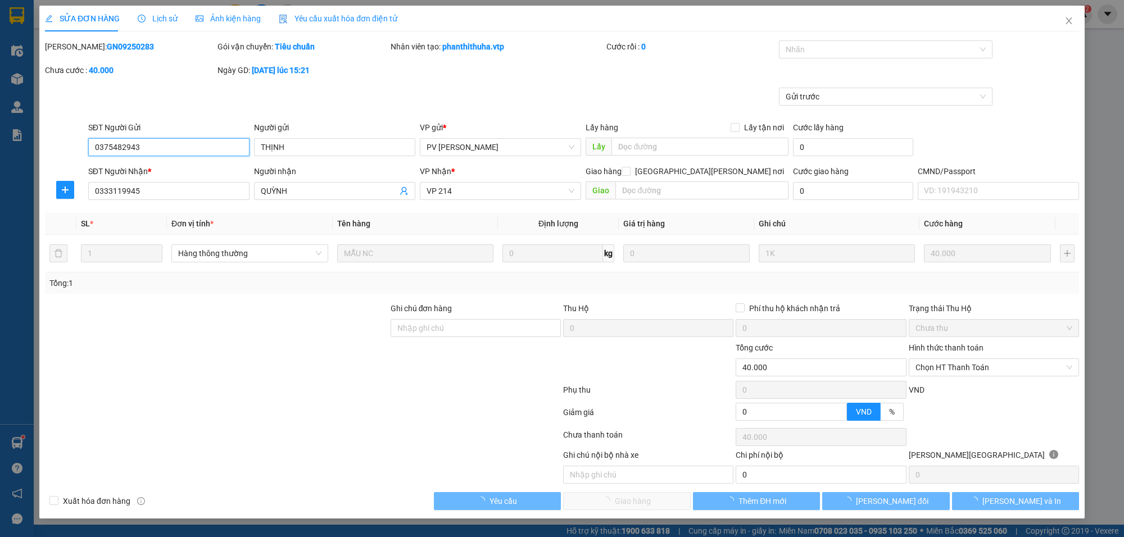
type input "2.000"
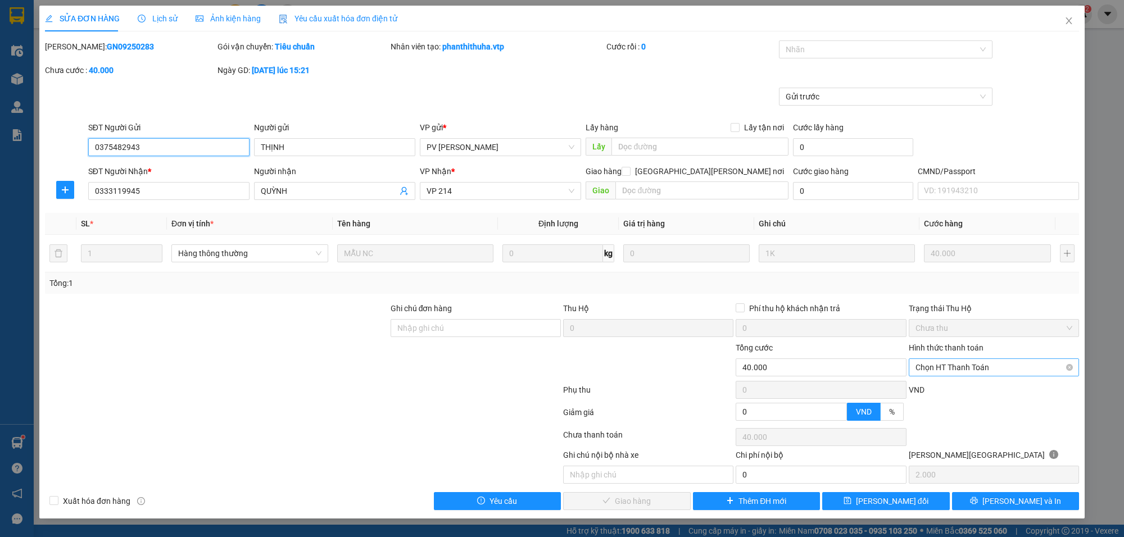
click at [937, 372] on span "Chọn HT Thanh Toán" at bounding box center [994, 367] width 157 height 17
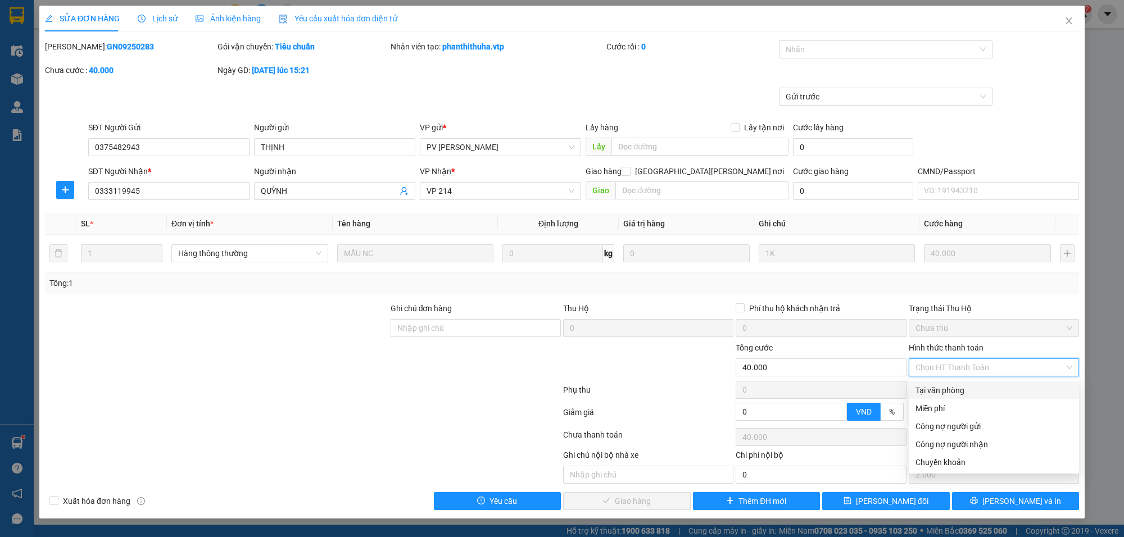
click at [952, 389] on div "Tại văn phòng" at bounding box center [994, 391] width 157 height 12
type input "0"
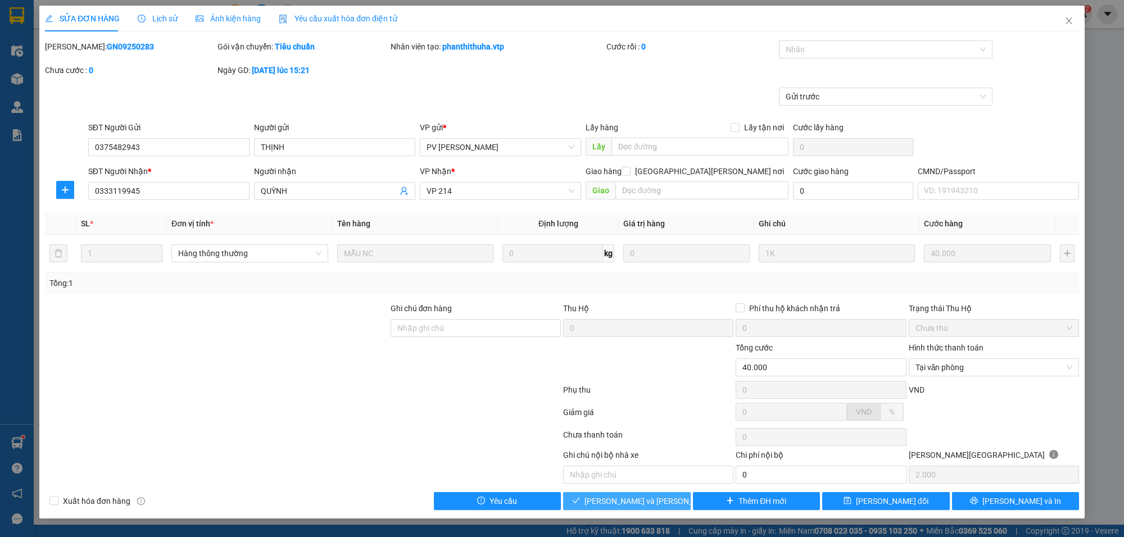
click at [678, 506] on button "[PERSON_NAME] và [PERSON_NAME] hàng" at bounding box center [627, 501] width 128 height 18
